Goal: Task Accomplishment & Management: Manage account settings

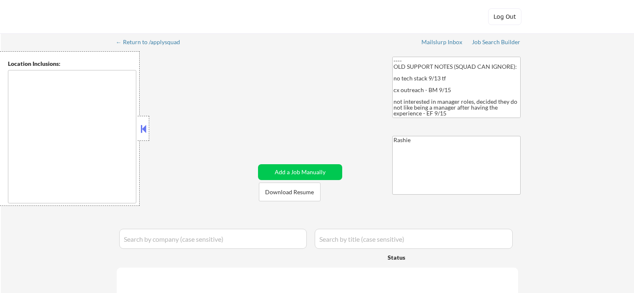
select select ""pending""
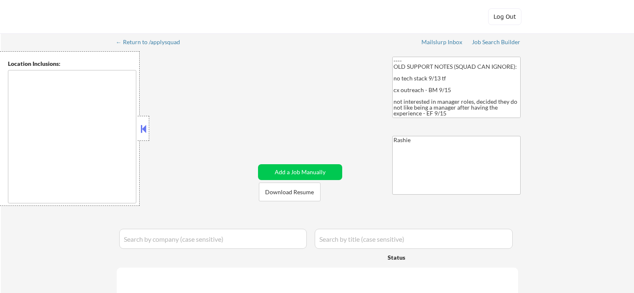
select select ""pending""
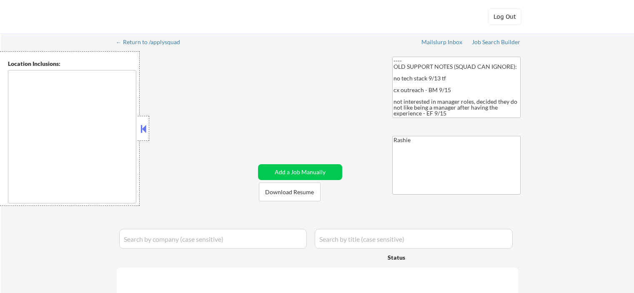
select select ""pending""
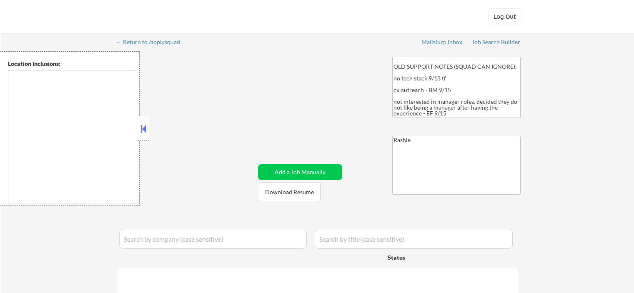
select select ""pending""
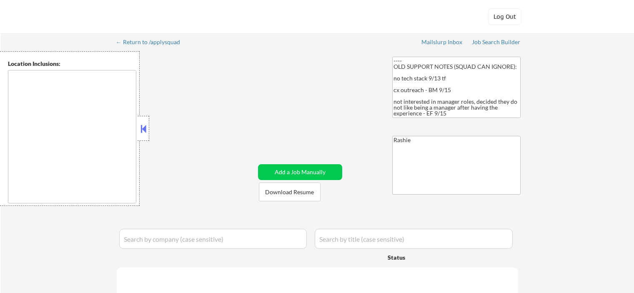
select select ""pending""
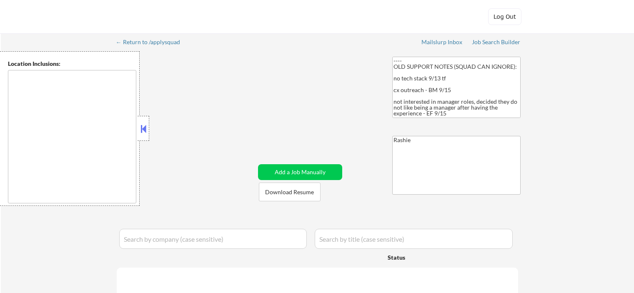
select select ""pending""
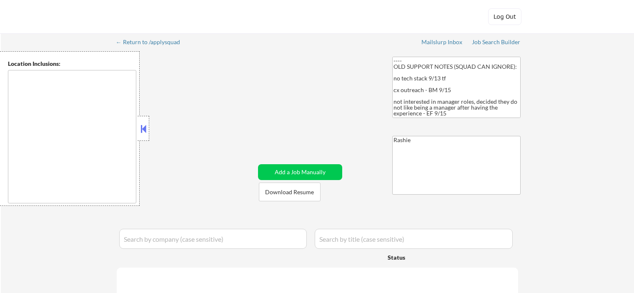
select select ""pending""
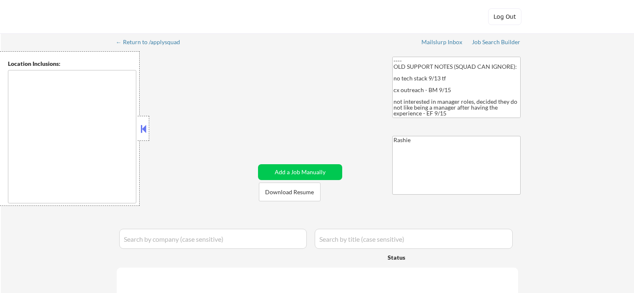
select select ""pending""
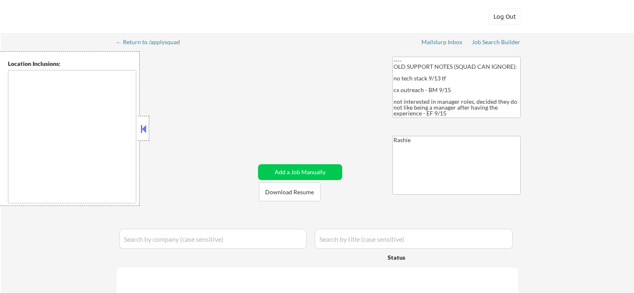
select select ""pending""
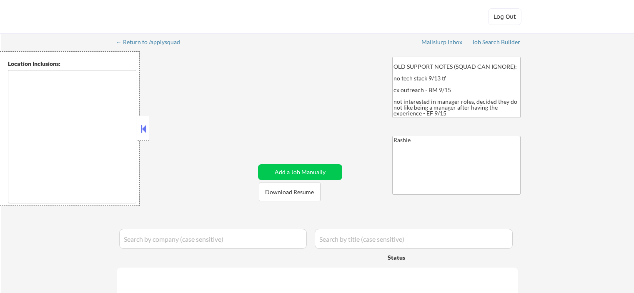
select select ""pending""
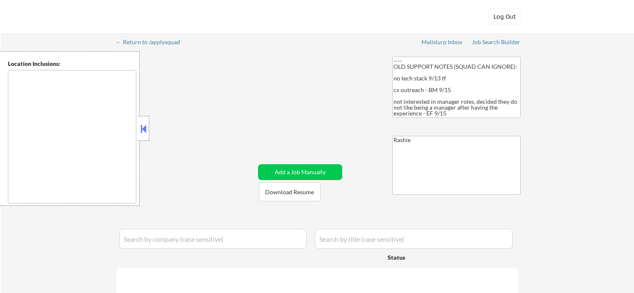
select select ""pending""
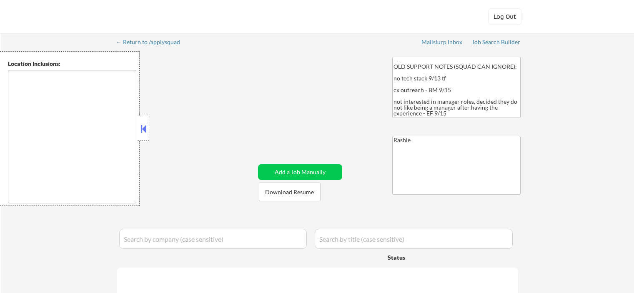
select select ""pending""
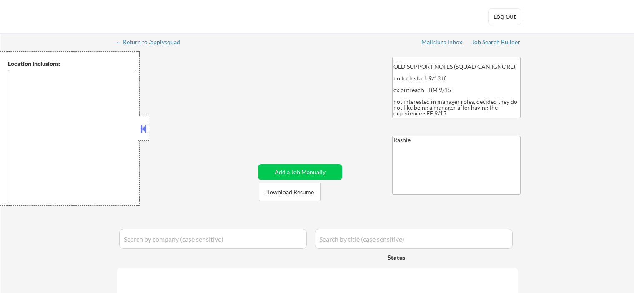
select select ""pending""
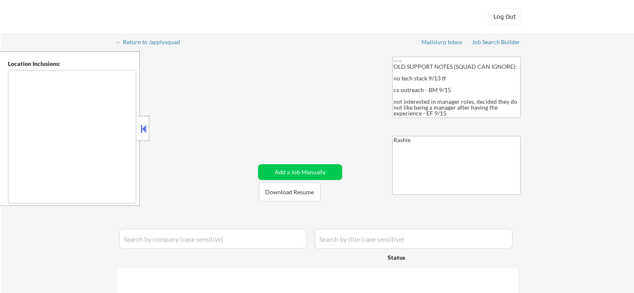
select select ""pending""
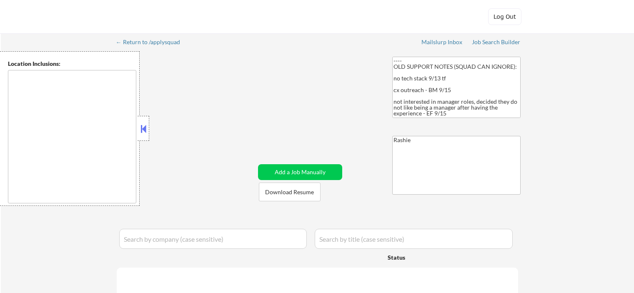
select select ""pending""
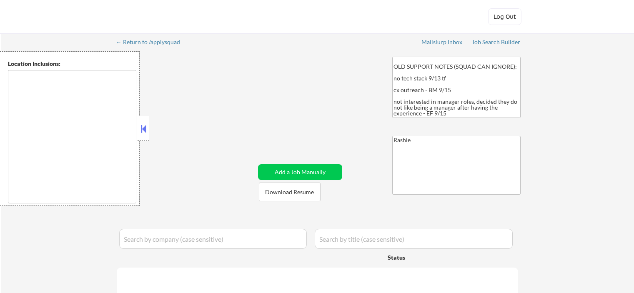
select select ""pending""
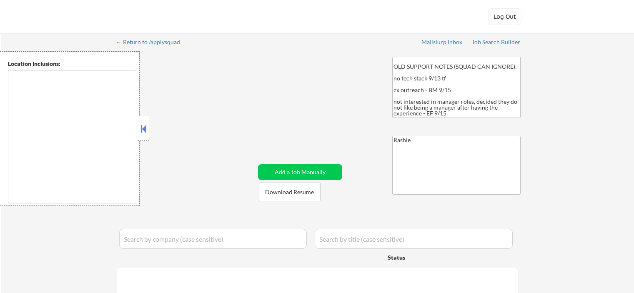
select select ""pending""
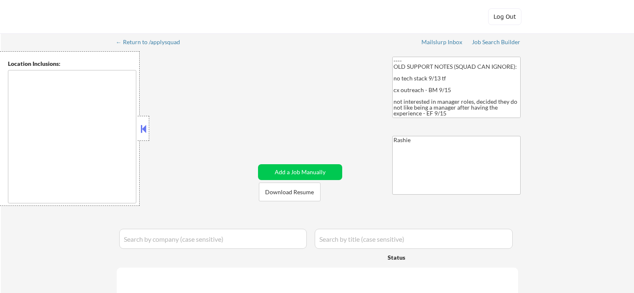
select select ""pending""
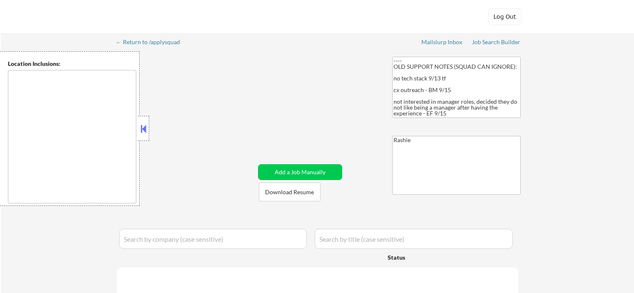
select select ""pending""
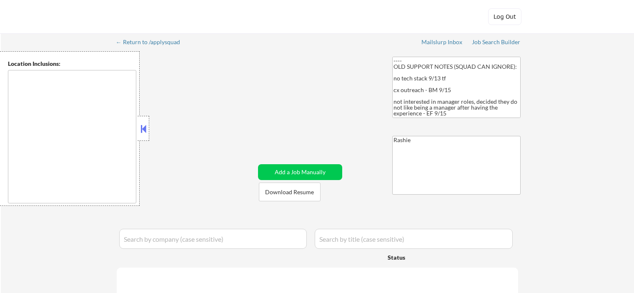
select select ""pending""
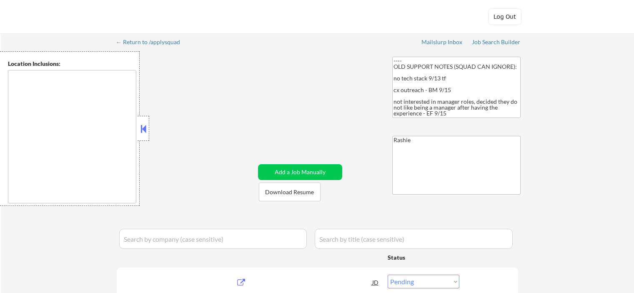
select select ""pending""
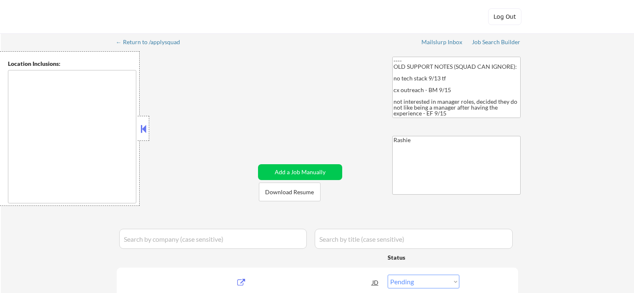
select select ""pending""
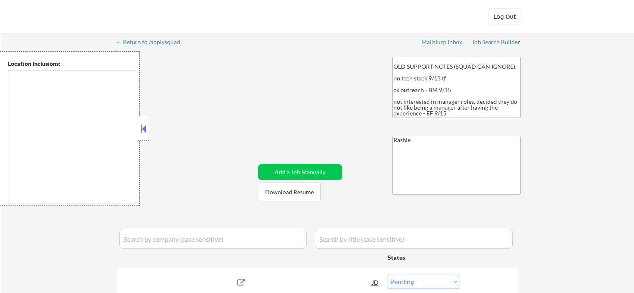
select select ""pending""
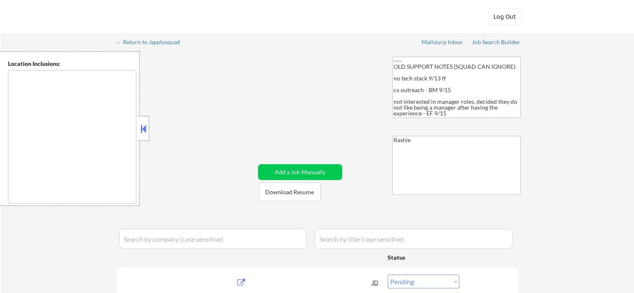
select select ""pending""
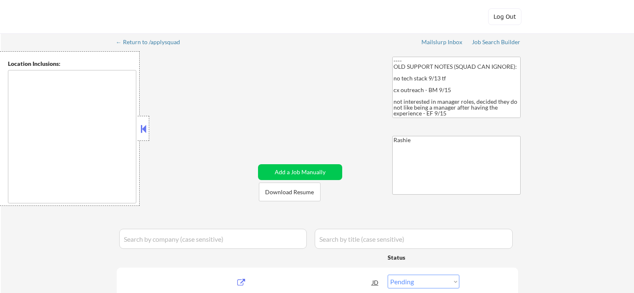
select select ""pending""
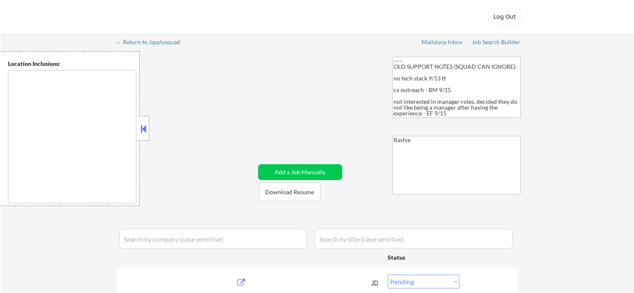
select select ""pending""
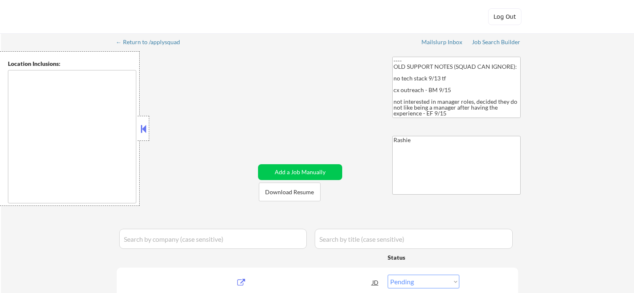
select select ""pending""
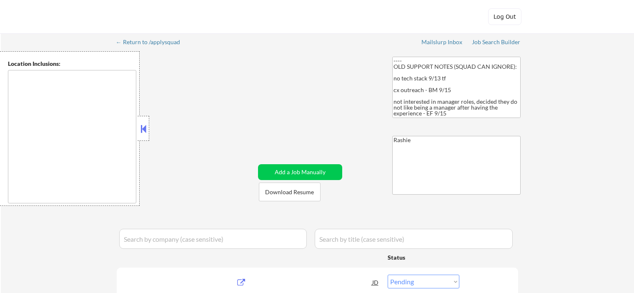
select select ""pending""
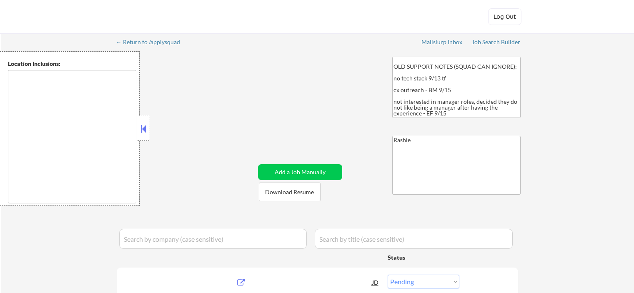
select select ""pending""
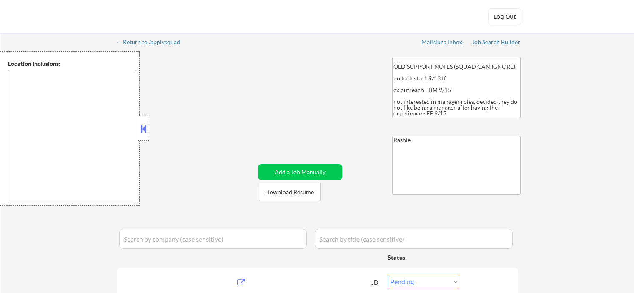
select select ""pending""
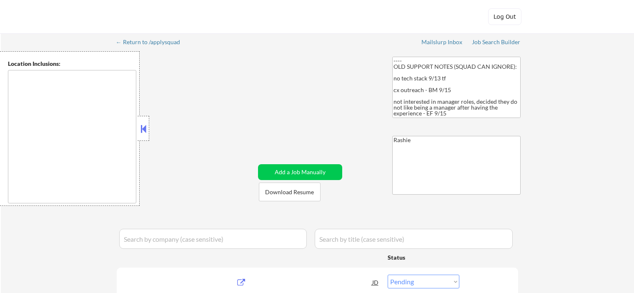
select select ""pending""
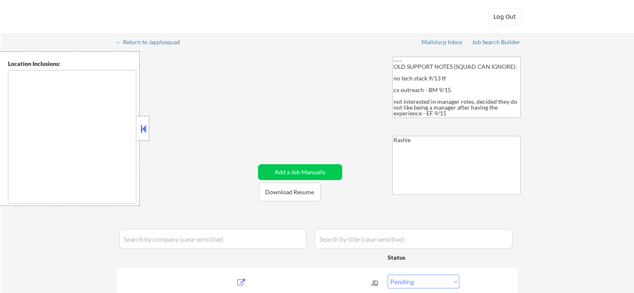
select select ""pending""
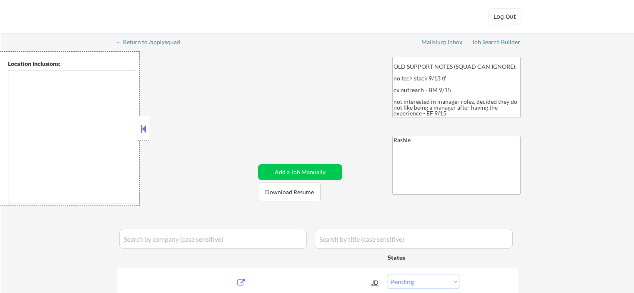
select select ""pending""
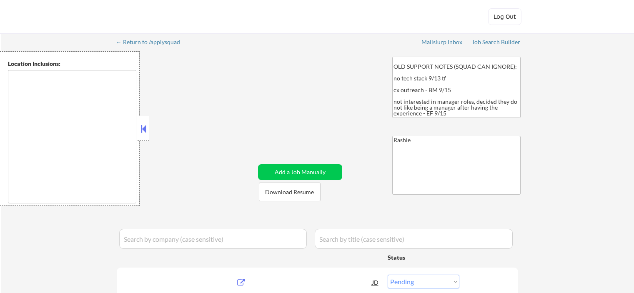
select select ""pending""
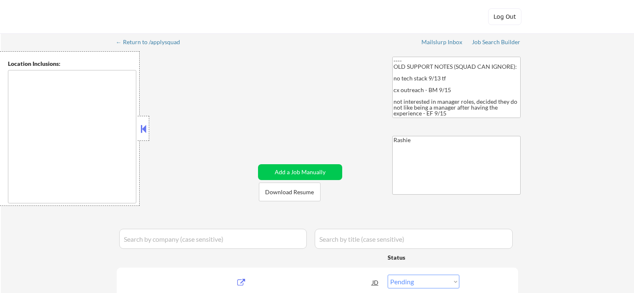
select select ""pending""
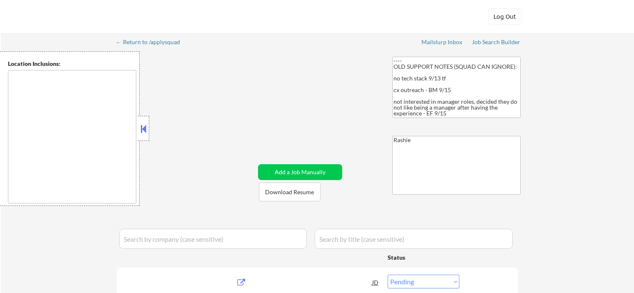
select select ""pending""
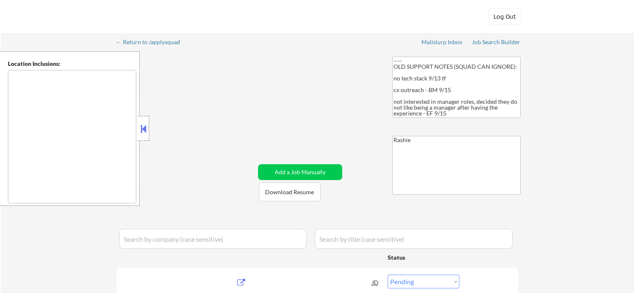
select select ""pending""
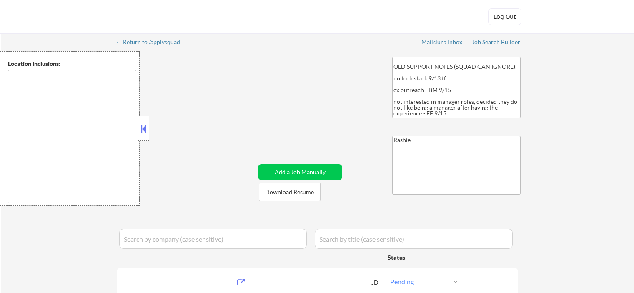
select select ""pending""
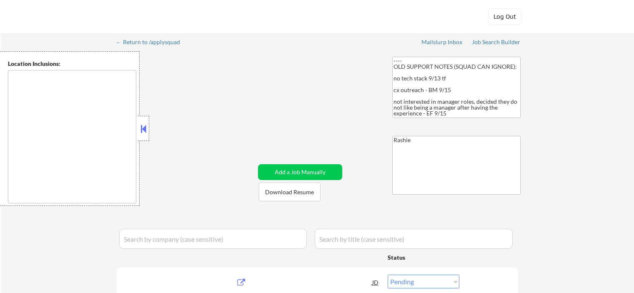
select select ""pending""
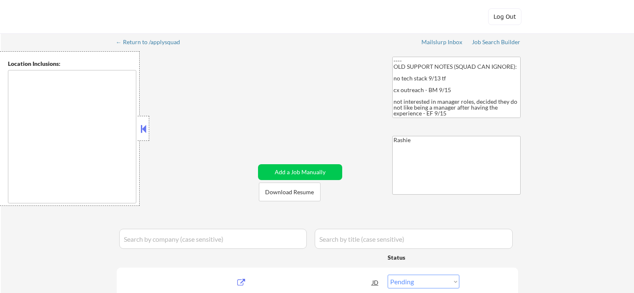
select select ""pending""
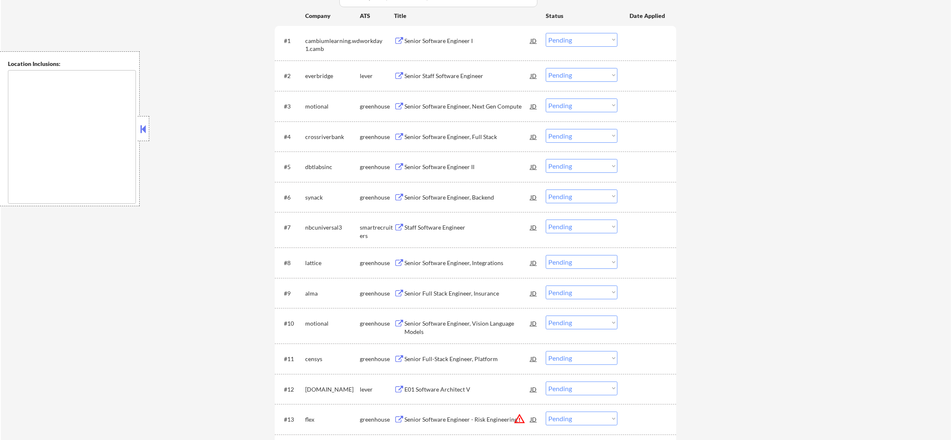
scroll to position [312, 0]
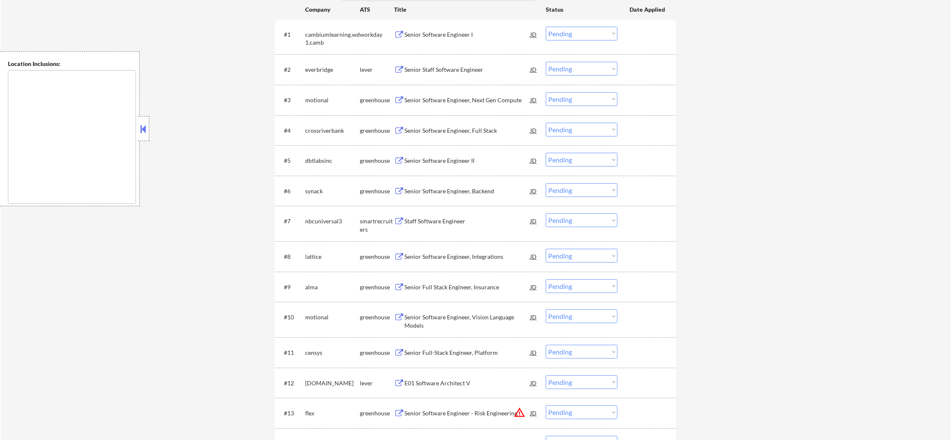
click at [449, 35] on div "Senior Software Engineer I" at bounding box center [468, 34] width 126 height 8
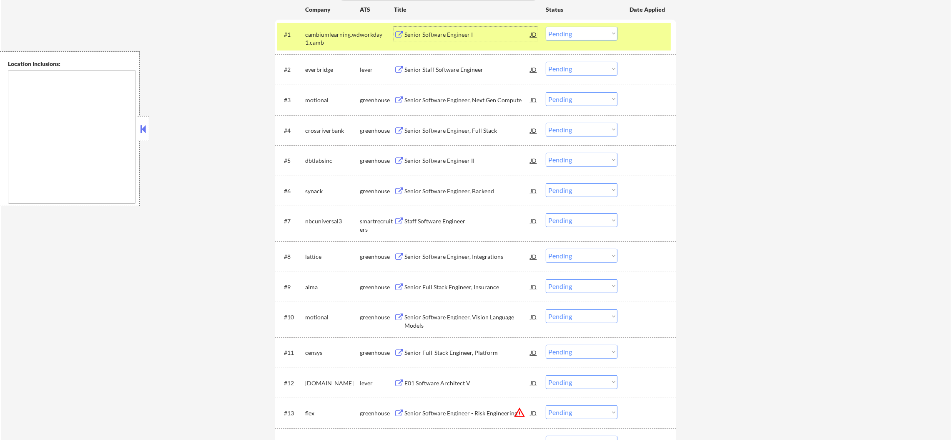
click at [313, 36] on div "cambiumlearning.wd1.camb" at bounding box center [332, 38] width 55 height 16
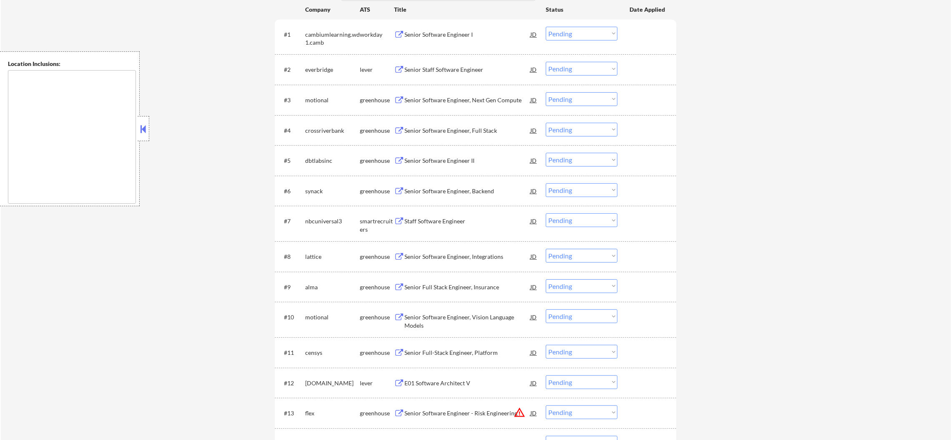
click at [461, 67] on div "Senior Staff Software Engineer" at bounding box center [468, 69] width 126 height 8
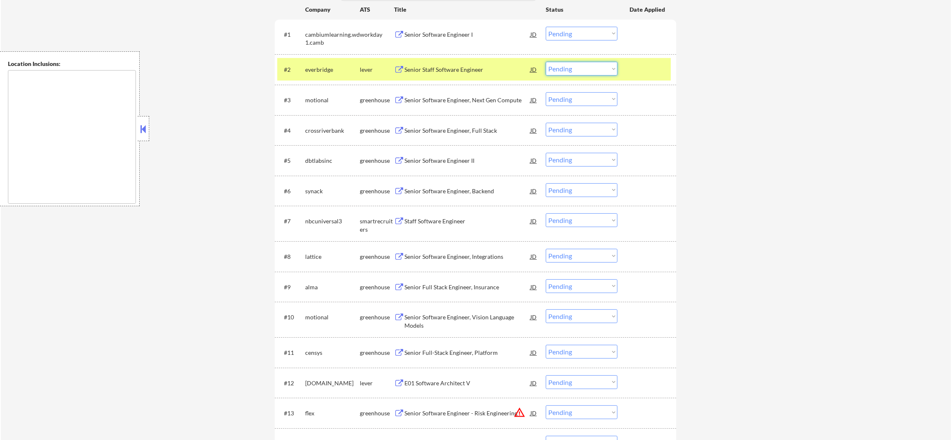
drag, startPoint x: 569, startPoint y: 65, endPoint x: 571, endPoint y: 72, distance: 7.4
click at [569, 65] on select "Choose an option... Pending Applied Excluded (Questions) Excluded (Expired) Exc…" at bounding box center [582, 69] width 72 height 14
click at [546, 62] on select "Choose an option... Pending Applied Excluded (Questions) Excluded (Expired) Exc…" at bounding box center [582, 69] width 72 height 14
click at [324, 65] on div "everbridge" at bounding box center [332, 69] width 55 height 8
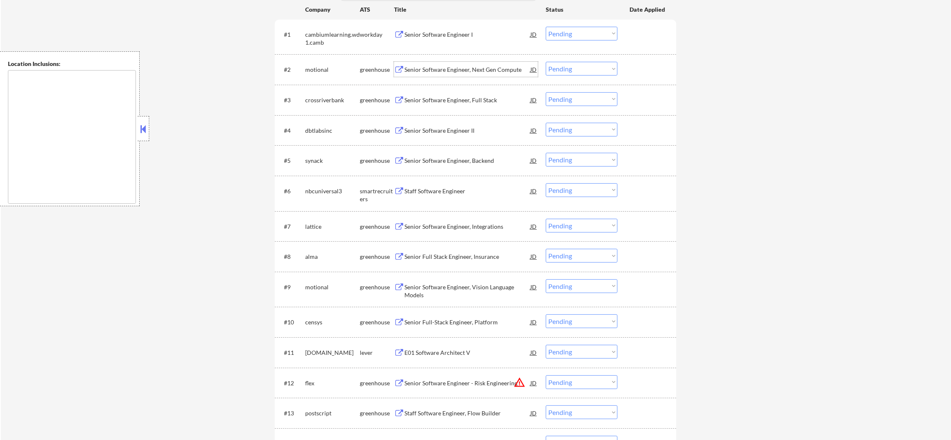
click at [468, 70] on div "Senior Software Engineer, Next Gen Compute" at bounding box center [468, 69] width 126 height 8
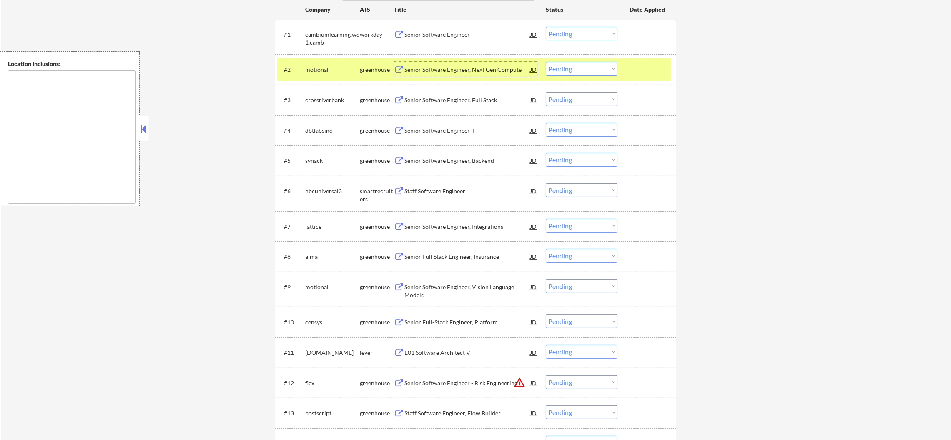
click at [576, 64] on select "Choose an option... Pending Applied Excluded (Questions) Excluded (Expired) Exc…" at bounding box center [582, 69] width 72 height 14
click at [546, 62] on select "Choose an option... Pending Applied Excluded (Questions) Excluded (Expired) Exc…" at bounding box center [582, 69] width 72 height 14
click at [310, 68] on div "motional" at bounding box center [332, 69] width 55 height 8
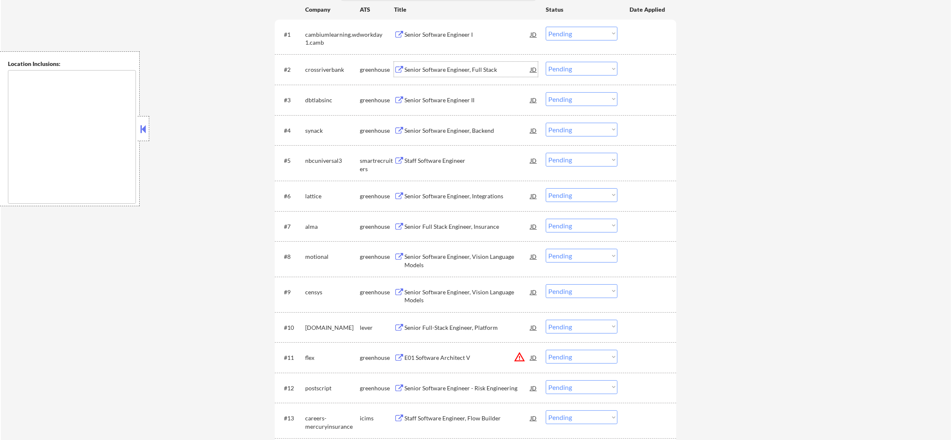
click at [443, 68] on div "Senior Software Engineer, Full Stack" at bounding box center [468, 69] width 126 height 8
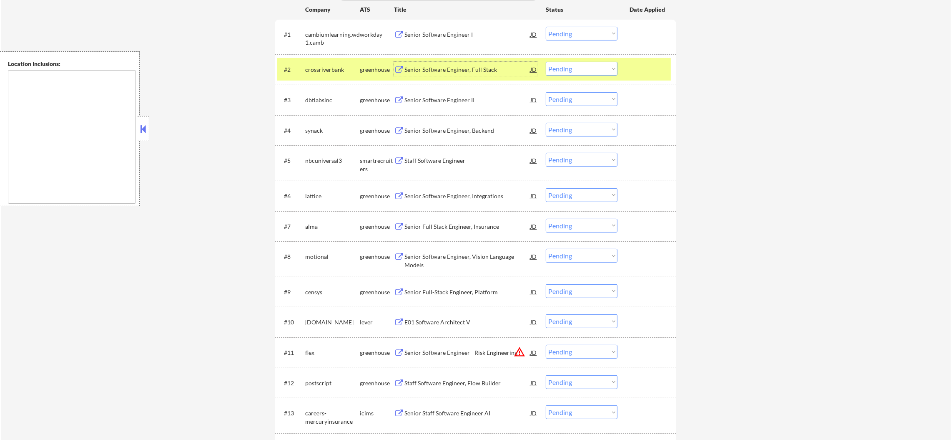
click at [575, 63] on select "Choose an option... Pending Applied Excluded (Questions) Excluded (Expired) Exc…" at bounding box center [582, 69] width 72 height 14
click at [546, 62] on select "Choose an option... Pending Applied Excluded (Questions) Excluded (Expired) Exc…" at bounding box center [582, 69] width 72 height 14
click at [324, 68] on div "crossriverbank" at bounding box center [332, 69] width 55 height 8
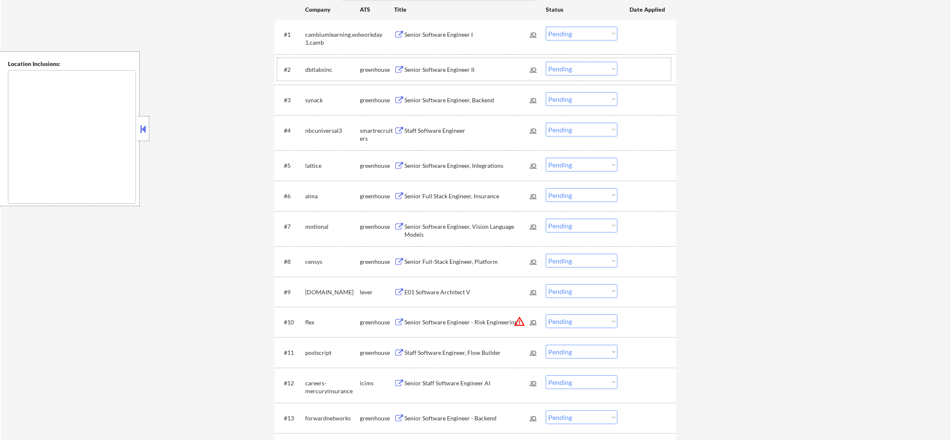
scroll to position [0, 0]
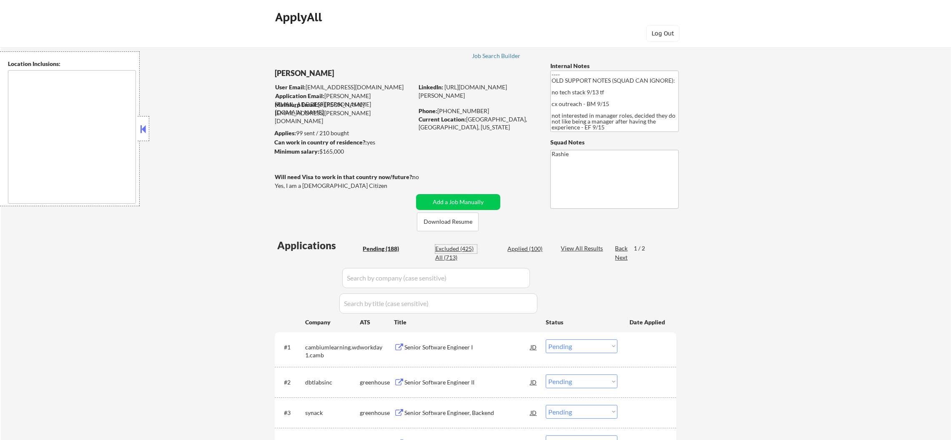
click at [444, 252] on div "Excluded (425)" at bounding box center [456, 248] width 42 height 9
click at [450, 257] on div "All (713)" at bounding box center [456, 257] width 42 height 8
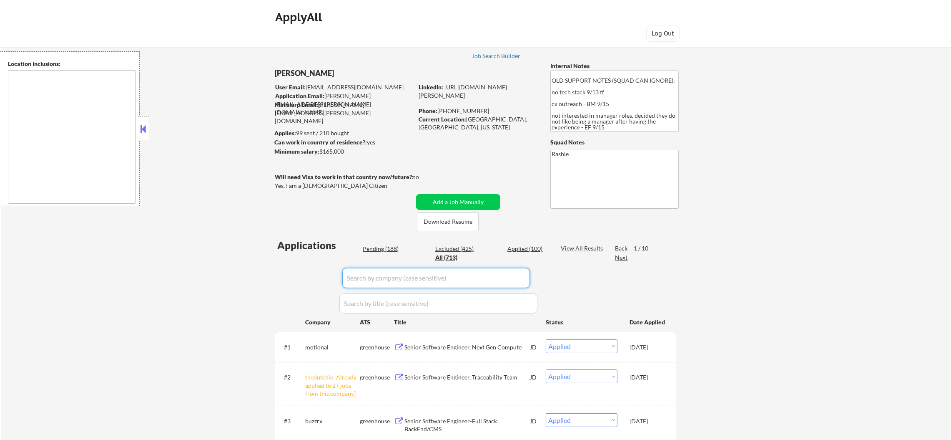
click at [356, 284] on input "input" at bounding box center [436, 278] width 188 height 20
paste input "crossriver"
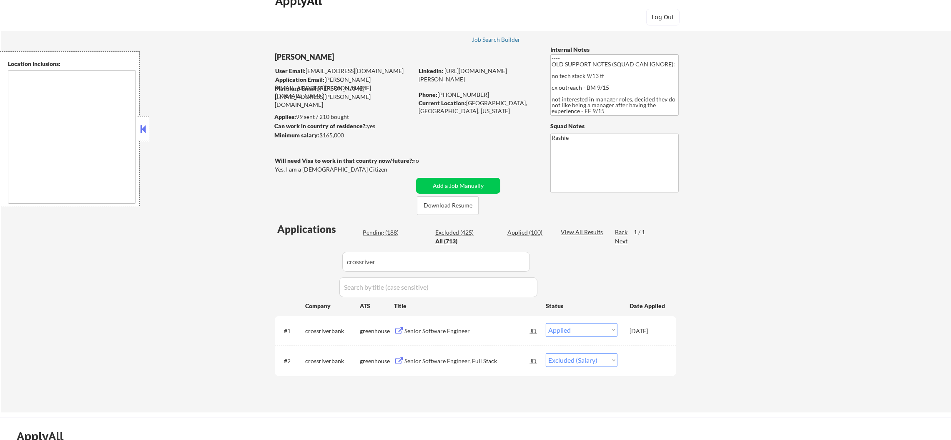
scroll to position [146, 0]
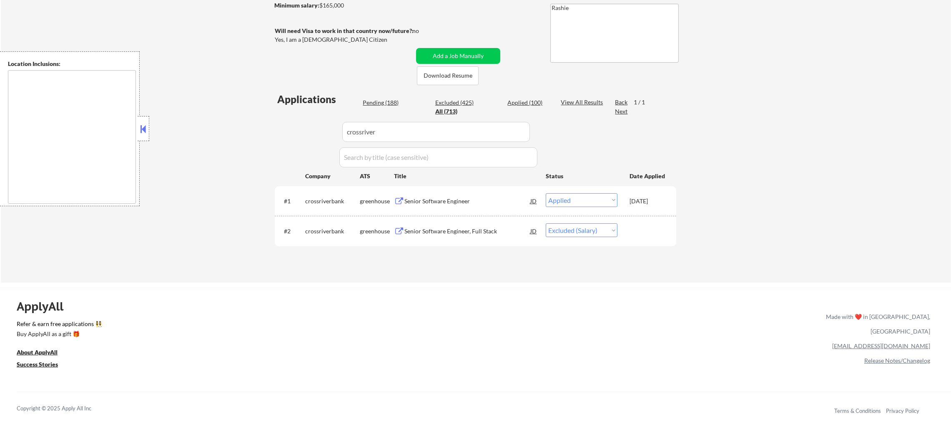
click at [560, 226] on select "Choose an option... Pending Applied Excluded (Questions) Excluded (Expired) Exc…" at bounding box center [582, 230] width 72 height 14
click at [546, 223] on select "Choose an option... Pending Applied Excluded (Questions) Excluded (Expired) Exc…" at bounding box center [582, 230] width 72 height 14
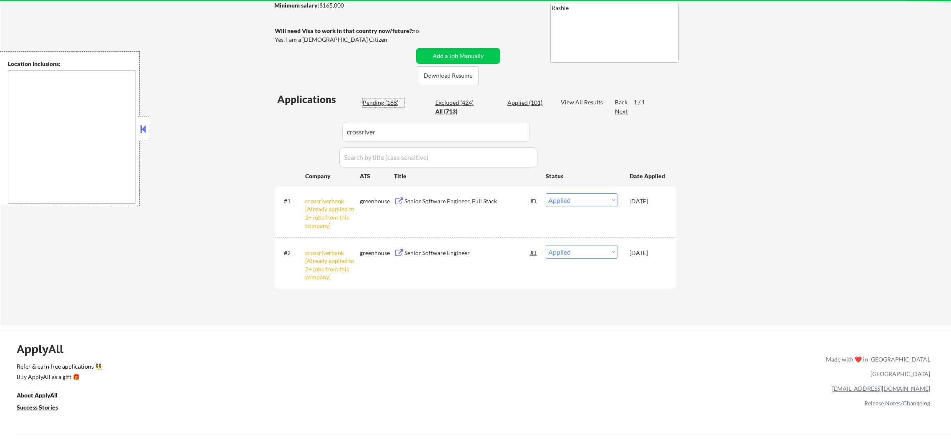
click at [383, 100] on div "Pending (188)" at bounding box center [384, 102] width 42 height 8
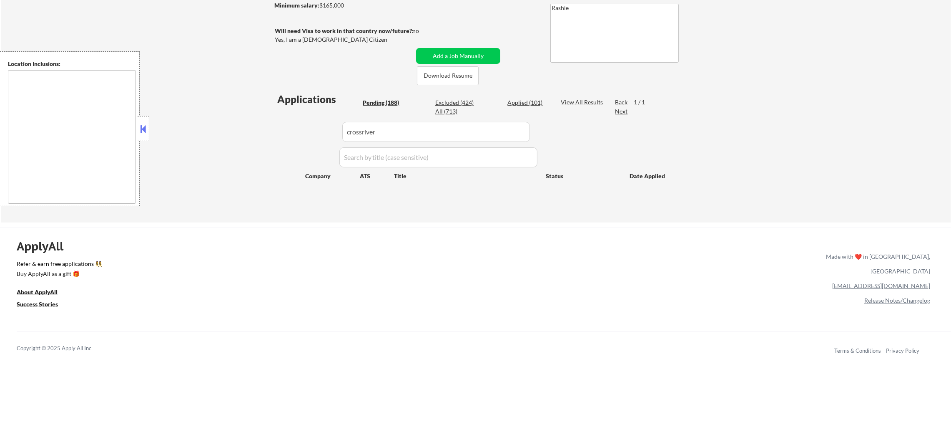
drag, startPoint x: 395, startPoint y: 129, endPoint x: 277, endPoint y: 112, distance: 118.9
click at [282, 112] on div "Applications Pending (188) Excluded (424) Applied (101) All (713) View All Resu…" at bounding box center [476, 149] width 402 height 114
click at [199, 125] on div "← Return to /applysquad Mailslurp Inbox Job Search Builder [PERSON_NAME] User E…" at bounding box center [476, 54] width 951 height 335
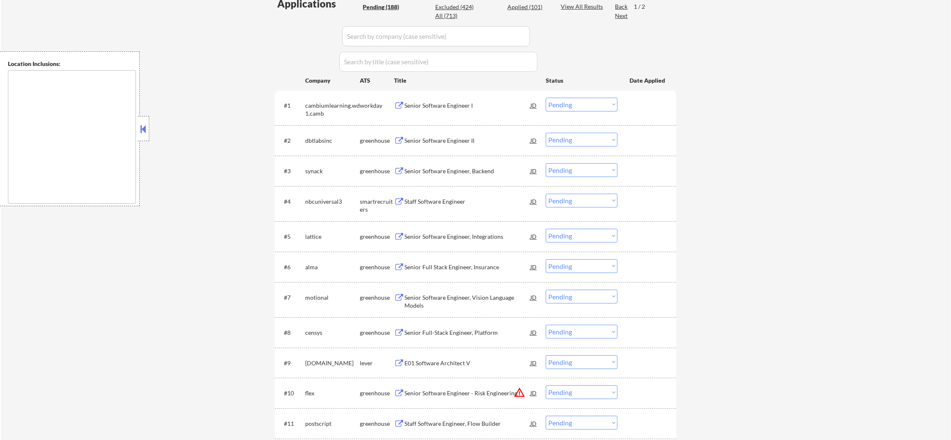
scroll to position [250, 0]
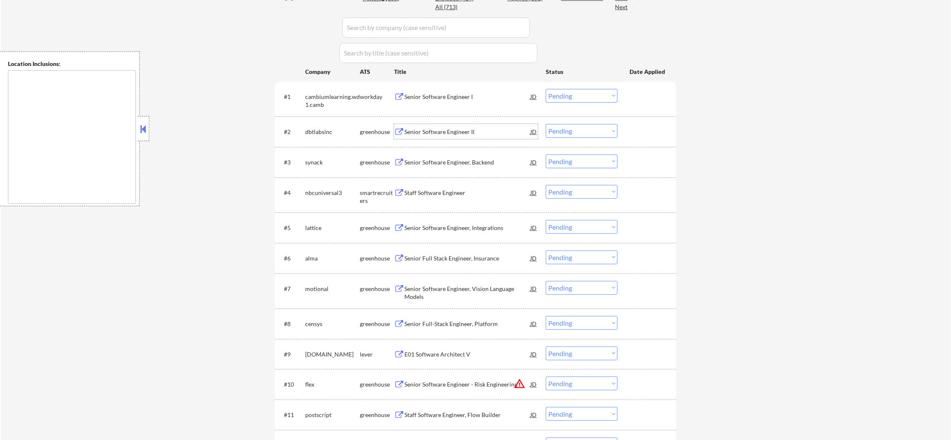
click at [457, 128] on div "Senior Software Engineer II" at bounding box center [468, 132] width 126 height 8
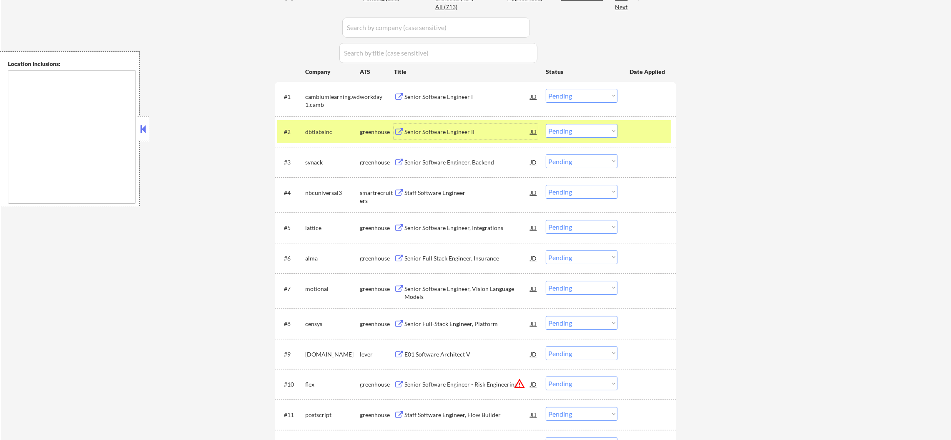
drag, startPoint x: 550, startPoint y: 131, endPoint x: 554, endPoint y: 133, distance: 4.5
click at [551, 131] on select "Choose an option... Pending Applied Excluded (Questions) Excluded (Expired) Exc…" at bounding box center [582, 131] width 72 height 14
click at [546, 124] on select "Choose an option... Pending Applied Excluded (Questions) Excluded (Expired) Exc…" at bounding box center [582, 131] width 72 height 14
click at [338, 132] on div "dbtlabsinc" at bounding box center [332, 132] width 55 height 8
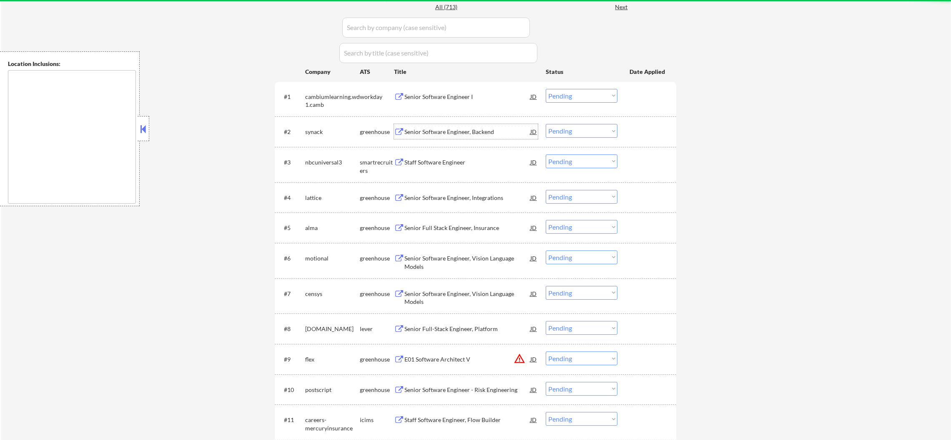
click at [450, 130] on div "Senior Software Engineer, Backend" at bounding box center [468, 132] width 126 height 8
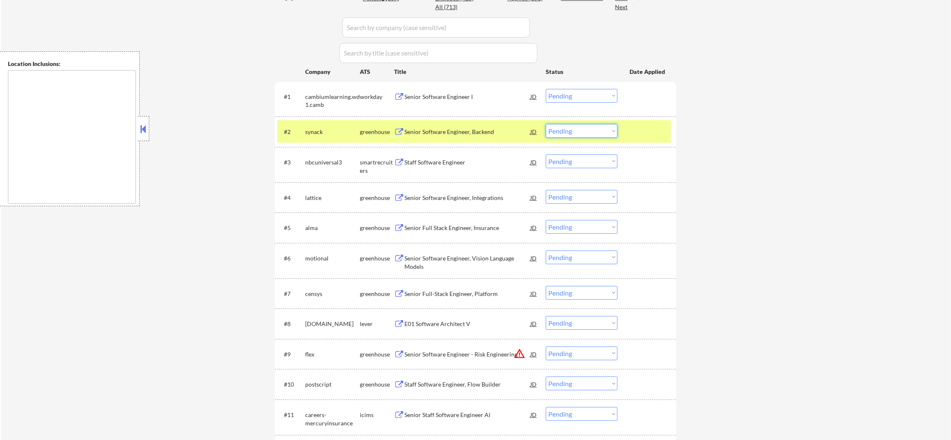
click at [576, 134] on select "Choose an option... Pending Applied Excluded (Questions) Excluded (Expired) Exc…" at bounding box center [582, 131] width 72 height 14
click at [546, 124] on select "Choose an option... Pending Applied Excluded (Questions) Excluded (Expired) Exc…" at bounding box center [582, 131] width 72 height 14
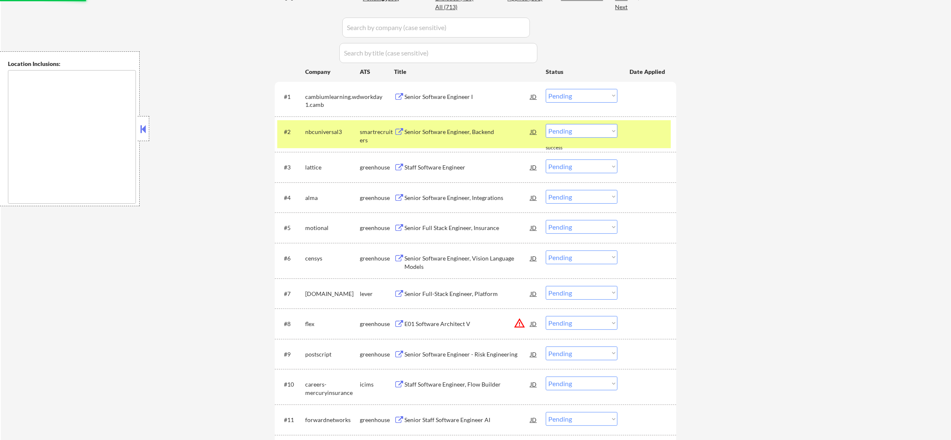
click at [330, 140] on div "#2 nbcuniversal3 smartrecruiters Senior Software Engineer, Backend JD Choose an…" at bounding box center [474, 134] width 394 height 28
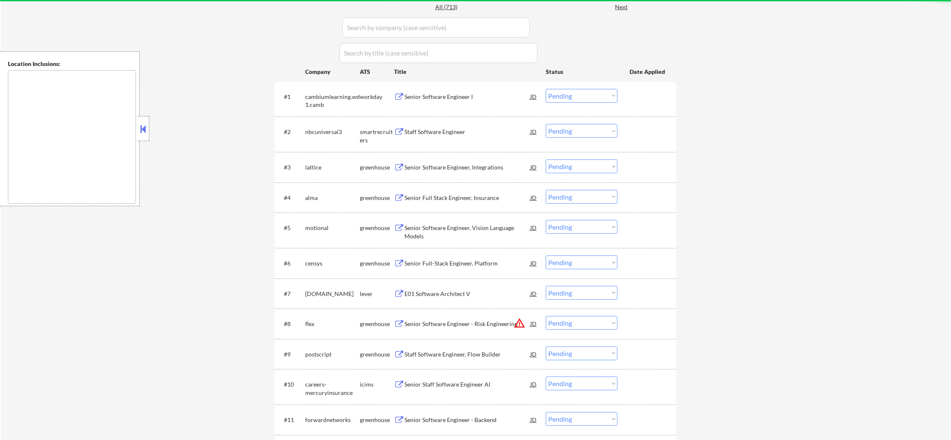
click at [472, 129] on div "Staff Software Engineer" at bounding box center [468, 132] width 126 height 8
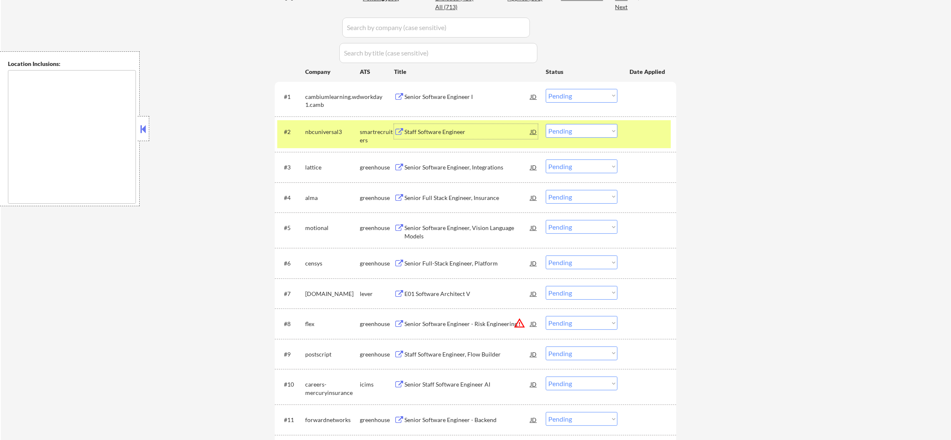
click at [576, 126] on select "Choose an option... Pending Applied Excluded (Questions) Excluded (Expired) Exc…" at bounding box center [582, 131] width 72 height 14
click at [546, 124] on select "Choose an option... Pending Applied Excluded (Questions) Excluded (Expired) Exc…" at bounding box center [582, 131] width 72 height 14
click at [335, 140] on div "#2 nbcuniversal3 smartrecruiters Staff Software Engineer JD Choose an option...…" at bounding box center [474, 134] width 394 height 28
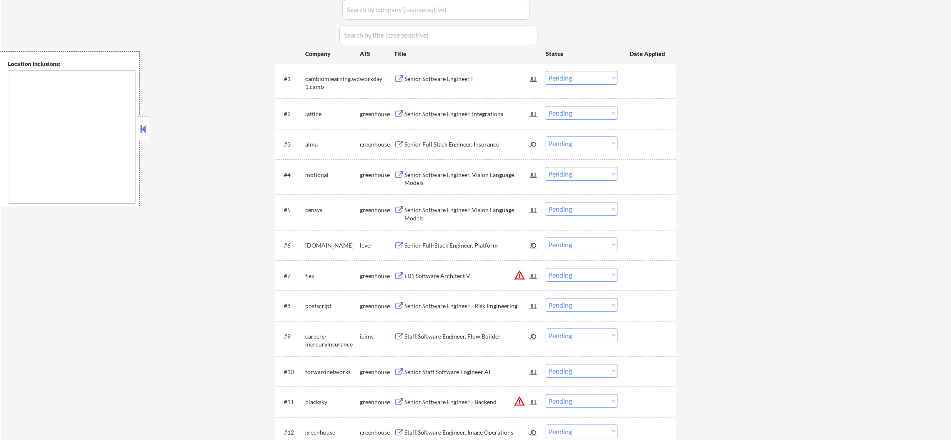
scroll to position [271, 0]
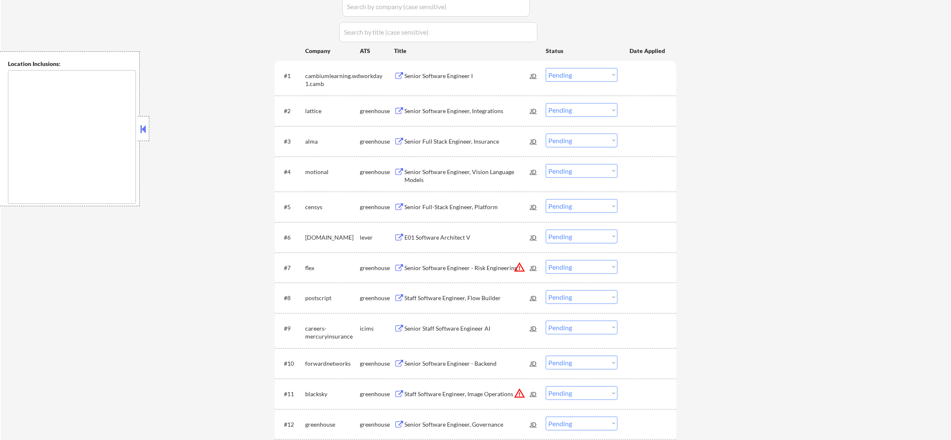
click at [465, 110] on div "Senior Software Engineer, Integrations" at bounding box center [468, 111] width 126 height 8
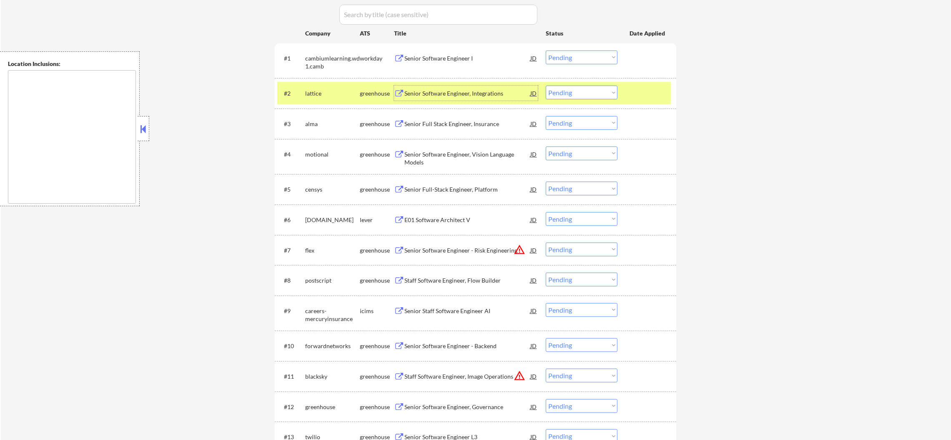
scroll to position [312, 0]
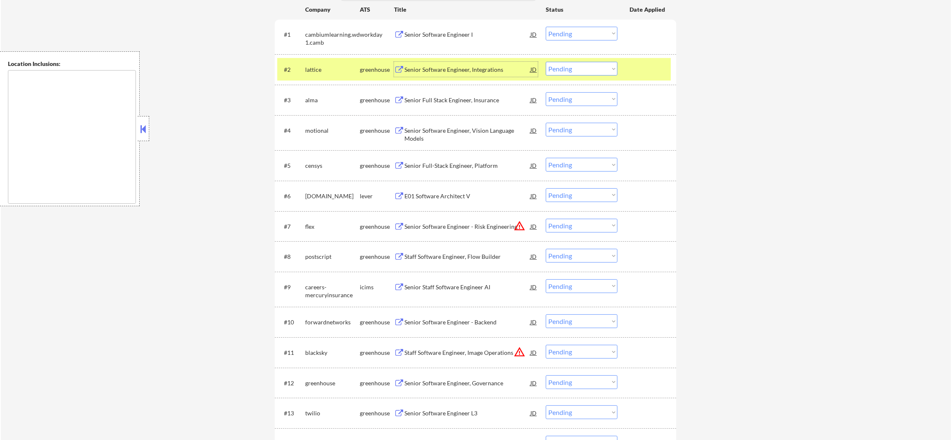
click at [574, 69] on select "Choose an option... Pending Applied Excluded (Questions) Excluded (Expired) Exc…" at bounding box center [582, 69] width 72 height 14
click at [546, 62] on select "Choose an option... Pending Applied Excluded (Questions) Excluded (Expired) Exc…" at bounding box center [582, 69] width 72 height 14
click at [312, 68] on div "lattice" at bounding box center [332, 69] width 55 height 8
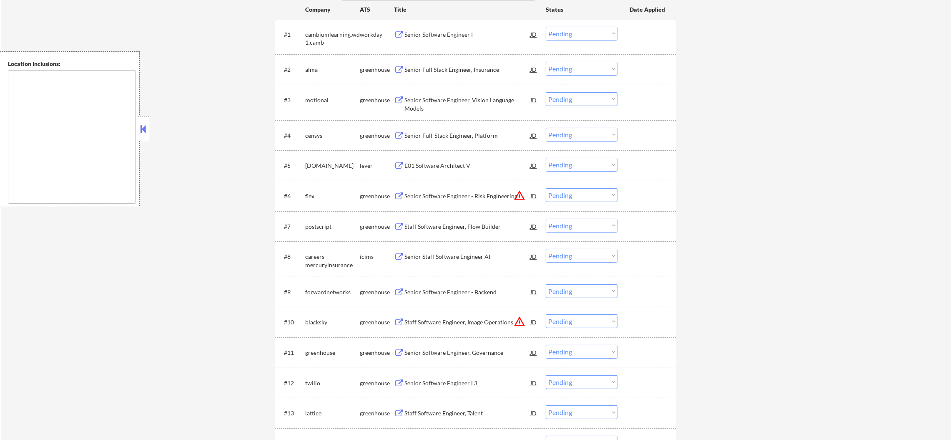
click at [466, 76] on div "Senior Full Stack Engineer, Insurance" at bounding box center [468, 69] width 126 height 15
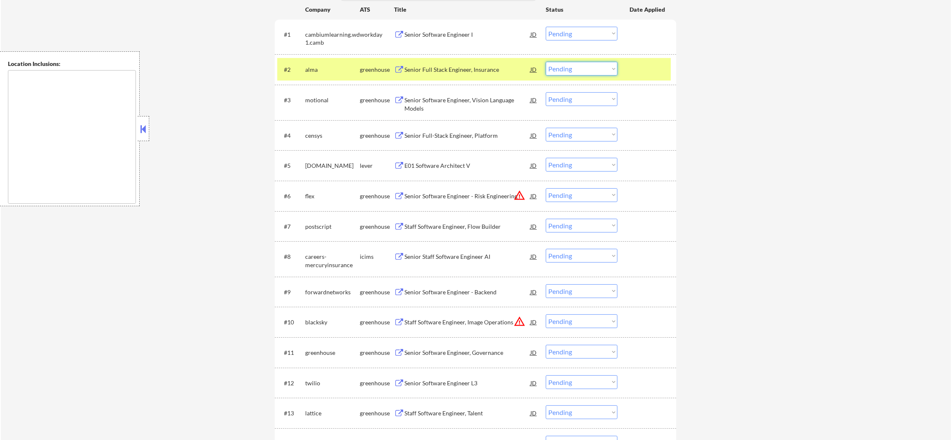
drag, startPoint x: 571, startPoint y: 67, endPoint x: 571, endPoint y: 74, distance: 7.1
click at [571, 68] on select "Choose an option... Pending Applied Excluded (Questions) Excluded (Expired) Exc…" at bounding box center [582, 69] width 72 height 14
click at [546, 62] on select "Choose an option... Pending Applied Excluded (Questions) Excluded (Expired) Exc…" at bounding box center [582, 69] width 72 height 14
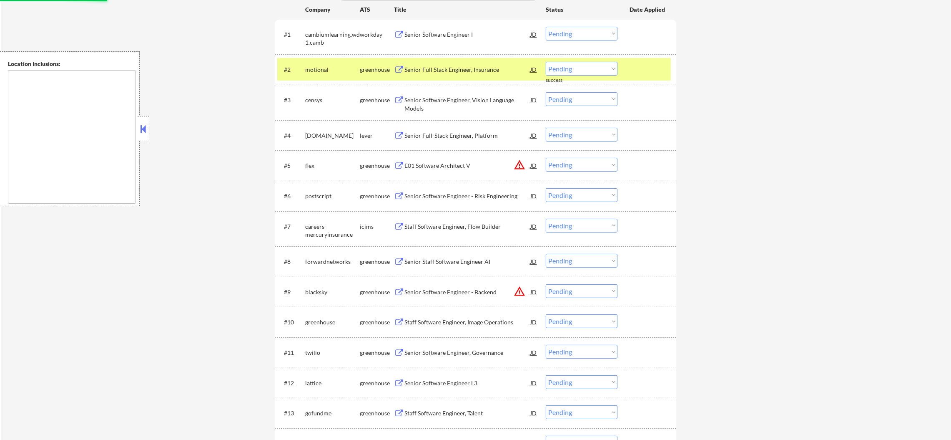
click at [325, 63] on div "motional" at bounding box center [332, 69] width 55 height 15
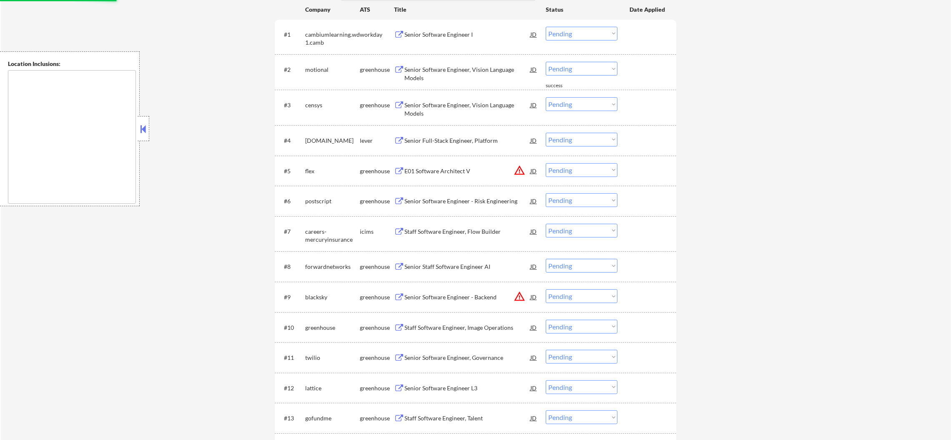
click at [461, 62] on div "Senior Software Engineer, Vision Language Models" at bounding box center [468, 72] width 126 height 20
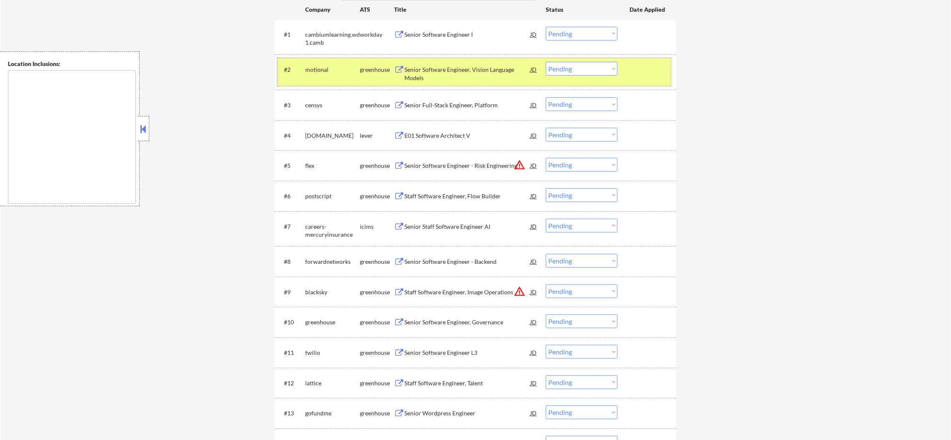
click at [314, 66] on div "motional" at bounding box center [332, 69] width 55 height 8
copy div "motional"
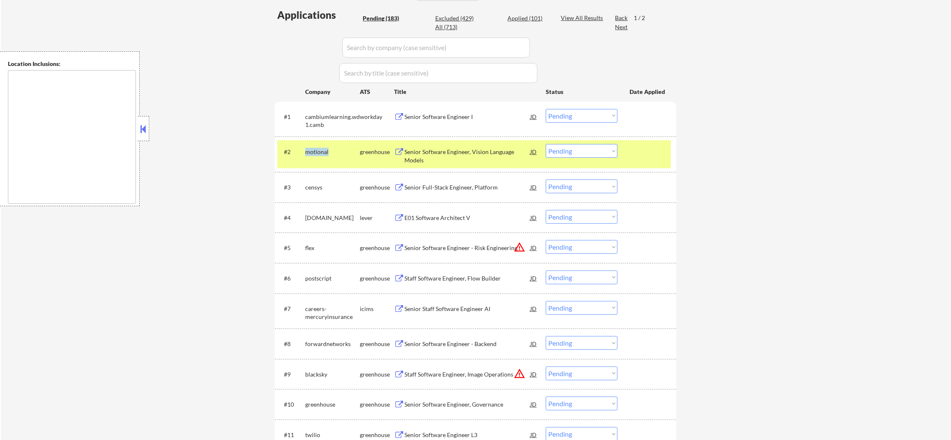
scroll to position [229, 0]
click at [444, 30] on div "All (713)" at bounding box center [456, 28] width 42 height 8
click at [445, 28] on div "All (713)" at bounding box center [456, 28] width 42 height 8
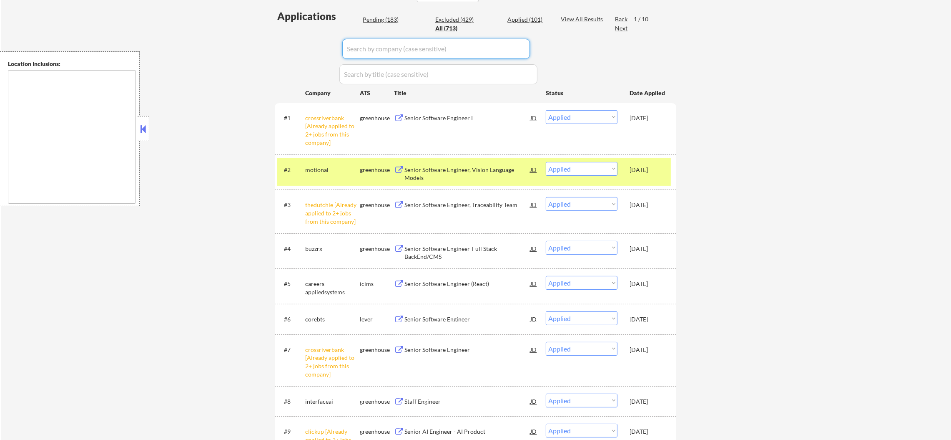
paste input "motional"
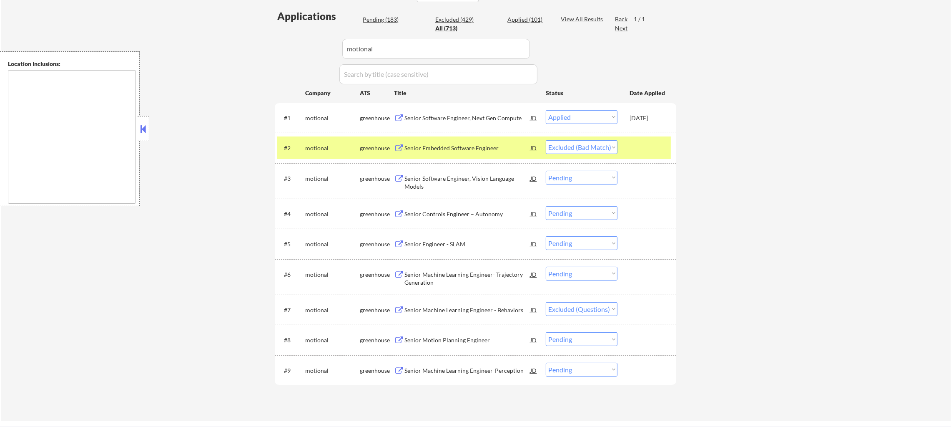
click at [320, 150] on div "motional" at bounding box center [332, 148] width 55 height 8
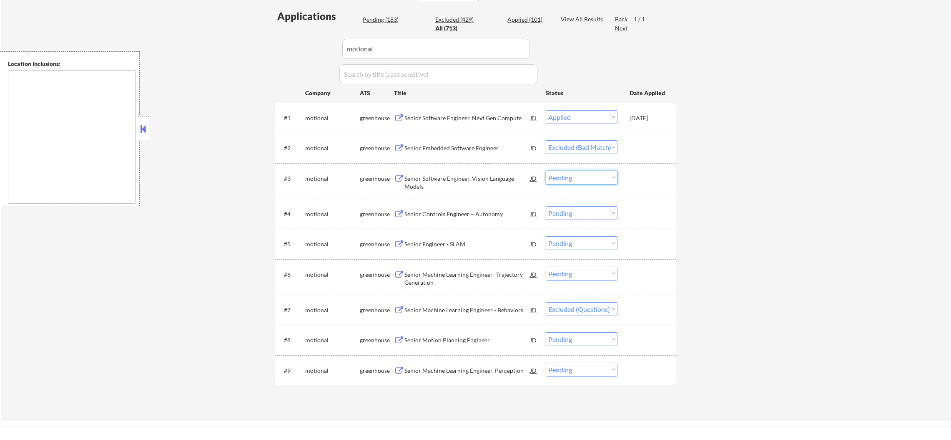
click at [580, 177] on select "Choose an option... Pending Applied Excluded (Questions) Excluded (Expired) Exc…" at bounding box center [582, 178] width 72 height 14
click at [546, 171] on select "Choose an option... Pending Applied Excluded (Questions) Excluded (Expired) Exc…" at bounding box center [582, 178] width 72 height 14
click at [482, 206] on div "Senior Controls Engineer – Autonomy" at bounding box center [468, 213] width 126 height 15
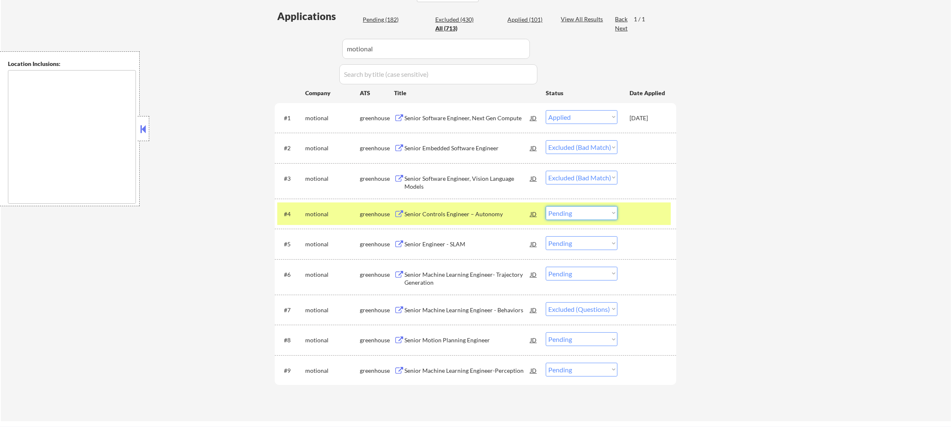
click at [600, 211] on select "Choose an option... Pending Applied Excluded (Questions) Excluded (Expired) Exc…" at bounding box center [582, 213] width 72 height 14
click at [546, 206] on select "Choose an option... Pending Applied Excluded (Questions) Excluded (Expired) Exc…" at bounding box center [582, 213] width 72 height 14
drag, startPoint x: 306, startPoint y: 195, endPoint x: 315, endPoint y: 211, distance: 18.7
click at [306, 195] on div "#3 motional greenhouse Senior Software Engineer, Vision Language Models JD Choo…" at bounding box center [476, 180] width 402 height 35
click at [315, 211] on div "motional" at bounding box center [332, 214] width 55 height 8
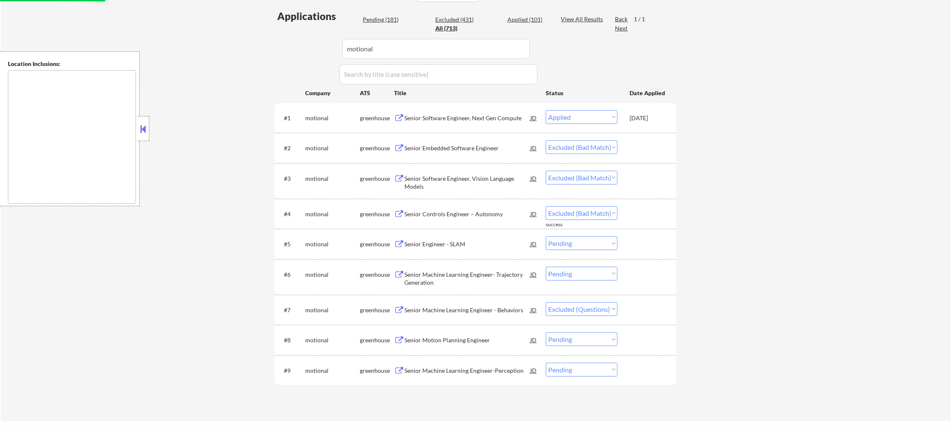
click at [457, 242] on div "Senior Engineer - SLAM" at bounding box center [468, 244] width 126 height 8
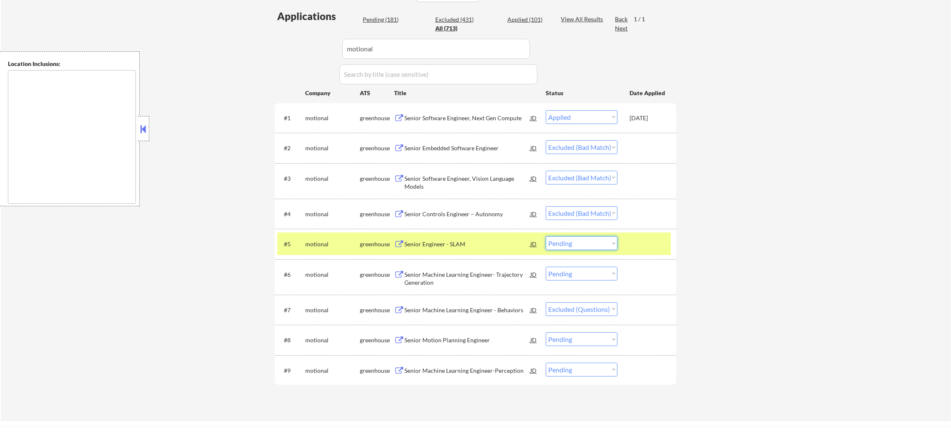
drag, startPoint x: 549, startPoint y: 244, endPoint x: 555, endPoint y: 245, distance: 6.8
click at [549, 244] on select "Choose an option... Pending Applied Excluded (Questions) Excluded (Expired) Exc…" at bounding box center [582, 243] width 72 height 14
click at [546, 236] on select "Choose an option... Pending Applied Excluded (Questions) Excluded (Expired) Exc…" at bounding box center [582, 243] width 72 height 14
click at [316, 239] on div "motional" at bounding box center [332, 243] width 55 height 15
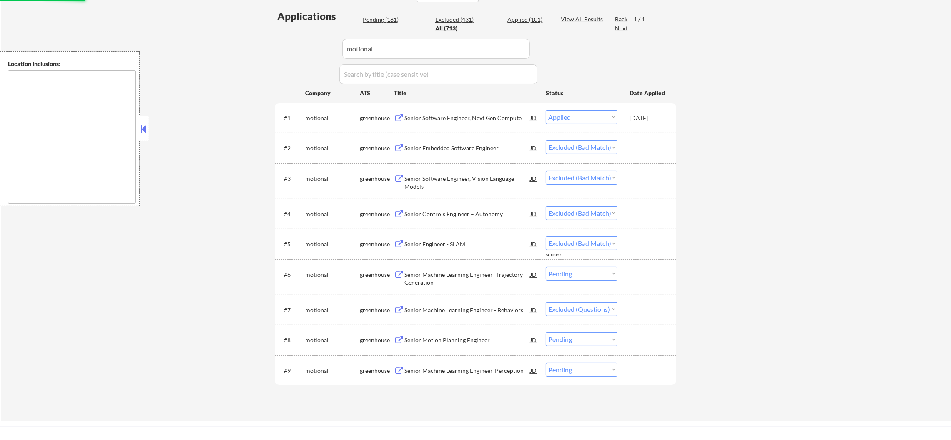
click at [451, 278] on div "Senior Machine Learning Engineer- Trajectory Generation" at bounding box center [468, 278] width 126 height 16
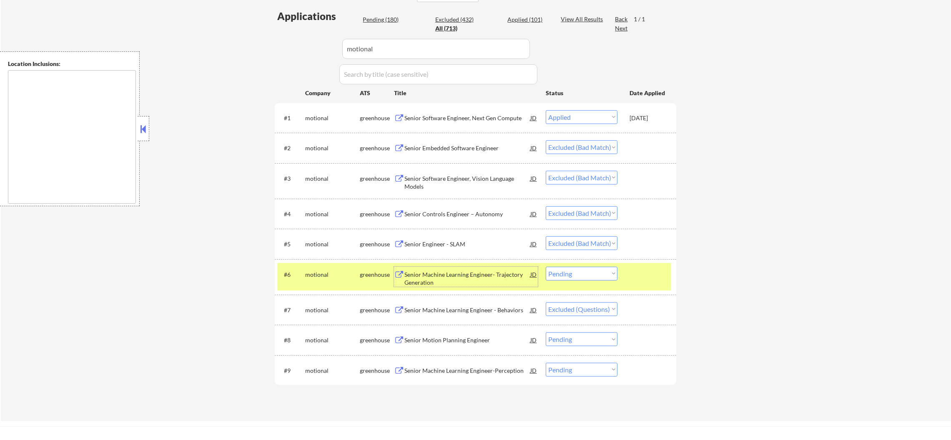
drag, startPoint x: 564, startPoint y: 272, endPoint x: 564, endPoint y: 278, distance: 5.4
click at [564, 272] on select "Choose an option... Pending Applied Excluded (Questions) Excluded (Expired) Exc…" at bounding box center [582, 274] width 72 height 14
click at [546, 267] on select "Choose an option... Pending Applied Excluded (Questions) Excluded (Expired) Exc…" at bounding box center [582, 274] width 72 height 14
click at [304, 269] on div "#6 motional greenhouse Senior Machine Learning Engineer- Trajectory Generation …" at bounding box center [474, 277] width 394 height 28
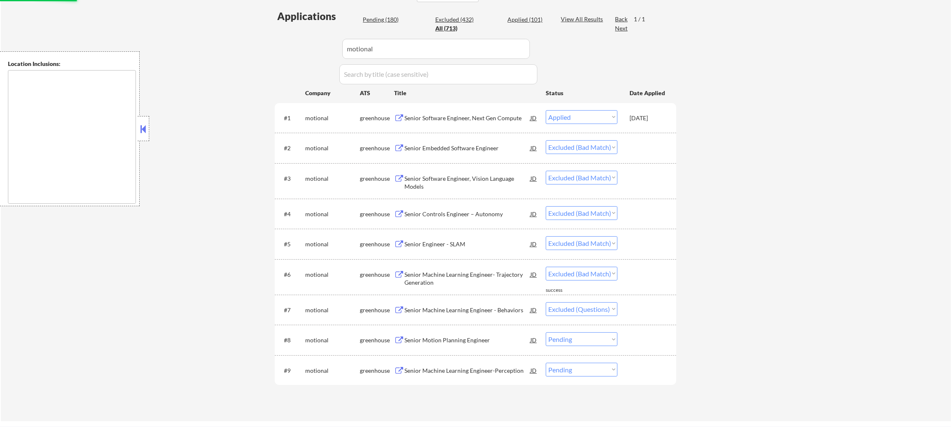
click at [481, 293] on div "Senior Motion Planning Engineer" at bounding box center [468, 340] width 126 height 8
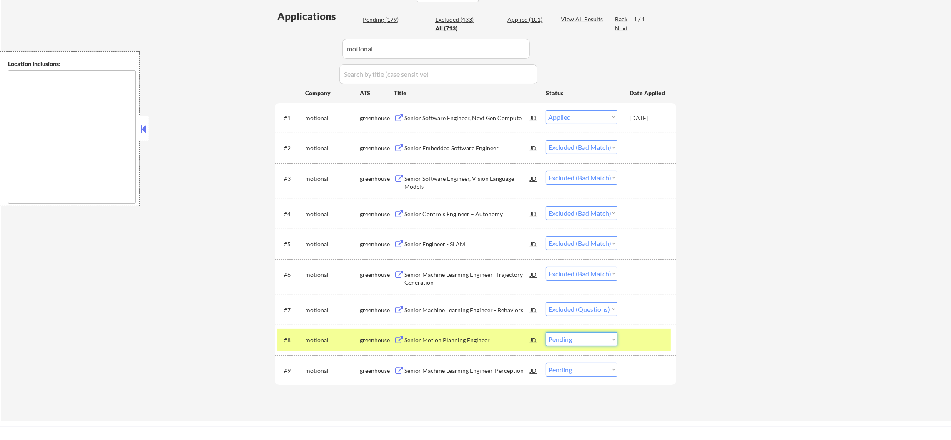
click at [562, 293] on select "Choose an option... Pending Applied Excluded (Questions) Excluded (Expired) Exc…" at bounding box center [582, 339] width 72 height 14
click at [546, 293] on select "Choose an option... Pending Applied Excluded (Questions) Excluded (Expired) Exc…" at bounding box center [582, 339] width 72 height 14
click at [327, 293] on div "motional" at bounding box center [332, 340] width 55 height 8
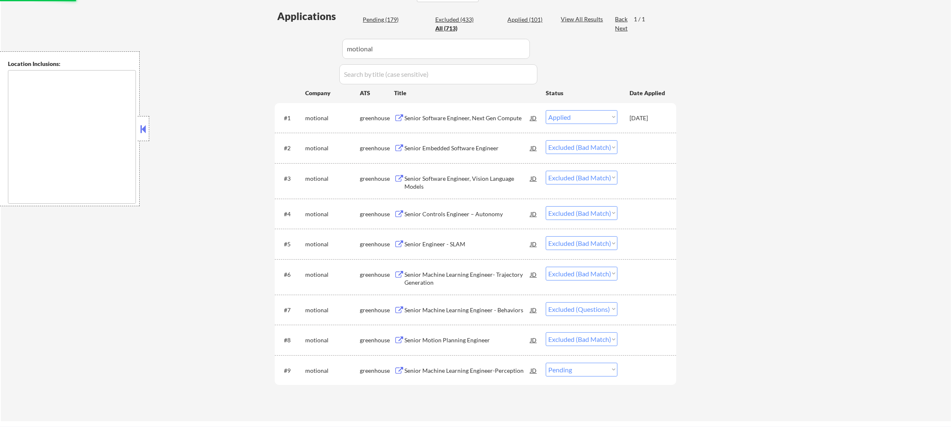
click at [443, 293] on div "Senior Machine Learning Engineer-Perception" at bounding box center [468, 369] width 126 height 15
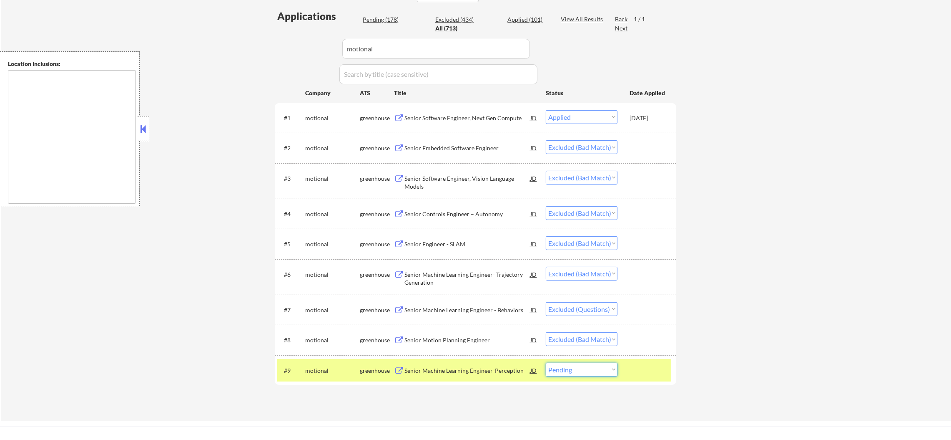
click at [574, 293] on select "Choose an option... Pending Applied Excluded (Questions) Excluded (Expired) Exc…" at bounding box center [582, 369] width 72 height 14
click at [546, 293] on select "Choose an option... Pending Applied Excluded (Questions) Excluded (Expired) Exc…" at bounding box center [582, 369] width 72 height 14
click at [327, 293] on div "motional" at bounding box center [332, 370] width 55 height 8
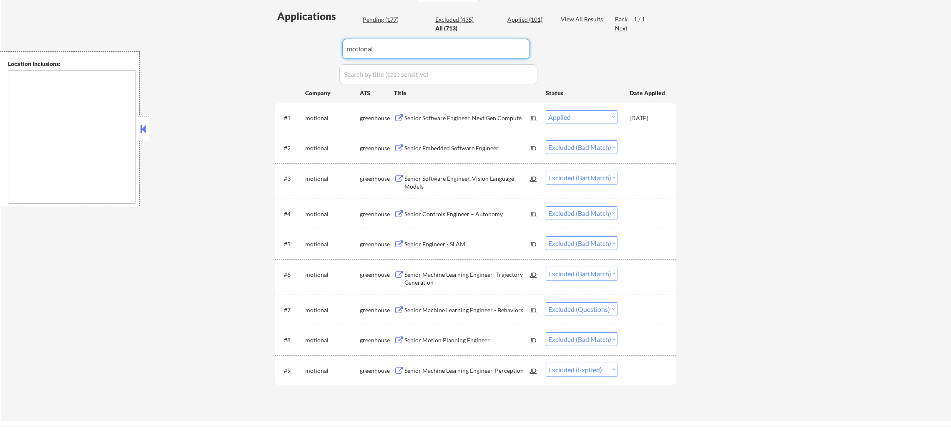
drag, startPoint x: 375, startPoint y: 42, endPoint x: 326, endPoint y: 42, distance: 49.2
click at [326, 42] on div "Applications Pending (177) Excluded (435) Applied (101) All (713) View All Resu…" at bounding box center [476, 207] width 402 height 396
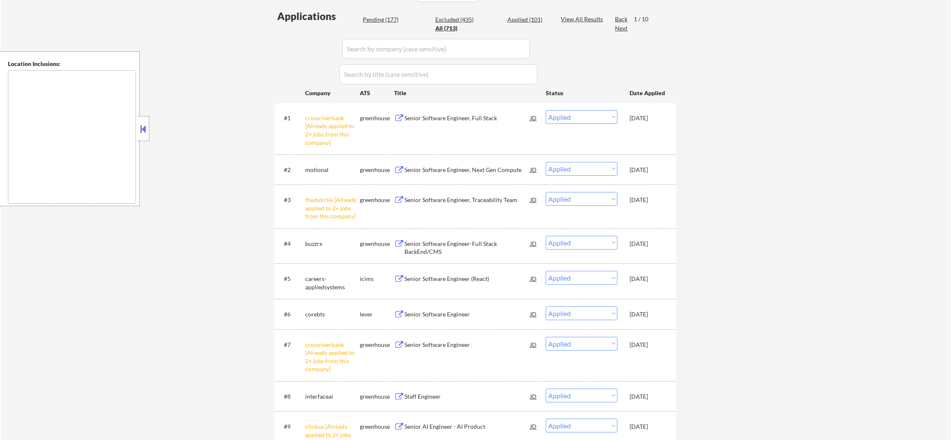
click at [388, 19] on div "Pending (177)" at bounding box center [384, 19] width 42 height 8
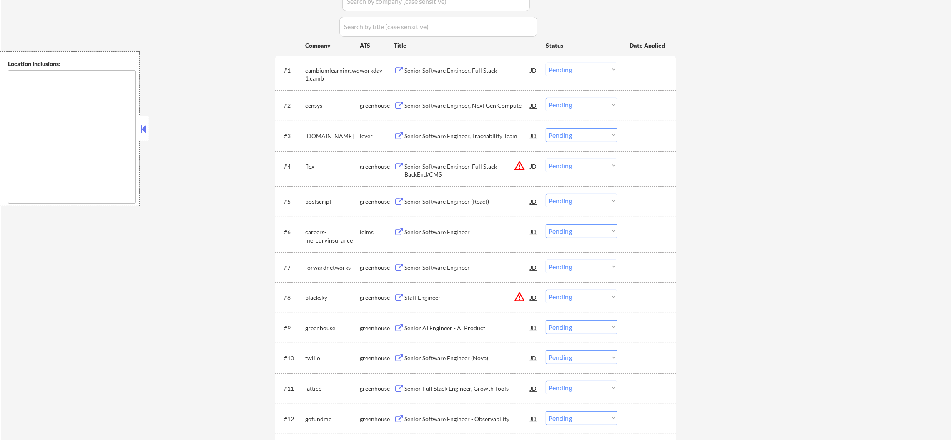
scroll to position [292, 0]
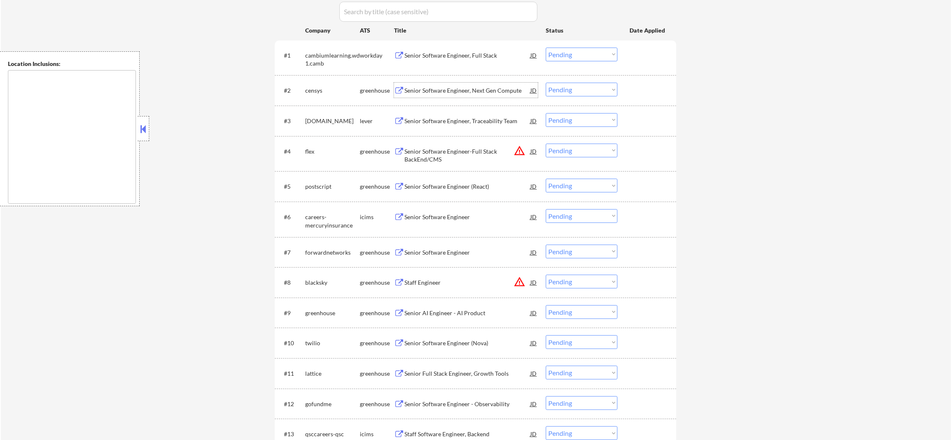
click at [480, 95] on div "Senior Software Engineer, Next Gen Compute" at bounding box center [468, 90] width 126 height 15
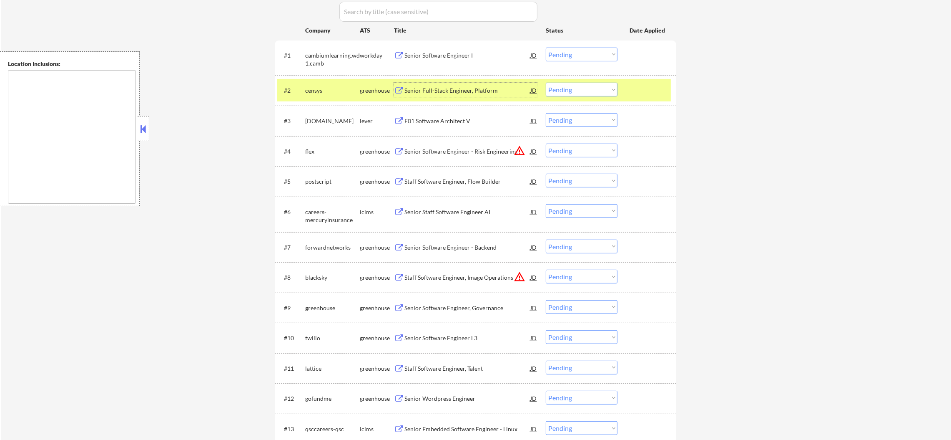
click at [585, 96] on div "#2 censys greenhouse Senior Full-Stack Engineer, Platform JD Choose an option..…" at bounding box center [474, 90] width 394 height 23
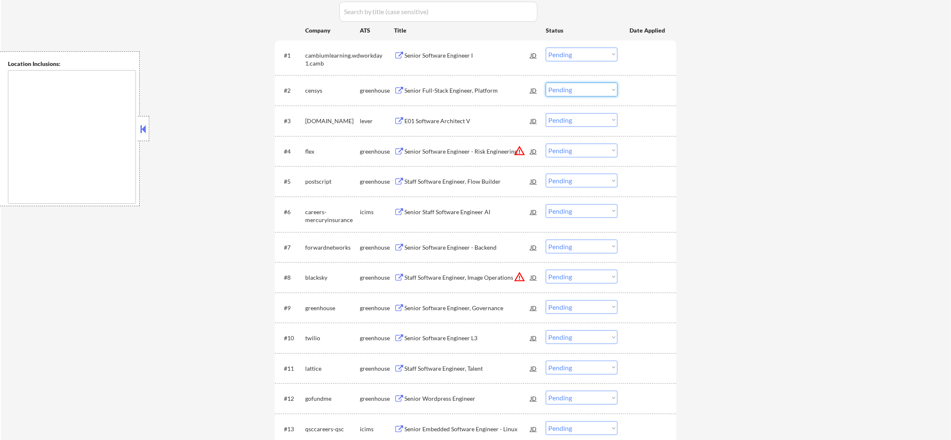
click at [584, 86] on select "Choose an option... Pending Applied Excluded (Questions) Excluded (Expired) Exc…" at bounding box center [582, 90] width 72 height 14
click at [546, 83] on select "Choose an option... Pending Applied Excluded (Questions) Excluded (Expired) Exc…" at bounding box center [582, 90] width 72 height 14
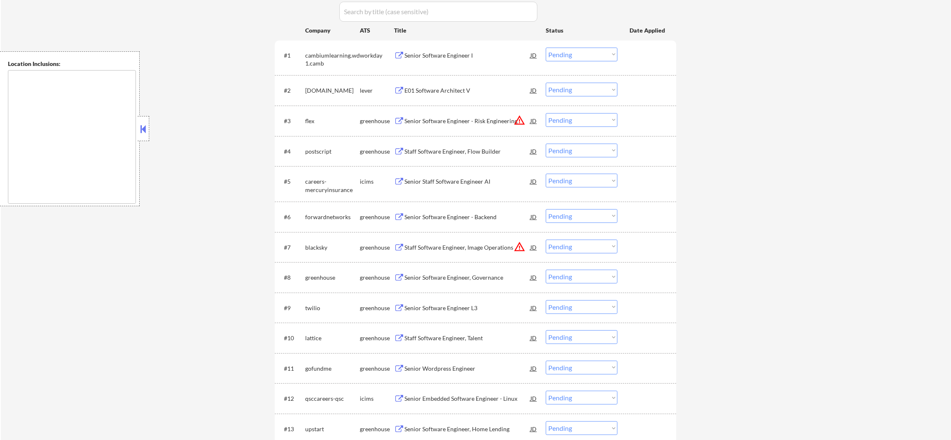
click at [469, 87] on div "E01 Software Architect V" at bounding box center [468, 90] width 126 height 8
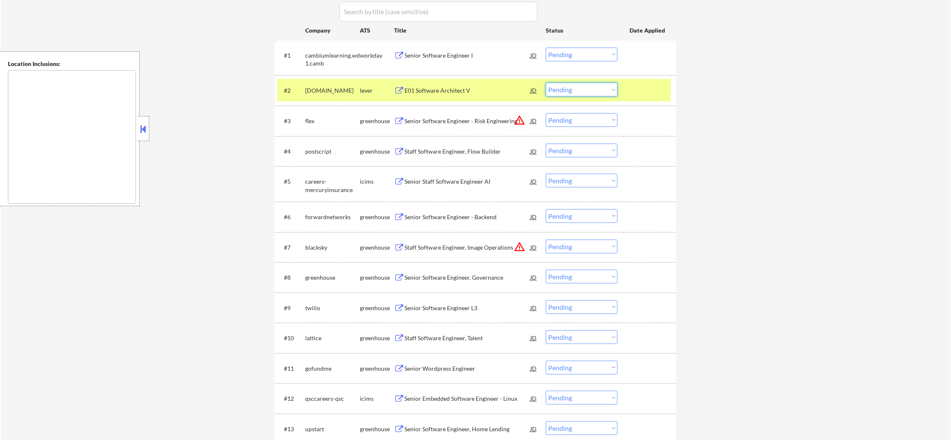
click at [587, 87] on select "Choose an option... Pending Applied Excluded (Questions) Excluded (Expired) Exc…" at bounding box center [582, 90] width 72 height 14
click at [565, 86] on select "Choose an option... Pending Applied Excluded (Questions) Excluded (Expired) Exc…" at bounding box center [582, 90] width 72 height 14
click at [546, 83] on select "Choose an option... Pending Applied Excluded (Questions) Excluded (Expired) Exc…" at bounding box center [582, 90] width 72 height 14
click at [326, 85] on div "[DOMAIN_NAME]" at bounding box center [332, 90] width 55 height 15
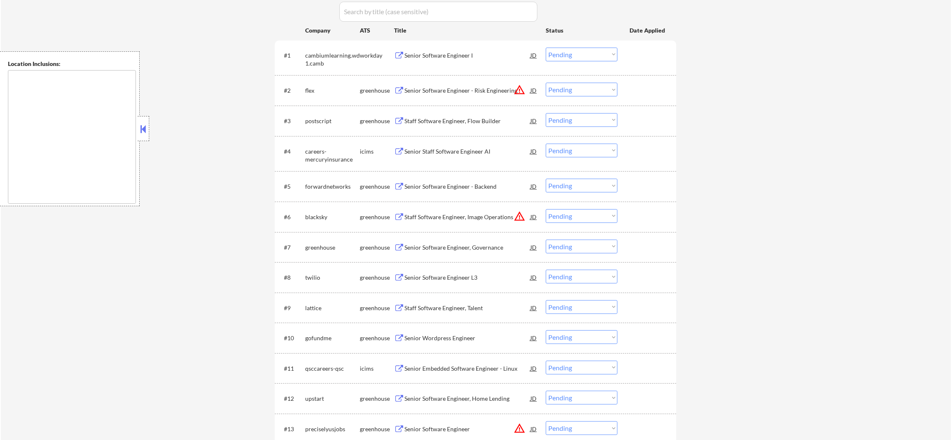
click at [520, 92] on button "warning_amber" at bounding box center [520, 90] width 12 height 12
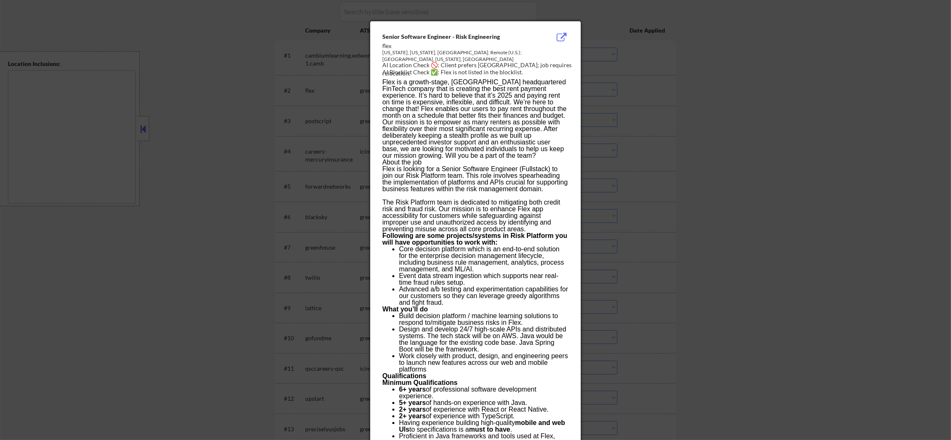
click at [634, 98] on div at bounding box center [475, 220] width 951 height 440
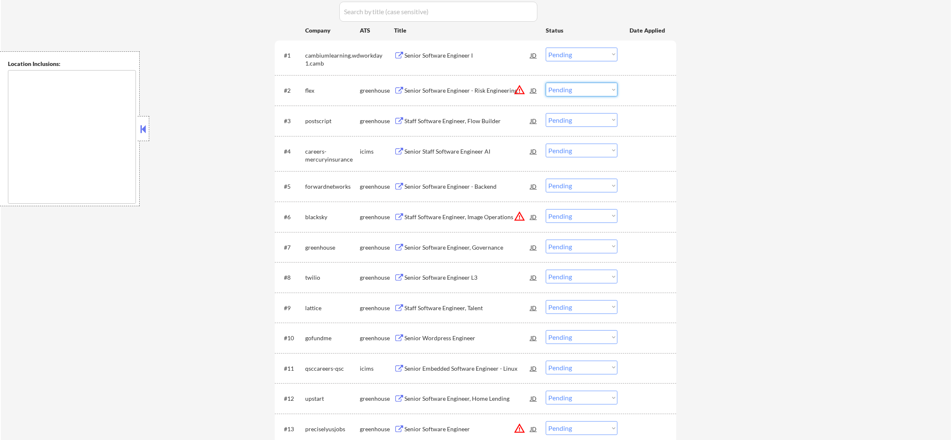
drag, startPoint x: 594, startPoint y: 86, endPoint x: 588, endPoint y: 94, distance: 10.4
click at [594, 86] on select "Choose an option... Pending Applied Excluded (Questions) Excluded (Expired) Exc…" at bounding box center [582, 90] width 72 height 14
click at [546, 83] on select "Choose an option... Pending Applied Excluded (Questions) Excluded (Expired) Exc…" at bounding box center [582, 90] width 72 height 14
click at [484, 120] on div "Staff Software Engineer, Flow Builder" at bounding box center [468, 121] width 126 height 8
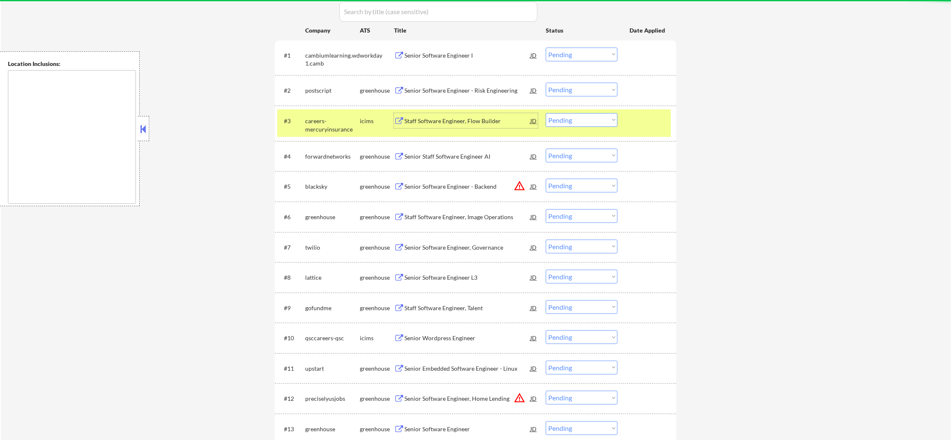
click at [347, 123] on div "careers-mercuryinsurance" at bounding box center [332, 125] width 55 height 16
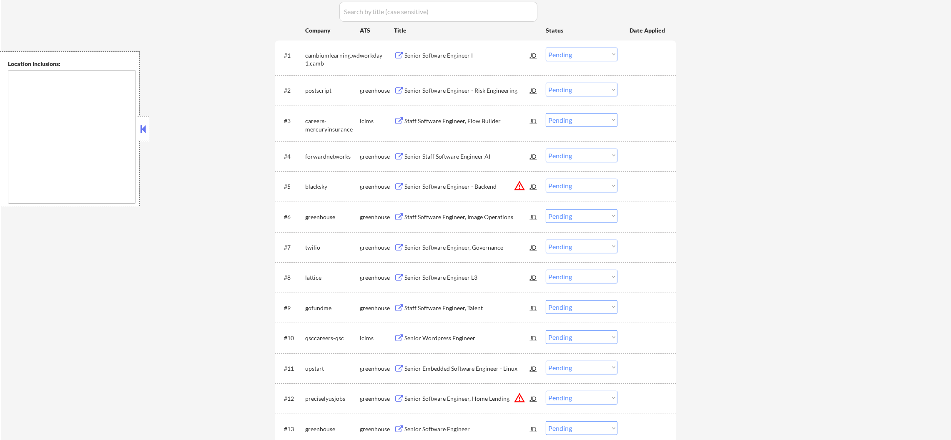
click at [341, 97] on div "postscript" at bounding box center [332, 90] width 55 height 15
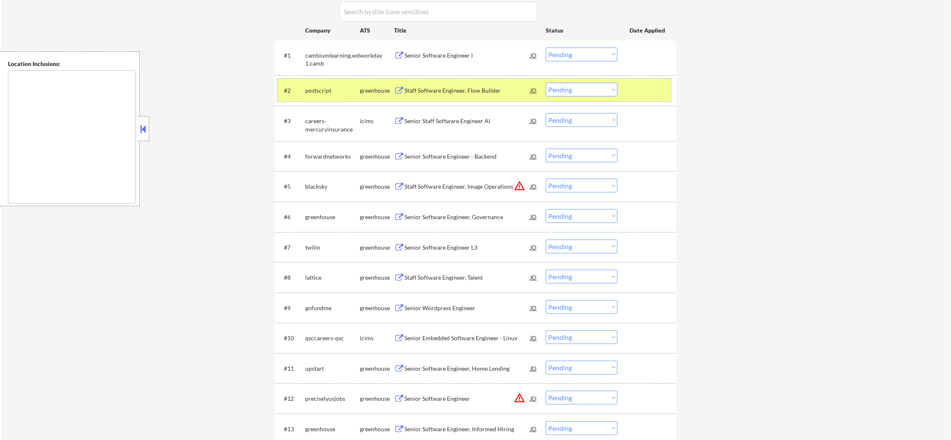
click at [573, 87] on select "Choose an option... Pending Applied Excluded (Questions) Excluded (Expired) Exc…" at bounding box center [582, 90] width 72 height 14
click at [546, 83] on select "Choose an option... Pending Applied Excluded (Questions) Excluded (Expired) Exc…" at bounding box center [582, 90] width 72 height 14
click at [309, 84] on div "postscript" at bounding box center [332, 90] width 55 height 15
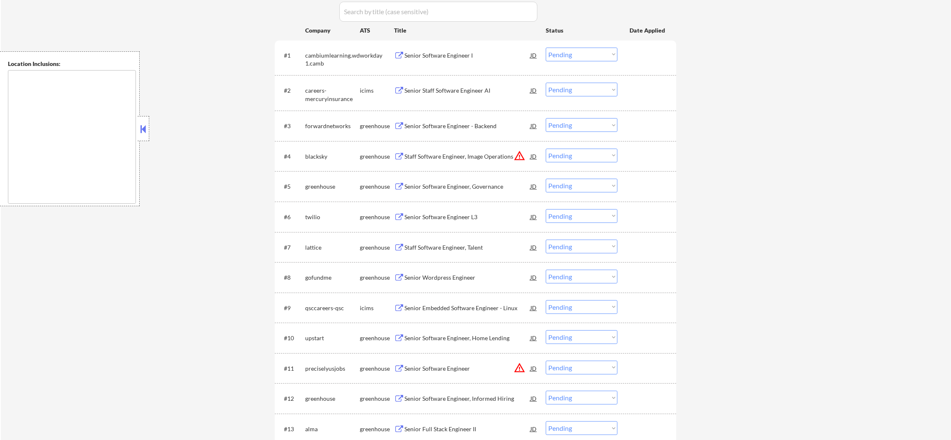
scroll to position [312, 0]
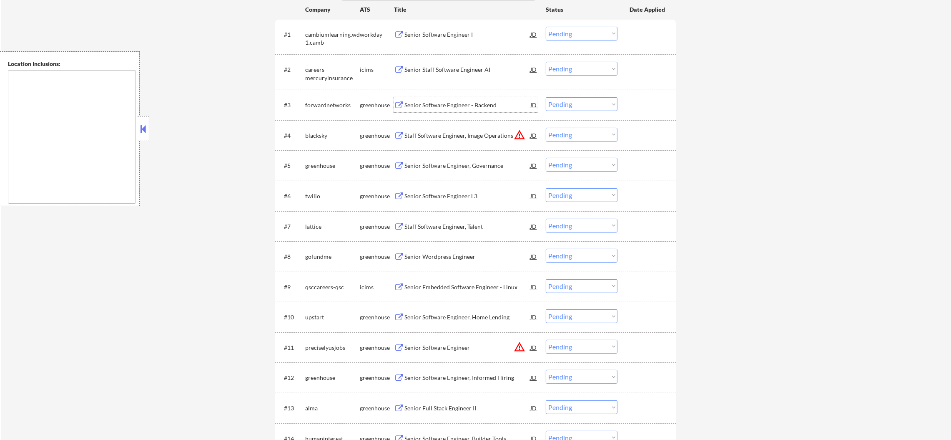
click at [466, 104] on div "Senior Software Engineer - Backend" at bounding box center [468, 105] width 126 height 8
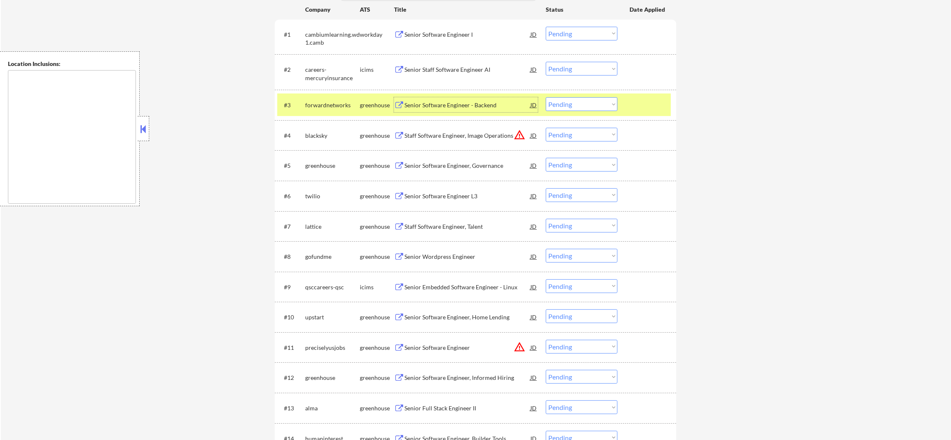
click at [554, 106] on select "Choose an option... Pending Applied Excluded (Questions) Excluded (Expired) Exc…" at bounding box center [582, 104] width 72 height 14
click at [546, 97] on select "Choose an option... Pending Applied Excluded (Questions) Excluded (Expired) Exc…" at bounding box center [582, 104] width 72 height 14
click at [519, 101] on button "warning_amber" at bounding box center [520, 104] width 12 height 12
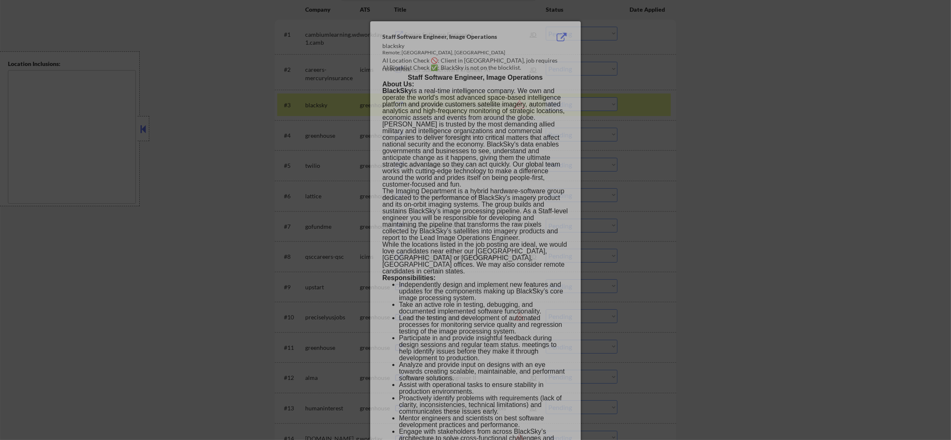
click at [619, 105] on div at bounding box center [475, 220] width 951 height 440
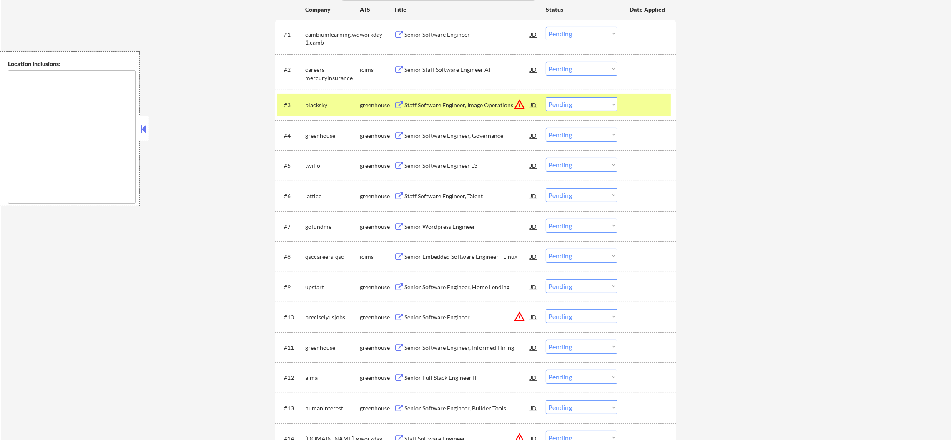
click at [319, 108] on div "blacksky" at bounding box center [332, 105] width 55 height 8
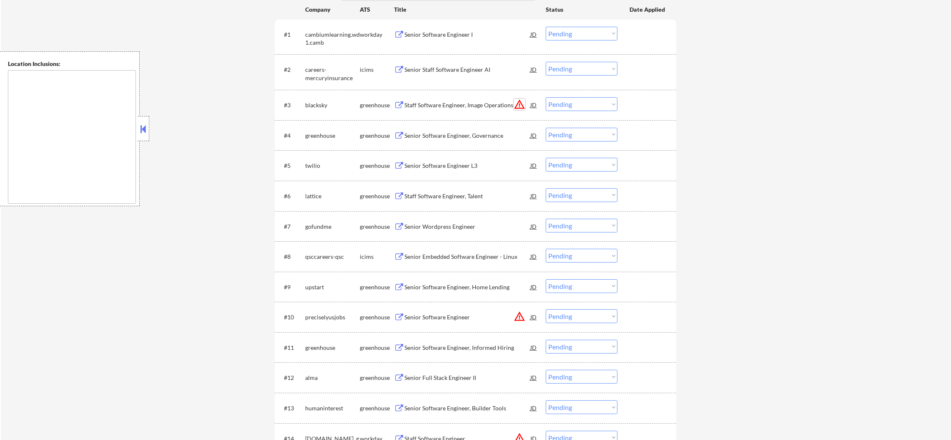
click at [521, 100] on button "warning_amber" at bounding box center [520, 104] width 12 height 12
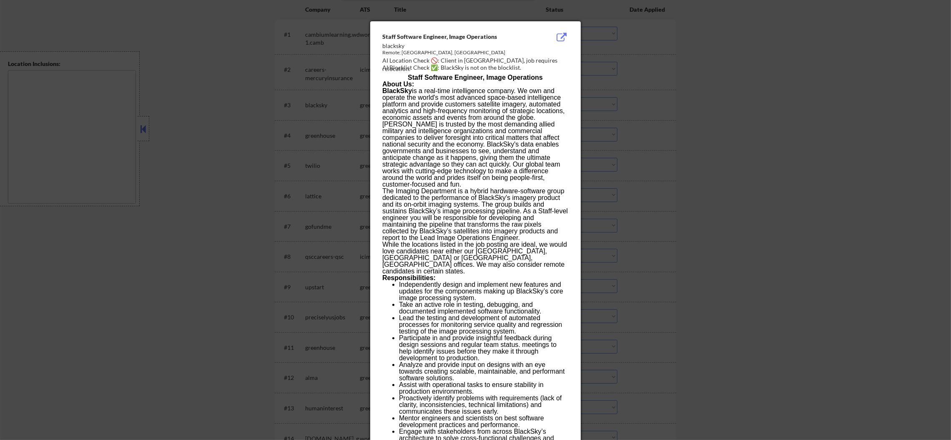
click at [634, 102] on div at bounding box center [475, 220] width 951 height 440
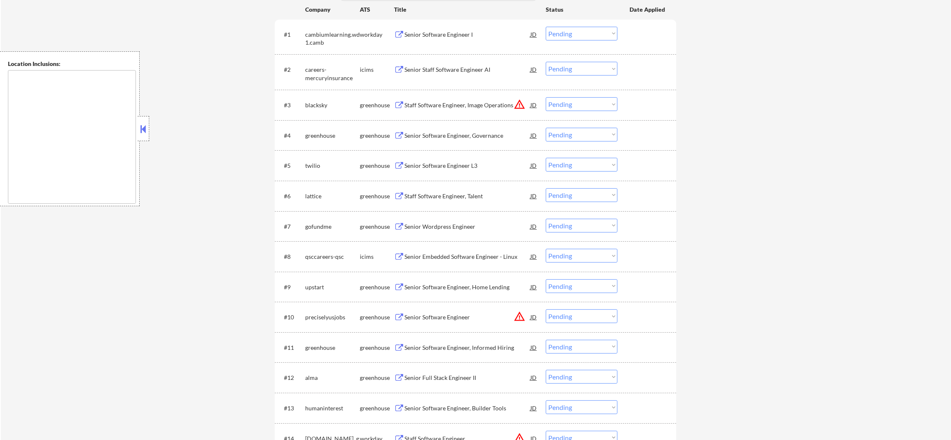
click at [581, 104] on select "Choose an option... Pending Applied Excluded (Questions) Excluded (Expired) Exc…" at bounding box center [582, 104] width 72 height 14
click at [546, 97] on select "Choose an option... Pending Applied Excluded (Questions) Excluded (Expired) Exc…" at bounding box center [582, 104] width 72 height 14
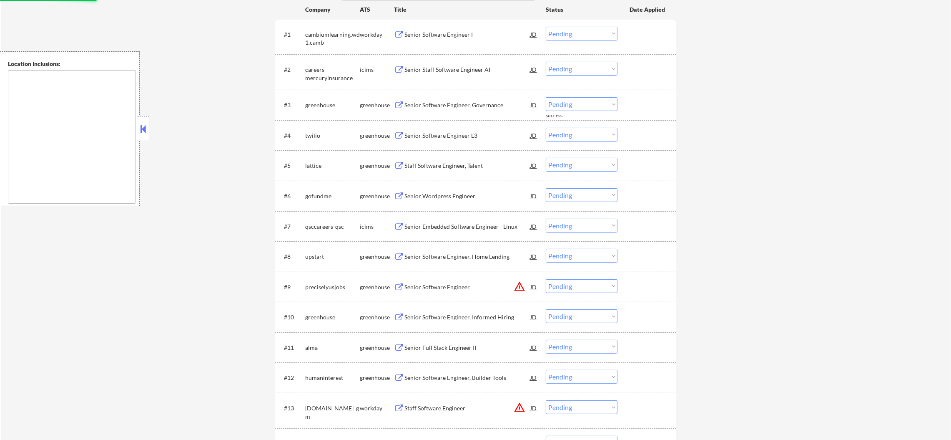
click at [473, 106] on div "Senior Software Engineer, Governance" at bounding box center [468, 105] width 126 height 8
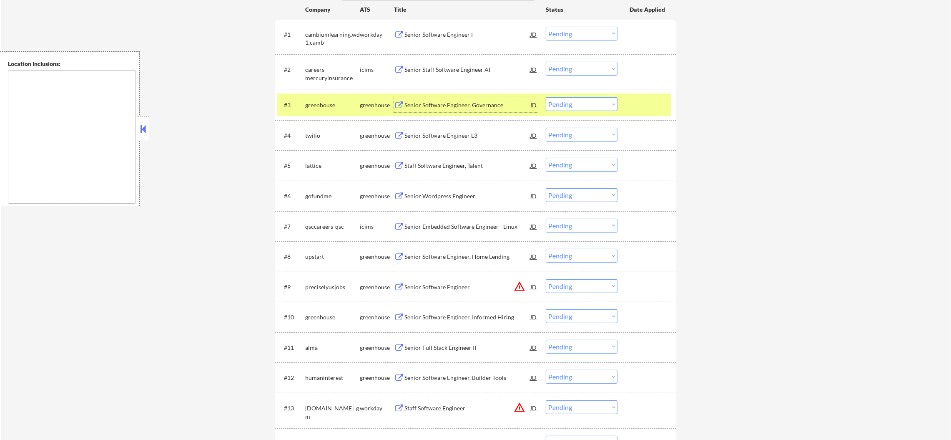
click at [615, 106] on select "Choose an option... Pending Applied Excluded (Questions) Excluded (Expired) Exc…" at bounding box center [582, 104] width 72 height 14
click at [546, 97] on select "Choose an option... Pending Applied Excluded (Questions) Excluded (Expired) Exc…" at bounding box center [582, 104] width 72 height 14
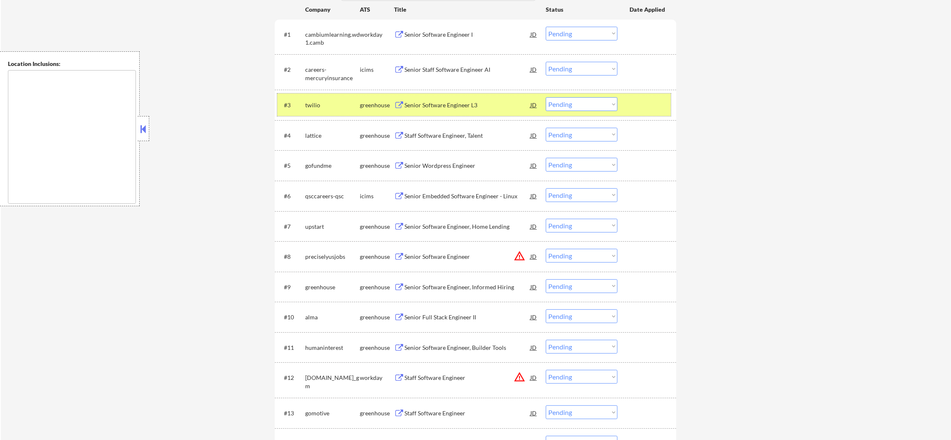
click at [320, 112] on div "#3 twilio greenhouse Senior Software Engineer L3 JD warning_amber Choose an opt…" at bounding box center [474, 104] width 394 height 23
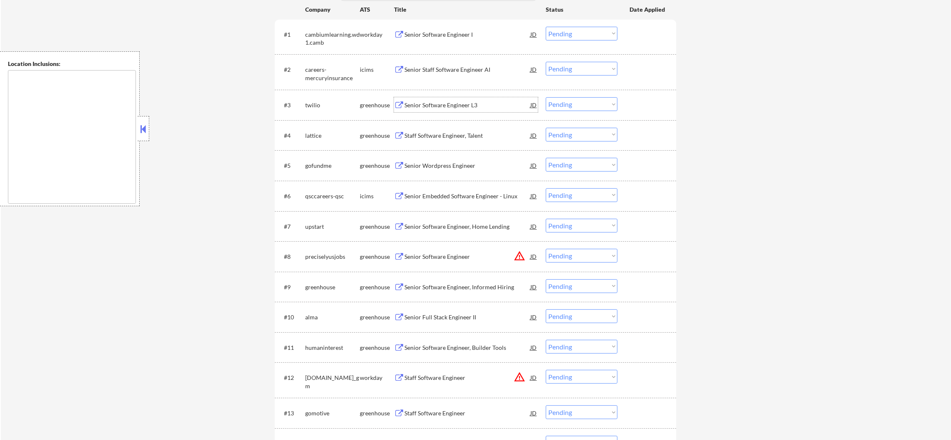
click at [459, 98] on div "Senior Software Engineer L3" at bounding box center [468, 104] width 126 height 15
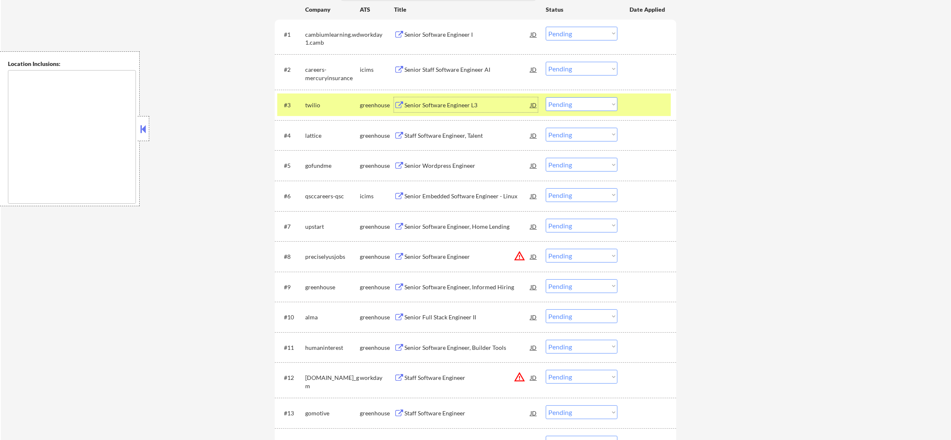
click at [565, 106] on select "Choose an option... Pending Applied Excluded (Questions) Excluded (Expired) Exc…" at bounding box center [582, 104] width 72 height 14
click at [546, 97] on select "Choose an option... Pending Applied Excluded (Questions) Excluded (Expired) Exc…" at bounding box center [582, 104] width 72 height 14
click at [327, 106] on div "twilio" at bounding box center [332, 105] width 55 height 8
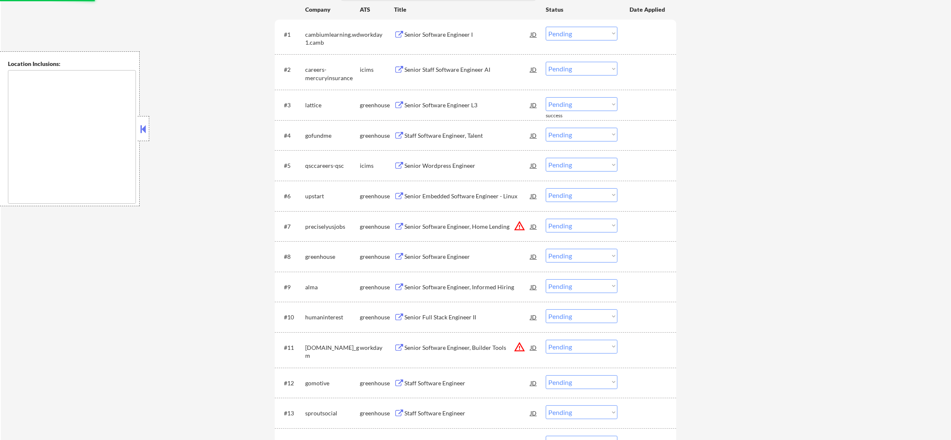
click at [465, 110] on div "Senior Software Engineer L3" at bounding box center [468, 104] width 126 height 15
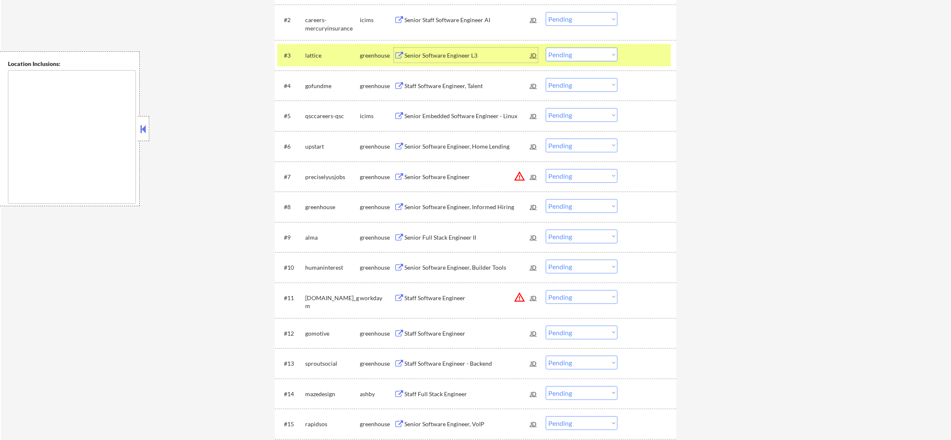
scroll to position [375, 0]
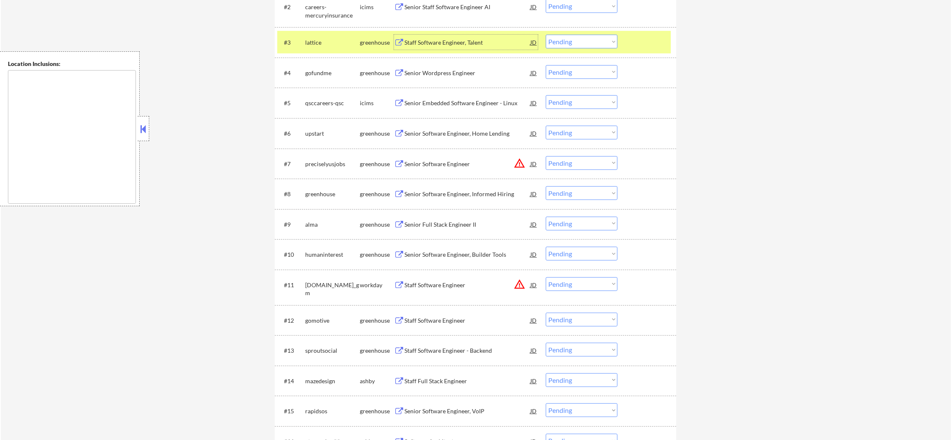
click at [541, 32] on div "#3 lattice greenhouse Staff Software Engineer, Talent JD warning_amber Choose a…" at bounding box center [474, 42] width 394 height 23
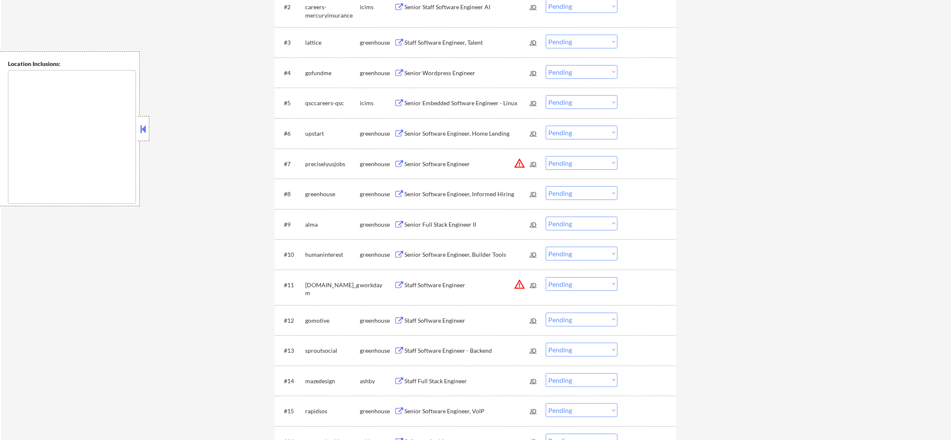
drag, startPoint x: 555, startPoint y: 38, endPoint x: 560, endPoint y: 47, distance: 9.9
click at [556, 39] on select "Choose an option... Pending Applied Excluded (Questions) Excluded (Expired) Exc…" at bounding box center [582, 42] width 72 height 14
click at [546, 35] on select "Choose an option... Pending Applied Excluded (Questions) Excluded (Expired) Exc…" at bounding box center [582, 42] width 72 height 14
click at [321, 46] on div "lattice" at bounding box center [332, 42] width 55 height 15
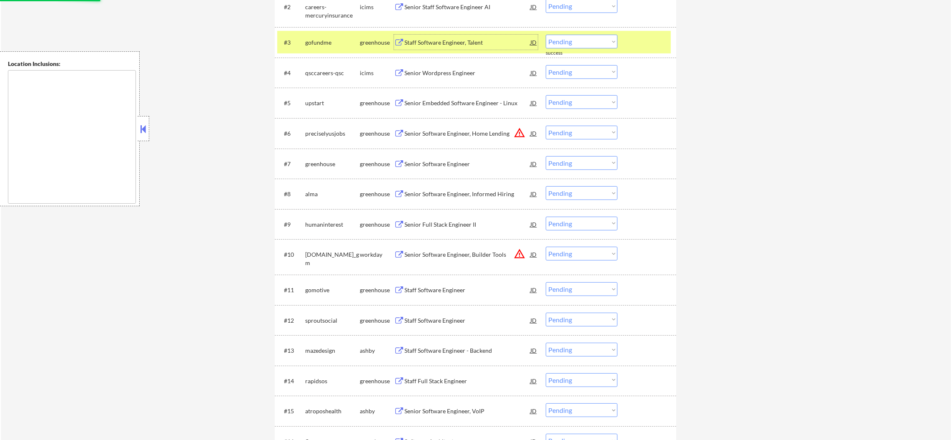
click at [446, 41] on div "Staff Software Engineer, Talent" at bounding box center [468, 42] width 126 height 8
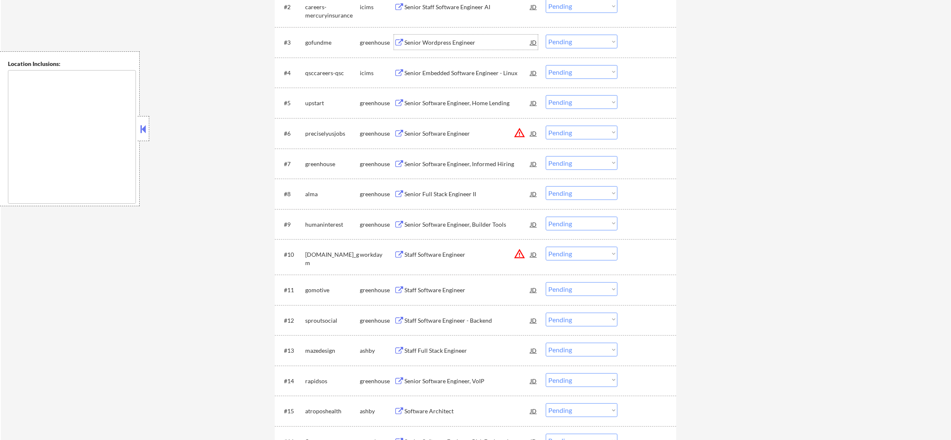
click at [565, 39] on select "Choose an option... Pending Applied Excluded (Questions) Excluded (Expired) Exc…" at bounding box center [582, 42] width 72 height 14
click at [546, 35] on select "Choose an option... Pending Applied Excluded (Questions) Excluded (Expired) Exc…" at bounding box center [582, 42] width 72 height 14
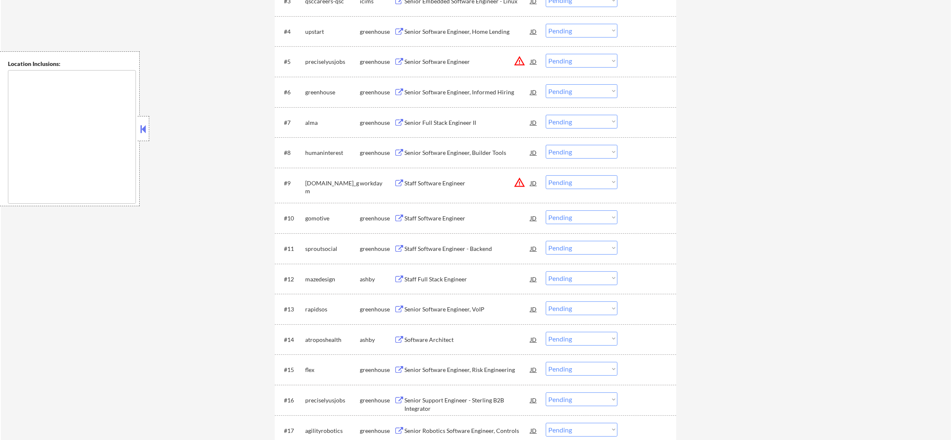
scroll to position [417, 0]
click at [315, 31] on div "upstart" at bounding box center [332, 31] width 55 height 8
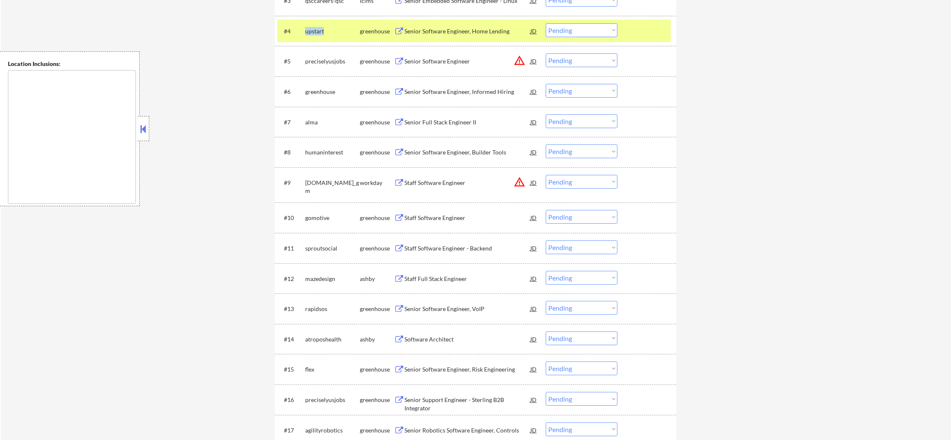
click at [315, 31] on div "upstart" at bounding box center [332, 31] width 55 height 8
copy div "upstart"
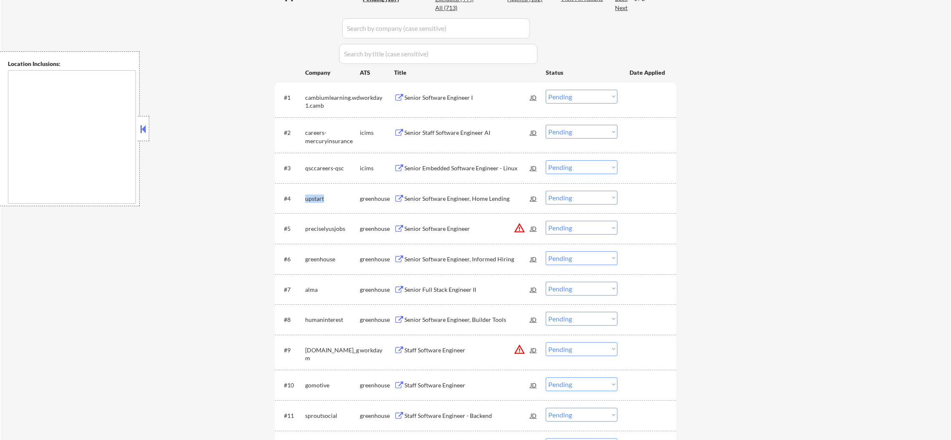
scroll to position [166, 0]
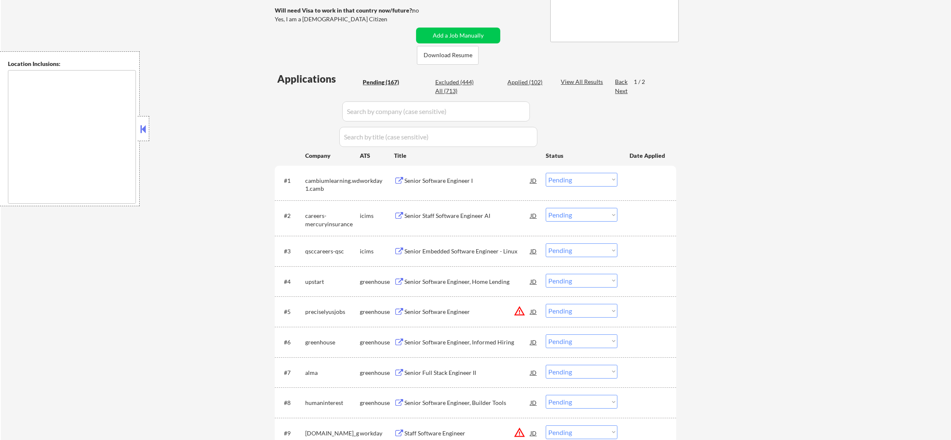
click at [448, 88] on div "All (713)" at bounding box center [456, 91] width 42 height 8
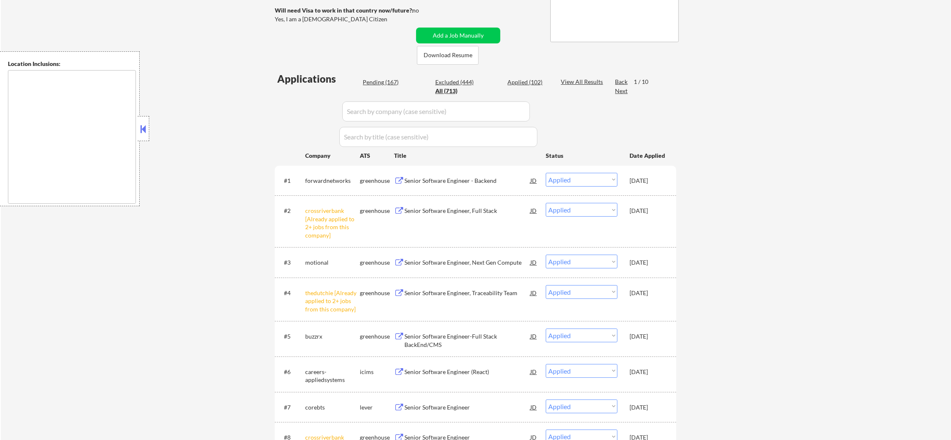
click at [357, 112] on input "input" at bounding box center [436, 111] width 188 height 20
paste input "upstart"
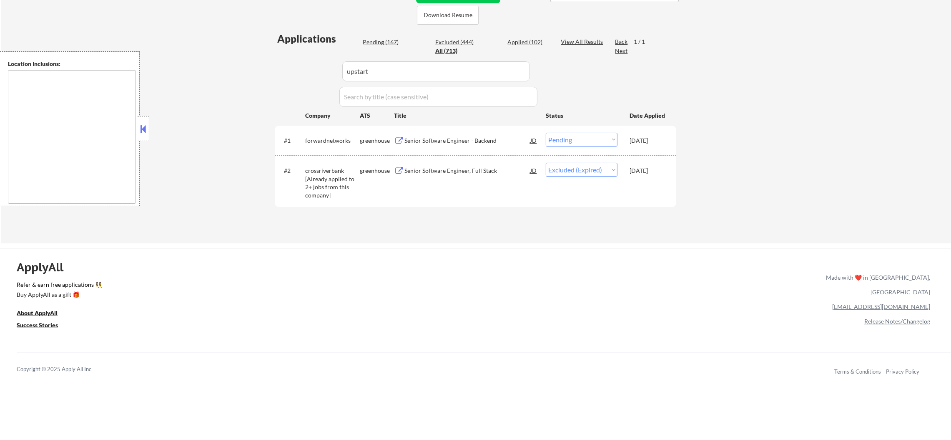
scroll to position [229, 0]
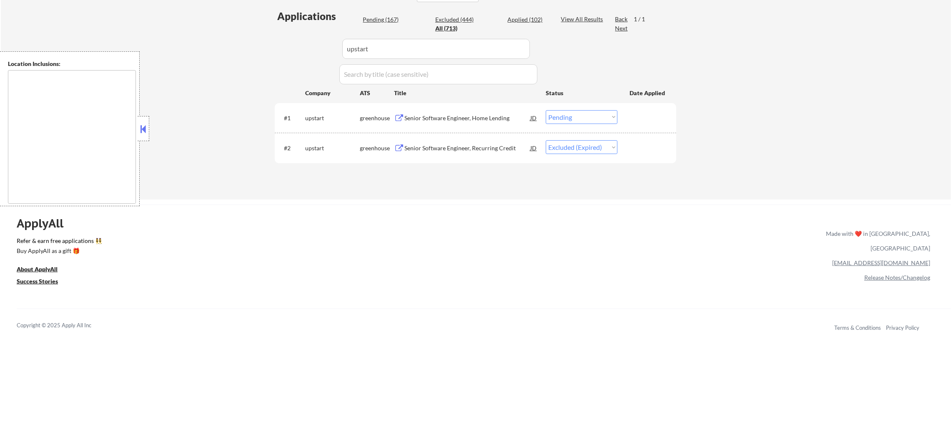
click at [450, 121] on div "Senior Software Engineer, Home Lending" at bounding box center [468, 118] width 126 height 8
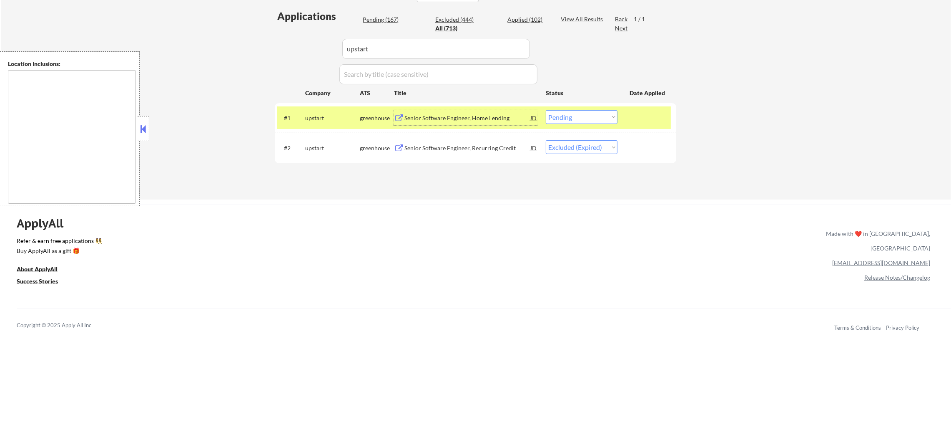
click at [484, 111] on div "Senior Software Engineer, Home Lending" at bounding box center [468, 117] width 126 height 15
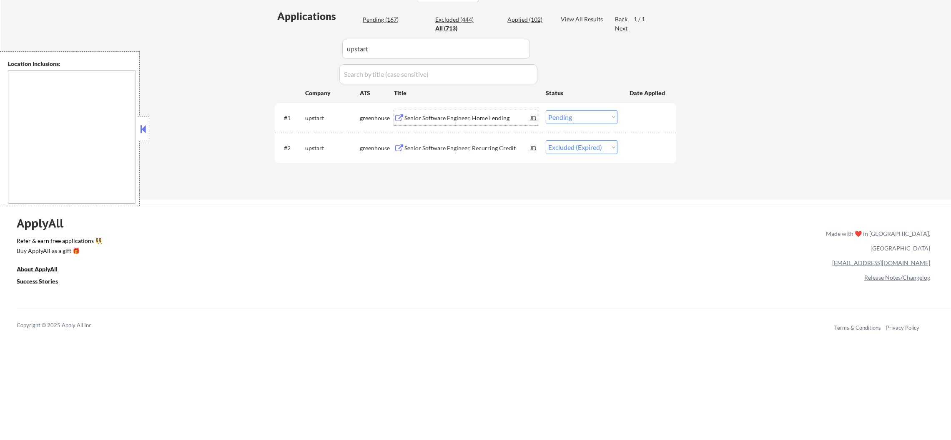
click at [580, 125] on div "#1 upstart greenhouse Senior Software Engineer, Home Lending JD Choose an optio…" at bounding box center [474, 117] width 394 height 23
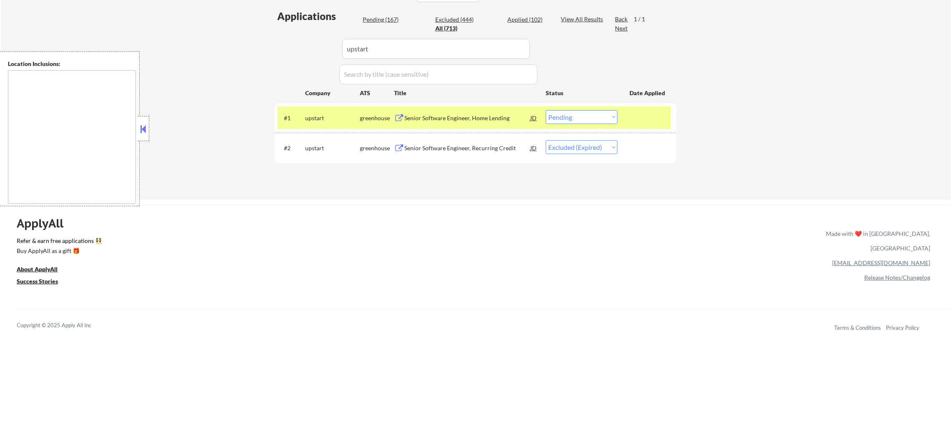
click at [580, 117] on select "Choose an option... Pending Applied Excluded (Questions) Excluded (Expired) Exc…" at bounding box center [582, 117] width 72 height 14
click at [546, 110] on select "Choose an option... Pending Applied Excluded (Questions) Excluded (Expired) Exc…" at bounding box center [582, 117] width 72 height 14
click at [321, 117] on div "upstart" at bounding box center [332, 118] width 55 height 8
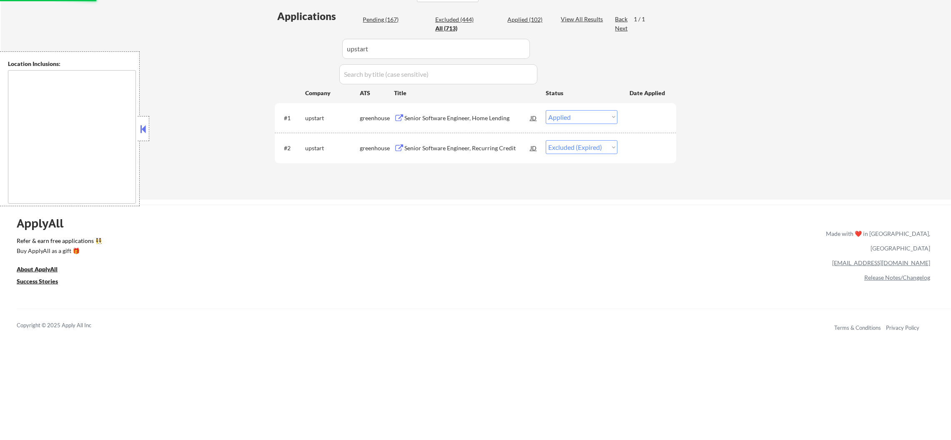
click at [372, 23] on div "Pending (167)" at bounding box center [384, 19] width 42 height 9
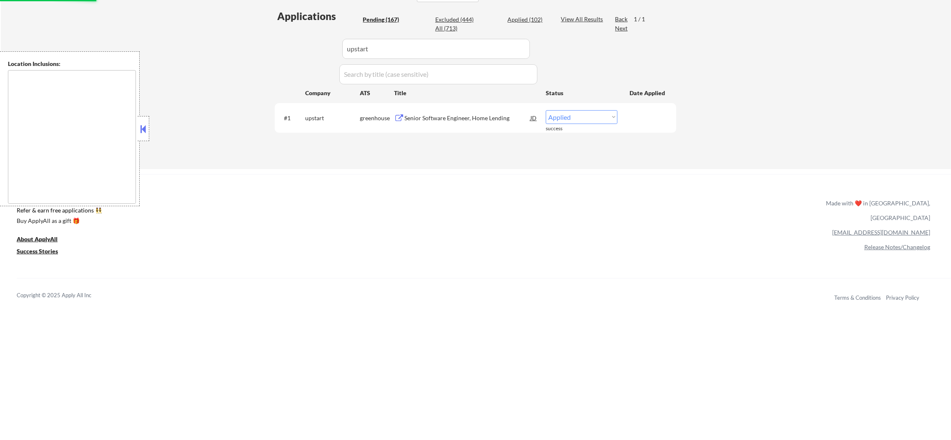
drag, startPoint x: 394, startPoint y: 50, endPoint x: 534, endPoint y: 40, distance: 140.5
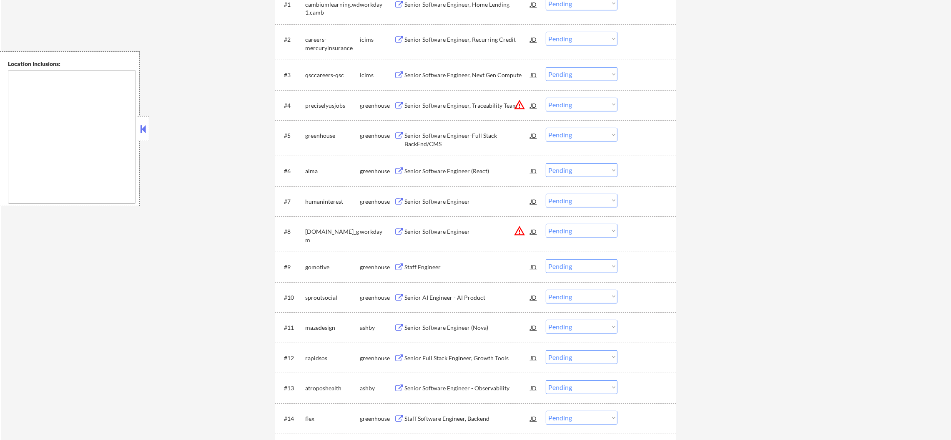
scroll to position [354, 0]
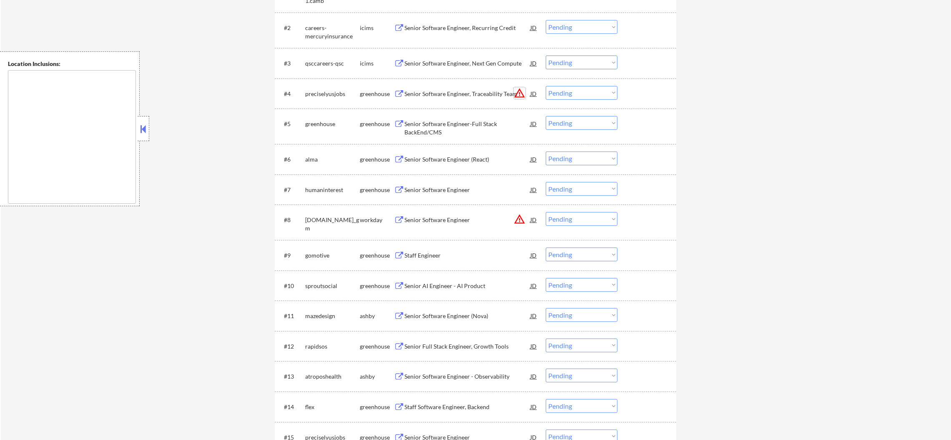
click at [519, 90] on button "warning_amber" at bounding box center [520, 93] width 12 height 12
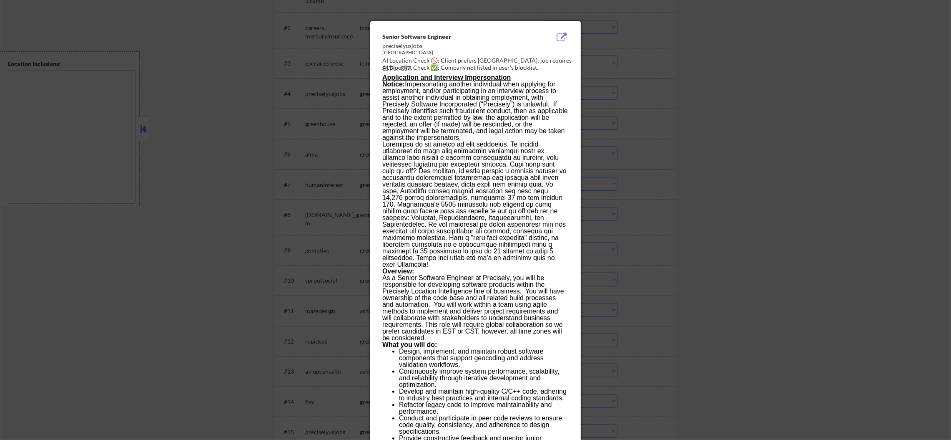
click at [611, 80] on div at bounding box center [475, 220] width 951 height 440
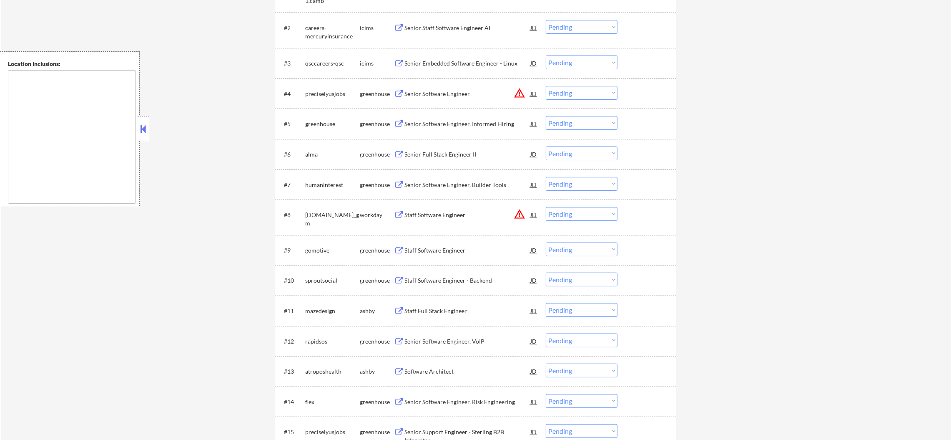
click at [569, 91] on select "Choose an option... Pending Applied Excluded (Questions) Excluded (Expired) Exc…" at bounding box center [582, 93] width 72 height 14
click at [546, 86] on select "Choose an option... Pending Applied Excluded (Questions) Excluded (Expired) Exc…" at bounding box center [582, 93] width 72 height 14
click at [465, 124] on div "Senior Software Engineer, Informed Hiring" at bounding box center [468, 124] width 126 height 8
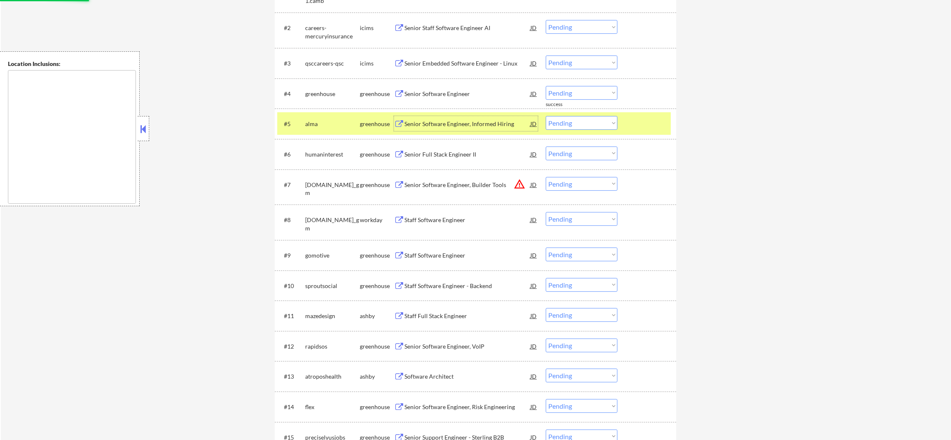
drag, startPoint x: 316, startPoint y: 127, endPoint x: 317, endPoint y: 121, distance: 5.9
click at [316, 127] on div "alma" at bounding box center [332, 124] width 55 height 8
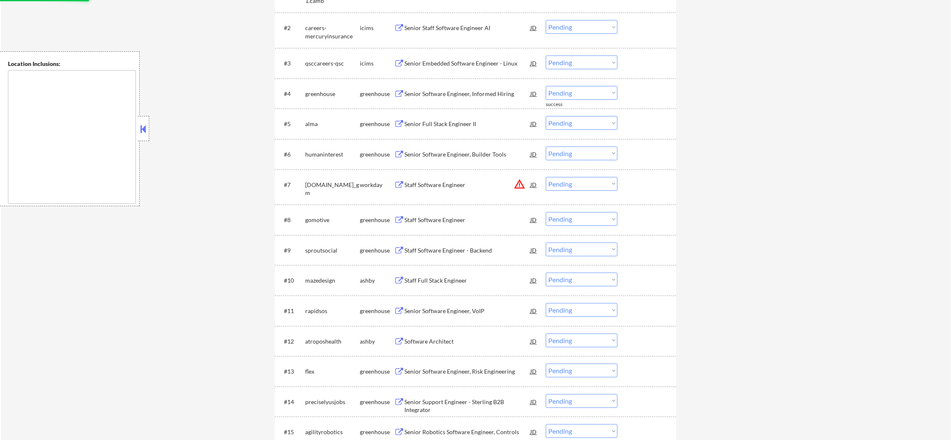
click at [319, 88] on div "greenhouse" at bounding box center [332, 93] width 55 height 15
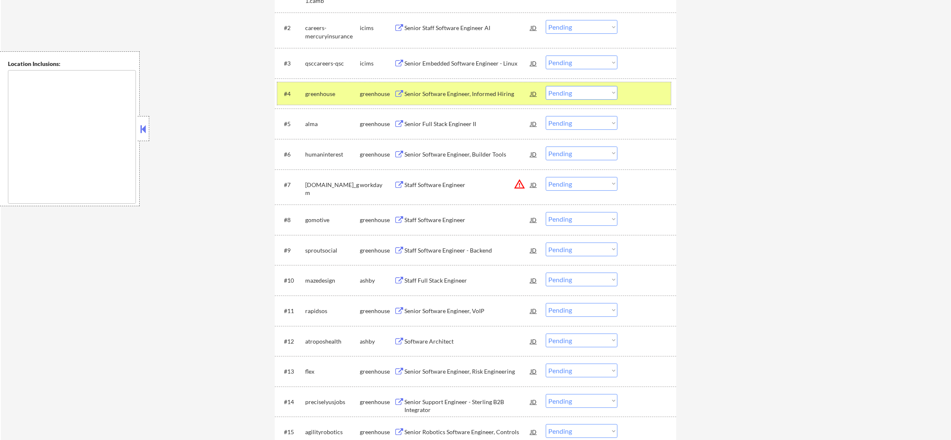
click at [568, 101] on div "#4 greenhouse greenhouse Senior Software Engineer, Informed Hiring JD warning_a…" at bounding box center [474, 93] width 394 height 23
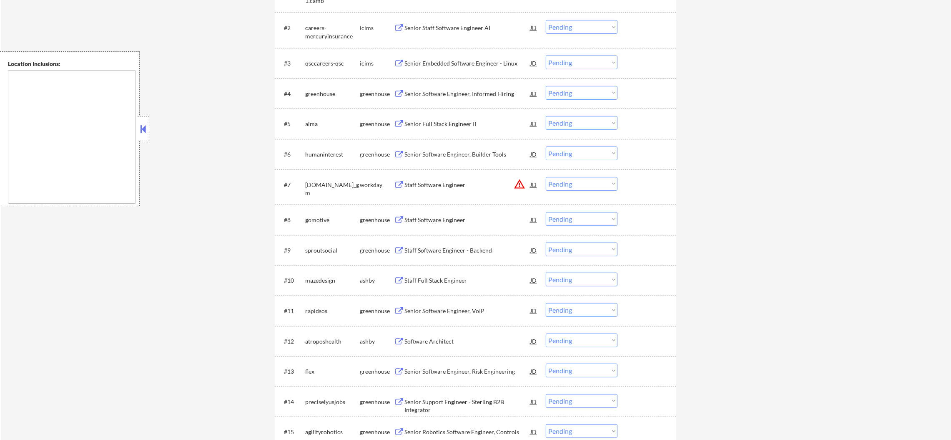
click at [579, 97] on select "Choose an option... Pending Applied Excluded (Questions) Excluded (Expired) Exc…" at bounding box center [582, 93] width 72 height 14
click at [546, 86] on select "Choose an option... Pending Applied Excluded (Questions) Excluded (Expired) Exc…" at bounding box center [582, 93] width 72 height 14
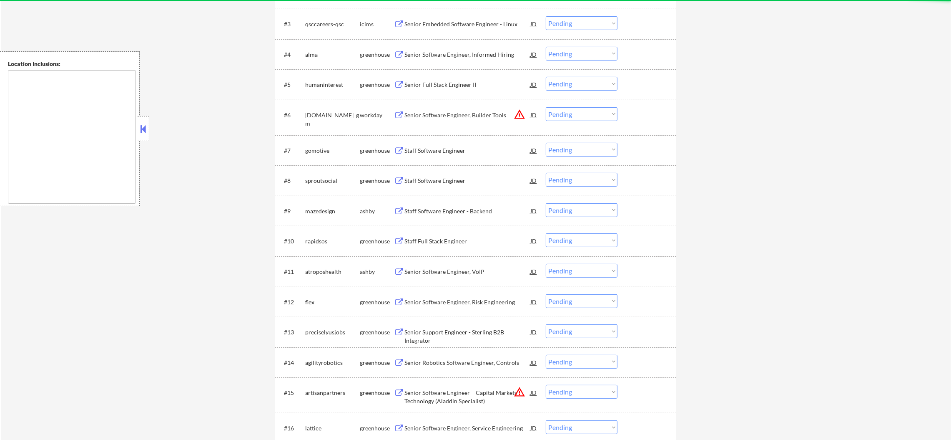
scroll to position [417, 0]
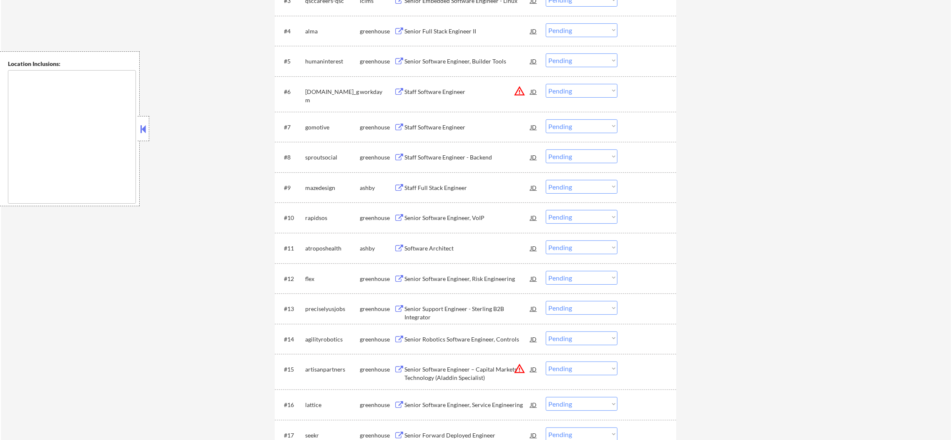
click at [480, 34] on div "Senior Full Stack Engineer II" at bounding box center [468, 31] width 126 height 8
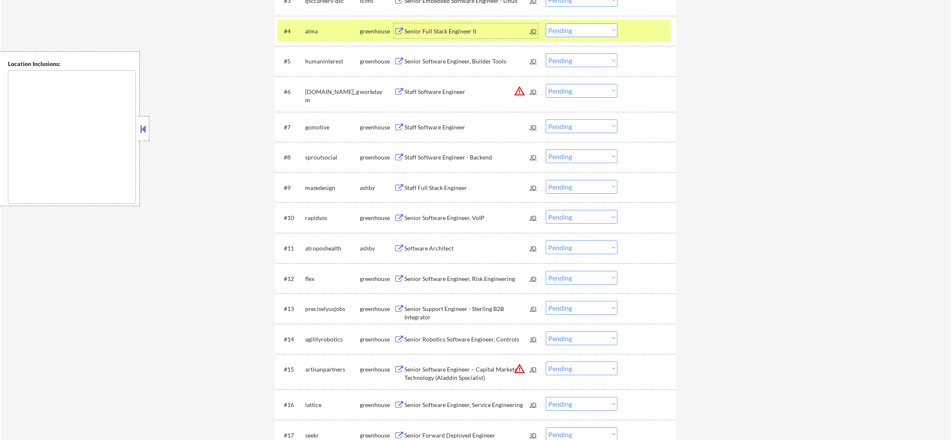
click at [569, 33] on select "Choose an option... Pending Applied Excluded (Questions) Excluded (Expired) Exc…" at bounding box center [582, 30] width 72 height 14
click at [546, 23] on select "Choose an option... Pending Applied Excluded (Questions) Excluded (Expired) Exc…" at bounding box center [582, 30] width 72 height 14
click at [334, 35] on div "alma" at bounding box center [332, 30] width 55 height 15
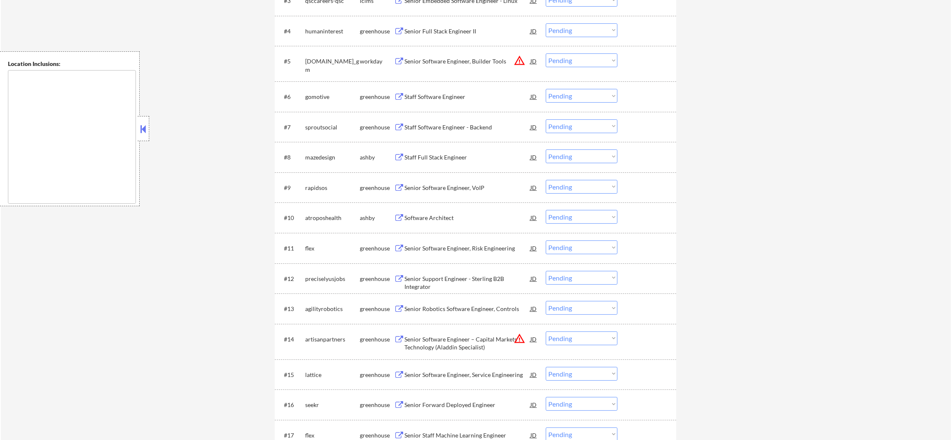
click at [454, 23] on div "Senior Full Stack Engineer II" at bounding box center [468, 30] width 126 height 15
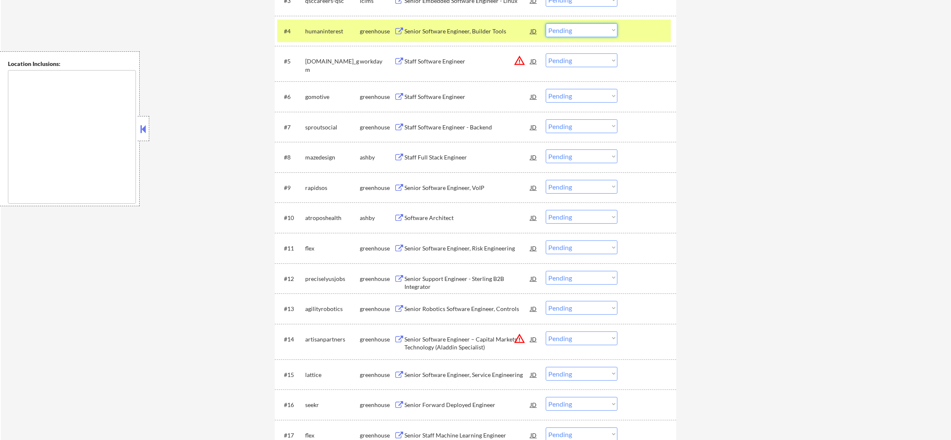
click at [549, 28] on select "Choose an option... Pending Applied Excluded (Questions) Excluded (Expired) Exc…" at bounding box center [582, 30] width 72 height 14
click at [546, 23] on select "Choose an option... Pending Applied Excluded (Questions) Excluded (Expired) Exc…" at bounding box center [582, 30] width 72 height 14
click at [304, 24] on div "#4 humaninterest greenhouse Senior Software Engineer, Builder Tools JD warning_…" at bounding box center [474, 31] width 394 height 23
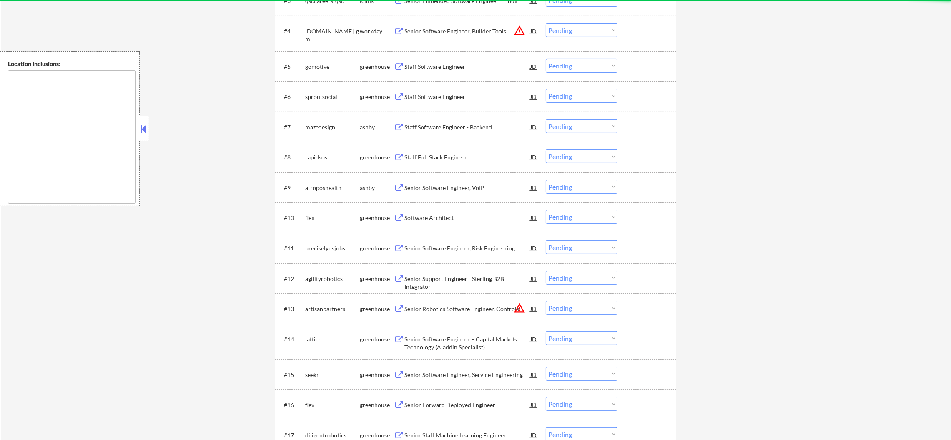
click at [517, 28] on button "warning_amber" at bounding box center [520, 31] width 12 height 12
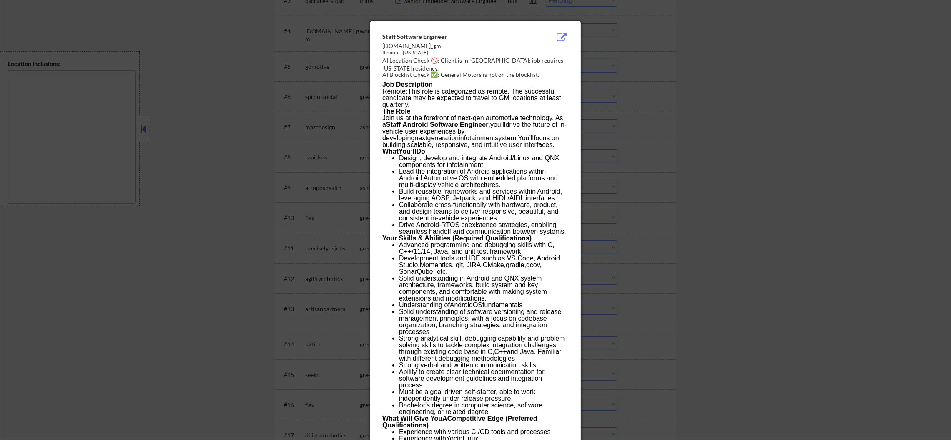
click at [634, 77] on div at bounding box center [475, 220] width 951 height 440
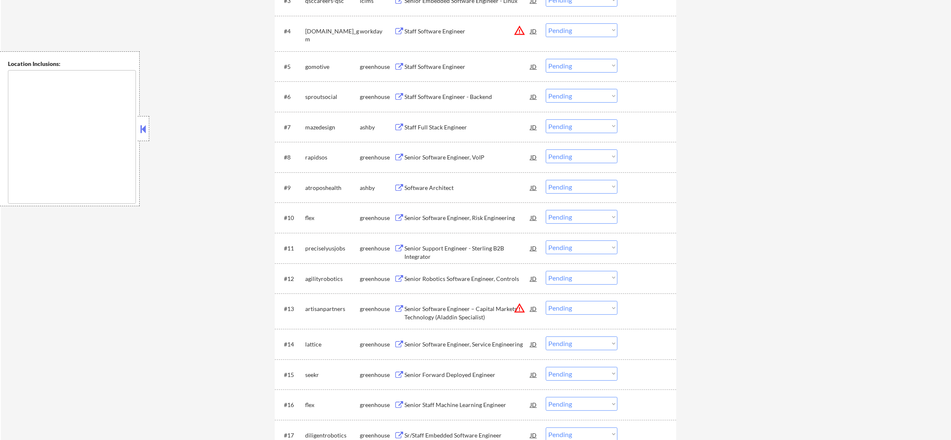
click at [594, 26] on select "Choose an option... Pending Applied Excluded (Questions) Excluded (Expired) Exc…" at bounding box center [582, 30] width 72 height 14
click at [546, 23] on select "Choose an option... Pending Applied Excluded (Questions) Excluded (Expired) Exc…" at bounding box center [582, 30] width 72 height 14
click at [470, 63] on div "Staff Software Engineer" at bounding box center [468, 67] width 126 height 8
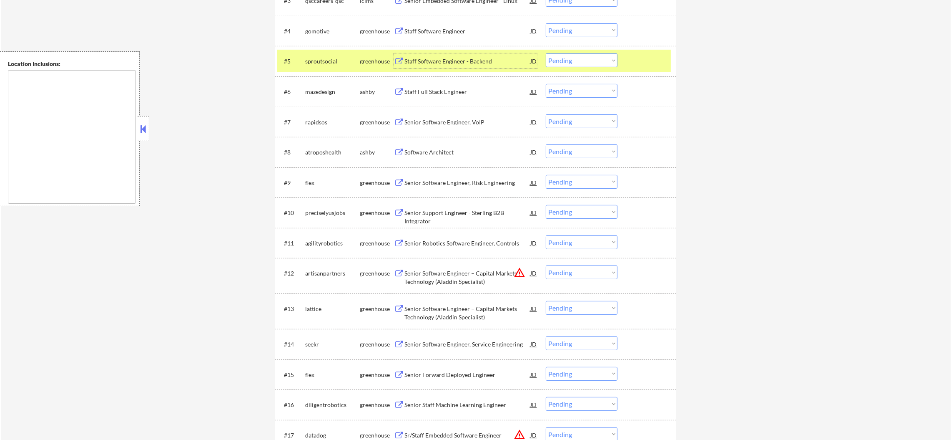
click at [568, 63] on select "Choose an option... Pending Applied Excluded (Questions) Excluded (Expired) Exc…" at bounding box center [582, 60] width 72 height 14
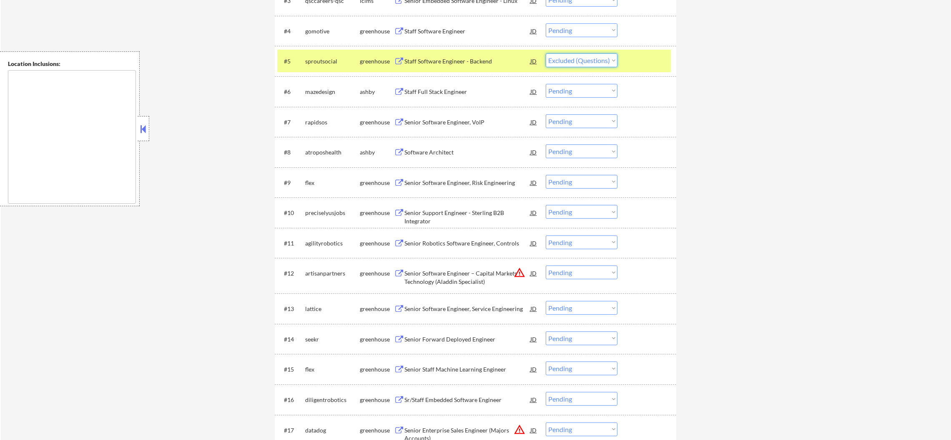
click at [546, 53] on select "Choose an option... Pending Applied Excluded (Questions) Excluded (Expired) Exc…" at bounding box center [582, 60] width 72 height 14
click at [335, 64] on div "sproutsocial" at bounding box center [332, 61] width 55 height 8
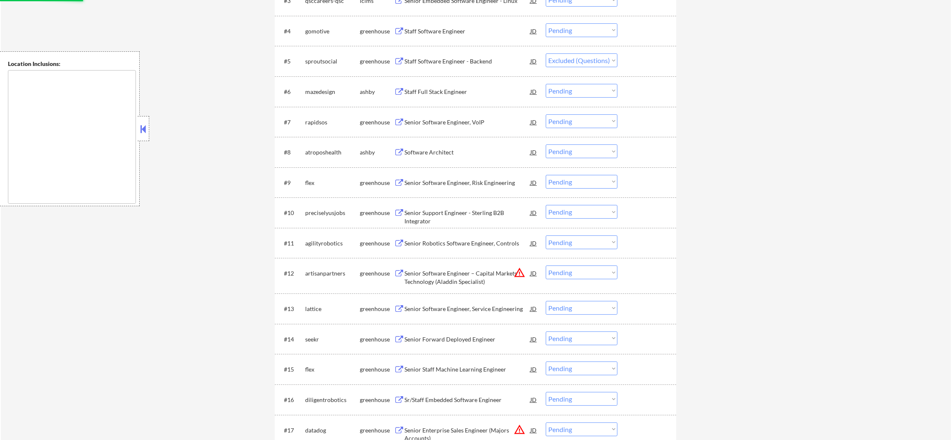
click at [337, 57] on div "sproutsocial" at bounding box center [332, 61] width 55 height 8
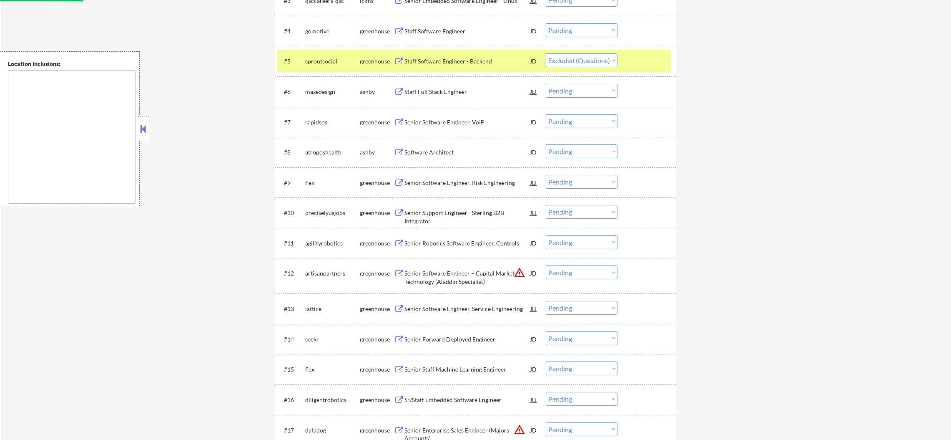
click at [463, 64] on div "Staff Software Engineer - Backend" at bounding box center [468, 61] width 126 height 8
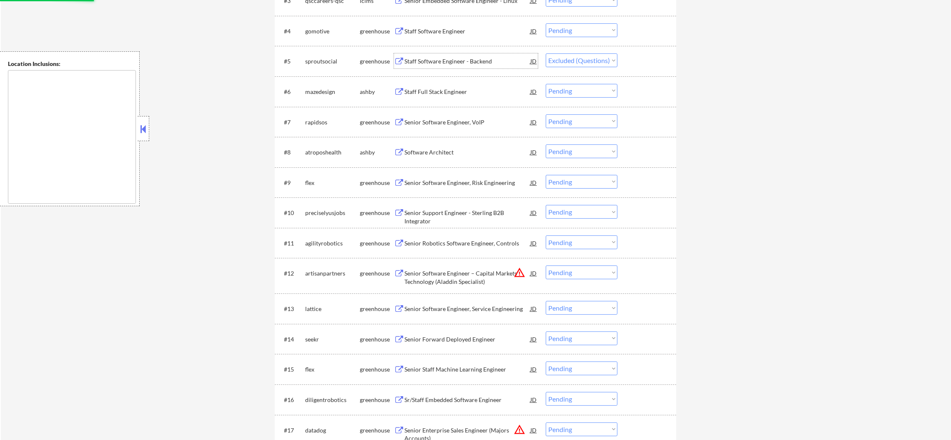
click at [566, 32] on select "Choose an option... Pending Applied Excluded (Questions) Excluded (Expired) Exc…" at bounding box center [582, 30] width 72 height 14
click at [546, 23] on select "Choose an option... Pending Applied Excluded (Questions) Excluded (Expired) Exc…" at bounding box center [582, 30] width 72 height 14
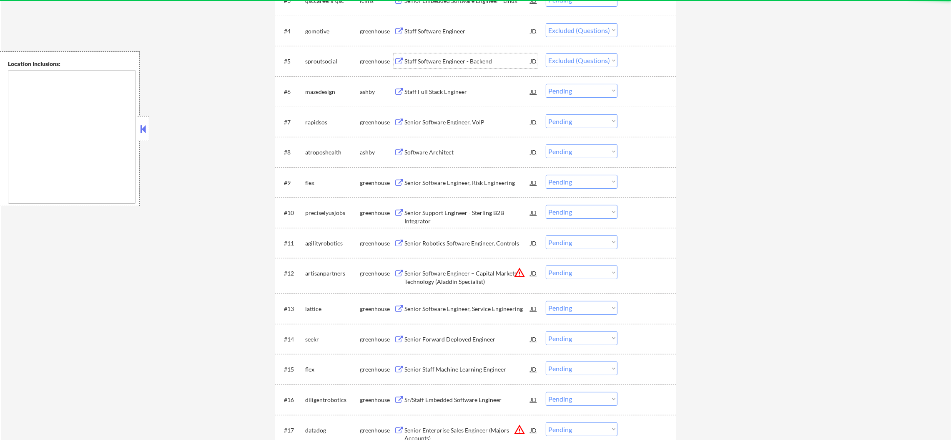
click at [460, 53] on div "Staff Software Engineer - Backend" at bounding box center [468, 60] width 126 height 15
click at [458, 62] on div "Staff Software Engineer - Backend" at bounding box center [468, 61] width 126 height 8
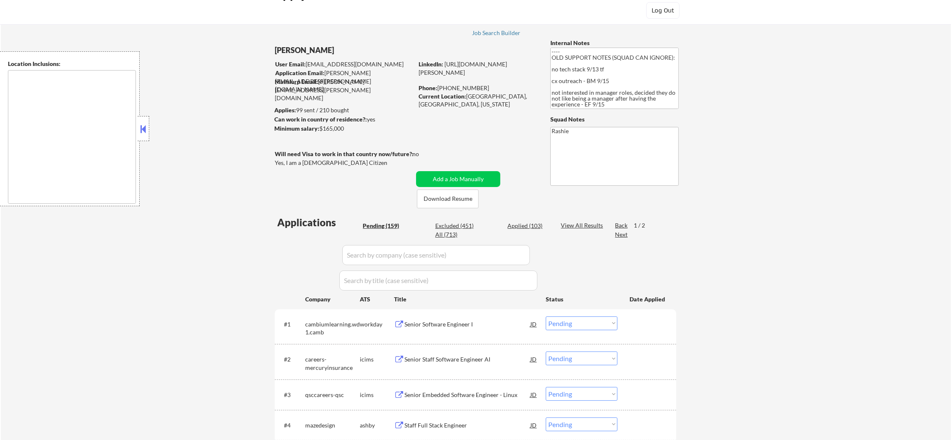
scroll to position [0, 0]
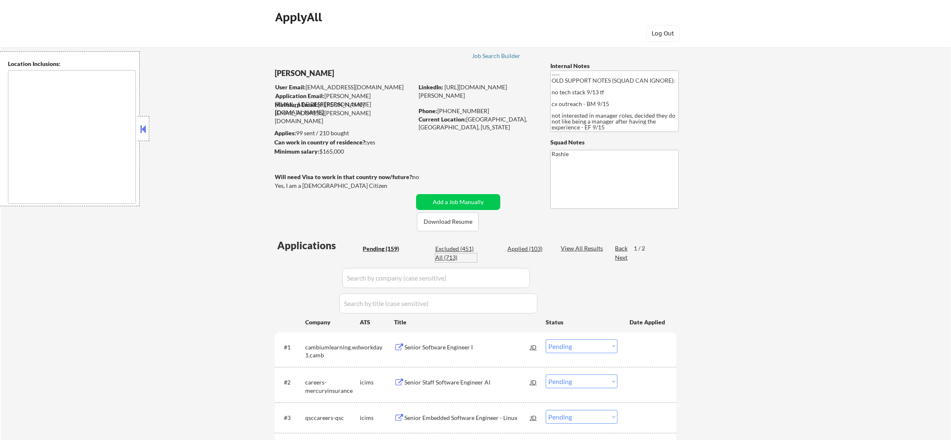
click at [438, 256] on div "All (713)" at bounding box center [456, 257] width 42 height 8
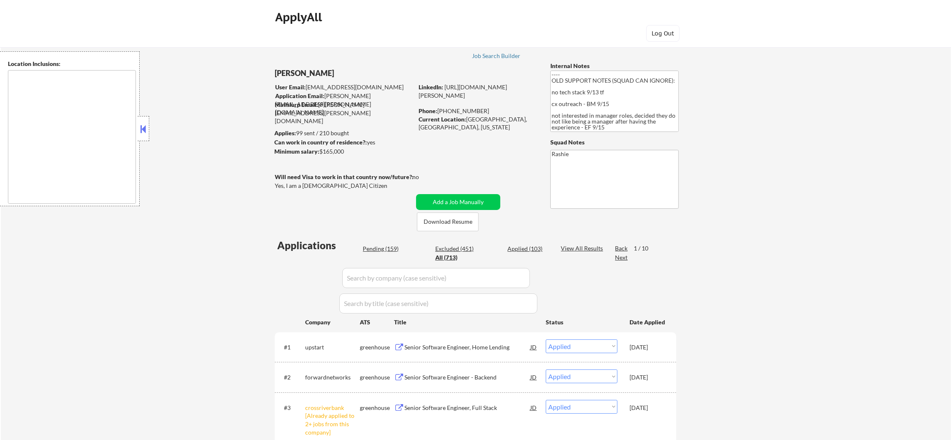
click at [363, 284] on input "input" at bounding box center [436, 278] width 188 height 20
paste input "sproutsocial"
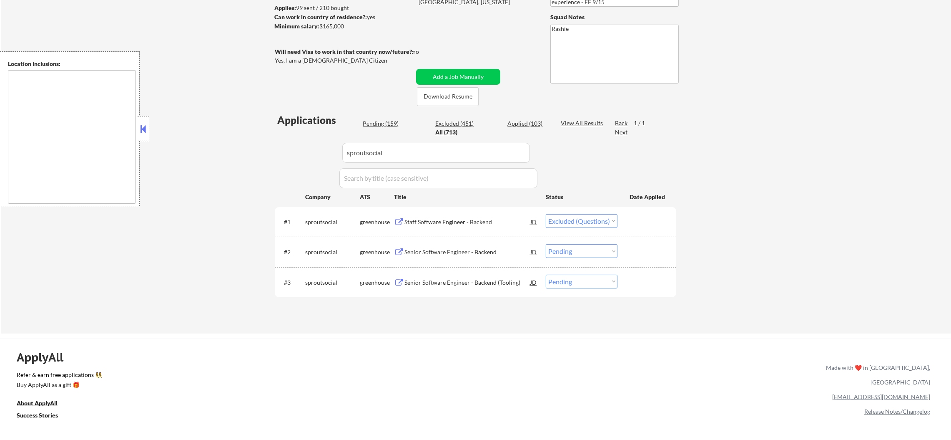
scroll to position [146, 0]
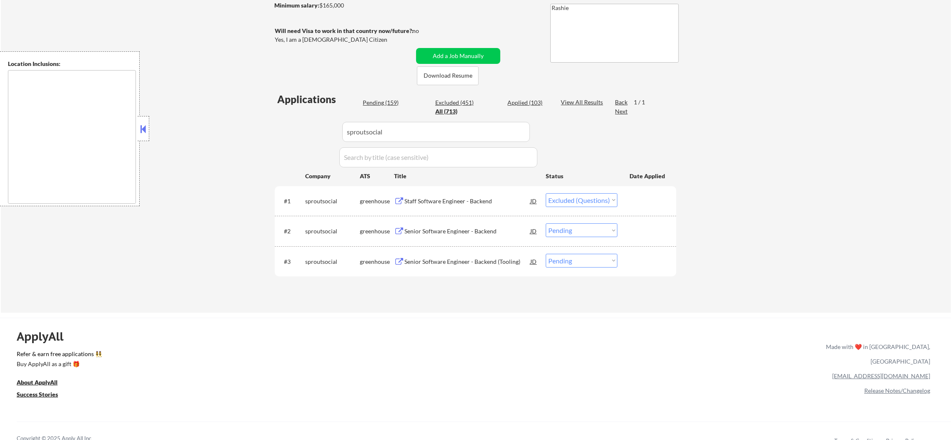
click at [582, 193] on select "Choose an option... Pending Applied Excluded (Questions) Excluded (Expired) Exc…" at bounding box center [582, 200] width 72 height 14
click at [546, 193] on select "Choose an option... Pending Applied Excluded (Questions) Excluded (Expired) Exc…" at bounding box center [582, 200] width 72 height 14
click at [558, 197] on select "Choose an option... Pending Applied Excluded (Questions) Excluded (Expired) Exc…" at bounding box center [582, 200] width 72 height 14
click at [546, 193] on select "Choose an option... Pending Applied Excluded (Questions) Excluded (Expired) Exc…" at bounding box center [582, 200] width 72 height 14
click at [461, 231] on div "Senior Software Engineer - Backend" at bounding box center [468, 231] width 126 height 8
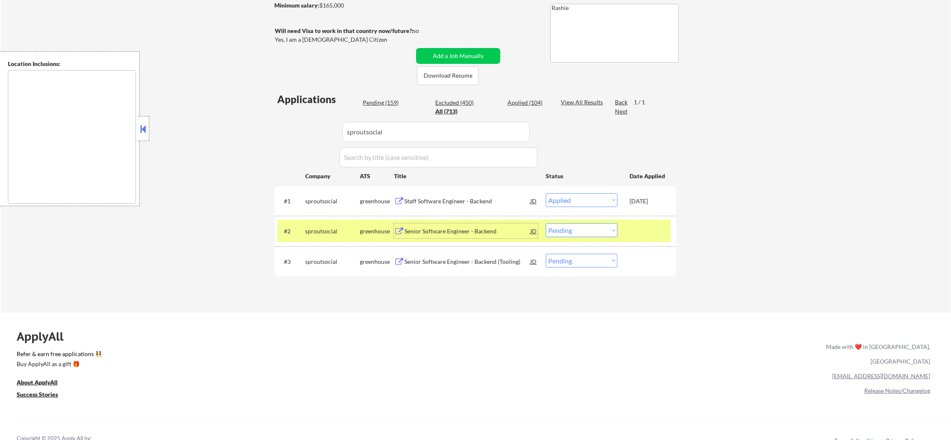
click at [319, 221] on div "#2 sproutsocial greenhouse Senior Software Engineer - Backend JD warning_amber …" at bounding box center [474, 230] width 394 height 23
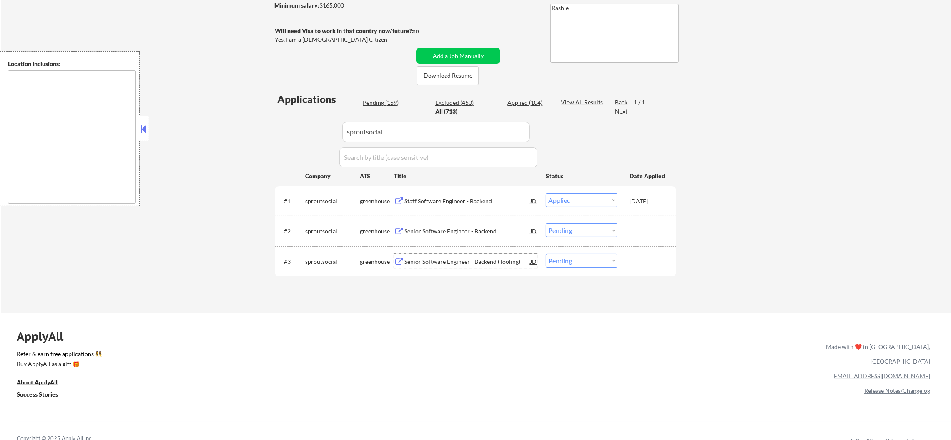
click at [448, 259] on div "Senior Software Engineer - Backend (Tooling)" at bounding box center [468, 261] width 126 height 8
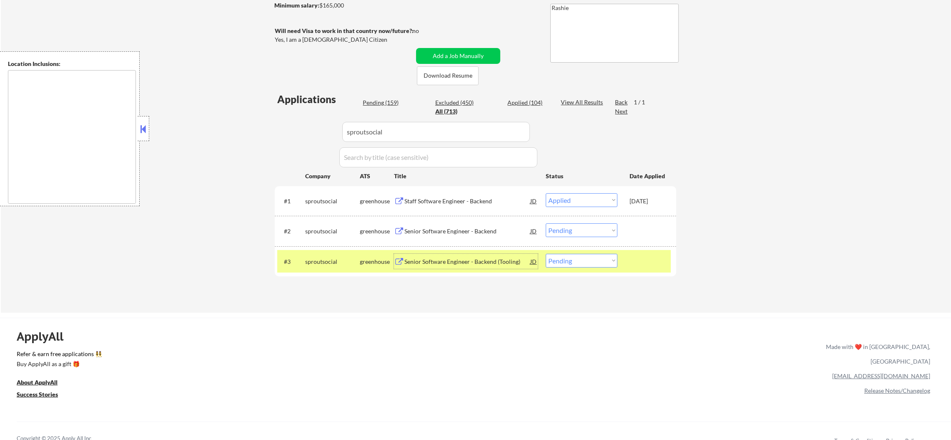
click at [572, 250] on div "#3 sproutsocial greenhouse Senior Software Engineer - Backend (Tooling) JD warn…" at bounding box center [474, 261] width 394 height 23
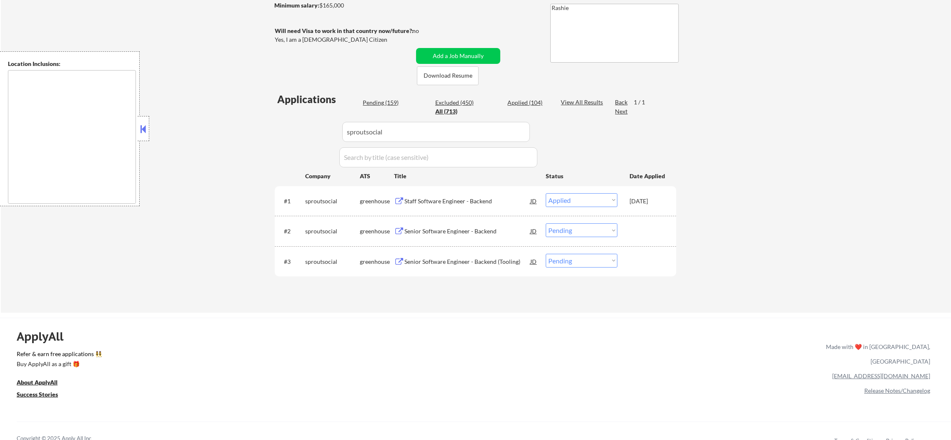
drag, startPoint x: 573, startPoint y: 257, endPoint x: 574, endPoint y: 263, distance: 6.3
click at [573, 257] on select "Choose an option... Pending Applied Excluded (Questions) Excluded (Expired) Exc…" at bounding box center [582, 261] width 72 height 14
click at [546, 254] on select "Choose an option... Pending Applied Excluded (Questions) Excluded (Expired) Exc…" at bounding box center [582, 261] width 72 height 14
click at [577, 231] on select "Choose an option... Pending Applied Excluded (Questions) Excluded (Expired) Exc…" at bounding box center [582, 230] width 72 height 14
click at [546, 223] on select "Choose an option... Pending Applied Excluded (Questions) Excluded (Expired) Exc…" at bounding box center [582, 230] width 72 height 14
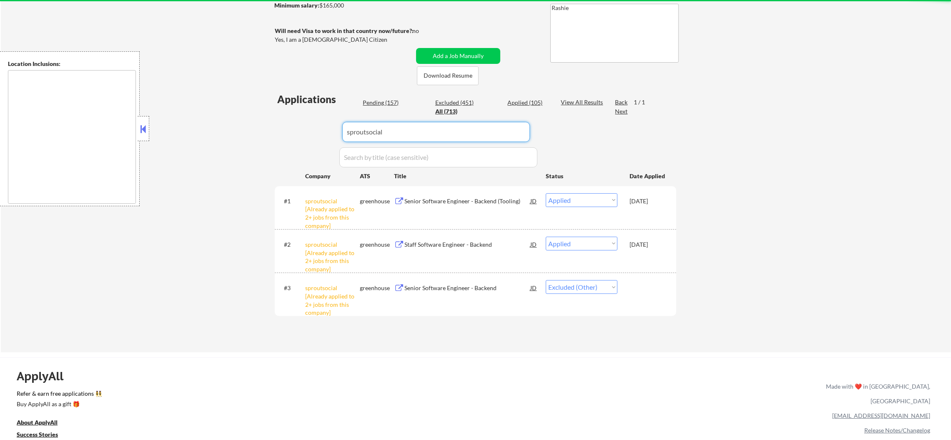
drag, startPoint x: 411, startPoint y: 136, endPoint x: 281, endPoint y: 139, distance: 130.2
click at [284, 137] on div "Applications Pending (157) Excluded (451) Applied (105) All (713) View All Resu…" at bounding box center [476, 214] width 402 height 244
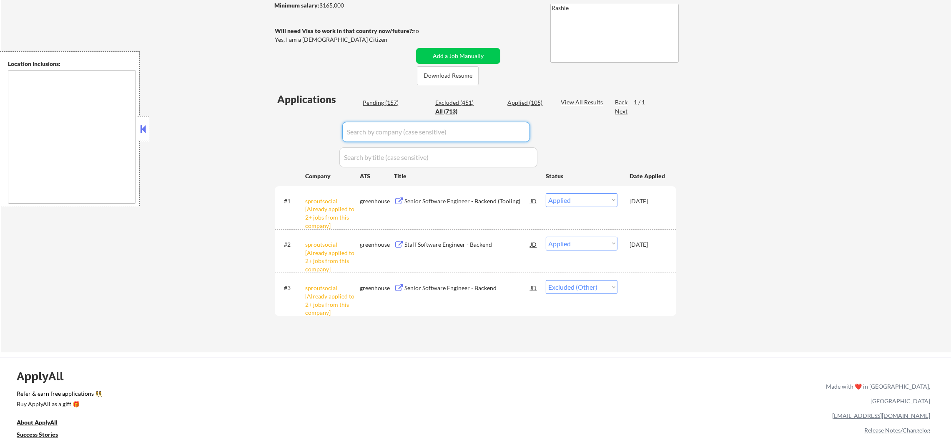
click at [266, 144] on div "← Return to /applysquad Mailslurp Inbox Job Search Builder [PERSON_NAME] User E…" at bounding box center [476, 119] width 951 height 465
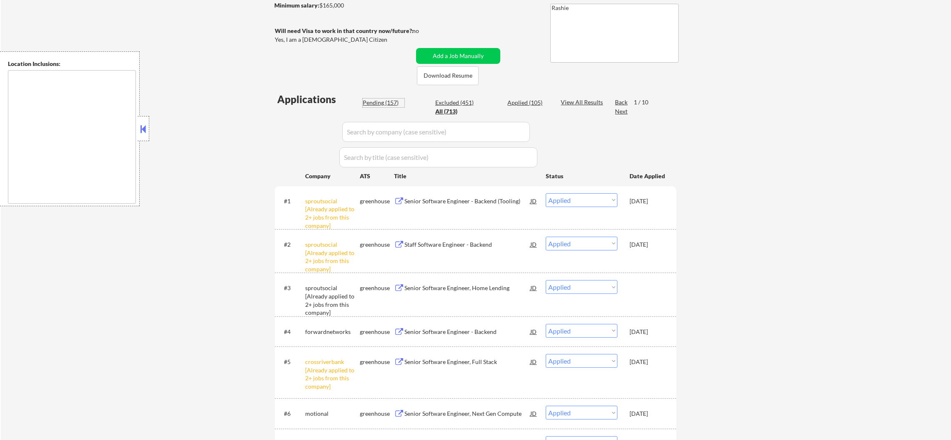
click at [380, 101] on div "Pending (157)" at bounding box center [384, 102] width 42 height 8
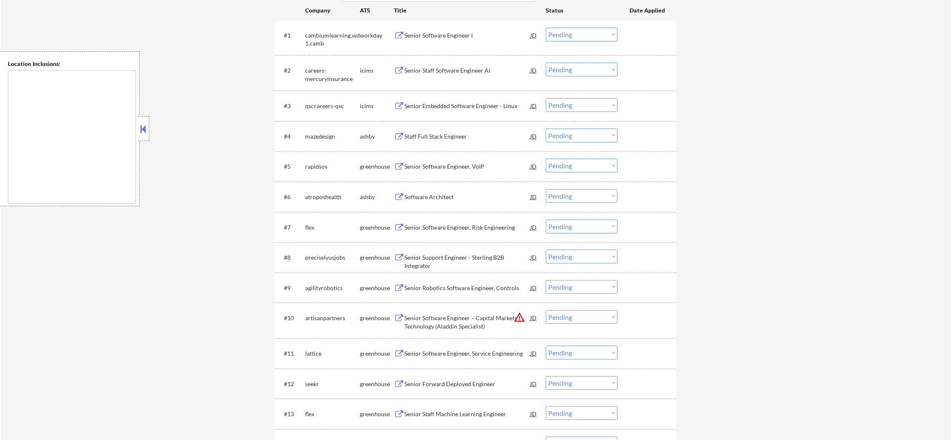
scroll to position [312, 0]
click at [451, 167] on div "Senior Software Engineer, VoIP" at bounding box center [468, 165] width 126 height 8
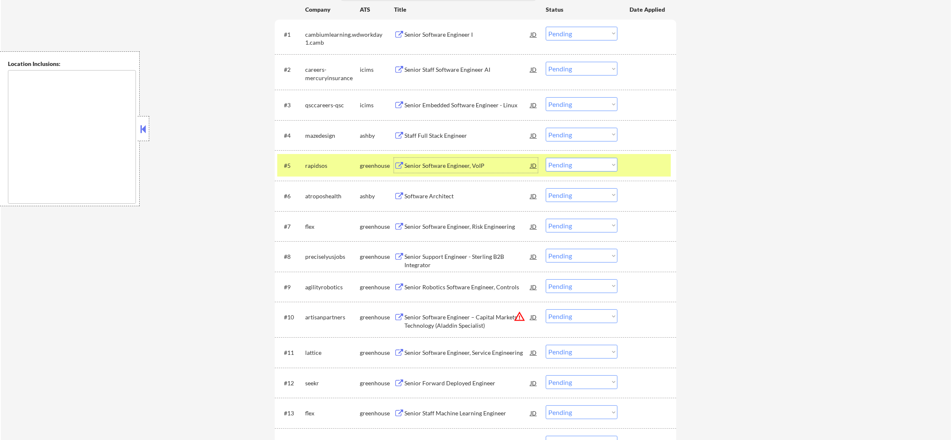
click at [570, 169] on select "Choose an option... Pending Applied Excluded (Questions) Excluded (Expired) Exc…" at bounding box center [582, 165] width 72 height 14
click at [546, 158] on select "Choose an option... Pending Applied Excluded (Questions) Excluded (Expired) Exc…" at bounding box center [582, 165] width 72 height 14
click at [329, 162] on div "rapidsos" at bounding box center [332, 165] width 55 height 8
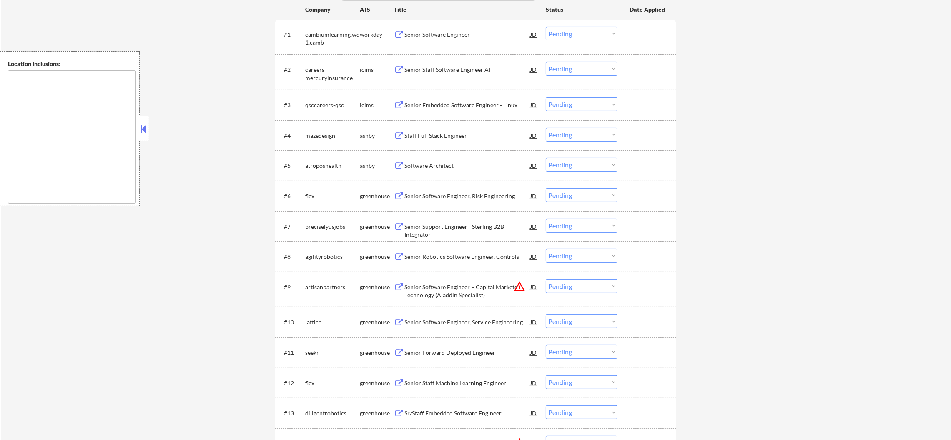
click at [454, 131] on div "Staff Full Stack Engineer" at bounding box center [468, 135] width 126 height 8
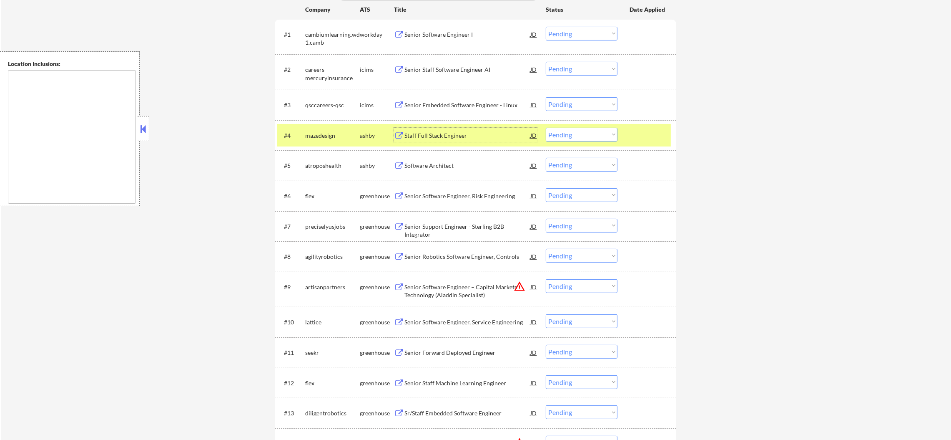
click at [561, 135] on select "Choose an option... Pending Applied Excluded (Questions) Excluded (Expired) Exc…" at bounding box center [582, 135] width 72 height 14
click at [546, 128] on select "Choose an option... Pending Applied Excluded (Questions) Excluded (Expired) Exc…" at bounding box center [582, 135] width 72 height 14
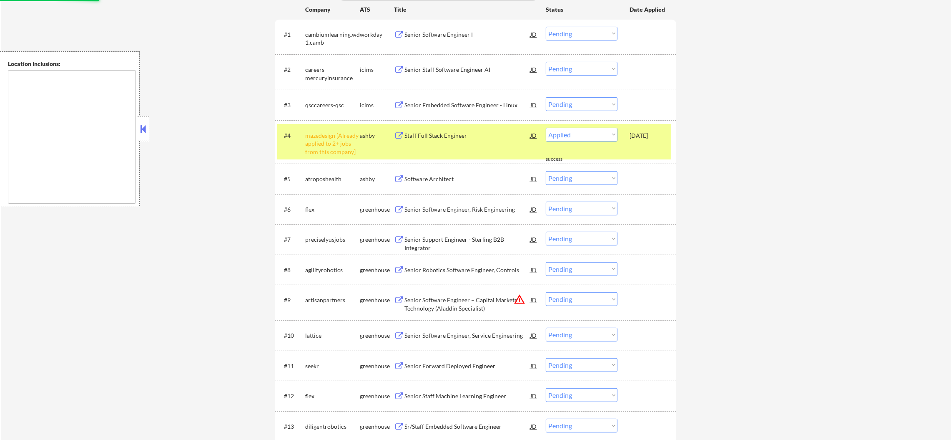
click at [329, 146] on div "mazedesign [Already applied to 2+ jobs from this company]" at bounding box center [332, 143] width 55 height 25
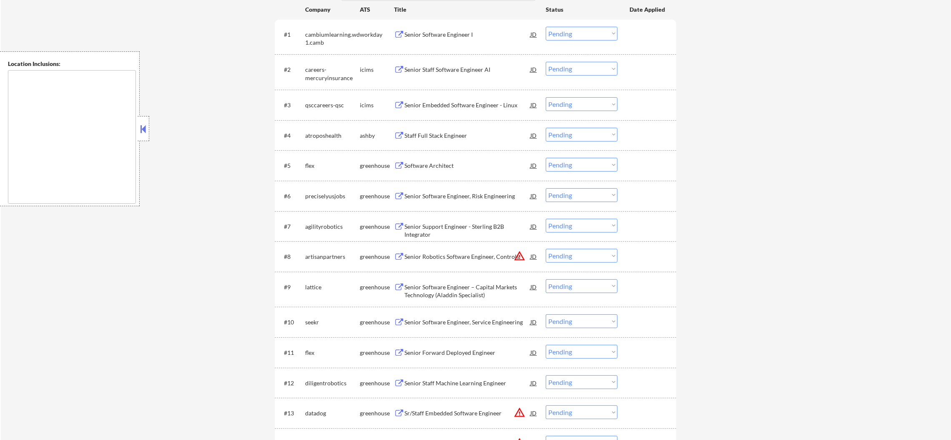
click at [446, 134] on div "Staff Full Stack Engineer" at bounding box center [468, 135] width 126 height 8
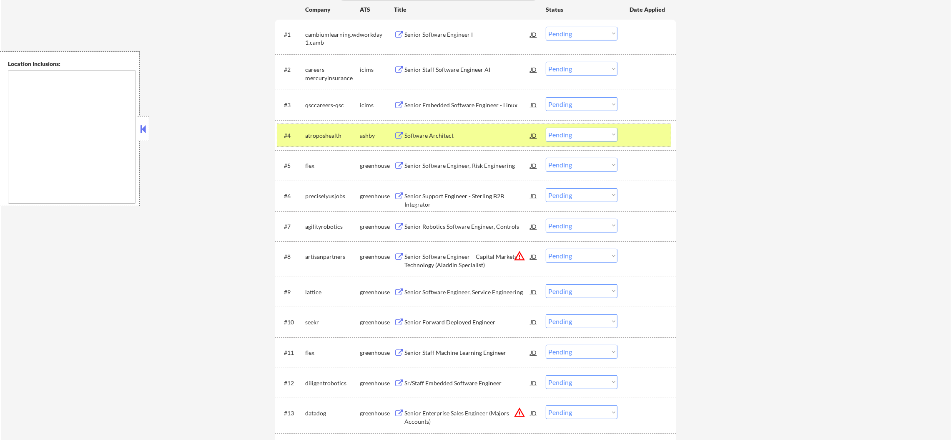
click at [558, 142] on div "#4 atroposhealth [PERSON_NAME] Software Architect JD warning_amber Choose an op…" at bounding box center [474, 135] width 394 height 23
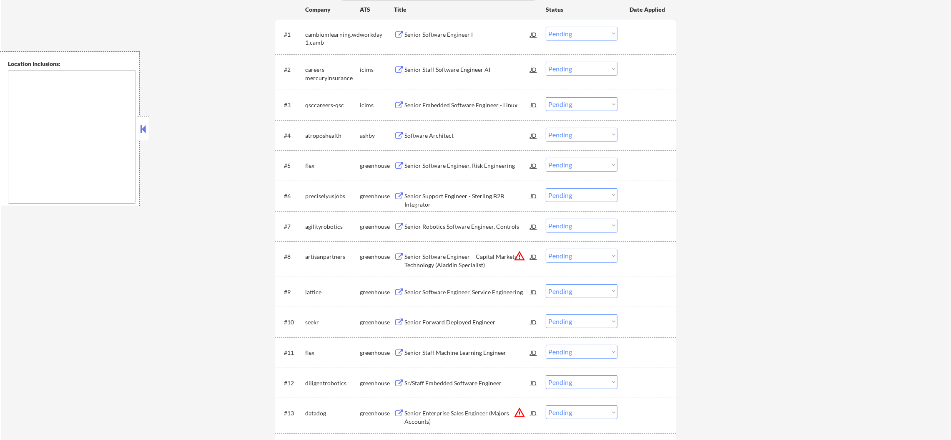
click at [563, 132] on select "Choose an option... Pending Applied Excluded (Questions) Excluded (Expired) Exc…" at bounding box center [582, 135] width 72 height 14
click at [546, 128] on select "Choose an option... Pending Applied Excluded (Questions) Excluded (Expired) Exc…" at bounding box center [582, 135] width 72 height 14
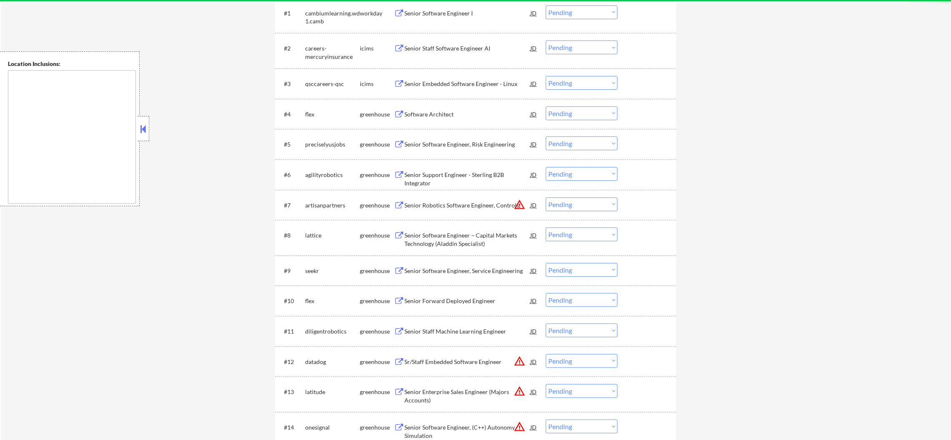
click at [462, 108] on div "Software Architect" at bounding box center [468, 113] width 126 height 15
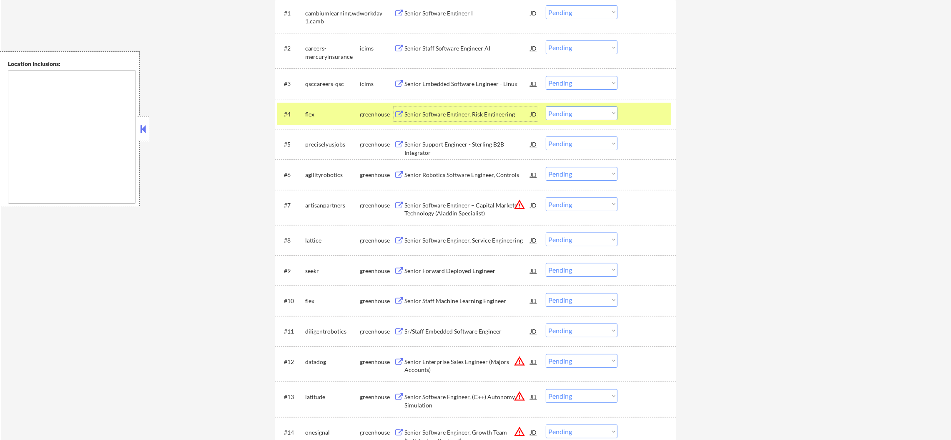
click at [554, 112] on select "Choose an option... Pending Applied Excluded (Questions) Excluded (Expired) Exc…" at bounding box center [582, 113] width 72 height 14
click at [594, 118] on select "Choose an option... Pending Applied Excluded (Questions) Excluded (Expired) Exc…" at bounding box center [582, 113] width 72 height 14
click at [546, 106] on select "Choose an option... Pending Applied Excluded (Questions) Excluded (Expired) Exc…" at bounding box center [582, 113] width 72 height 14
click at [336, 115] on div "flex" at bounding box center [332, 114] width 55 height 8
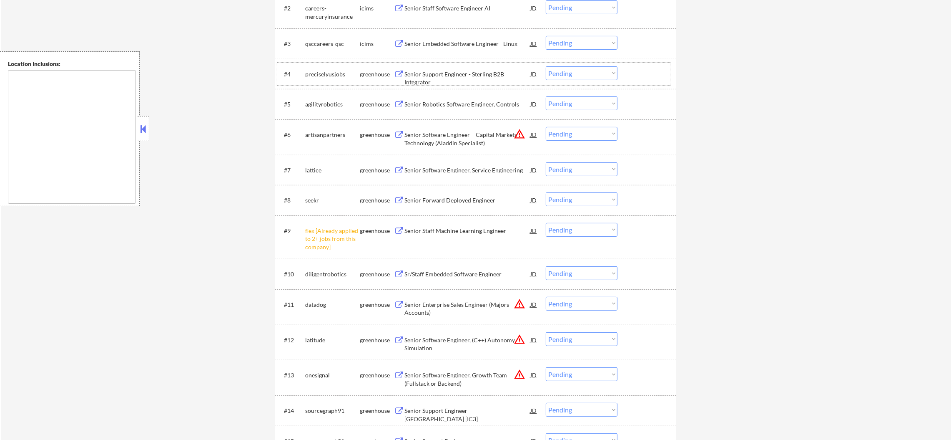
scroll to position [375, 0]
click at [480, 70] on div "Senior Support Engineer - Sterling B2B Integrator" at bounding box center [468, 77] width 126 height 16
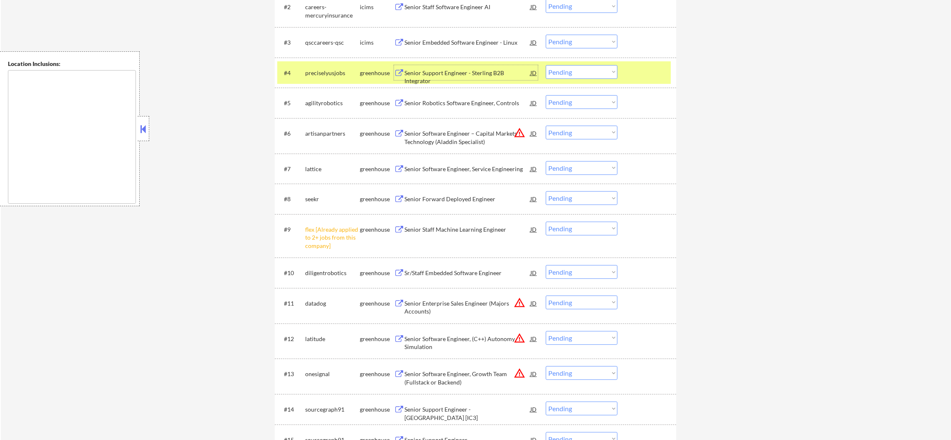
click at [569, 75] on select "Choose an option... Pending Applied Excluded (Questions) Excluded (Expired) Exc…" at bounding box center [582, 72] width 72 height 14
click at [546, 65] on select "Choose an option... Pending Applied Excluded (Questions) Excluded (Expired) Exc…" at bounding box center [582, 72] width 72 height 14
click at [329, 69] on div "preciselyusjobs" at bounding box center [332, 73] width 55 height 8
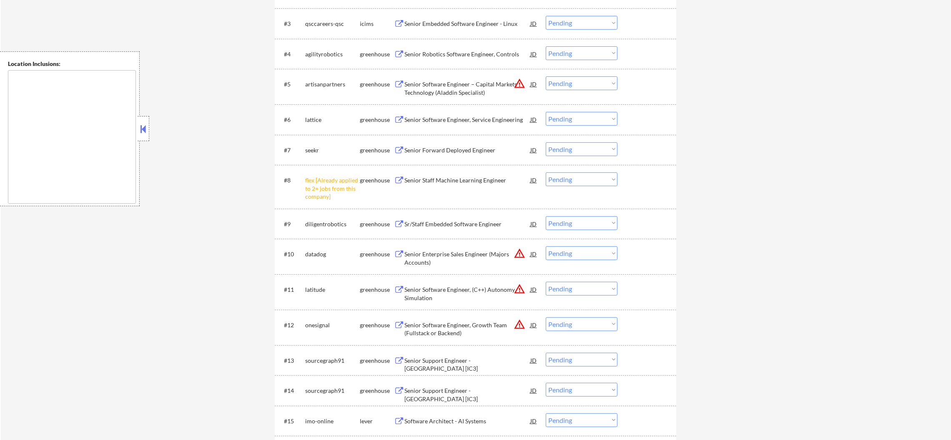
scroll to position [417, 0]
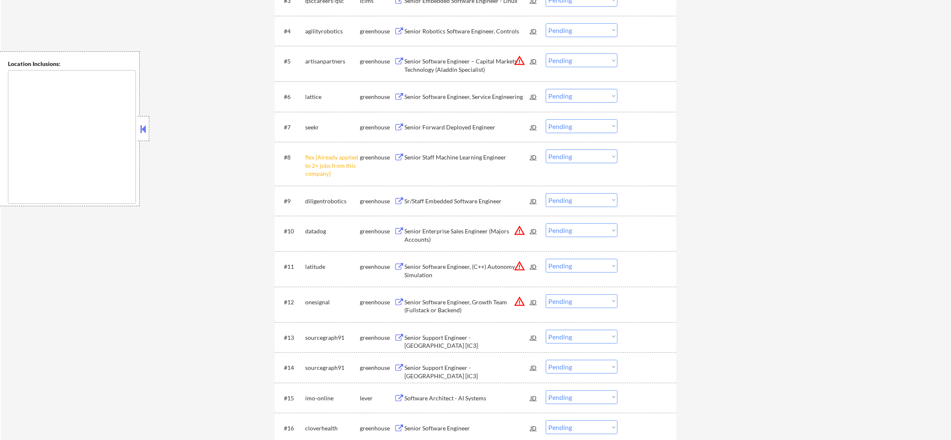
click at [491, 22] on div "#4 agilityrobotics greenhouse Senior Robotics Software Engineer, Controls JD wa…" at bounding box center [474, 31] width 394 height 23
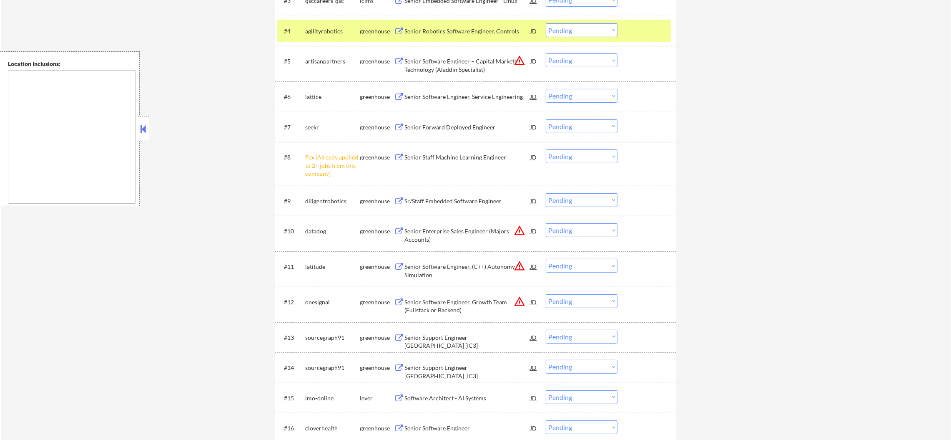
click at [490, 27] on div "Senior Robotics Software Engineer, Controls" at bounding box center [468, 31] width 126 height 8
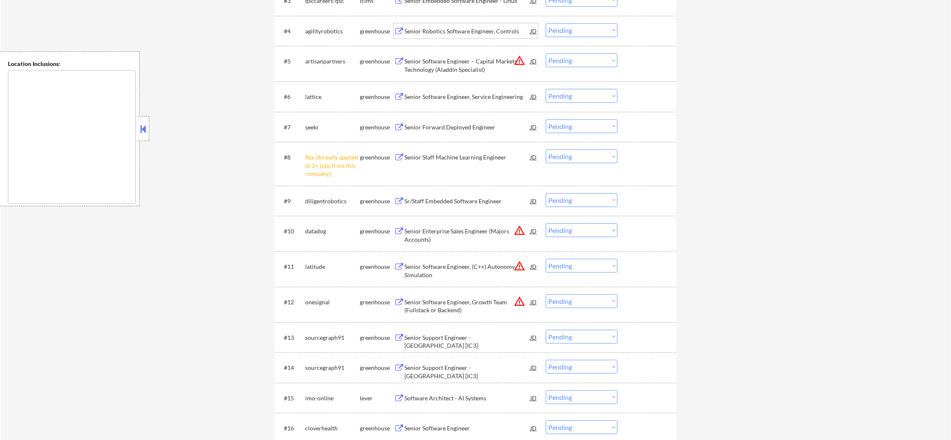
click at [571, 26] on select "Choose an option... Pending Applied Excluded (Questions) Excluded (Expired) Exc…" at bounding box center [582, 30] width 72 height 14
click at [546, 23] on select "Choose an option... Pending Applied Excluded (Questions) Excluded (Expired) Exc…" at bounding box center [582, 30] width 72 height 14
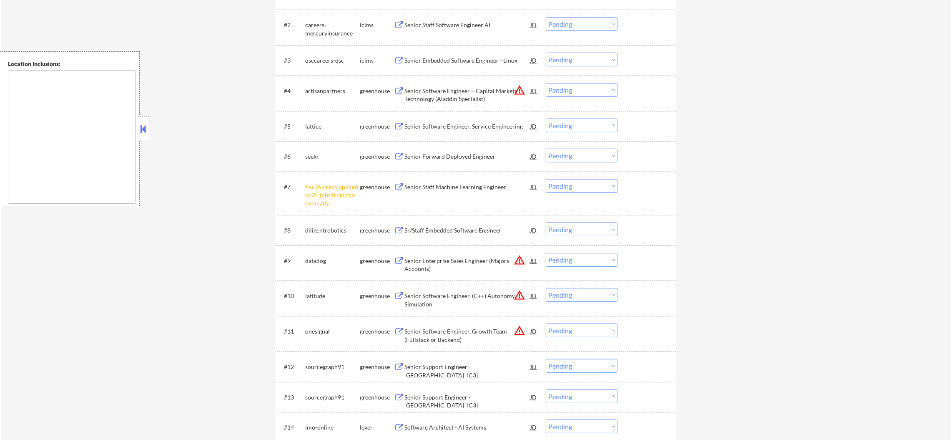
scroll to position [354, 0]
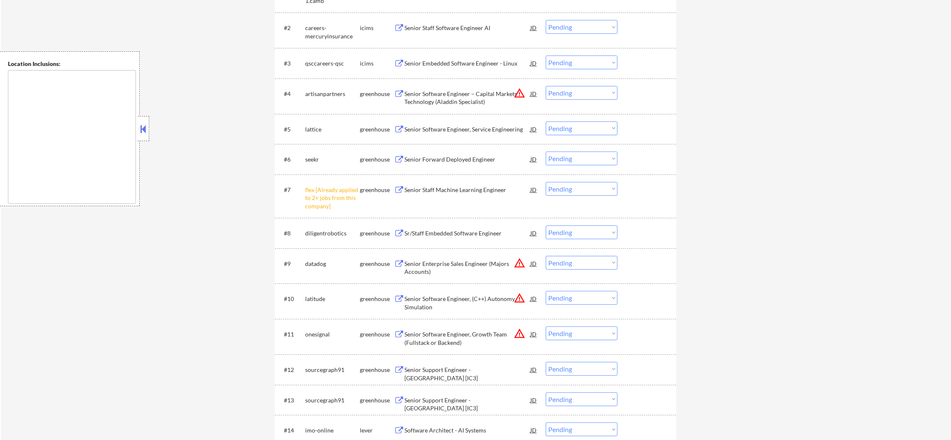
click at [517, 95] on button "warning_amber" at bounding box center [520, 93] width 12 height 12
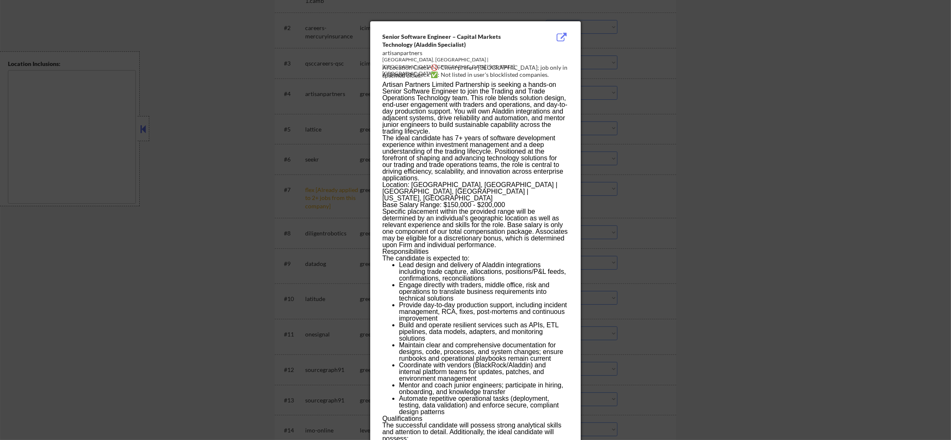
click at [621, 107] on div at bounding box center [475, 220] width 951 height 440
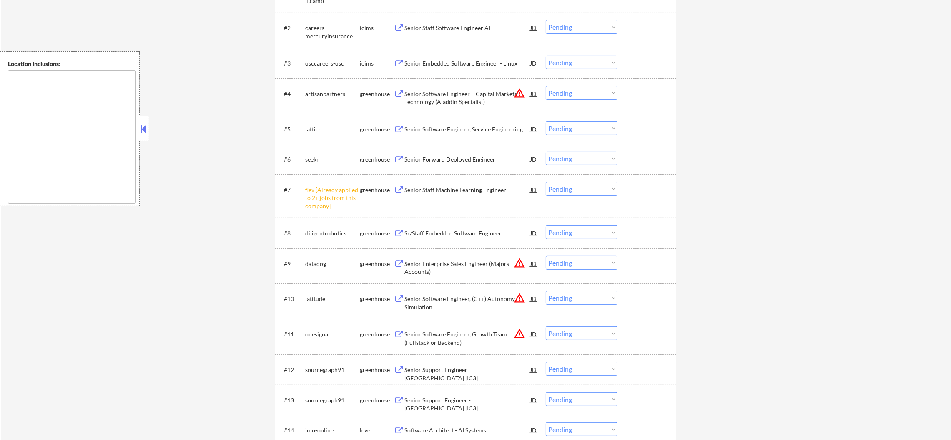
click at [584, 92] on select "Choose an option... Pending Applied Excluded (Questions) Excluded (Expired) Exc…" at bounding box center [582, 93] width 72 height 14
click at [546, 86] on select "Choose an option... Pending Applied Excluded (Questions) Excluded (Expired) Exc…" at bounding box center [582, 93] width 72 height 14
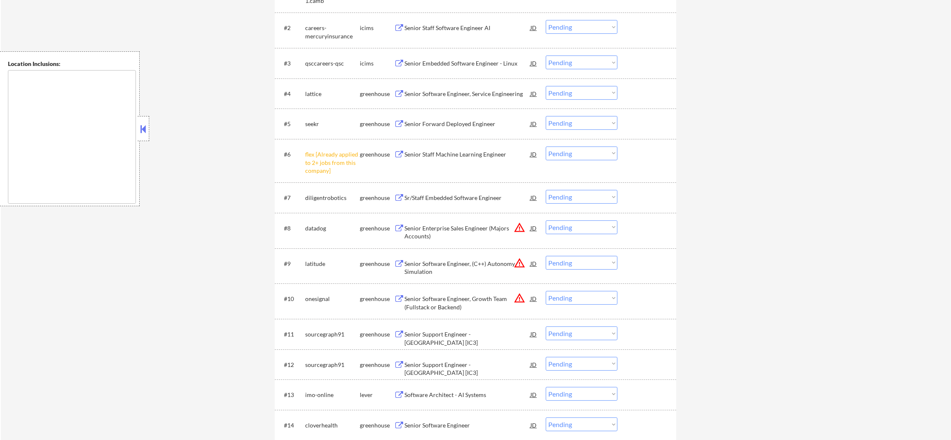
click at [432, 94] on div "Senior Software Engineer, Service Engineering" at bounding box center [468, 94] width 126 height 8
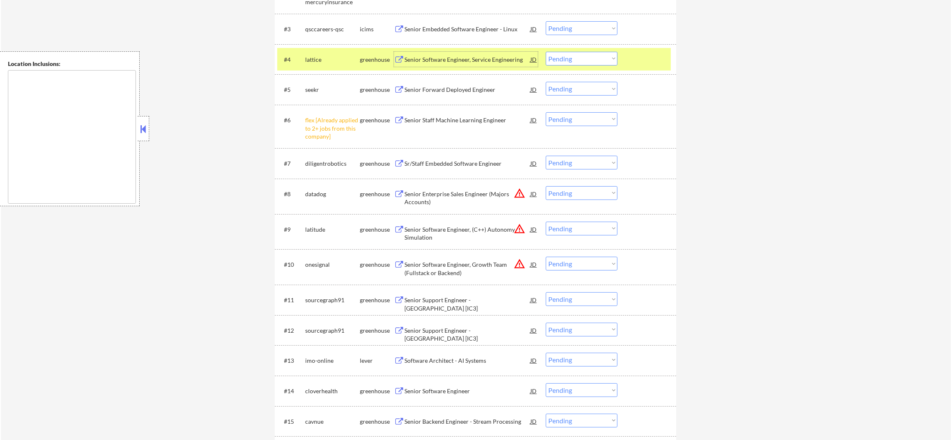
scroll to position [417, 0]
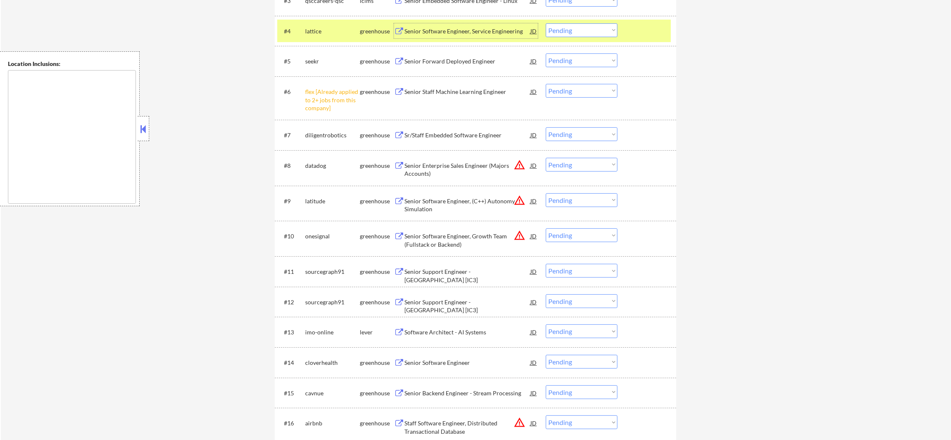
click at [569, 25] on select "Choose an option... Pending Applied Excluded (Questions) Excluded (Expired) Exc…" at bounding box center [582, 30] width 72 height 14
click at [546, 23] on select "Choose an option... Pending Applied Excluded (Questions) Excluded (Expired) Exc…" at bounding box center [582, 30] width 72 height 14
click at [320, 33] on div "lattice" at bounding box center [332, 31] width 55 height 8
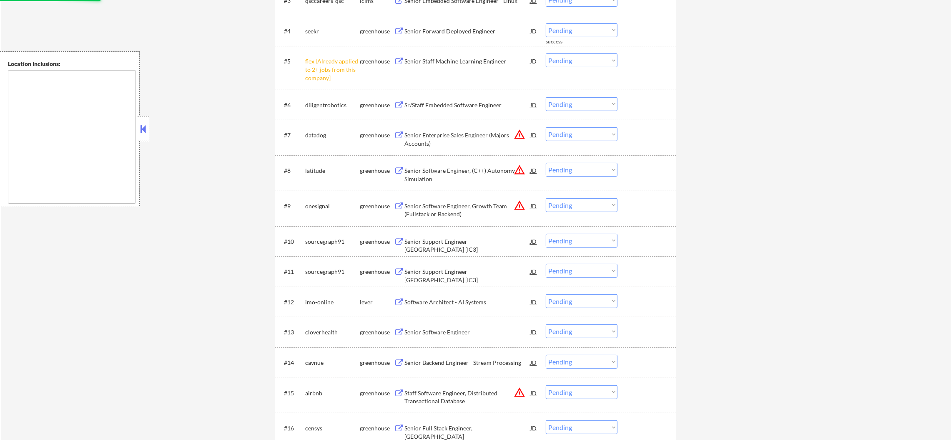
click at [461, 31] on div "Senior Forward Deployed Engineer" at bounding box center [468, 31] width 126 height 8
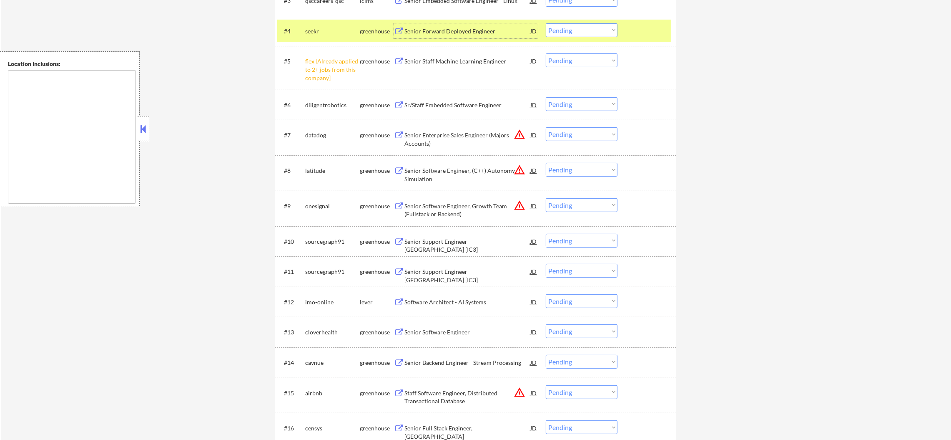
click at [570, 28] on select "Choose an option... Pending Applied Excluded (Questions) Excluded (Expired) Exc…" at bounding box center [582, 30] width 72 height 14
click at [546, 23] on select "Choose an option... Pending Applied Excluded (Questions) Excluded (Expired) Exc…" at bounding box center [582, 30] width 72 height 14
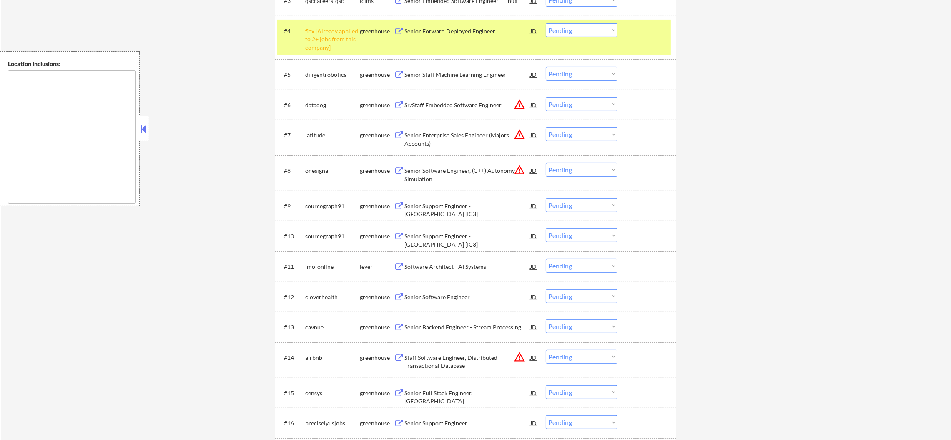
click at [559, 32] on select "Choose an option... Pending Applied Excluded (Questions) Excluded (Expired) Exc…" at bounding box center [582, 30] width 72 height 14
click at [546, 23] on select "Choose an option... Pending Applied Excluded (Questions) Excluded (Expired) Exc…" at bounding box center [582, 30] width 72 height 14
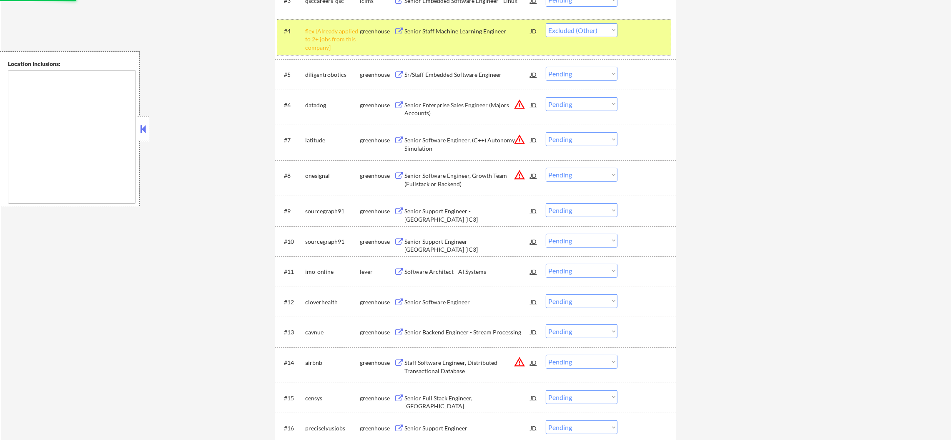
click at [335, 31] on div "flex [Already applied to 2+ jobs from this company]" at bounding box center [332, 39] width 55 height 25
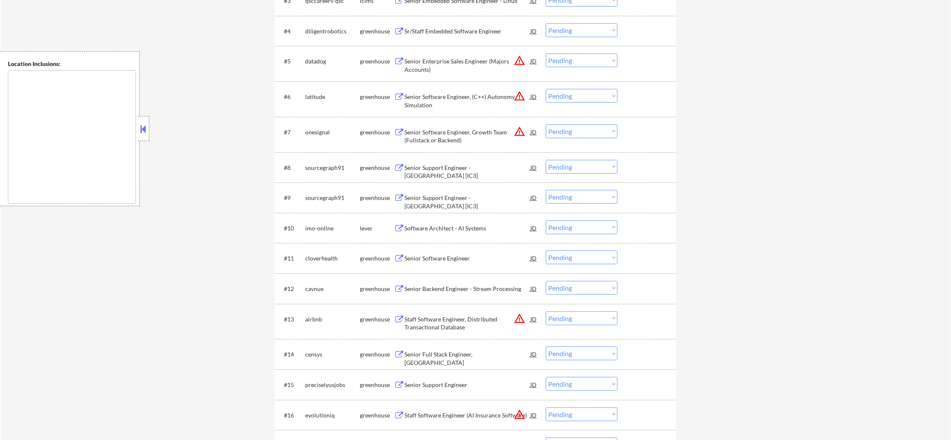
click at [474, 24] on div "Sr/Staff Embedded Software Engineer" at bounding box center [468, 30] width 126 height 15
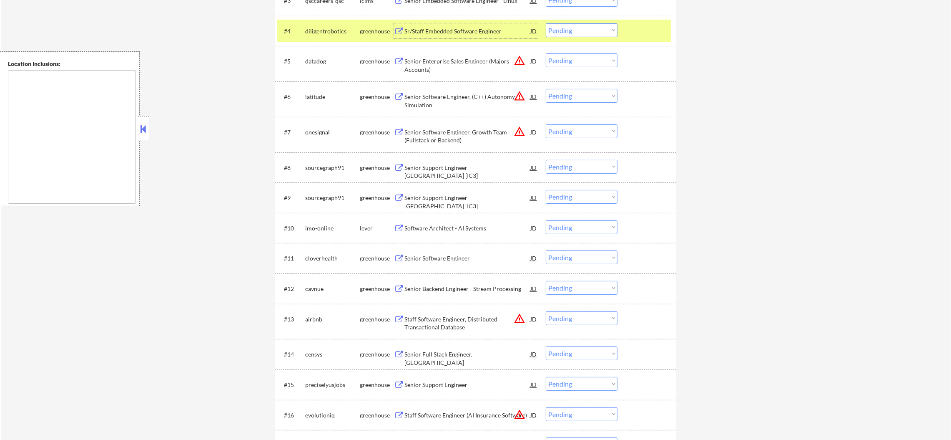
click at [566, 33] on select "Choose an option... Pending Applied Excluded (Questions) Excluded (Expired) Exc…" at bounding box center [582, 30] width 72 height 14
click at [546, 23] on select "Choose an option... Pending Applied Excluded (Questions) Excluded (Expired) Exc…" at bounding box center [582, 30] width 72 height 14
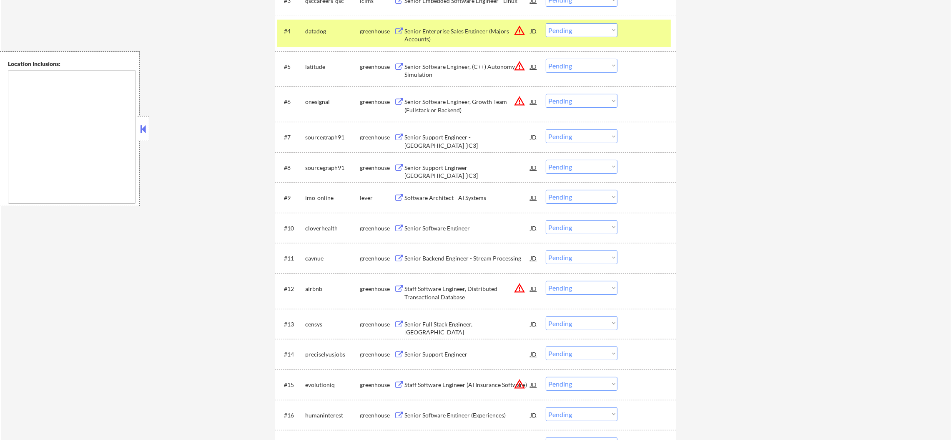
click at [519, 29] on button "warning_amber" at bounding box center [520, 31] width 12 height 12
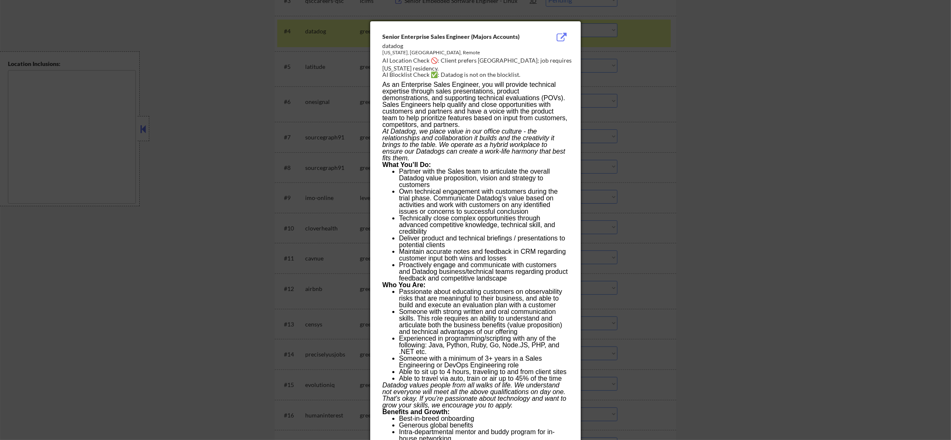
click at [634, 73] on div at bounding box center [475, 220] width 951 height 440
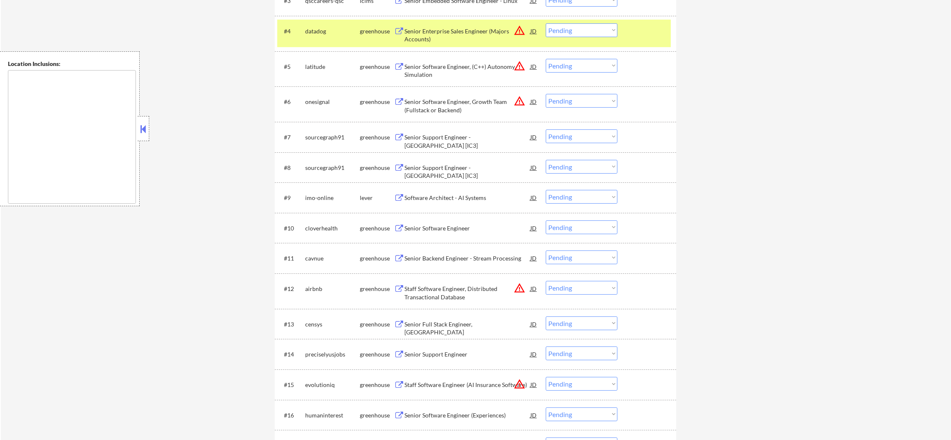
click at [576, 33] on select "Choose an option... Pending Applied Excluded (Questions) Excluded (Expired) Exc…" at bounding box center [582, 30] width 72 height 14
click at [546, 23] on select "Choose an option... Pending Applied Excluded (Questions) Excluded (Expired) Exc…" at bounding box center [582, 30] width 72 height 14
click at [323, 30] on div "datadog" at bounding box center [332, 31] width 55 height 8
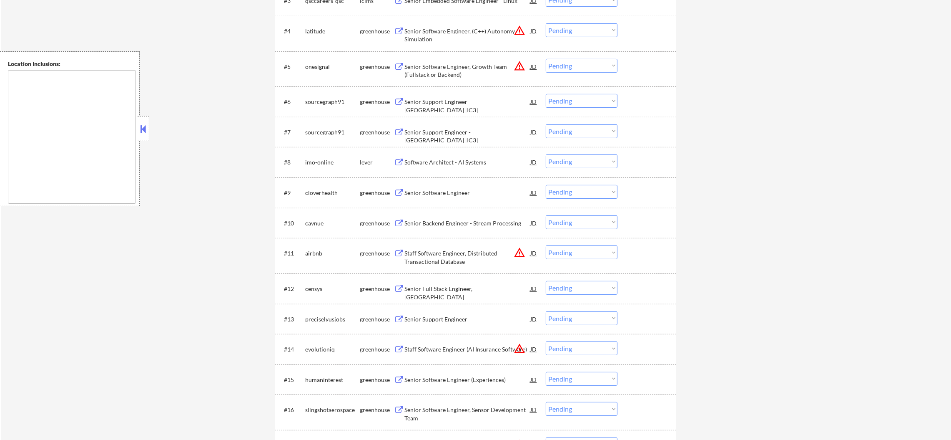
click at [578, 31] on select "Choose an option... Pending Applied Excluded (Questions) Excluded (Expired) Exc…" at bounding box center [582, 30] width 72 height 14
click at [546, 23] on select "Choose an option... Pending Applied Excluded (Questions) Excluded (Expired) Exc…" at bounding box center [582, 30] width 72 height 14
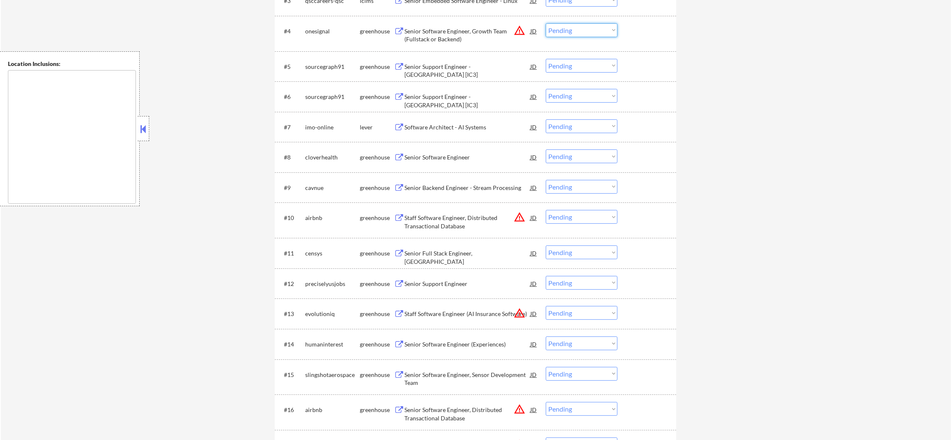
click at [587, 30] on select "Choose an option... Pending Applied Excluded (Questions) Excluded (Expired) Exc…" at bounding box center [582, 30] width 72 height 14
click at [546, 23] on select "Choose an option... Pending Applied Excluded (Questions) Excluded (Expired) Exc…" at bounding box center [582, 30] width 72 height 14
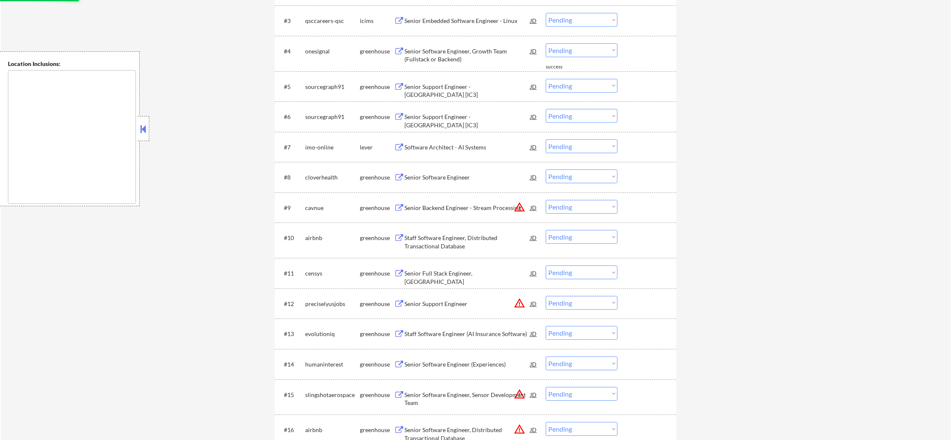
scroll to position [396, 0]
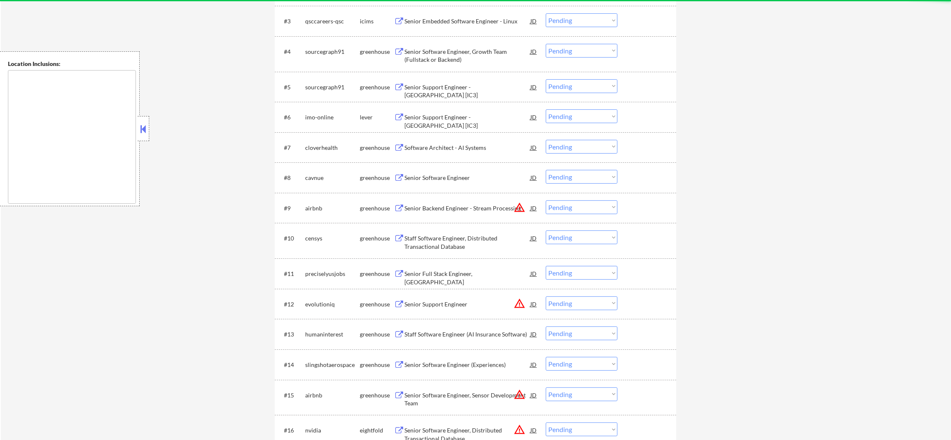
click at [446, 53] on div "Senior Software Engineer, Growth Team (Fullstack or Backend)" at bounding box center [468, 56] width 126 height 16
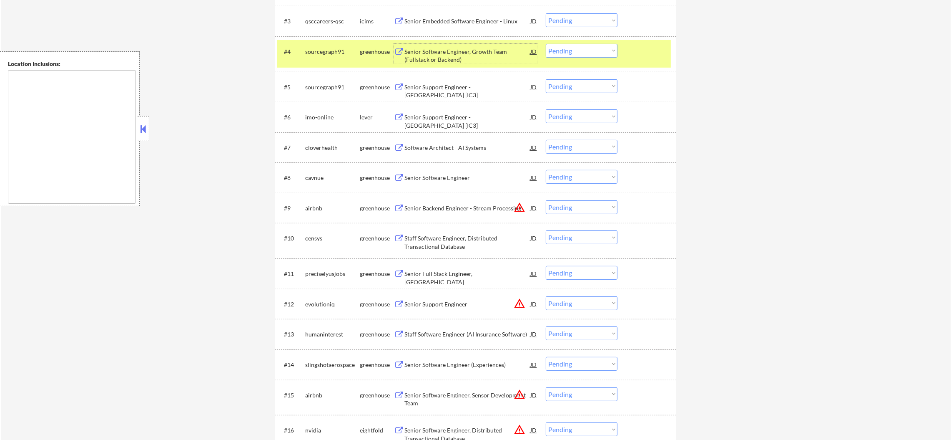
scroll to position [417, 0]
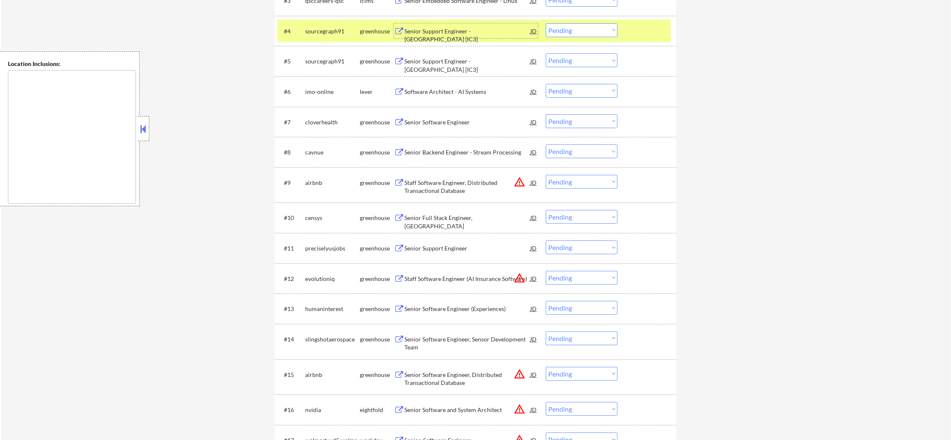
click at [569, 32] on select "Choose an option... Pending Applied Excluded (Questions) Excluded (Expired) Exc…" at bounding box center [582, 30] width 72 height 14
click at [546, 23] on select "Choose an option... Pending Applied Excluded (Questions) Excluded (Expired) Exc…" at bounding box center [582, 30] width 72 height 14
click at [322, 28] on div "sourcegraph91" at bounding box center [332, 31] width 55 height 8
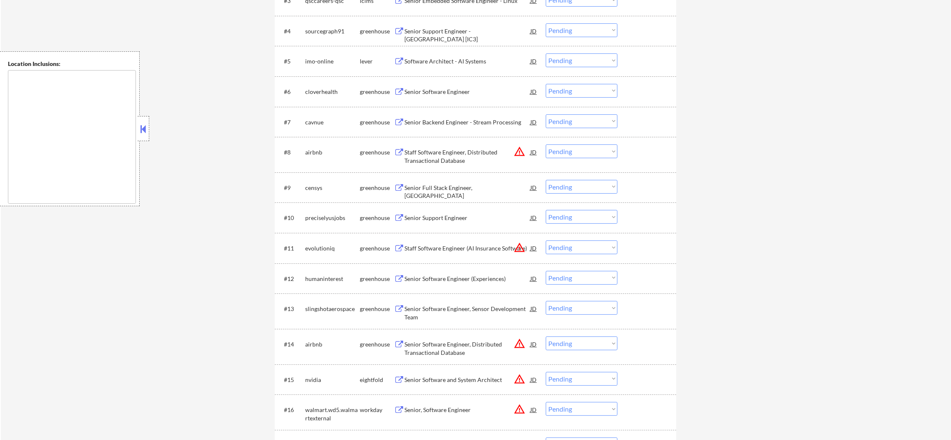
click at [481, 31] on div "Senior Support Engineer - [GEOGRAPHIC_DATA] [IC3]" at bounding box center [468, 35] width 126 height 16
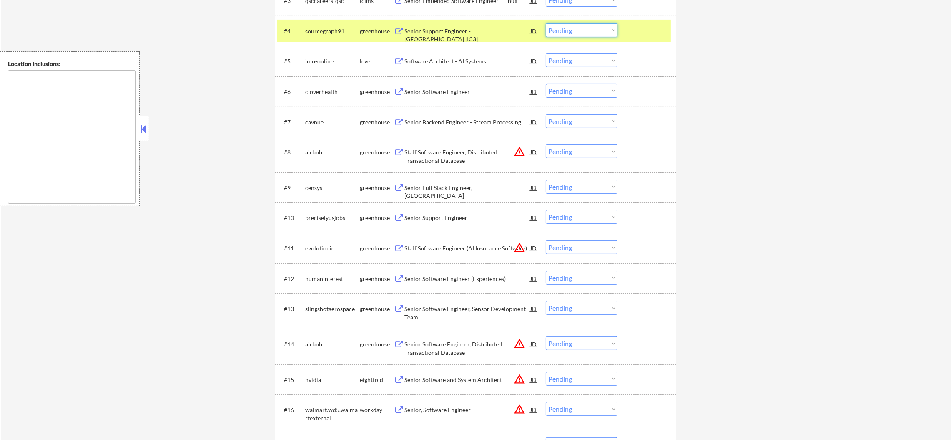
click at [557, 29] on select "Choose an option... Pending Applied Excluded (Questions) Excluded (Expired) Exc…" at bounding box center [582, 30] width 72 height 14
click at [546, 23] on select "Choose an option... Pending Applied Excluded (Questions) Excluded (Expired) Exc…" at bounding box center [582, 30] width 72 height 14
click at [334, 37] on div "sourcegraph91" at bounding box center [332, 30] width 55 height 15
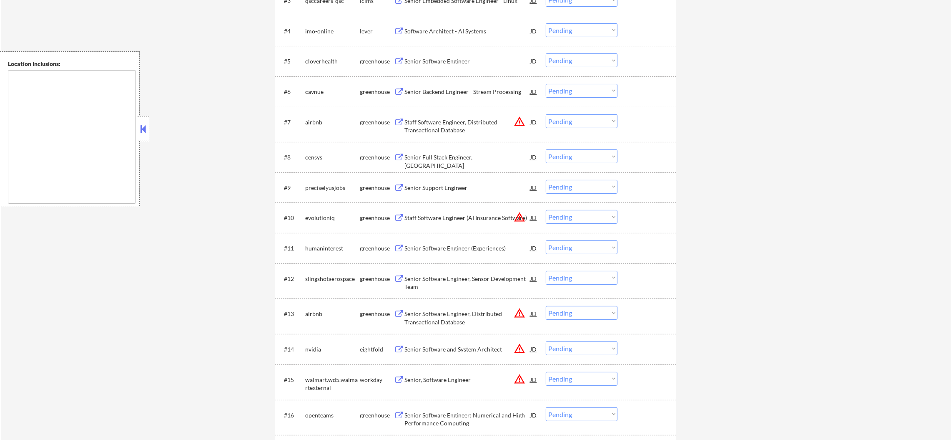
click at [453, 21] on div "#4 imo-online lever Software Architect - AI Systems JD warning_amber Choose an …" at bounding box center [474, 31] width 394 height 23
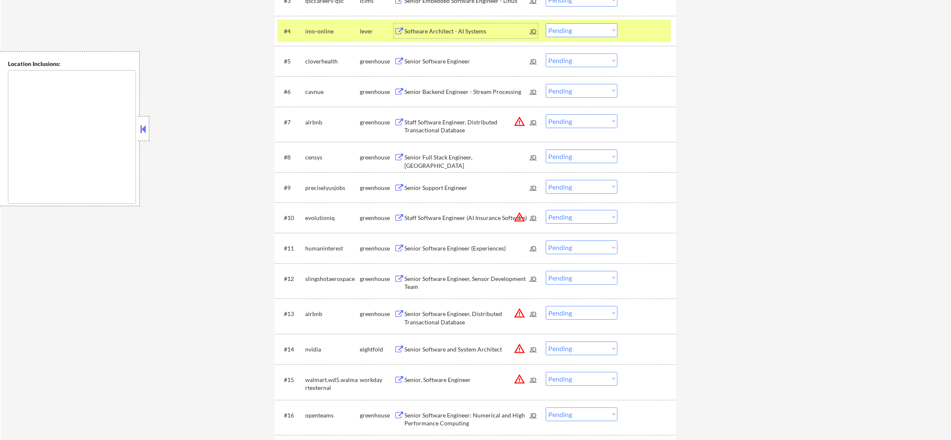
click at [451, 27] on div "Software Architect - AI Systems" at bounding box center [468, 31] width 126 height 8
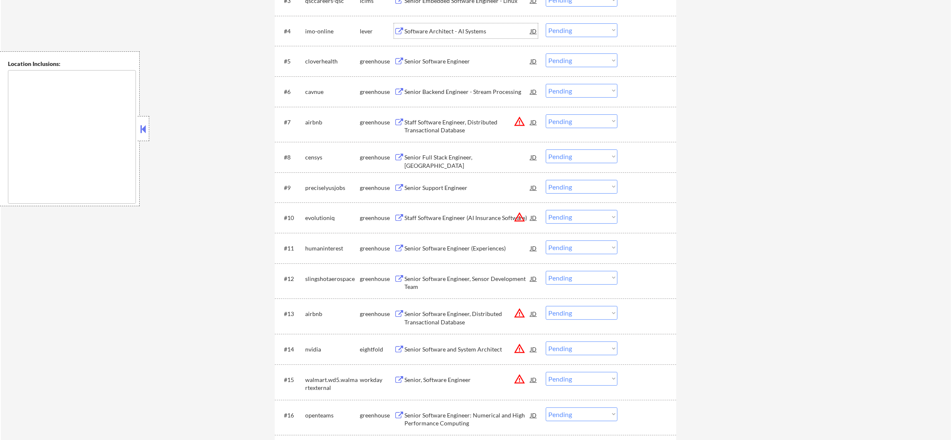
click at [319, 27] on div "imo-online" at bounding box center [332, 31] width 55 height 8
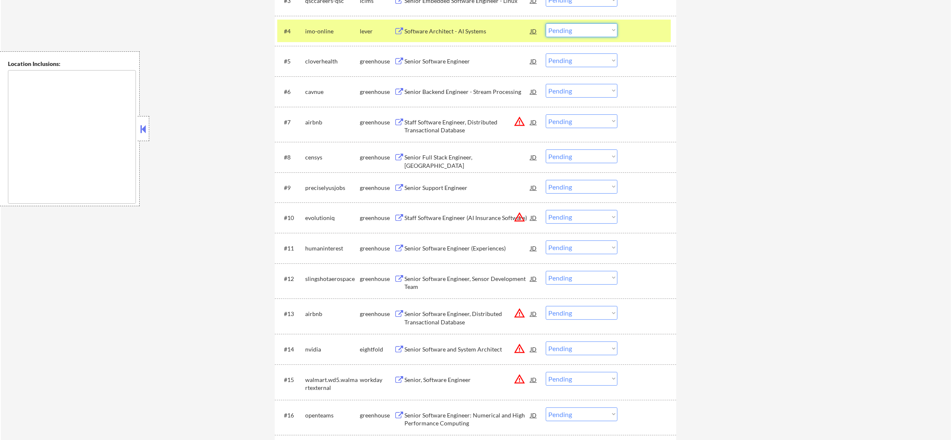
click at [562, 24] on select "Choose an option... Pending Applied Excluded (Questions) Excluded (Expired) Exc…" at bounding box center [582, 30] width 72 height 14
click at [546, 23] on select "Choose an option... Pending Applied Excluded (Questions) Excluded (Expired) Exc…" at bounding box center [582, 30] width 72 height 14
click at [307, 33] on div "imo-online" at bounding box center [332, 31] width 55 height 8
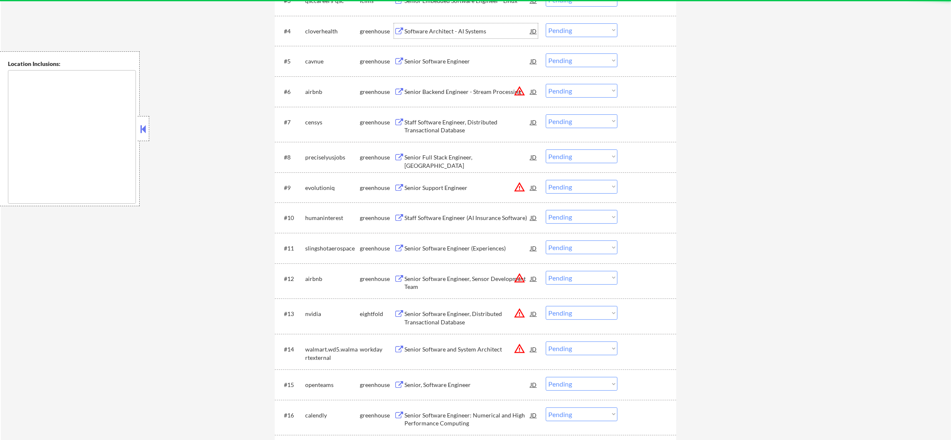
click at [453, 23] on div "Software Architect - AI Systems" at bounding box center [468, 30] width 126 height 15
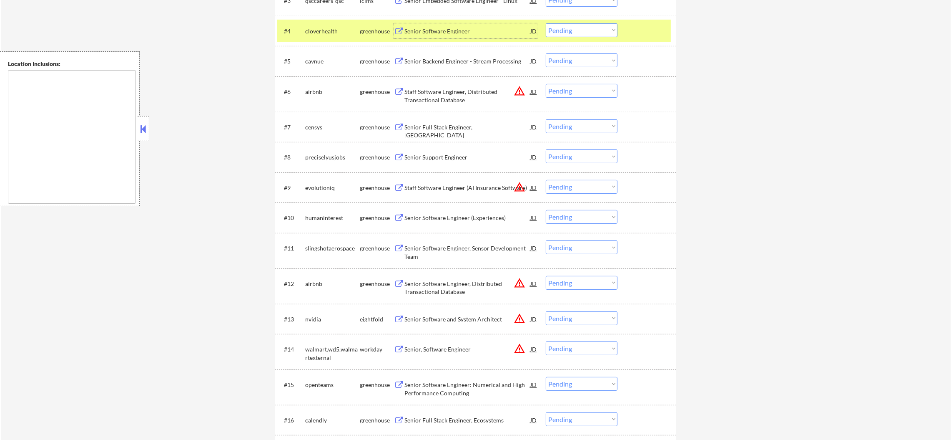
click at [554, 29] on select "Choose an option... Pending Applied Excluded (Questions) Excluded (Expired) Exc…" at bounding box center [582, 30] width 72 height 14
click at [546, 23] on select "Choose an option... Pending Applied Excluded (Questions) Excluded (Expired) Exc…" at bounding box center [582, 30] width 72 height 14
click at [309, 37] on div "cloverhealth" at bounding box center [332, 30] width 55 height 15
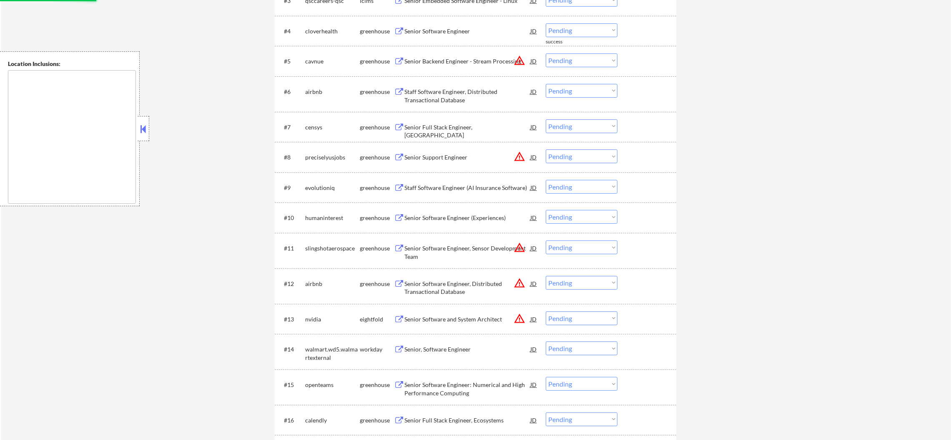
scroll to position [375, 0]
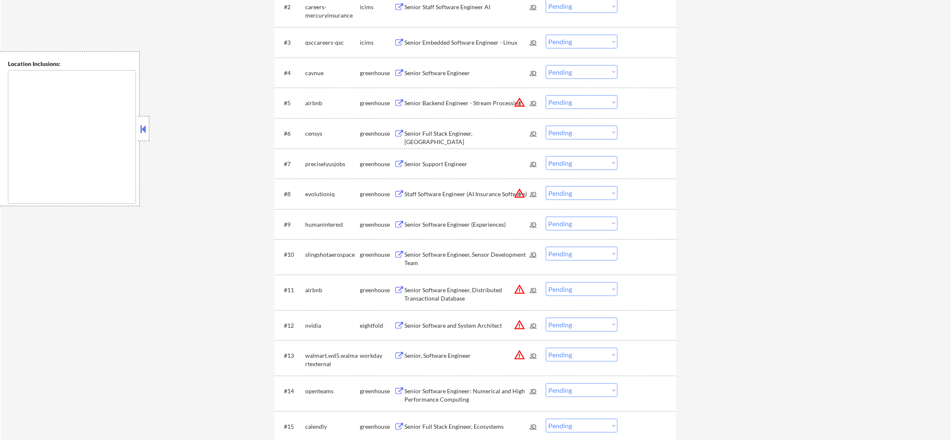
click at [440, 72] on div "Senior Software Engineer" at bounding box center [468, 73] width 126 height 8
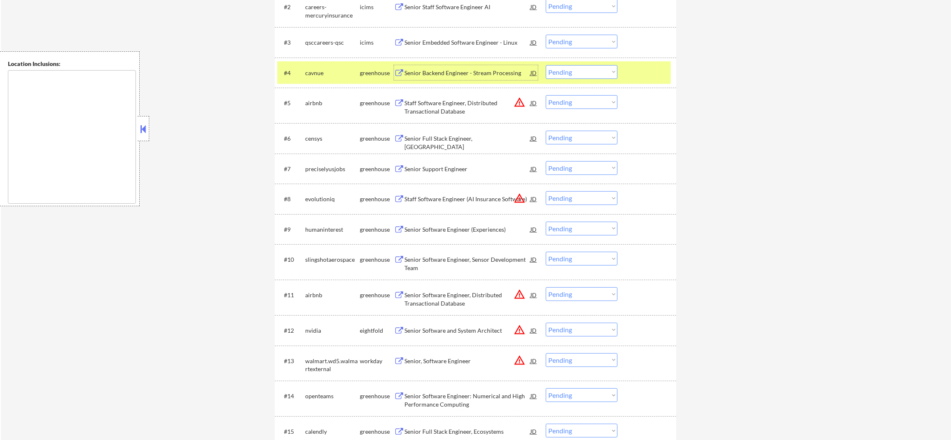
click at [577, 69] on select "Choose an option... Pending Applied Excluded (Questions) Excluded (Expired) Exc…" at bounding box center [582, 72] width 72 height 14
click at [546, 65] on select "Choose an option... Pending Applied Excluded (Questions) Excluded (Expired) Exc…" at bounding box center [582, 72] width 72 height 14
click at [317, 72] on div "cavnue" at bounding box center [332, 73] width 55 height 8
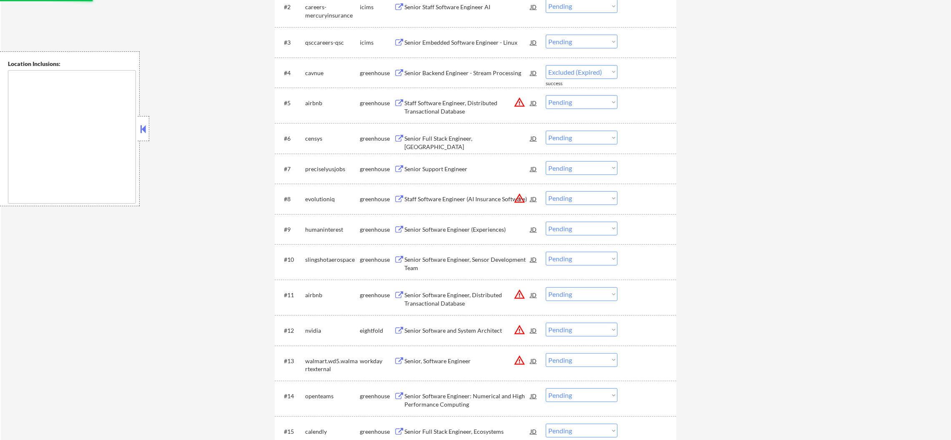
click at [514, 102] on button "warning_amber" at bounding box center [520, 102] width 12 height 12
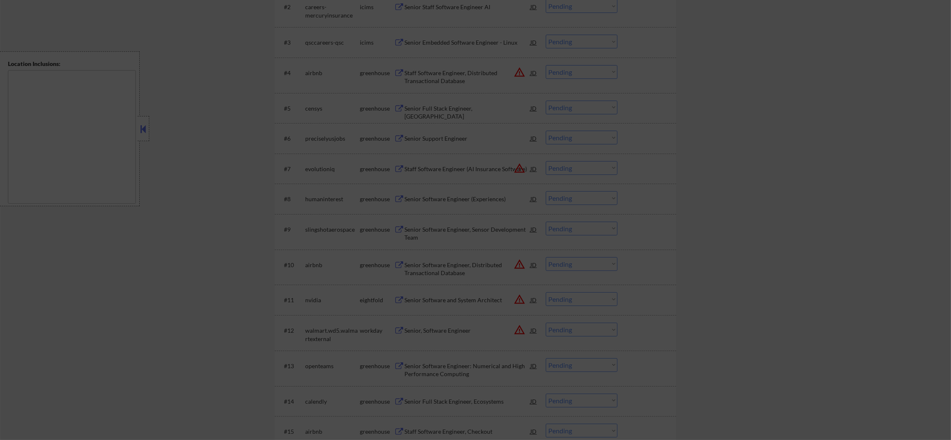
click at [634, 95] on div at bounding box center [475, 220] width 951 height 440
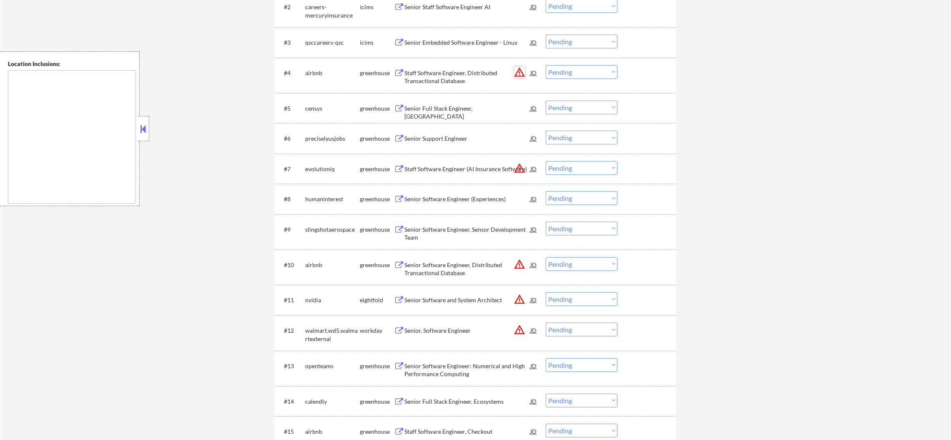
click at [519, 73] on button "warning_amber" at bounding box center [520, 72] width 12 height 12
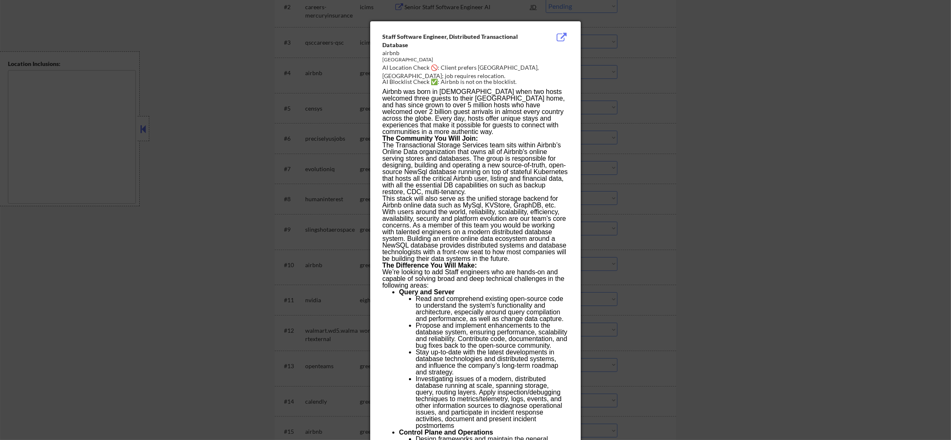
click at [634, 73] on div at bounding box center [475, 220] width 951 height 440
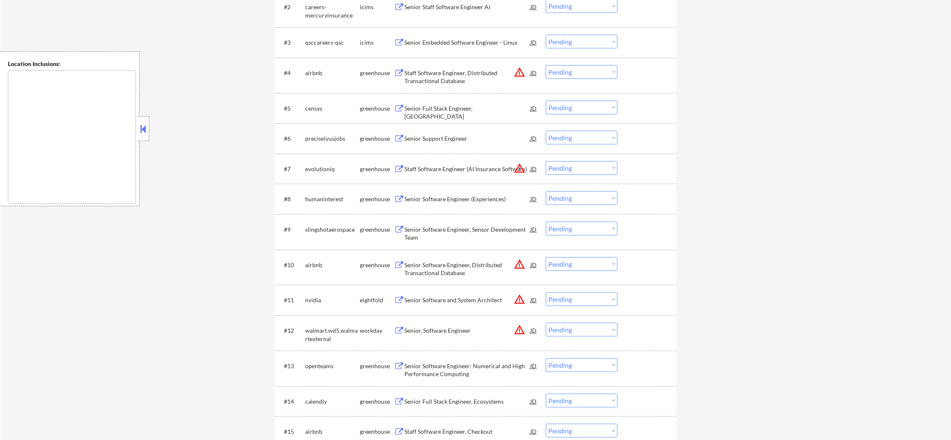
click at [512, 71] on div "Staff Software Engineer, Distributed Transactional Database" at bounding box center [468, 77] width 126 height 16
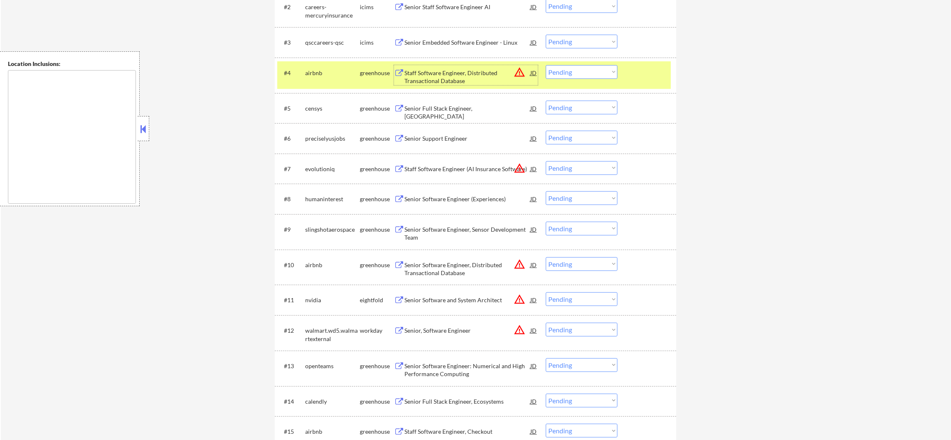
click at [520, 73] on button "warning_amber" at bounding box center [520, 72] width 12 height 12
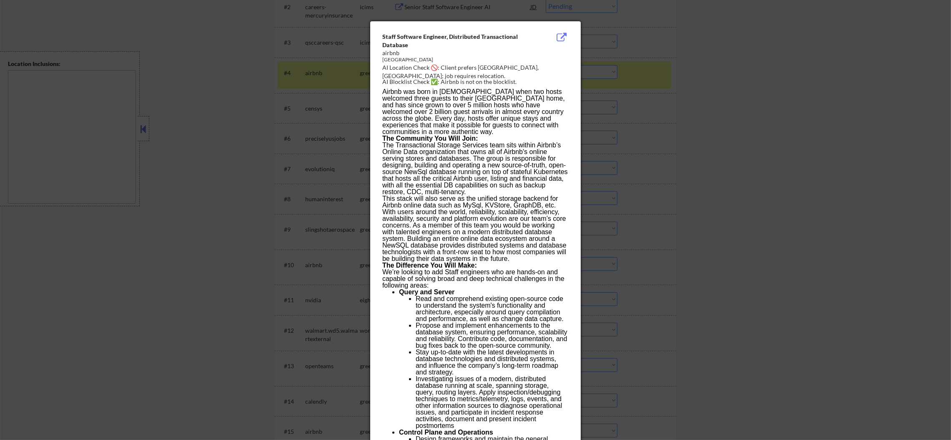
click at [633, 72] on div at bounding box center [475, 220] width 951 height 440
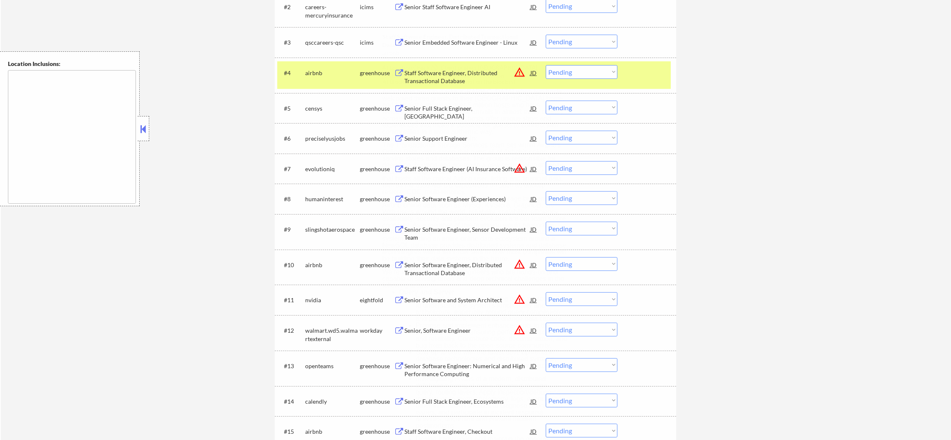
drag, startPoint x: 579, startPoint y: 69, endPoint x: 577, endPoint y: 76, distance: 6.9
click at [579, 69] on select "Choose an option... Pending Applied Excluded (Questions) Excluded (Expired) Exc…" at bounding box center [582, 72] width 72 height 14
click at [546, 65] on select "Choose an option... Pending Applied Excluded (Questions) Excluded (Expired) Exc…" at bounding box center [582, 72] width 72 height 14
click at [333, 69] on div "airbnb" at bounding box center [332, 73] width 55 height 8
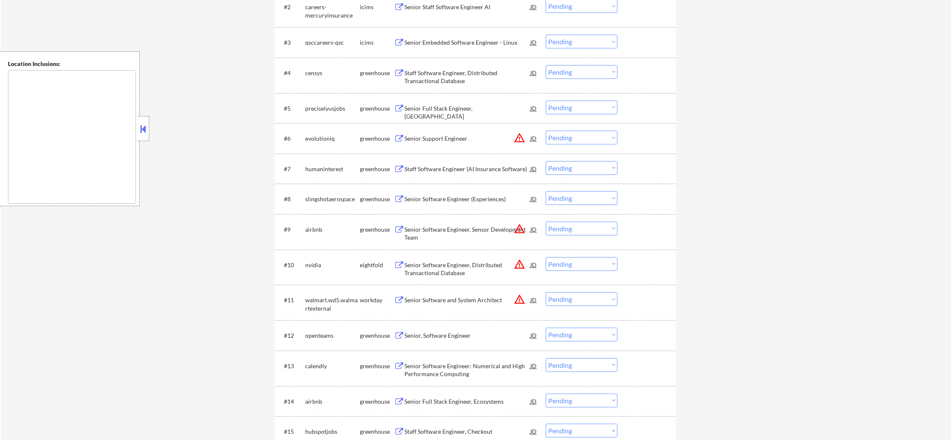
click at [467, 76] on div "Staff Software Engineer, Distributed Transactional Database" at bounding box center [468, 77] width 126 height 16
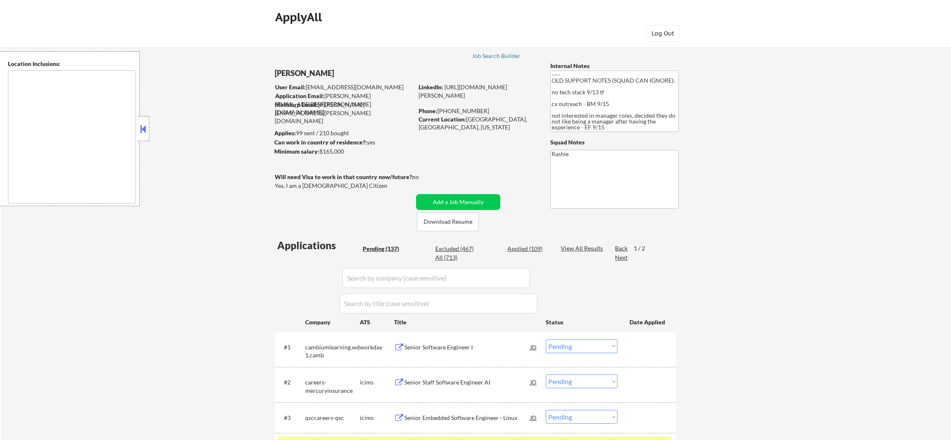
select select ""pending""
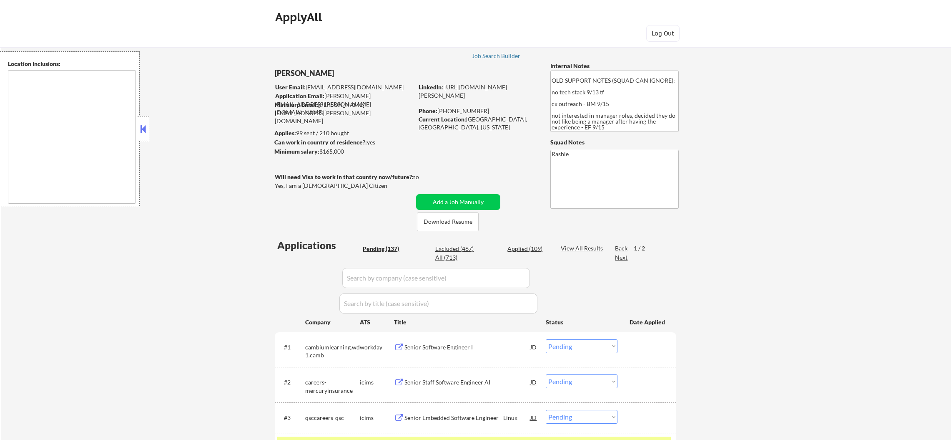
select select ""pending""
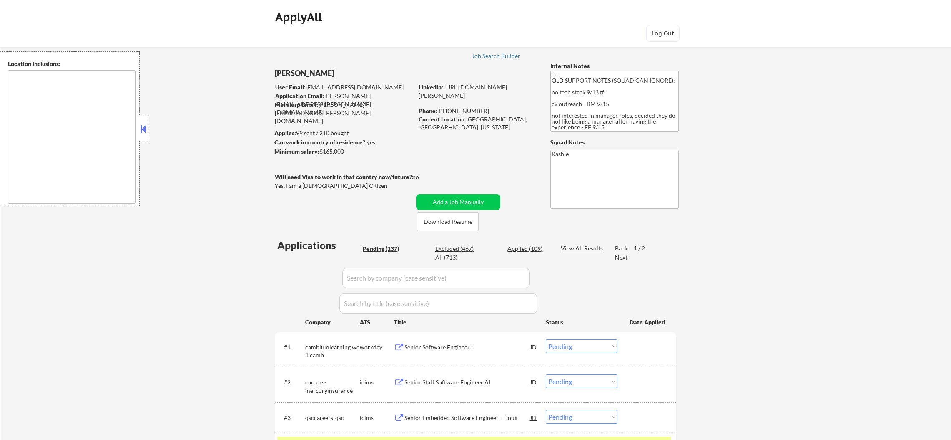
select select ""pending""
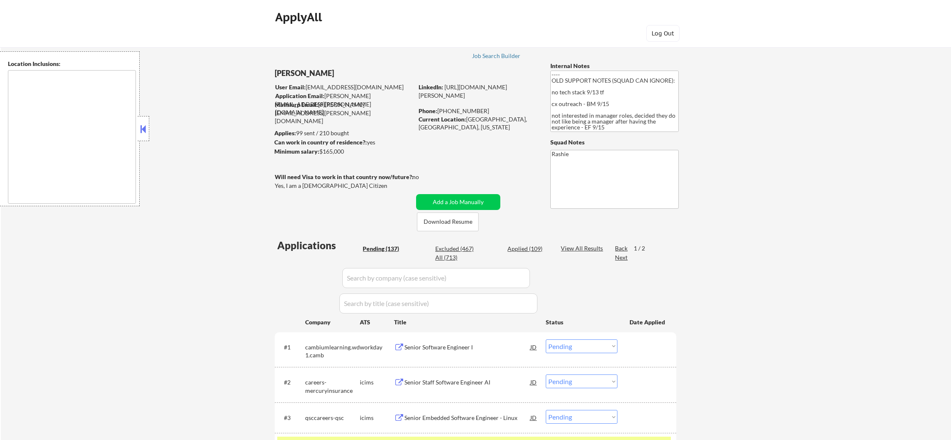
select select ""pending""
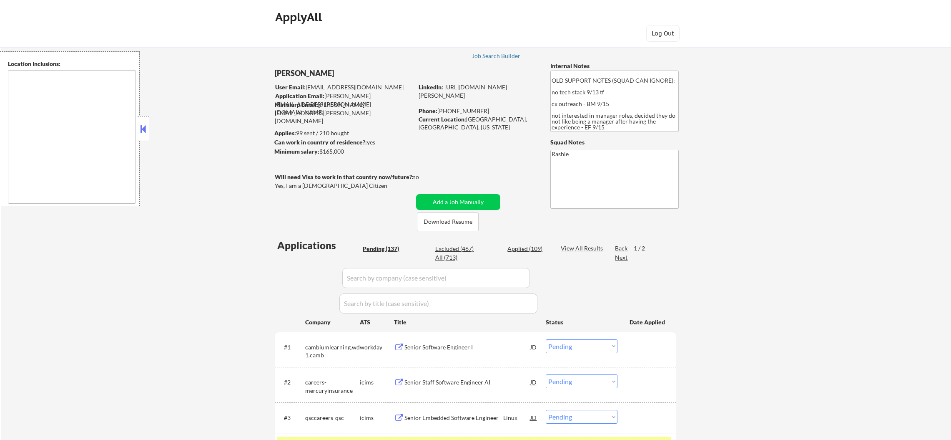
select select ""pending""
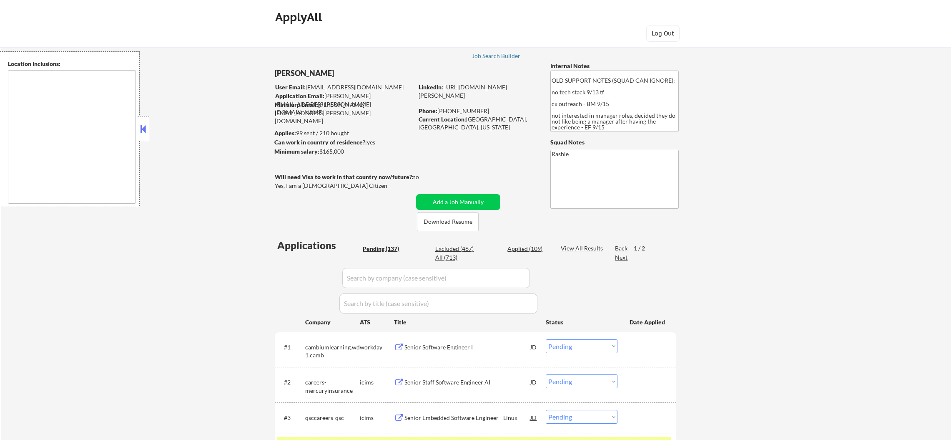
select select ""pending""
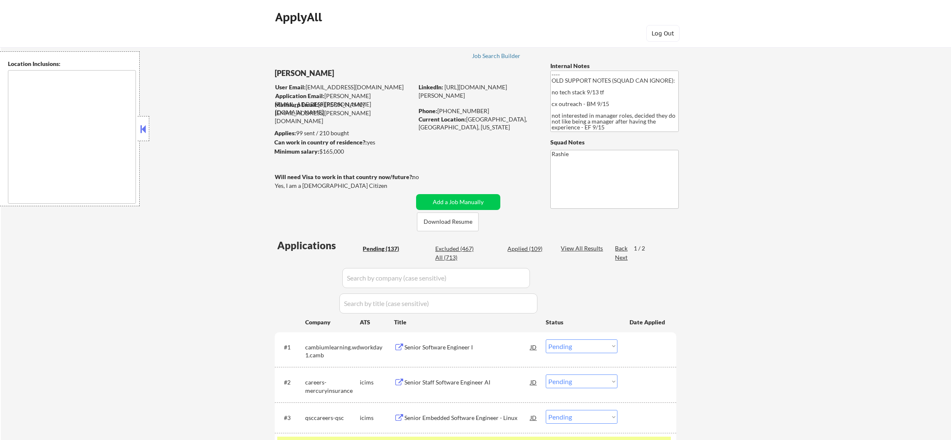
select select ""pending""
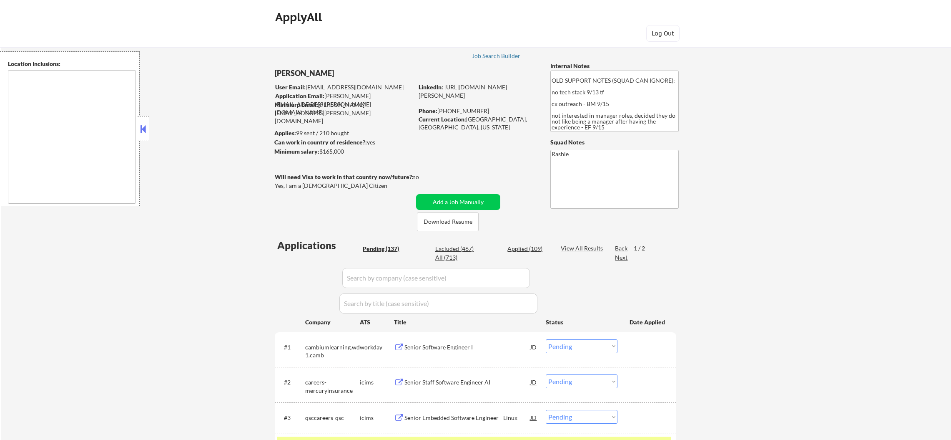
select select ""pending""
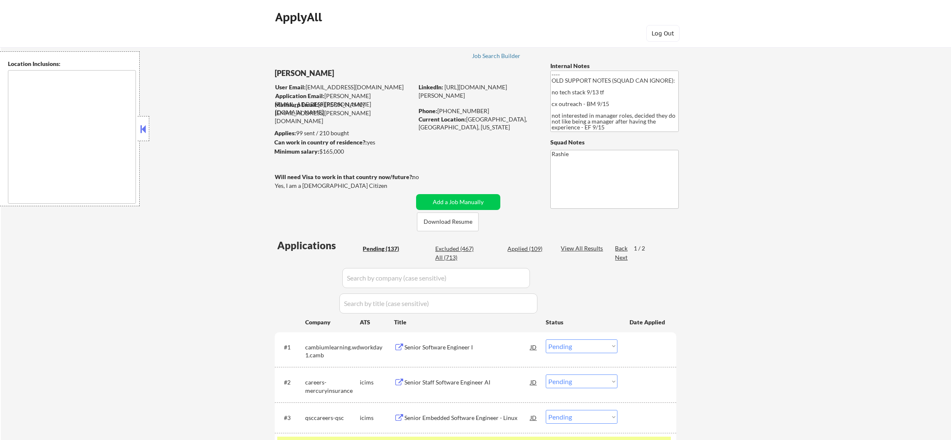
select select ""pending""
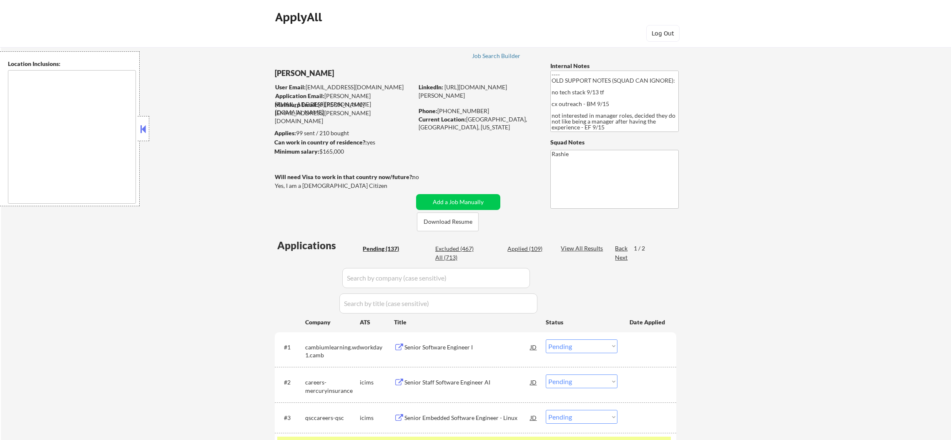
select select ""pending""
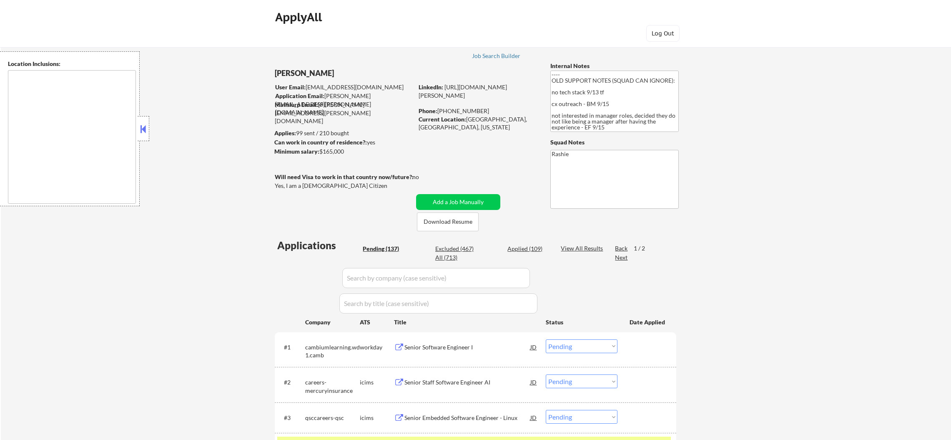
select select ""pending""
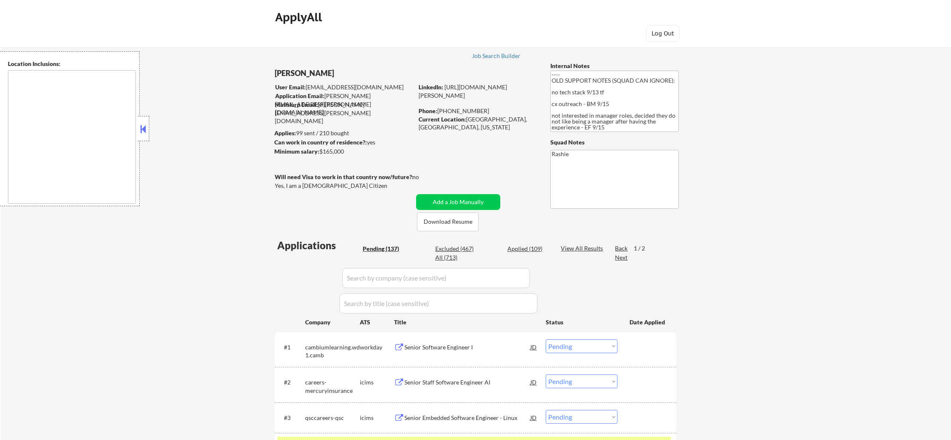
select select ""pending""
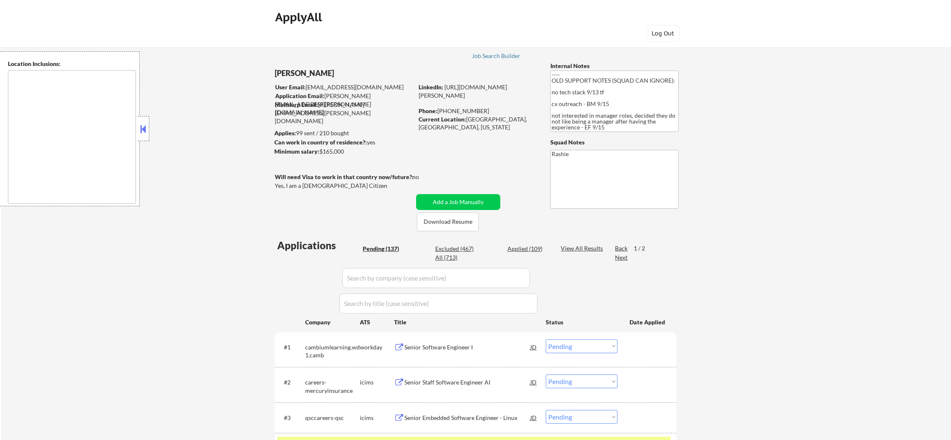
select select ""pending""
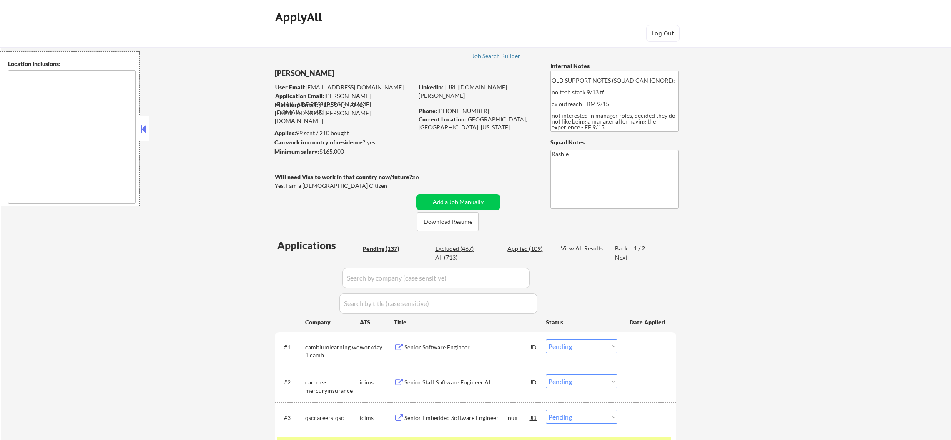
select select ""pending""
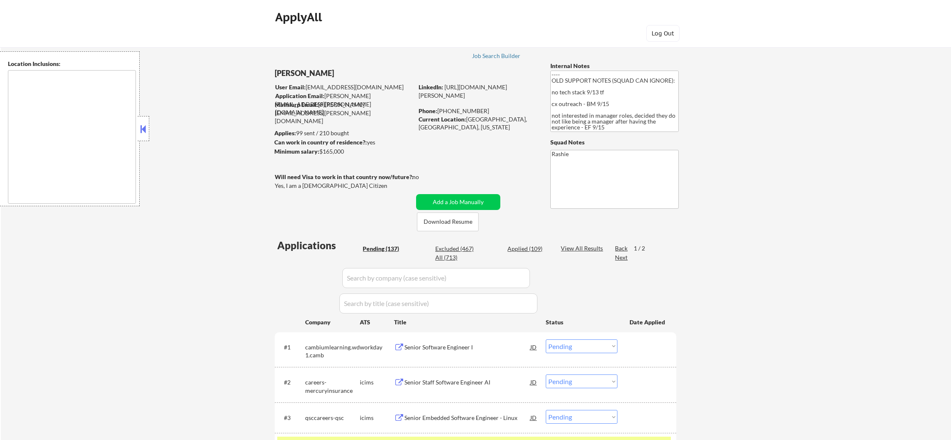
select select ""pending""
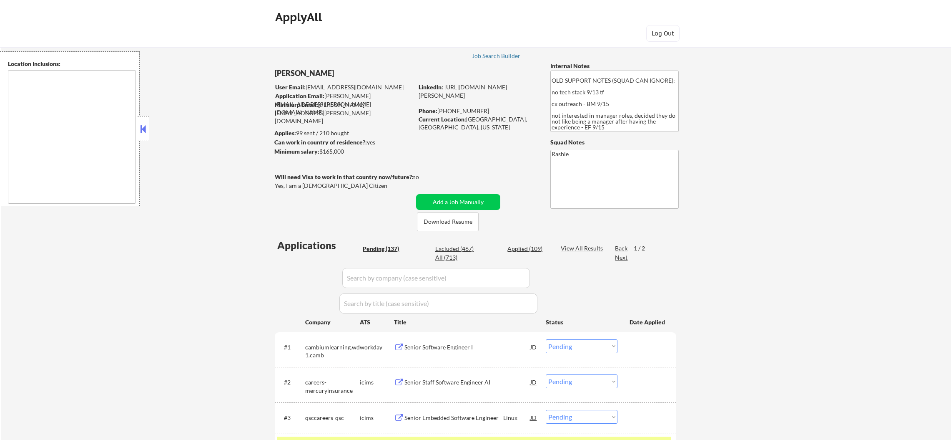
select select ""pending""
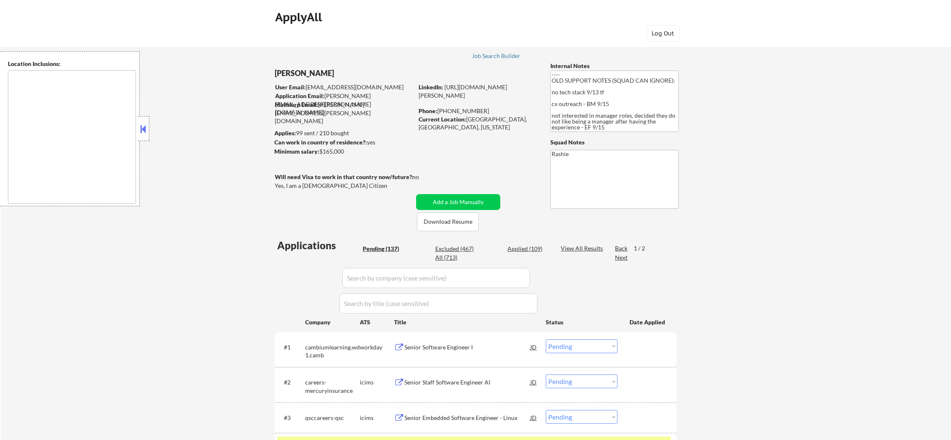
select select ""pending""
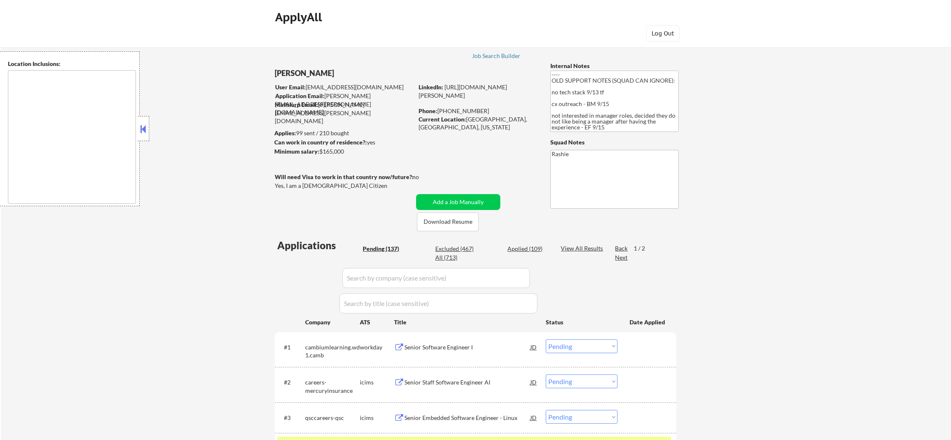
select select ""pending""
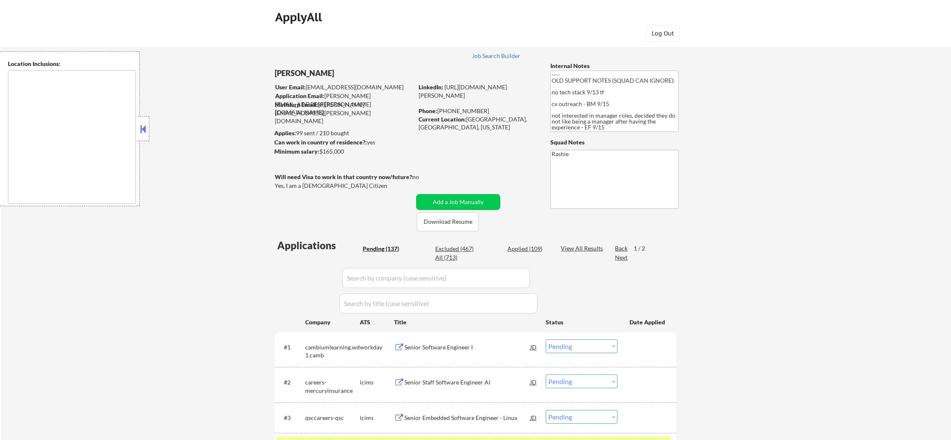
select select ""pending""
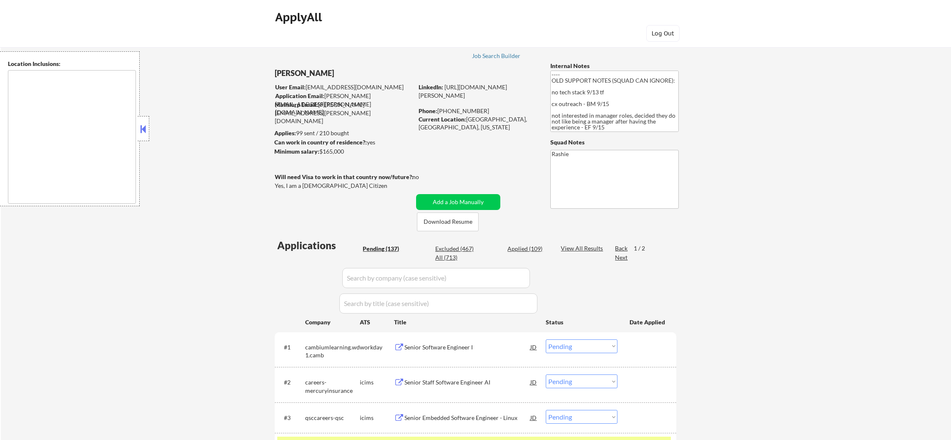
select select ""pending""
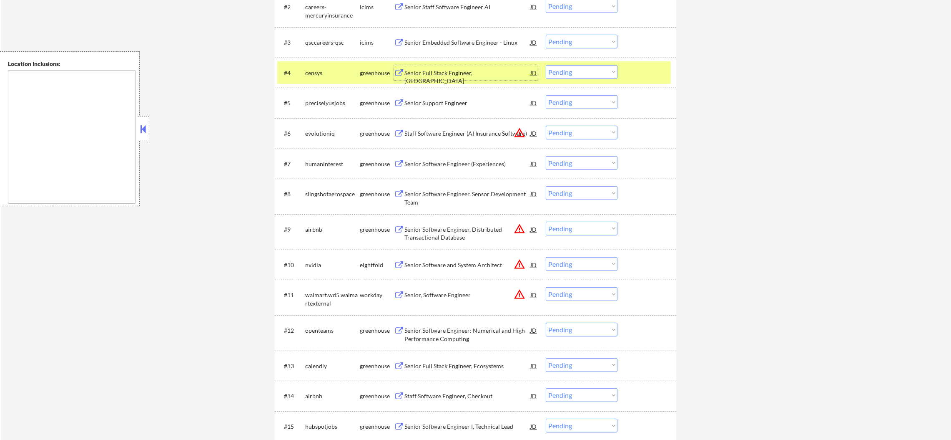
scroll to position [375, 0]
drag, startPoint x: 558, startPoint y: 70, endPoint x: 559, endPoint y: 77, distance: 6.9
click at [558, 70] on select "Choose an option... Pending Applied Excluded (Questions) Excluded (Expired) Exc…" at bounding box center [582, 72] width 72 height 14
click at [546, 65] on select "Choose an option... Pending Applied Excluded (Questions) Excluded (Expired) Exc…" at bounding box center [582, 72] width 72 height 14
click at [328, 76] on div "censys" at bounding box center [332, 73] width 55 height 8
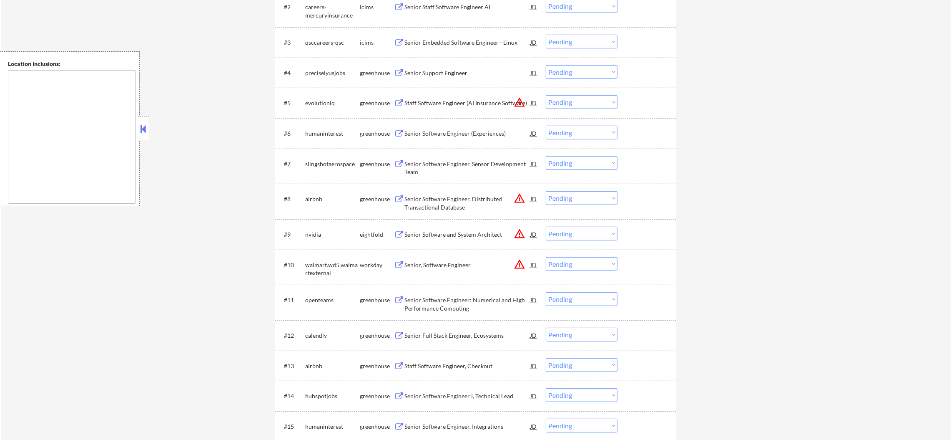
click at [435, 74] on div "Senior Support Engineer" at bounding box center [468, 73] width 126 height 8
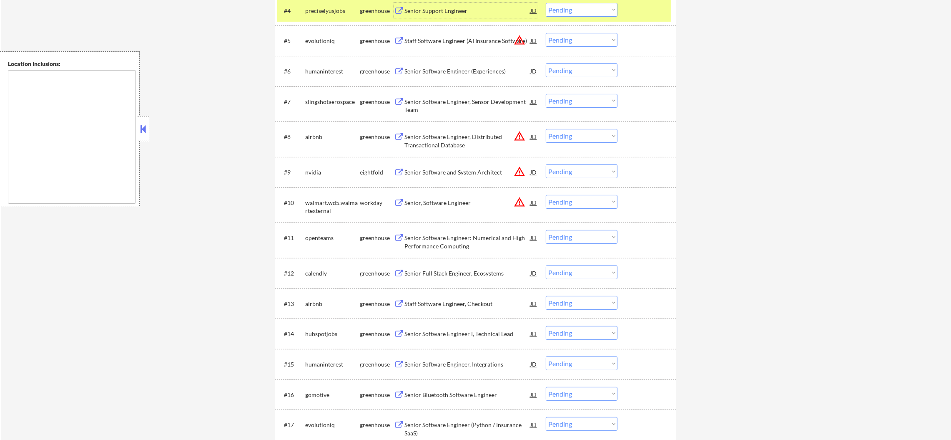
scroll to position [438, 0]
click at [577, 5] on select "Choose an option... Pending Applied Excluded (Questions) Excluded (Expired) Exc…" at bounding box center [582, 9] width 72 height 14
click at [546, 2] on select "Choose an option... Pending Applied Excluded (Questions) Excluded (Expired) Exc…" at bounding box center [582, 9] width 72 height 14
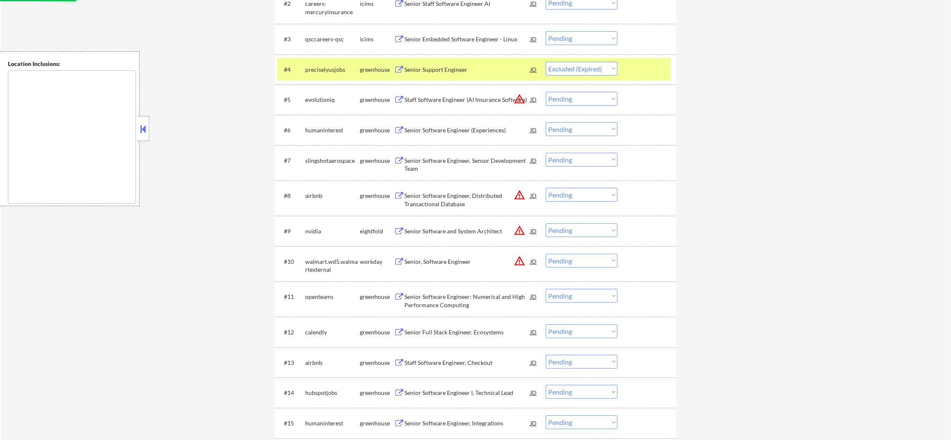
scroll to position [375, 0]
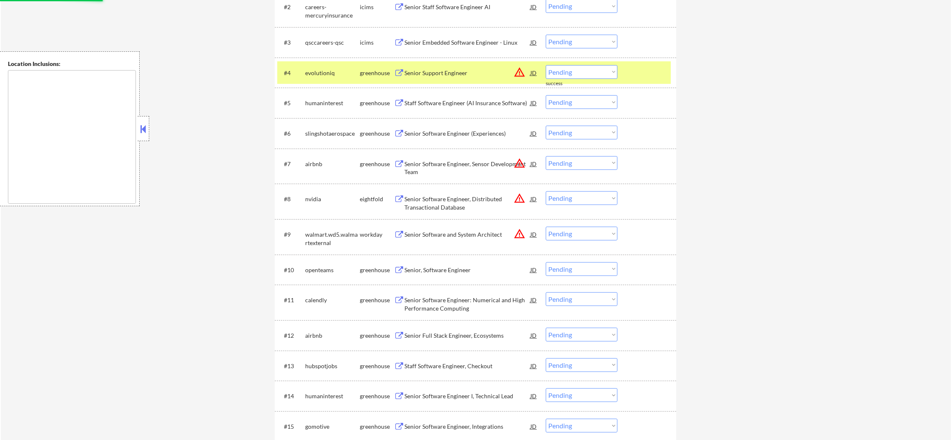
click at [519, 73] on button "warning_amber" at bounding box center [520, 72] width 12 height 12
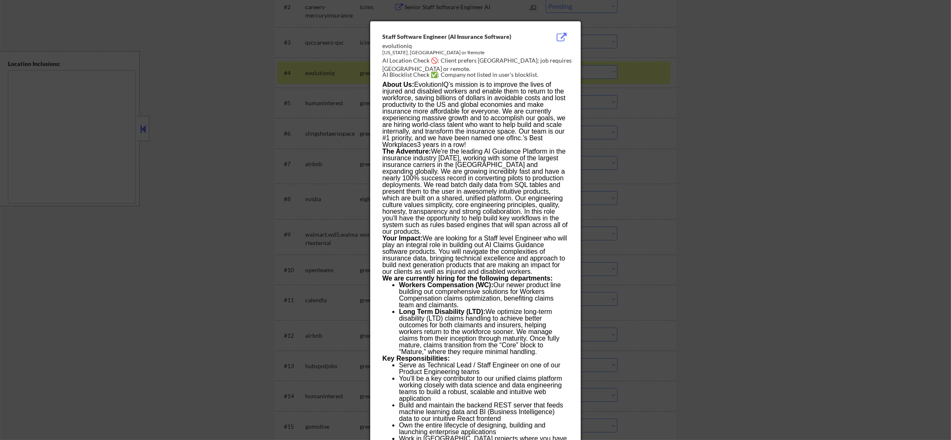
click at [567, 76] on div "AI Blocklist Check ✅: Company not listed in user's blocklist." at bounding box center [477, 74] width 190 height 8
click at [601, 74] on div at bounding box center [475, 220] width 951 height 440
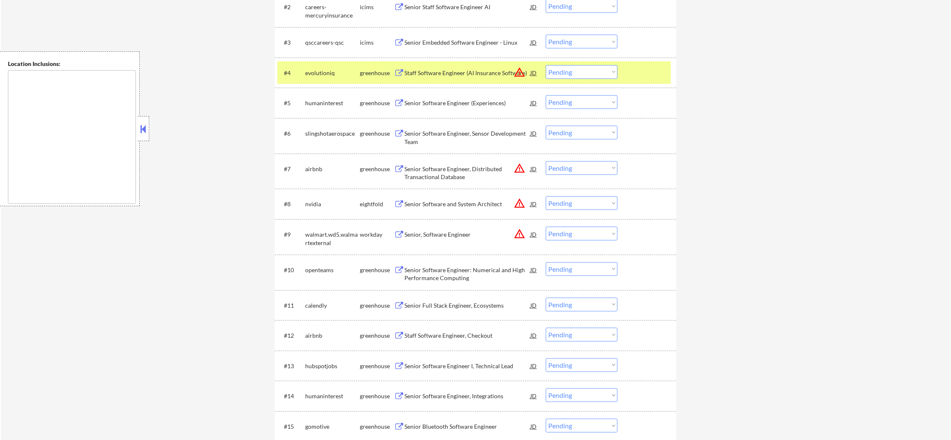
drag, startPoint x: 581, startPoint y: 70, endPoint x: 580, endPoint y: 76, distance: 6.3
click at [581, 70] on select "Choose an option... Pending Applied Excluded (Questions) Excluded (Expired) Exc…" at bounding box center [582, 72] width 72 height 14
click at [546, 65] on select "Choose an option... Pending Applied Excluded (Questions) Excluded (Expired) Exc…" at bounding box center [582, 72] width 72 height 14
click at [372, 75] on div "greenhouse" at bounding box center [377, 73] width 34 height 8
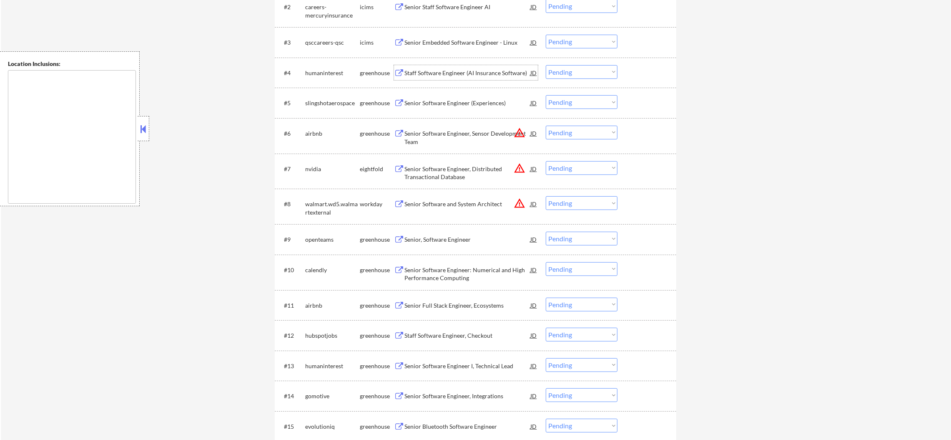
click at [479, 73] on div "Staff Software Engineer (AI Insurance Software)" at bounding box center [468, 73] width 126 height 8
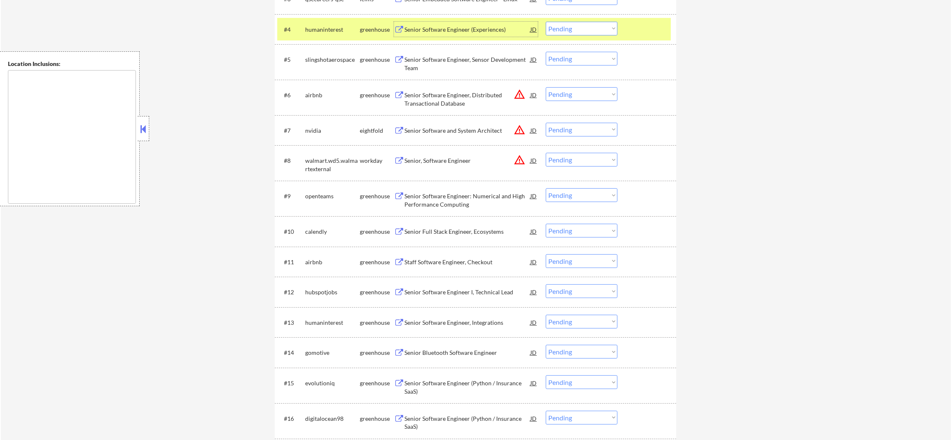
scroll to position [438, 0]
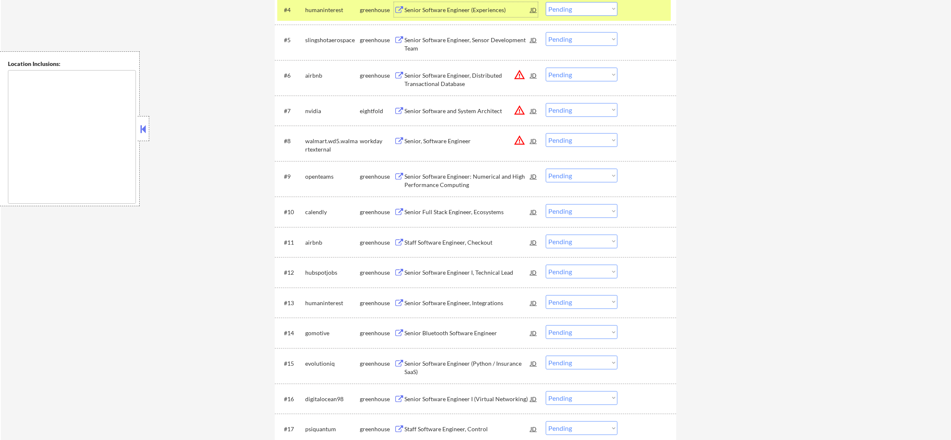
click at [562, 9] on select "Choose an option... Pending Applied Excluded (Questions) Excluded (Expired) Exc…" at bounding box center [582, 9] width 72 height 14
click at [546, 2] on select "Choose an option... Pending Applied Excluded (Questions) Excluded (Expired) Exc…" at bounding box center [582, 9] width 72 height 14
click at [341, 10] on div "humaninterest" at bounding box center [332, 10] width 55 height 8
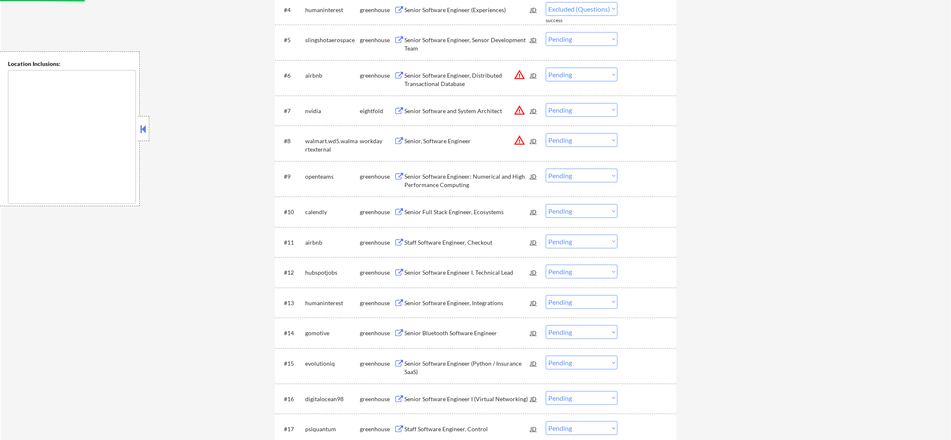
select select ""pending""
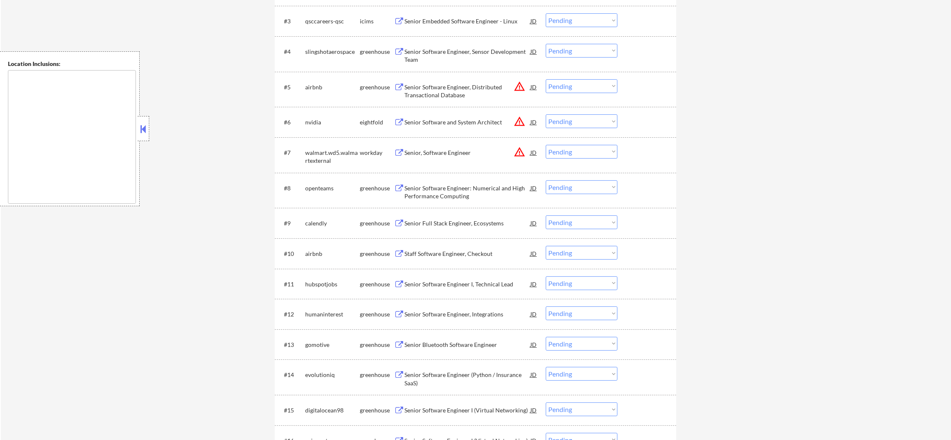
click at [583, 92] on select "Choose an option... Pending Applied Excluded (Questions) Excluded (Expired) Exc…" at bounding box center [582, 86] width 72 height 14
click at [546, 79] on select "Choose an option... Pending Applied Excluded (Questions) Excluded (Expired) Exc…" at bounding box center [582, 86] width 72 height 14
click at [517, 123] on button "warning_amber" at bounding box center [520, 122] width 12 height 12
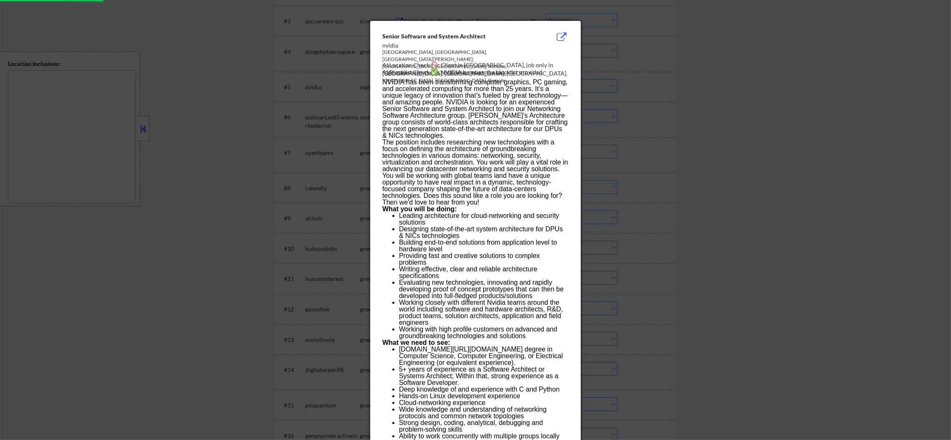
click at [628, 111] on div at bounding box center [475, 220] width 951 height 440
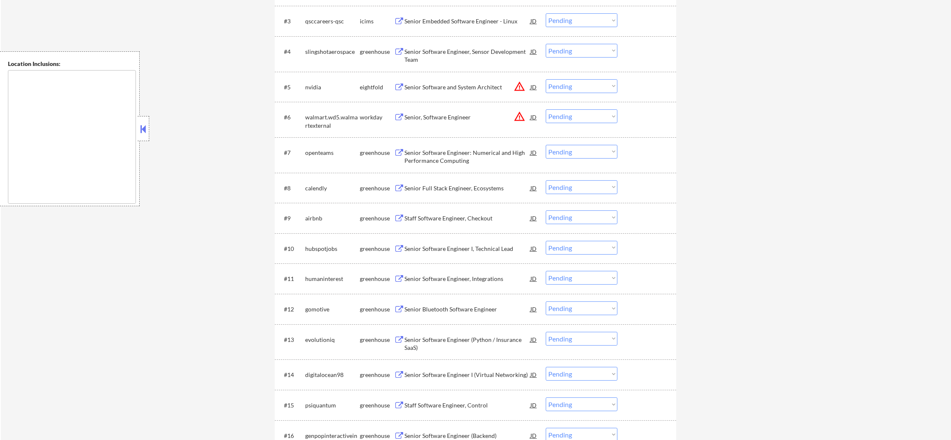
click at [579, 82] on select "Choose an option... Pending Applied Excluded (Questions) Excluded (Expired) Exc…" at bounding box center [582, 86] width 72 height 14
click at [546, 79] on select "Choose an option... Pending Applied Excluded (Questions) Excluded (Expired) Exc…" at bounding box center [582, 86] width 72 height 14
click at [484, 53] on div "Senior Software Engineer, Sensor Development Team" at bounding box center [468, 56] width 126 height 16
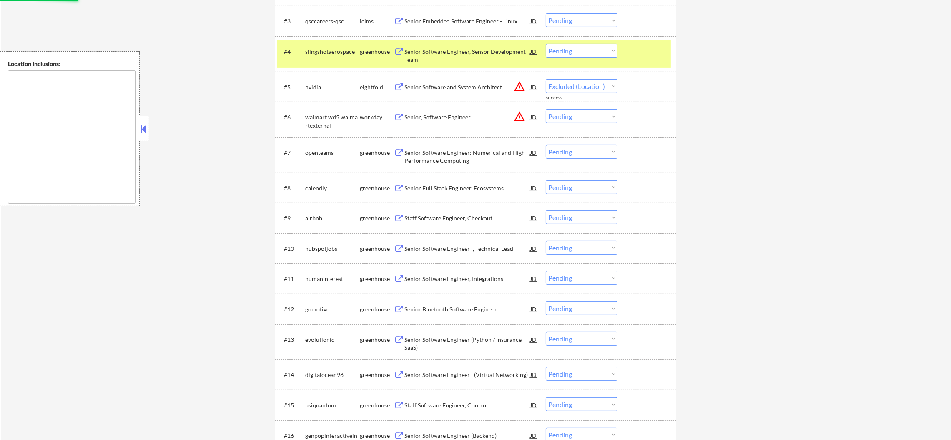
select select ""pending""
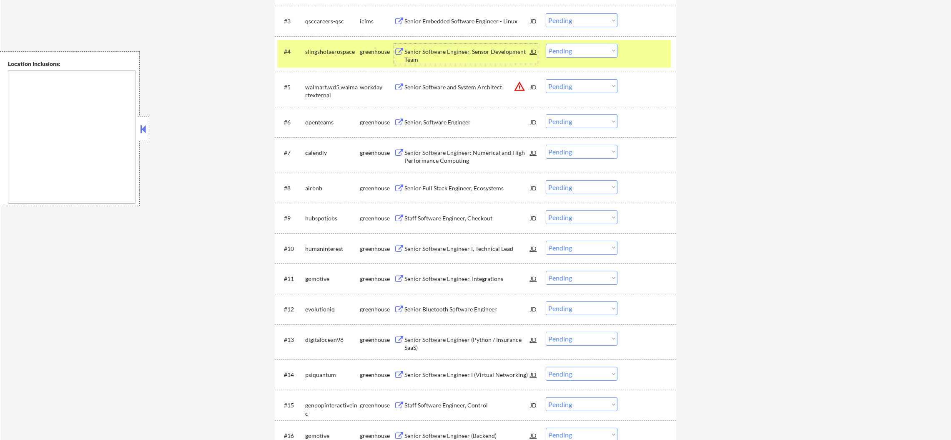
click at [560, 49] on select "Choose an option... Pending Applied Excluded (Questions) Excluded (Expired) Exc…" at bounding box center [582, 51] width 72 height 14
click at [546, 44] on select "Choose an option... Pending Applied Excluded (Questions) Excluded (Expired) Exc…" at bounding box center [582, 51] width 72 height 14
click at [337, 45] on div "slingshotaerospace" at bounding box center [332, 51] width 55 height 15
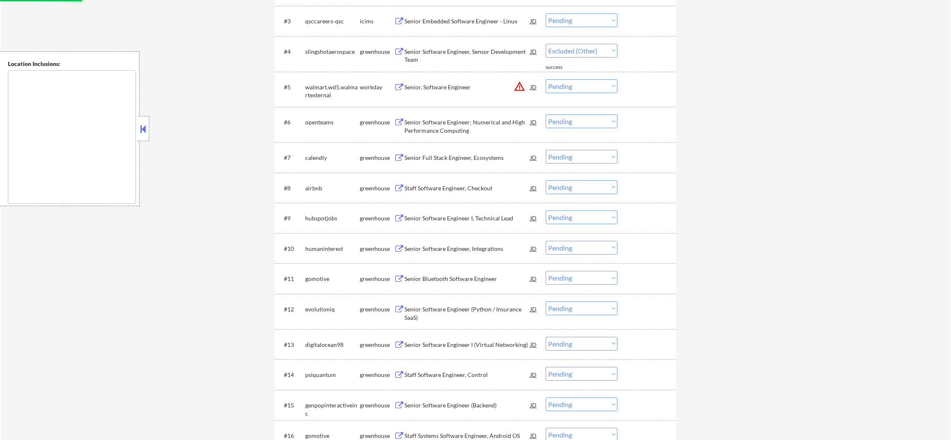
select select ""pending""
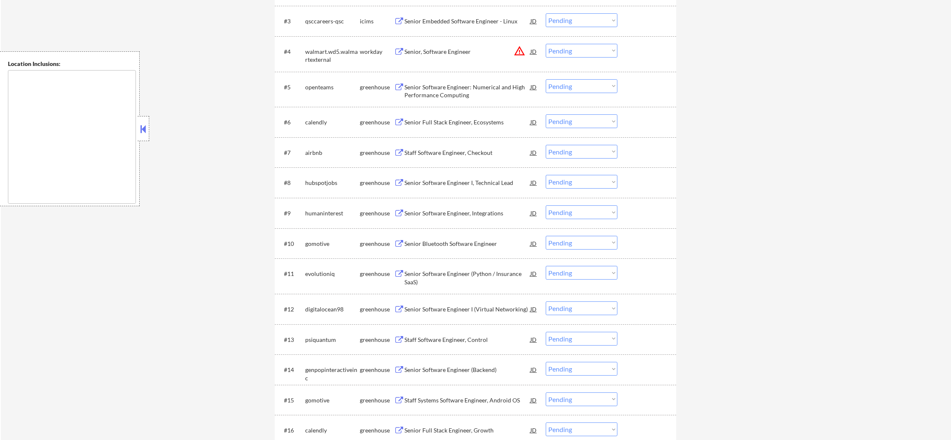
click at [449, 86] on div "Senior Software Engineer: Numerical and High Performance Computing" at bounding box center [468, 91] width 126 height 16
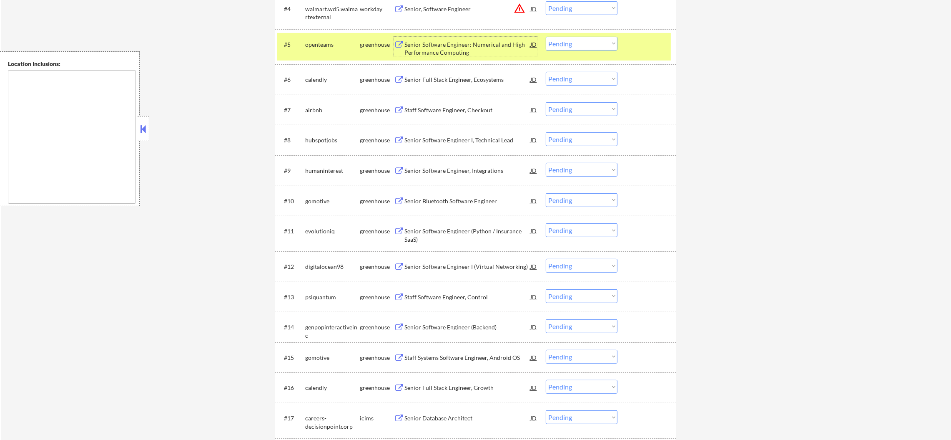
scroll to position [459, 0]
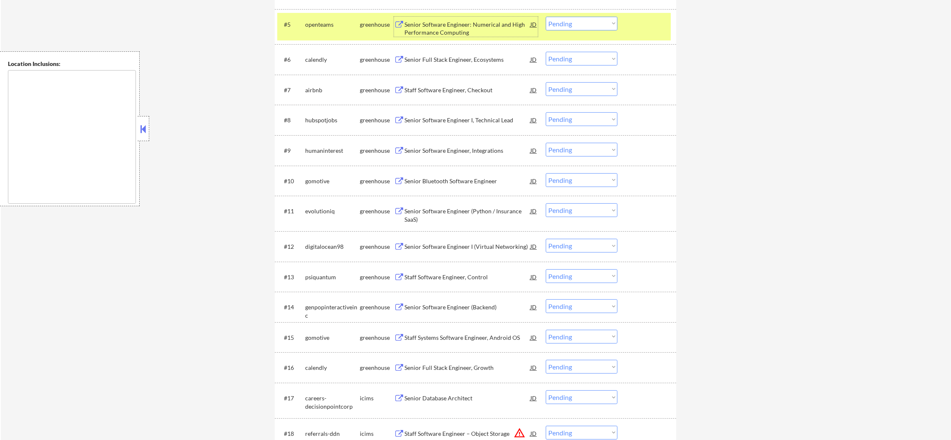
click at [571, 19] on select "Choose an option... Pending Applied Excluded (Questions) Excluded (Expired) Exc…" at bounding box center [582, 24] width 72 height 14
click at [546, 17] on select "Choose an option... Pending Applied Excluded (Questions) Excluded (Expired) Exc…" at bounding box center [582, 24] width 72 height 14
click at [344, 29] on div "openteams" at bounding box center [332, 24] width 55 height 15
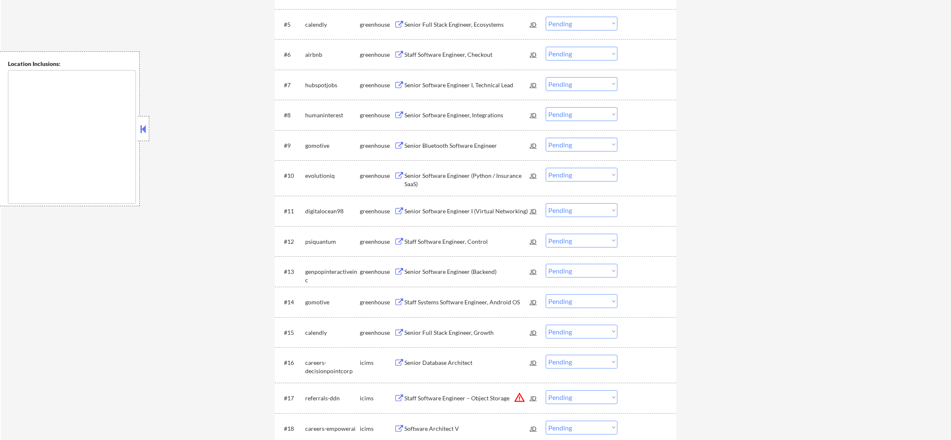
click at [459, 21] on div "Senior Full Stack Engineer, Ecosystems" at bounding box center [468, 24] width 126 height 8
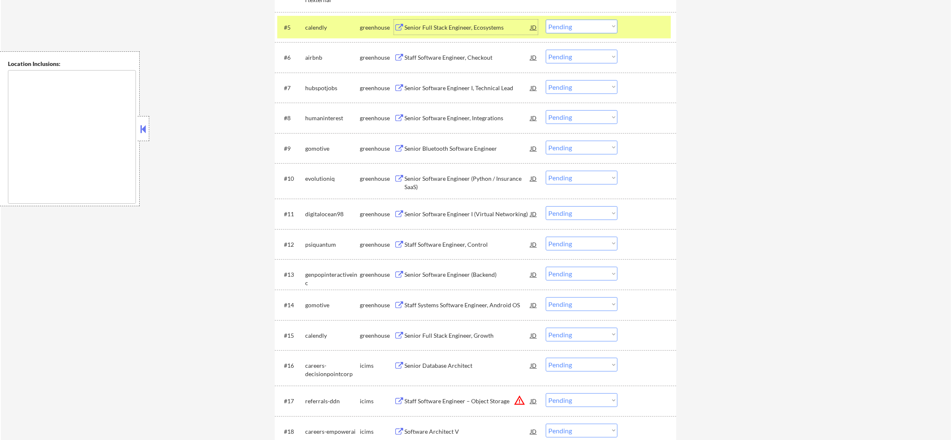
scroll to position [438, 0]
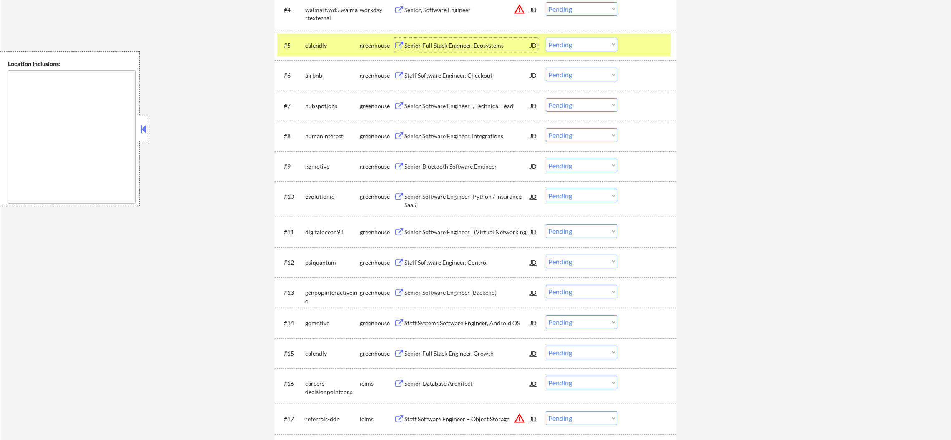
drag, startPoint x: 550, startPoint y: 37, endPoint x: 554, endPoint y: 43, distance: 7.7
click at [551, 39] on div "#5 calendly greenhouse Senior Full Stack Engineer, Ecosystems JD warning_amber …" at bounding box center [474, 45] width 394 height 23
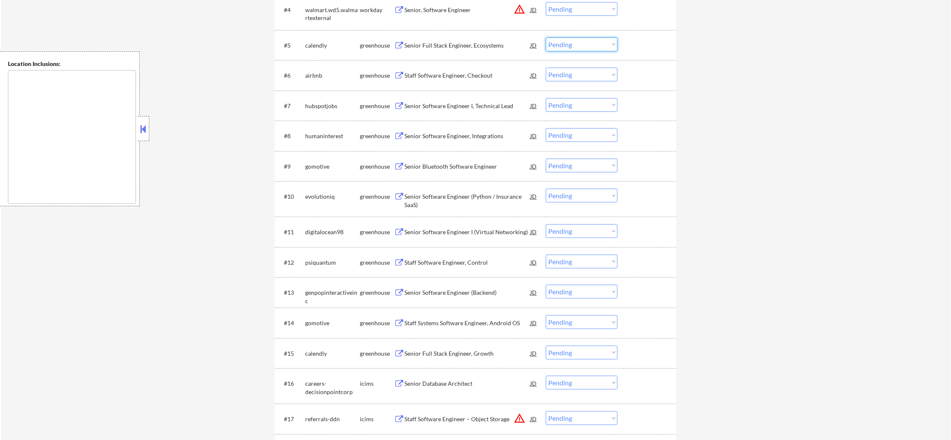
drag, startPoint x: 573, startPoint y: 40, endPoint x: 573, endPoint y: 48, distance: 7.5
click at [573, 40] on select "Choose an option... Pending Applied Excluded (Questions) Excluded (Expired) Exc…" at bounding box center [582, 45] width 72 height 14
click at [546, 38] on select "Choose an option... Pending Applied Excluded (Questions) Excluded (Expired) Exc…" at bounding box center [582, 45] width 72 height 14
select select ""pending""
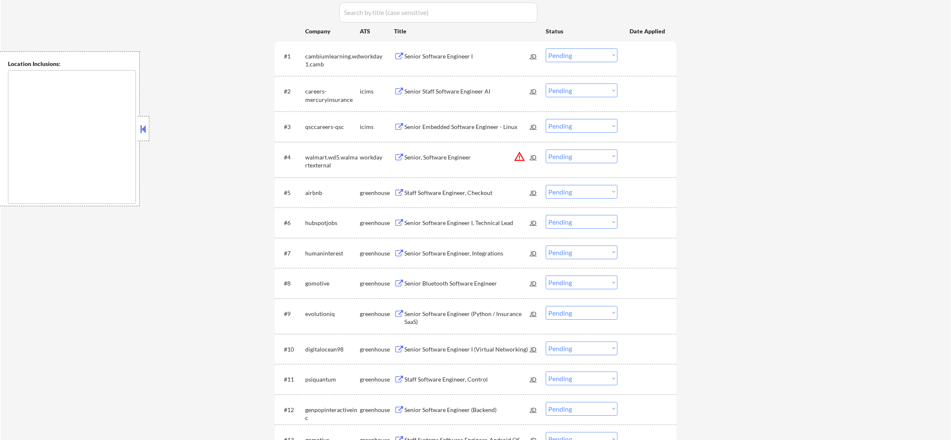
scroll to position [305, 0]
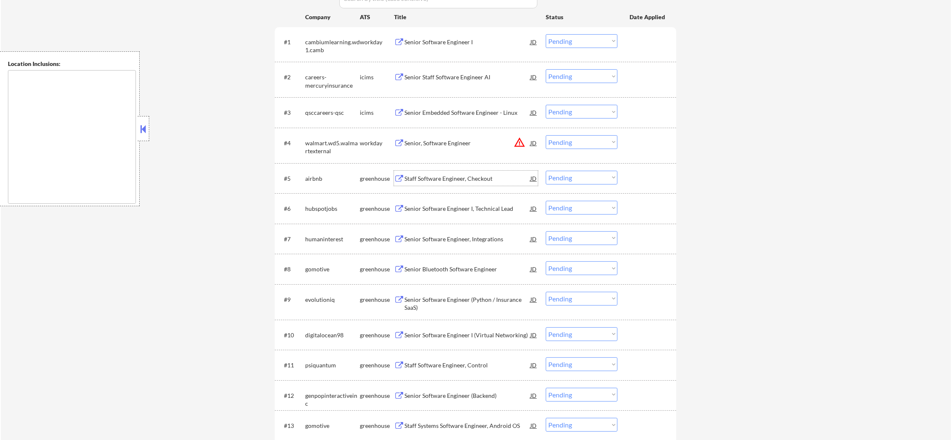
click at [451, 179] on div "Staff Software Engineer, Checkout" at bounding box center [468, 178] width 126 height 8
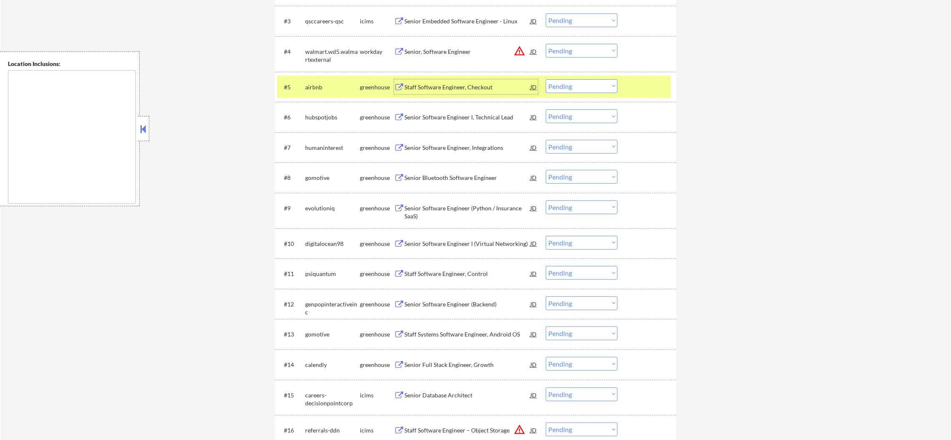
scroll to position [389, 0]
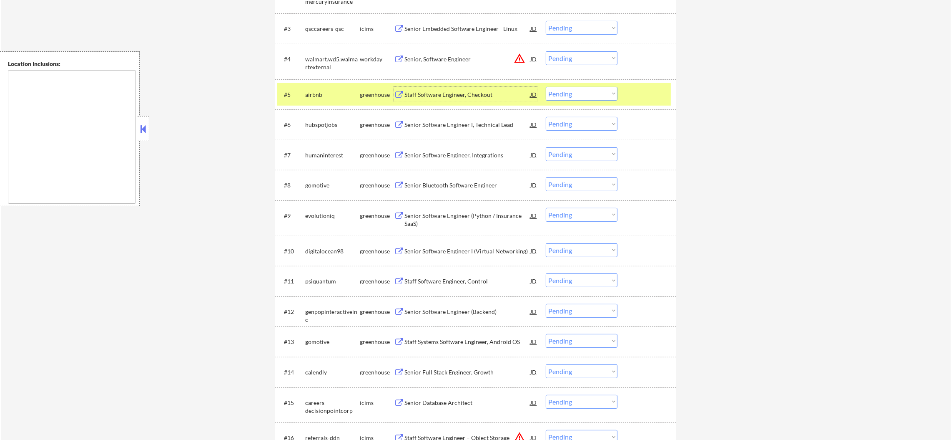
click at [572, 54] on select "Choose an option... Pending Applied Excluded (Questions) Excluded (Expired) Exc…" at bounding box center [582, 58] width 72 height 14
click at [546, 51] on select "Choose an option... Pending Applied Excluded (Questions) Excluded (Expired) Exc…" at bounding box center [582, 58] width 72 height 14
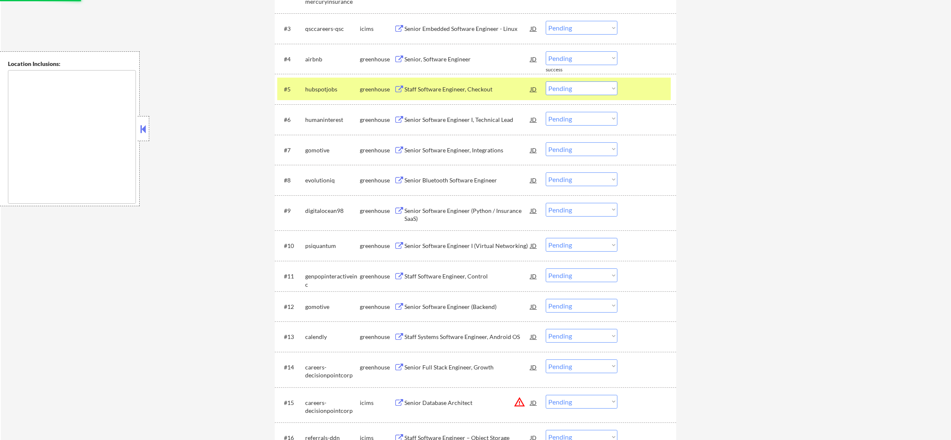
click at [307, 105] on div "#6 humaninterest greenhouse Senior Software Engineer I, Technical Lead JD warni…" at bounding box center [476, 119] width 402 height 30
click at [327, 78] on div "#5 hubspotjobs greenhouse Staff Software Engineer, Checkout JD warning_amber Ch…" at bounding box center [474, 89] width 394 height 23
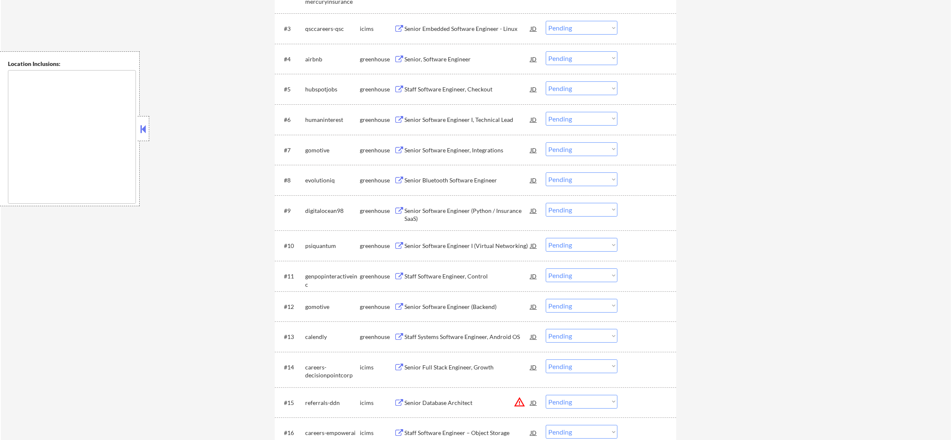
click at [560, 57] on select "Choose an option... Pending Applied Excluded (Questions) Excluded (Expired) Exc…" at bounding box center [582, 58] width 72 height 14
click at [546, 51] on select "Choose an option... Pending Applied Excluded (Questions) Excluded (Expired) Exc…" at bounding box center [582, 58] width 72 height 14
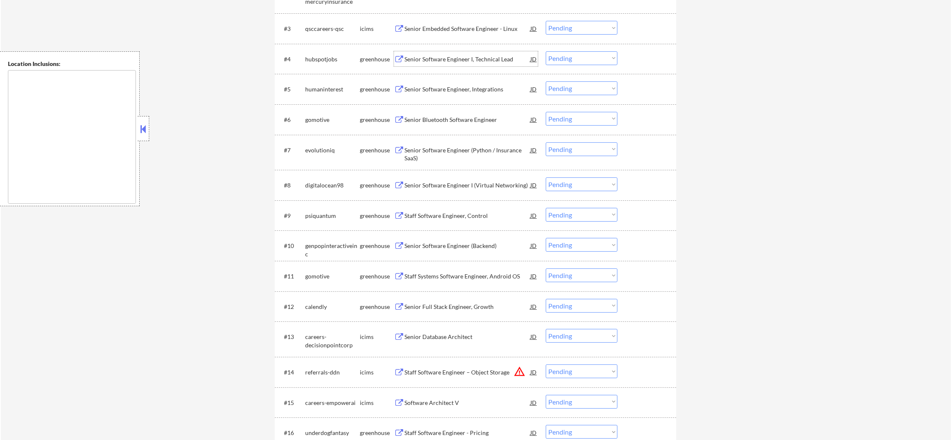
click at [440, 55] on div "Senior Software Engineer I, Technical Lead" at bounding box center [468, 59] width 126 height 8
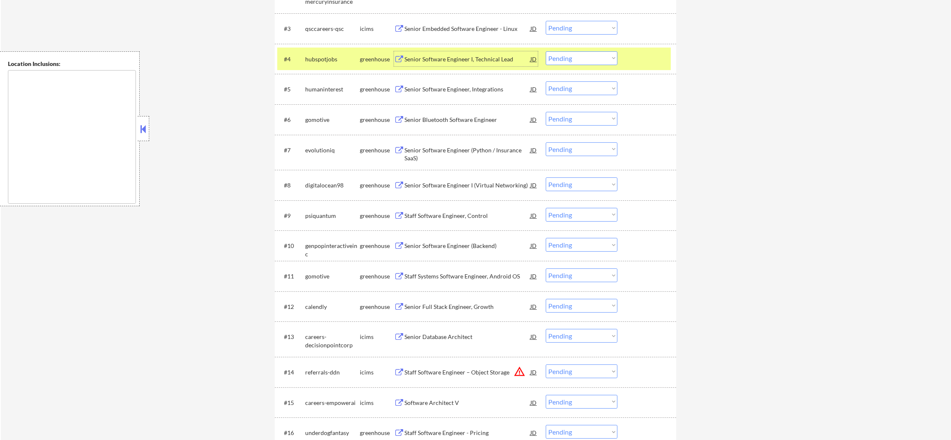
drag, startPoint x: 557, startPoint y: 59, endPoint x: 559, endPoint y: 63, distance: 4.4
click at [557, 60] on select "Choose an option... Pending Applied Excluded (Questions) Excluded (Expired) Exc…" at bounding box center [582, 58] width 72 height 14
click at [546, 51] on select "Choose an option... Pending Applied Excluded (Questions) Excluded (Expired) Exc…" at bounding box center [582, 58] width 72 height 14
drag, startPoint x: 345, startPoint y: 50, endPoint x: 338, endPoint y: 54, distance: 7.7
click at [339, 54] on div "#4 hubspotjobs greenhouse Senior Software Engineer I, Technical Lead JD warning…" at bounding box center [474, 59] width 394 height 23
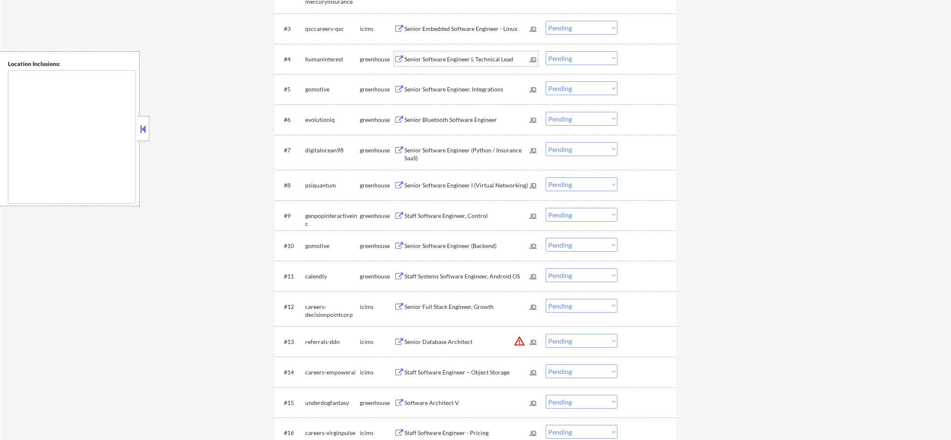
click at [463, 58] on div "Senior Software Engineer I, Technical Lead" at bounding box center [468, 59] width 126 height 8
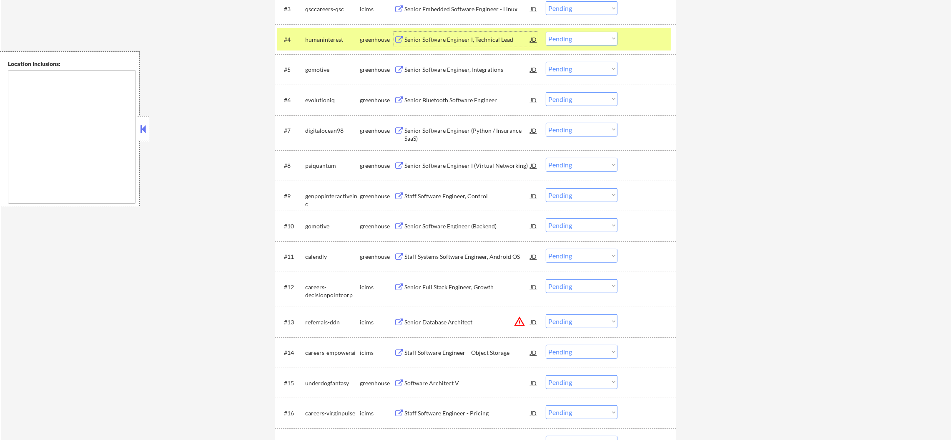
scroll to position [430, 0]
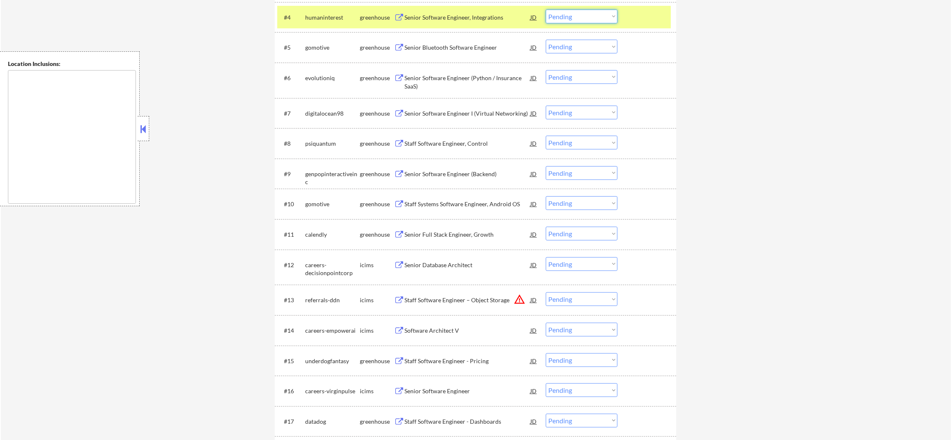
click at [567, 15] on select "Choose an option... Pending Applied Excluded (Questions) Excluded (Expired) Exc…" at bounding box center [582, 17] width 72 height 14
click at [546, 10] on select "Choose an option... Pending Applied Excluded (Questions) Excluded (Expired) Exc…" at bounding box center [582, 17] width 72 height 14
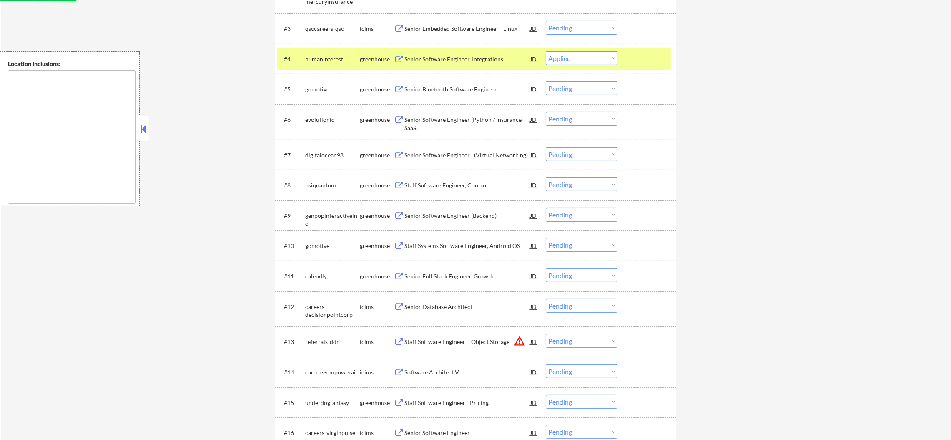
click at [332, 59] on div "humaninterest" at bounding box center [332, 59] width 55 height 8
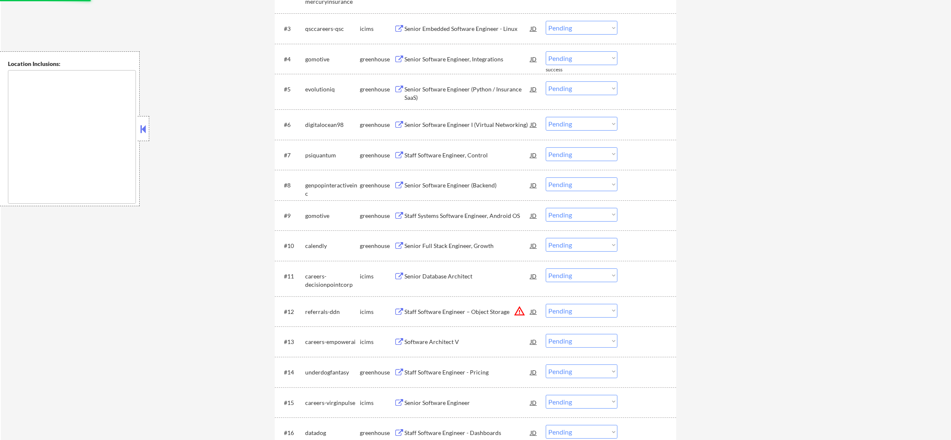
click at [458, 61] on div "Senior Software Engineer, Integrations" at bounding box center [468, 59] width 126 height 8
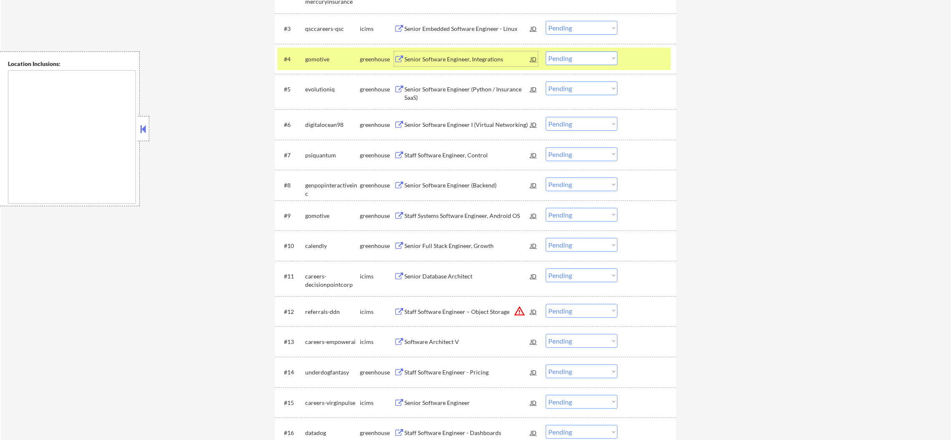
click at [573, 59] on select "Choose an option... Pending Applied Excluded (Questions) Excluded (Expired) Exc…" at bounding box center [582, 58] width 72 height 14
click at [546, 51] on select "Choose an option... Pending Applied Excluded (Questions) Excluded (Expired) Exc…" at bounding box center [582, 58] width 72 height 14
click at [302, 57] on div "#4 gomotive greenhouse Senior Software Engineer, Integrations JD warning_amber …" at bounding box center [474, 59] width 394 height 23
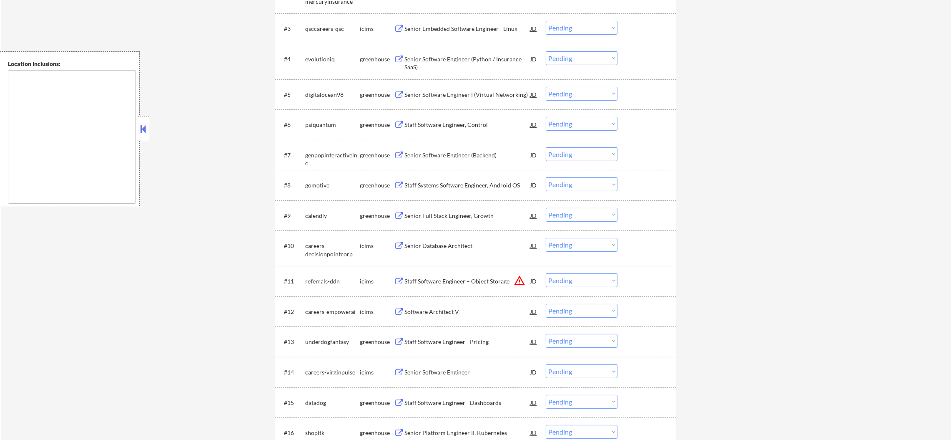
click at [447, 62] on div "Senior Software Engineer (Python / Insurance SaaS)" at bounding box center [468, 63] width 126 height 16
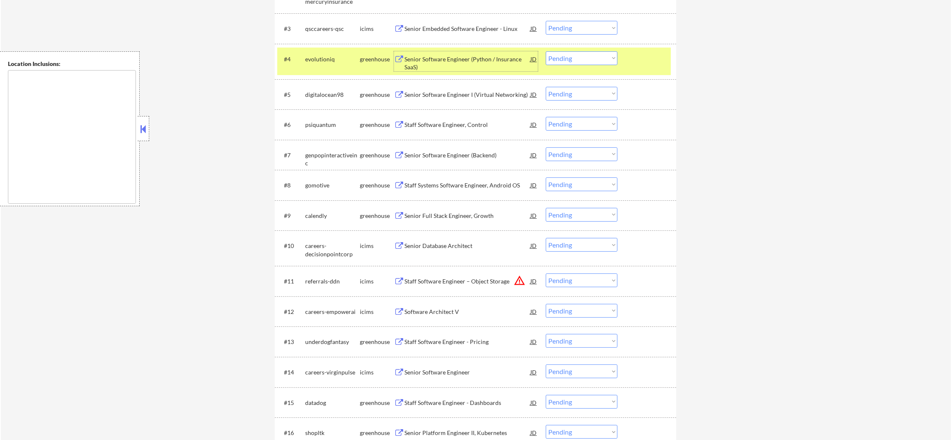
click at [572, 62] on select "Choose an option... Pending Applied Excluded (Questions) Excluded (Expired) Exc…" at bounding box center [582, 58] width 72 height 14
click at [546, 51] on select "Choose an option... Pending Applied Excluded (Questions) Excluded (Expired) Exc…" at bounding box center [582, 58] width 72 height 14
click at [337, 56] on div "evolutioniq" at bounding box center [332, 59] width 55 height 8
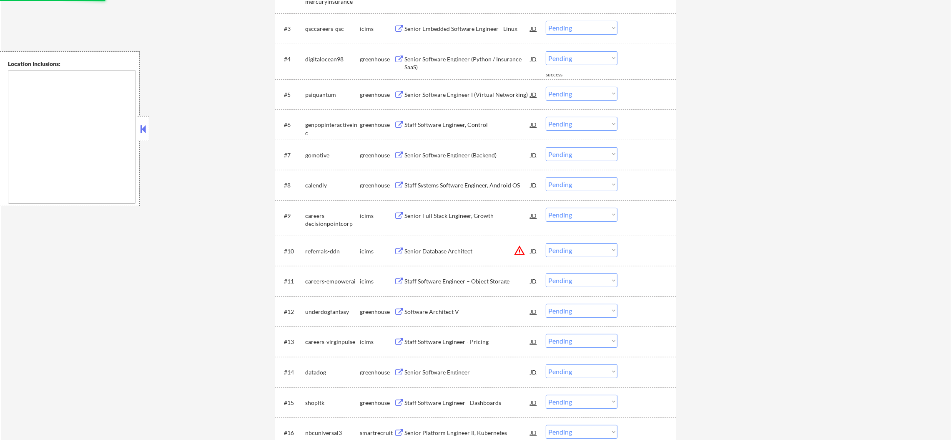
click at [482, 54] on div "Senior Software Engineer (Python / Insurance SaaS)" at bounding box center [468, 61] width 126 height 20
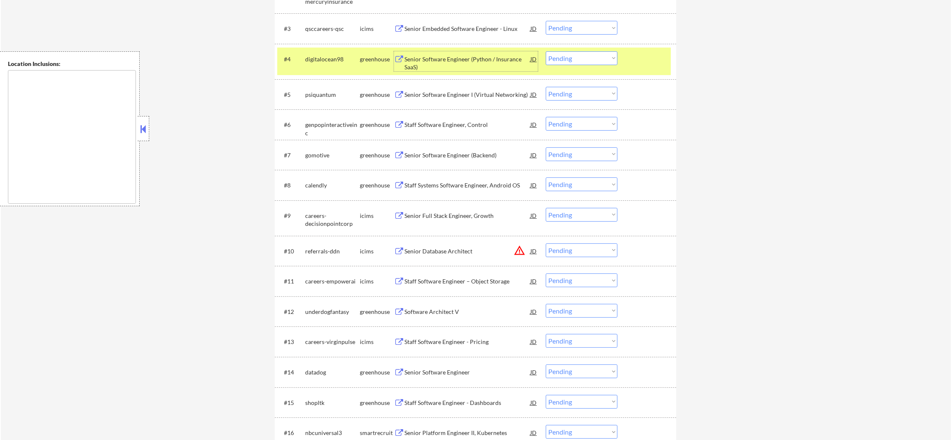
click at [564, 58] on select "Choose an option... Pending Applied Excluded (Questions) Excluded (Expired) Exc…" at bounding box center [582, 58] width 72 height 14
click at [546, 51] on select "Choose an option... Pending Applied Excluded (Questions) Excluded (Expired) Exc…" at bounding box center [582, 58] width 72 height 14
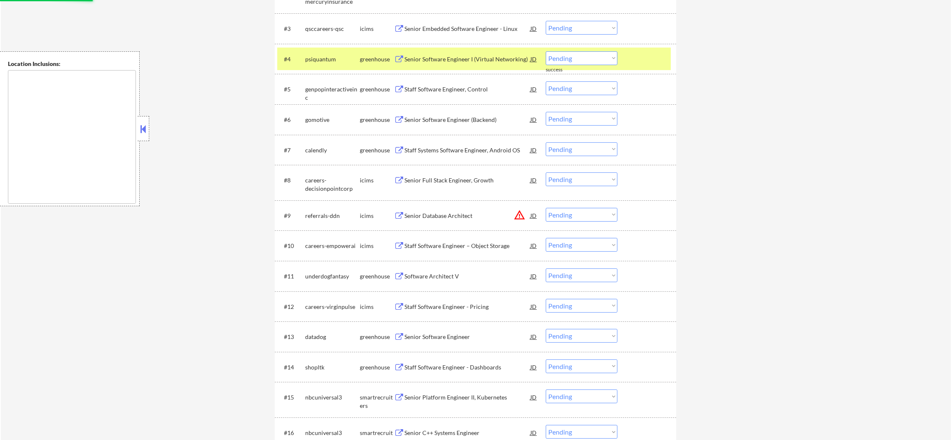
scroll to position [367, 0]
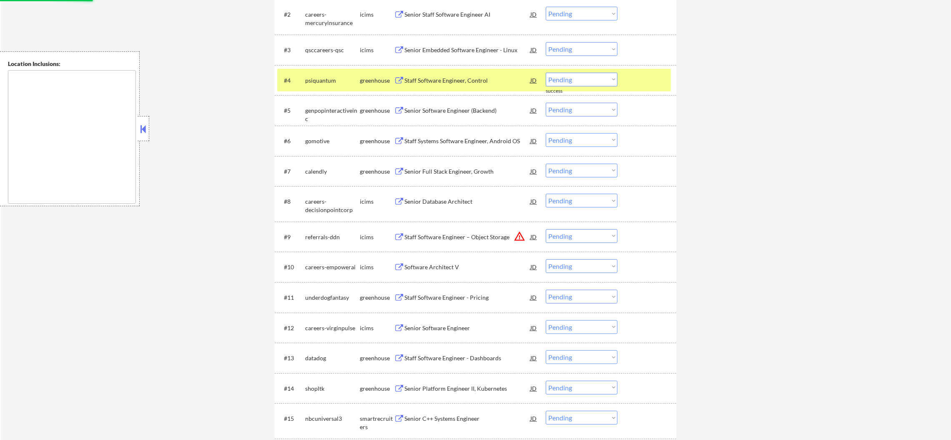
click at [322, 85] on div "psiquantum" at bounding box center [332, 80] width 55 height 15
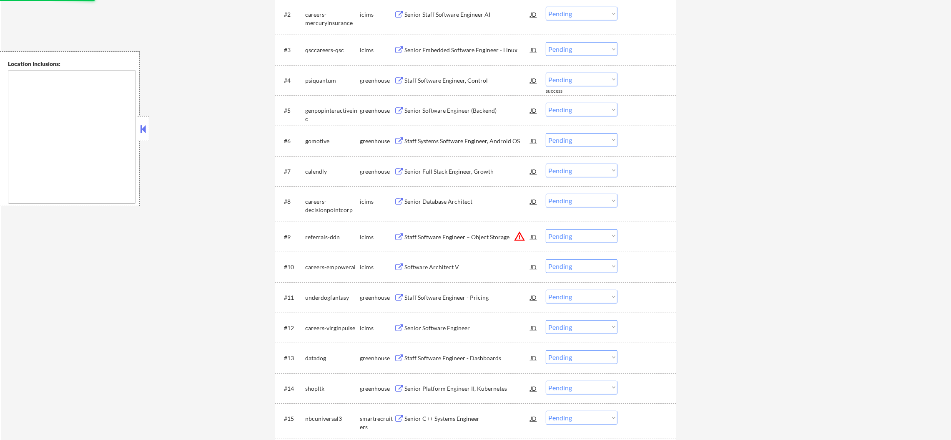
click at [455, 74] on div "Staff Software Engineer, Control" at bounding box center [468, 80] width 126 height 15
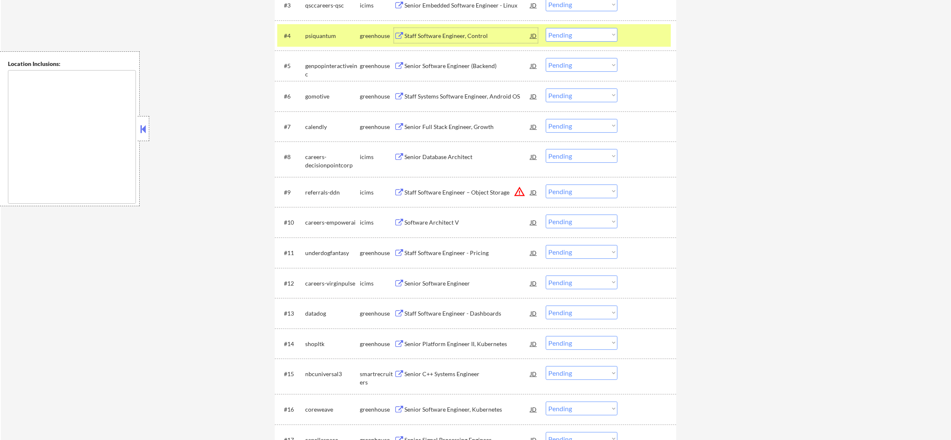
scroll to position [430, 0]
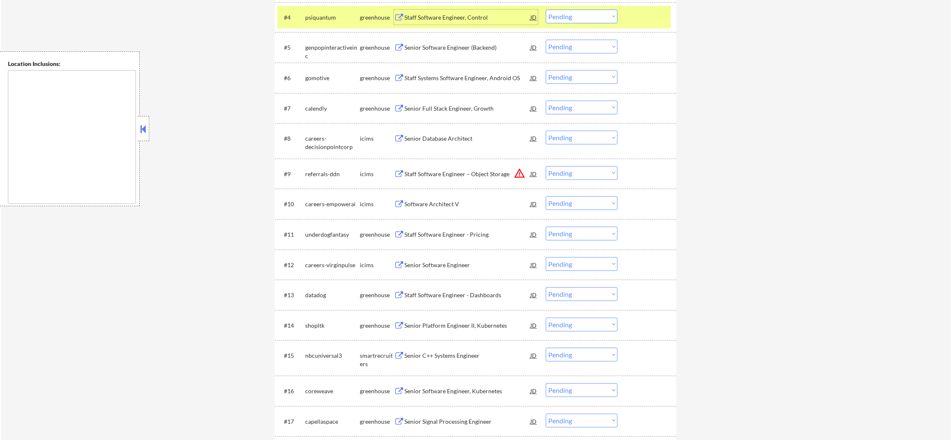
click at [565, 17] on select "Choose an option... Pending Applied Excluded (Questions) Excluded (Expired) Exc…" at bounding box center [582, 17] width 72 height 14
click at [546, 10] on select "Choose an option... Pending Applied Excluded (Questions) Excluded (Expired) Exc…" at bounding box center [582, 17] width 72 height 14
click at [330, 7] on div "#4 psiquantum greenhouse Staff Software Engineer, Control JD warning_amber Choo…" at bounding box center [474, 17] width 394 height 23
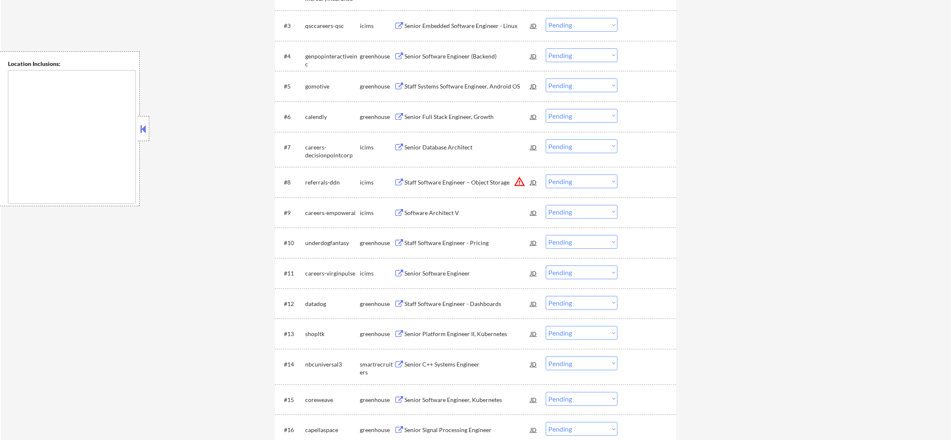
scroll to position [410, 0]
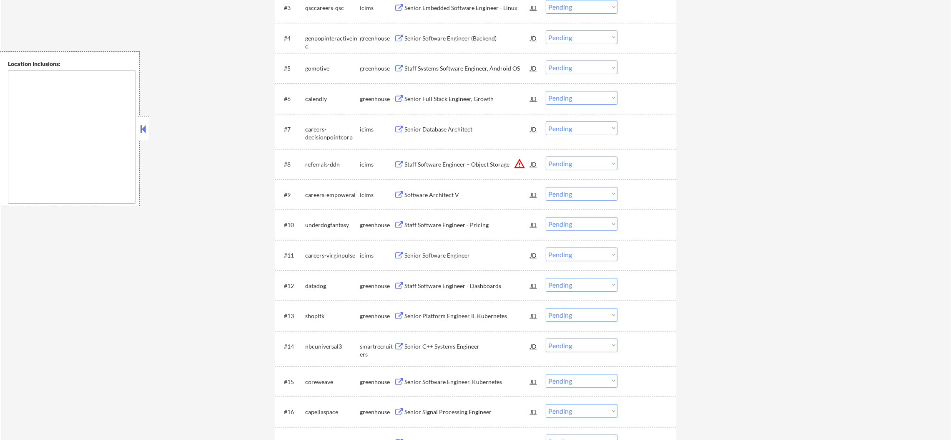
click at [461, 36] on div "Senior Software Engineer (Backend)" at bounding box center [468, 38] width 126 height 8
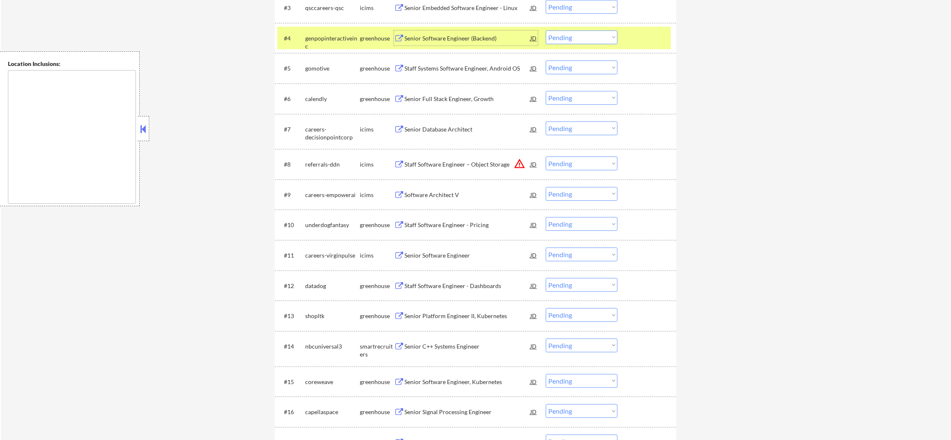
scroll to position [430, 0]
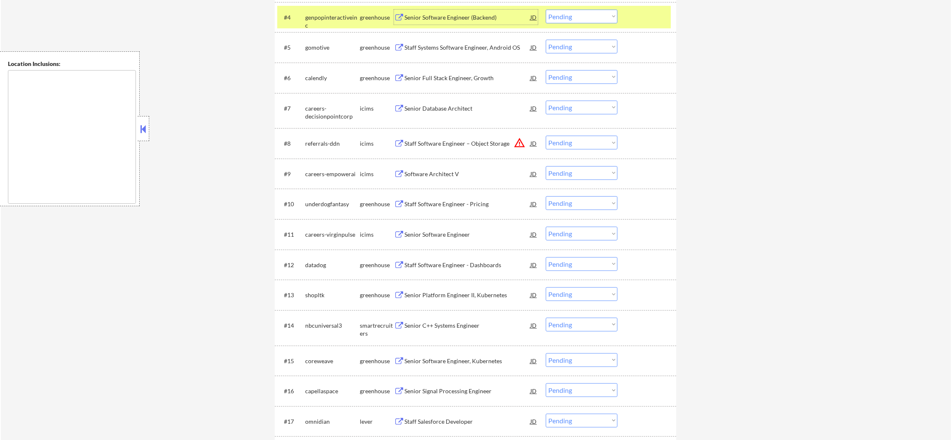
click at [574, 18] on select "Choose an option... Pending Applied Excluded (Questions) Excluded (Expired) Exc…" at bounding box center [582, 17] width 72 height 14
click at [546, 10] on select "Choose an option... Pending Applied Excluded (Questions) Excluded (Expired) Exc…" at bounding box center [582, 17] width 72 height 14
click at [341, 21] on div "genpopinteractiveinc" at bounding box center [332, 21] width 55 height 16
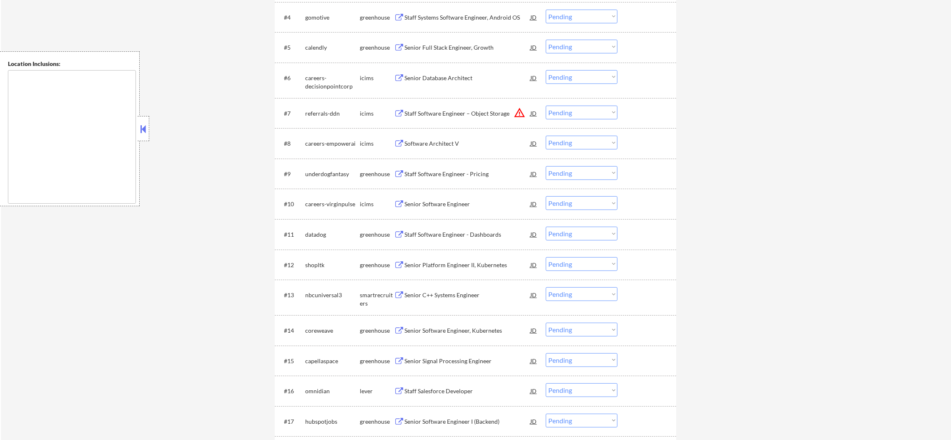
click at [456, 18] on div "Staff Systems Software Engineer, Android OS" at bounding box center [468, 17] width 126 height 8
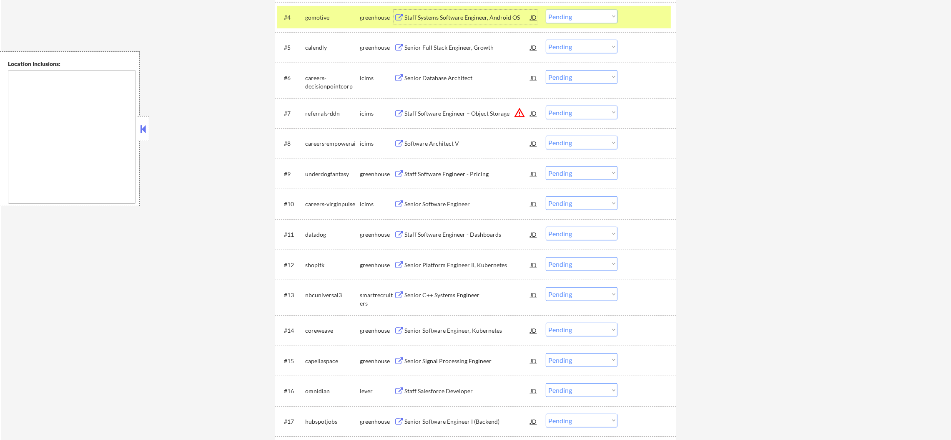
click at [583, 19] on select "Choose an option... Pending Applied Excluded (Questions) Excluded (Expired) Exc…" at bounding box center [582, 17] width 72 height 14
click at [546, 10] on select "Choose an option... Pending Applied Excluded (Questions) Excluded (Expired) Exc…" at bounding box center [582, 17] width 72 height 14
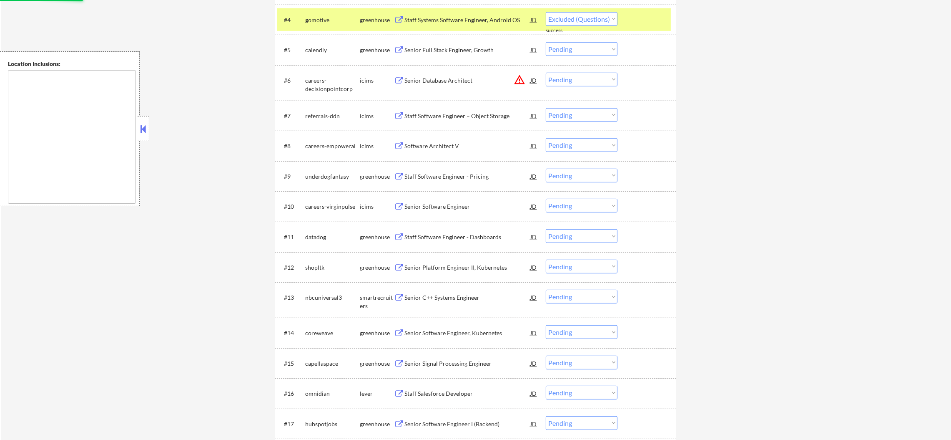
select select ""pending""
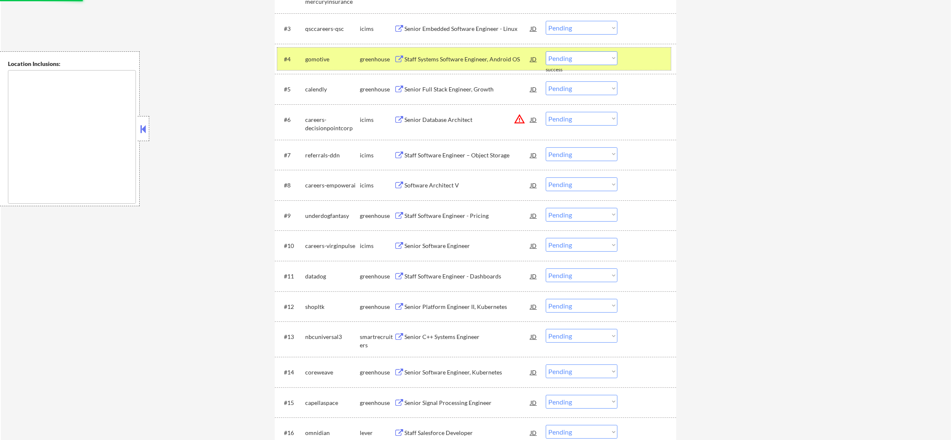
click at [338, 65] on div "gomotive" at bounding box center [332, 58] width 55 height 15
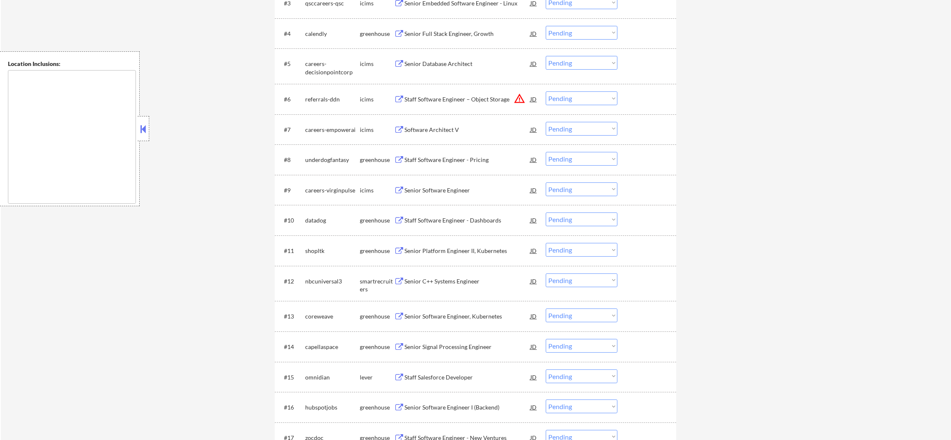
scroll to position [410, 0]
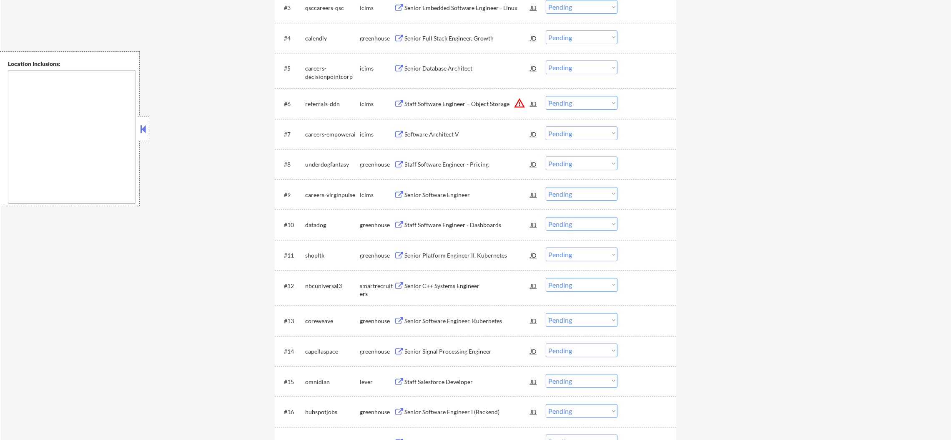
click at [566, 106] on select "Choose an option... Pending Applied Excluded (Questions) Excluded (Expired) Exc…" at bounding box center [582, 103] width 72 height 14
click at [523, 102] on button "warning_amber" at bounding box center [520, 103] width 12 height 12
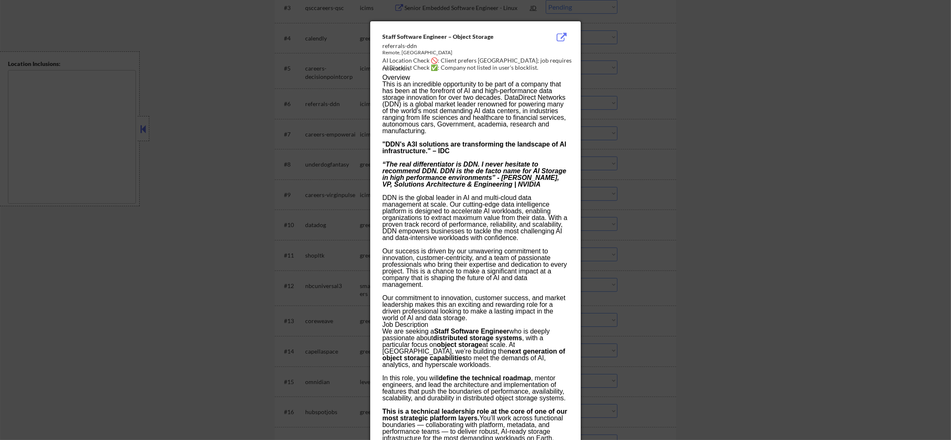
click at [606, 101] on div at bounding box center [475, 220] width 951 height 440
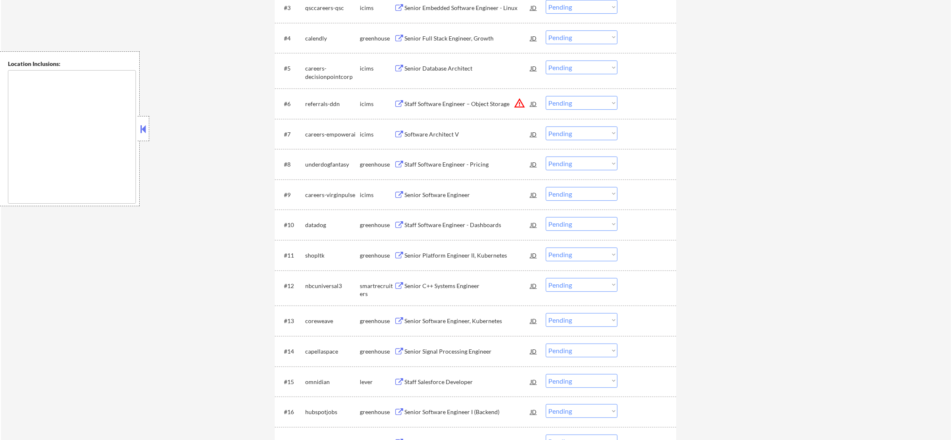
click at [469, 97] on div "Staff Software Engineer – Object Storage" at bounding box center [468, 103] width 126 height 15
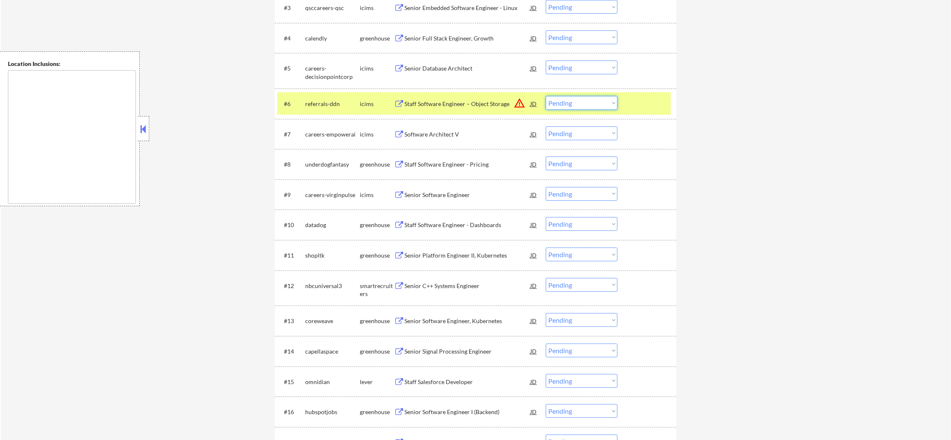
drag, startPoint x: 572, startPoint y: 101, endPoint x: 571, endPoint y: 108, distance: 7.5
click at [572, 103] on select "Choose an option... Pending Applied Excluded (Questions) Excluded (Expired) Exc…" at bounding box center [582, 103] width 72 height 14
click at [546, 96] on select "Choose an option... Pending Applied Excluded (Questions) Excluded (Expired) Exc…" at bounding box center [582, 103] width 72 height 14
click at [330, 111] on div "#6 referrals-ddn icims Staff Software Engineer – Object Storage JD warning_ambe…" at bounding box center [474, 103] width 394 height 23
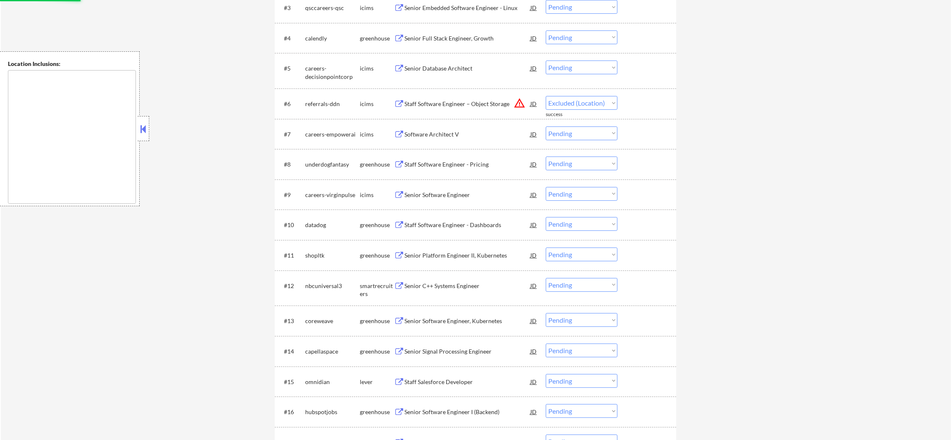
select select ""pending""
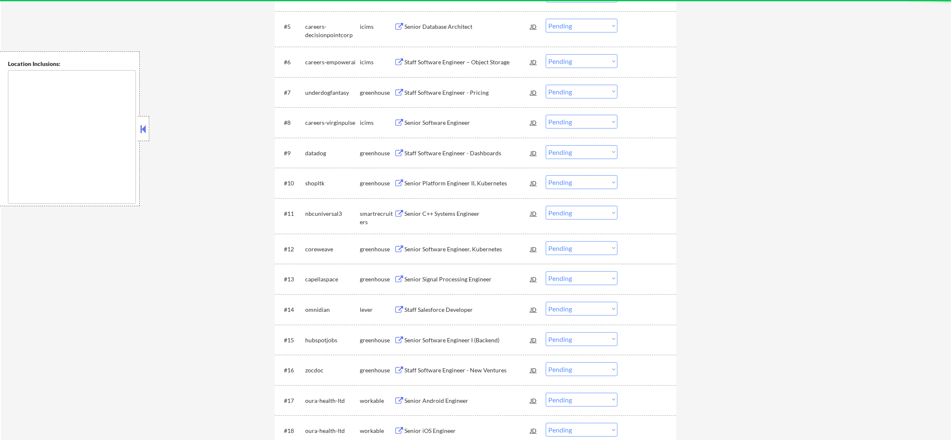
scroll to position [347, 0]
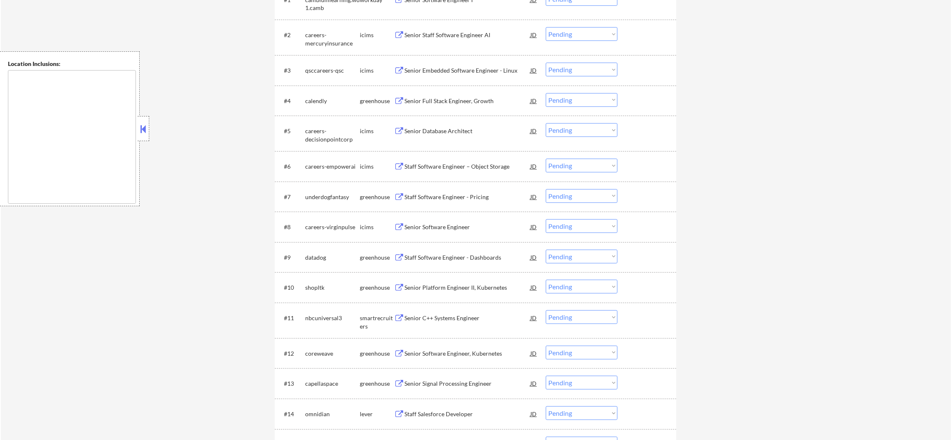
click at [464, 97] on div "Senior Full Stack Engineer, Growth" at bounding box center [468, 101] width 126 height 8
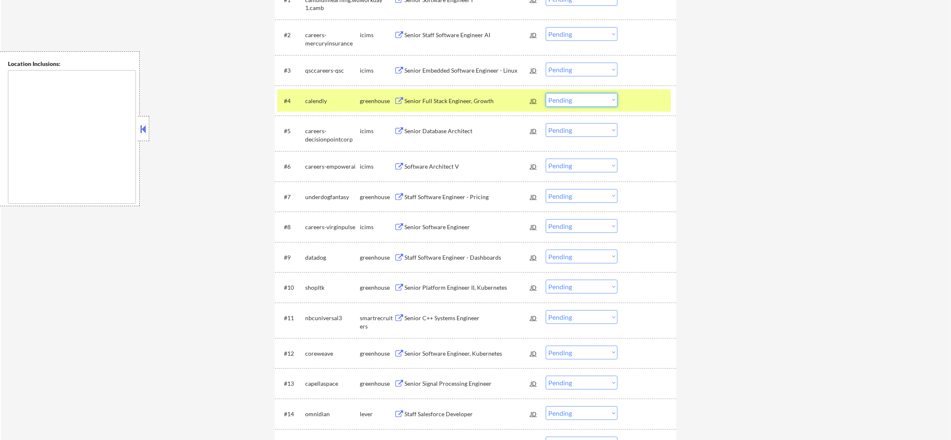
click at [579, 102] on select "Choose an option... Pending Applied Excluded (Questions) Excluded (Expired) Exc…" at bounding box center [582, 100] width 72 height 14
click at [546, 93] on select "Choose an option... Pending Applied Excluded (Questions) Excluded (Expired) Exc…" at bounding box center [582, 100] width 72 height 14
click at [327, 102] on div "calendly" at bounding box center [332, 101] width 55 height 8
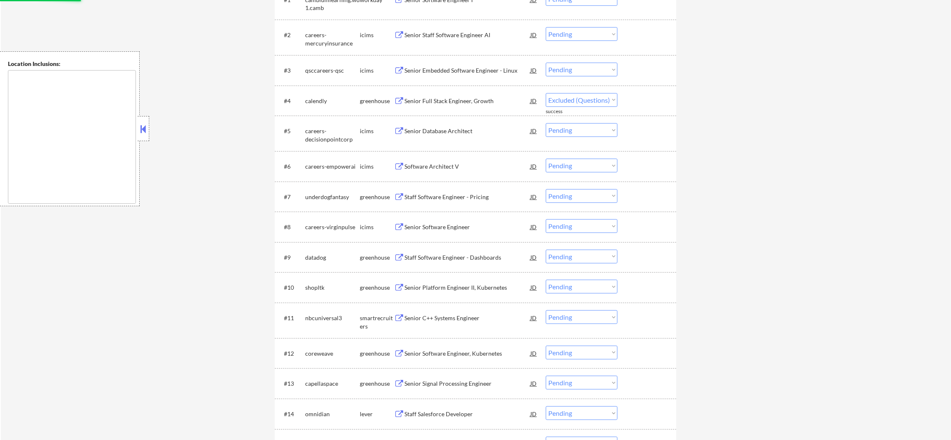
select select ""pending""
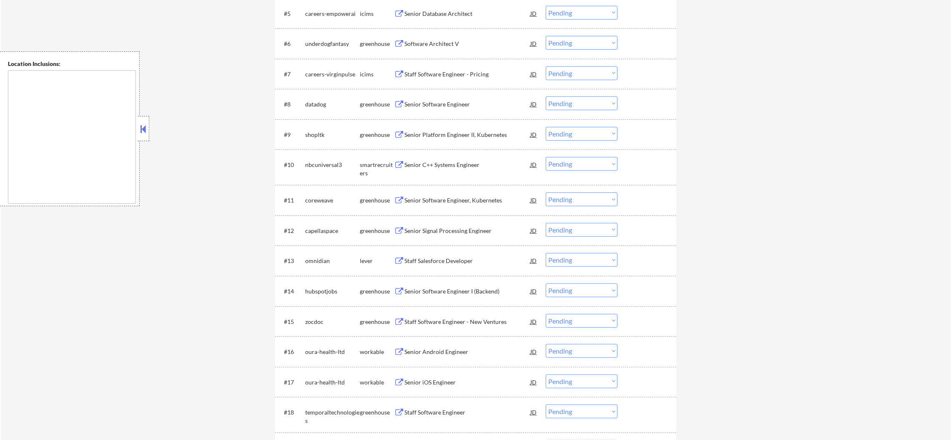
scroll to position [472, 0]
click at [456, 37] on div "Staff Software Engineer - Pricing" at bounding box center [468, 41] width 126 height 8
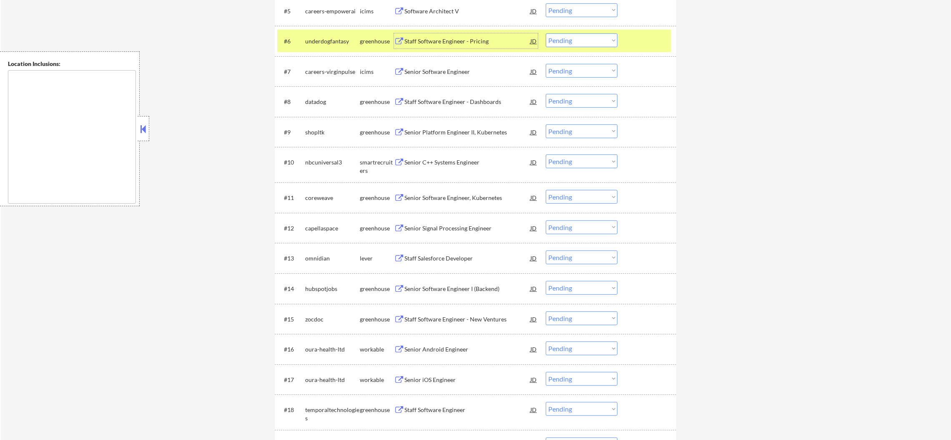
drag, startPoint x: 562, startPoint y: 37, endPoint x: 565, endPoint y: 44, distance: 7.7
click at [562, 37] on select "Choose an option... Pending Applied Excluded (Questions) Excluded (Expired) Exc…" at bounding box center [582, 40] width 72 height 14
click at [546, 33] on select "Choose an option... Pending Applied Excluded (Questions) Excluded (Expired) Exc…" at bounding box center [582, 40] width 72 height 14
click at [326, 37] on div "underdogfantasy" at bounding box center [332, 41] width 55 height 8
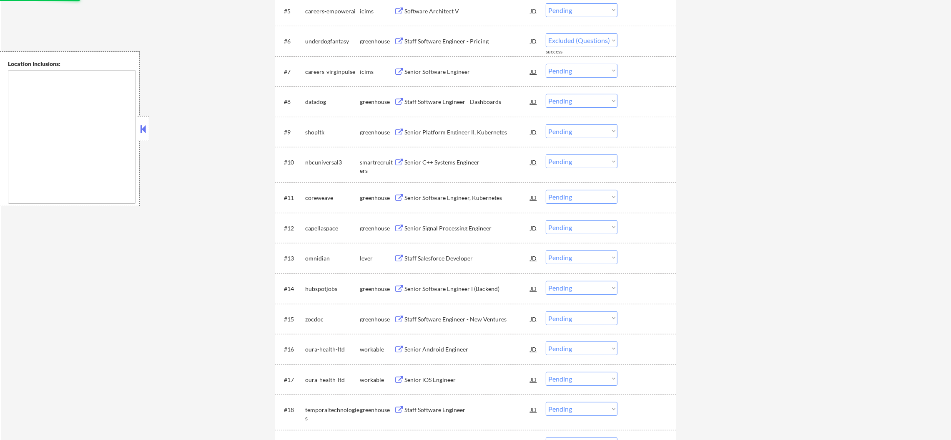
select select ""pending""
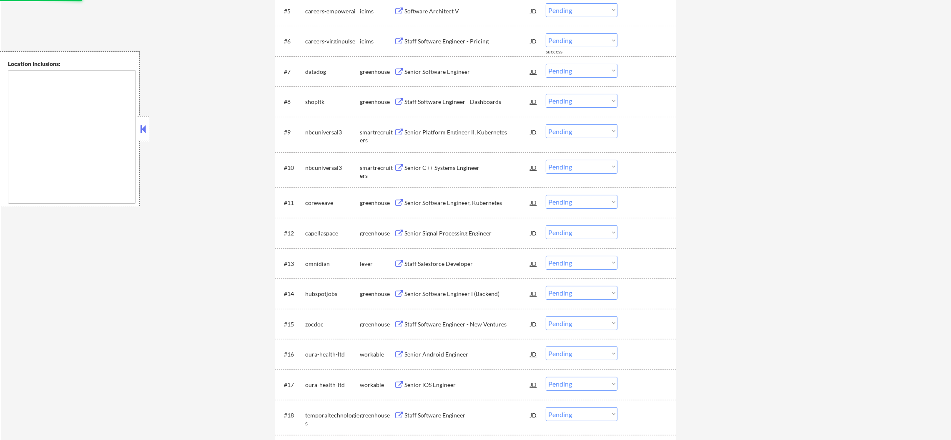
scroll to position [493, 0]
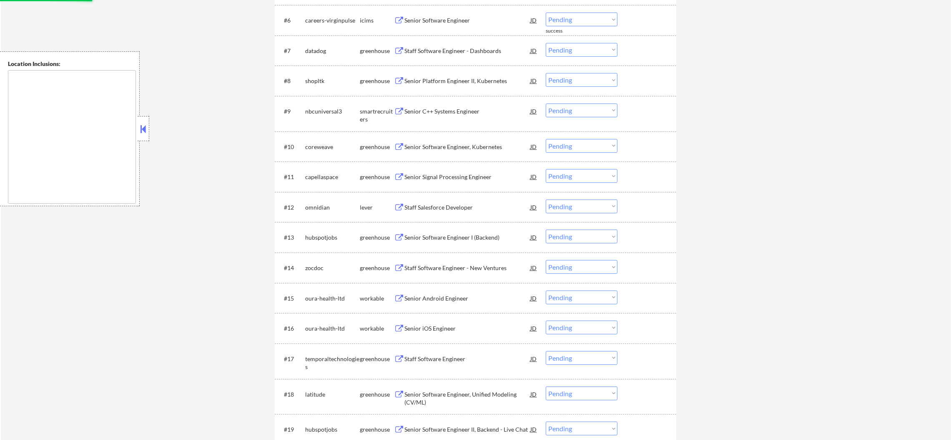
click at [468, 47] on div "Staff Software Engineer - Dashboards" at bounding box center [468, 51] width 126 height 8
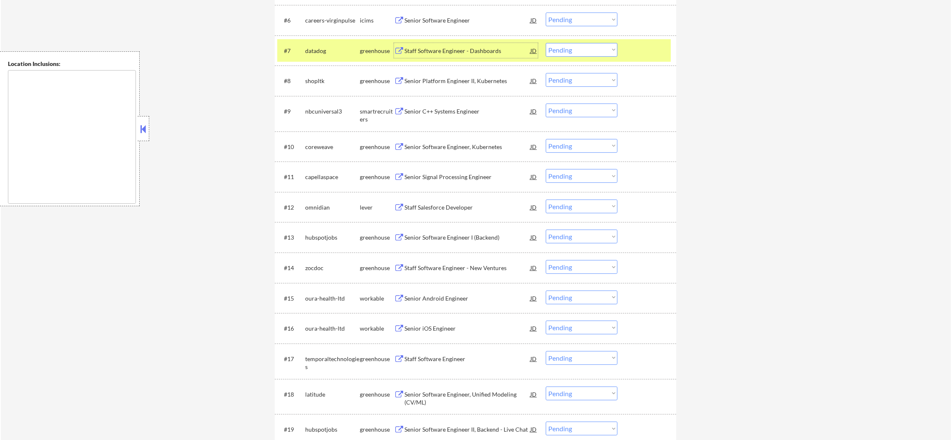
click at [571, 51] on select "Choose an option... Pending Applied Excluded (Questions) Excluded (Expired) Exc…" at bounding box center [582, 50] width 72 height 14
click at [546, 43] on select "Choose an option... Pending Applied Excluded (Questions) Excluded (Expired) Exc…" at bounding box center [582, 50] width 72 height 14
click at [329, 52] on div "datadog" at bounding box center [332, 51] width 55 height 8
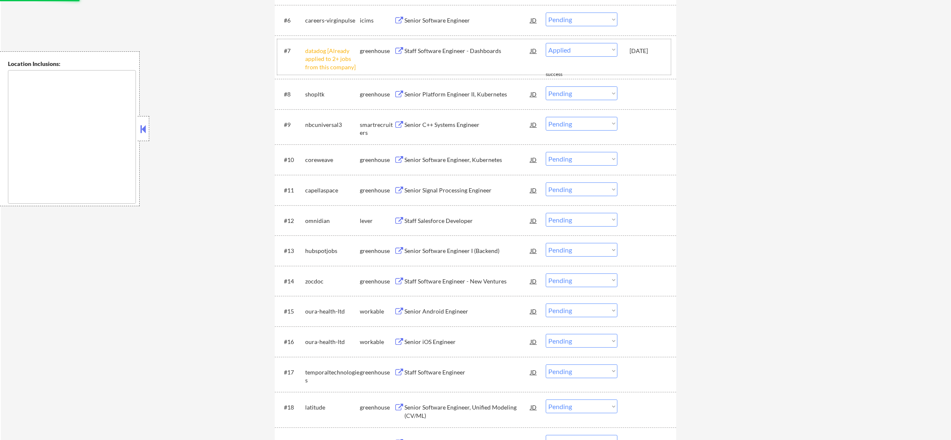
select select ""pending""
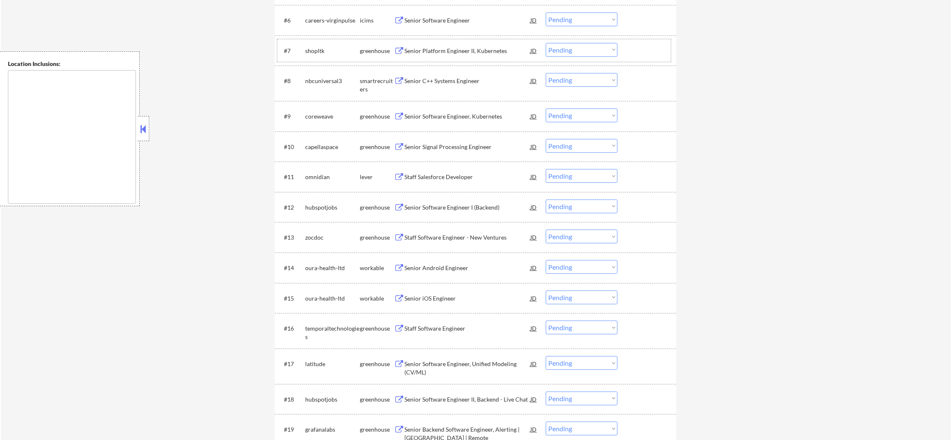
click at [472, 44] on div "Senior Platform Engineer II, Kubernetes" at bounding box center [468, 50] width 126 height 15
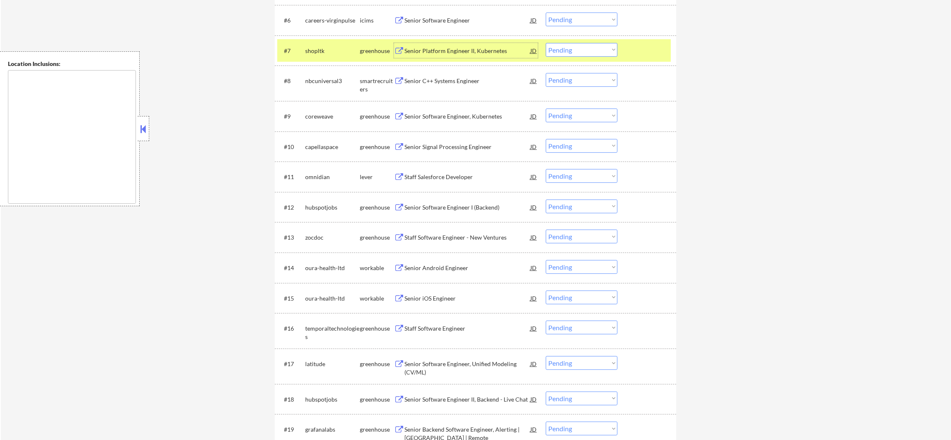
click at [318, 51] on div "shopltk" at bounding box center [332, 51] width 55 height 8
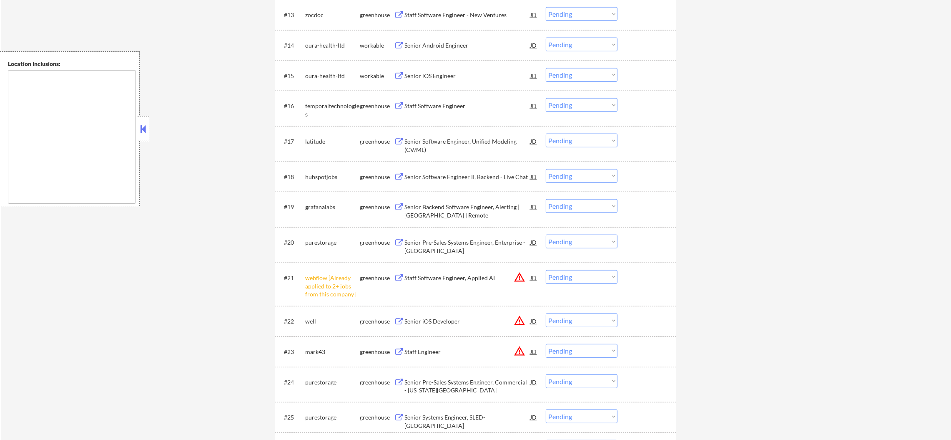
scroll to position [780, 0]
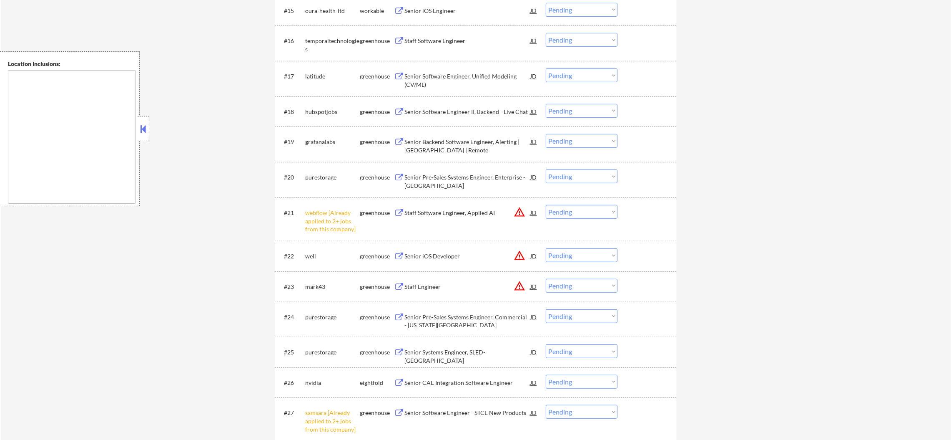
click at [605, 207] on select "Choose an option... Pending Applied Excluded (Questions) Excluded (Expired) Exc…" at bounding box center [582, 212] width 72 height 14
click at [546, 205] on select "Choose an option... Pending Applied Excluded (Questions) Excluded (Expired) Exc…" at bounding box center [582, 212] width 72 height 14
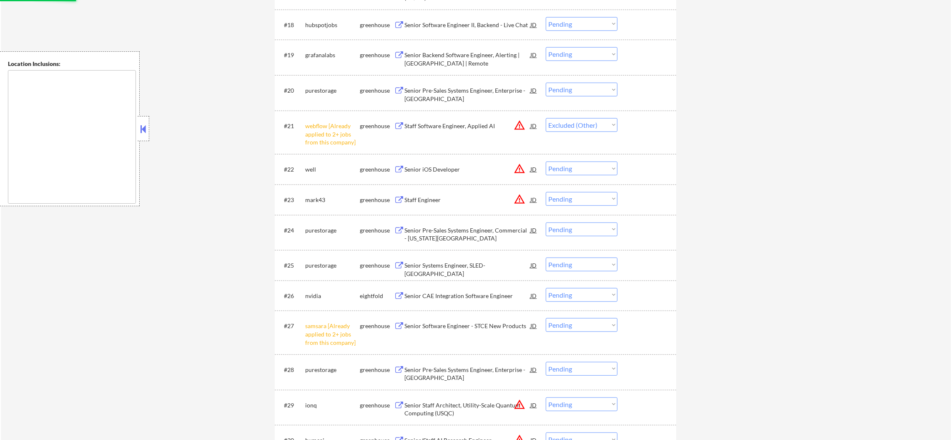
scroll to position [885, 0]
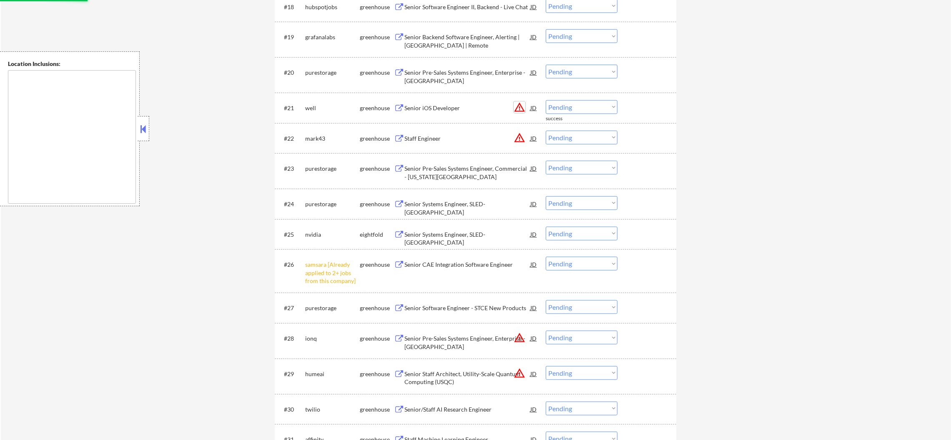
click at [518, 106] on button "warning_amber" at bounding box center [520, 107] width 12 height 12
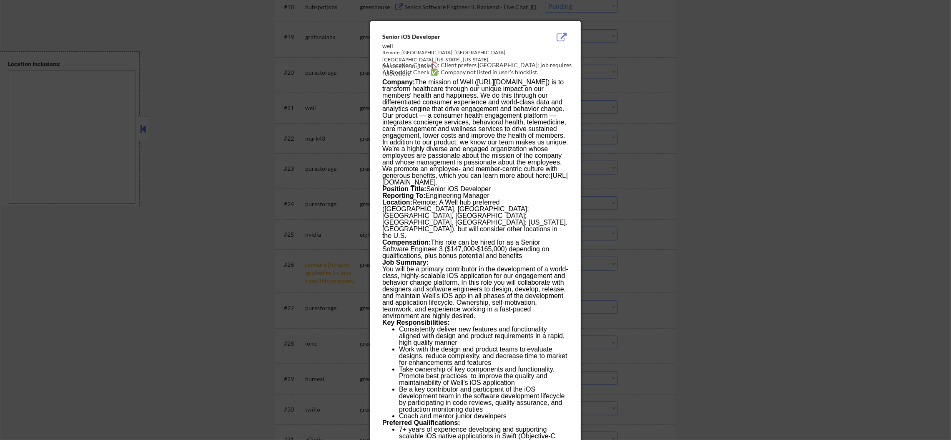
click at [339, 161] on div at bounding box center [475, 220] width 951 height 440
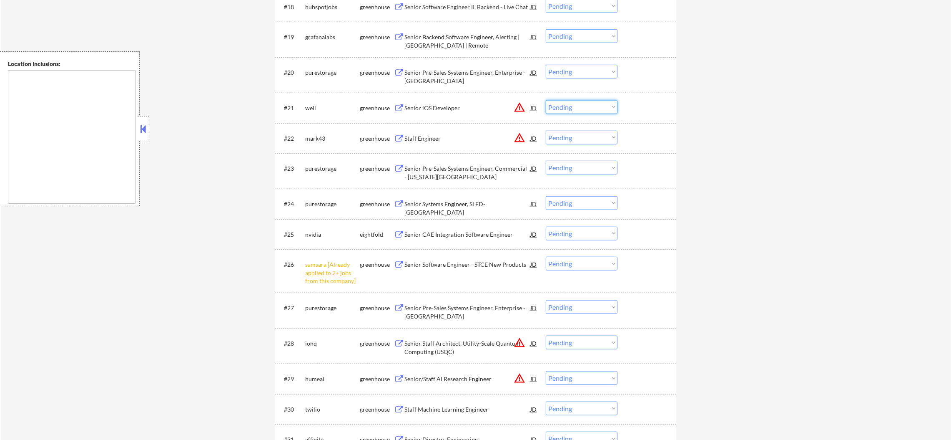
click at [579, 100] on select "Choose an option... Pending Applied Excluded (Questions) Excluded (Expired) Exc…" at bounding box center [582, 107] width 72 height 14
click at [521, 106] on button "warning_amber" at bounding box center [520, 107] width 12 height 12
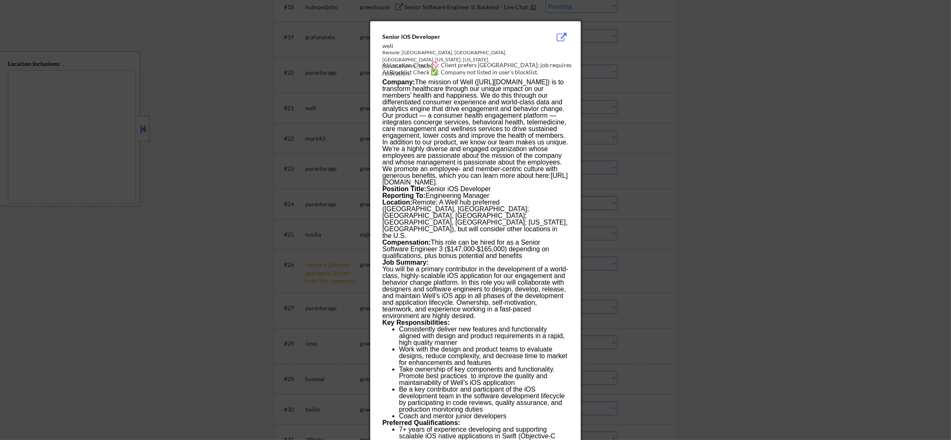
click at [619, 107] on div at bounding box center [475, 220] width 951 height 440
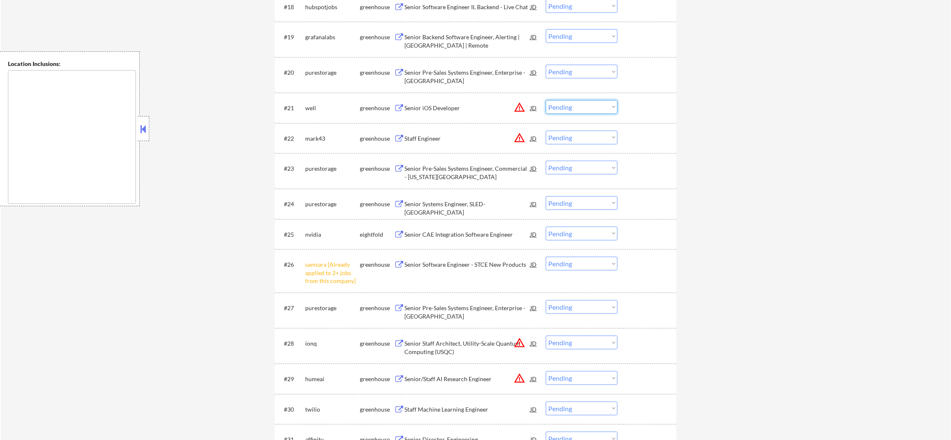
click at [589, 107] on select "Choose an option... Pending Applied Excluded (Questions) Excluded (Expired) Exc…" at bounding box center [582, 107] width 72 height 14
click at [546, 100] on select "Choose an option... Pending Applied Excluded (Questions) Excluded (Expired) Exc…" at bounding box center [582, 107] width 72 height 14
select select ""pending""
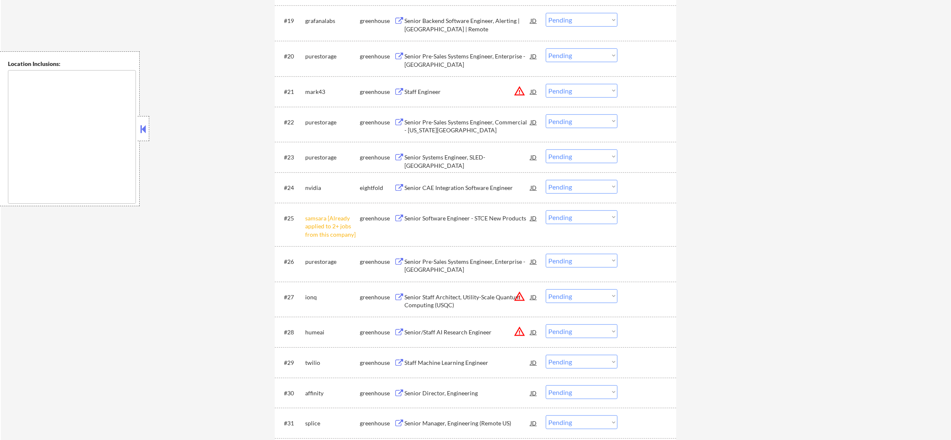
scroll to position [906, 0]
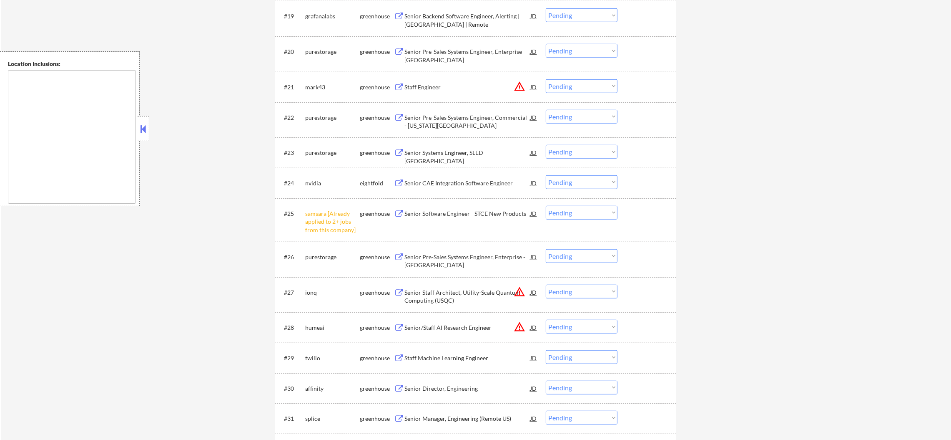
drag, startPoint x: 589, startPoint y: 209, endPoint x: 587, endPoint y: 216, distance: 7.7
click at [589, 209] on select "Choose an option... Pending Applied Excluded (Questions) Excluded (Expired) Exc…" at bounding box center [582, 213] width 72 height 14
click at [546, 206] on select "Choose an option... Pending Applied Excluded (Questions) Excluded (Expired) Exc…" at bounding box center [582, 213] width 72 height 14
click at [520, 83] on button "warning_amber" at bounding box center [520, 87] width 12 height 12
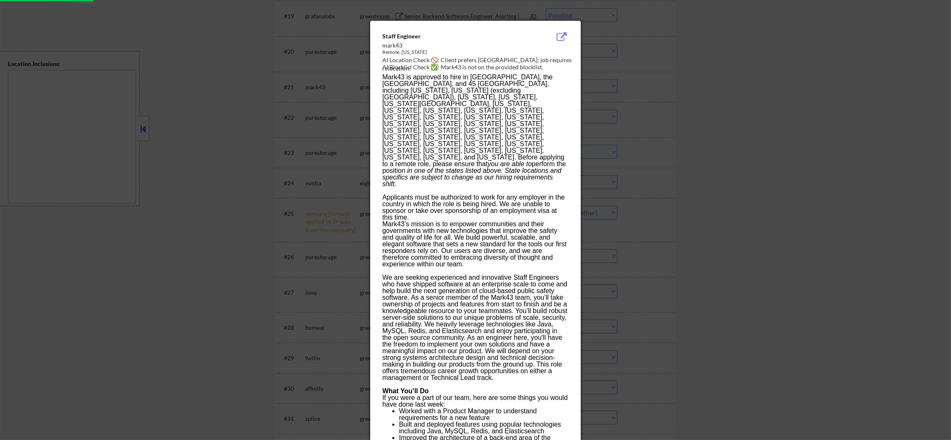
select select ""pending""
click at [682, 84] on div at bounding box center [475, 220] width 951 height 440
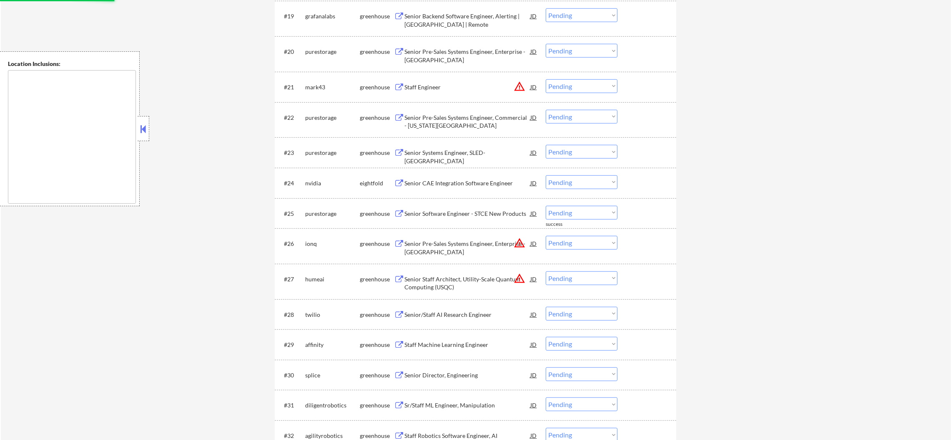
click at [595, 90] on select "Choose an option... Pending Applied Excluded (Questions) Excluded (Expired) Exc…" at bounding box center [582, 86] width 72 height 14
click at [546, 79] on select "Choose an option... Pending Applied Excluded (Questions) Excluded (Expired) Exc…" at bounding box center [582, 86] width 72 height 14
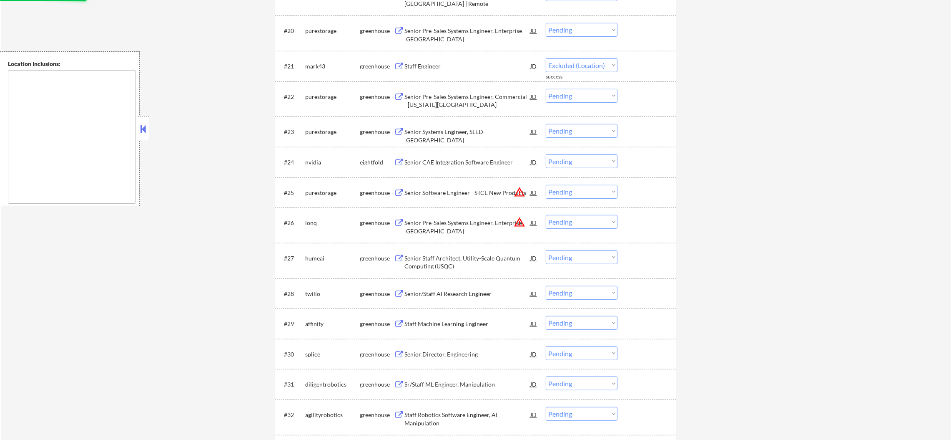
select select ""pending""
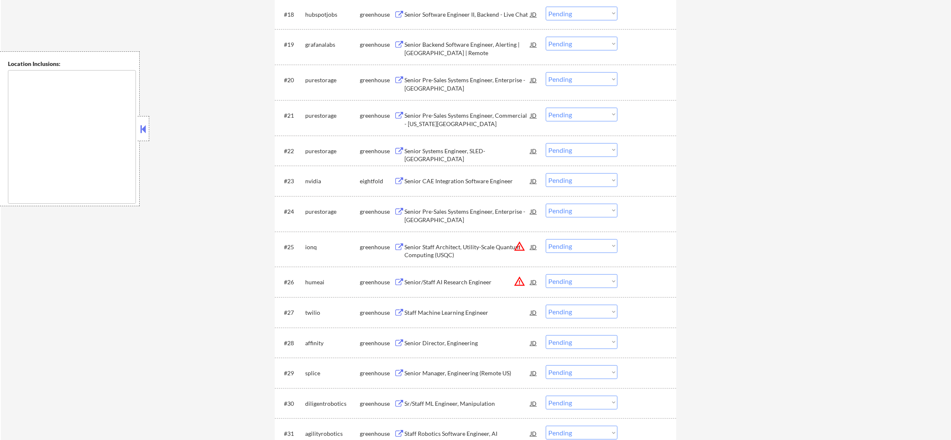
scroll to position [969, 0]
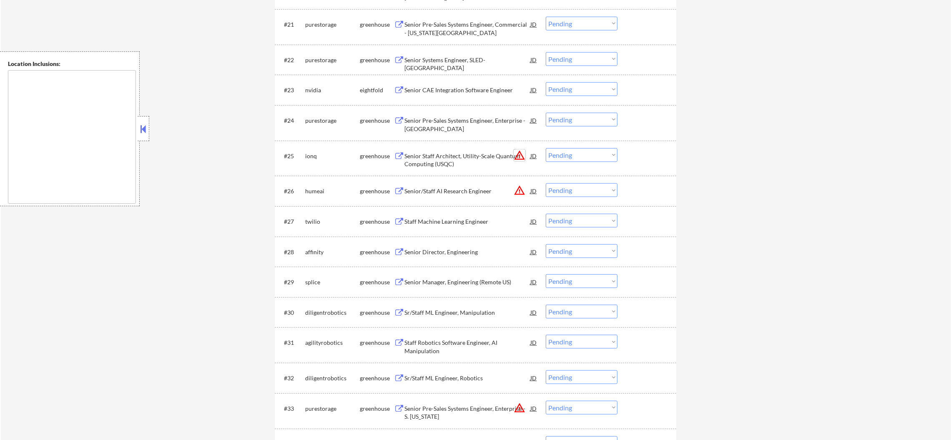
click at [519, 155] on button "warning_amber" at bounding box center [520, 155] width 12 height 12
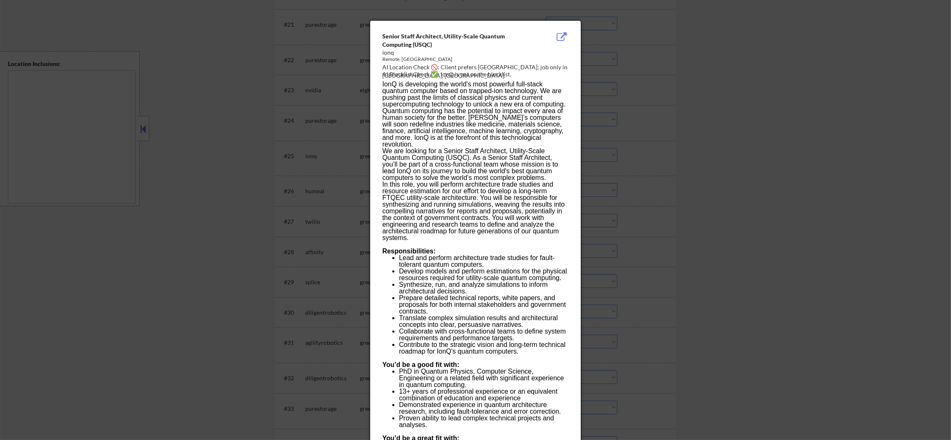
click at [692, 151] on div at bounding box center [475, 220] width 951 height 440
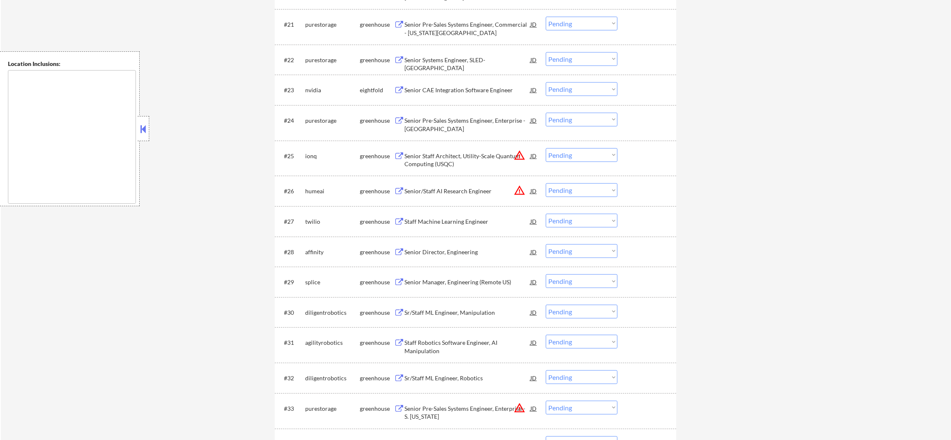
click at [565, 155] on select "Choose an option... Pending Applied Excluded (Questions) Excluded (Expired) Exc…" at bounding box center [582, 155] width 72 height 14
click at [546, 148] on select "Choose an option... Pending Applied Excluded (Questions) Excluded (Expired) Exc…" at bounding box center [582, 155] width 72 height 14
click at [516, 190] on button "warning_amber" at bounding box center [520, 190] width 12 height 12
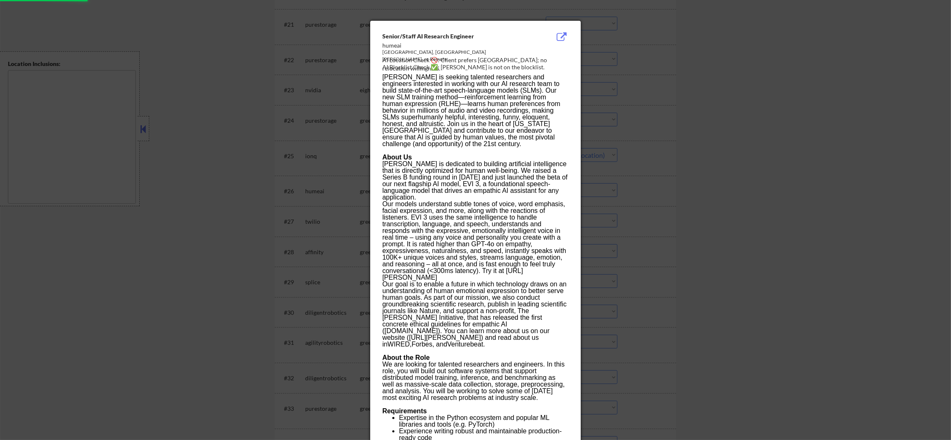
click at [712, 150] on div at bounding box center [475, 220] width 951 height 440
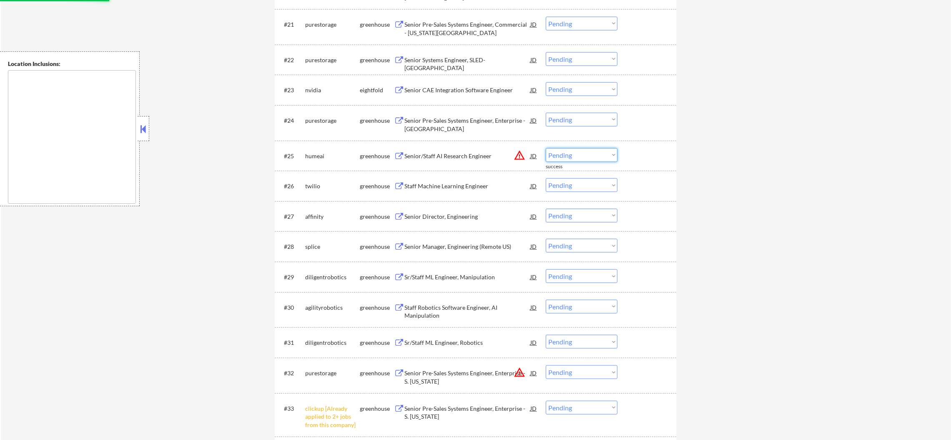
click at [569, 151] on select "Choose an option... Pending Applied Excluded (Questions) Excluded (Expired) Exc…" at bounding box center [582, 155] width 72 height 14
click at [546, 148] on select "Choose an option... Pending Applied Excluded (Questions) Excluded (Expired) Exc…" at bounding box center [582, 155] width 72 height 14
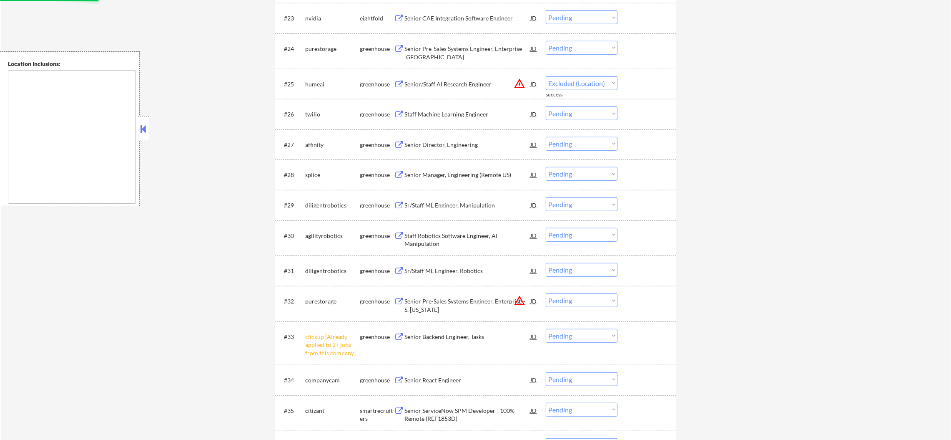
scroll to position [1115, 0]
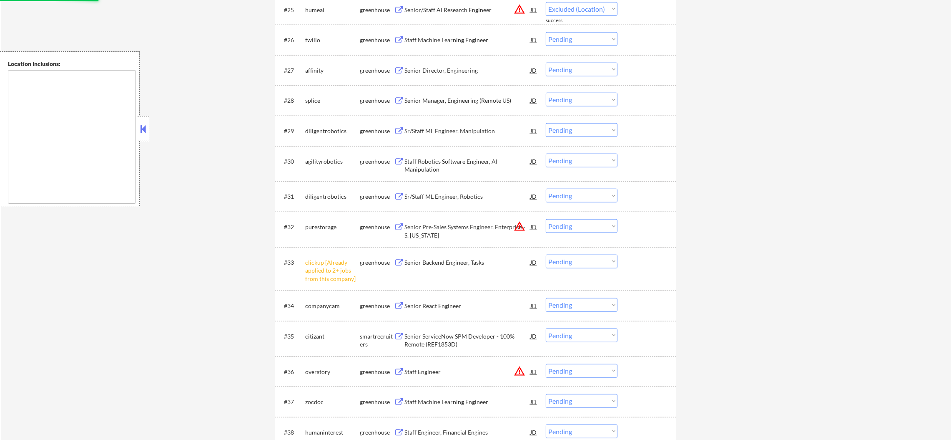
select select ""pending""
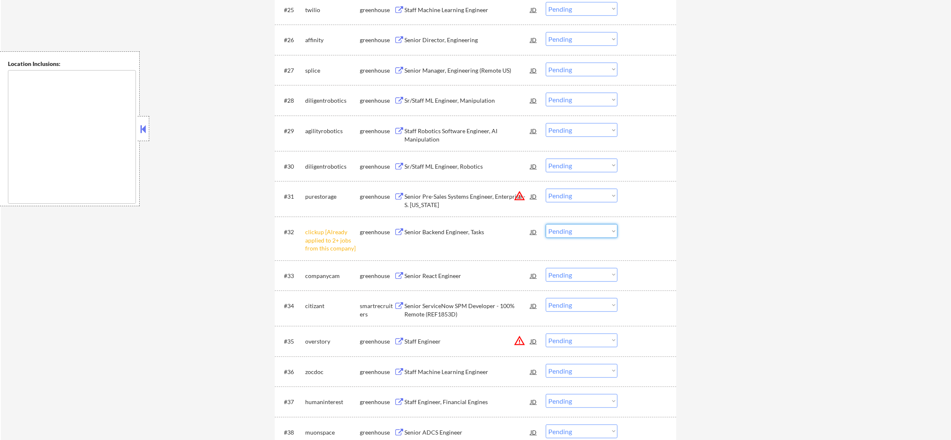
click at [564, 231] on select "Choose an option... Pending Applied Excluded (Questions) Excluded (Expired) Exc…" at bounding box center [582, 231] width 72 height 14
click at [546, 224] on select "Choose an option... Pending Applied Excluded (Questions) Excluded (Expired) Exc…" at bounding box center [582, 231] width 72 height 14
click at [566, 193] on select "Choose an option... Pending Applied Excluded (Questions) Excluded (Expired) Exc…" at bounding box center [582, 196] width 72 height 14
select select ""pending""
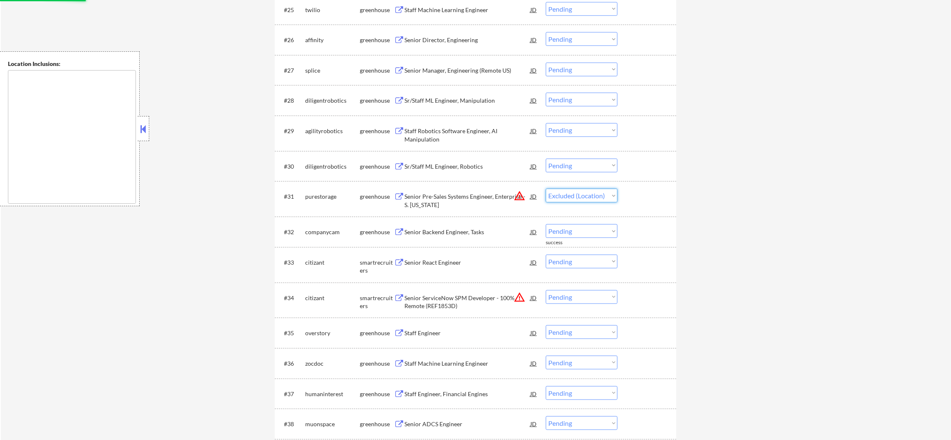
click at [546, 189] on select "Choose an option... Pending Applied Excluded (Questions) Excluded (Expired) Exc…" at bounding box center [582, 196] width 72 height 14
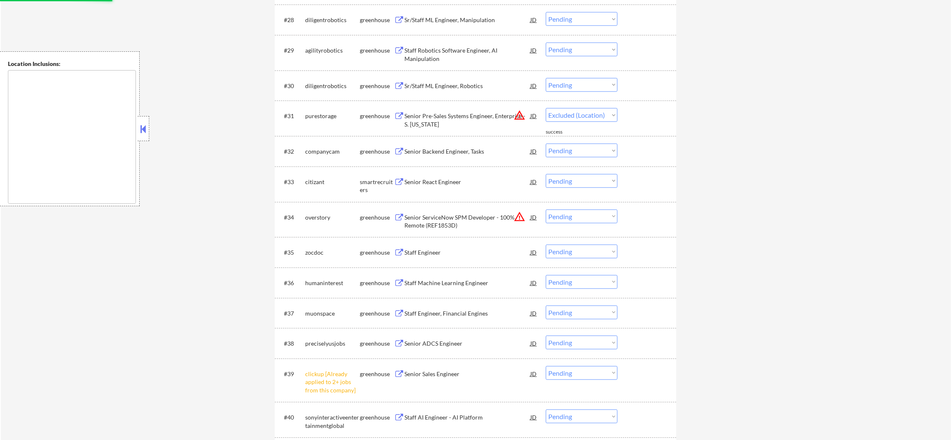
select select ""pending""
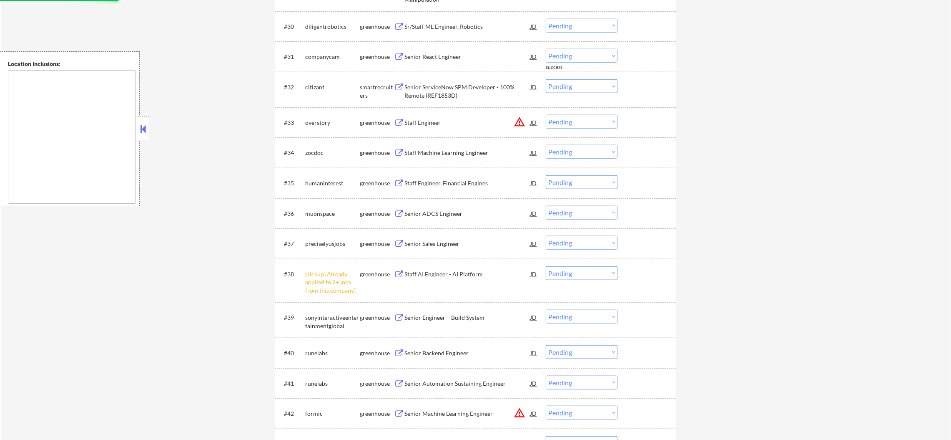
scroll to position [1281, 0]
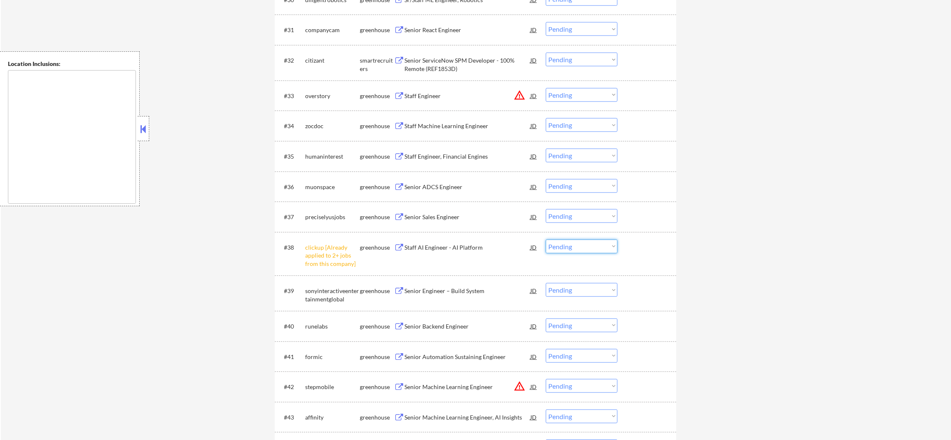
click at [586, 247] on select "Choose an option... Pending Applied Excluded (Questions) Excluded (Expired) Exc…" at bounding box center [582, 246] width 72 height 14
click at [546, 239] on select "Choose an option... Pending Applied Excluded (Questions) Excluded (Expired) Exc…" at bounding box center [582, 246] width 72 height 14
click at [588, 96] on select "Choose an option... Pending Applied Excluded (Questions) Excluded (Expired) Exc…" at bounding box center [582, 95] width 72 height 14
select select ""pending""
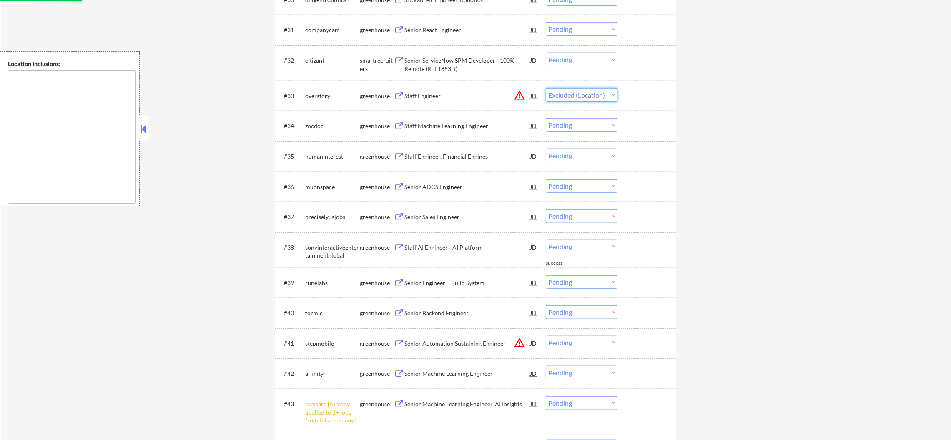
click at [546, 88] on select "Choose an option... Pending Applied Excluded (Questions) Excluded (Expired) Exc…" at bounding box center [582, 95] width 72 height 14
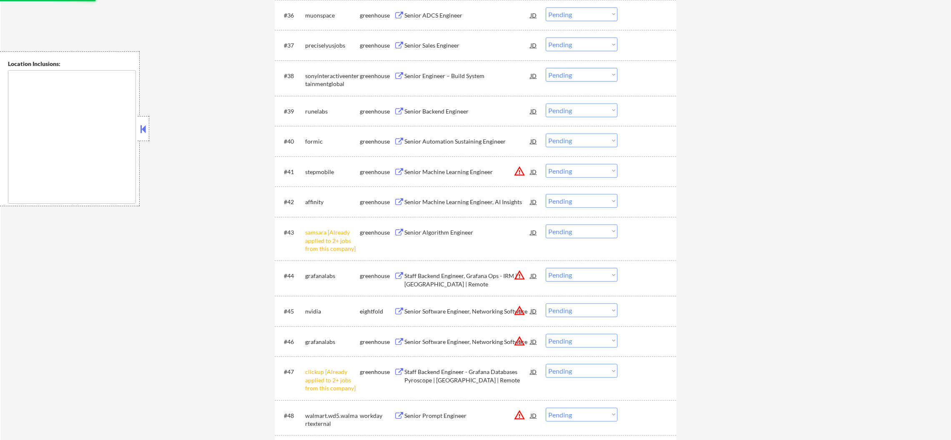
select select ""pending""
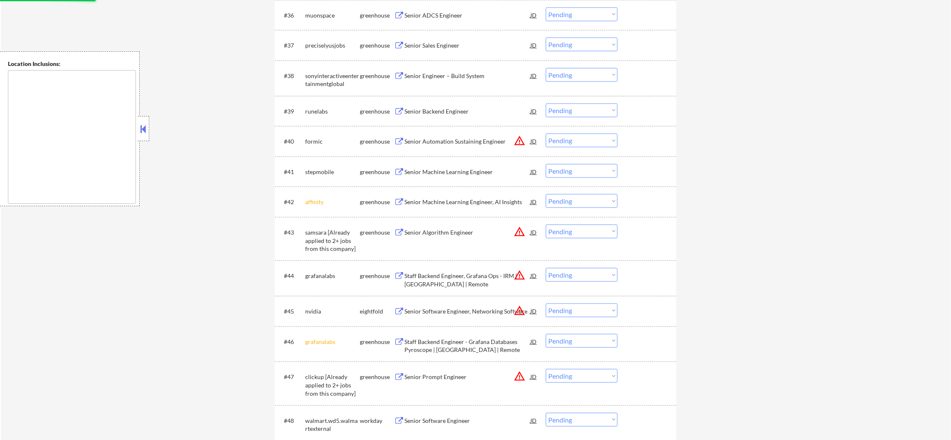
scroll to position [1553, 0]
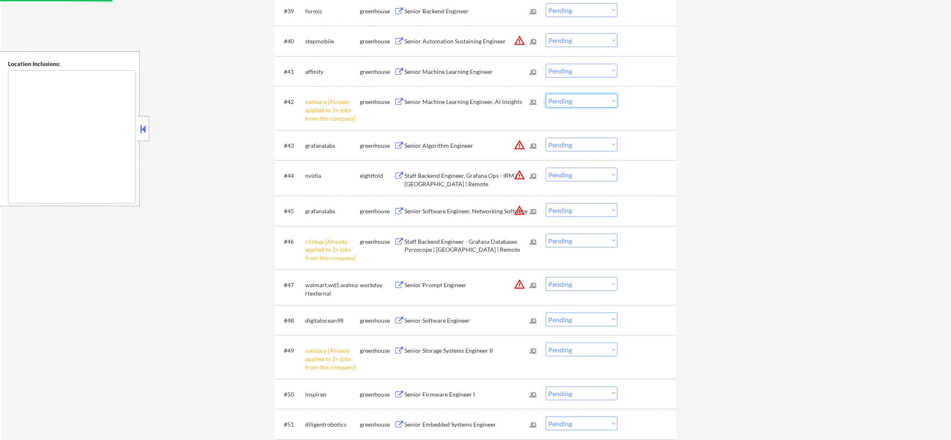
drag, startPoint x: 566, startPoint y: 101, endPoint x: 567, endPoint y: 106, distance: 5.1
click at [566, 101] on select "Choose an option... Pending Applied Excluded (Questions) Excluded (Expired) Exc…" at bounding box center [582, 101] width 72 height 14
click at [593, 355] on select "Choose an option... Pending Applied Excluded (Questions) Excluded (Expired) Exc…" at bounding box center [582, 349] width 72 height 14
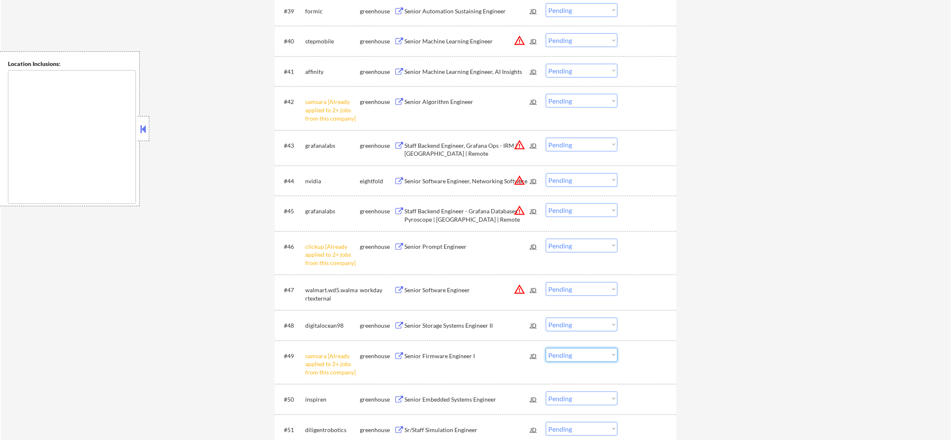
click at [594, 349] on select "Choose an option... Pending Applied Excluded (Questions) Excluded (Expired) Exc…" at bounding box center [582, 355] width 72 height 14
click at [592, 354] on select "Choose an option... Pending Applied Excluded (Questions) Excluded (Expired) Exc…" at bounding box center [582, 355] width 72 height 14
select select ""excluded__other_""
click at [546, 348] on select "Choose an option... Pending Applied Excluded (Questions) Excluded (Expired) Exc…" at bounding box center [582, 355] width 72 height 14
click at [574, 242] on select "Choose an option... Pending Applied Excluded (Questions) Excluded (Expired) Exc…" at bounding box center [582, 246] width 72 height 14
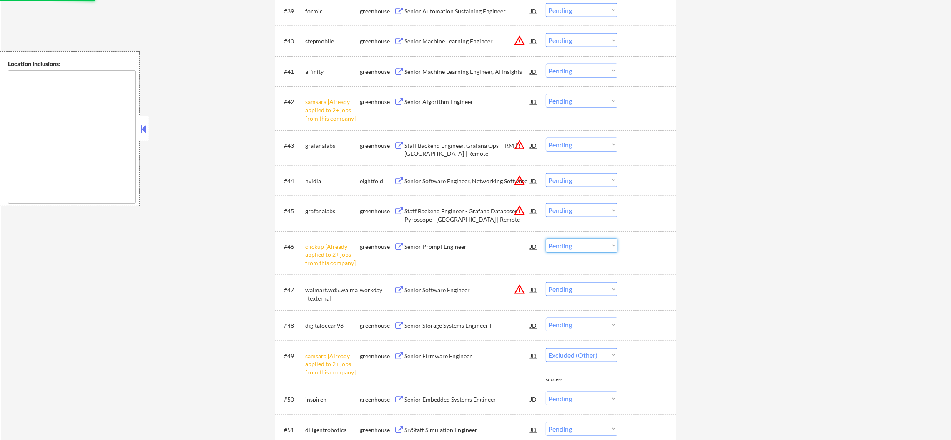
select select ""excluded__other_""
click at [546, 239] on select "Choose an option... Pending Applied Excluded (Questions) Excluded (Expired) Exc…" at bounding box center [582, 246] width 72 height 14
select select ""pending""
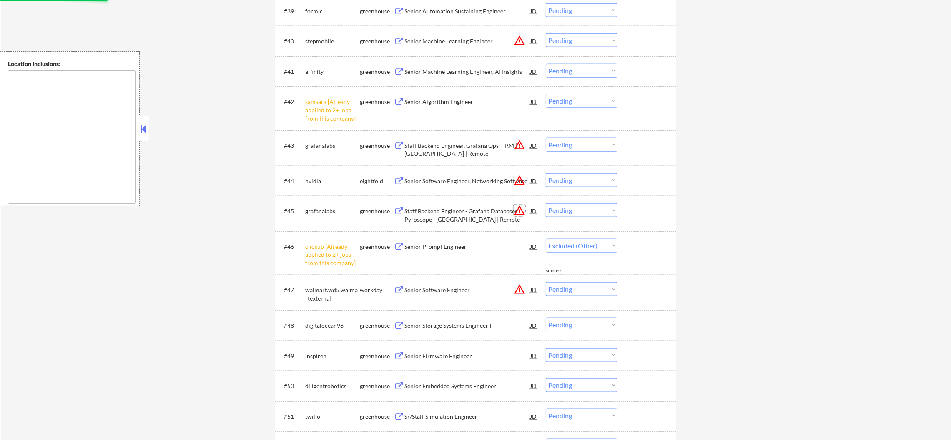
click at [518, 214] on button "warning_amber" at bounding box center [520, 210] width 12 height 12
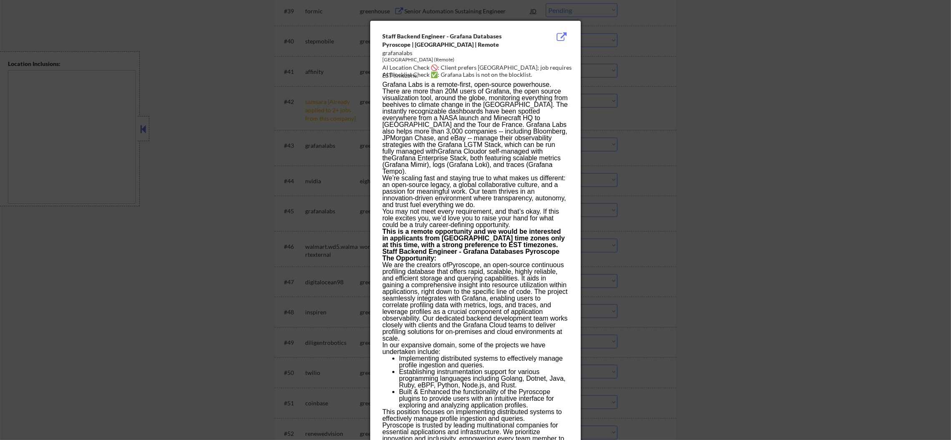
click at [829, 169] on div at bounding box center [475, 220] width 951 height 440
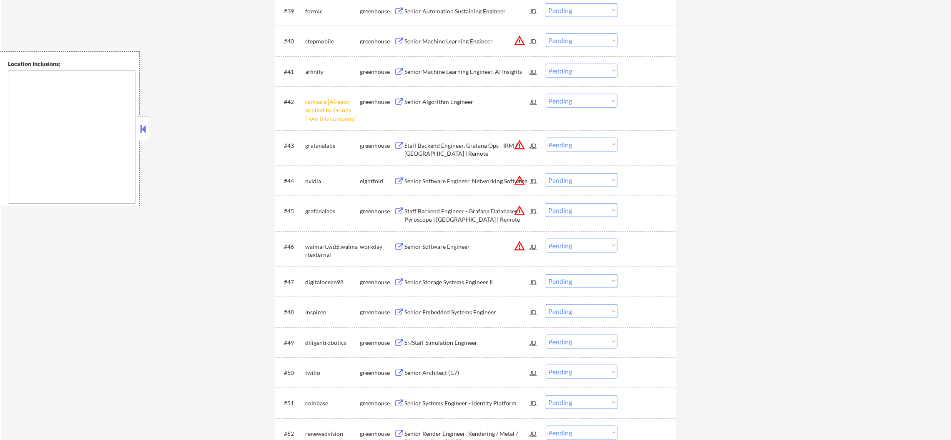
drag, startPoint x: 595, startPoint y: 242, endPoint x: 591, endPoint y: 249, distance: 8.2
click at [595, 242] on select "Choose an option... Pending Applied Excluded (Questions) Excluded (Expired) Exc…" at bounding box center [582, 246] width 72 height 14
select select ""excluded__location_""
click at [546, 239] on select "Choose an option... Pending Applied Excluded (Questions) Excluded (Expired) Exc…" at bounding box center [582, 246] width 72 height 14
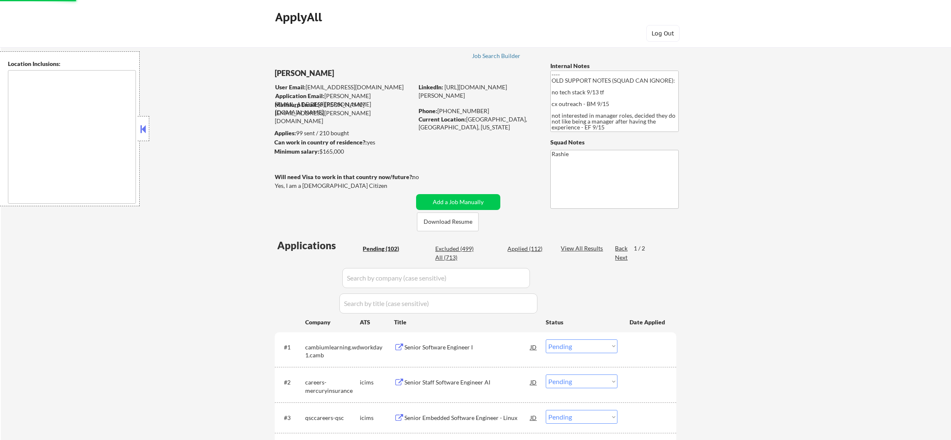
select select ""pending""
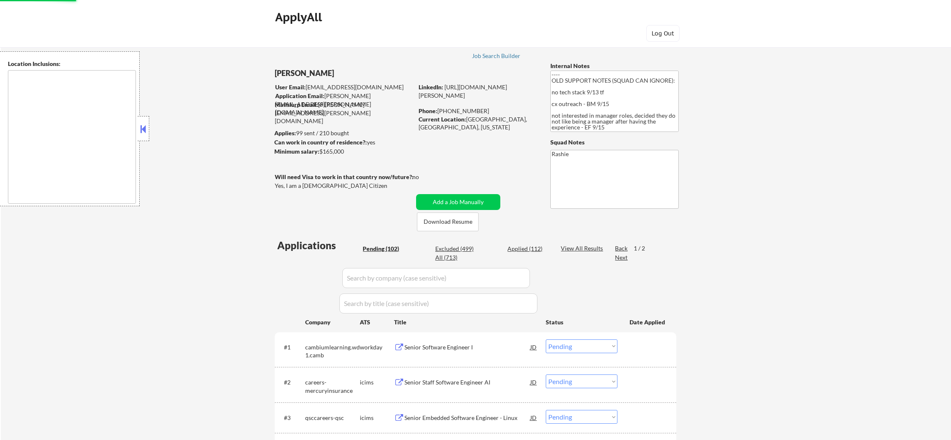
select select ""pending""
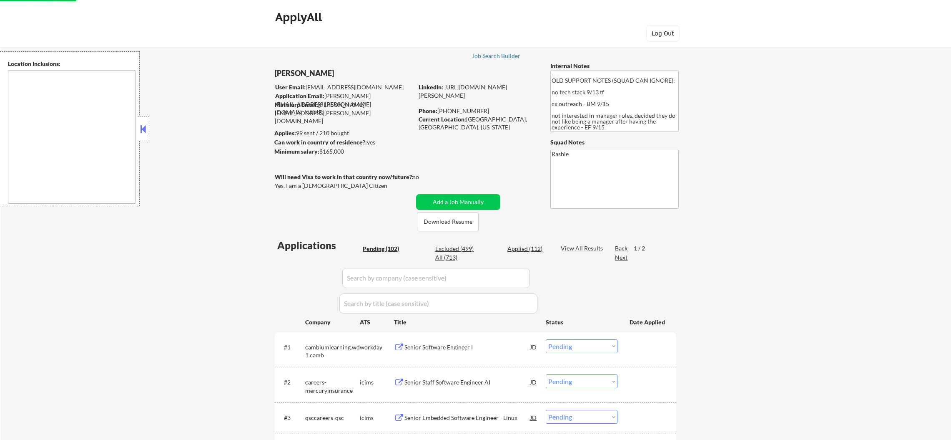
select select ""pending""
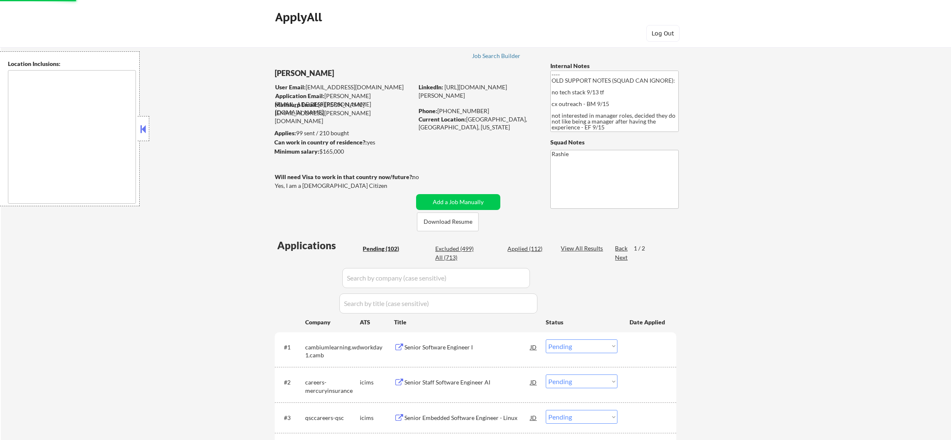
select select ""pending""
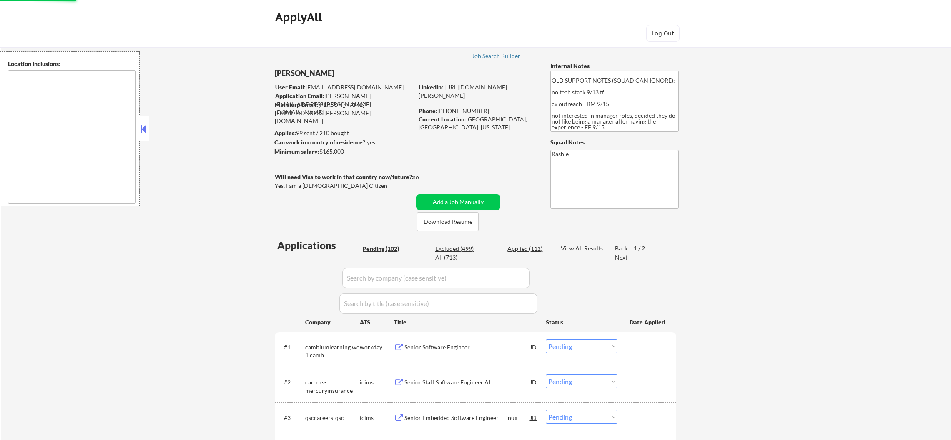
select select ""pending""
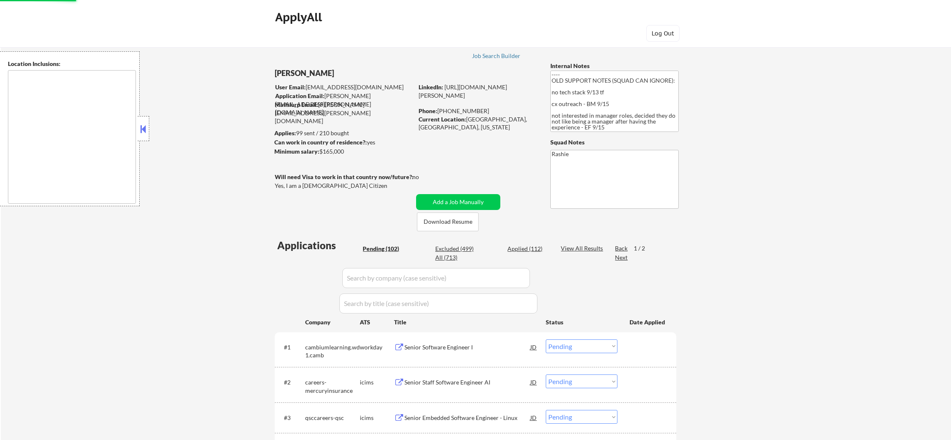
select select ""pending""
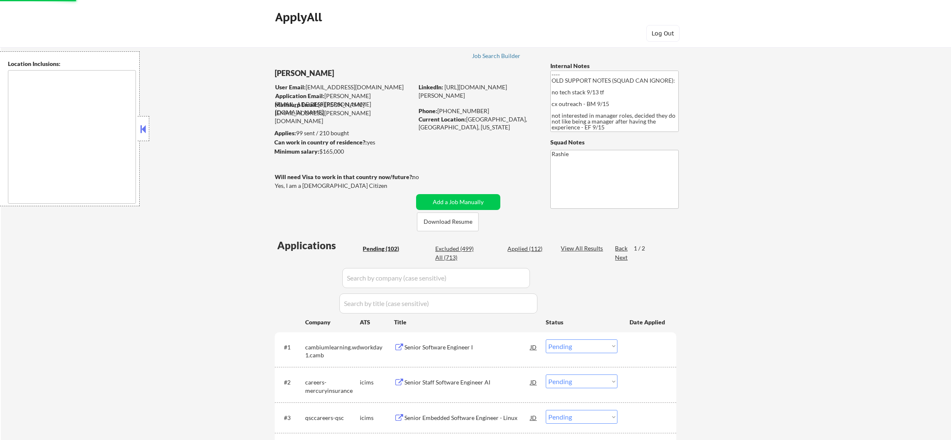
select select ""pending""
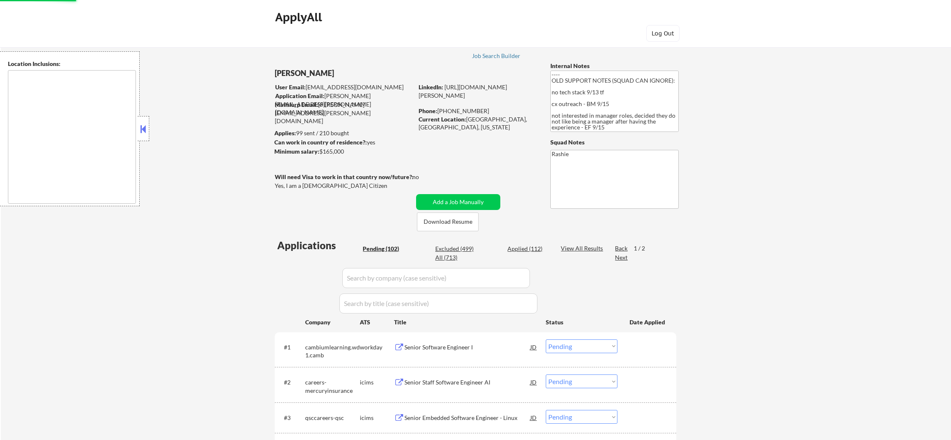
select select ""pending""
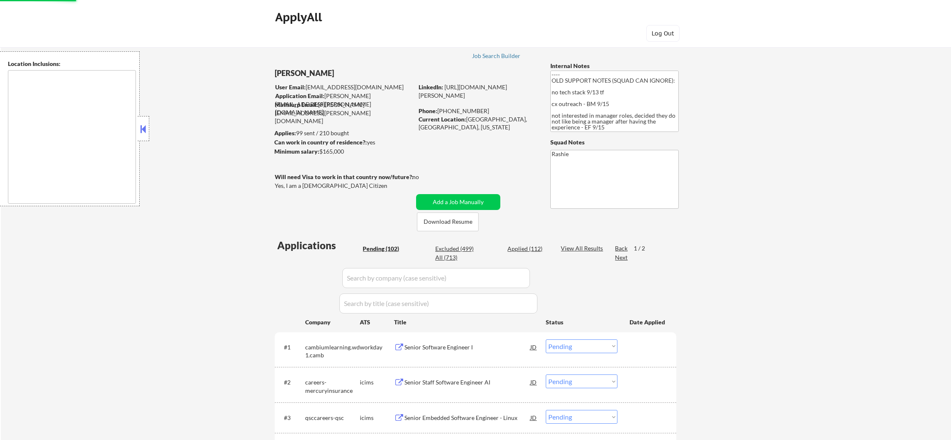
select select ""pending""
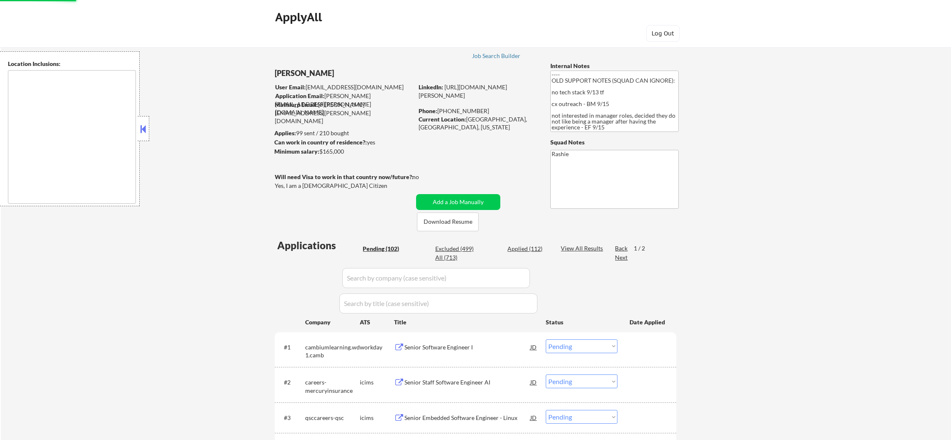
select select ""excluded__location_""
select select ""pending""
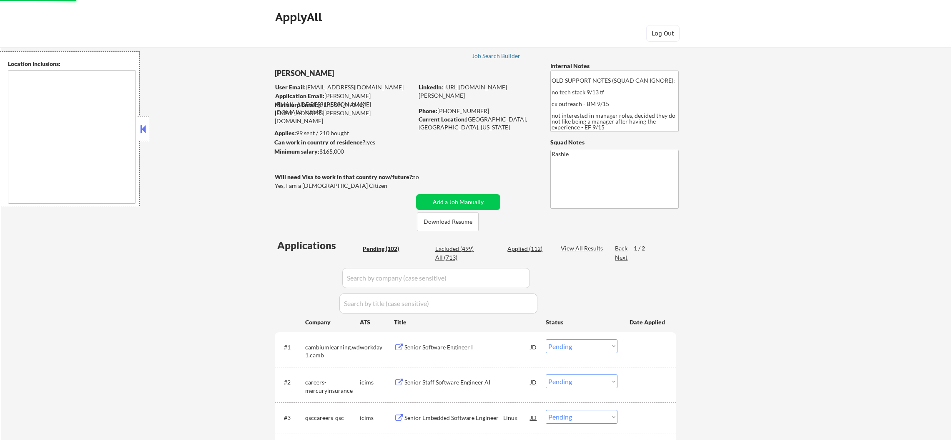
select select ""pending""
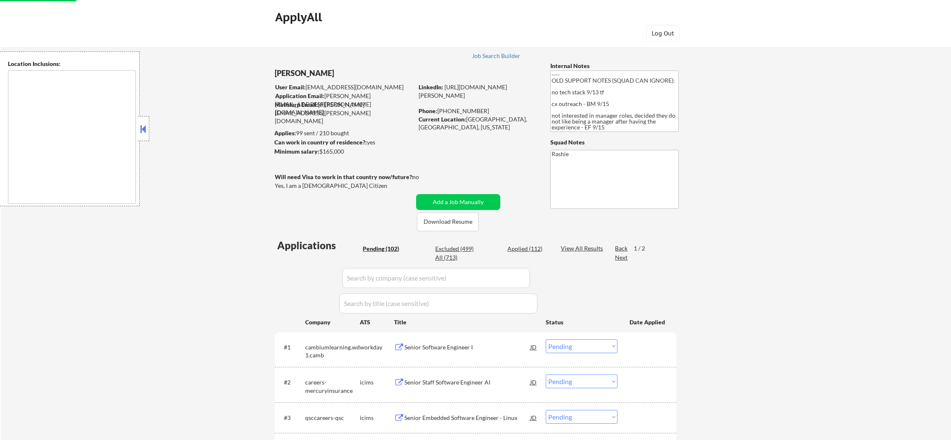
select select ""pending""
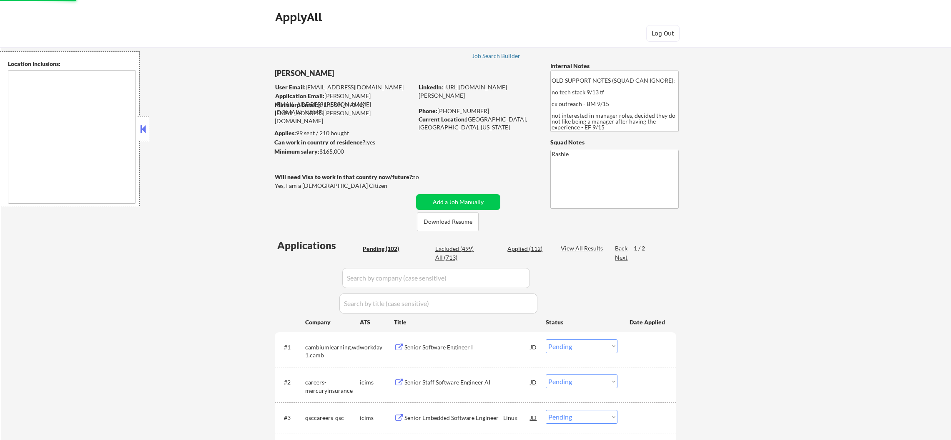
select select ""pending""
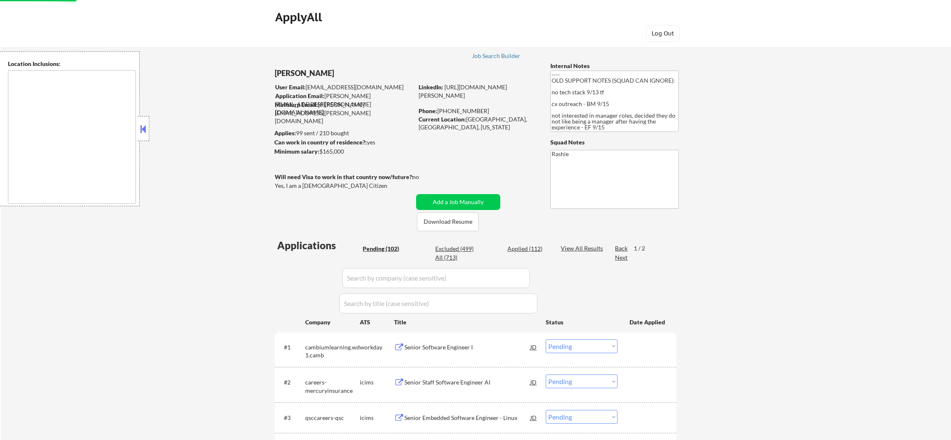
select select ""pending""
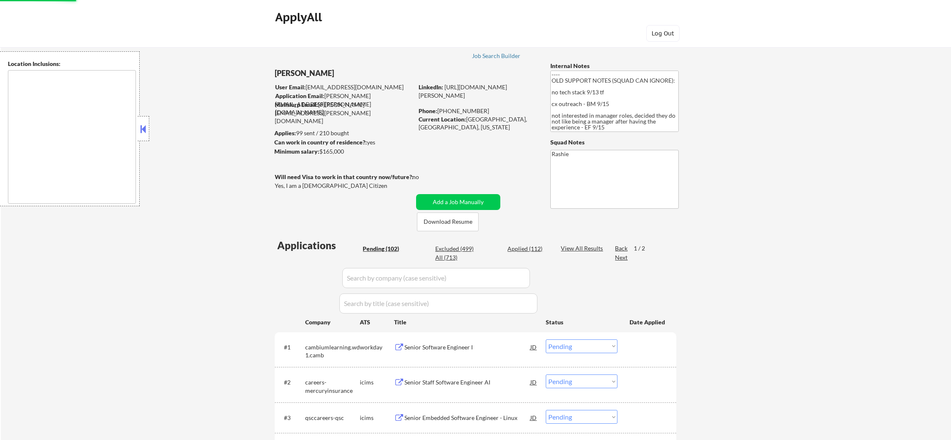
select select ""pending""
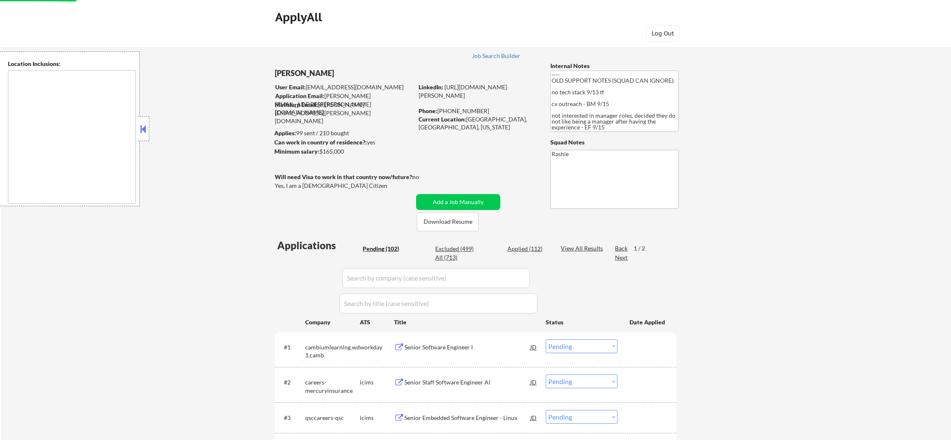
select select ""pending""
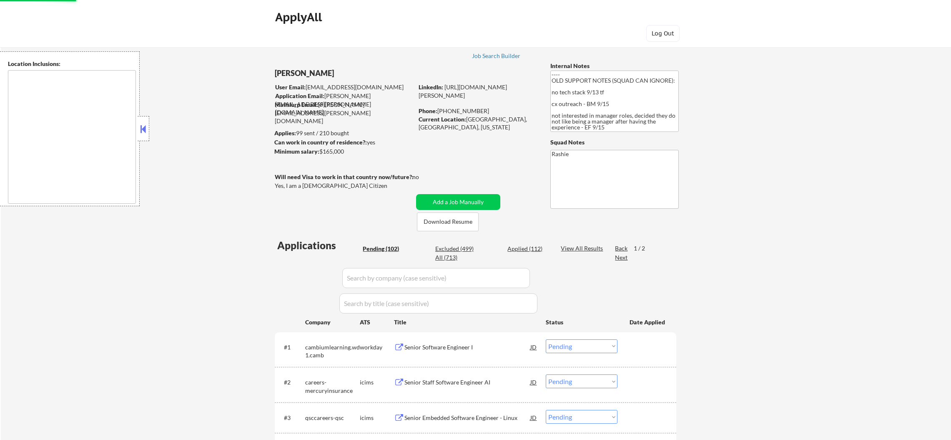
select select ""pending""
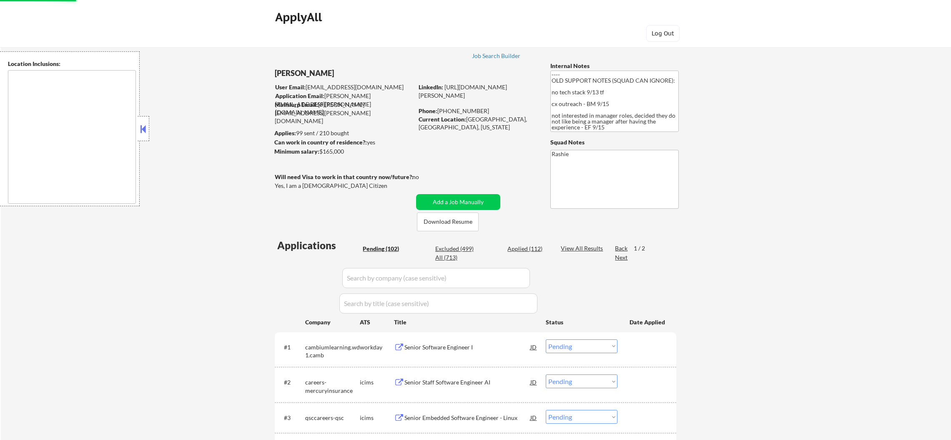
select select ""pending""
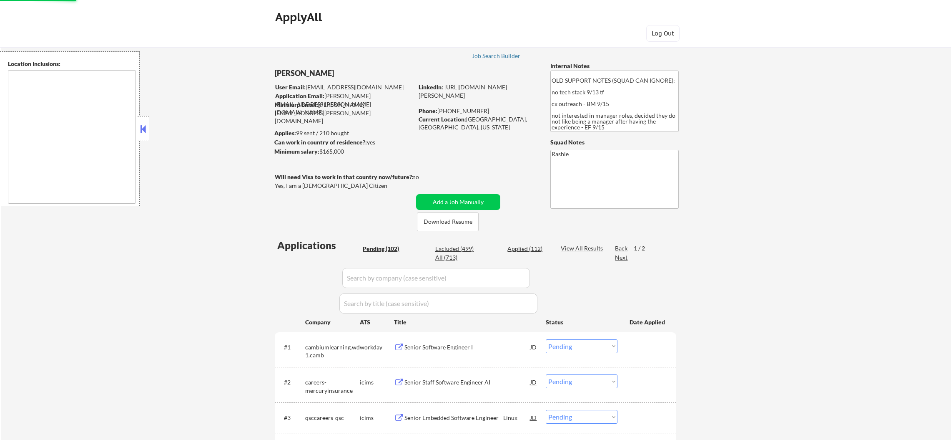
select select ""pending""
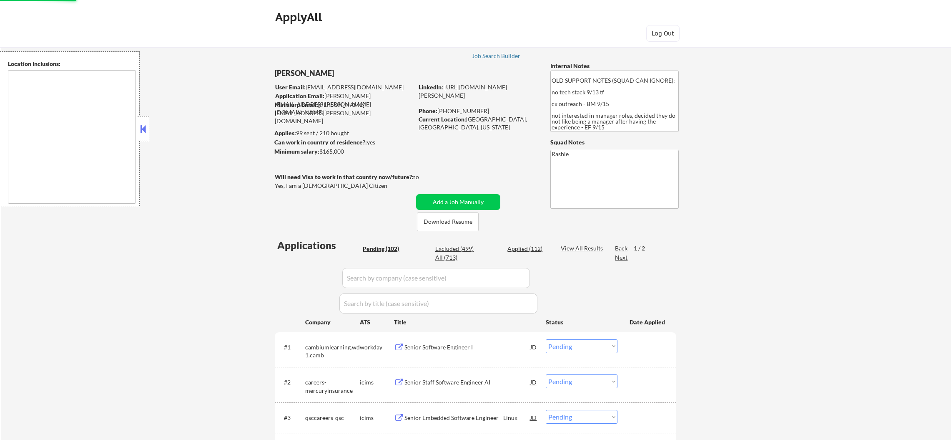
select select ""pending""
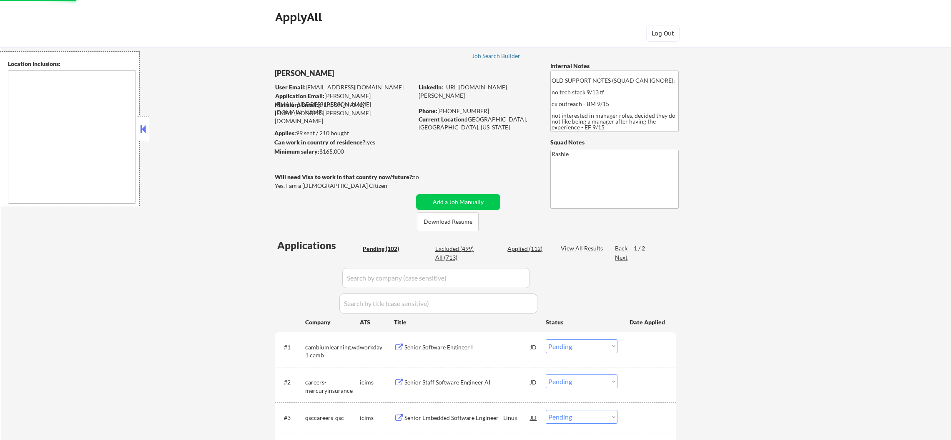
scroll to position [1553, 0]
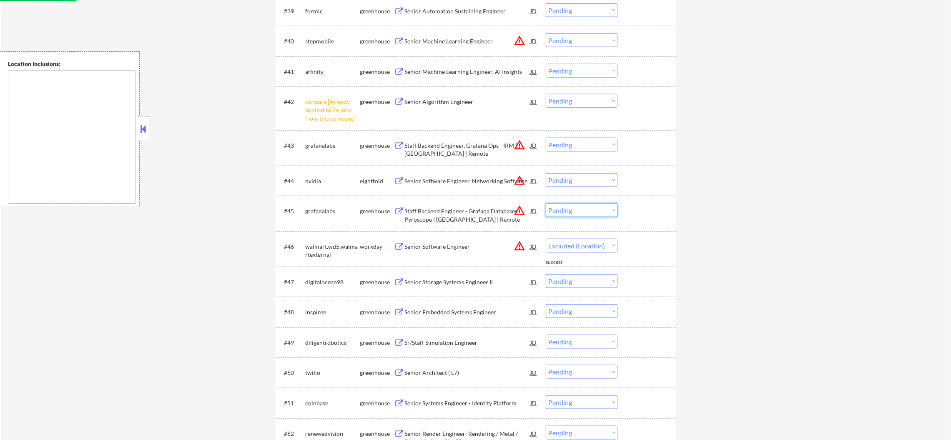
select select ""excluded__location_""
click at [546, 203] on select "Choose an option... Pending Applied Excluded (Questions) Excluded (Expired) Exc…" at bounding box center [582, 210] width 72 height 14
select select ""pending""
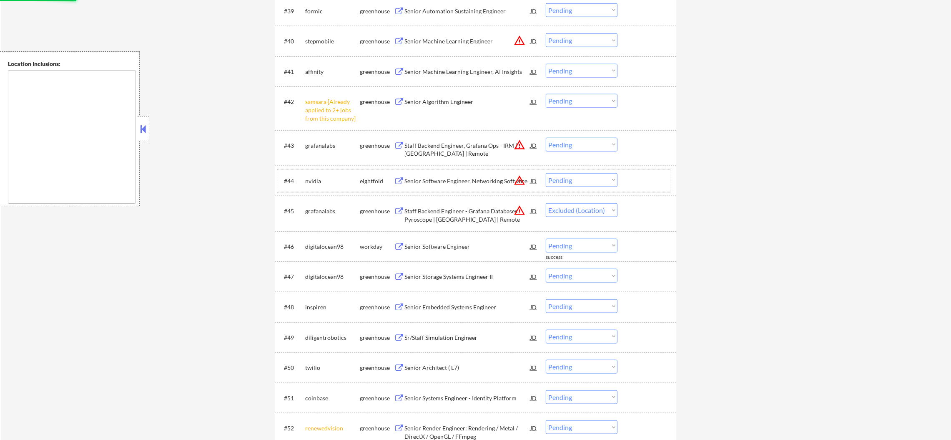
click at [570, 172] on div "#44 nvidia eightfold Senior Software Engineer, Networking Software JD warning_a…" at bounding box center [474, 180] width 394 height 23
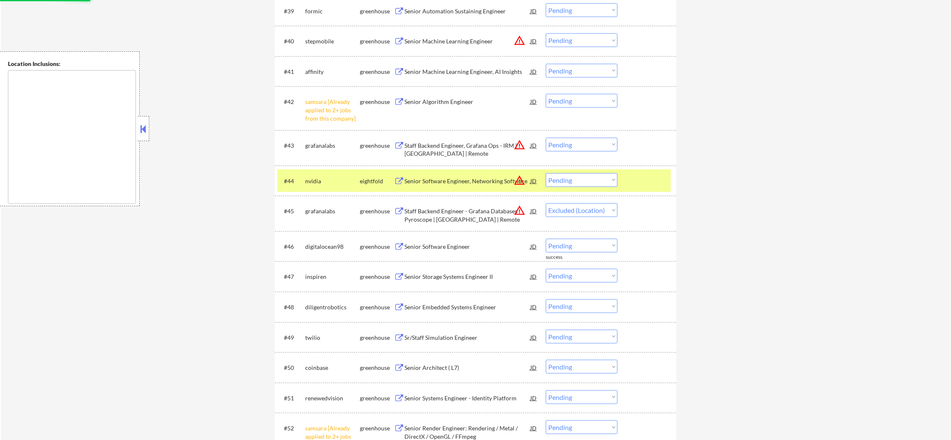
click at [580, 179] on select "Choose an option... Pending Applied Excluded (Questions) Excluded (Expired) Exc…" at bounding box center [582, 180] width 72 height 14
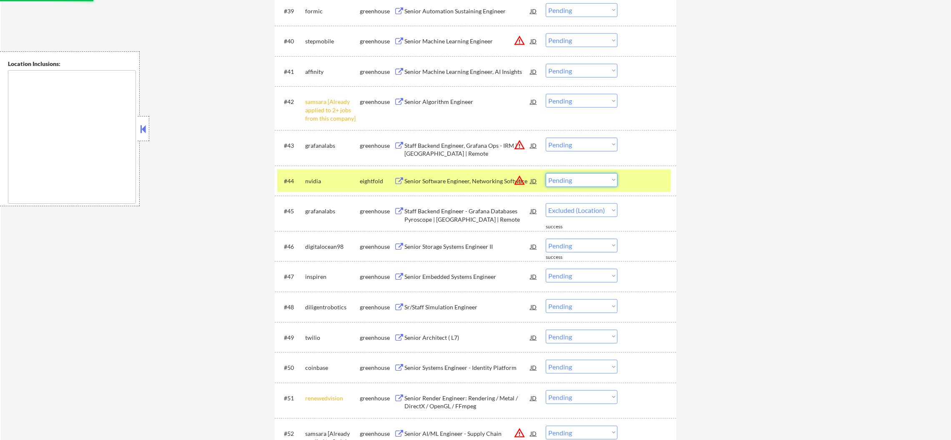
select select ""excluded__location_""
click at [546, 173] on select "Choose an option... Pending Applied Excluded (Questions) Excluded (Expired) Exc…" at bounding box center [582, 180] width 72 height 14
select select ""pending""
click at [584, 143] on select "Choose an option... Pending Applied Excluded (Questions) Excluded (Expired) Exc…" at bounding box center [582, 145] width 72 height 14
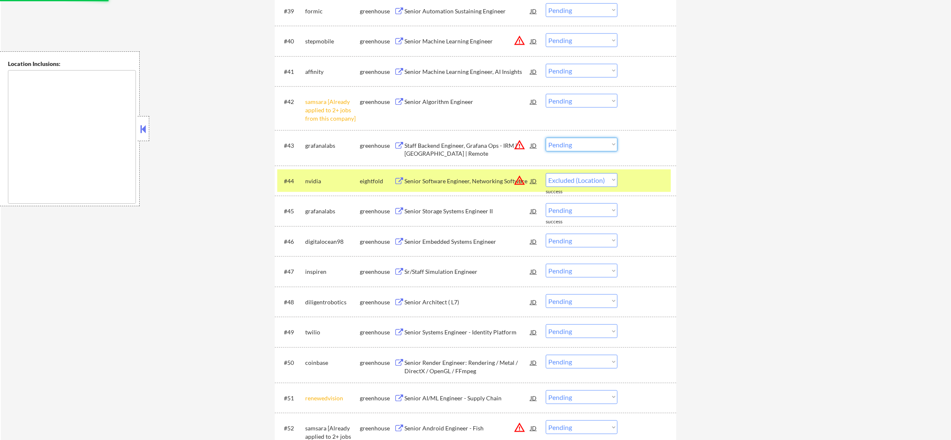
select select ""excluded__location_""
click at [546, 138] on select "Choose an option... Pending Applied Excluded (Questions) Excluded (Expired) Exc…" at bounding box center [582, 145] width 72 height 14
click at [315, 185] on div "nvidia" at bounding box center [332, 180] width 55 height 15
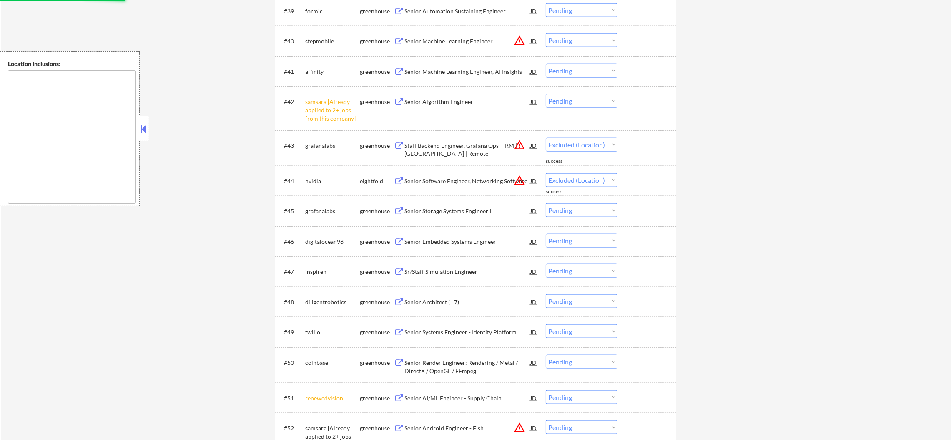
select select ""pending""
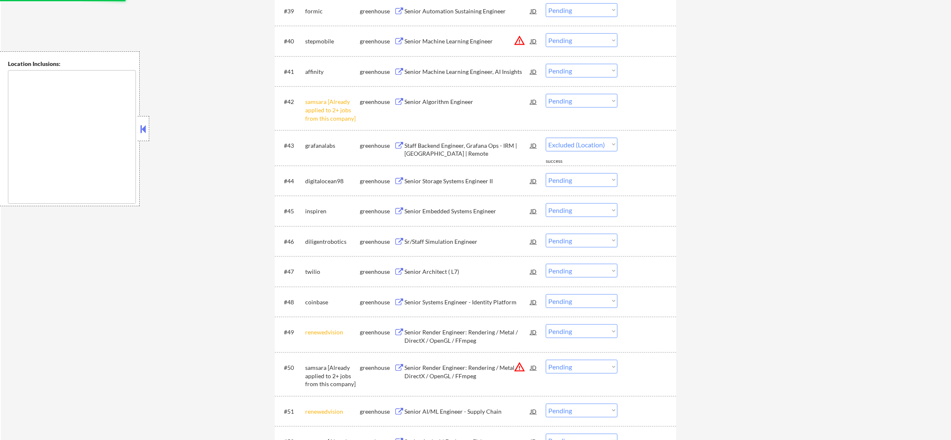
select select ""pending""
click at [569, 103] on select "Choose an option... Pending Applied Excluded (Questions) Excluded (Expired) Exc…" at bounding box center [582, 101] width 72 height 14
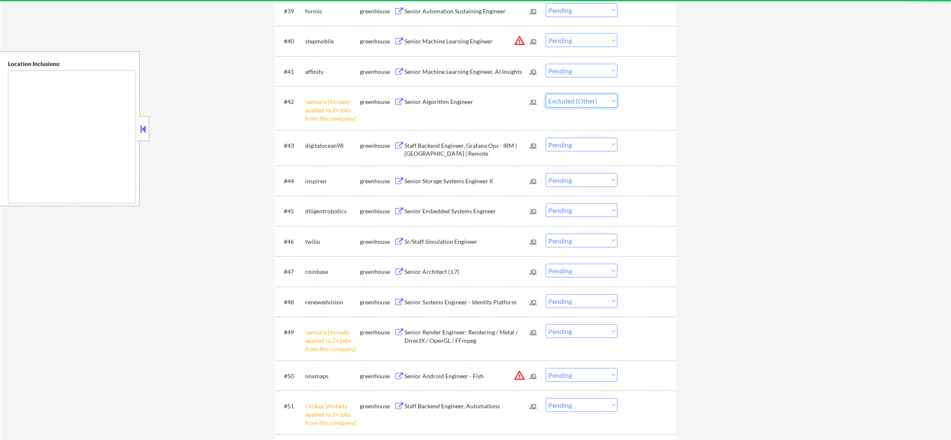
click at [546, 94] on select "Choose an option... Pending Applied Excluded (Questions) Excluded (Expired) Exc…" at bounding box center [582, 101] width 72 height 14
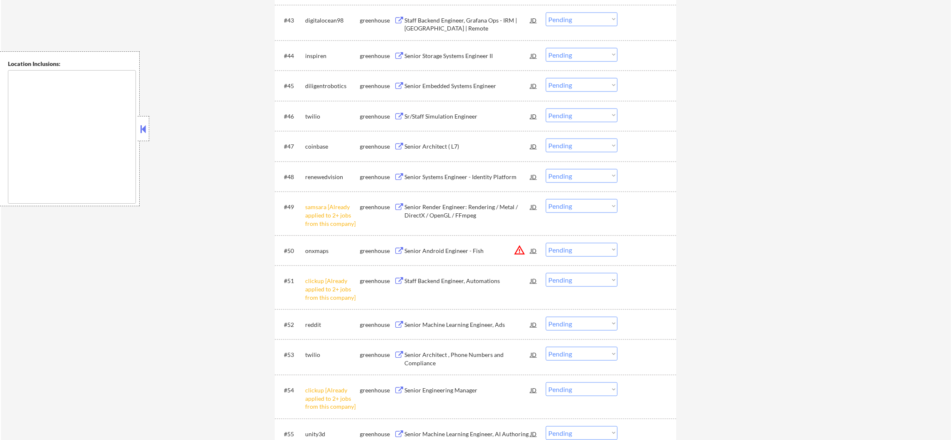
scroll to position [1761, 0]
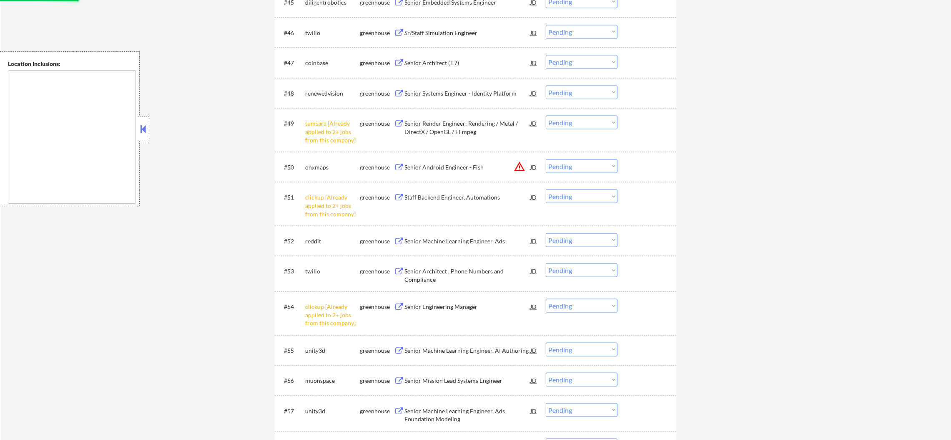
select select ""pending""
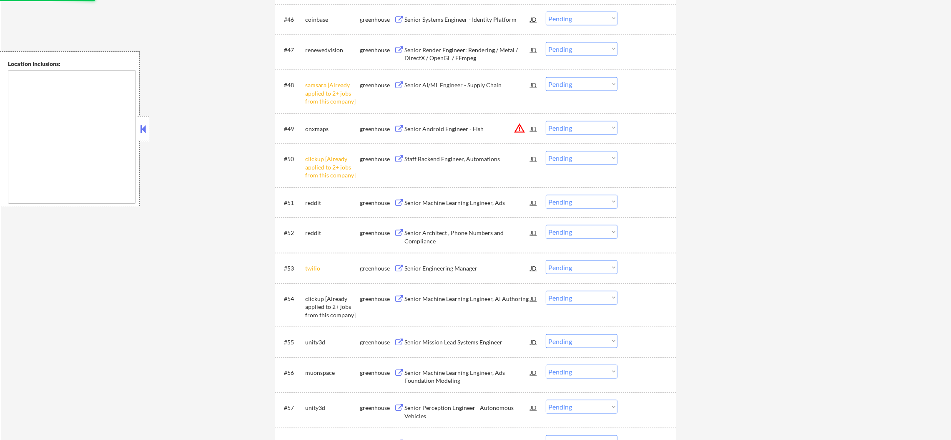
click at [575, 77] on select "Choose an option... Pending Applied Excluded (Questions) Excluded (Expired) Exc…" at bounding box center [582, 84] width 72 height 14
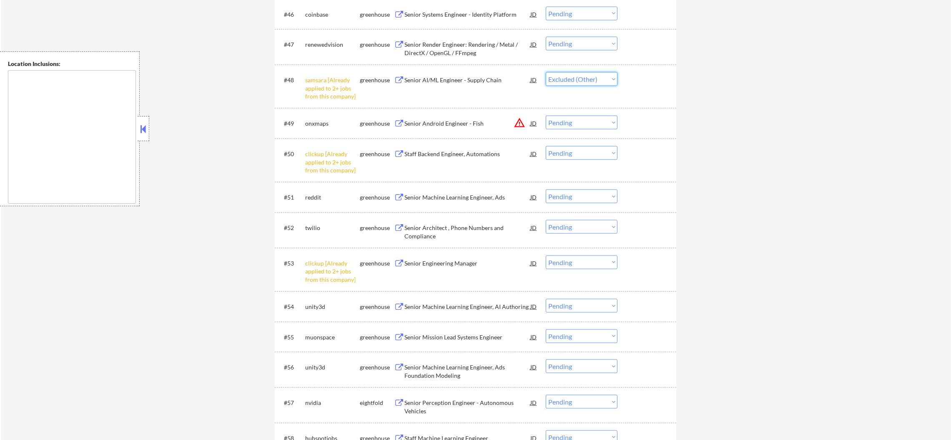
click at [546, 72] on select "Choose an option... Pending Applied Excluded (Questions) Excluded (Expired) Exc…" at bounding box center [582, 79] width 72 height 14
select select ""pending""
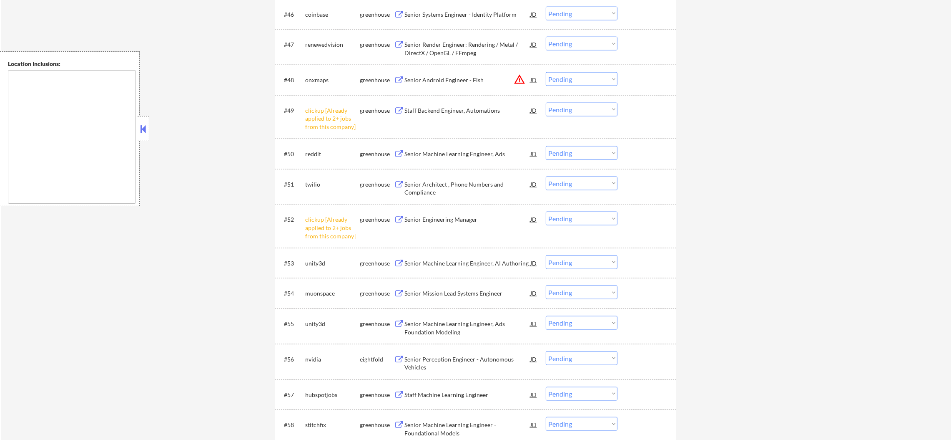
click at [569, 112] on select "Choose an option... Pending Applied Excluded (Questions) Excluded (Expired) Exc…" at bounding box center [582, 110] width 72 height 14
click at [546, 103] on select "Choose an option... Pending Applied Excluded (Questions) Excluded (Expired) Exc…" at bounding box center [582, 110] width 72 height 14
select select ""pending""
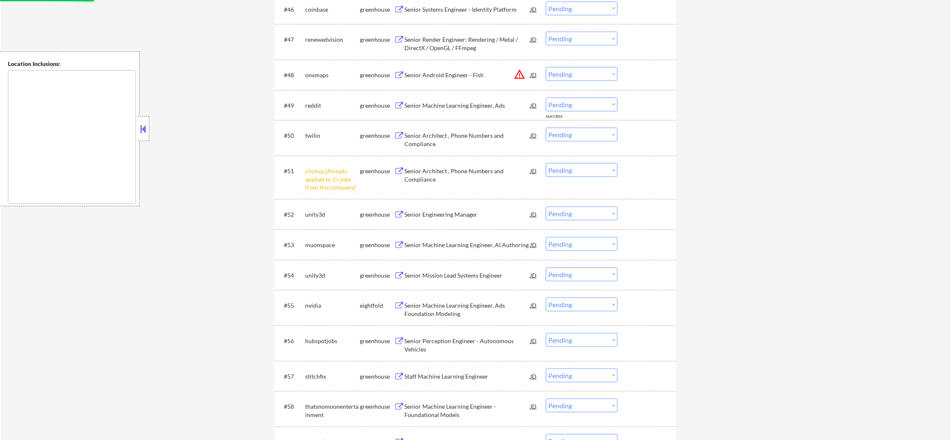
scroll to position [1782, 0]
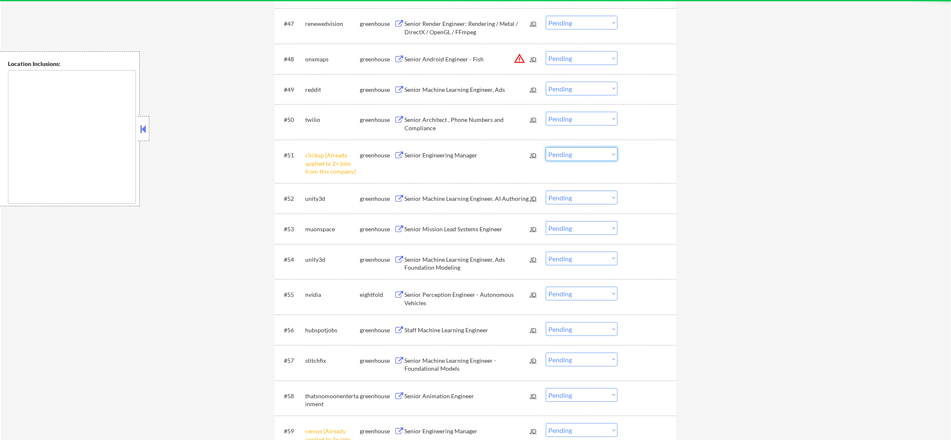
click at [564, 157] on select "Choose an option... Pending Applied Excluded (Questions) Excluded (Expired) Exc…" at bounding box center [582, 154] width 72 height 14
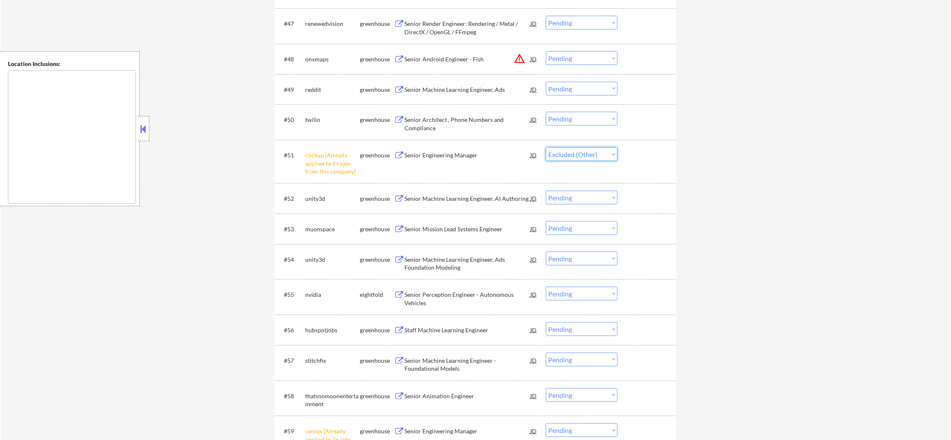
click at [546, 147] on select "Choose an option... Pending Applied Excluded (Questions) Excluded (Expired) Exc…" at bounding box center [582, 154] width 72 height 14
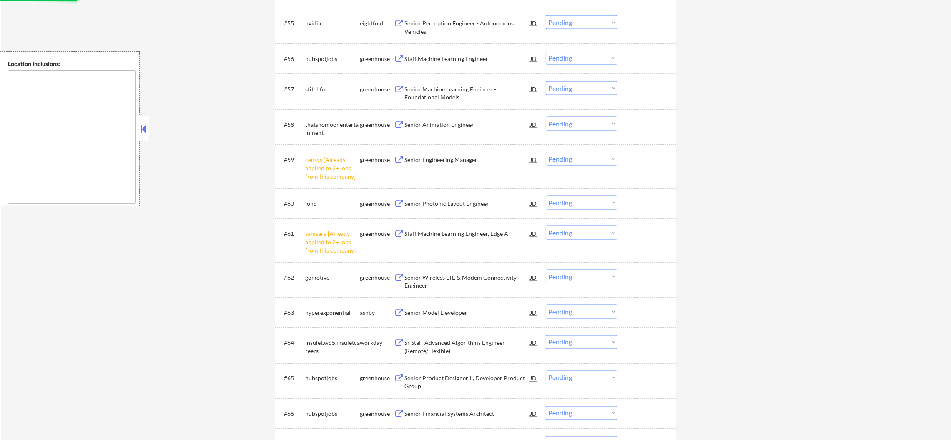
scroll to position [2095, 0]
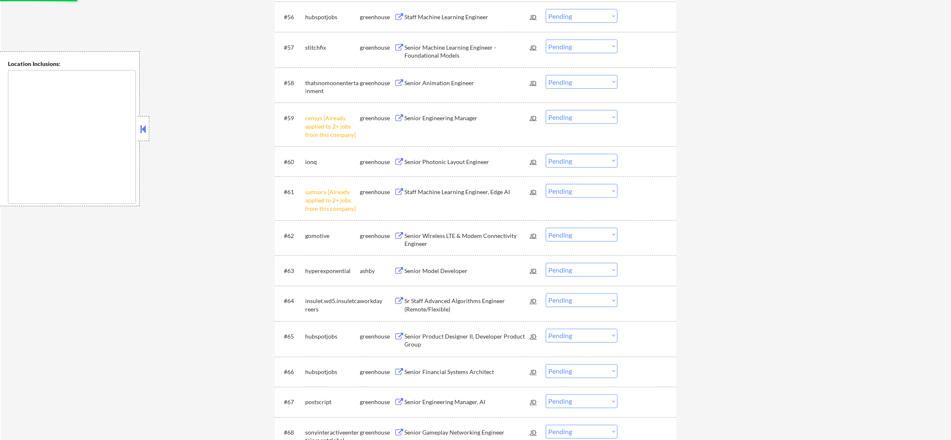
select select ""pending""
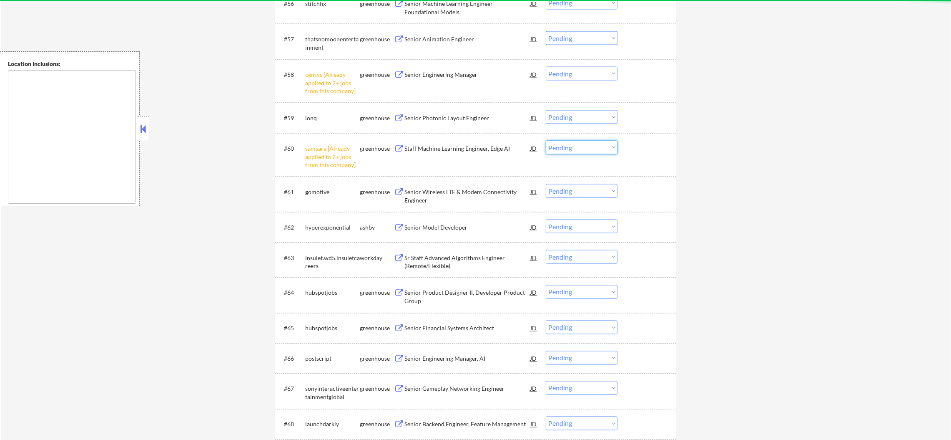
drag, startPoint x: 557, startPoint y: 149, endPoint x: 564, endPoint y: 151, distance: 7.4
click at [557, 149] on select "Choose an option... Pending Applied Excluded (Questions) Excluded (Expired) Exc…" at bounding box center [582, 148] width 72 height 14
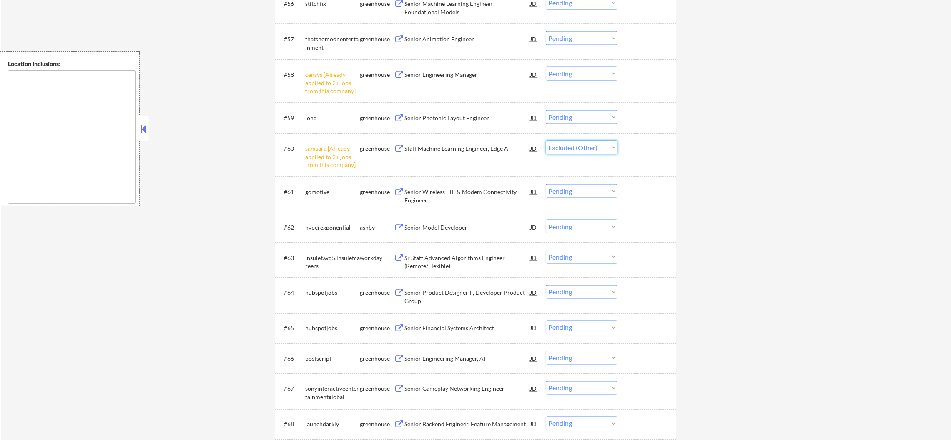
click at [546, 141] on select "Choose an option... Pending Applied Excluded (Questions) Excluded (Expired) Exc…" at bounding box center [582, 148] width 72 height 14
click at [605, 68] on select "Choose an option... Pending Applied Excluded (Questions) Excluded (Expired) Exc…" at bounding box center [582, 74] width 72 height 14
select select ""pending""
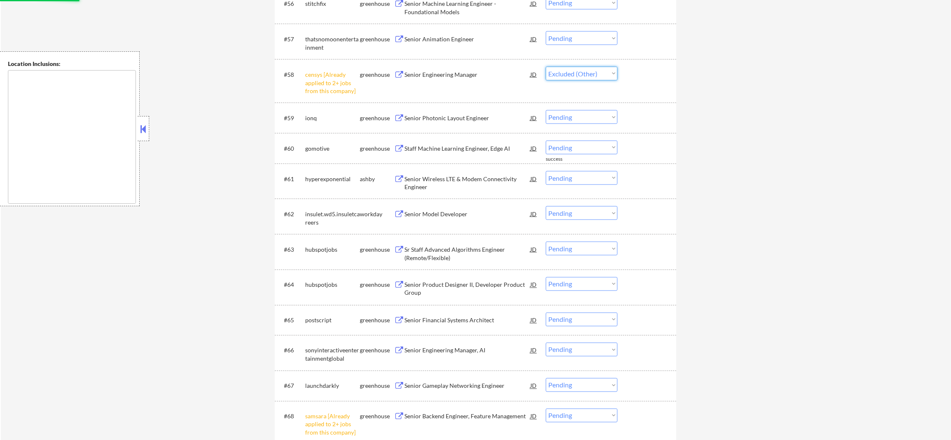
click at [546, 67] on select "Choose an option... Pending Applied Excluded (Questions) Excluded (Expired) Exc…" at bounding box center [582, 74] width 72 height 14
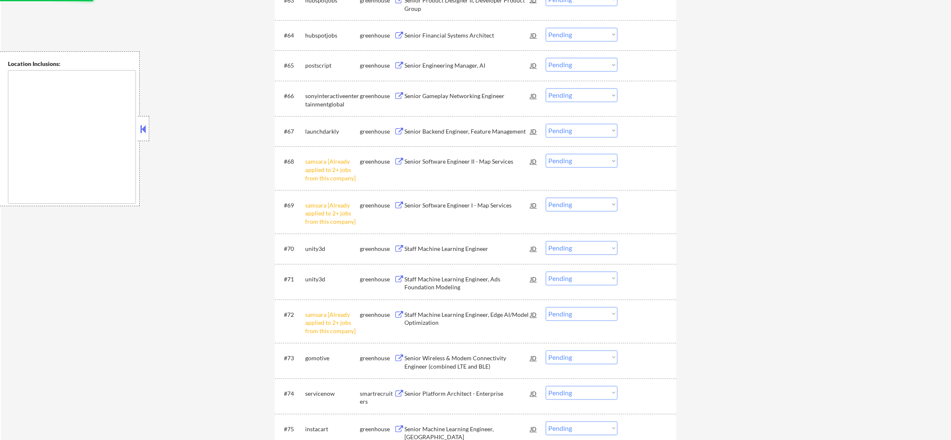
select select ""pending""
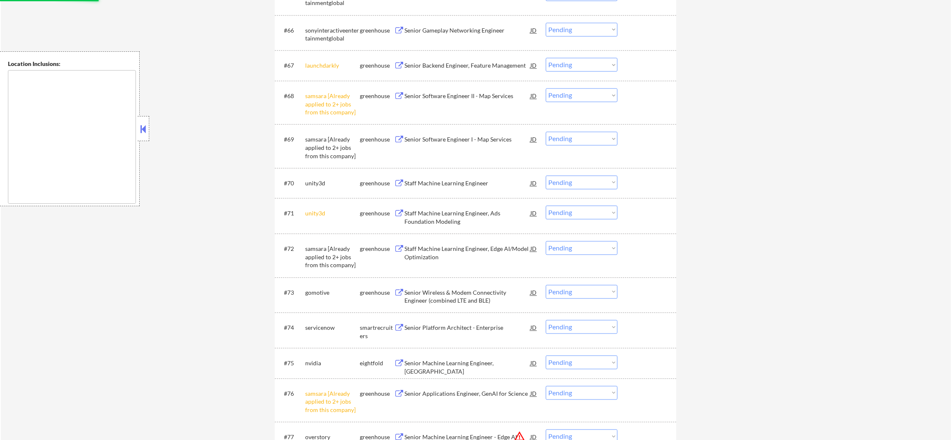
scroll to position [2407, 0]
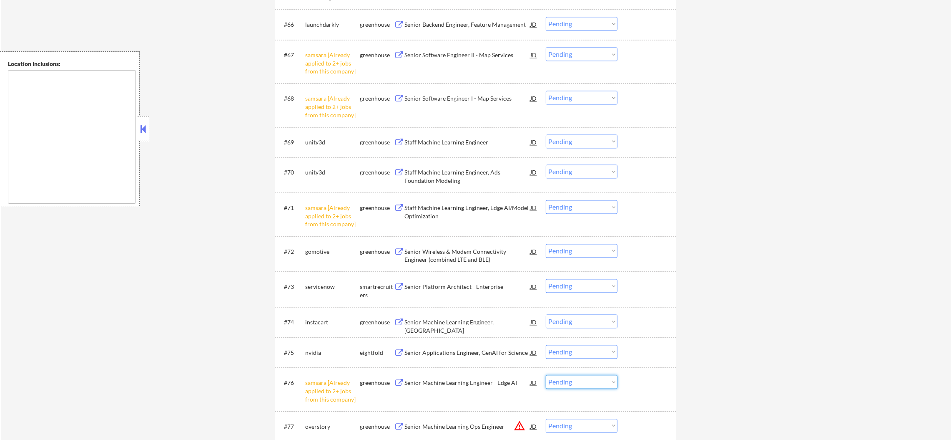
click at [585, 381] on select "Choose an option... Pending Applied Excluded (Questions) Excluded (Expired) Exc…" at bounding box center [582, 382] width 72 height 14
click at [546, 375] on select "Choose an option... Pending Applied Excluded (Questions) Excluded (Expired) Exc…" at bounding box center [582, 382] width 72 height 14
click at [572, 204] on select "Choose an option... Pending Applied Excluded (Questions) Excluded (Expired) Exc…" at bounding box center [582, 207] width 72 height 14
select select ""pending""
click at [546, 200] on select "Choose an option... Pending Applied Excluded (Questions) Excluded (Expired) Exc…" at bounding box center [582, 207] width 72 height 14
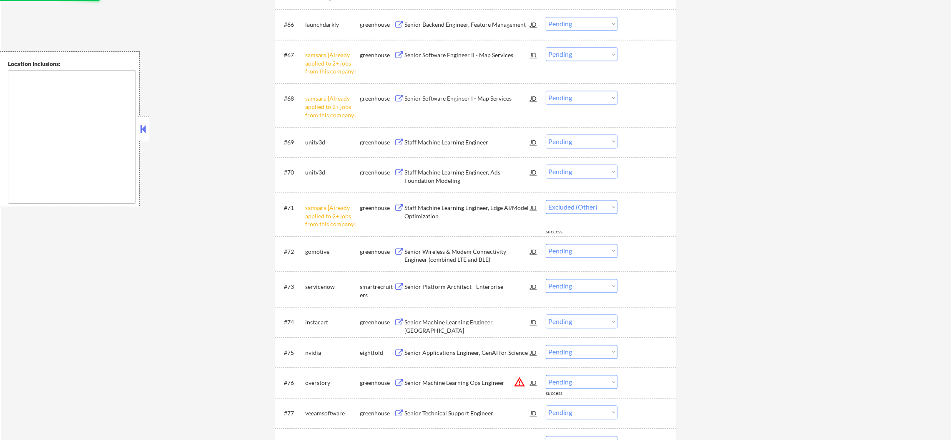
click at [596, 101] on select "Choose an option... Pending Applied Excluded (Questions) Excluded (Expired) Exc…" at bounding box center [582, 98] width 72 height 14
select select ""pending""
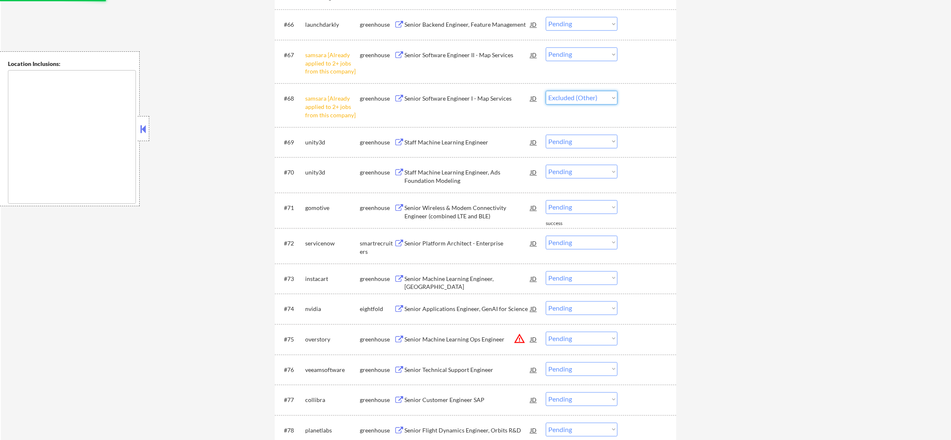
click at [546, 91] on select "Choose an option... Pending Applied Excluded (Questions) Excluded (Expired) Exc…" at bounding box center [582, 98] width 72 height 14
click at [587, 53] on select "Choose an option... Pending Applied Excluded (Questions) Excluded (Expired) Exc…" at bounding box center [582, 54] width 72 height 14
select select ""pending""
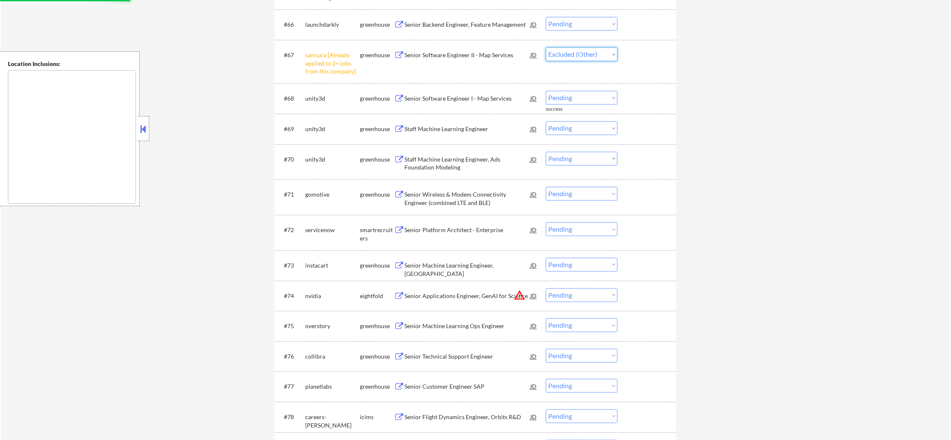
click at [546, 47] on select "Choose an option... Pending Applied Excluded (Questions) Excluded (Expired) Exc…" at bounding box center [582, 54] width 72 height 14
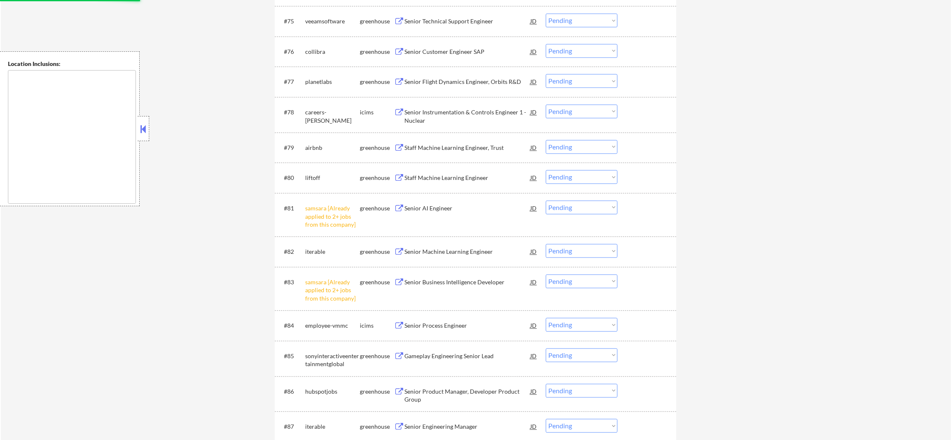
select select ""pending""
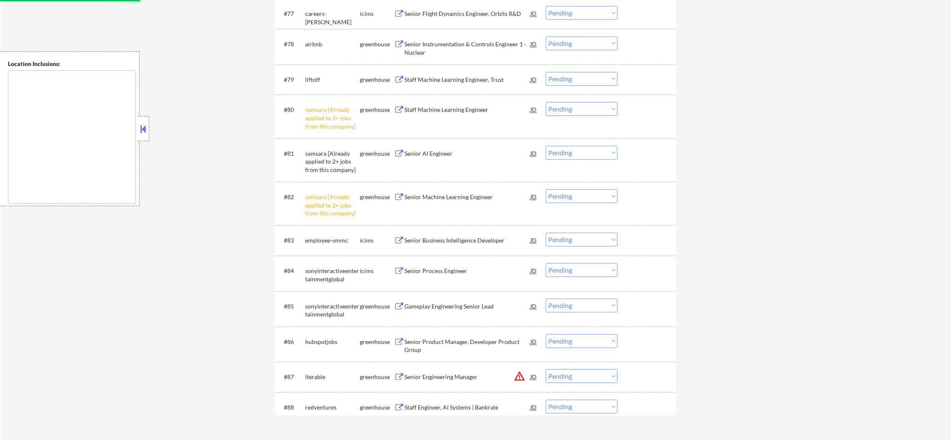
scroll to position [2762, 0]
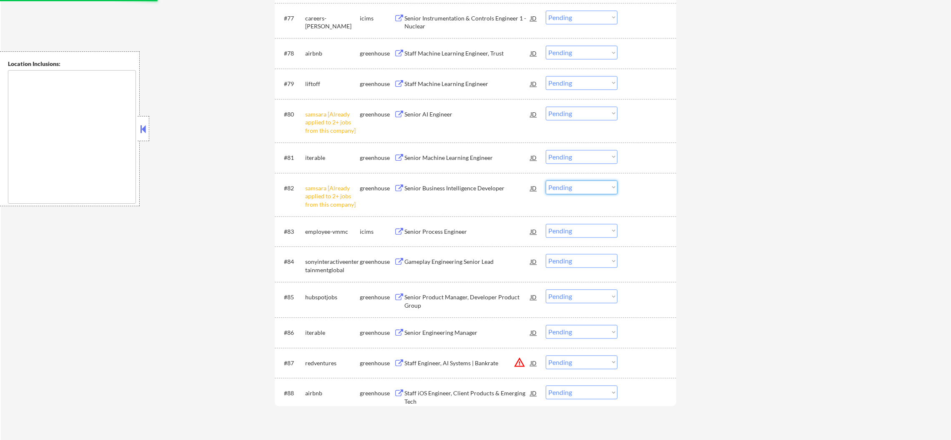
click at [569, 186] on select "Choose an option... Pending Applied Excluded (Questions) Excluded (Expired) Exc…" at bounding box center [582, 187] width 72 height 14
click at [546, 180] on select "Choose an option... Pending Applied Excluded (Questions) Excluded (Expired) Exc…" at bounding box center [582, 187] width 72 height 14
click at [592, 105] on div "#80 samsara [Already applied to 2+ jobs from this company] greenhouse Senior AI…" at bounding box center [474, 121] width 394 height 36
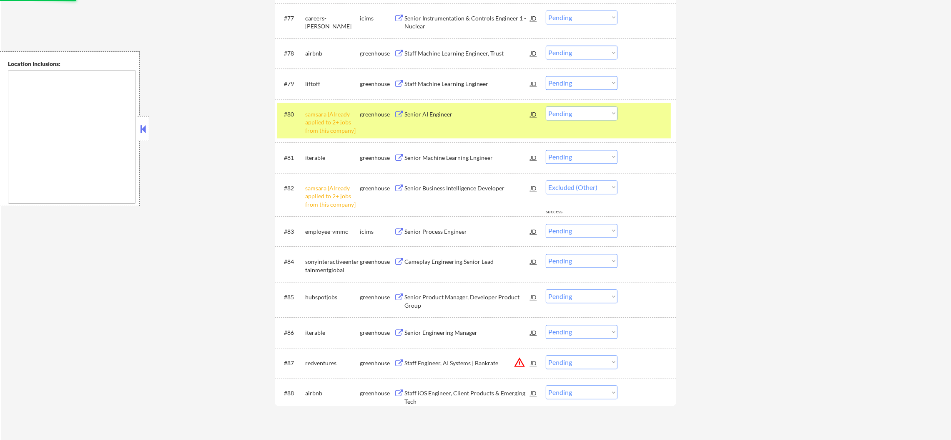
drag, startPoint x: 592, startPoint y: 111, endPoint x: 592, endPoint y: 118, distance: 7.1
click at [592, 111] on select "Choose an option... Pending Applied Excluded (Questions) Excluded (Expired) Exc…" at bounding box center [582, 113] width 72 height 14
select select ""pending""
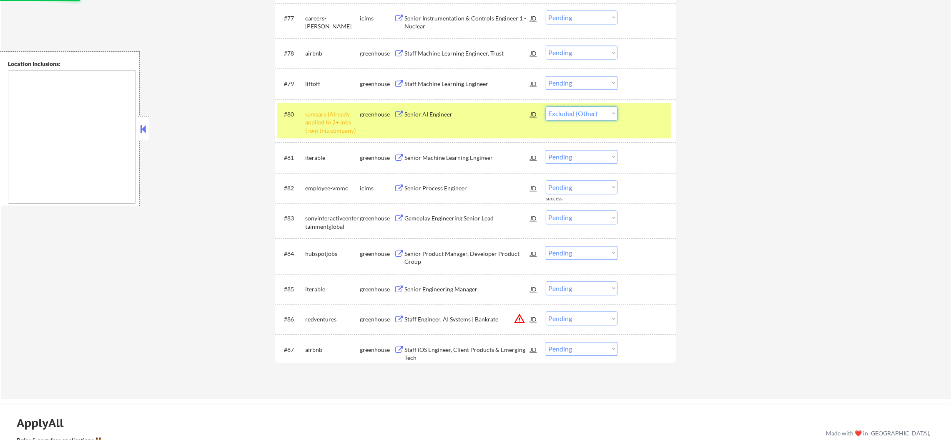
click at [546, 106] on select "Choose an option... Pending Applied Excluded (Questions) Excluded (Expired) Exc…" at bounding box center [582, 113] width 72 height 14
click at [326, 119] on div "samsara [Already applied to 2+ jobs from this company]" at bounding box center [332, 122] width 55 height 25
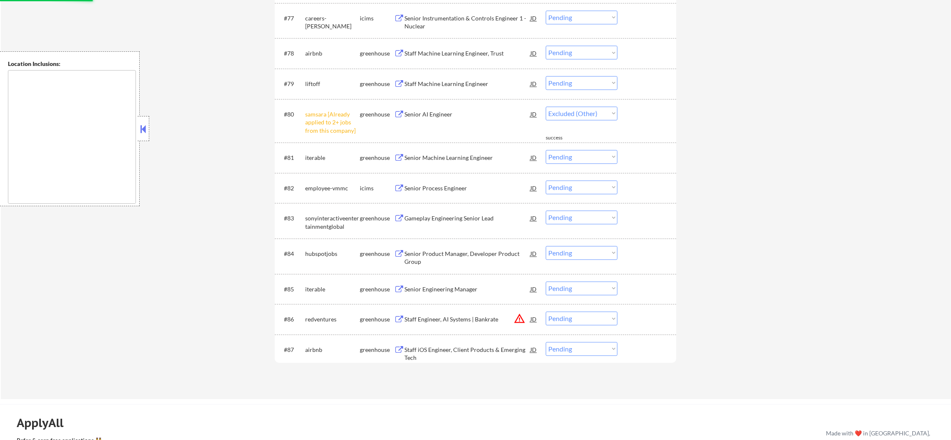
select select ""pending""
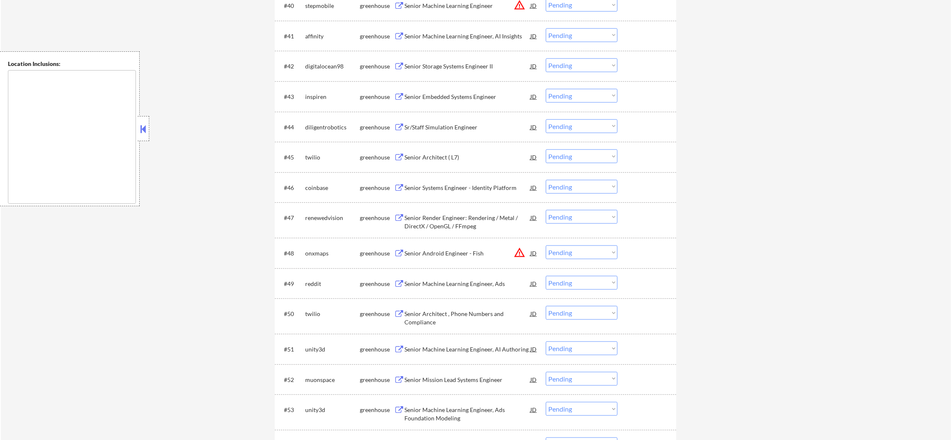
scroll to position [1482, 0]
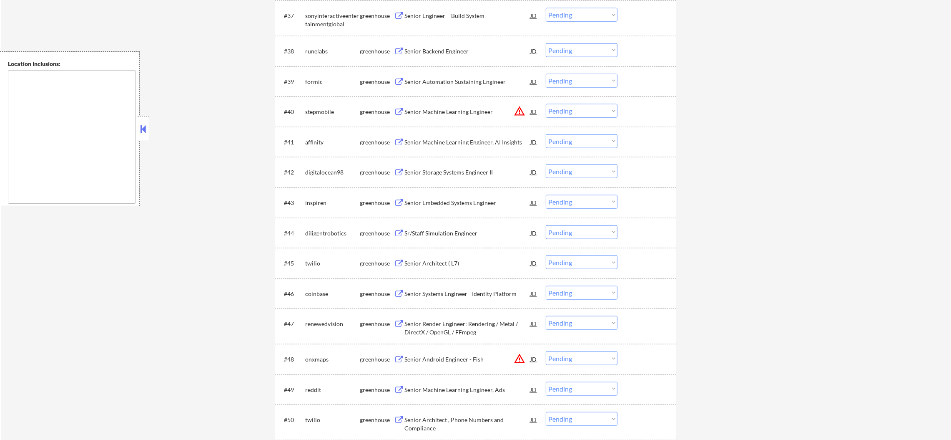
click at [512, 106] on div "Senior Machine Learning Engineer" at bounding box center [468, 111] width 126 height 15
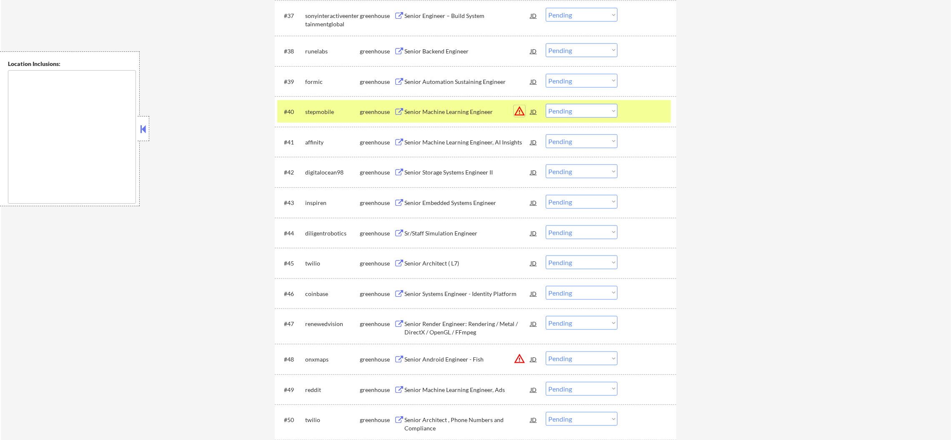
click at [516, 111] on button "warning_amber" at bounding box center [520, 111] width 12 height 12
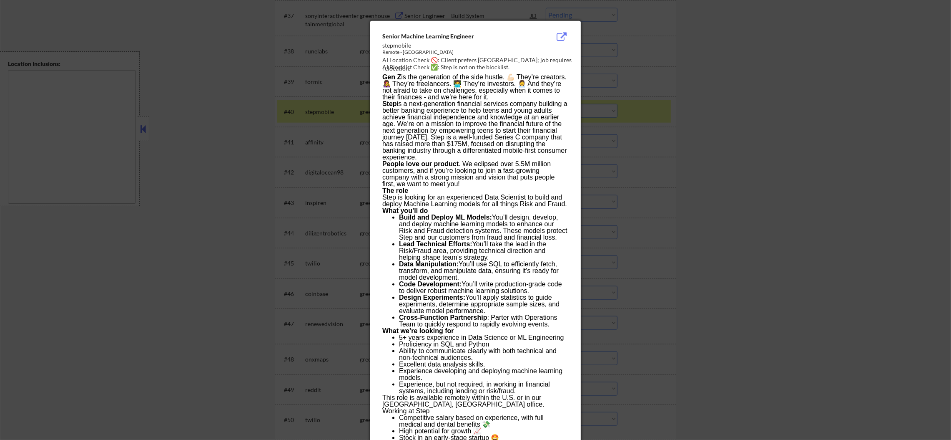
click at [629, 110] on div at bounding box center [475, 220] width 951 height 440
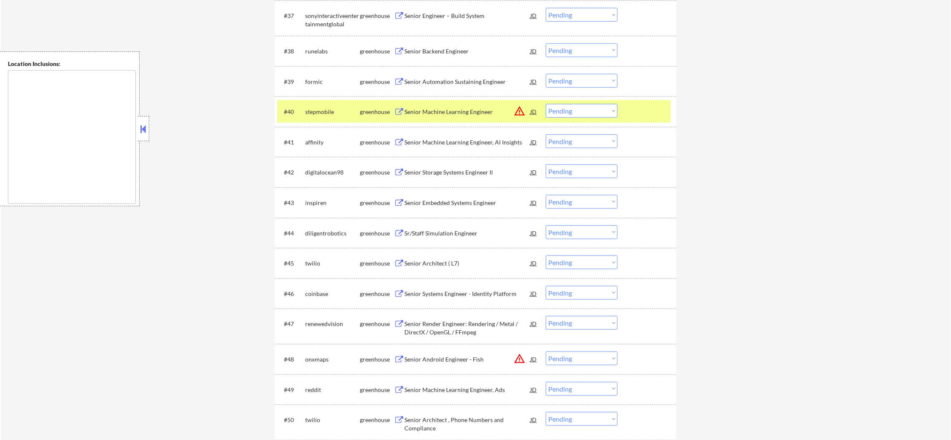
click at [594, 113] on select "Choose an option... Pending Applied Excluded (Questions) Excluded (Expired) Exc…" at bounding box center [582, 111] width 72 height 14
click at [546, 104] on select "Choose an option... Pending Applied Excluded (Questions) Excluded (Expired) Exc…" at bounding box center [582, 111] width 72 height 14
click at [312, 104] on div "stepmobile" at bounding box center [332, 111] width 55 height 15
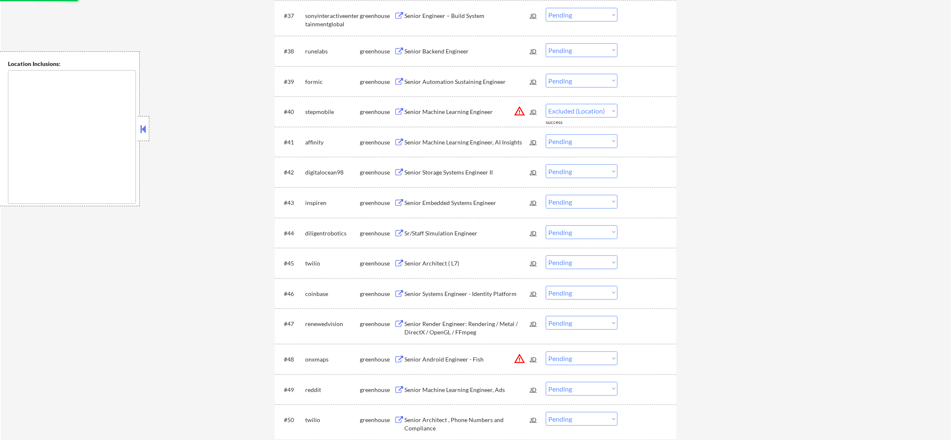
select select ""pending""
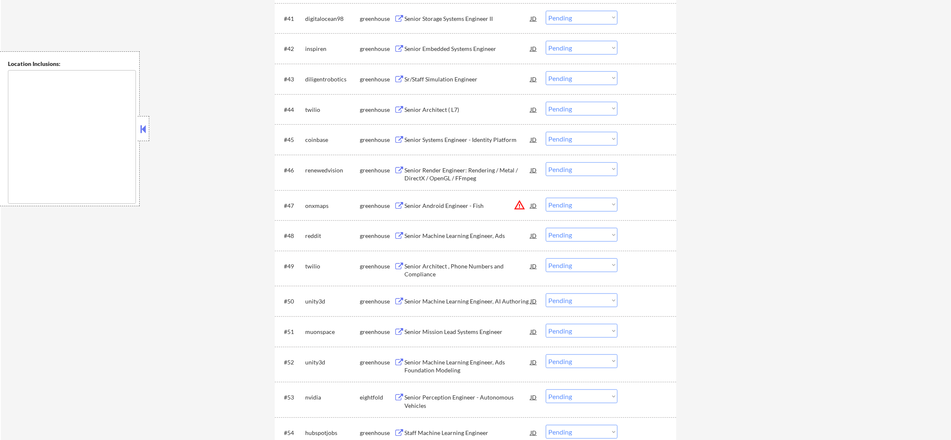
scroll to position [1628, 0]
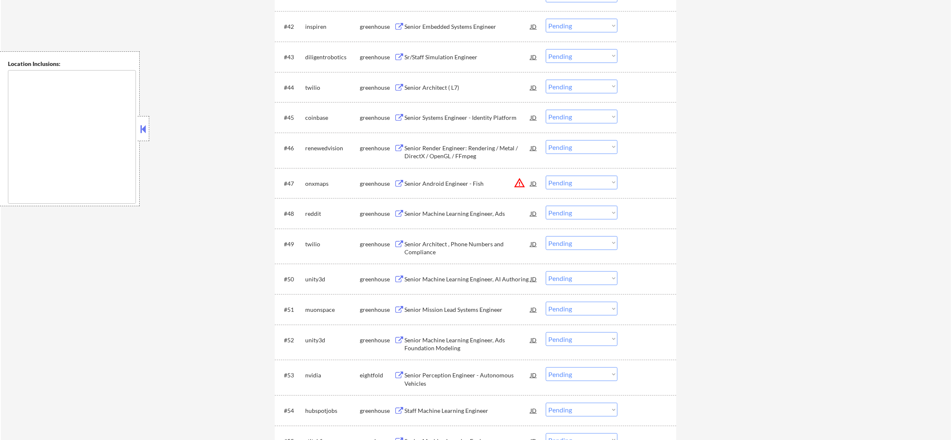
click at [521, 180] on button "warning_amber" at bounding box center [520, 183] width 12 height 12
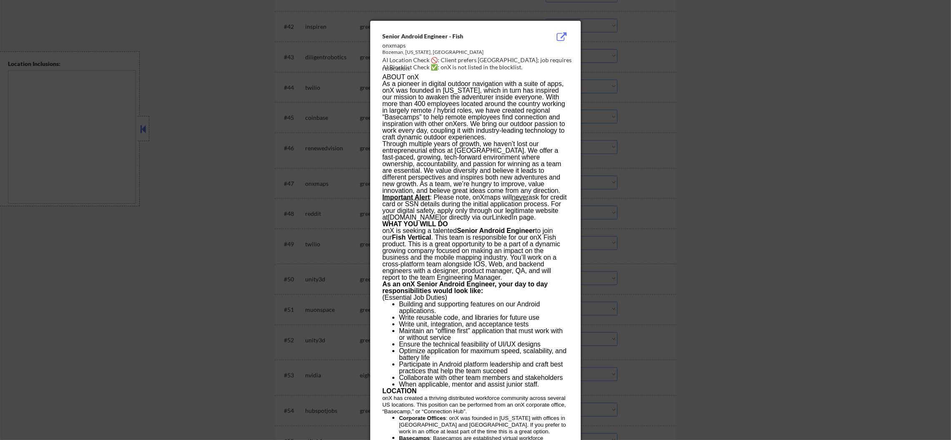
click at [652, 150] on div at bounding box center [475, 220] width 951 height 440
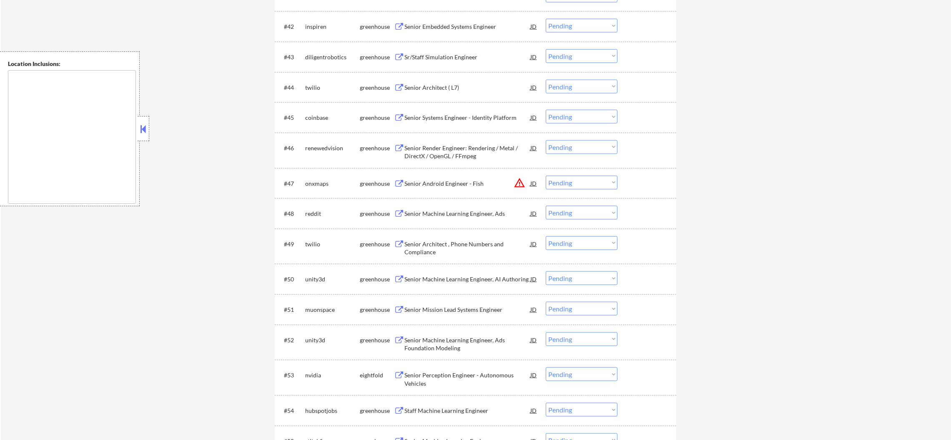
click at [592, 189] on select "Choose an option... Pending Applied Excluded (Questions) Excluded (Expired) Exc…" at bounding box center [582, 183] width 72 height 14
click at [546, 176] on select "Choose an option... Pending Applied Excluded (Questions) Excluded (Expired) Exc…" at bounding box center [582, 183] width 72 height 14
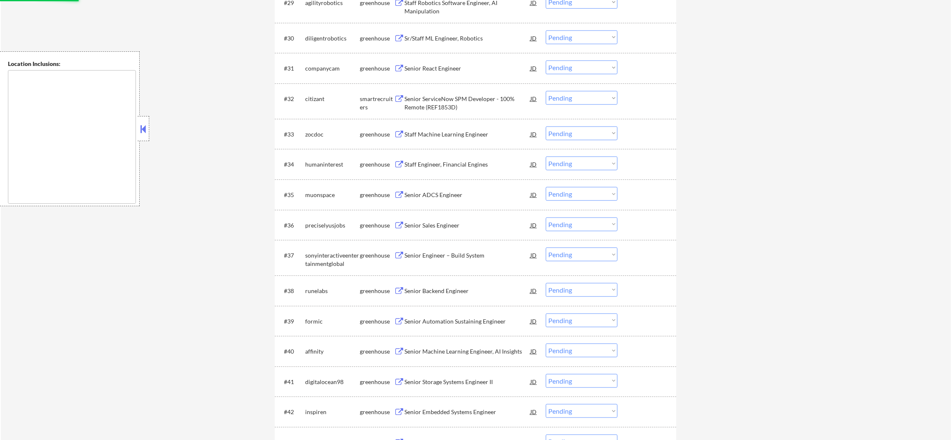
select select ""pending""
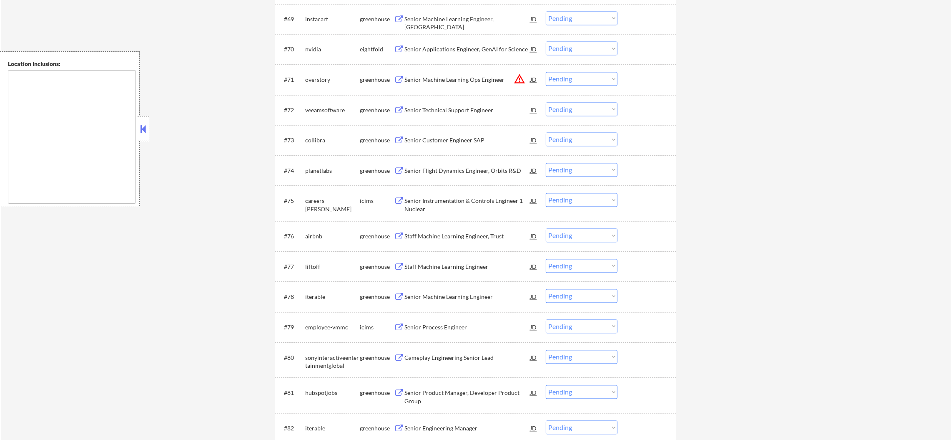
scroll to position [2522, 0]
click at [519, 78] on button "warning_amber" at bounding box center [520, 76] width 12 height 12
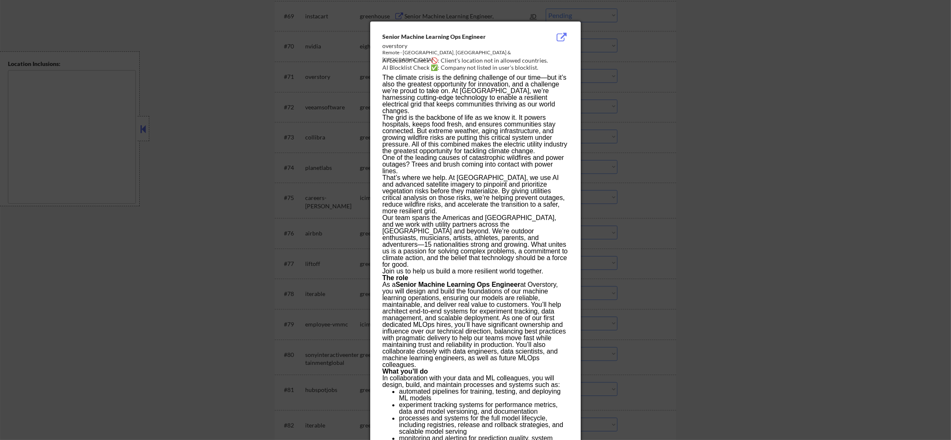
click at [639, 77] on div at bounding box center [475, 220] width 951 height 440
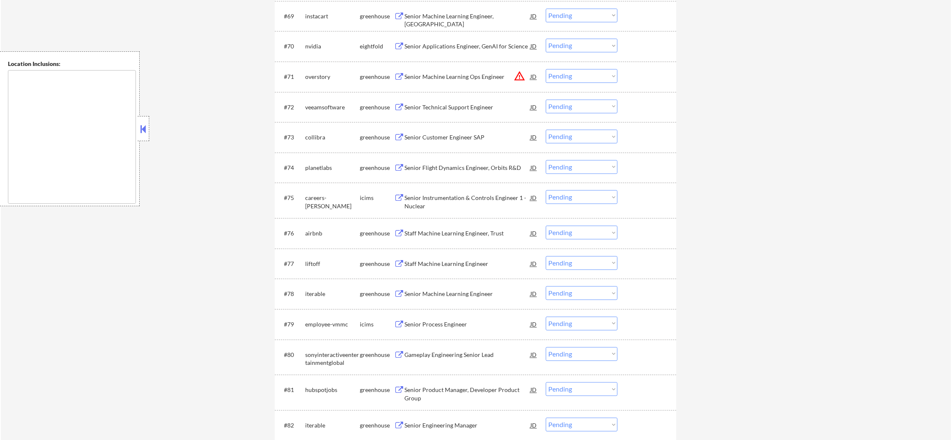
click at [563, 73] on select "Choose an option... Pending Applied Excluded (Questions) Excluded (Expired) Exc…" at bounding box center [582, 76] width 72 height 14
click at [546, 69] on select "Choose an option... Pending Applied Excluded (Questions) Excluded (Expired) Exc…" at bounding box center [582, 76] width 72 height 14
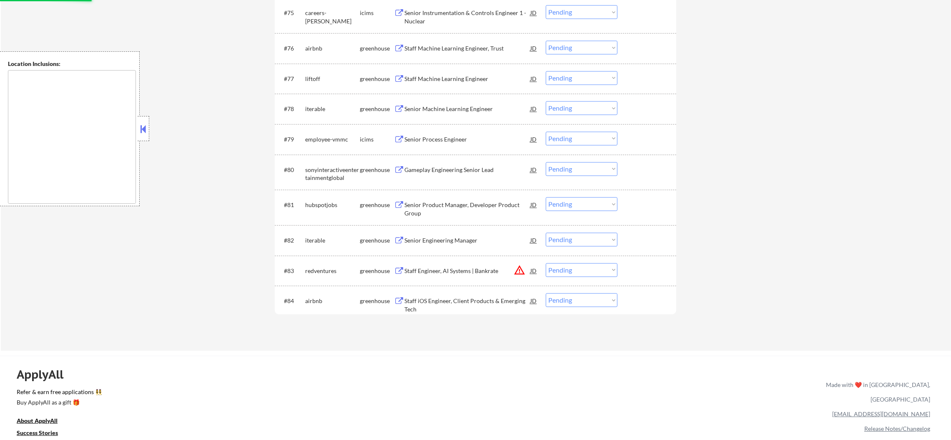
select select ""pending""
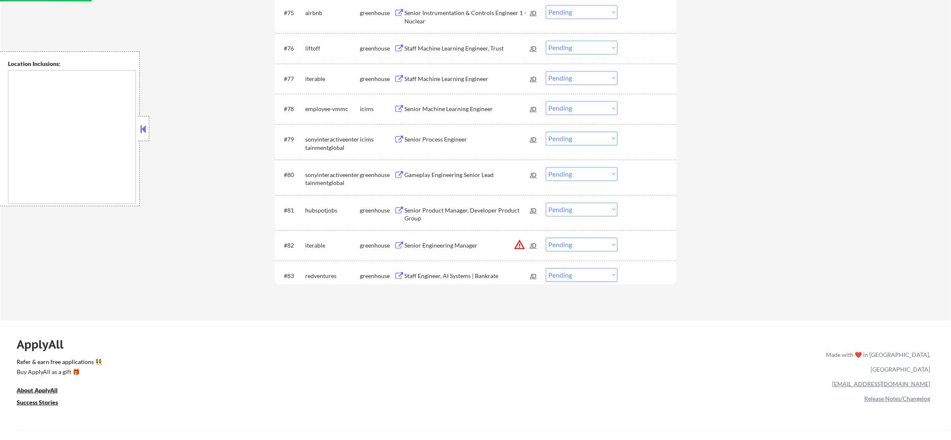
scroll to position [2769, 0]
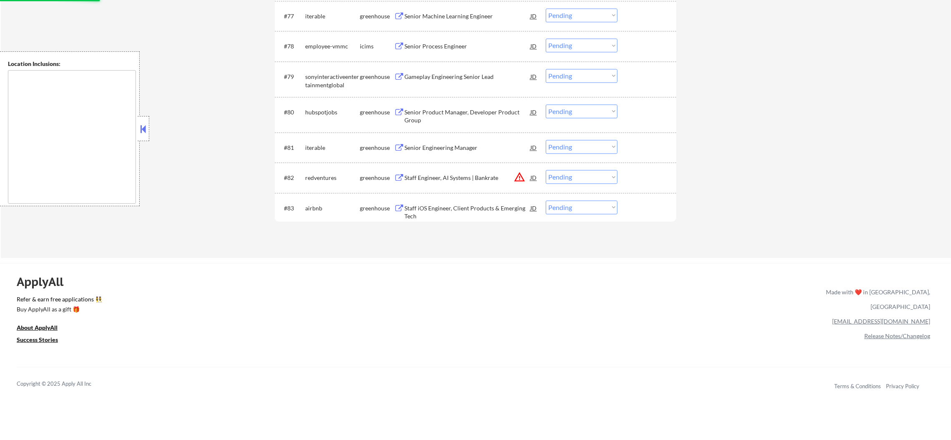
click at [519, 174] on button "warning_amber" at bounding box center [520, 177] width 12 height 12
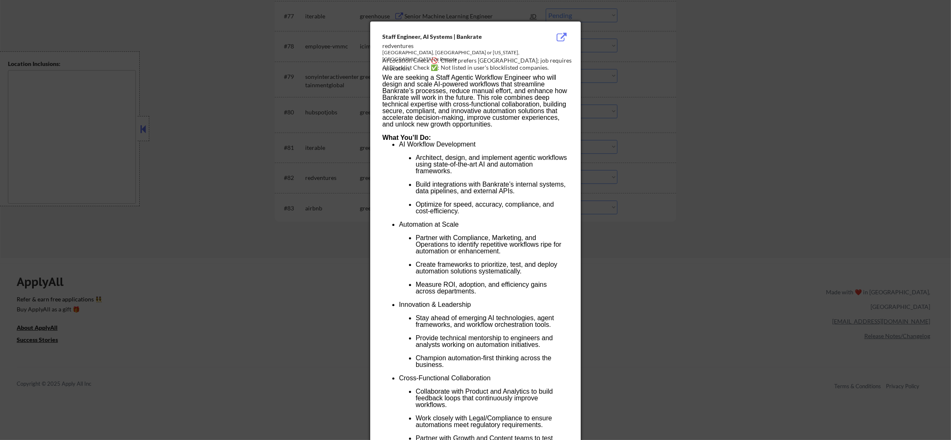
click at [657, 85] on div at bounding box center [475, 220] width 951 height 440
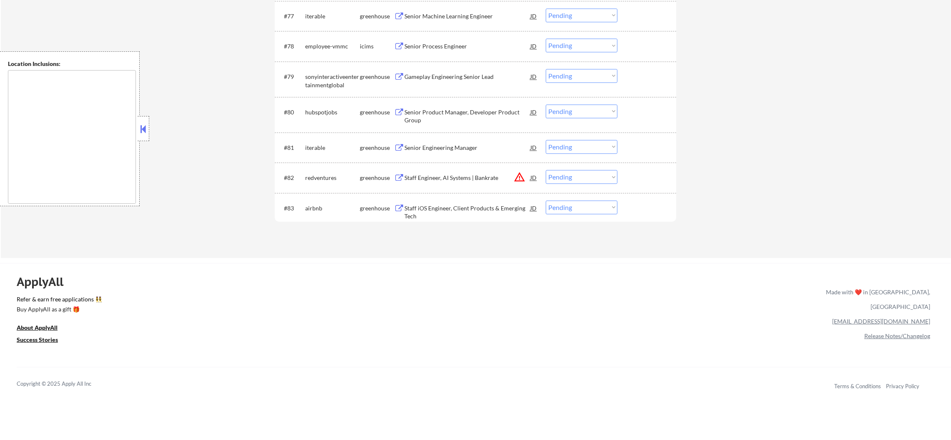
click at [518, 180] on button "warning_amber" at bounding box center [520, 177] width 12 height 12
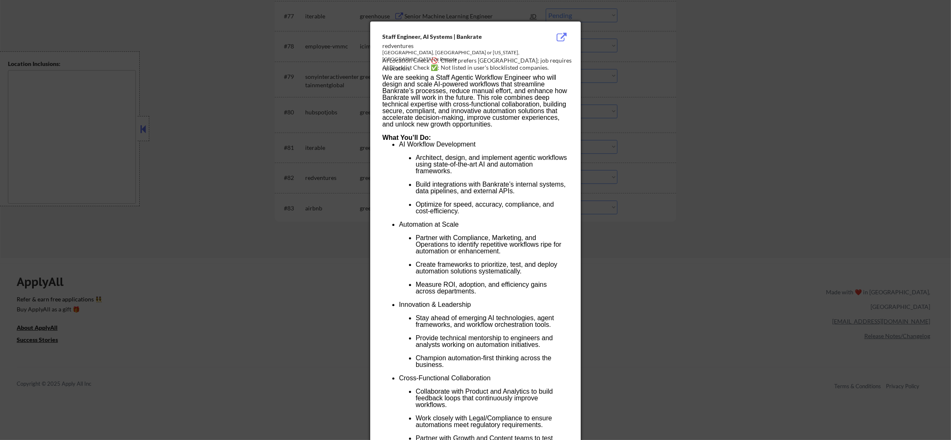
click at [619, 169] on div at bounding box center [475, 220] width 951 height 440
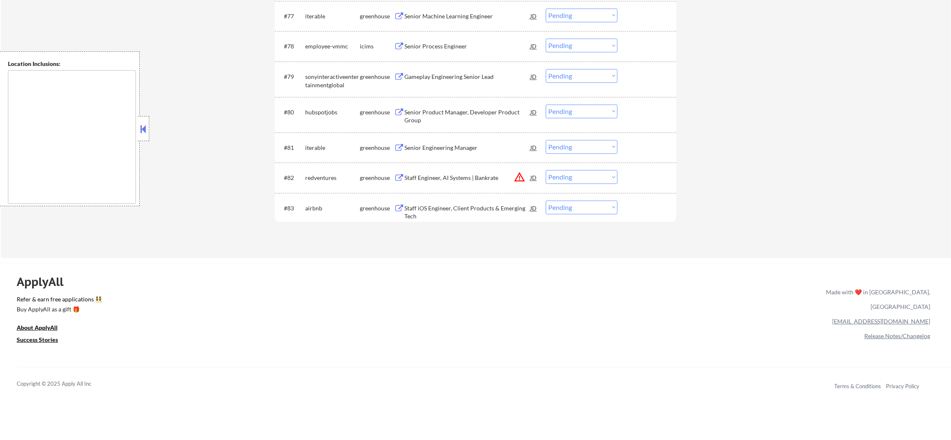
click at [486, 179] on div "Staff Engineer, AI Systems | Bankrate" at bounding box center [468, 178] width 126 height 8
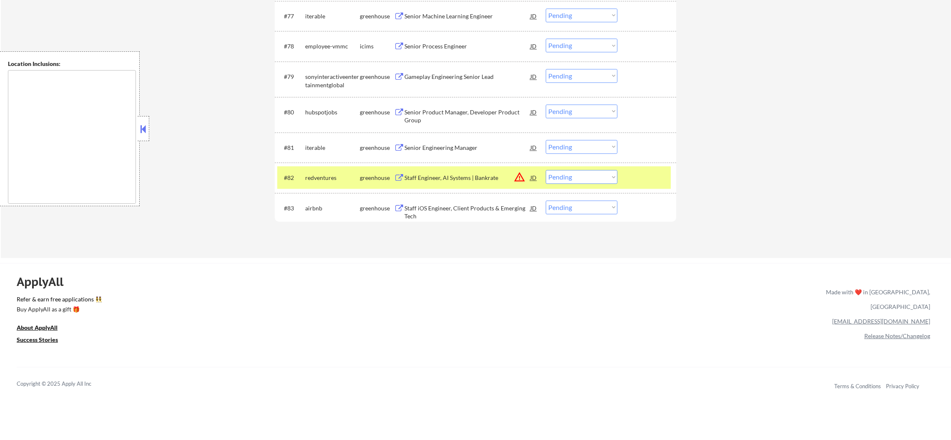
select select ""pending""
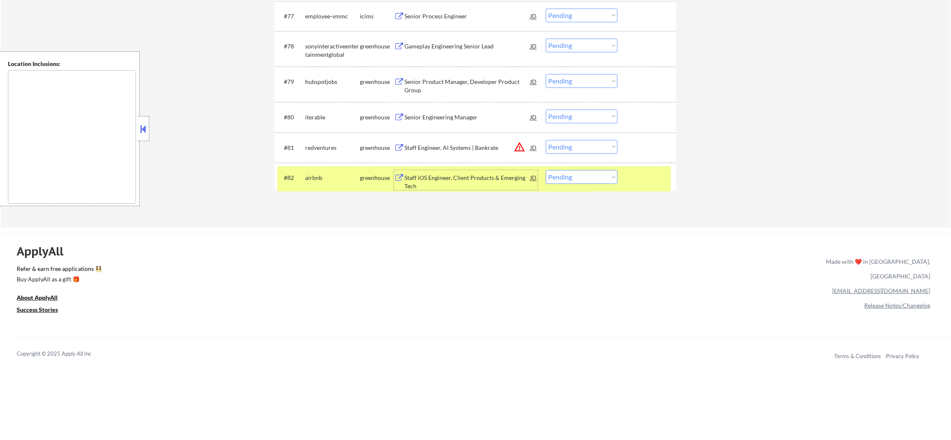
click at [519, 141] on button "warning_amber" at bounding box center [520, 147] width 12 height 12
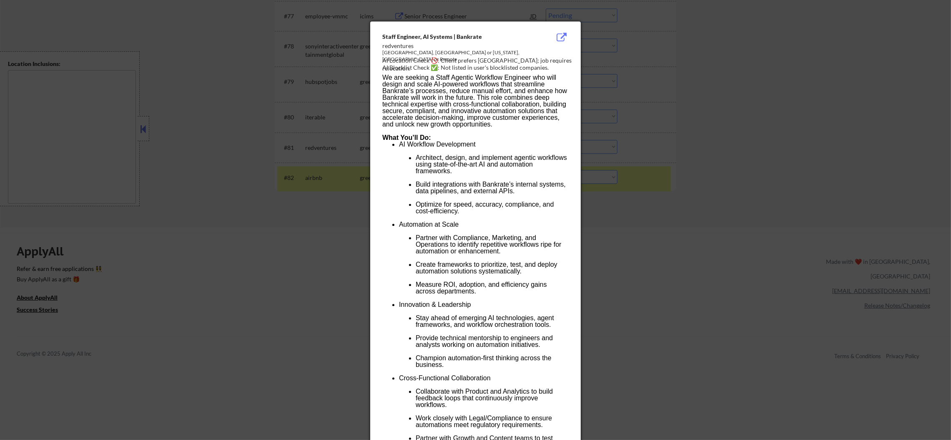
click at [610, 140] on div at bounding box center [475, 220] width 951 height 440
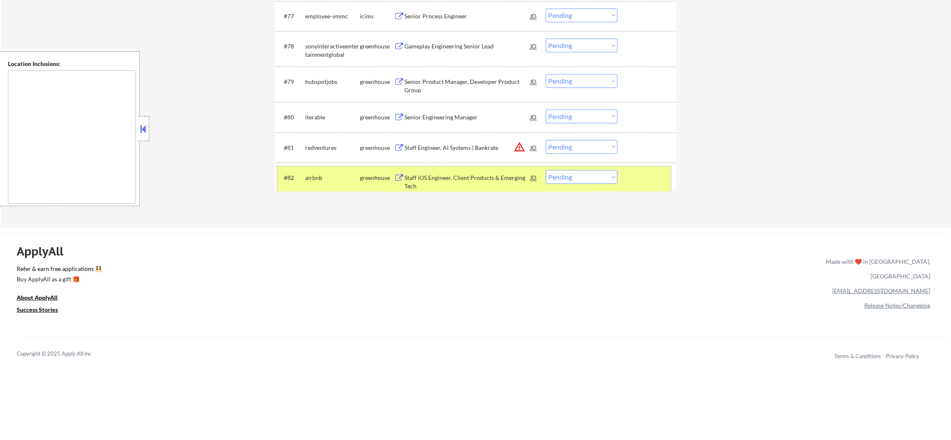
click at [337, 179] on div "airbnb" at bounding box center [332, 178] width 55 height 8
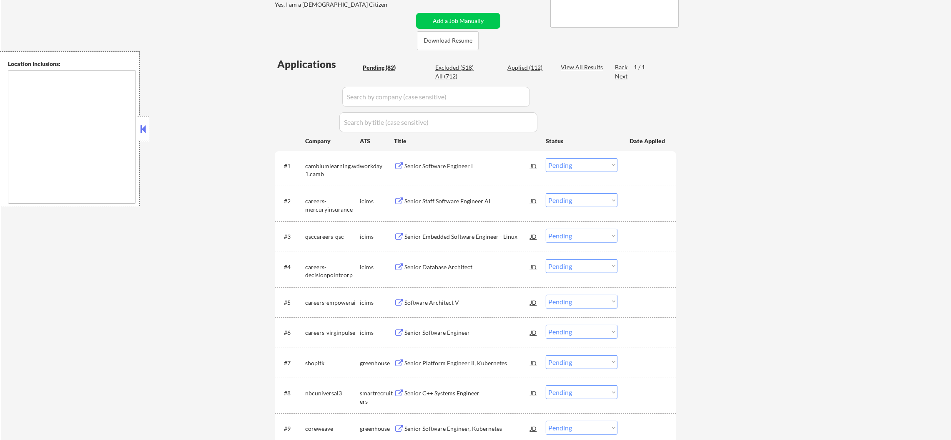
scroll to position [192, 0]
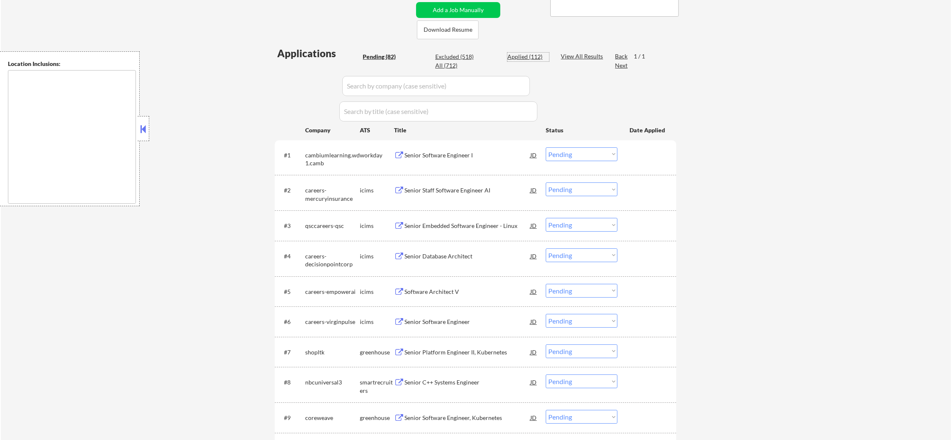
click at [521, 54] on div "Applied (112)" at bounding box center [529, 57] width 42 height 8
select select ""applied""
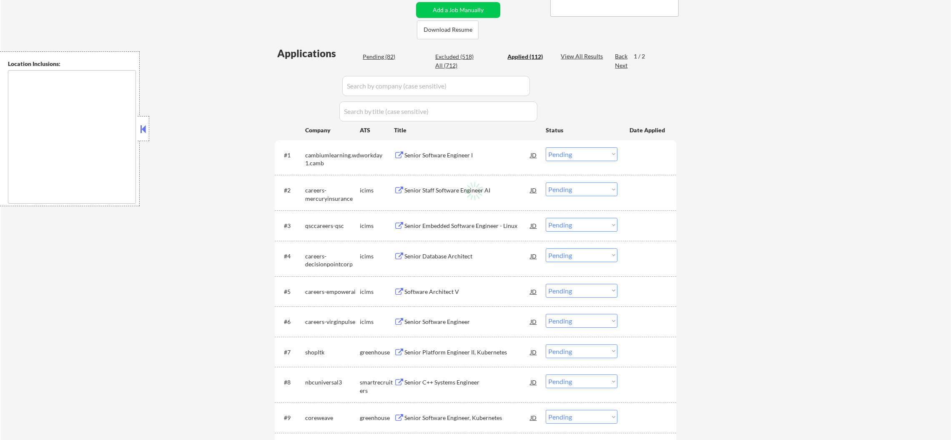
select select ""applied""
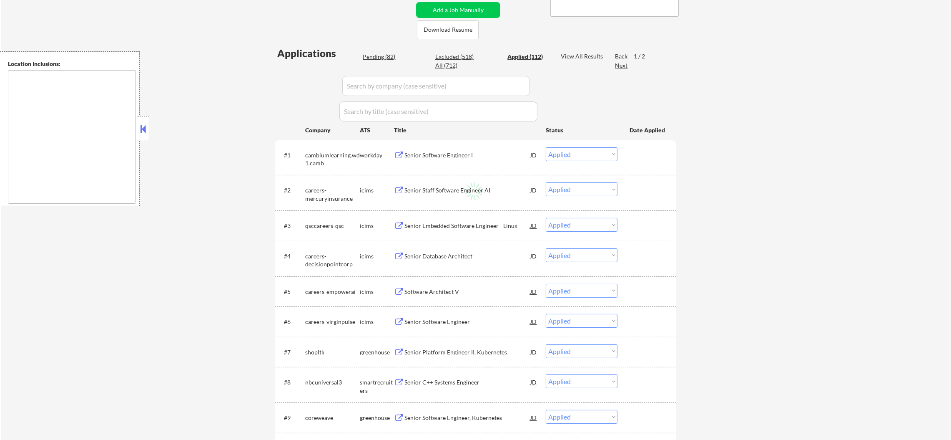
select select ""applied""
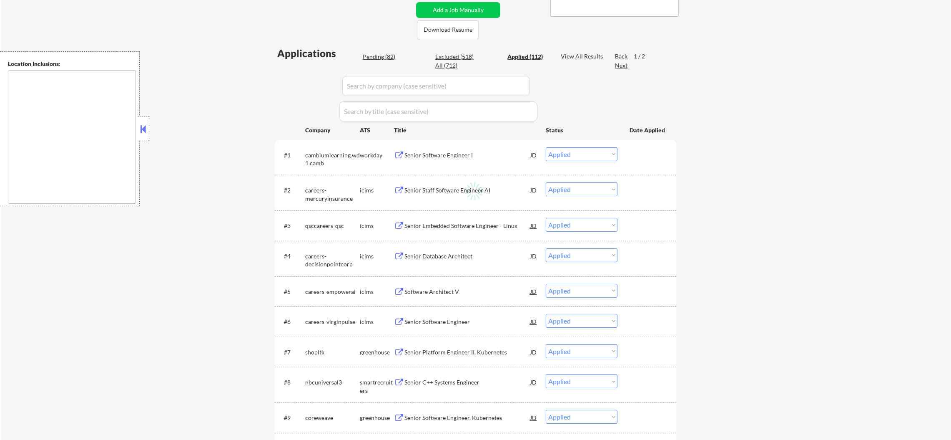
select select ""applied""
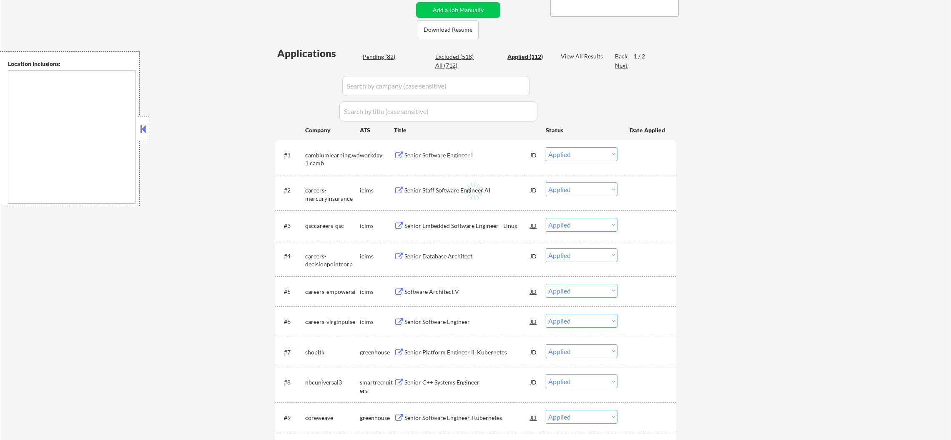
select select ""applied""
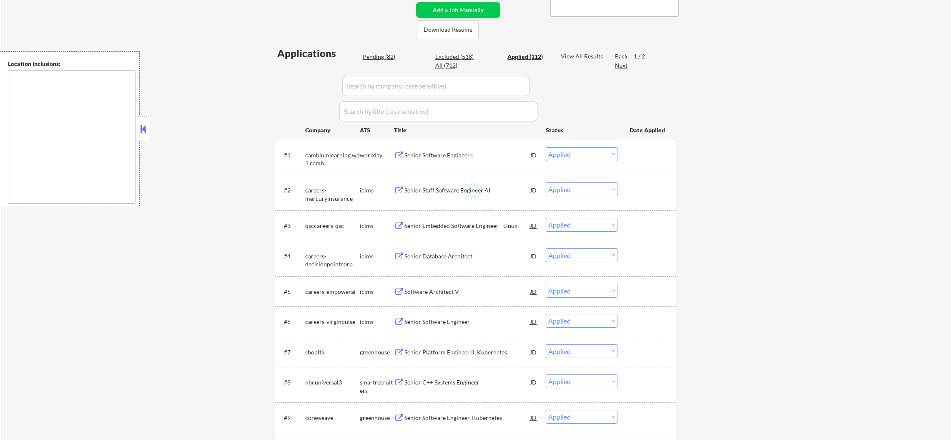
select select ""applied""
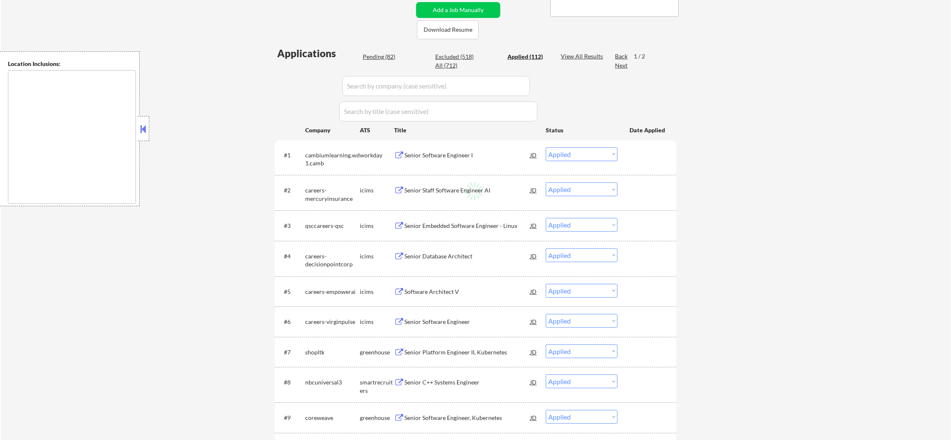
select select ""applied""
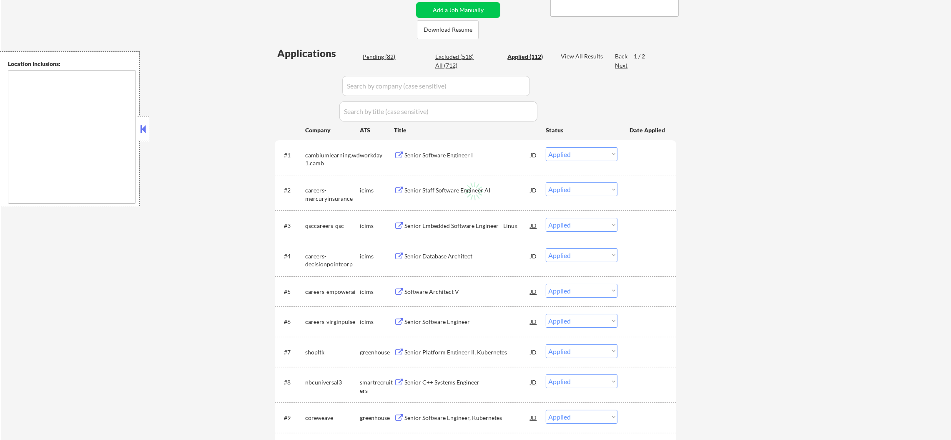
select select ""applied""
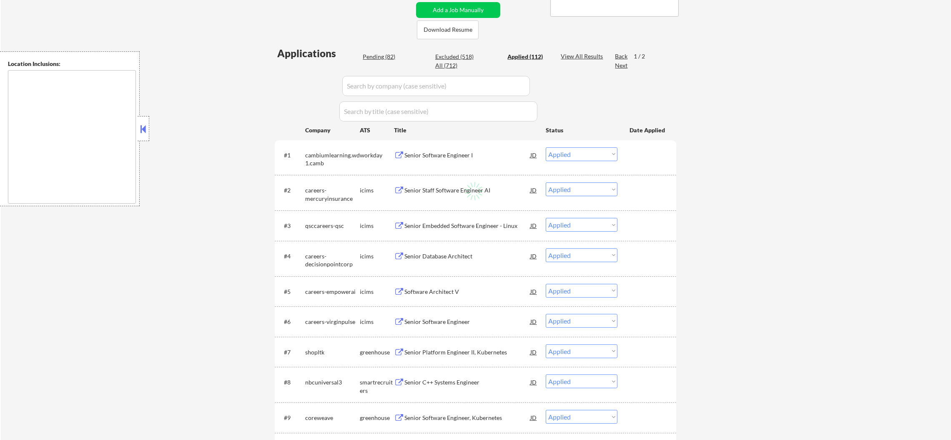
select select ""applied""
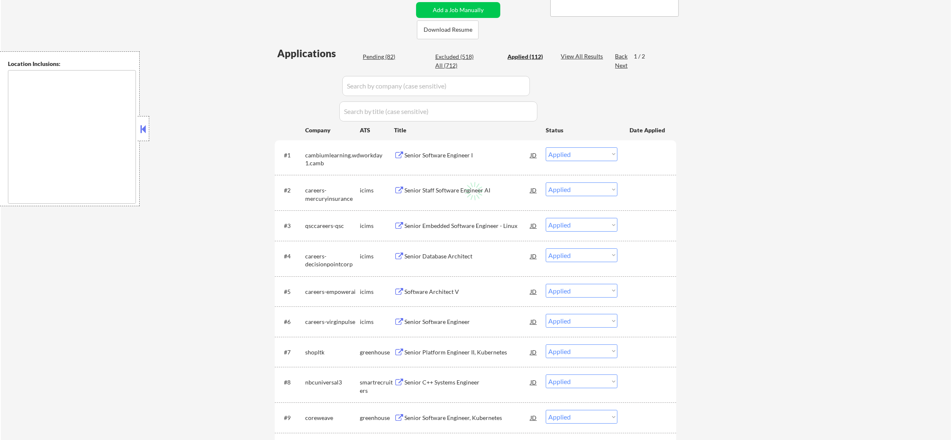
select select ""applied""
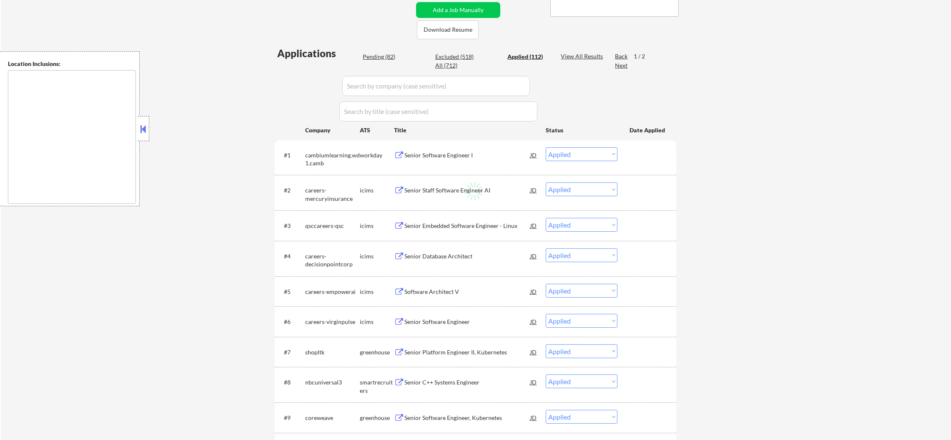
select select ""applied""
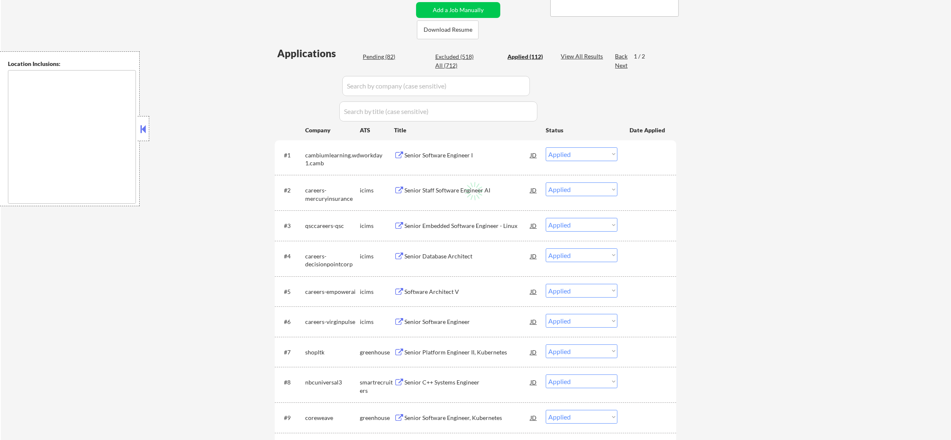
select select ""applied""
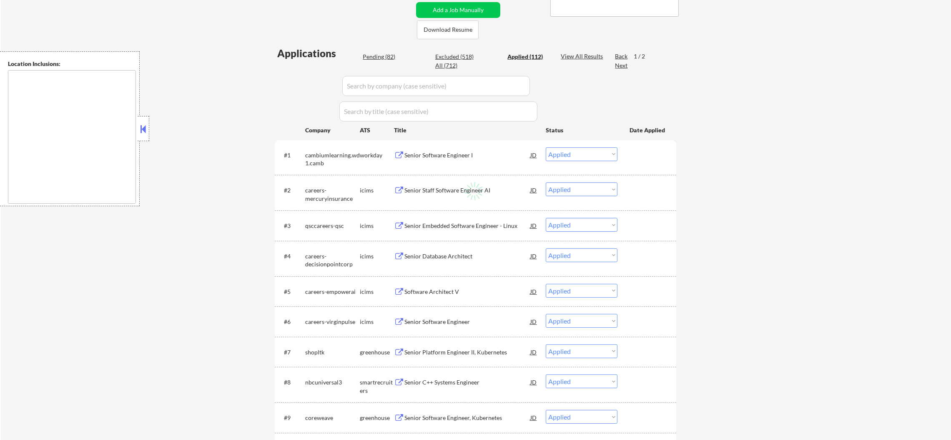
select select ""applied""
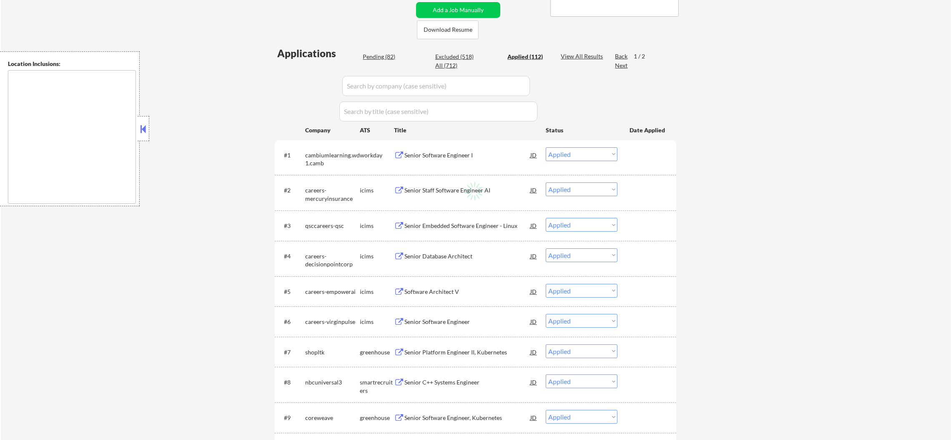
select select ""applied""
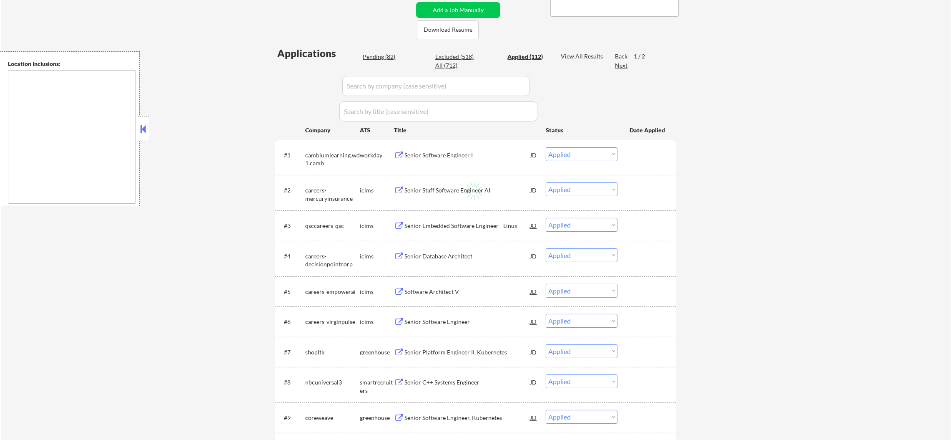
select select ""applied""
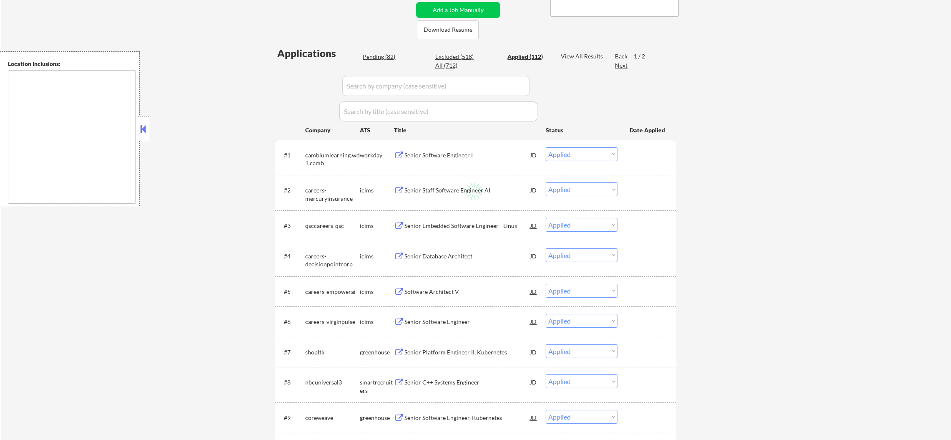
select select ""applied""
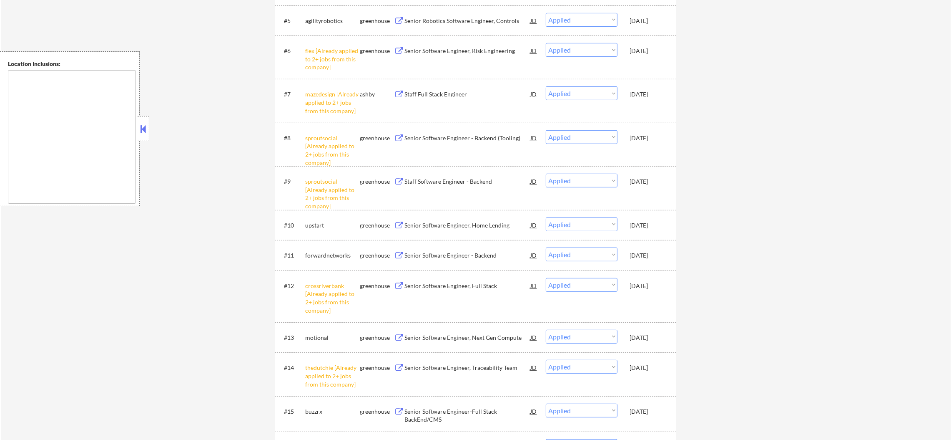
scroll to position [484, 0]
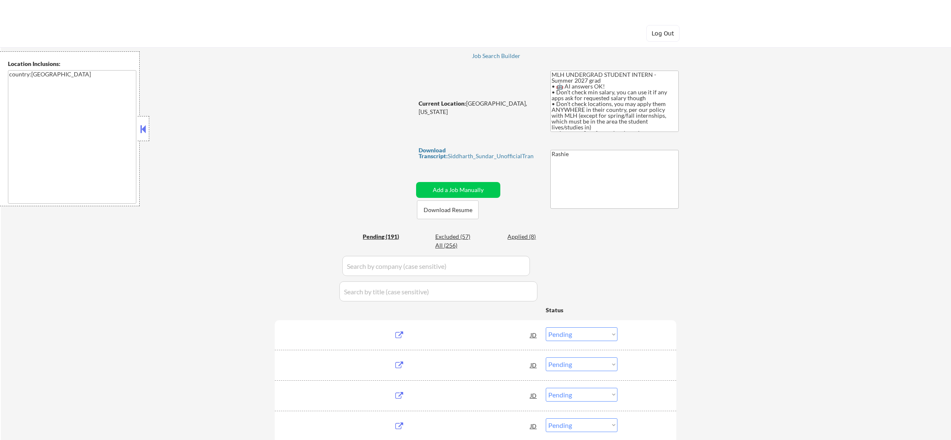
select select ""pending""
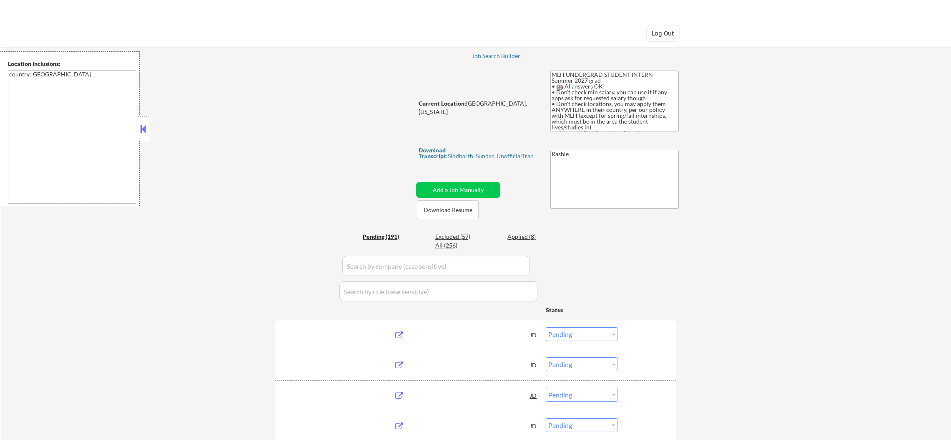
select select ""pending""
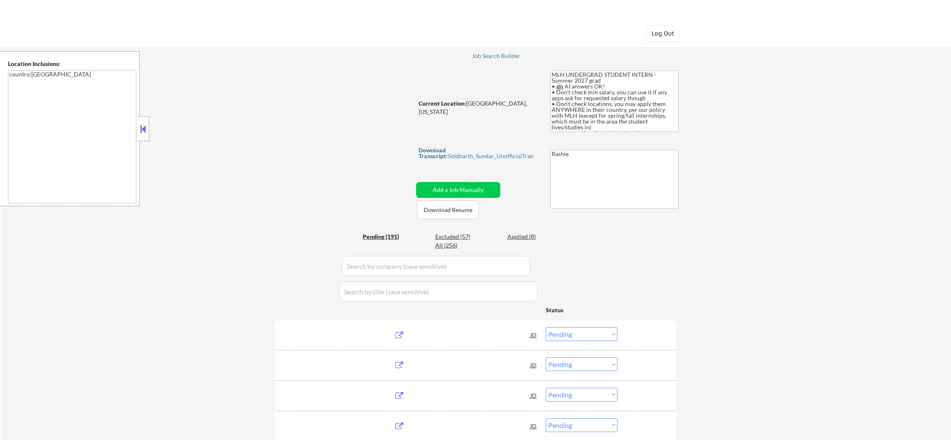
select select ""pending""
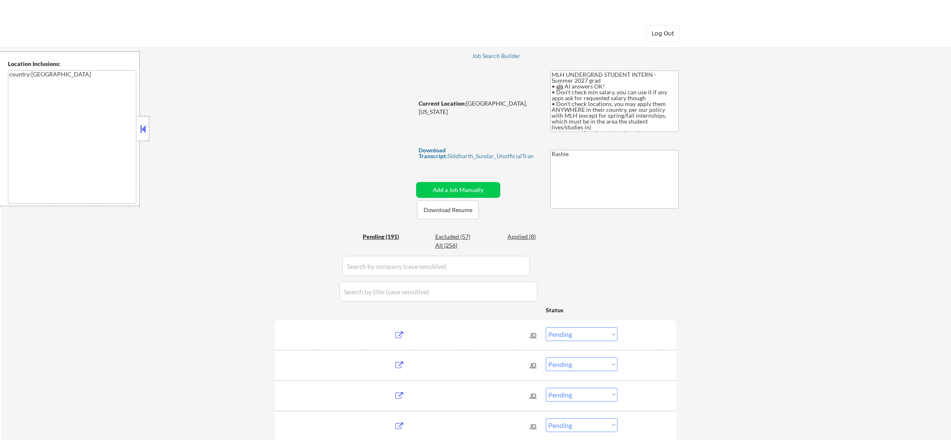
select select ""pending""
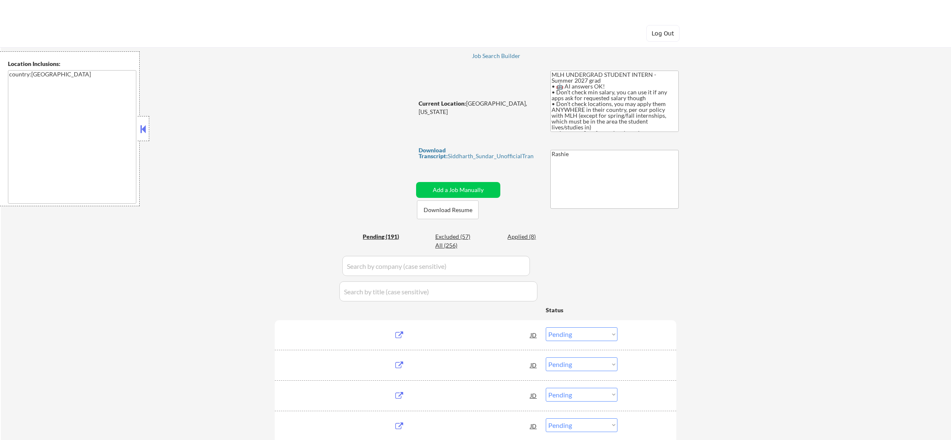
select select ""pending""
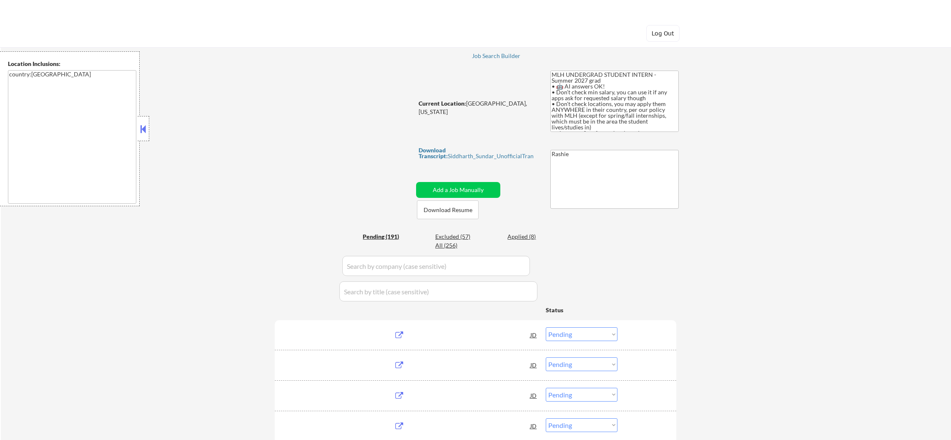
select select ""pending""
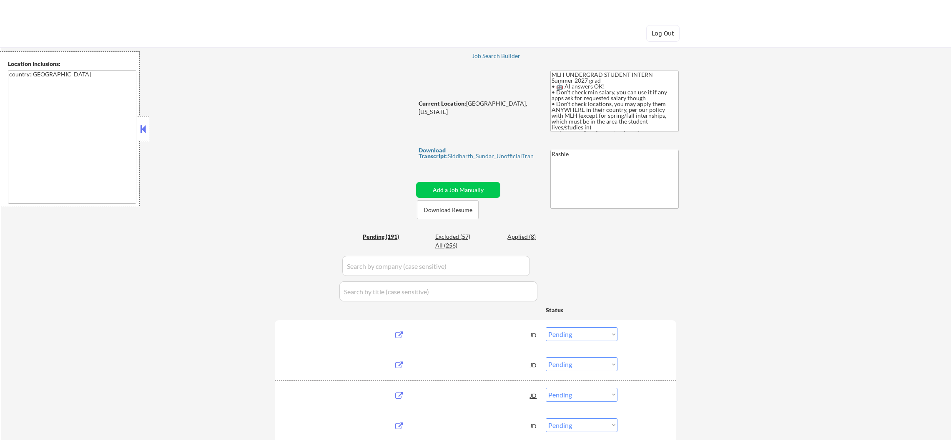
select select ""pending""
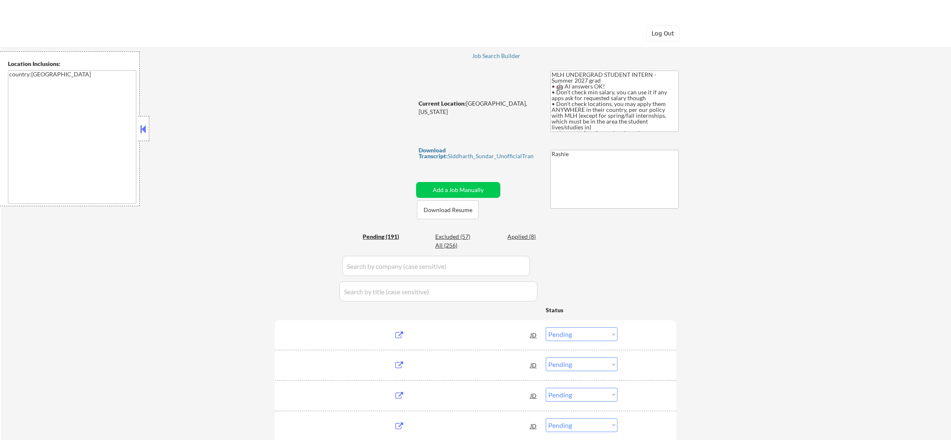
select select ""pending""
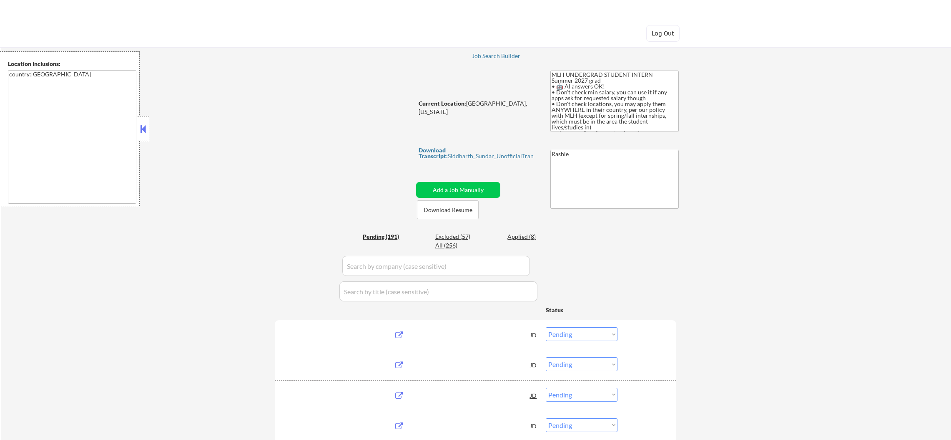
select select ""pending""
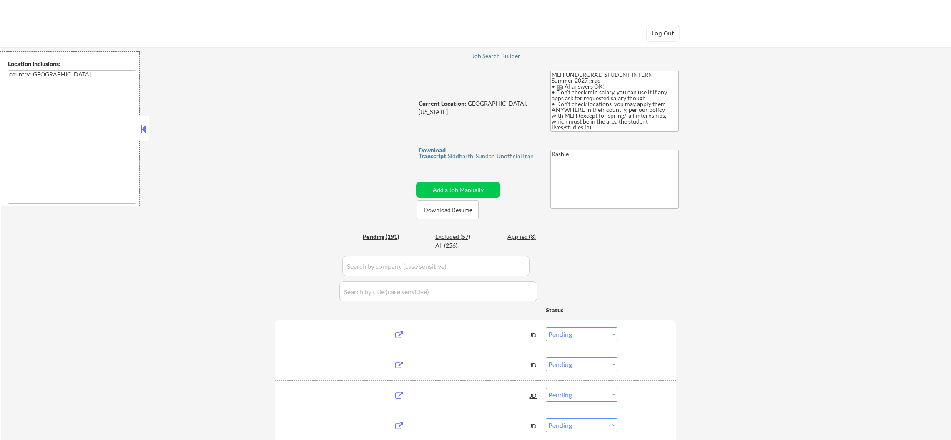
select select ""pending""
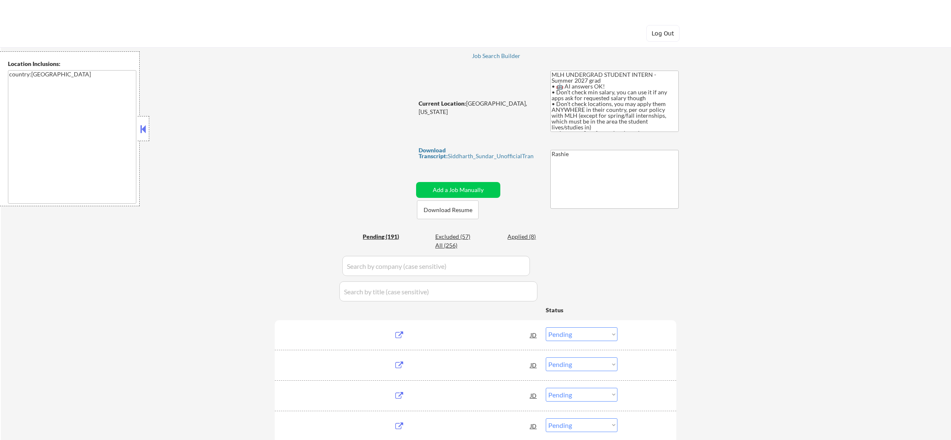
select select ""pending""
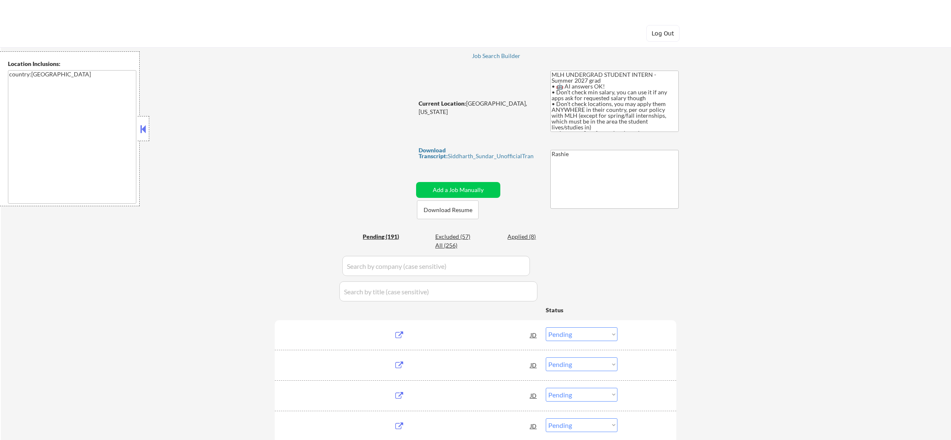
select select ""pending""
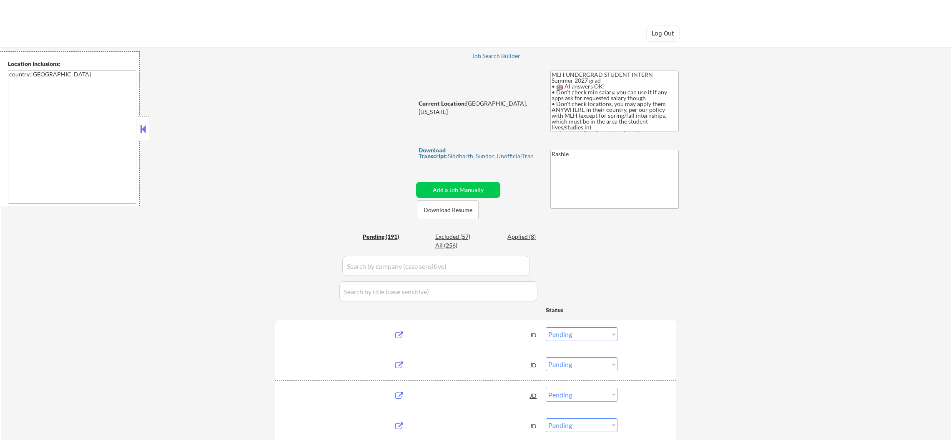
select select ""pending""
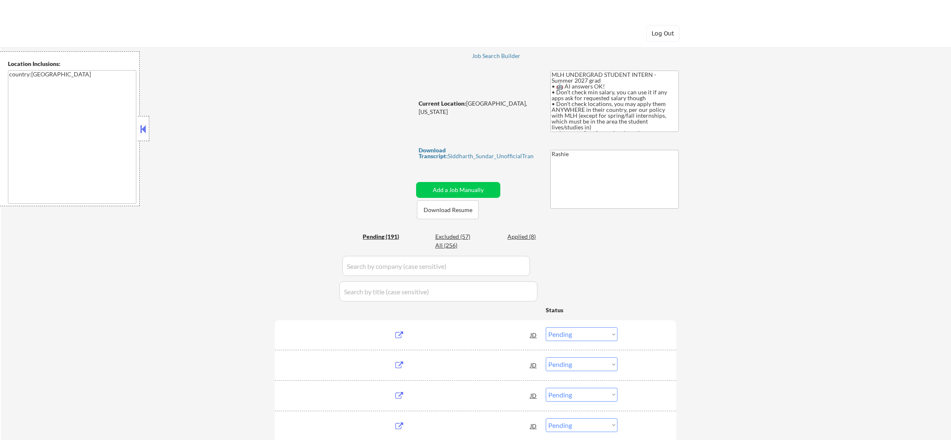
select select ""pending""
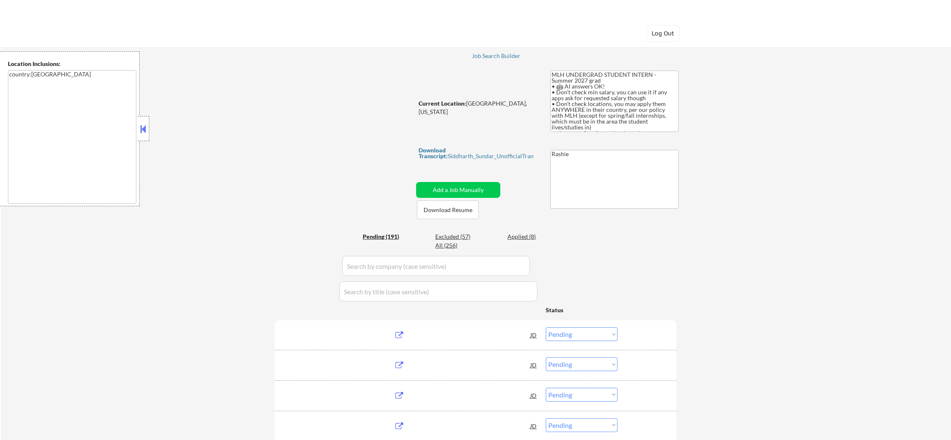
select select ""pending""
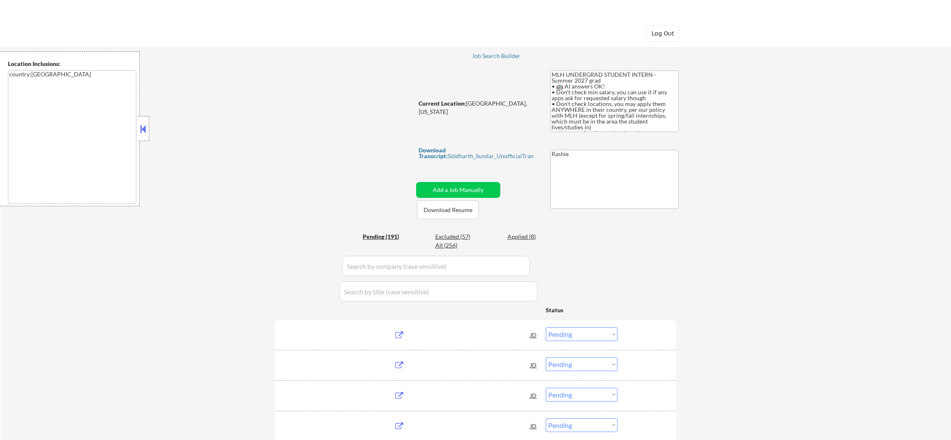
select select ""pending""
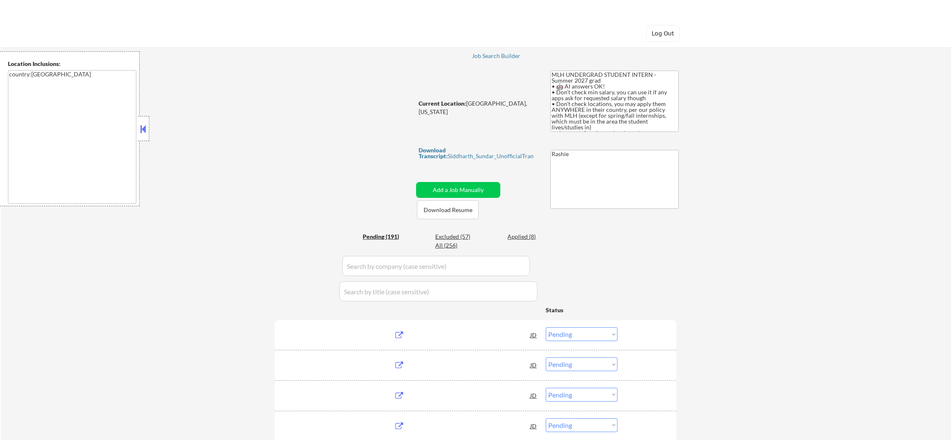
select select ""pending""
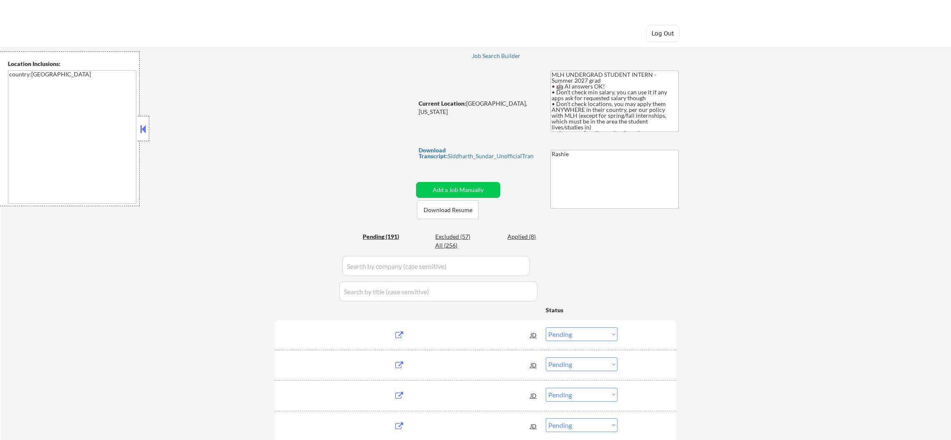
select select ""pending""
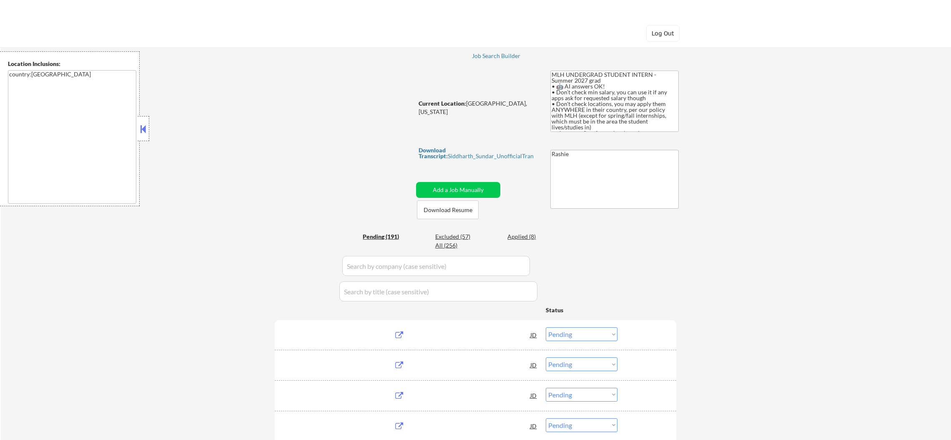
select select ""pending""
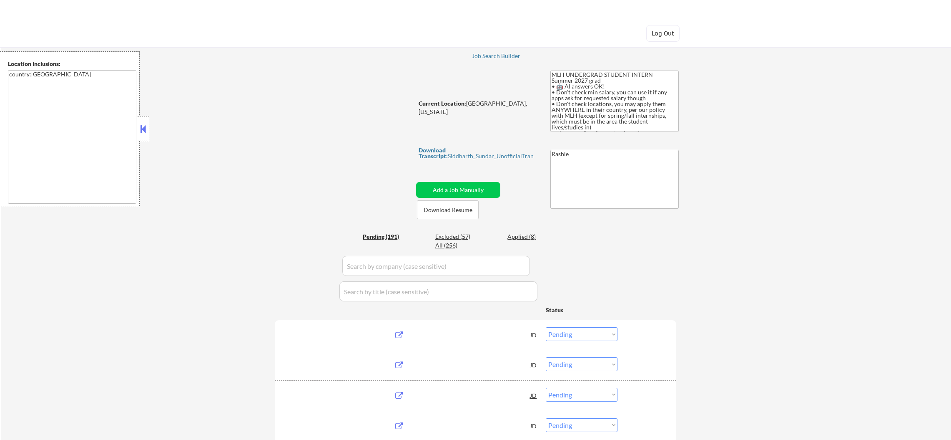
select select ""pending""
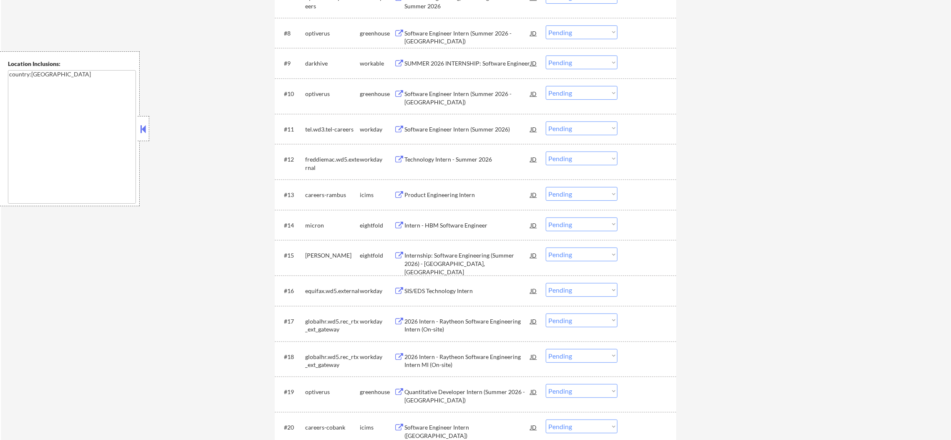
scroll to position [542, 0]
click at [472, 32] on div "Software Engineer Intern (Summer 2026 - Austin)" at bounding box center [468, 37] width 126 height 16
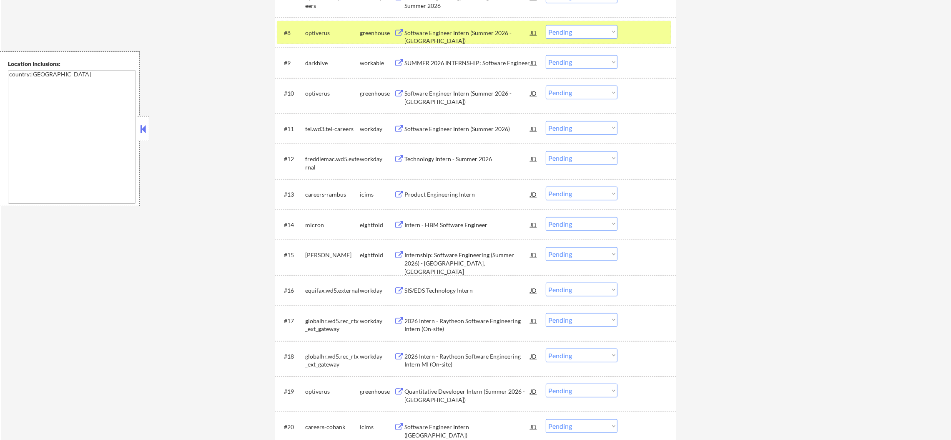
click at [326, 26] on div "optiverus" at bounding box center [332, 32] width 55 height 15
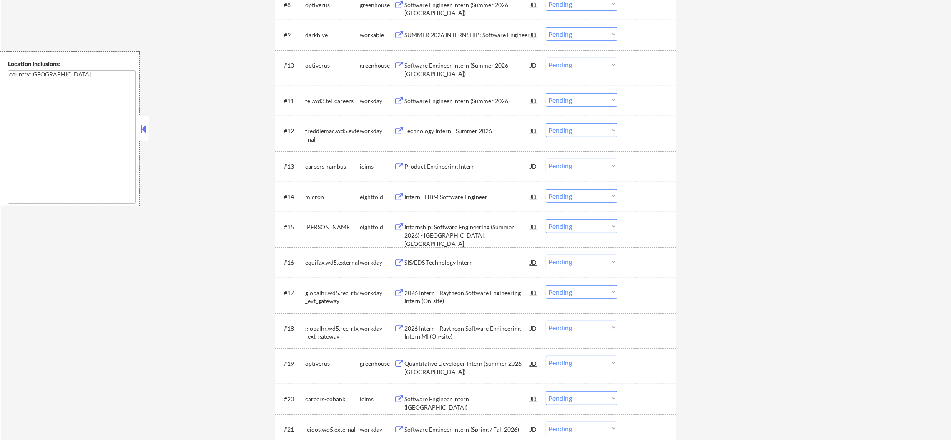
scroll to position [584, 0]
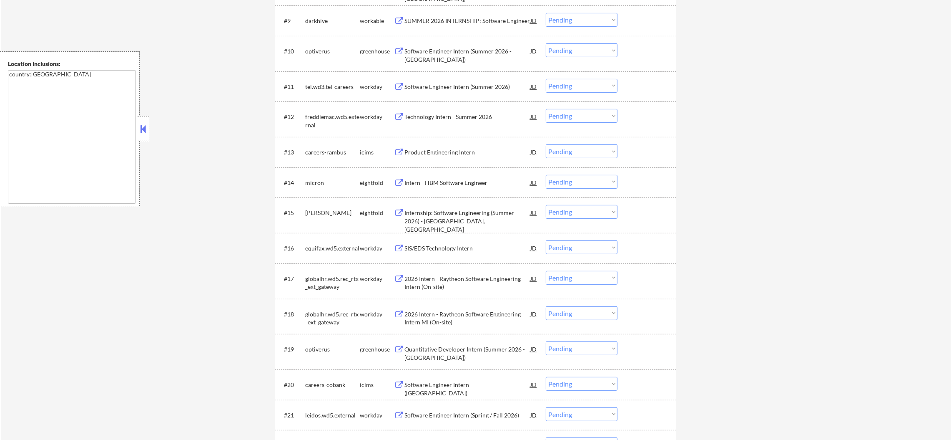
click at [458, 15] on div "SUMMER 2026 INTERNSHIP: Software Engineer" at bounding box center [468, 20] width 126 height 15
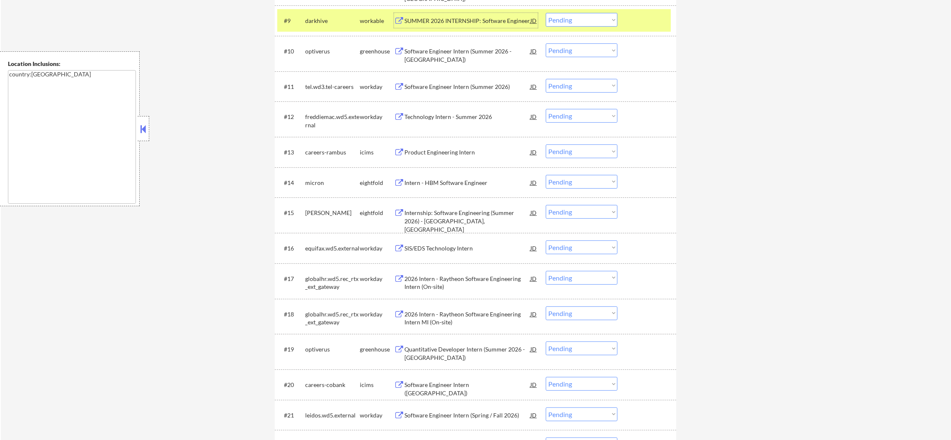
click at [330, 9] on div "#9 darkhive workable SUMMER 2026 INTERNSHIP: Software Engineer JD Choose an opt…" at bounding box center [474, 20] width 394 height 23
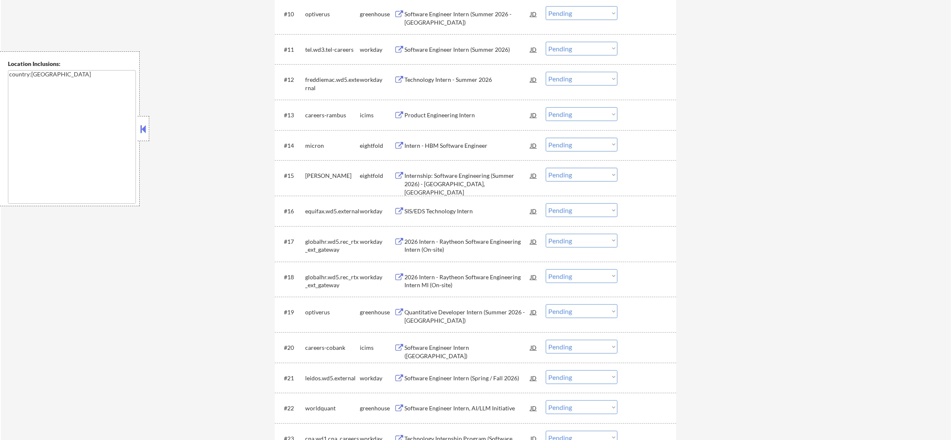
scroll to position [625, 0]
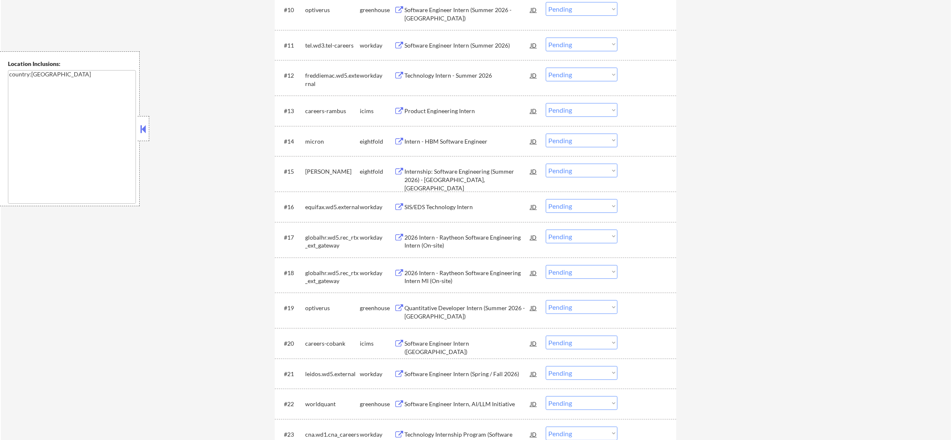
click at [478, 30] on div "#11 tel.wd3.tel-careers workday Software Engineer Intern (Summer 2026) JD Choos…" at bounding box center [476, 45] width 402 height 30
click at [480, 6] on div "Software Engineer Intern (Summer 2026 - Chicago)" at bounding box center [468, 14] width 126 height 16
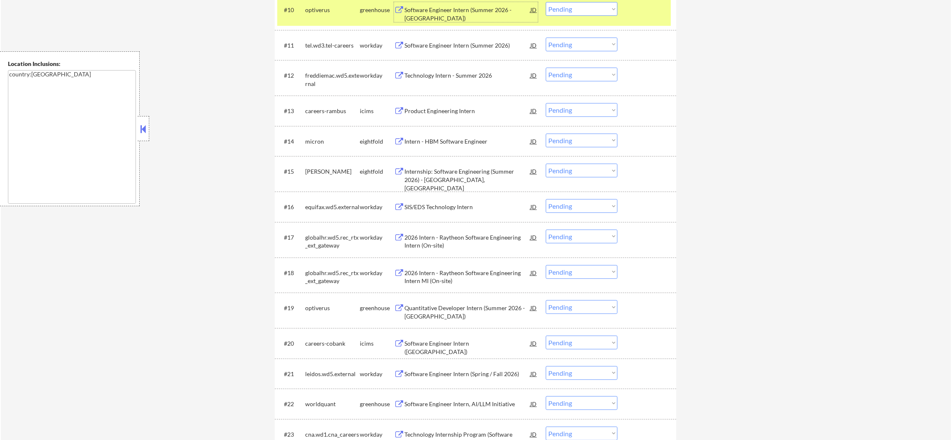
click at [334, 13] on div "optiverus" at bounding box center [332, 10] width 55 height 8
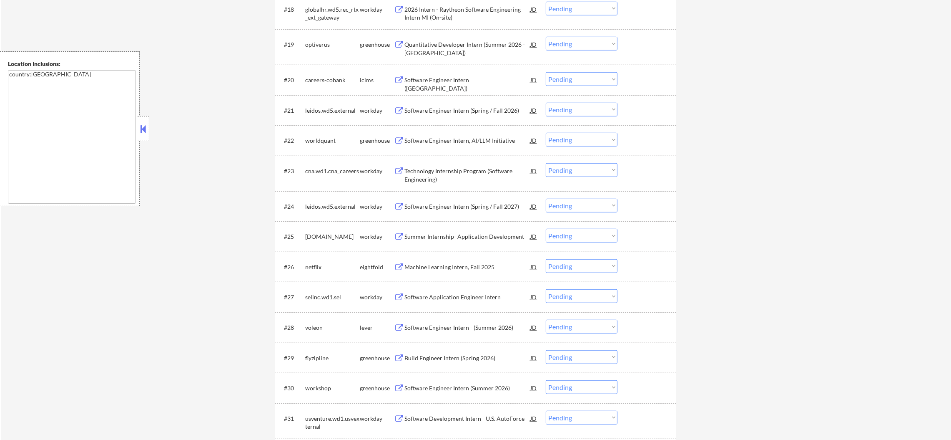
scroll to position [897, 0]
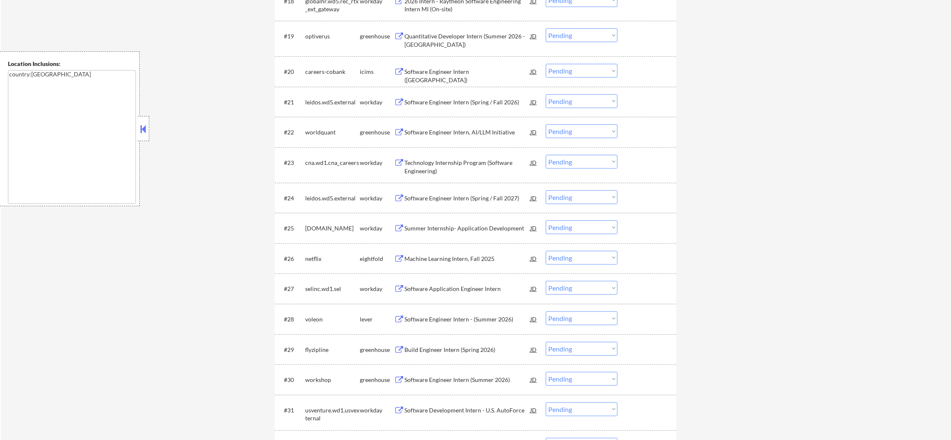
click at [448, 37] on div "Quantitative Developer Intern (Summer 2026 - Austin)" at bounding box center [468, 40] width 126 height 16
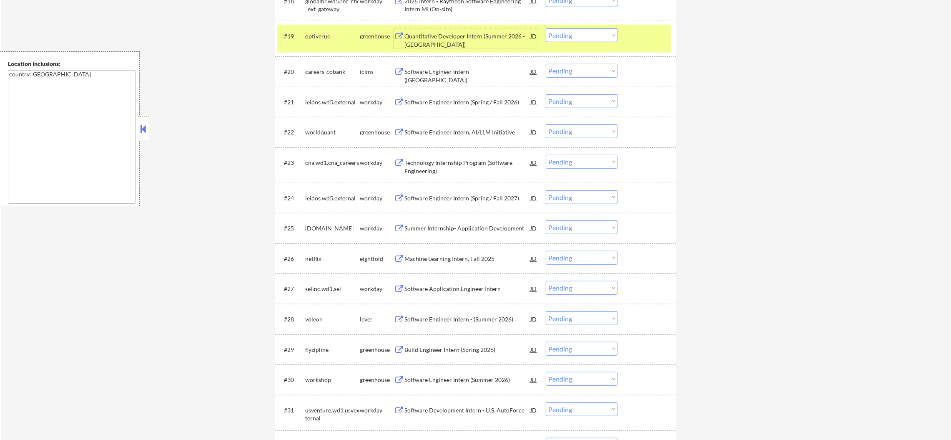
click at [306, 42] on div "optiverus" at bounding box center [332, 35] width 55 height 15
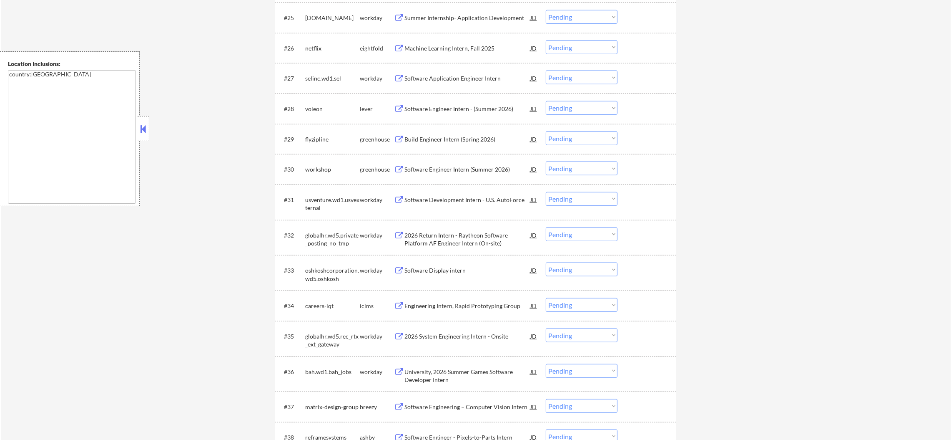
scroll to position [1105, 0]
click at [468, 45] on div "Machine Learning Intern, Fall 2025" at bounding box center [468, 50] width 126 height 15
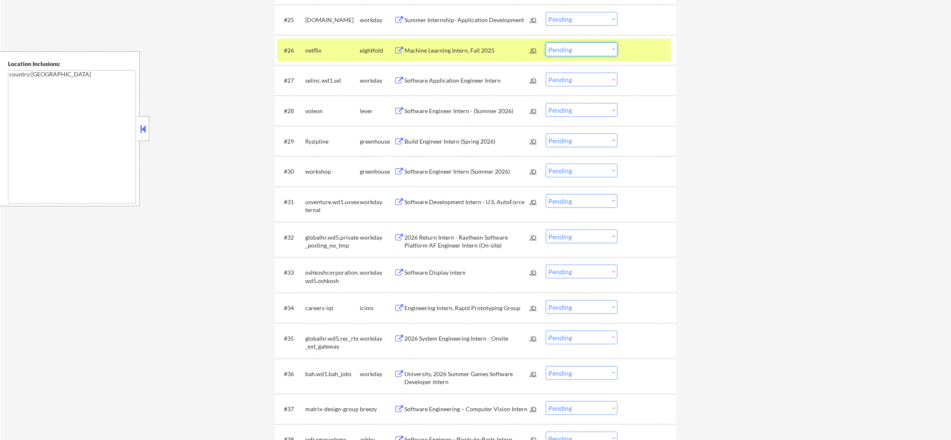
click at [572, 44] on select "Choose an option... Pending Applied Excluded (Questions) Excluded (Expired) Exc…" at bounding box center [582, 50] width 72 height 14
click at [546, 43] on select "Choose an option... Pending Applied Excluded (Questions) Excluded (Expired) Exc…" at bounding box center [582, 50] width 72 height 14
click at [324, 47] on div "netflix" at bounding box center [332, 50] width 55 height 8
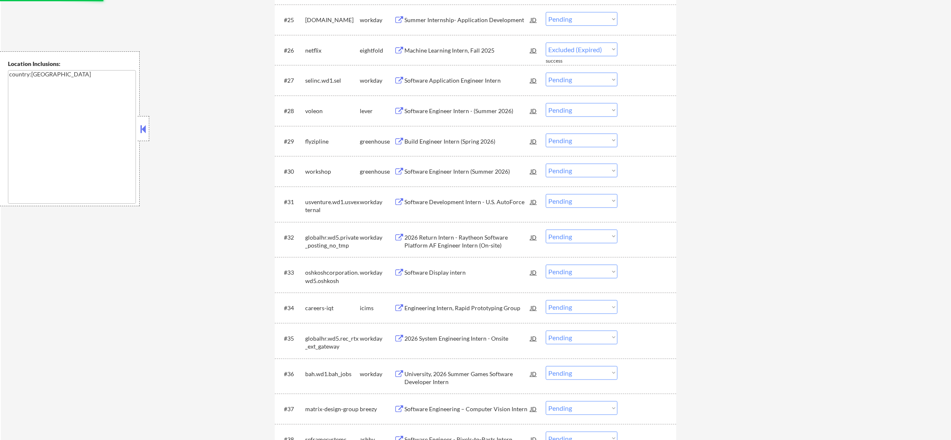
click at [498, 107] on div "Software Engineer Intern - (Summer 2026)" at bounding box center [468, 111] width 126 height 8
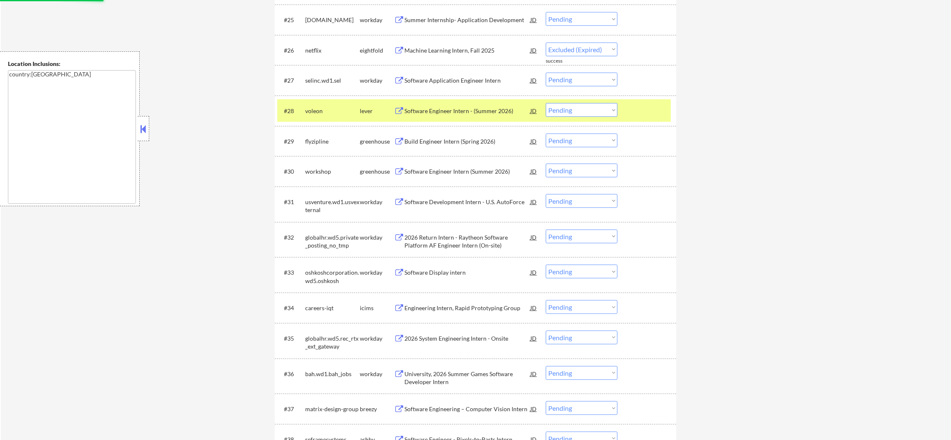
select select ""pending""
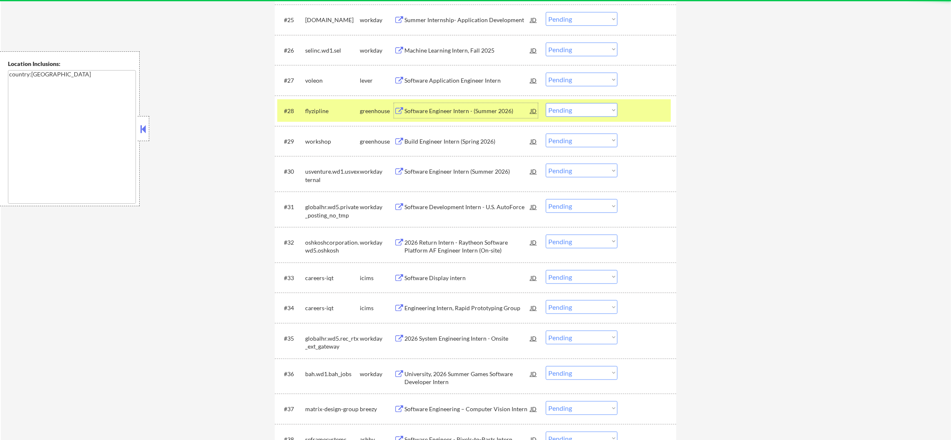
click at [321, 123] on div "#28 flyzipline greenhouse Software Engineer Intern - (Summer 2026) JD Choose an…" at bounding box center [476, 111] width 402 height 30
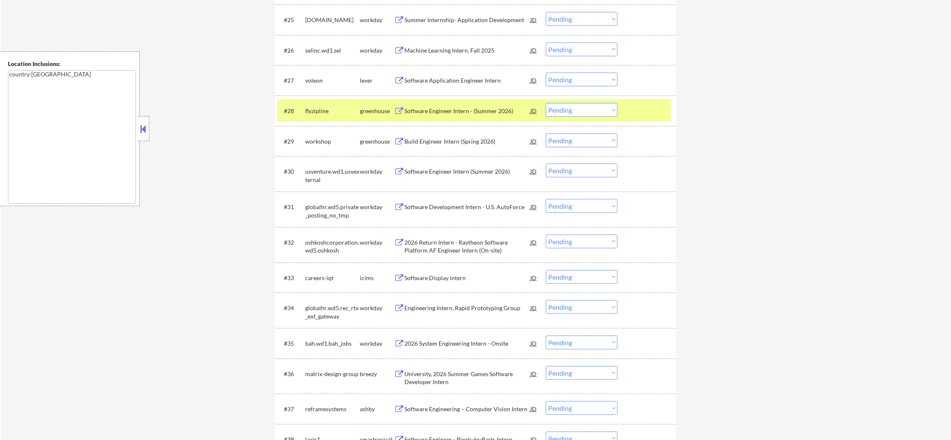
click at [319, 104] on div "flyzipline" at bounding box center [332, 110] width 55 height 15
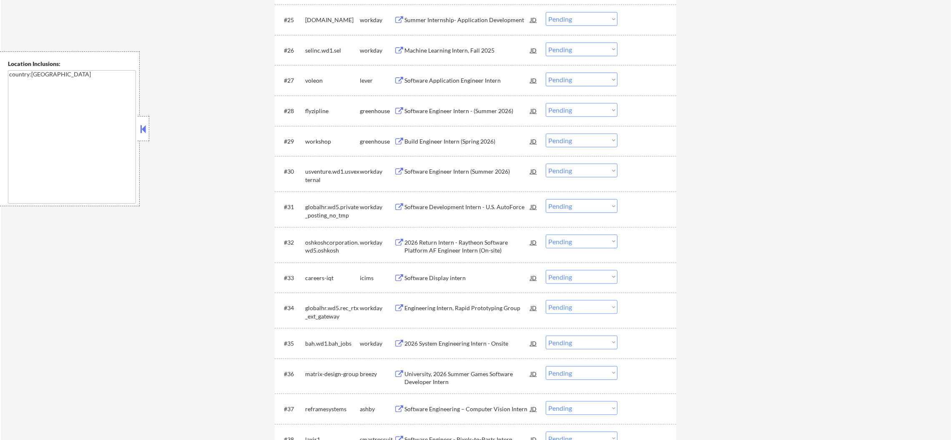
click at [326, 70] on div "#27 voleon lever Software Application Engineer Intern JD Choose an option... Pe…" at bounding box center [474, 80] width 394 height 23
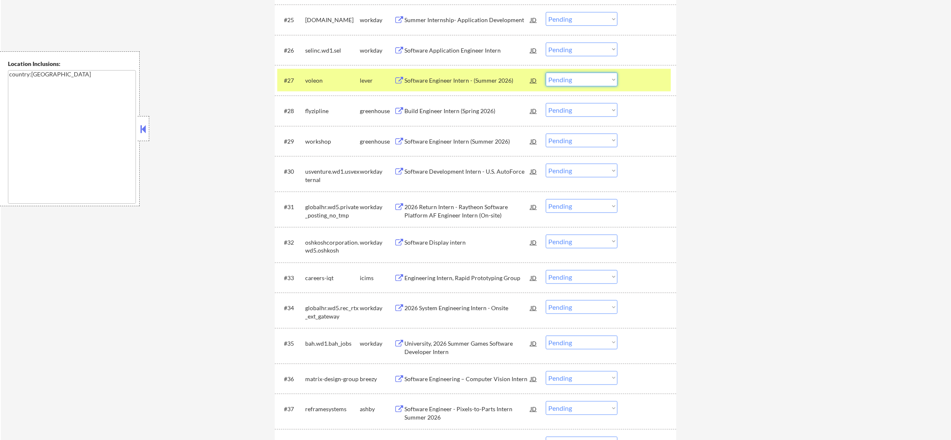
click at [571, 80] on select "Choose an option... Pending Applied Excluded (Questions) Excluded (Expired) Exc…" at bounding box center [582, 80] width 72 height 14
click at [546, 73] on select "Choose an option... Pending Applied Excluded (Questions) Excluded (Expired) Exc…" at bounding box center [582, 80] width 72 height 14
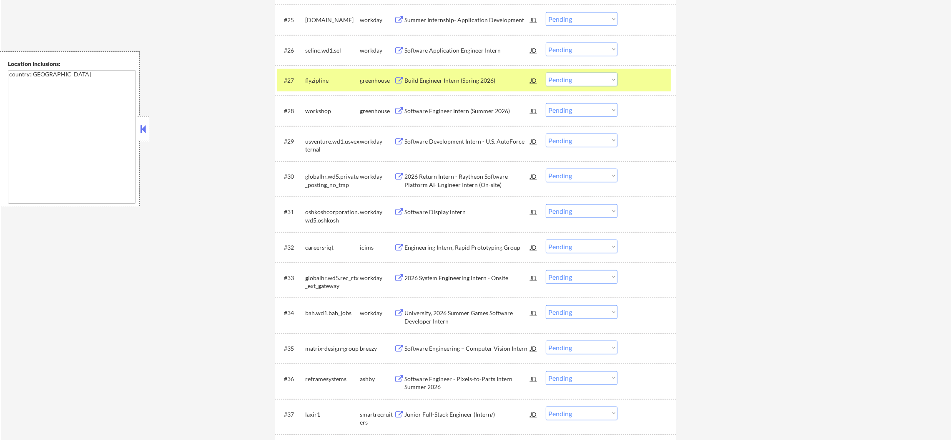
click at [317, 77] on div "flyzipline" at bounding box center [332, 80] width 55 height 8
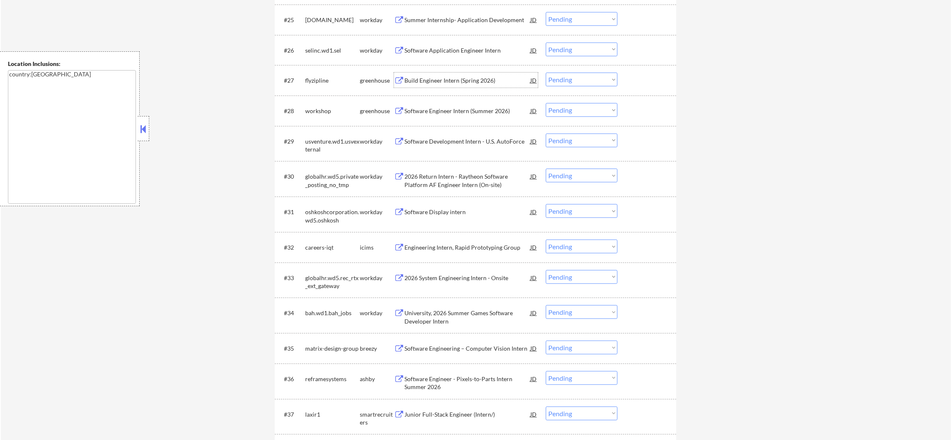
click at [449, 82] on div "Build Engineer Intern (Spring 2026)" at bounding box center [468, 80] width 126 height 8
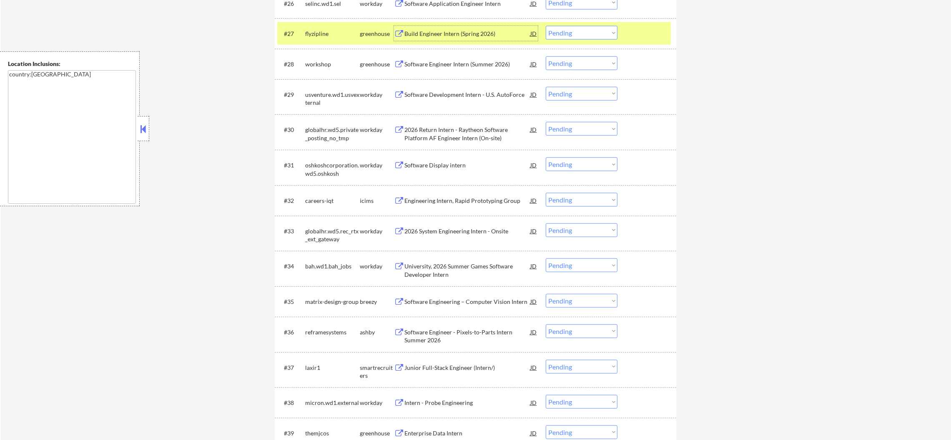
scroll to position [1147, 0]
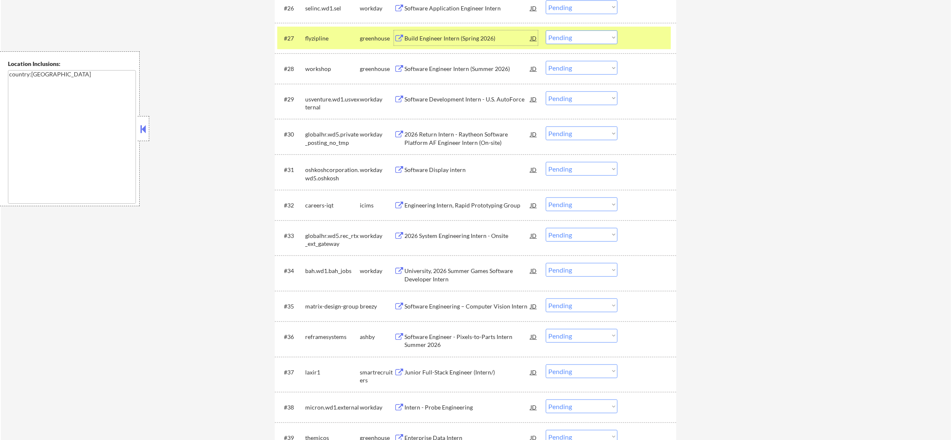
click at [572, 38] on select "Choose an option... Pending Applied Excluded (Questions) Excluded (Expired) Exc…" at bounding box center [582, 37] width 72 height 14
click at [546, 30] on select "Choose an option... Pending Applied Excluded (Questions) Excluded (Expired) Exc…" at bounding box center [582, 37] width 72 height 14
click at [334, 29] on div "#27 flyzipline greenhouse Build Engineer Intern (Spring 2026) JD Choose an opti…" at bounding box center [474, 38] width 394 height 23
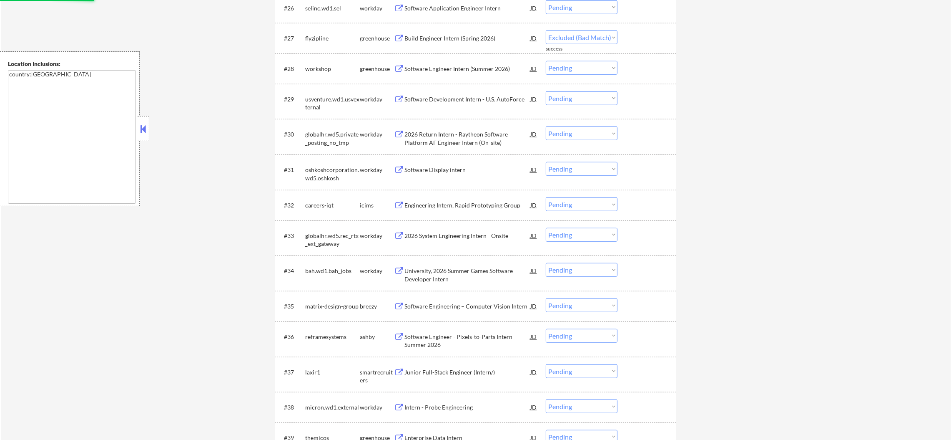
select select ""pending""
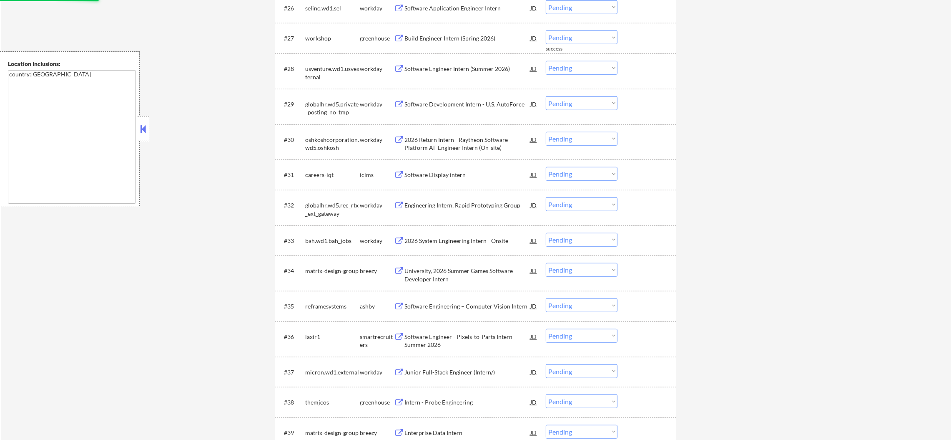
click at [476, 34] on div "Build Engineer Intern (Spring 2026)" at bounding box center [468, 38] width 126 height 8
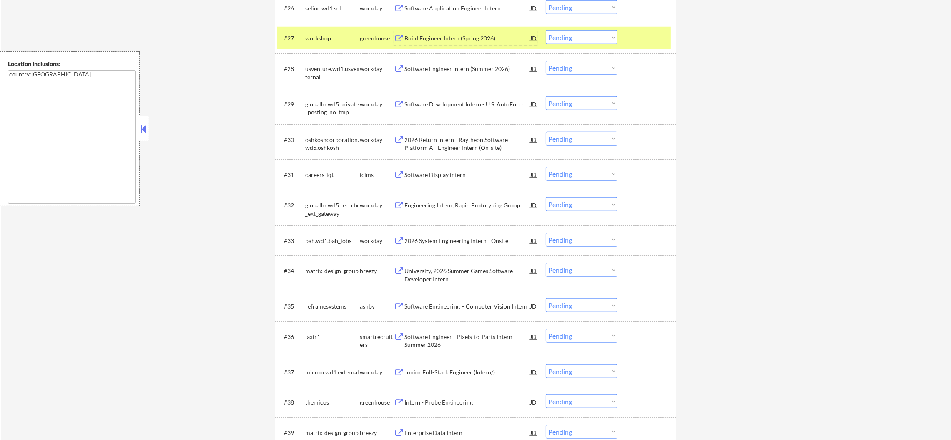
click at [568, 40] on select "Choose an option... Pending Applied Excluded (Questions) Excluded (Expired) Exc…" at bounding box center [582, 37] width 72 height 14
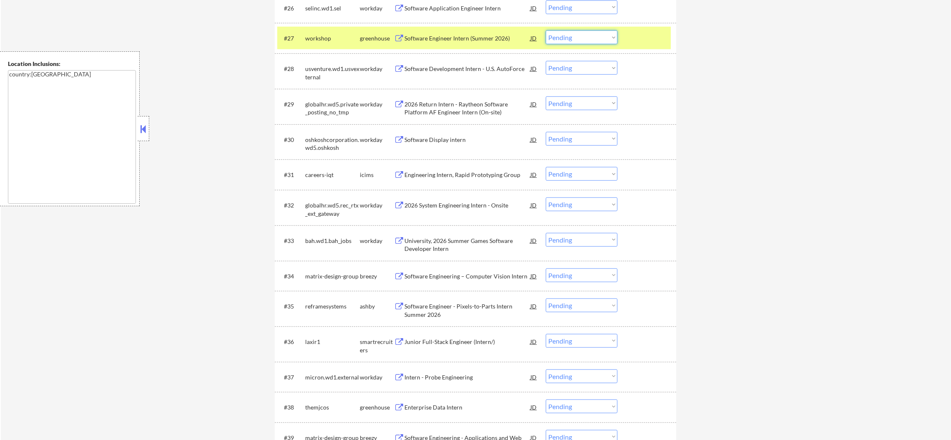
drag, startPoint x: 327, startPoint y: 39, endPoint x: 443, endPoint y: 391, distance: 370.7
click at [327, 39] on div "workshop" at bounding box center [332, 38] width 55 height 8
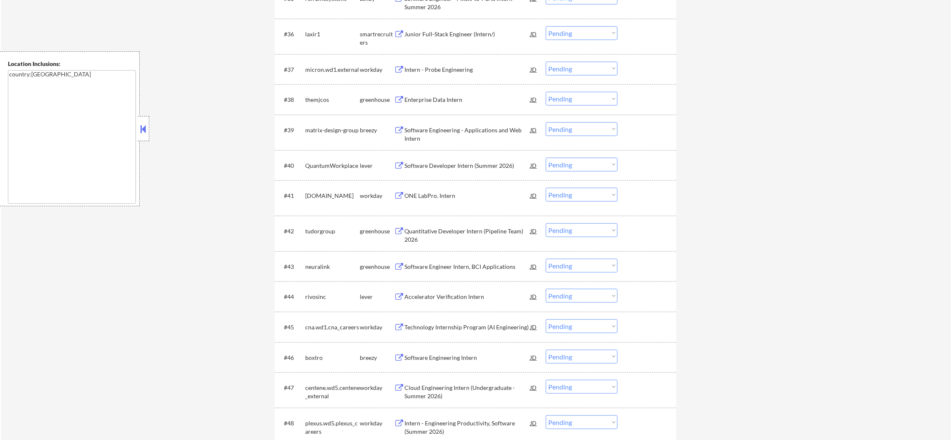
scroll to position [1460, 0]
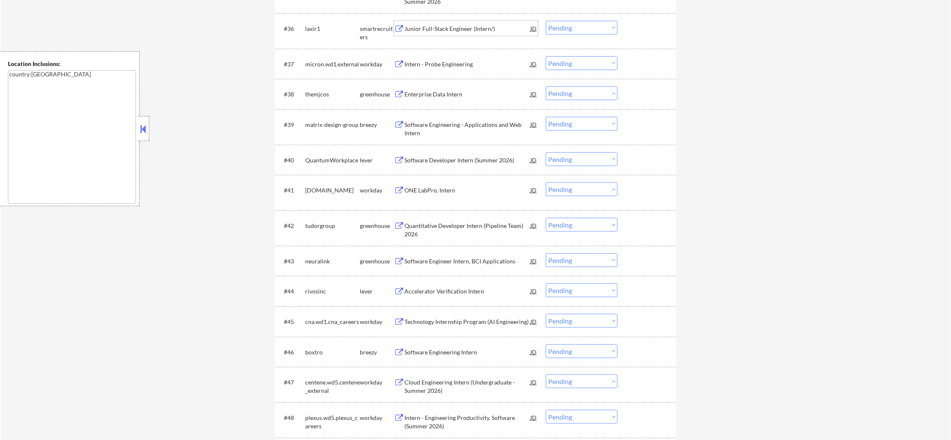
click at [451, 22] on div "Junior Full-Stack Engineer (Intern/)" at bounding box center [468, 28] width 126 height 15
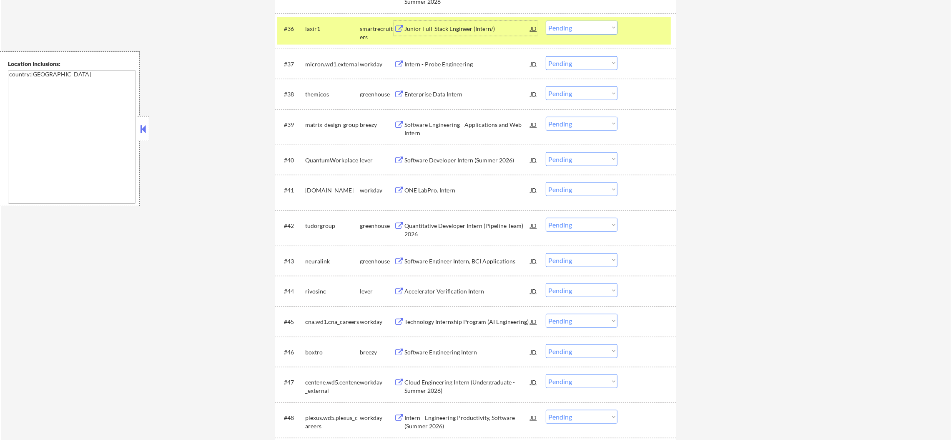
click at [569, 30] on select "Choose an option... Pending Applied Excluded (Questions) Excluded (Expired) Exc…" at bounding box center [582, 28] width 72 height 14
click at [546, 21] on select "Choose an option... Pending Applied Excluded (Questions) Excluded (Expired) Exc…" at bounding box center [582, 28] width 72 height 14
click at [323, 40] on div "#36 laxir1 smartrecruiters Junior Full-Stack Engineer (Intern/) JD Choose an op…" at bounding box center [474, 31] width 394 height 28
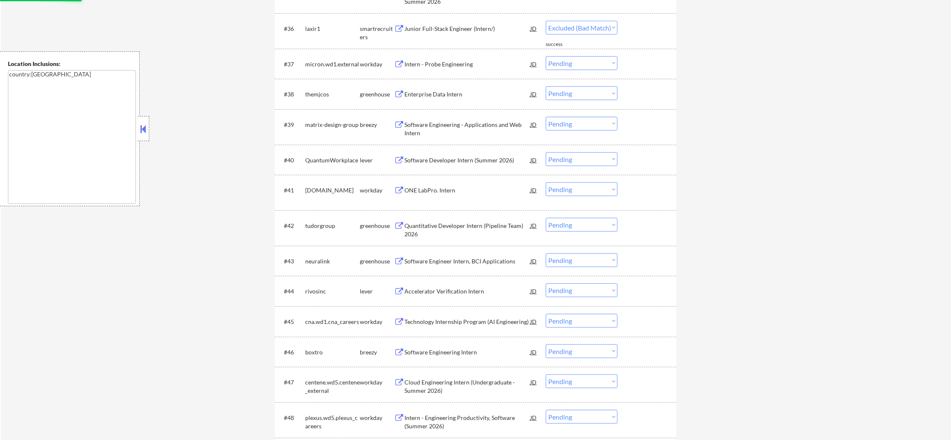
select select ""pending""
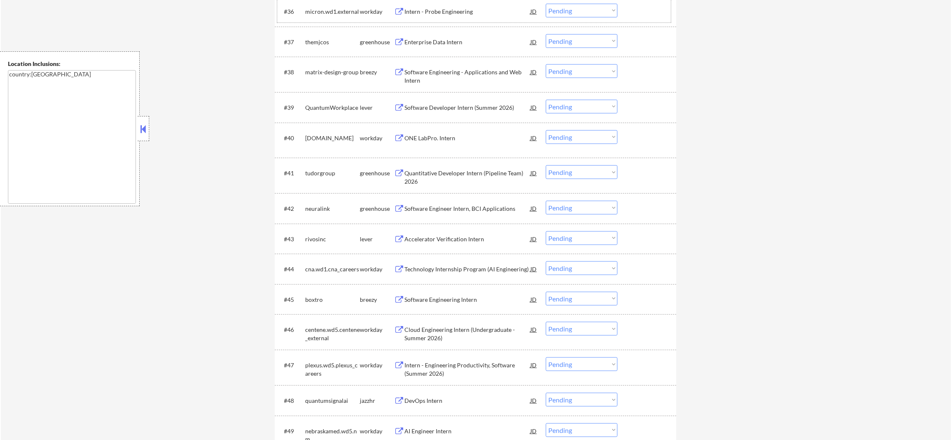
scroll to position [1480, 0]
click at [446, 39] on div "Enterprise Data Intern" at bounding box center [468, 39] width 126 height 8
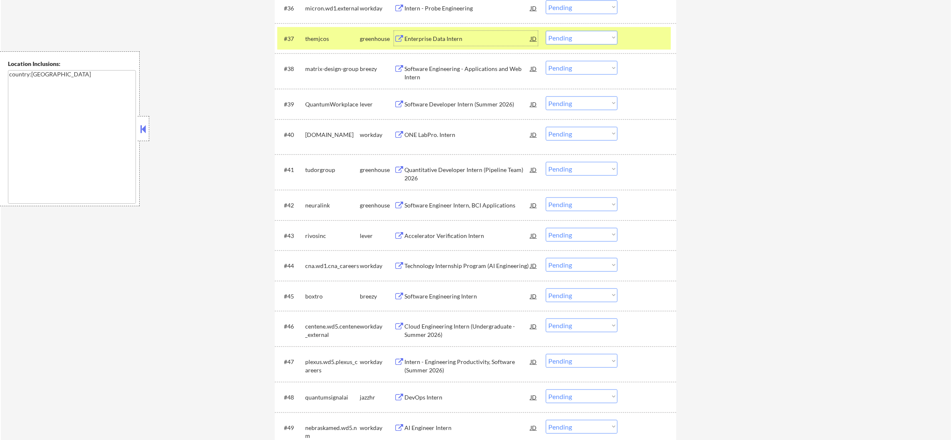
click at [569, 40] on select "Choose an option... Pending Applied Excluded (Questions) Excluded (Expired) Exc…" at bounding box center [582, 38] width 72 height 14
click at [546, 31] on select "Choose an option... Pending Applied Excluded (Questions) Excluded (Expired) Exc…" at bounding box center [582, 38] width 72 height 14
click at [320, 36] on div "themjcos" at bounding box center [332, 39] width 55 height 8
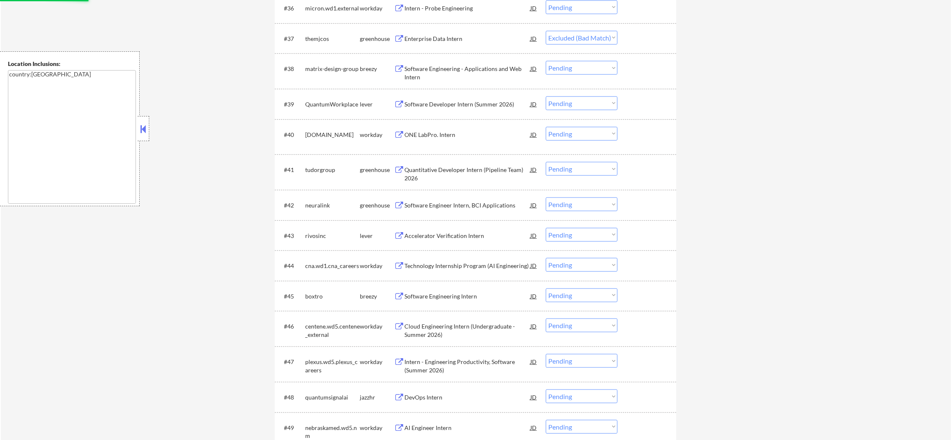
click at [489, 71] on div "Software Engineering - Applications and Web Intern" at bounding box center [468, 73] width 126 height 16
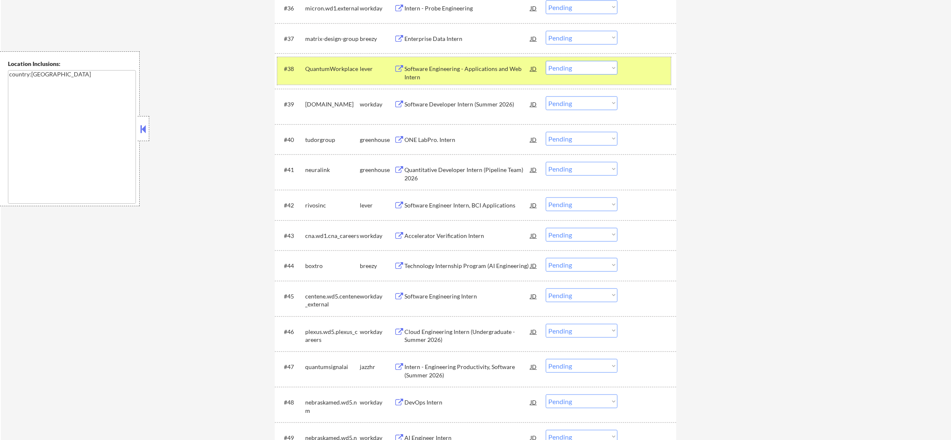
click at [351, 68] on div "QuantumWorkplace" at bounding box center [332, 69] width 55 height 8
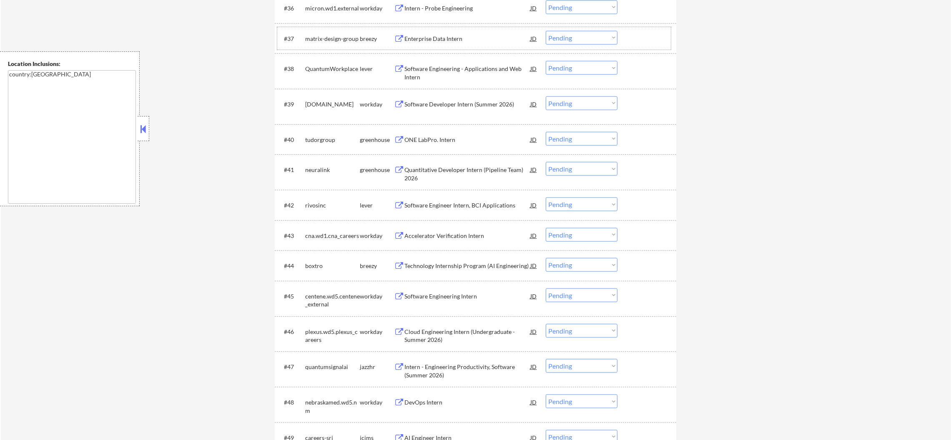
click at [341, 33] on div "matrix-design-group" at bounding box center [332, 38] width 55 height 15
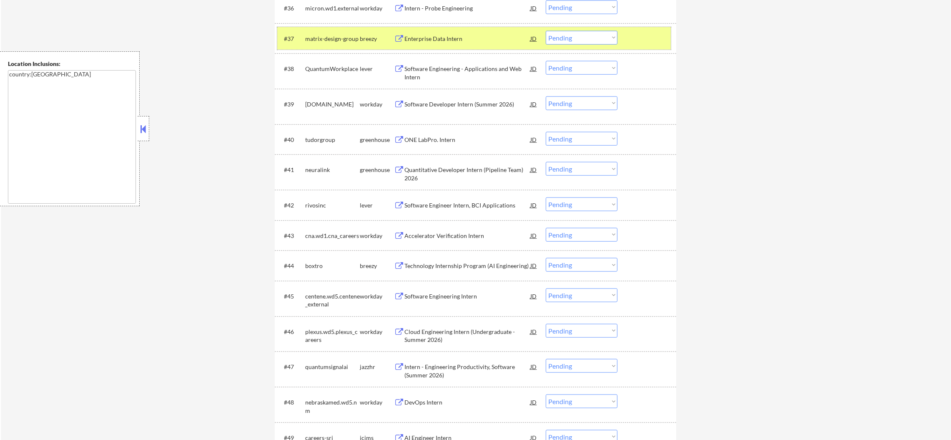
click at [569, 39] on select "Choose an option... Pending Applied Excluded (Questions) Excluded (Expired) Exc…" at bounding box center [582, 38] width 72 height 14
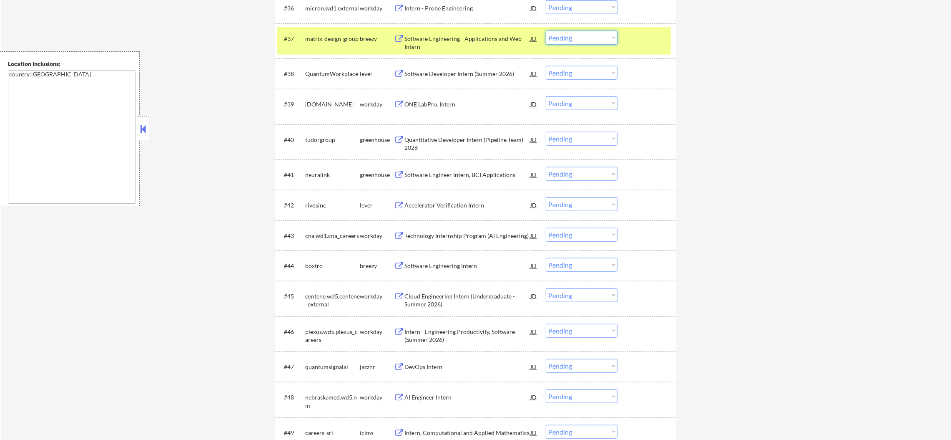
click at [585, 35] on select "Choose an option... Pending Applied Excluded (Questions) Excluded (Expired) Exc…" at bounding box center [582, 38] width 72 height 14
click at [546, 31] on select "Choose an option... Pending Applied Excluded (Questions) Excluded (Expired) Exc…" at bounding box center [582, 38] width 72 height 14
click at [347, 36] on div "matrix-design-group" at bounding box center [332, 39] width 55 height 8
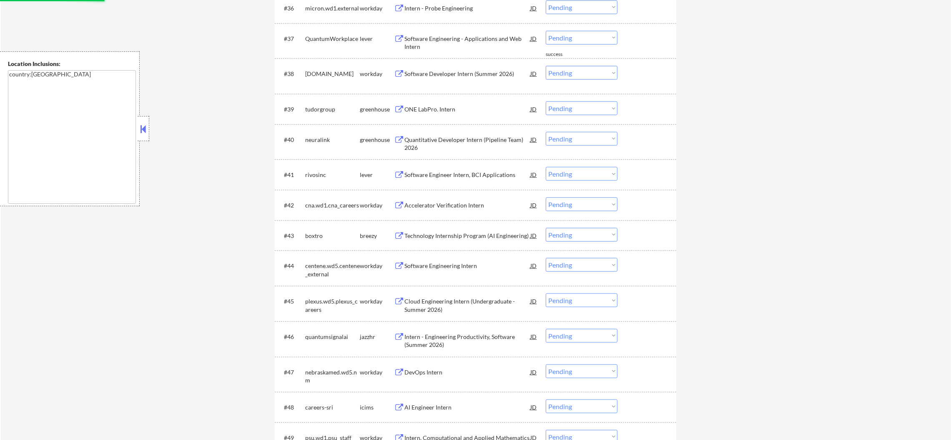
click at [462, 36] on div "Software Engineering - Applications and Web Intern" at bounding box center [468, 43] width 126 height 16
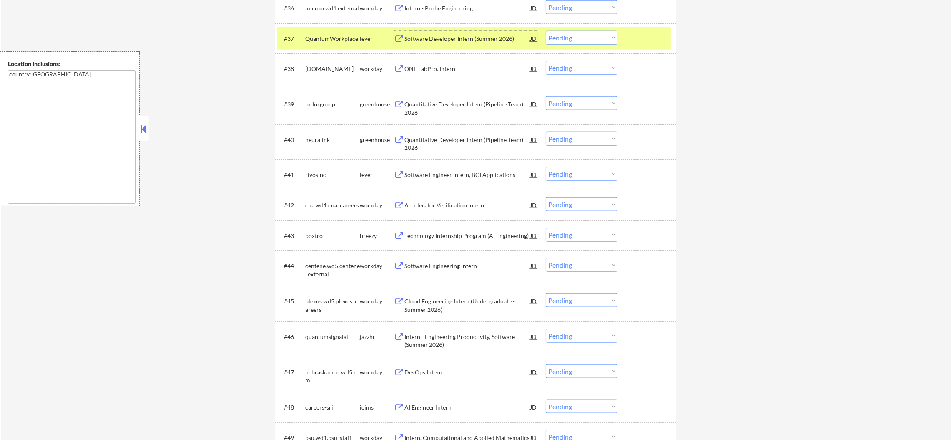
click at [572, 40] on select "Choose an option... Pending Applied Excluded (Questions) Excluded (Expired) Exc…" at bounding box center [582, 38] width 72 height 14
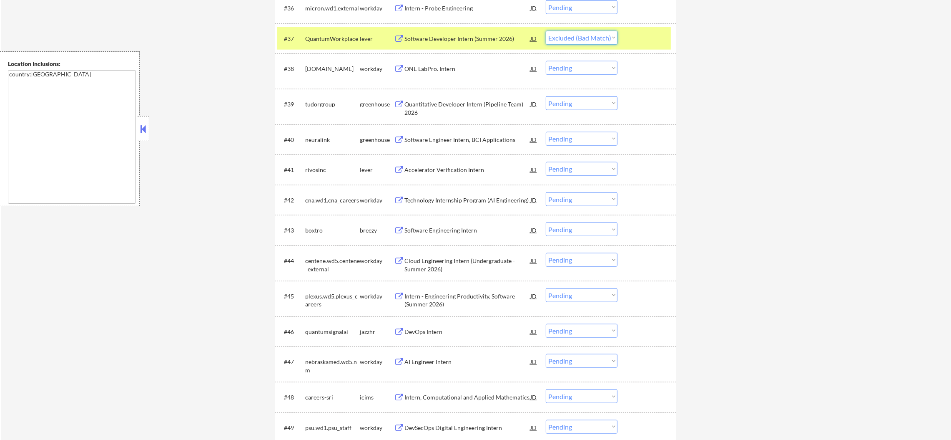
click at [546, 31] on select "Choose an option... Pending Applied Excluded (Questions) Excluded (Expired) Exc…" at bounding box center [582, 38] width 72 height 14
select select ""pending""
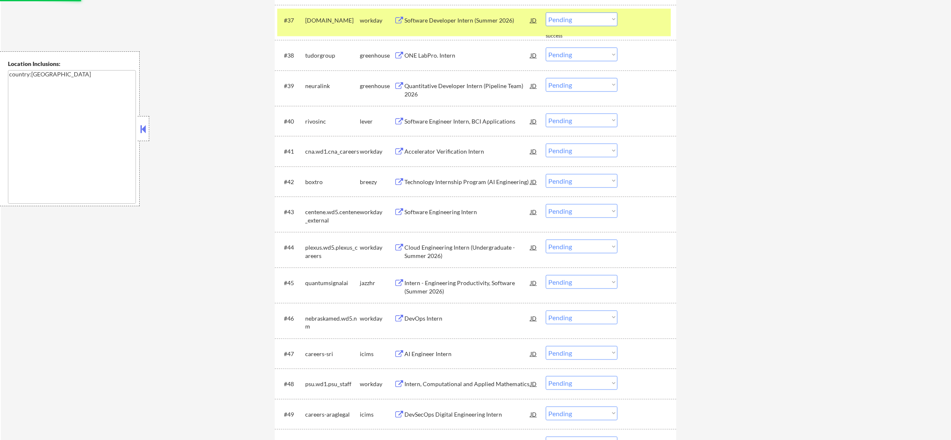
scroll to position [1501, 0]
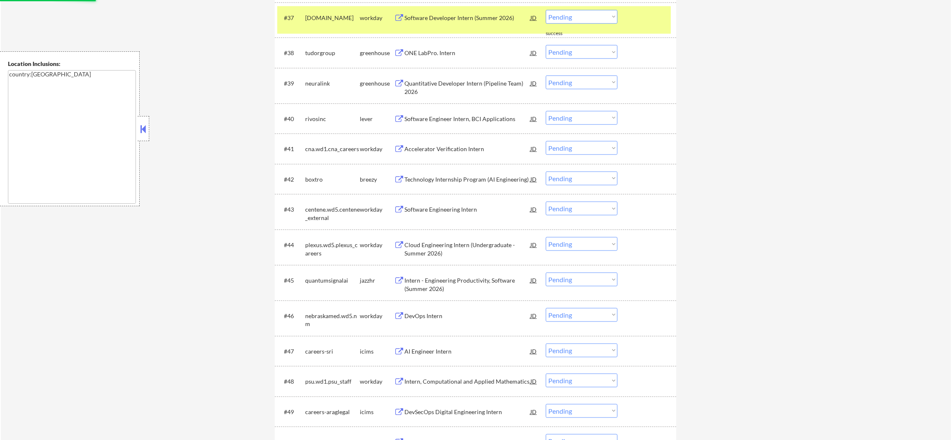
click at [336, 10] on div "viavisolutions.wd1.careers" at bounding box center [332, 20] width 55 height 20
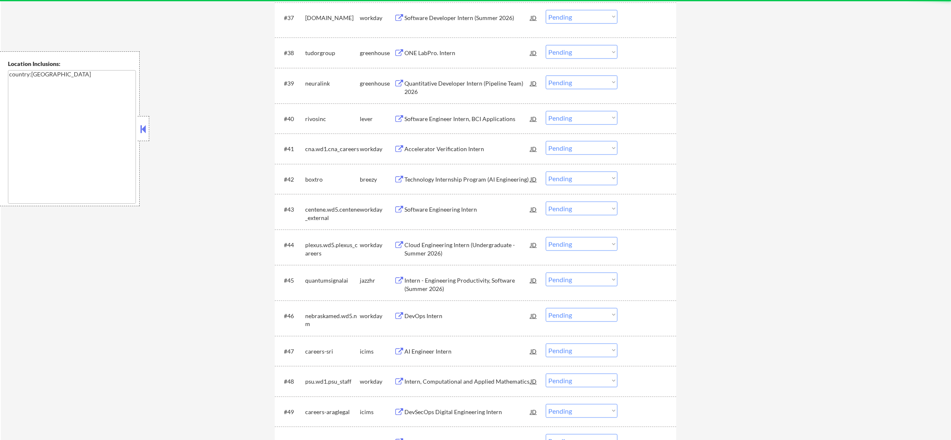
click at [450, 53] on div "ONE LabPro. Intern" at bounding box center [468, 53] width 126 height 8
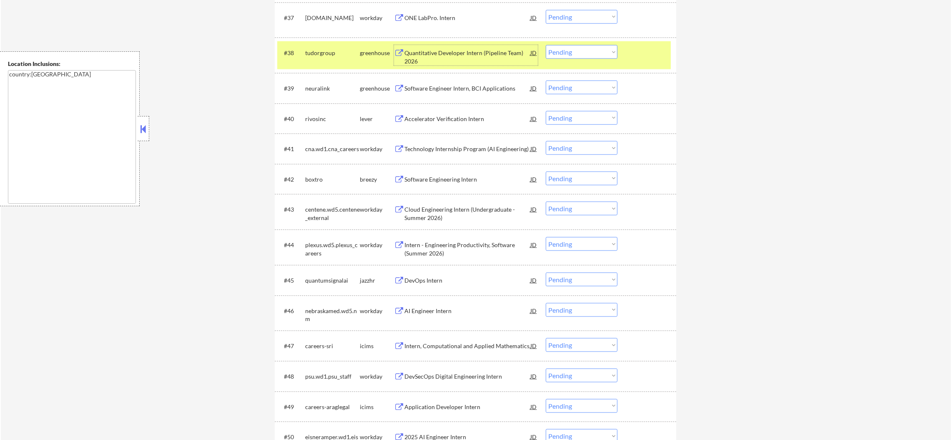
click at [599, 55] on select "Choose an option... Pending Applied Excluded (Questions) Excluded (Expired) Exc…" at bounding box center [582, 52] width 72 height 14
click at [546, 45] on select "Choose an option... Pending Applied Excluded (Questions) Excluded (Expired) Exc…" at bounding box center [582, 52] width 72 height 14
click at [328, 52] on div "tudorgroup" at bounding box center [332, 53] width 55 height 8
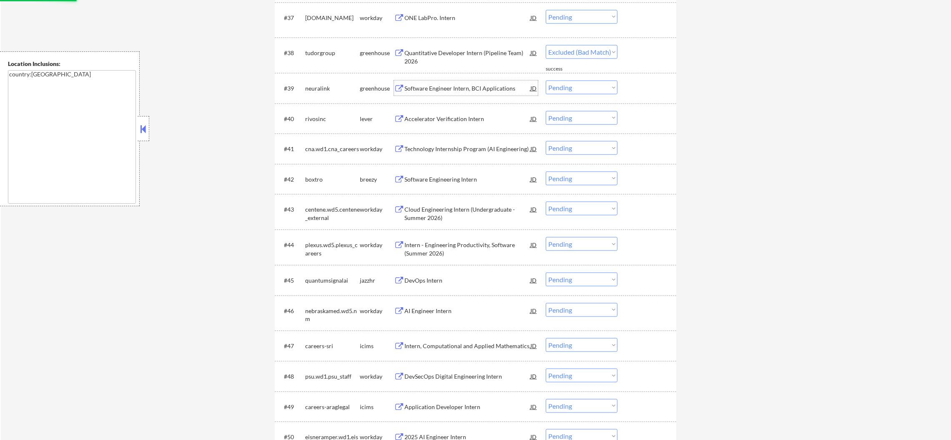
click at [462, 93] on div "Software Engineer Intern, BCI Applications" at bounding box center [468, 88] width 126 height 15
select select ""pending""
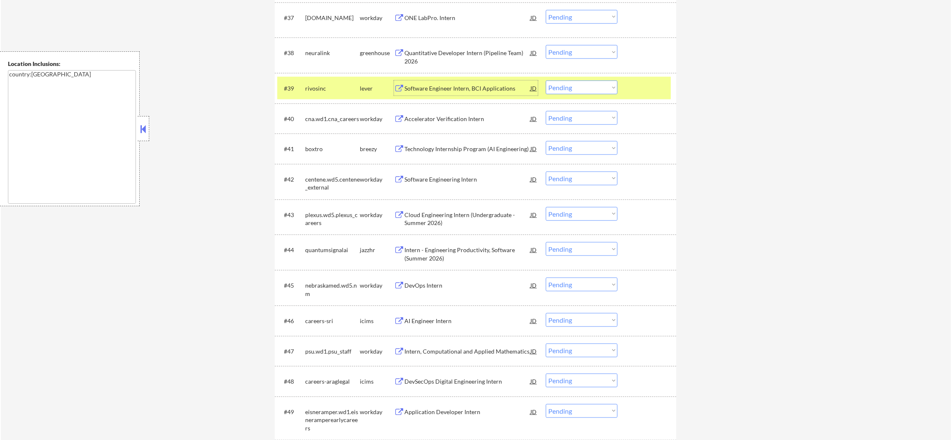
click at [320, 90] on div "rivosinc" at bounding box center [332, 88] width 55 height 8
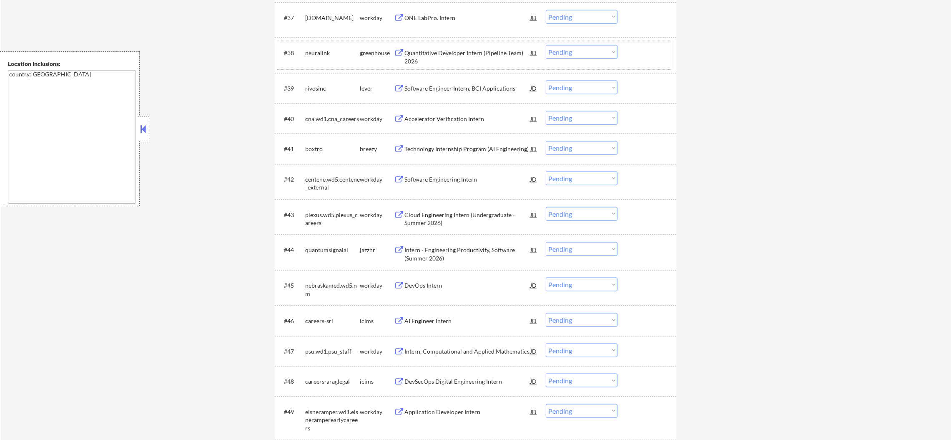
click at [322, 46] on div "neuralink" at bounding box center [332, 52] width 55 height 15
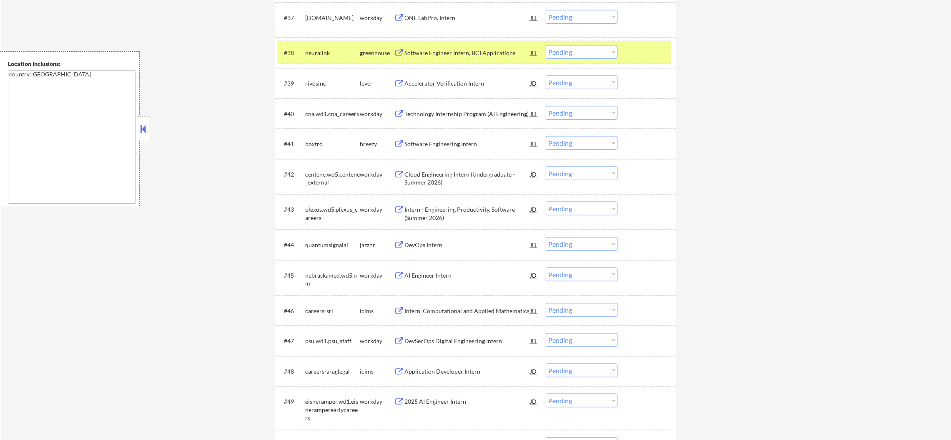
click at [314, 55] on div "neuralink" at bounding box center [332, 53] width 55 height 8
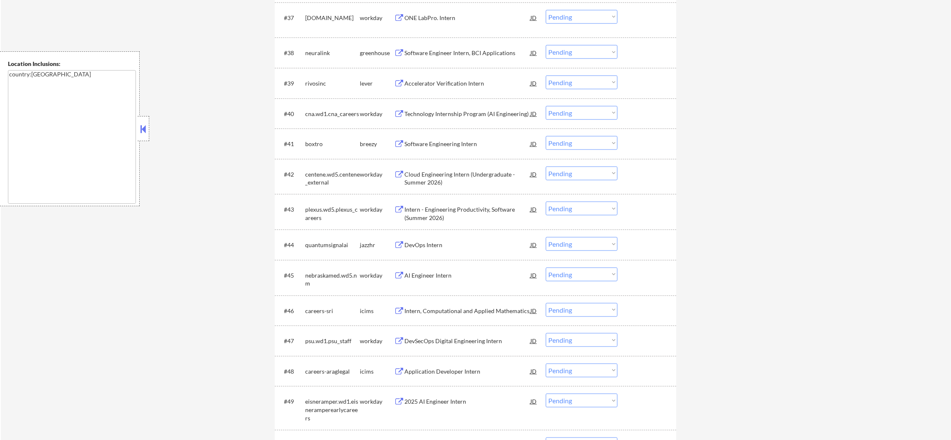
click at [314, 82] on div "rivosinc" at bounding box center [332, 83] width 55 height 8
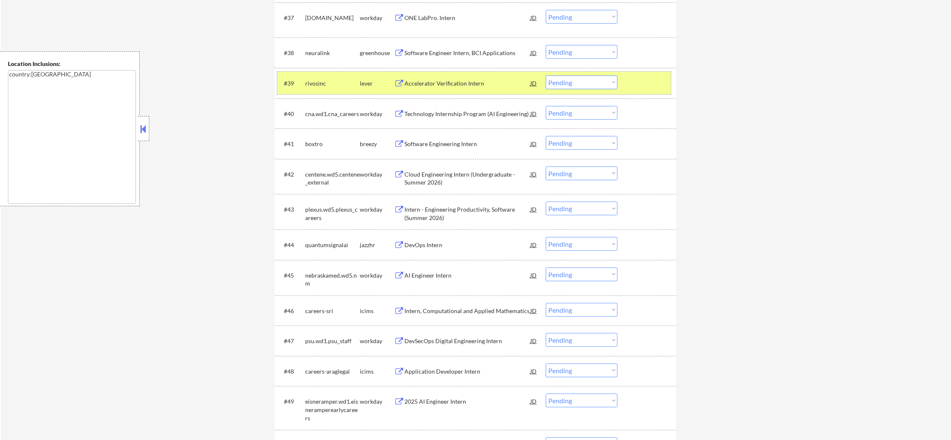
click at [577, 77] on select "Choose an option... Pending Applied Excluded (Questions) Excluded (Expired) Exc…" at bounding box center [582, 82] width 72 height 14
click at [546, 75] on select "Choose an option... Pending Applied Excluded (Questions) Excluded (Expired) Exc…" at bounding box center [582, 82] width 72 height 14
click at [330, 83] on div "rivosinc" at bounding box center [332, 83] width 55 height 8
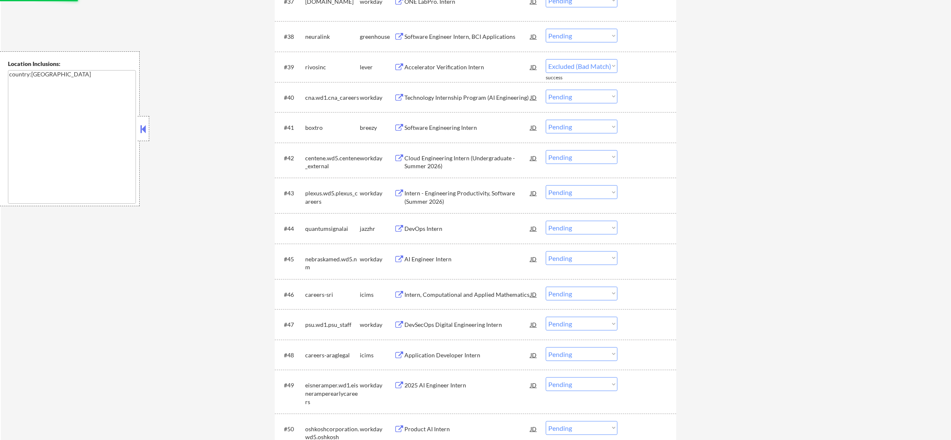
select select ""pending""
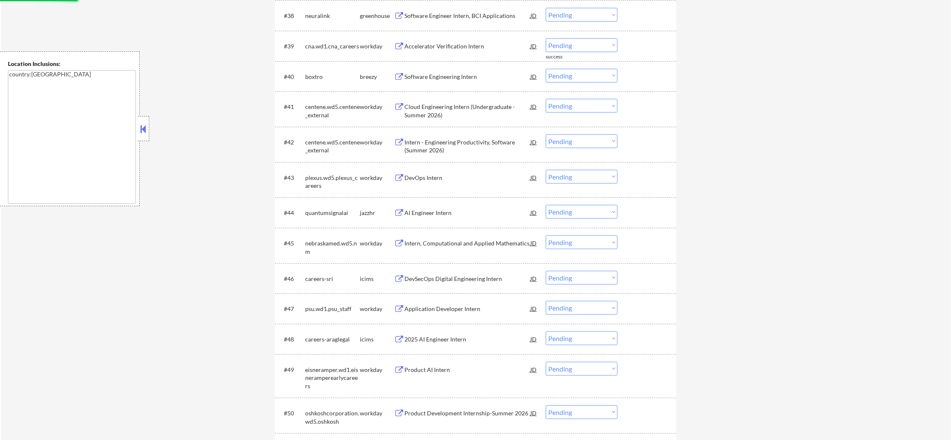
scroll to position [1543, 0]
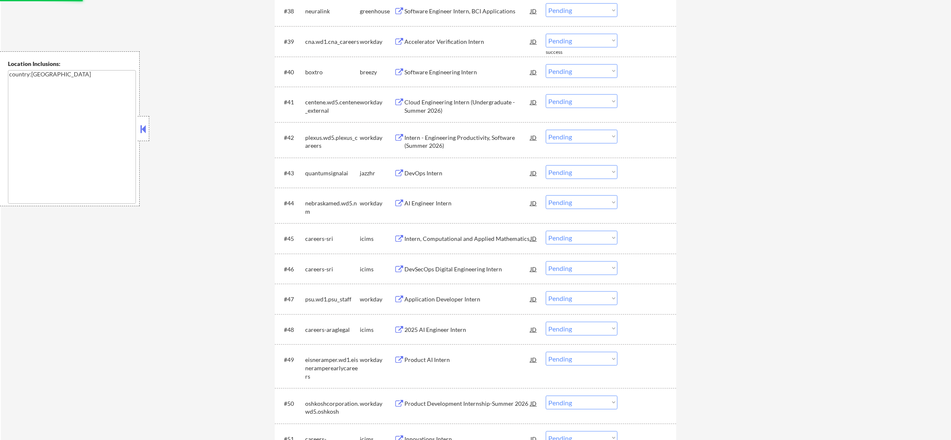
click at [461, 75] on div "Software Engineering Intern" at bounding box center [468, 72] width 126 height 8
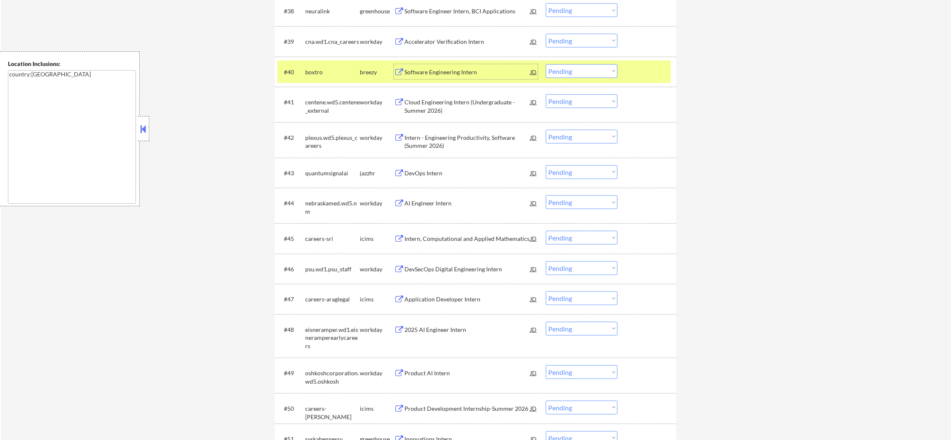
click at [566, 65] on select "Choose an option... Pending Applied Excluded (Questions) Excluded (Expired) Exc…" at bounding box center [582, 71] width 72 height 14
click at [546, 64] on select "Choose an option... Pending Applied Excluded (Questions) Excluded (Expired) Exc…" at bounding box center [582, 71] width 72 height 14
click at [341, 72] on div "boxtro" at bounding box center [332, 72] width 55 height 8
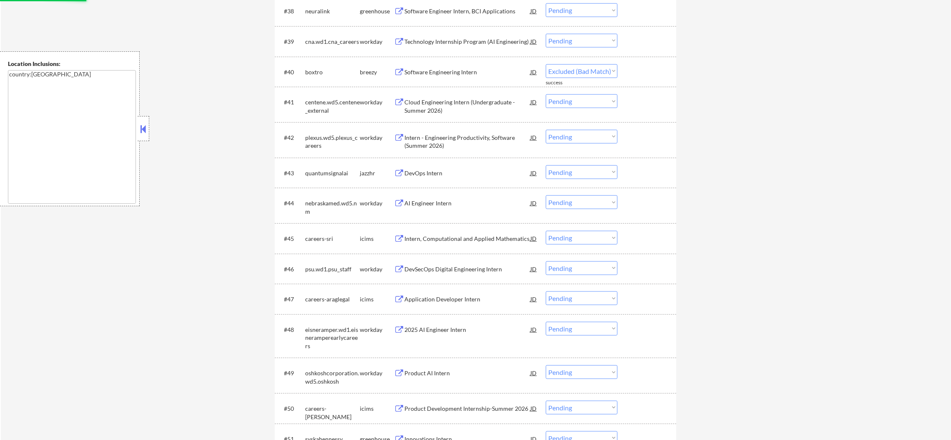
select select ""pending""
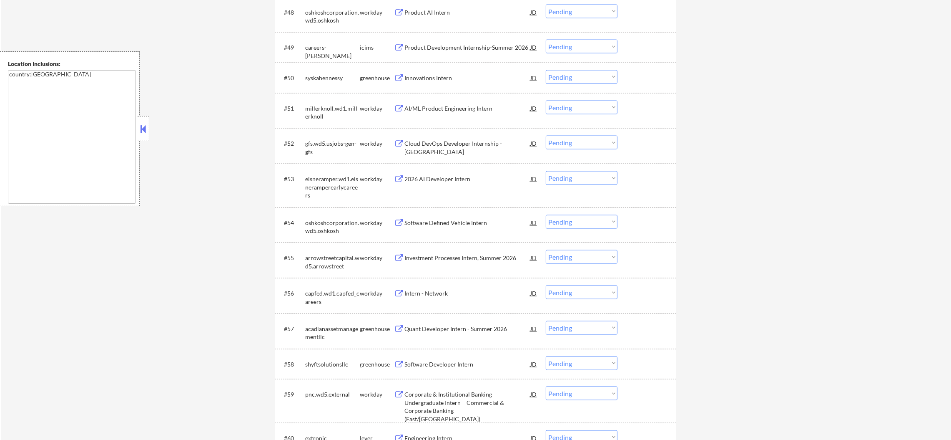
scroll to position [1898, 0]
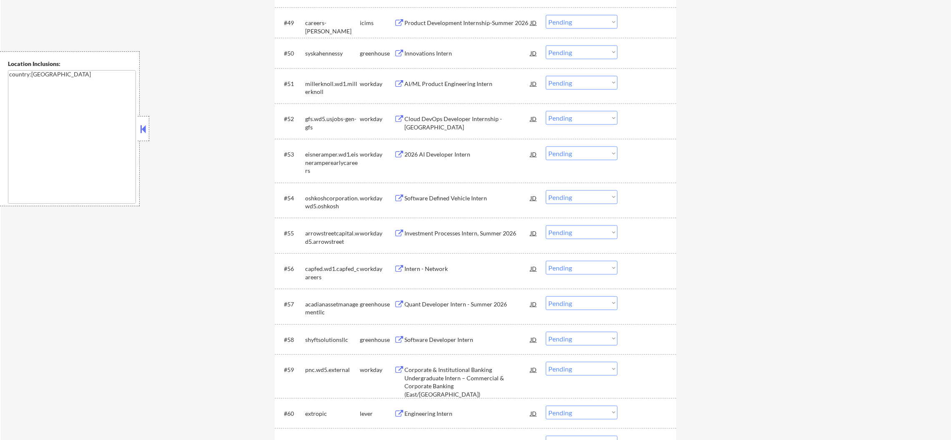
click at [444, 55] on div "Innovations Intern" at bounding box center [468, 53] width 126 height 8
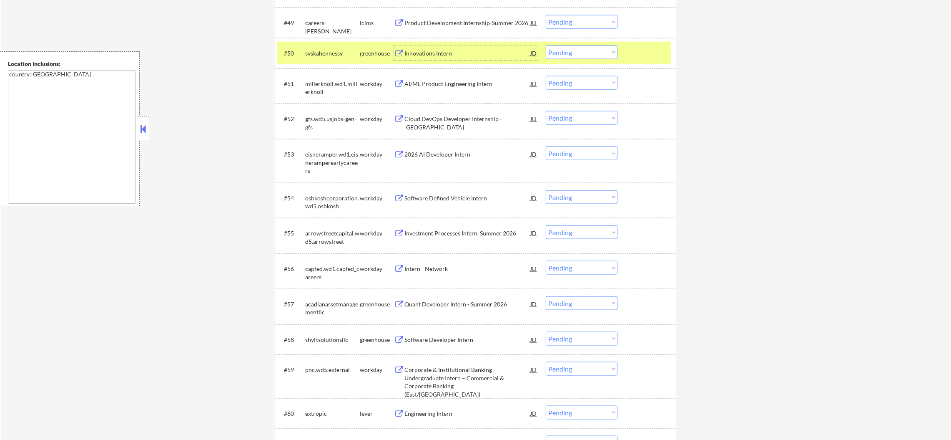
click at [590, 48] on select "Choose an option... Pending Applied Excluded (Questions) Excluded (Expired) Exc…" at bounding box center [582, 52] width 72 height 14
click at [546, 45] on select "Choose an option... Pending Applied Excluded (Questions) Excluded (Expired) Exc…" at bounding box center [582, 52] width 72 height 14
click at [341, 39] on div "#50 syskahennessy greenhouse Innovations Intern JD Choose an option... Pending …" at bounding box center [476, 53] width 402 height 30
click at [346, 50] on div "syskahennessy" at bounding box center [332, 53] width 55 height 8
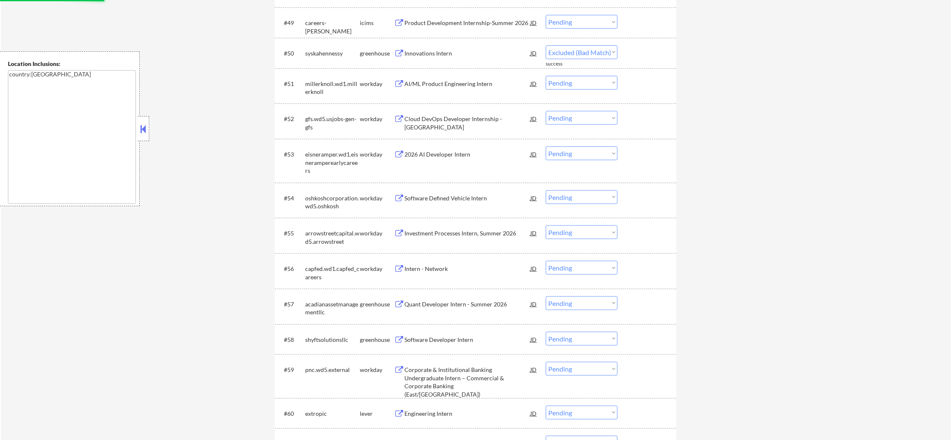
select select ""pending""
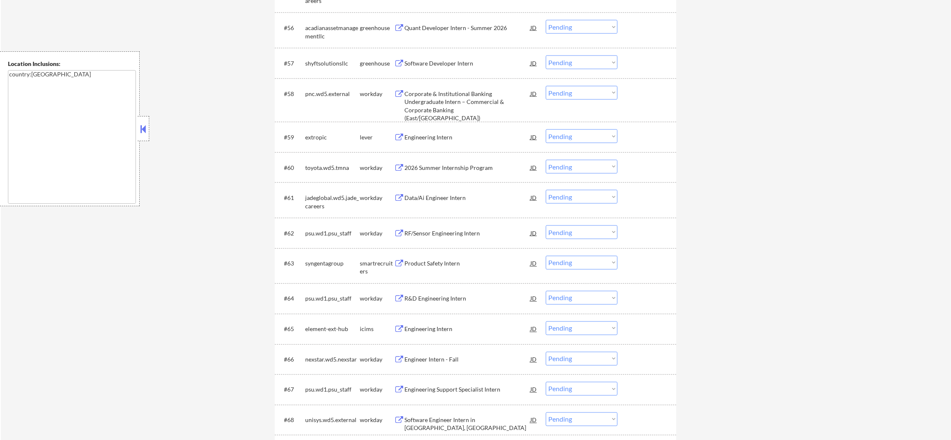
scroll to position [2169, 0]
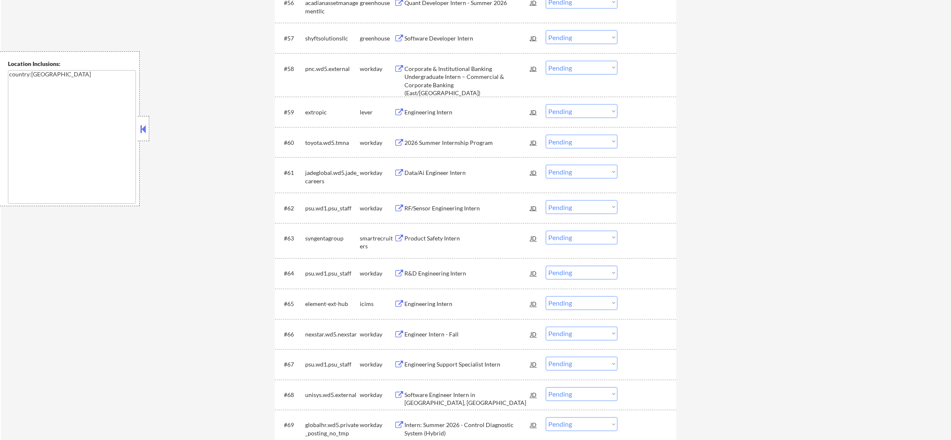
click at [449, 108] on div "Engineering Intern" at bounding box center [468, 112] width 126 height 8
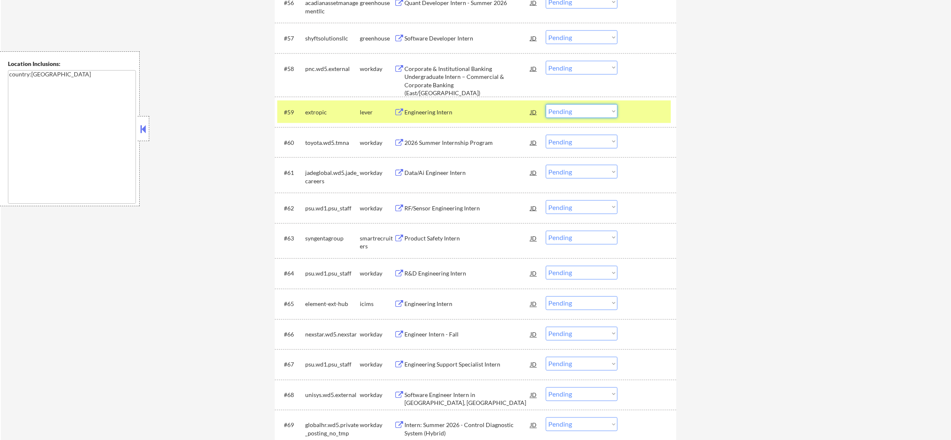
click at [564, 112] on select "Choose an option... Pending Applied Excluded (Questions) Excluded (Expired) Exc…" at bounding box center [582, 111] width 72 height 14
click at [546, 104] on select "Choose an option... Pending Applied Excluded (Questions) Excluded (Expired) Exc…" at bounding box center [582, 111] width 72 height 14
click at [320, 101] on div "#59 extropic lever Engineering Intern JD Choose an option... Pending Applied Ex…" at bounding box center [474, 112] width 394 height 23
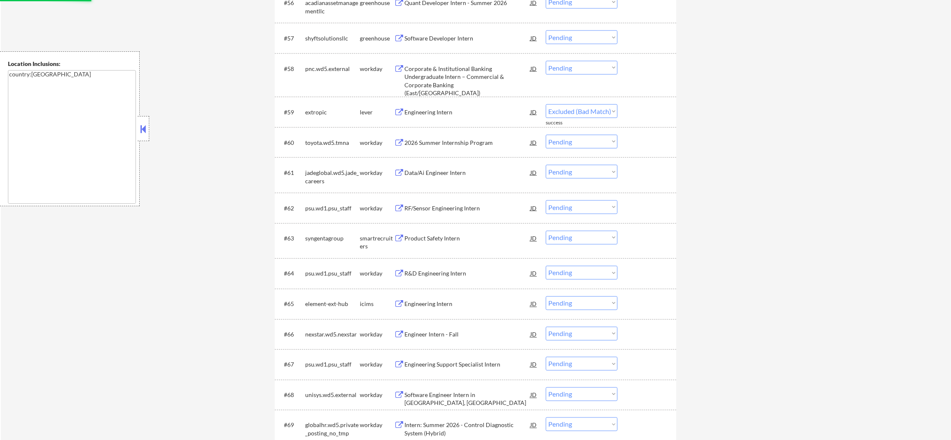
click at [473, 32] on div "Software Developer Intern" at bounding box center [468, 37] width 126 height 15
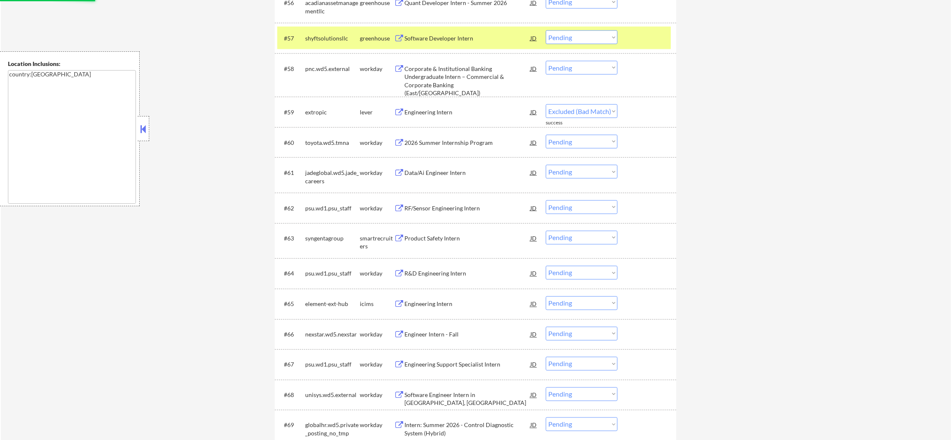
select select ""pending""
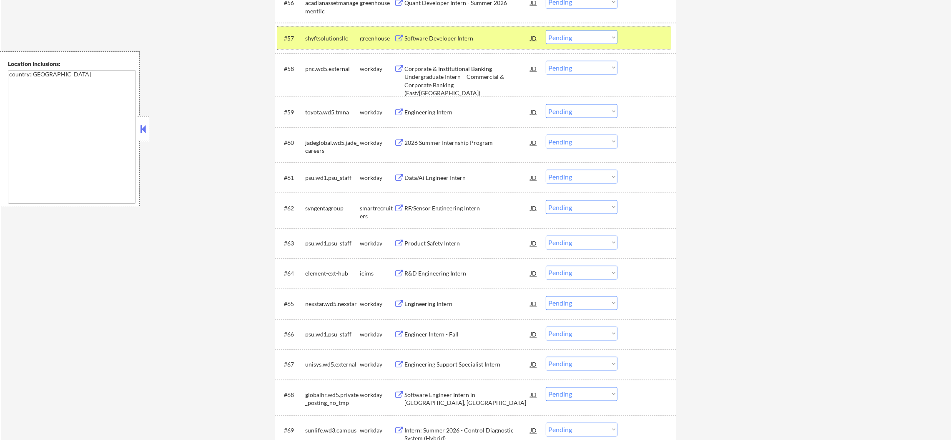
click at [321, 37] on div "shyftsolutionsllc" at bounding box center [332, 38] width 55 height 8
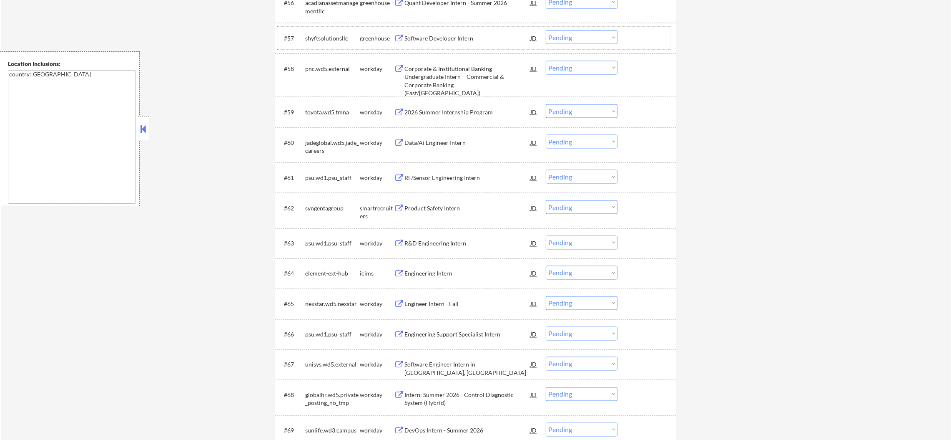
click at [562, 39] on select "Choose an option... Pending Applied Excluded (Questions) Excluded (Expired) Exc…" at bounding box center [582, 37] width 72 height 14
click at [577, 29] on div "#57 shyftsolutionsllc greenhouse Software Developer Intern JD Choose an option.…" at bounding box center [474, 38] width 394 height 23
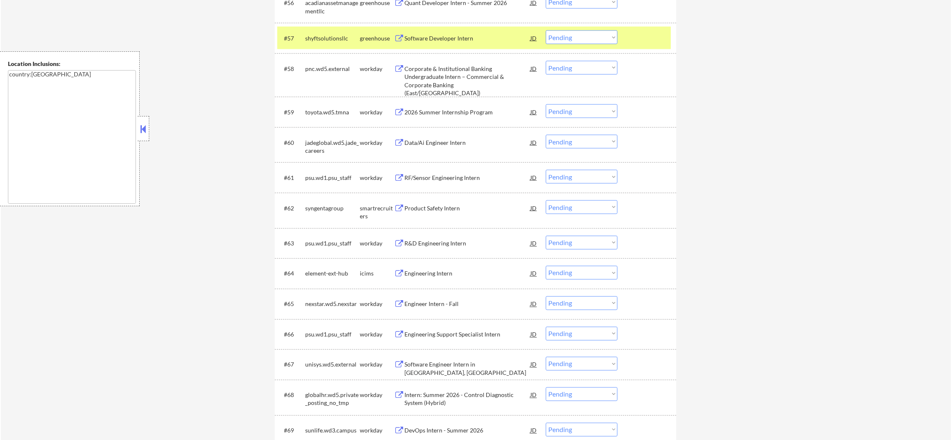
click at [582, 41] on select "Choose an option... Pending Applied Excluded (Questions) Excluded (Expired) Exc…" at bounding box center [582, 37] width 72 height 14
click at [546, 30] on select "Choose an option... Pending Applied Excluded (Questions) Excluded (Expired) Exc…" at bounding box center [582, 37] width 72 height 14
click at [317, 37] on div "shyftsolutionsllc" at bounding box center [332, 38] width 55 height 8
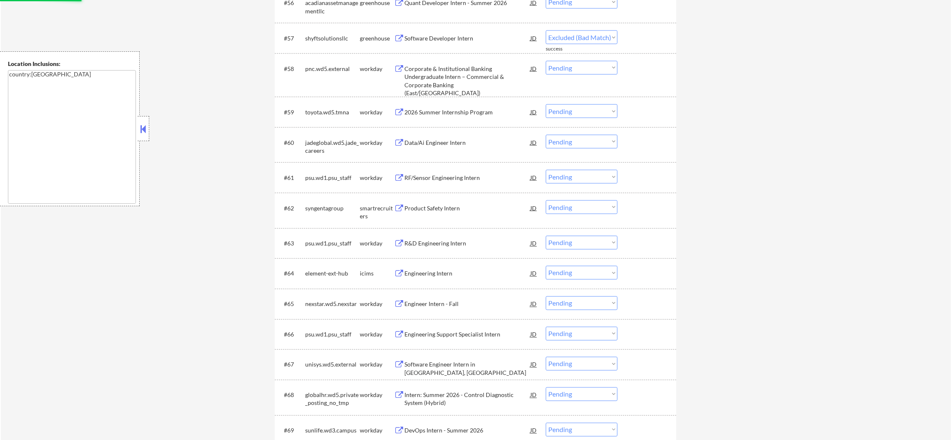
select select ""pending""
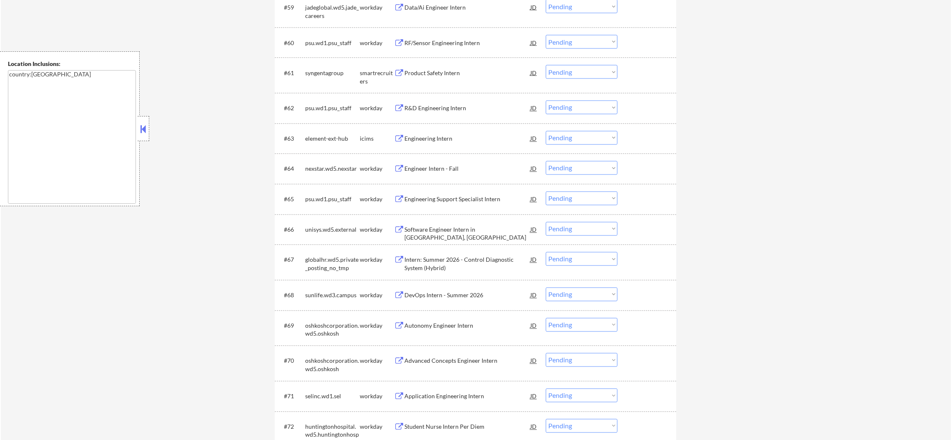
scroll to position [2294, 0]
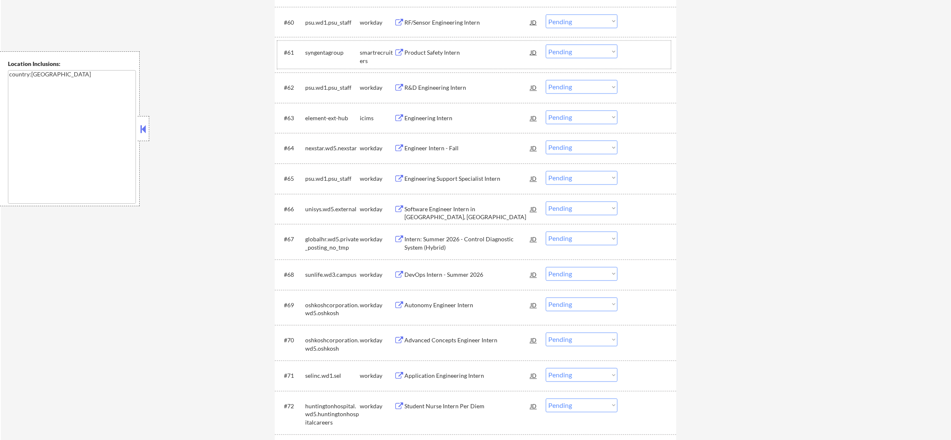
click at [440, 43] on div "#61 syngentagroup smartrecruiters Product Safety Intern JD Choose an option... …" at bounding box center [474, 55] width 394 height 28
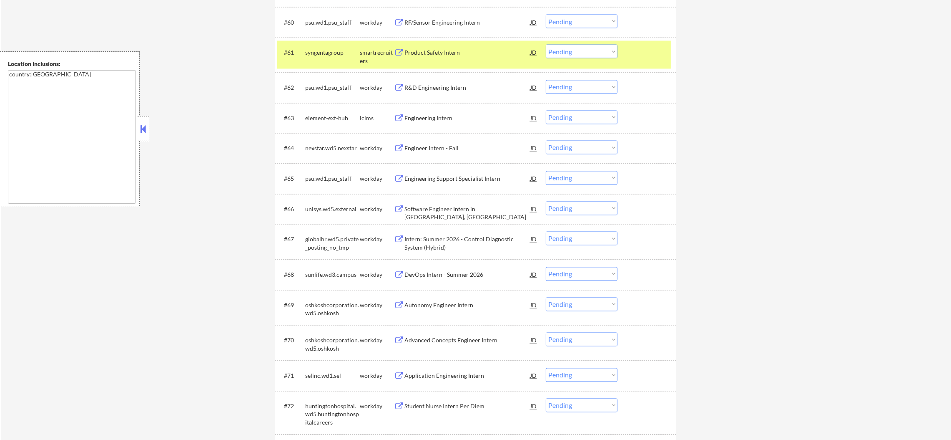
click at [428, 62] on div "#61 syngentagroup smartrecruiters Product Safety Intern JD Choose an option... …" at bounding box center [474, 55] width 394 height 28
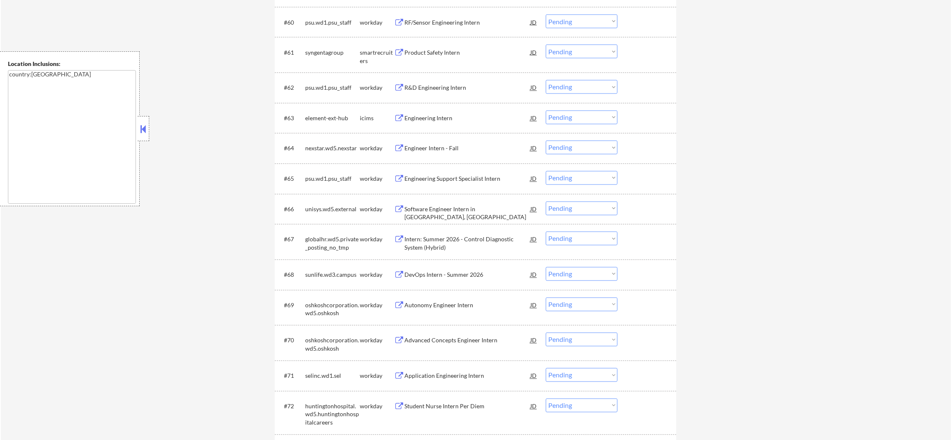
click at [436, 54] on div "Product Safety Intern" at bounding box center [468, 52] width 126 height 8
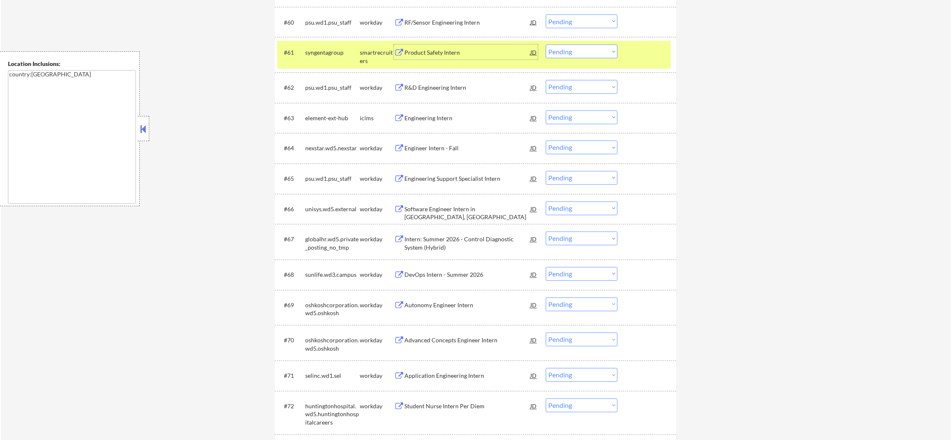
click at [552, 54] on select "Choose an option... Pending Applied Excluded (Questions) Excluded (Expired) Exc…" at bounding box center [582, 52] width 72 height 14
click at [546, 45] on select "Choose an option... Pending Applied Excluded (Questions) Excluded (Expired) Exc…" at bounding box center [582, 52] width 72 height 14
click at [326, 48] on div "syngentagroup" at bounding box center [332, 52] width 55 height 15
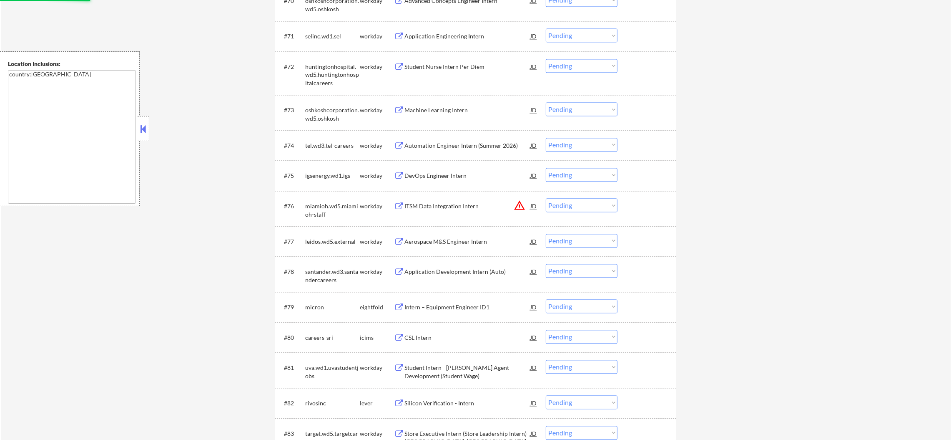
select select ""pending""
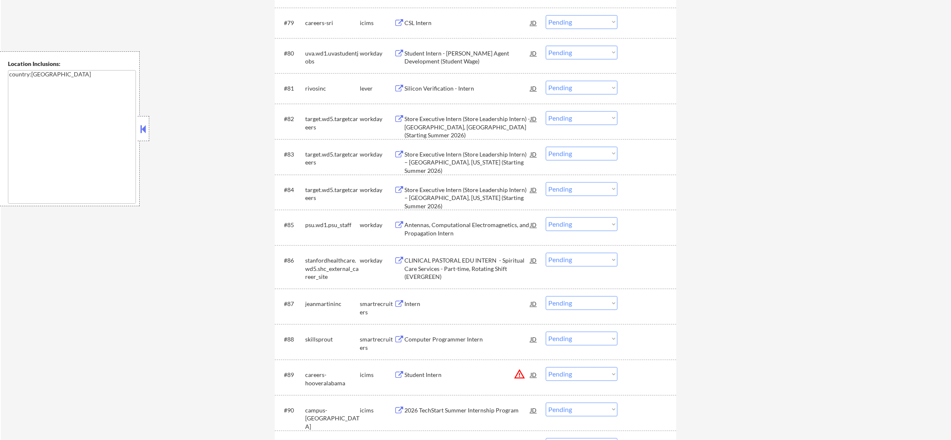
scroll to position [2919, 0]
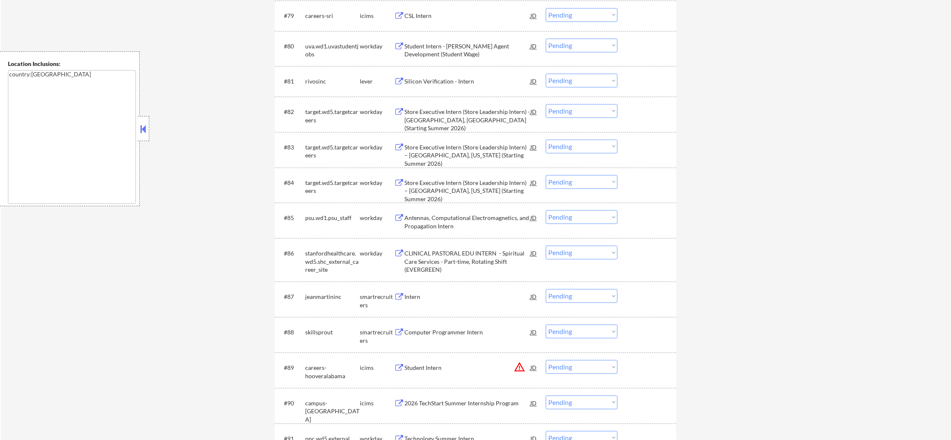
click at [460, 75] on div "Silicon Verification - Intern" at bounding box center [468, 80] width 126 height 15
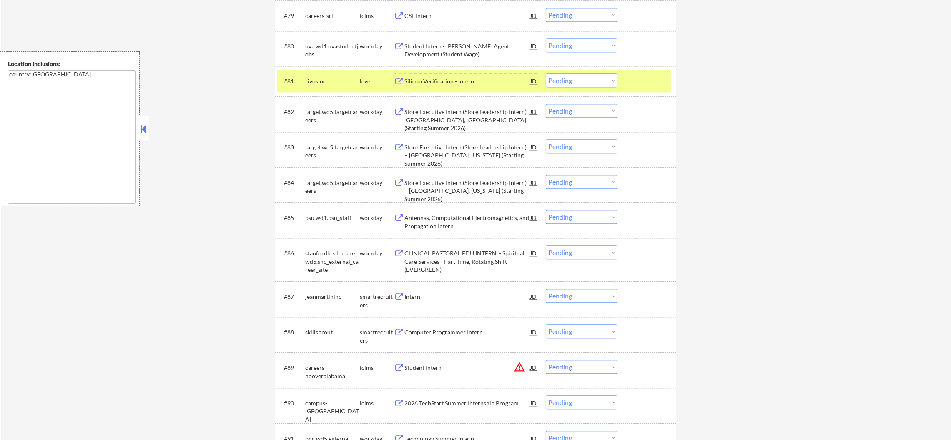
drag, startPoint x: 586, startPoint y: 76, endPoint x: 586, endPoint y: 84, distance: 7.9
click at [586, 76] on select "Choose an option... Pending Applied Excluded (Questions) Excluded (Expired) Exc…" at bounding box center [582, 80] width 72 height 14
click at [546, 73] on select "Choose an option... Pending Applied Excluded (Questions) Excluded (Expired) Exc…" at bounding box center [582, 80] width 72 height 14
click at [339, 75] on div "rivosinc" at bounding box center [332, 80] width 55 height 15
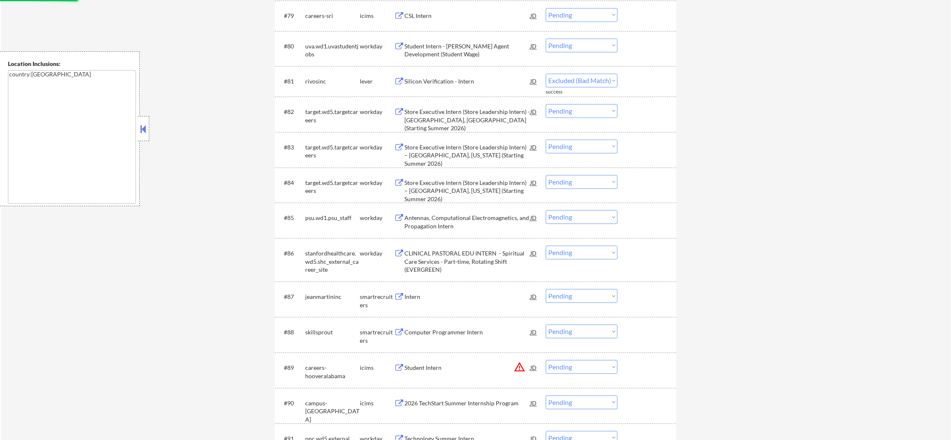
select select ""pending""
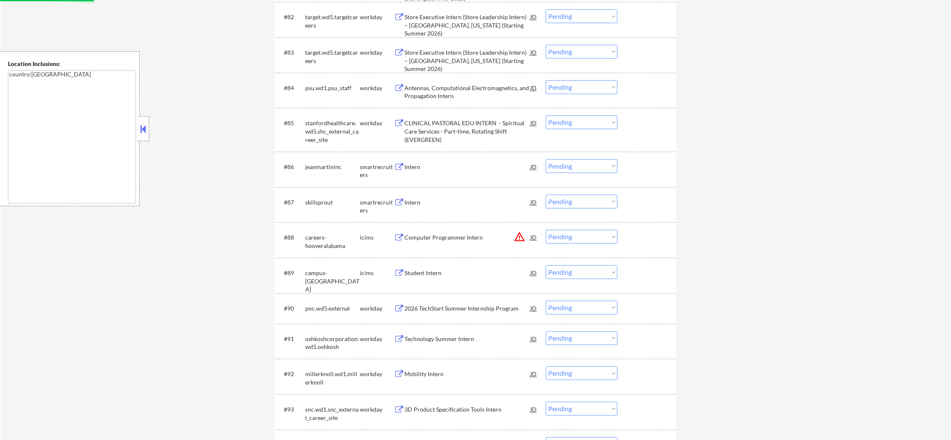
scroll to position [3128, 0]
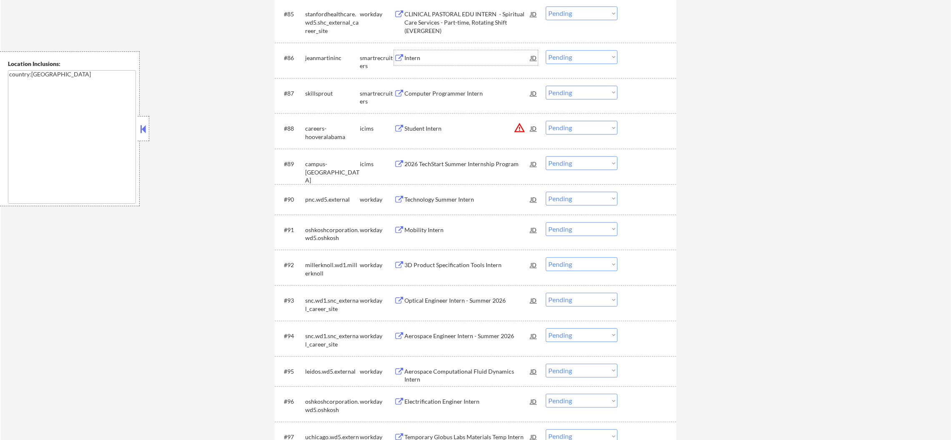
click at [444, 54] on div "Intern" at bounding box center [468, 58] width 126 height 8
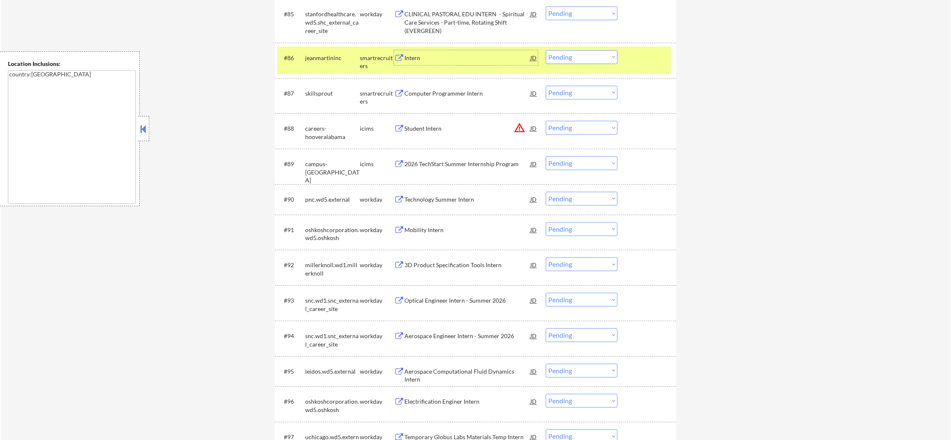
click at [566, 55] on select "Choose an option... Pending Applied Excluded (Questions) Excluded (Expired) Exc…" at bounding box center [582, 57] width 72 height 14
click at [546, 50] on select "Choose an option... Pending Applied Excluded (Questions) Excluded (Expired) Exc…" at bounding box center [582, 57] width 72 height 14
click at [339, 57] on div "jeanmartininc" at bounding box center [332, 58] width 55 height 8
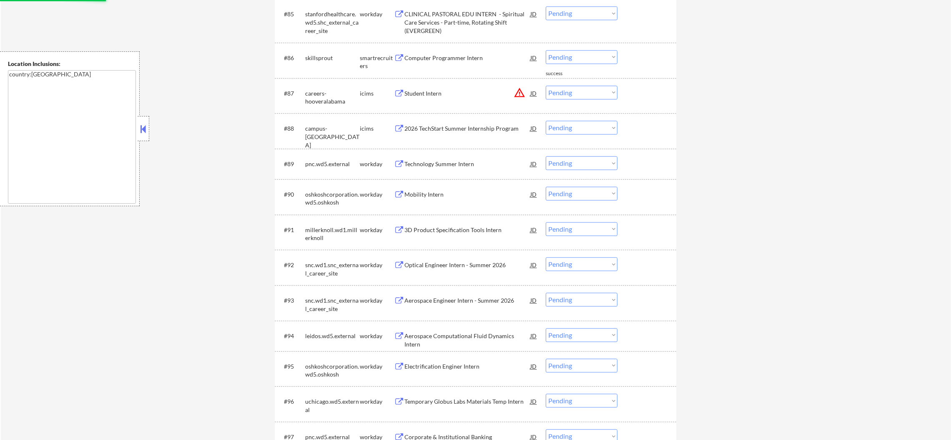
click at [454, 52] on div "Computer Programmer Intern" at bounding box center [468, 57] width 126 height 15
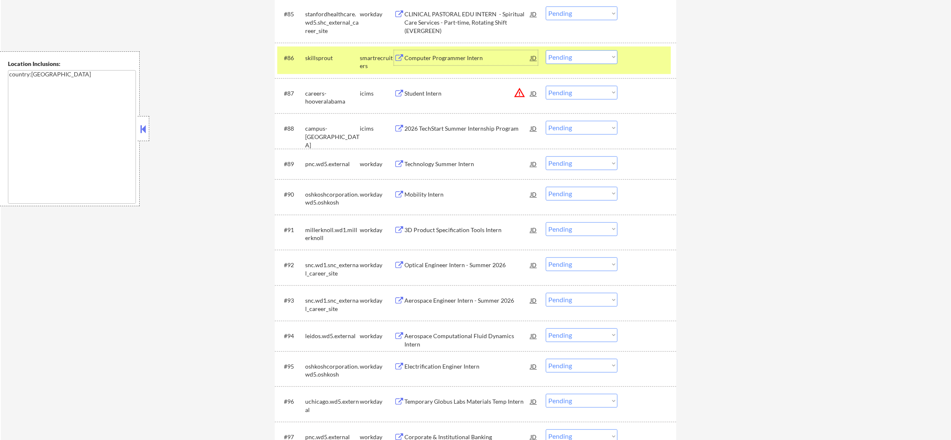
click at [555, 59] on select "Choose an option... Pending Applied Excluded (Questions) Excluded (Expired) Exc…" at bounding box center [582, 57] width 72 height 14
click at [546, 50] on select "Choose an option... Pending Applied Excluded (Questions) Excluded (Expired) Exc…" at bounding box center [582, 57] width 72 height 14
click at [326, 62] on div "skillsprout" at bounding box center [332, 57] width 55 height 15
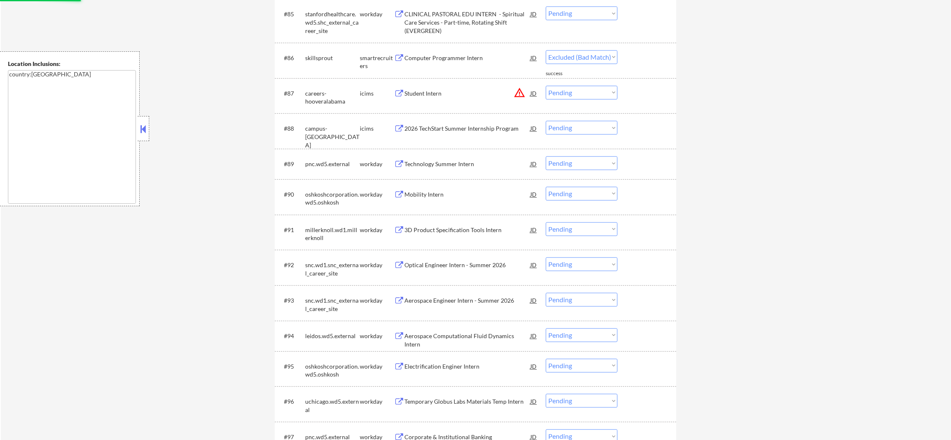
select select ""pending""
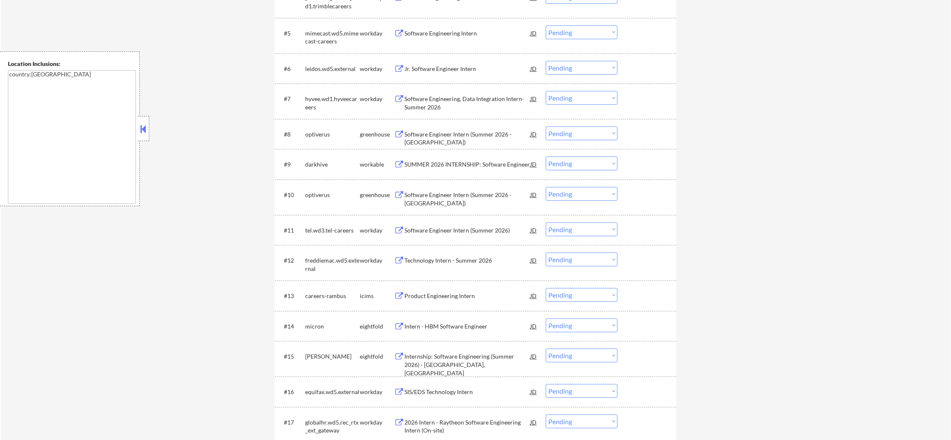
scroll to position [468, 0]
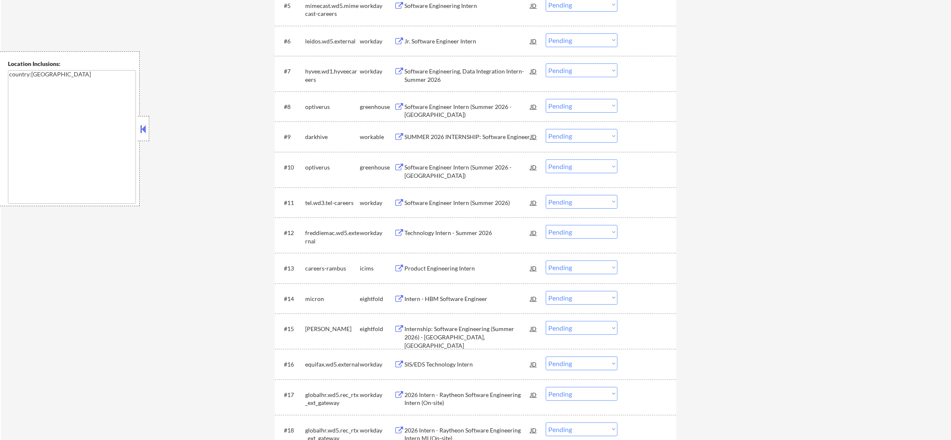
click at [464, 111] on div "Software Engineer Intern (Summer 2026 - Austin)" at bounding box center [468, 106] width 126 height 15
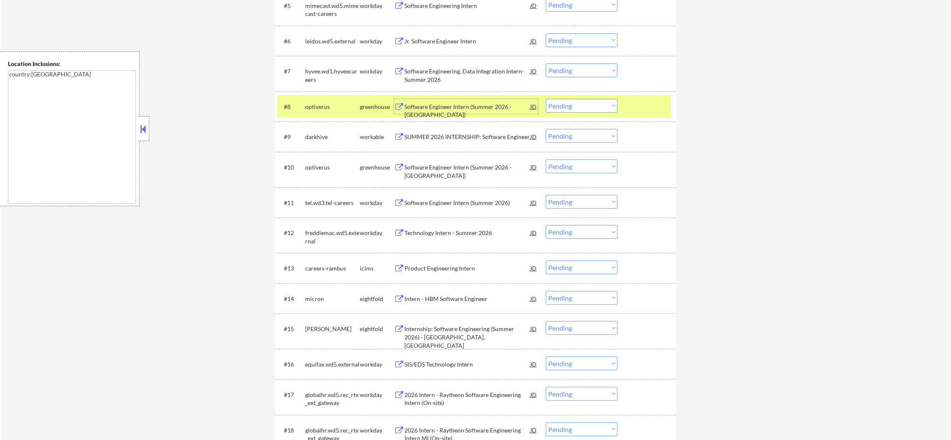
click at [550, 109] on select "Choose an option... Pending Applied Excluded (Questions) Excluded (Expired) Exc…" at bounding box center [582, 106] width 72 height 14
click at [546, 99] on select "Choose an option... Pending Applied Excluded (Questions) Excluded (Expired) Exc…" at bounding box center [582, 106] width 72 height 14
click at [325, 101] on div "optiverus" at bounding box center [332, 106] width 55 height 15
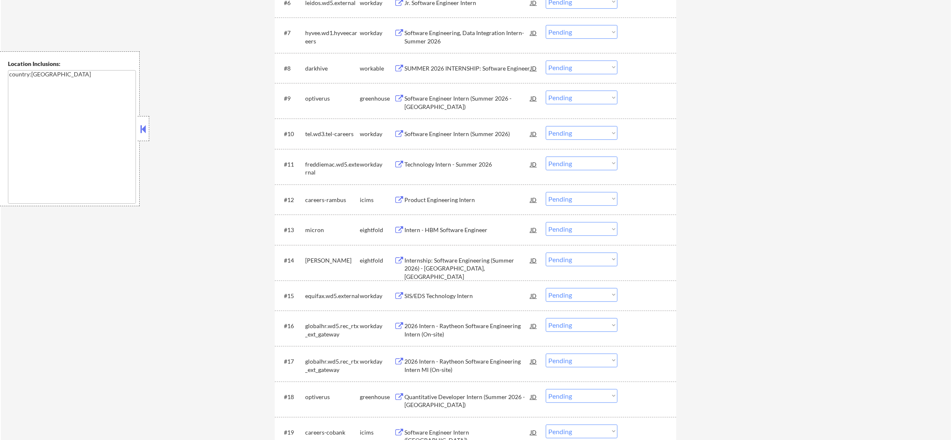
scroll to position [509, 0]
click at [475, 58] on div "SUMMER 2026 INTERNSHIP: Software Engineer" at bounding box center [468, 65] width 126 height 15
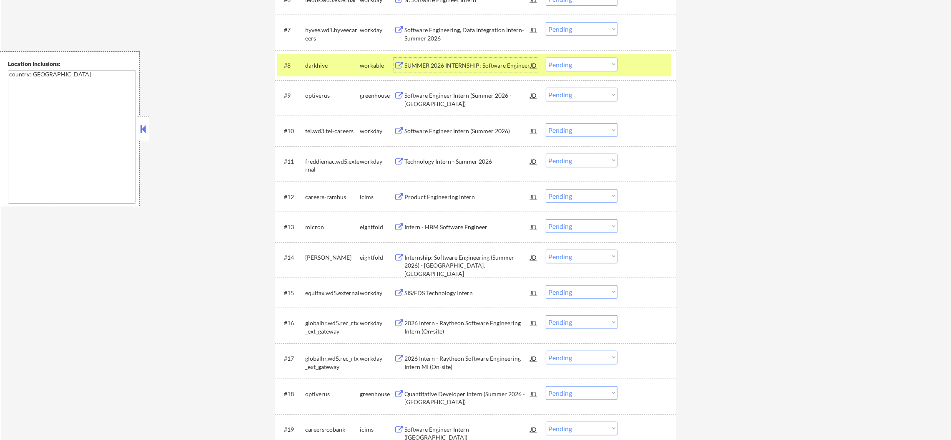
drag, startPoint x: 555, startPoint y: 59, endPoint x: 557, endPoint y: 63, distance: 4.7
click at [555, 59] on select "Choose an option... Pending Applied Excluded (Questions) Excluded (Expired) Exc…" at bounding box center [582, 65] width 72 height 14
click at [546, 58] on select "Choose an option... Pending Applied Excluded (Questions) Excluded (Expired) Exc…" at bounding box center [582, 65] width 72 height 14
click at [318, 58] on div "darkhive" at bounding box center [332, 65] width 55 height 15
select select ""pending""
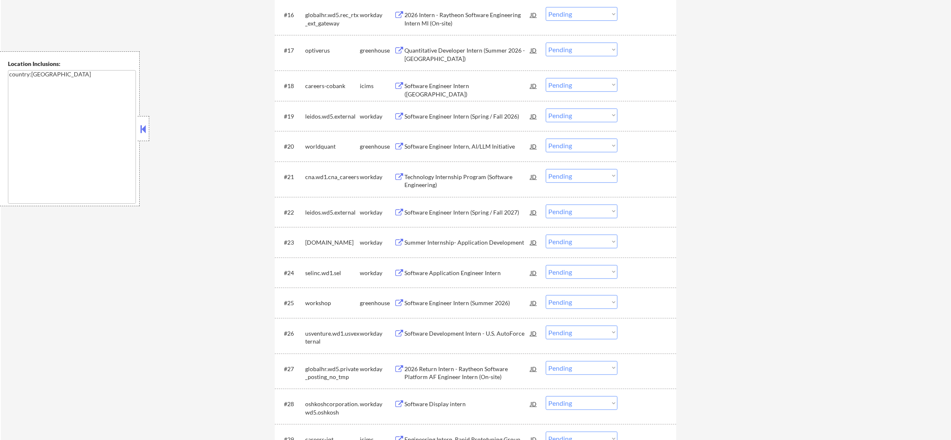
scroll to position [843, 0]
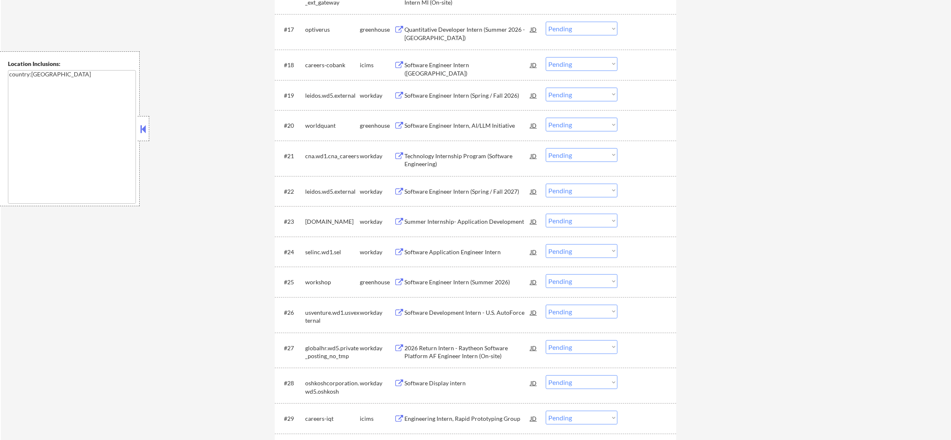
click at [456, 125] on div "Software Engineer Intern, AI/LLM Initiative" at bounding box center [468, 125] width 126 height 8
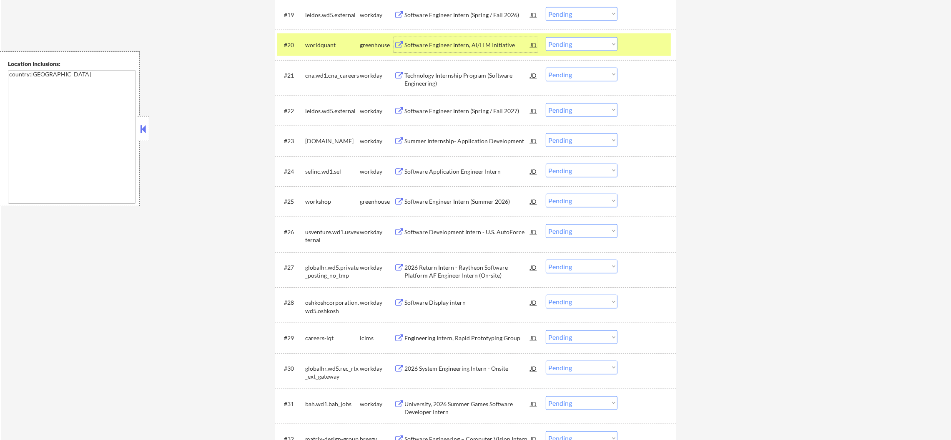
scroll to position [927, 0]
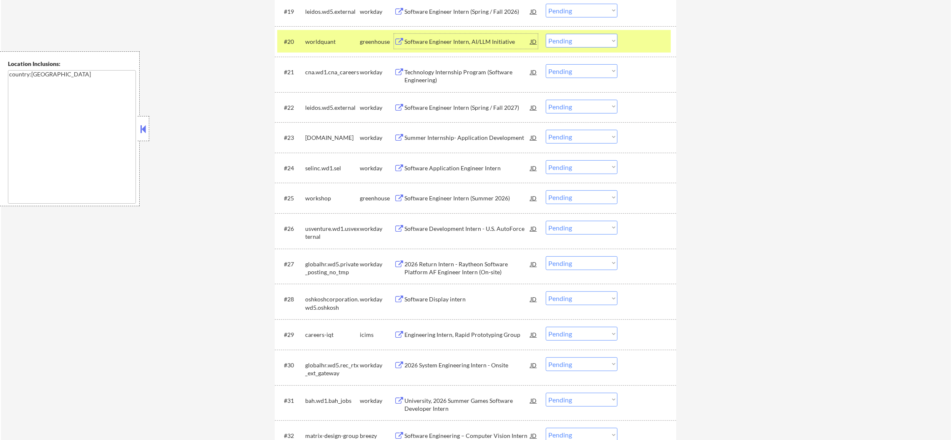
click at [322, 43] on div "worldquant" at bounding box center [332, 42] width 55 height 8
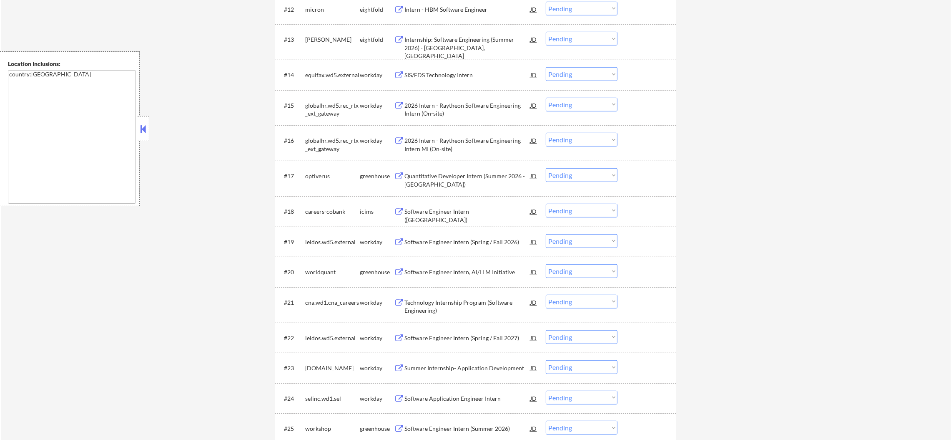
scroll to position [0, 0]
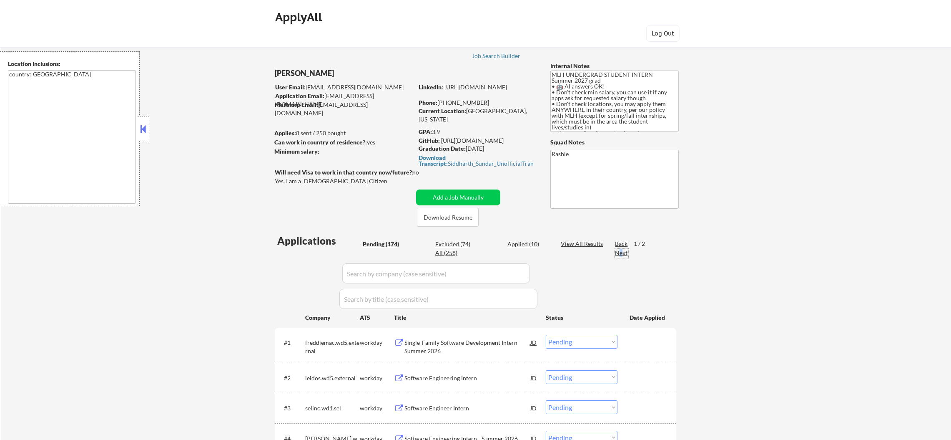
click at [621, 253] on div "Next" at bounding box center [621, 253] width 13 height 8
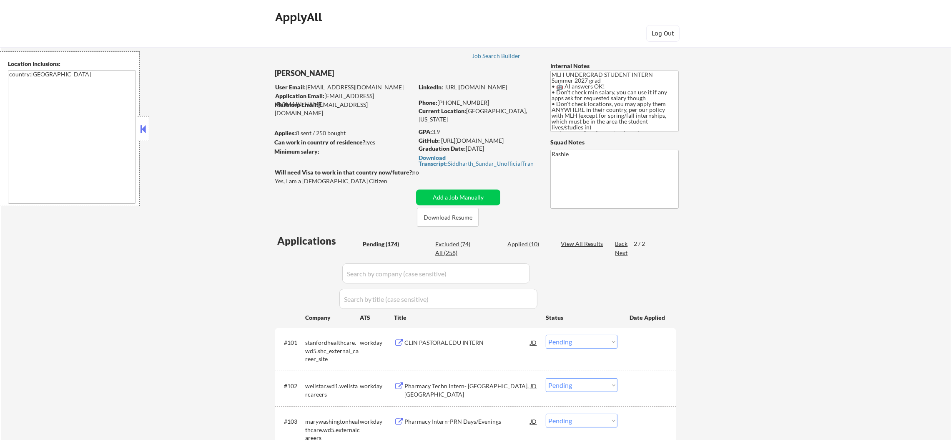
click at [622, 241] on div "Back" at bounding box center [621, 243] width 13 height 8
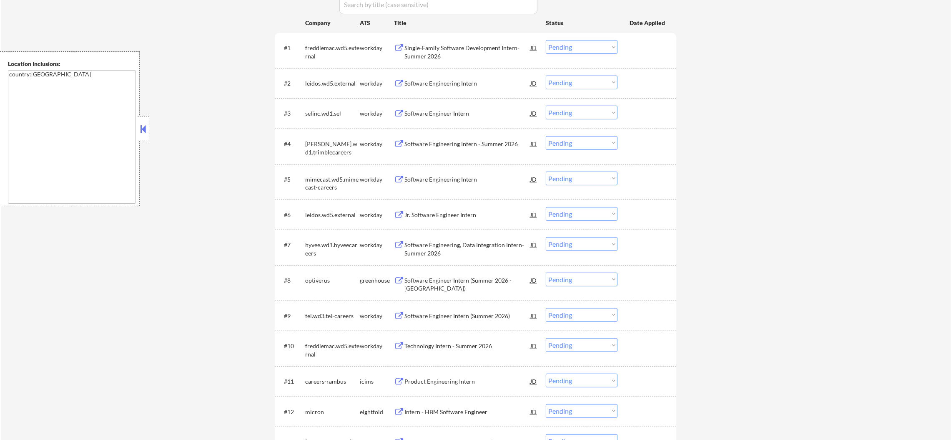
scroll to position [292, 0]
click at [458, 54] on div "Single-Family Software Development Intern- Summer 2026" at bounding box center [468, 55] width 126 height 16
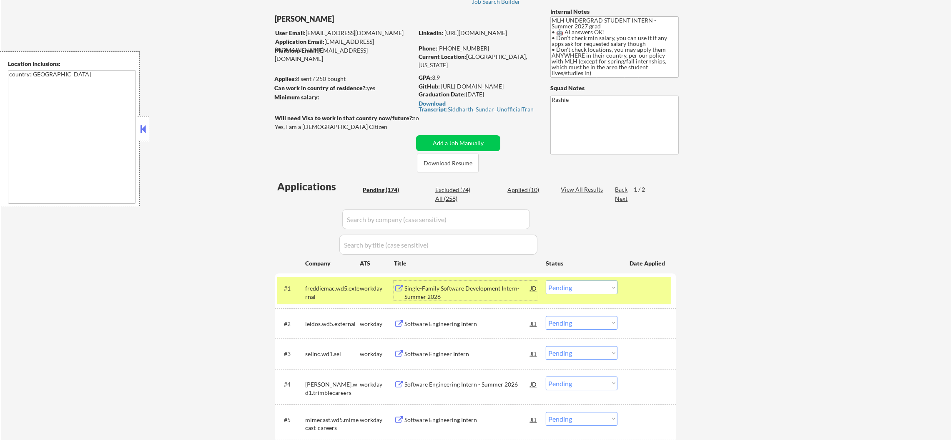
scroll to position [69, 0]
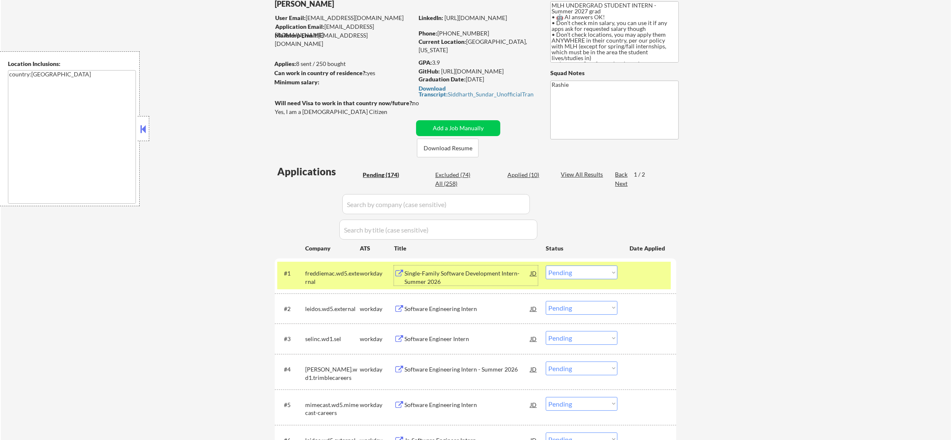
click at [466, 178] on div "Excluded (74)" at bounding box center [456, 175] width 42 height 8
select select ""excluded__other_""
select select ""excluded__blocklist_""
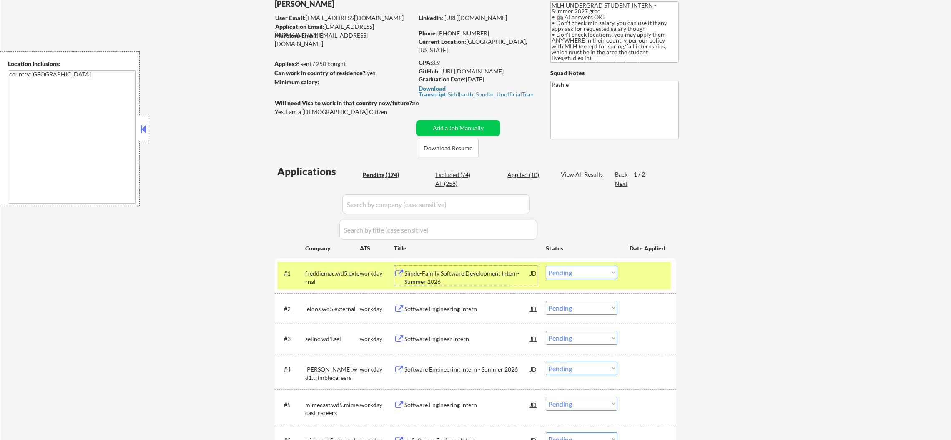
select select ""excluded__location_""
select select ""excluded__bad_match_""
select select ""excluded""
select select ""excluded__bad_match_""
select select ""excluded__other_""
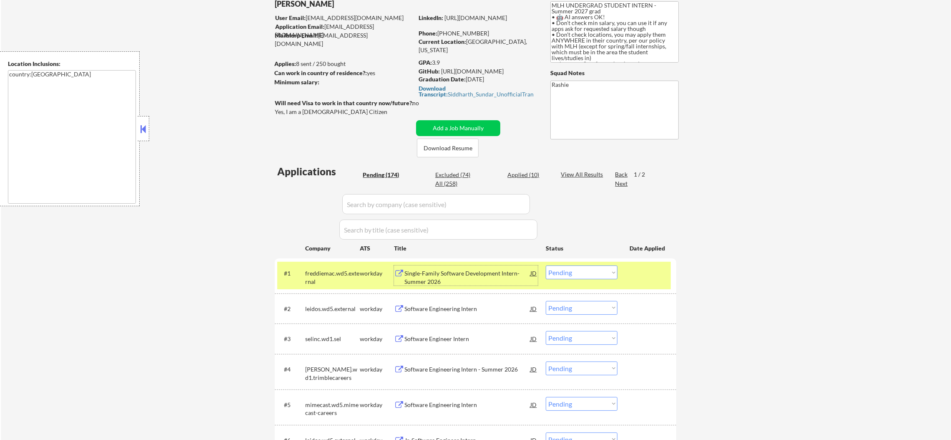
select select ""excluded""
select select ""excluded__other_""
select select ""excluded""
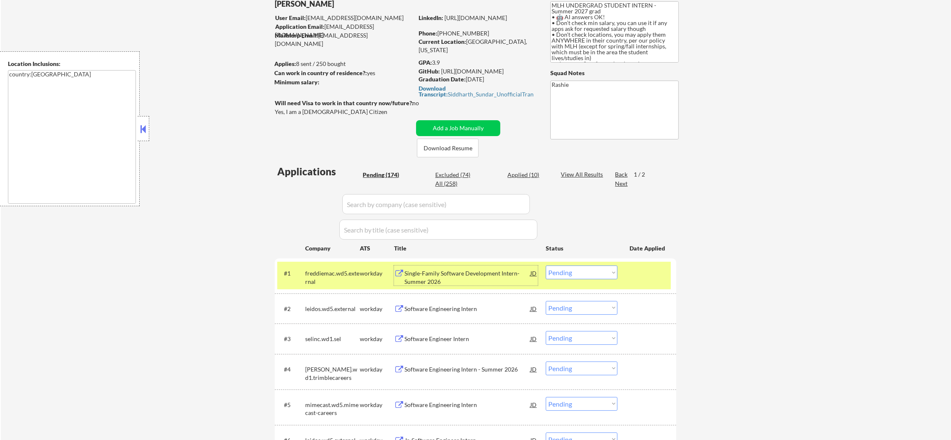
select select ""excluded""
select select ""excluded__blocklist_""
select select ""excluded""
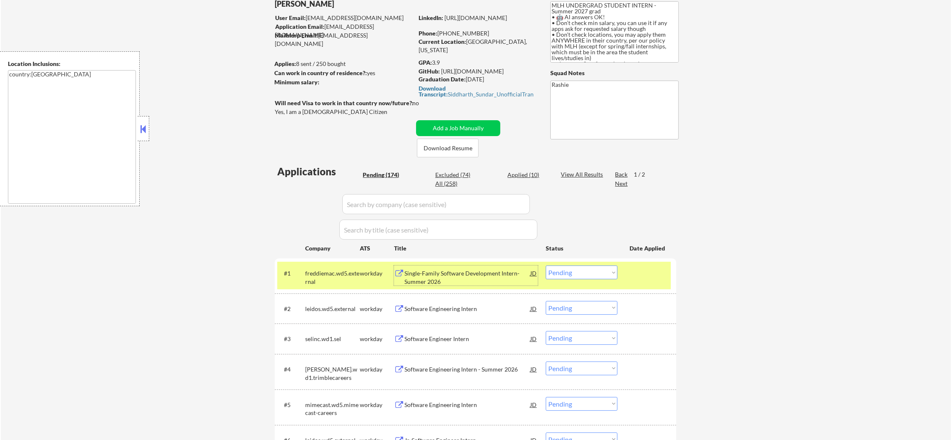
select select ""excluded""
select select ""excluded__expired_""
select select ""excluded__bad_match_""
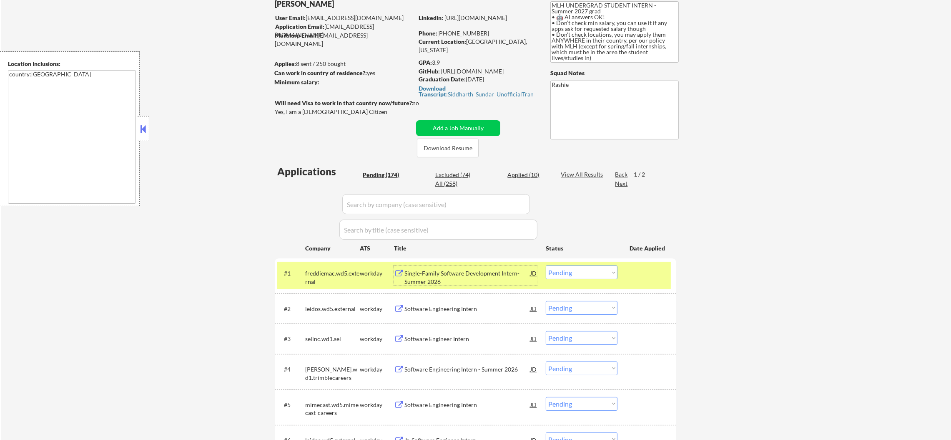
select select ""excluded""
select select ""excluded__other_""
select select ""excluded__bad_match_""
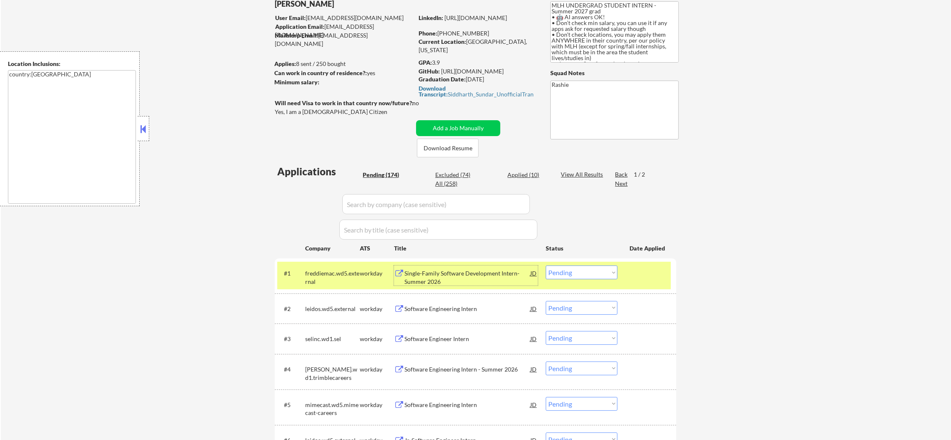
select select ""excluded__bad_match_""
select select ""excluded__blocklist_""
select select ""excluded__bad_match_""
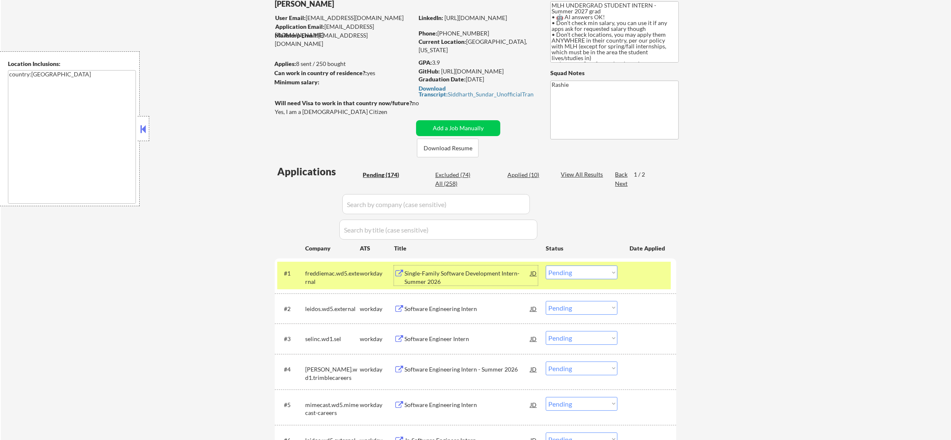
select select ""excluded__bad_match_""
select select ""excluded__other_""
select select ""excluded__bad_match_""
select select ""excluded""
select select ""excluded__bad_match_""
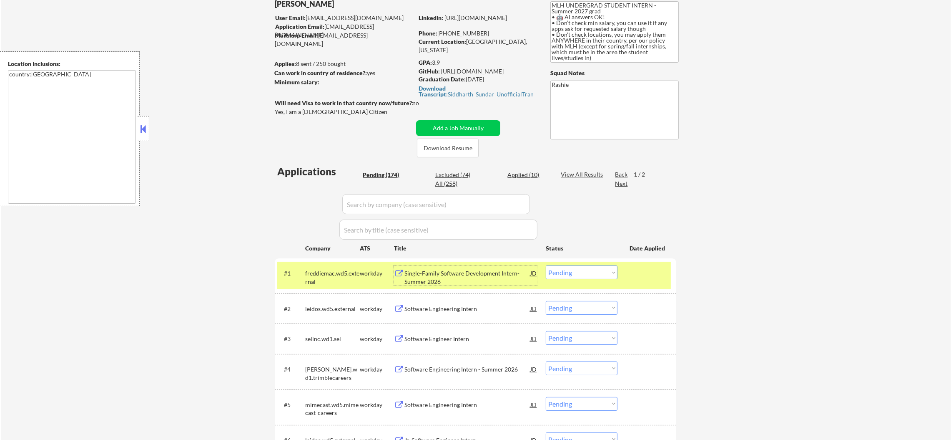
select select ""excluded__bad_match_""
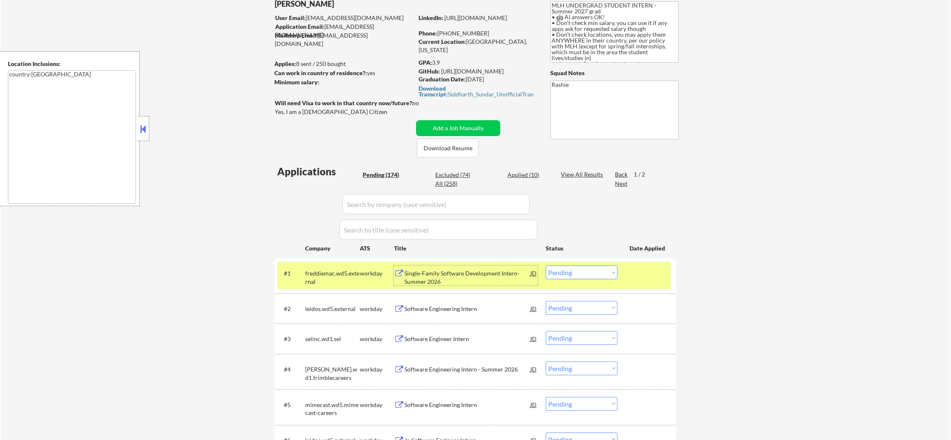
select select ""excluded__bad_match_""
select select ""excluded__expired_""
select select ""excluded__bad_match_""
select select ""excluded""
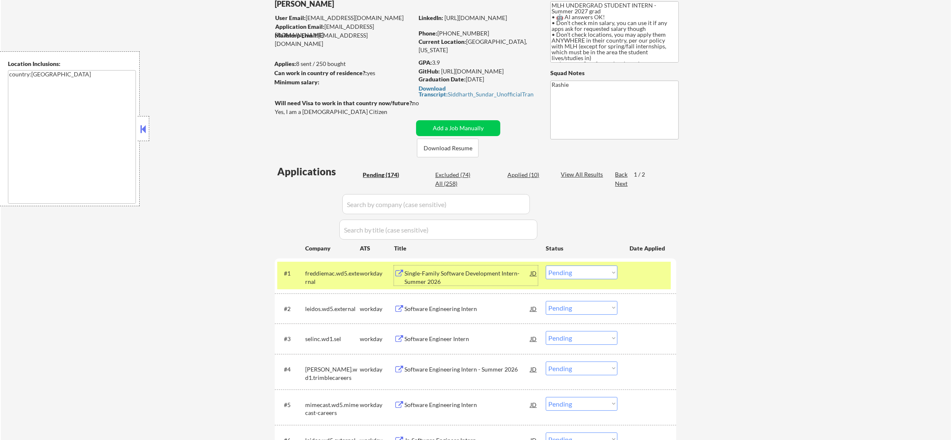
select select ""excluded__expired_""
select select ""excluded""
select select ""excluded__bad_match_""
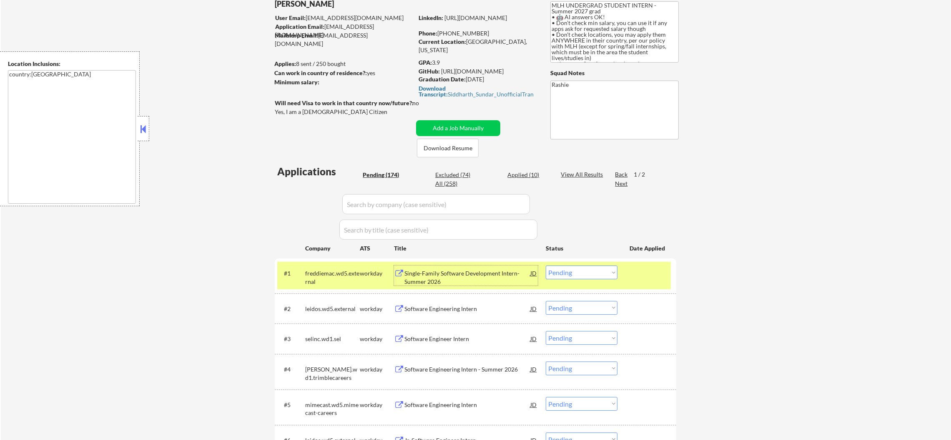
select select ""excluded__bad_match_""
select select ""excluded__expired_""
select select ""excluded__bad_match_""
select select ""excluded__expired_""
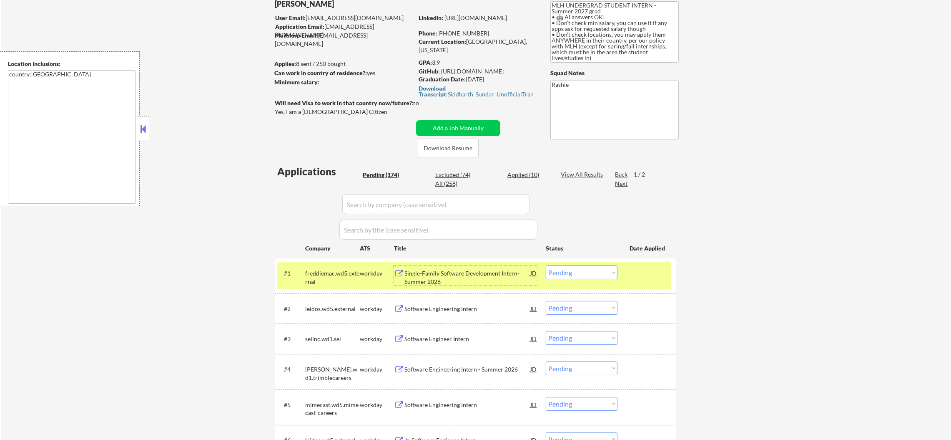
select select ""excluded__bad_match_""
select select ""excluded__expired_""
select select ""excluded__bad_match_""
select select ""excluded""
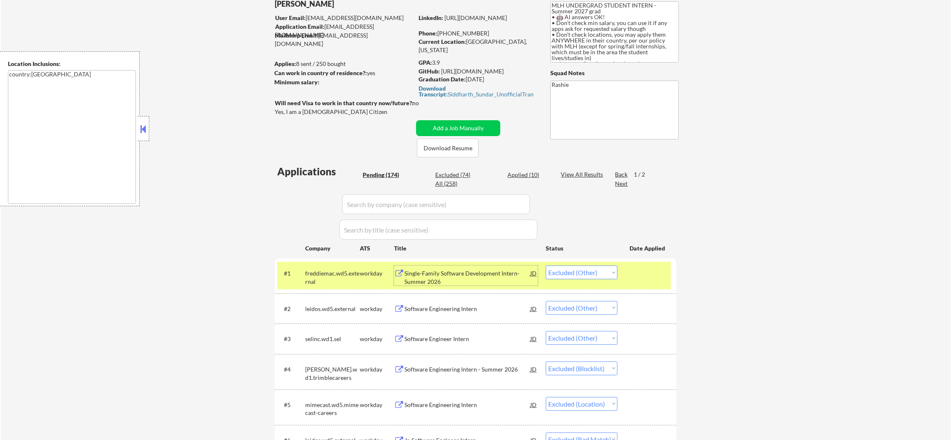
select select ""excluded__salary_""
select select ""excluded__bad_match_""
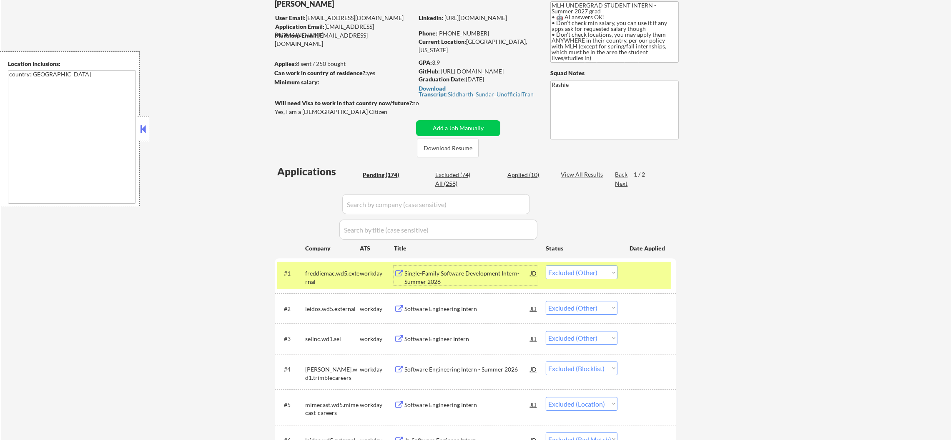
select select ""excluded__expired_""
select select ""excluded__bad_match_""
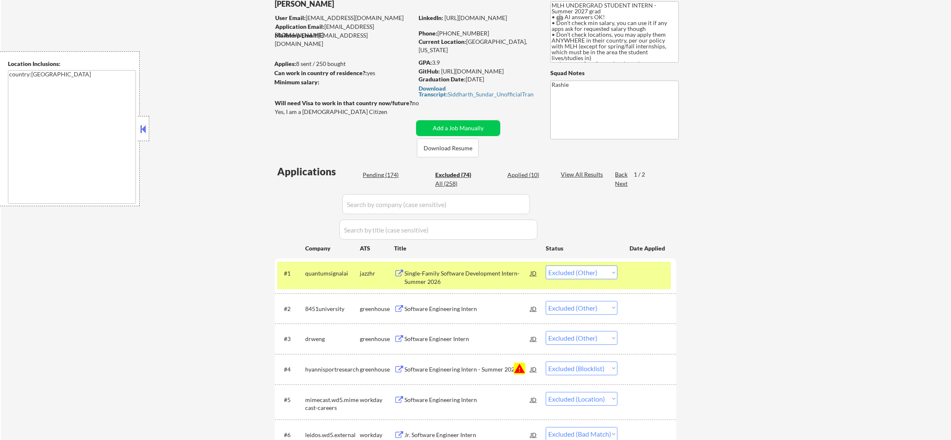
click at [528, 175] on div "Applied (10)" at bounding box center [529, 175] width 42 height 8
select select ""applied""
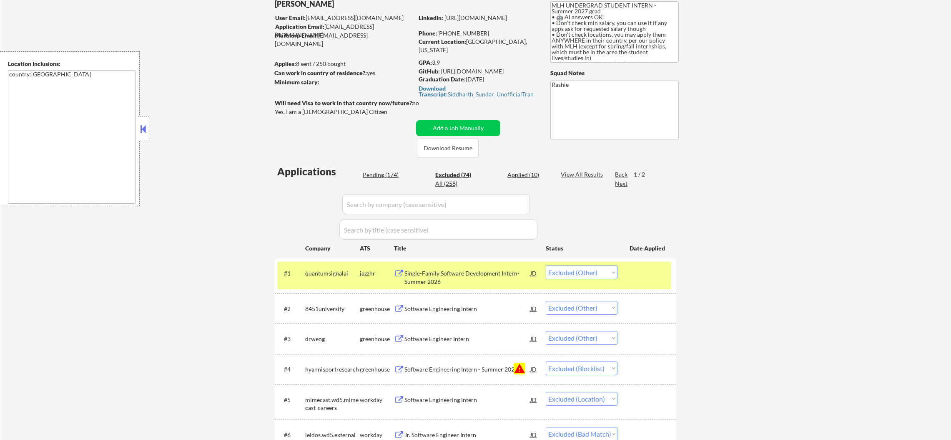
select select ""applied""
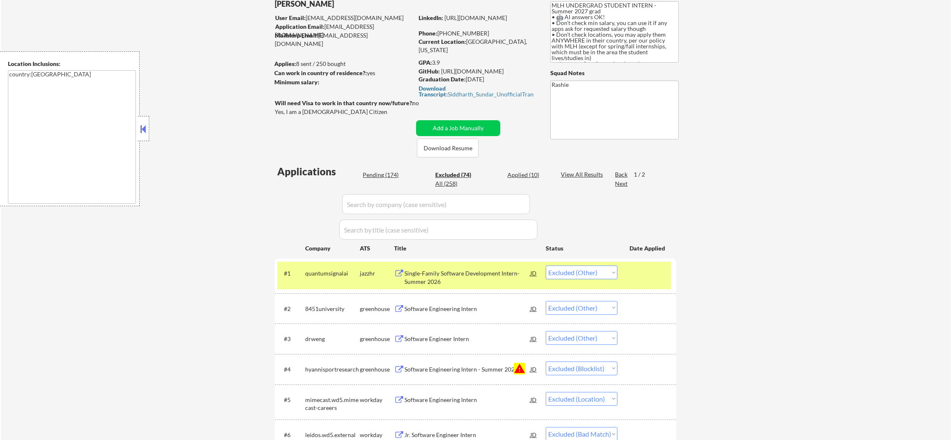
select select ""applied""
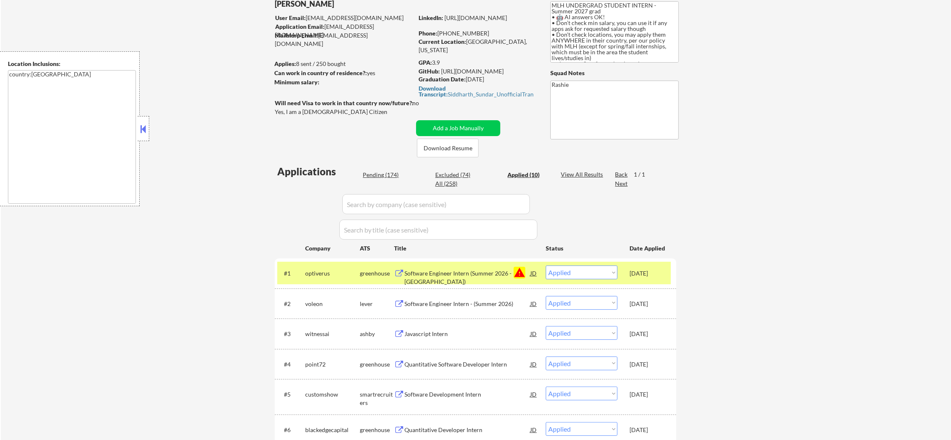
click at [316, 270] on div "optiverus" at bounding box center [332, 273] width 55 height 8
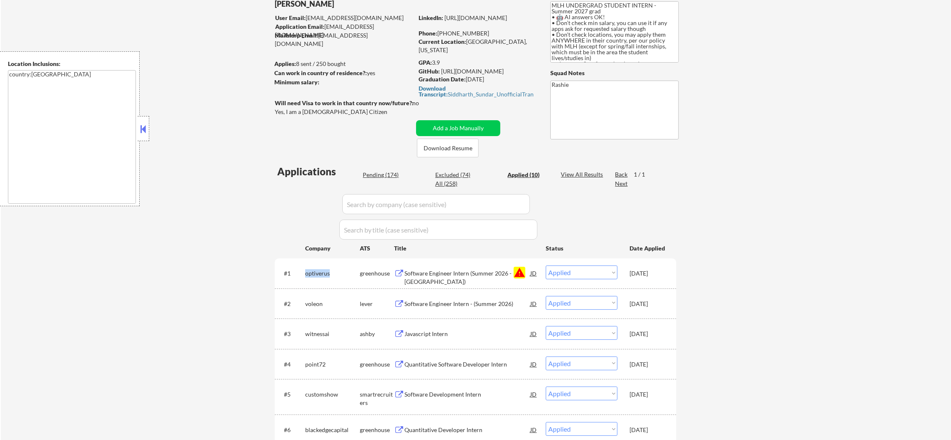
click at [316, 270] on div "optiverus" at bounding box center [332, 273] width 55 height 8
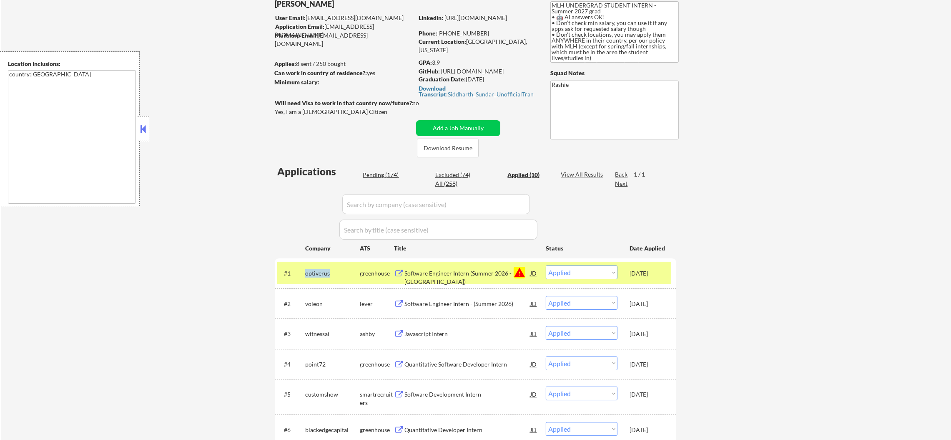
copy div "optiverus"
click at [579, 274] on select "Choose an option... Pending Applied Excluded (Questions) Excluded (Expired) Exc…" at bounding box center [582, 272] width 72 height 14
click at [546, 265] on select "Choose an option... Pending Applied Excluded (Questions) Excluded (Expired) Exc…" at bounding box center [582, 272] width 72 height 14
click at [323, 270] on div "optiverus" at bounding box center [332, 273] width 55 height 8
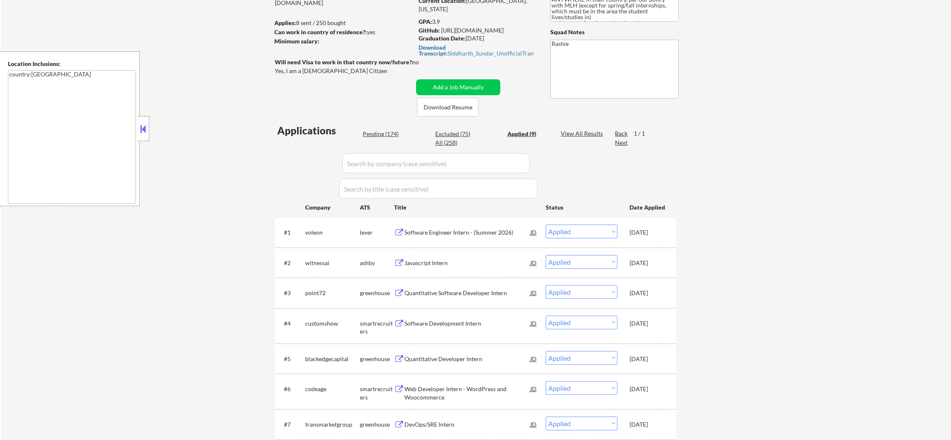
scroll to position [111, 0]
click at [371, 135] on div "Pending (174)" at bounding box center [384, 133] width 42 height 8
click at [374, 127] on div "Applications Pending (174) Excluded (75) Applied (9) All (258) View All Results…" at bounding box center [476, 323] width 402 height 401
select select ""pending""
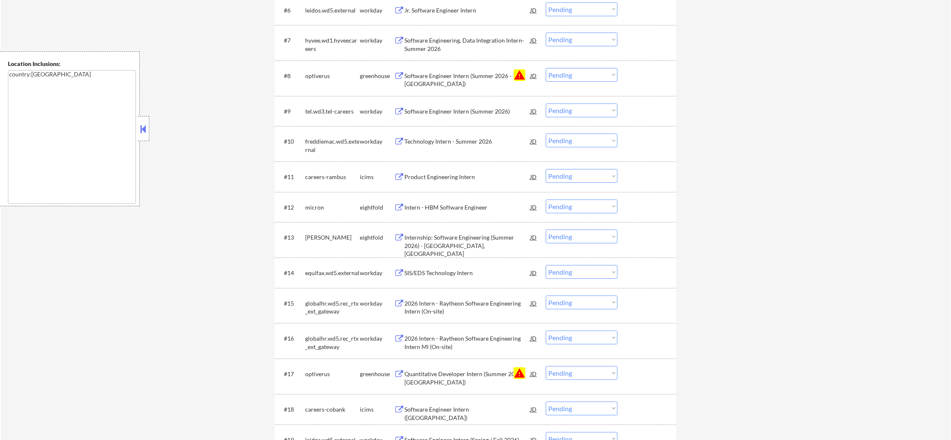
scroll to position [524, 0]
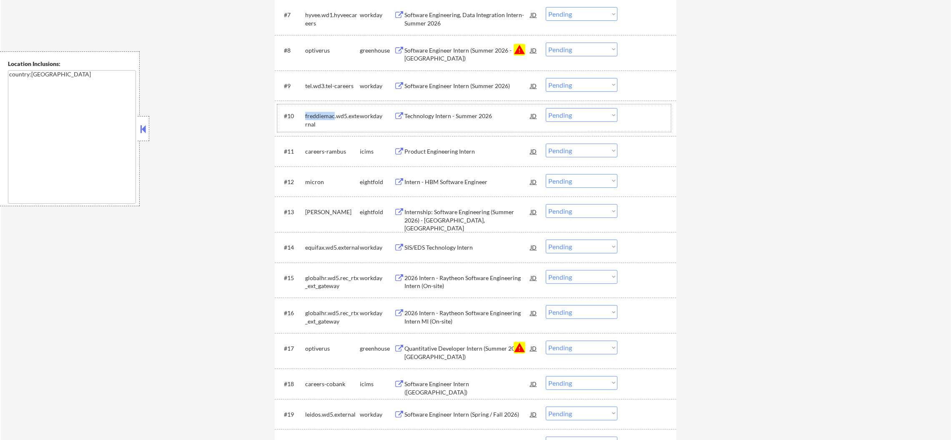
click at [601, 51] on select "Choose an option... Pending Applied Excluded (Questions) Excluded (Expired) Exc…" at bounding box center [582, 50] width 72 height 14
click at [546, 43] on select "Choose an option... Pending Applied Excluded (Questions) Excluded (Expired) Exc…" at bounding box center [582, 50] width 72 height 14
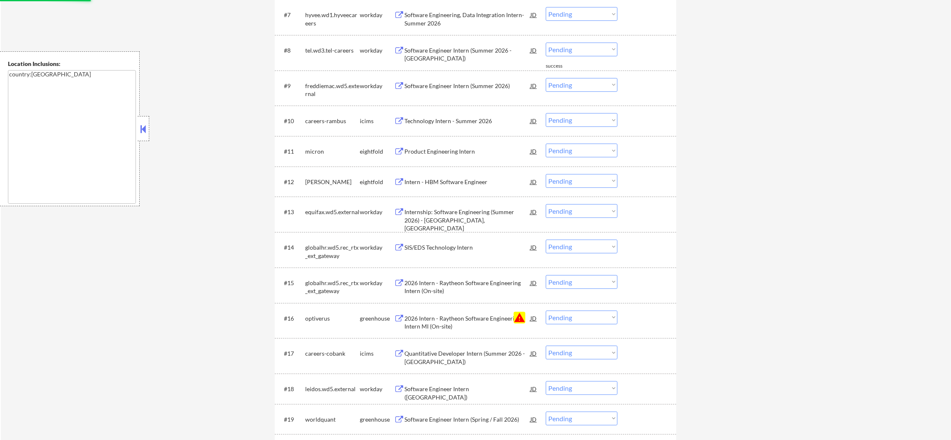
click at [569, 320] on select "Choose an option... Pending Applied Excluded (Questions) Excluded (Expired) Exc…" at bounding box center [582, 317] width 72 height 14
click at [546, 310] on select "Choose an option... Pending Applied Excluded (Questions) Excluded (Expired) Exc…" at bounding box center [582, 317] width 72 height 14
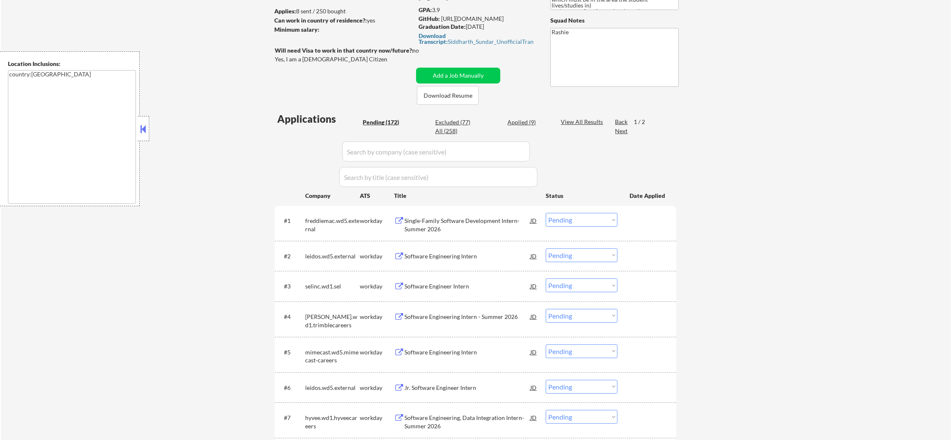
scroll to position [385, 0]
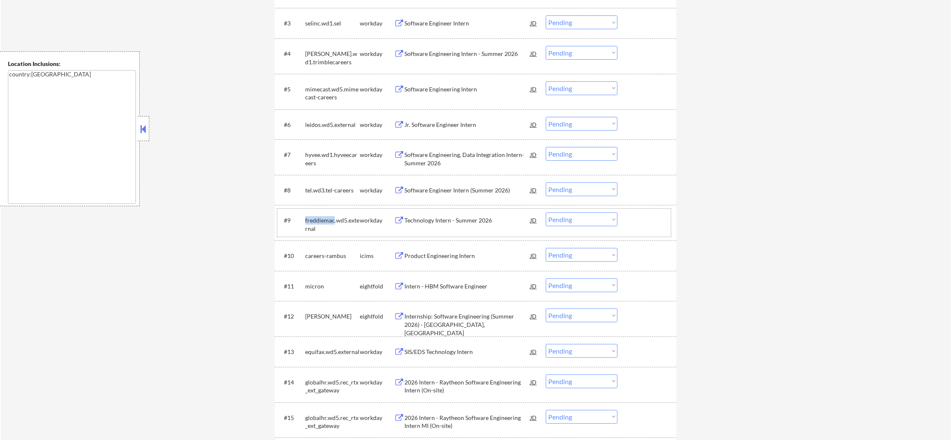
click at [314, 220] on div "freddiemac.wd5.external" at bounding box center [332, 224] width 55 height 16
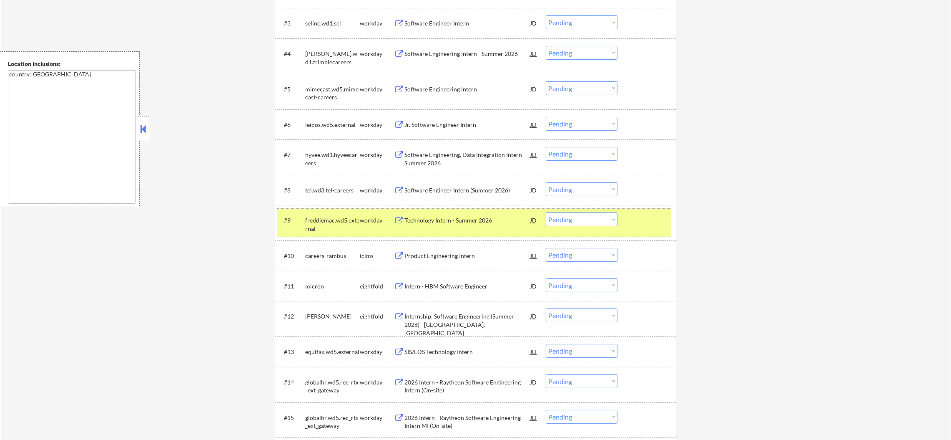
click at [456, 220] on div "Technology Intern - Summer 2026" at bounding box center [468, 220] width 126 height 8
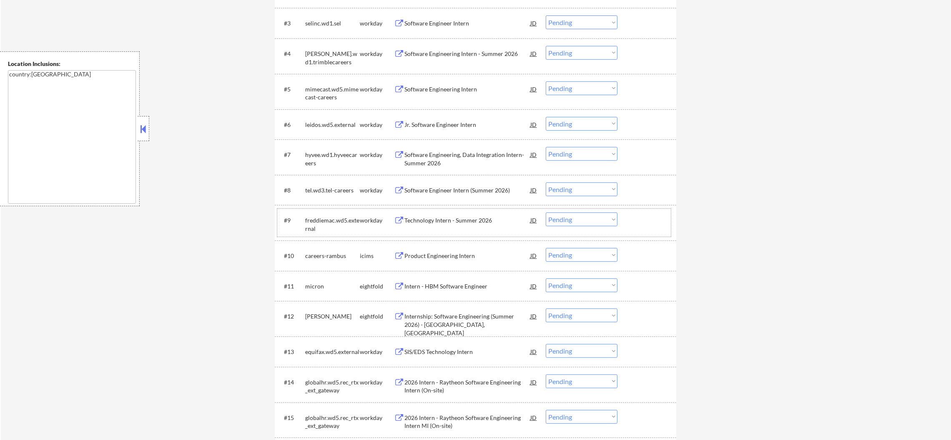
click at [327, 224] on div "freddiemac.wd5.external" at bounding box center [332, 224] width 55 height 16
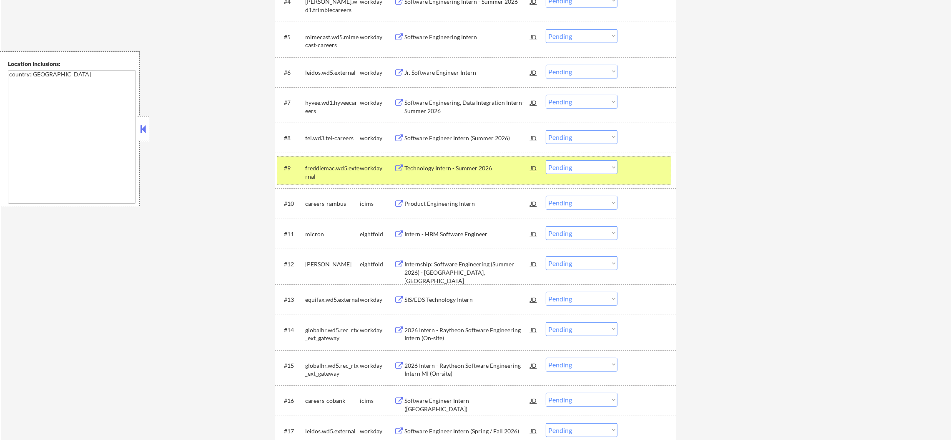
scroll to position [447, 0]
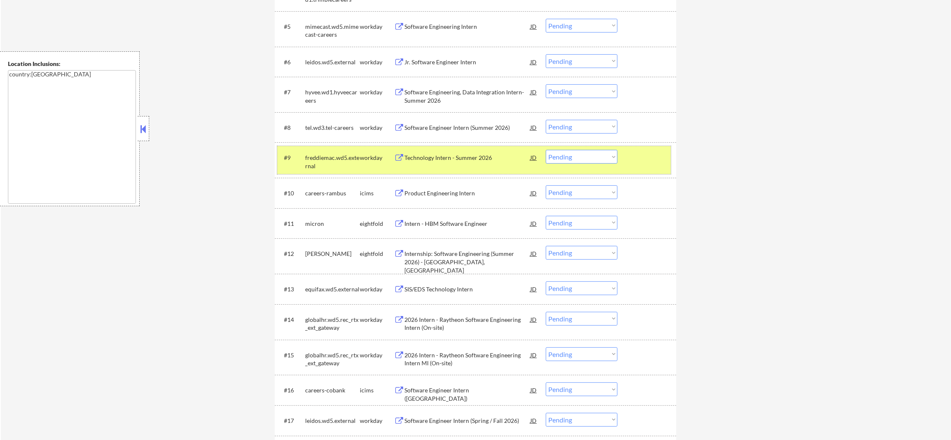
click at [574, 155] on select "Choose an option... Pending Applied Excluded (Questions) Excluded (Expired) Exc…" at bounding box center [582, 157] width 72 height 14
click at [546, 150] on select "Choose an option... Pending Applied Excluded (Questions) Excluded (Expired) Exc…" at bounding box center [582, 157] width 72 height 14
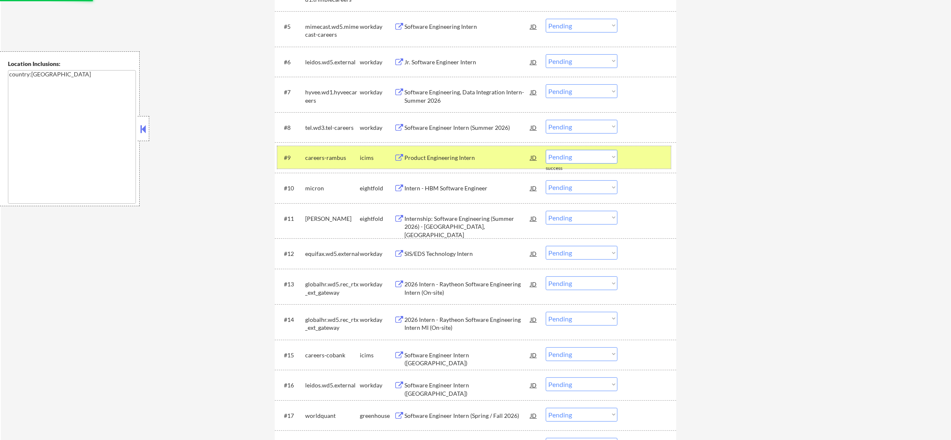
click at [340, 161] on div "careers-rambus" at bounding box center [332, 157] width 55 height 8
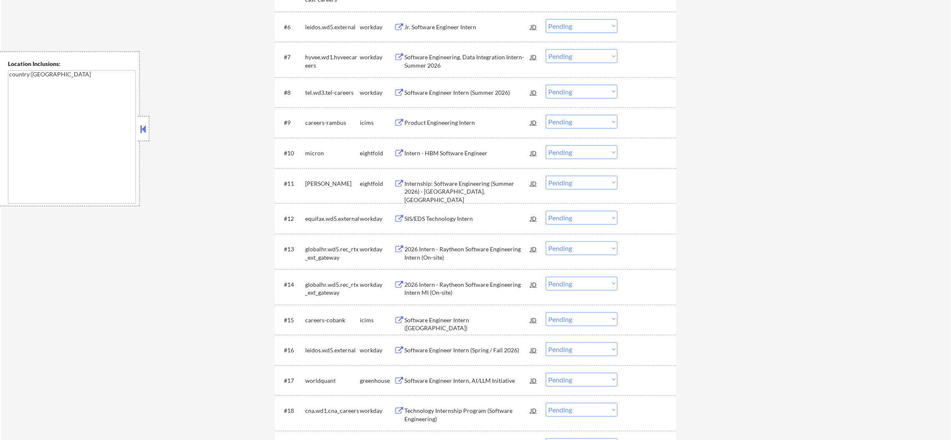
scroll to position [510, 0]
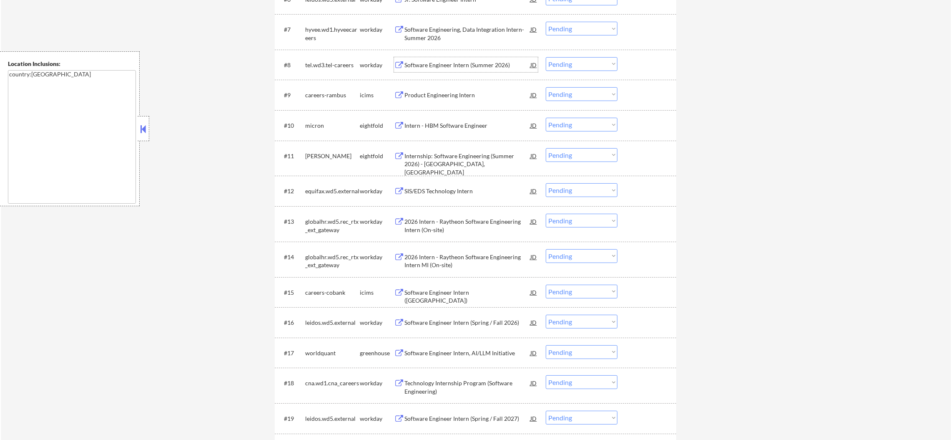
click at [487, 63] on div "Software Engineer Intern (Summer 2026)" at bounding box center [468, 65] width 126 height 8
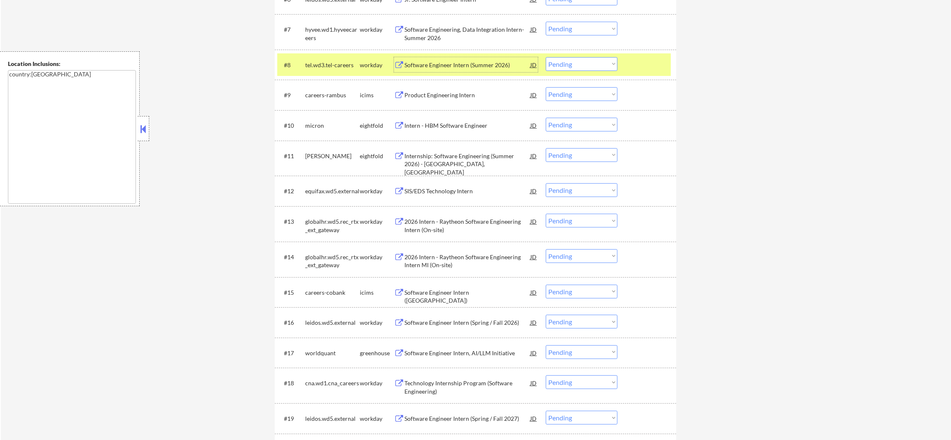
click at [569, 65] on select "Choose an option... Pending Applied Excluded (Questions) Excluded (Expired) Exc…" at bounding box center [582, 64] width 72 height 14
click at [546, 57] on select "Choose an option... Pending Applied Excluded (Questions) Excluded (Expired) Exc…" at bounding box center [582, 64] width 72 height 14
click at [340, 68] on div "tel.wd3.tel-careers" at bounding box center [332, 65] width 55 height 8
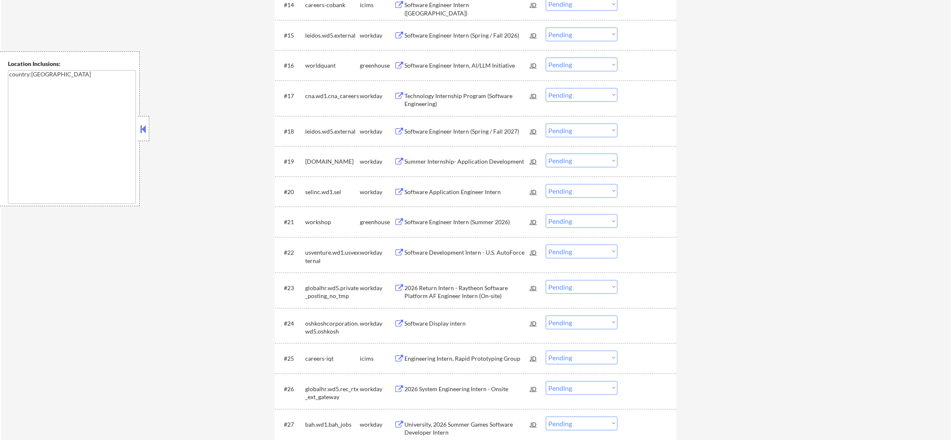
scroll to position [781, 0]
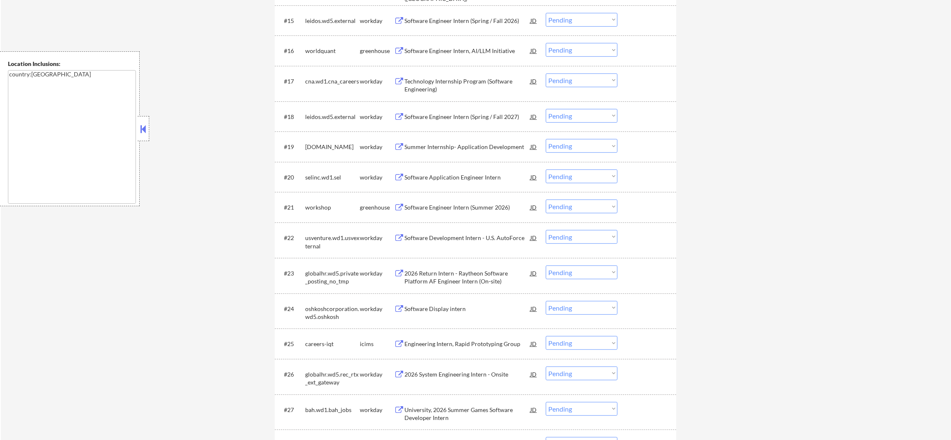
click at [320, 49] on div "worldquant" at bounding box center [332, 51] width 55 height 8
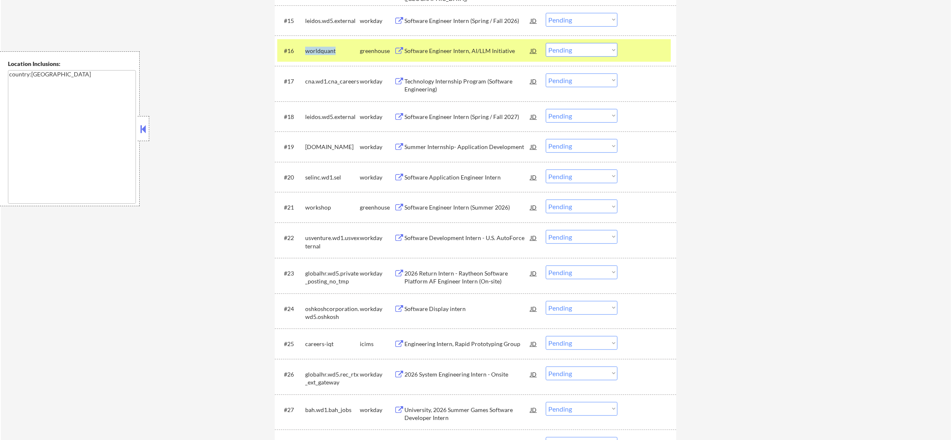
click at [320, 49] on div "worldquant" at bounding box center [332, 51] width 55 height 8
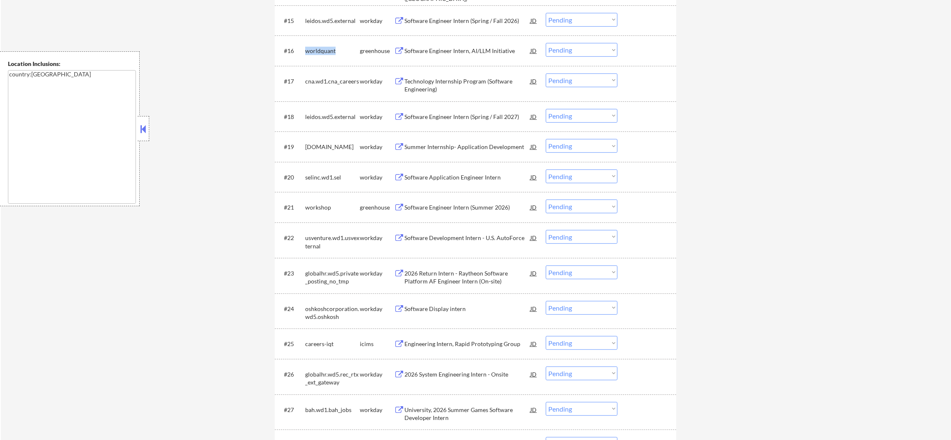
click at [320, 48] on div "worldquant" at bounding box center [332, 51] width 55 height 8
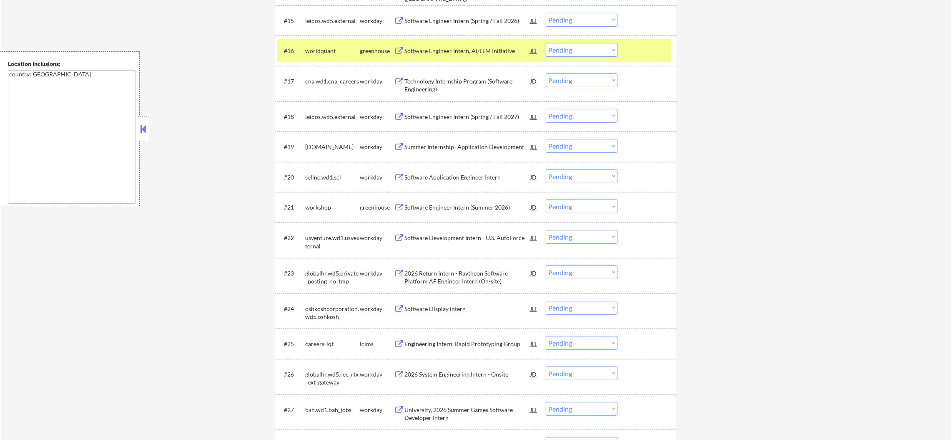
click at [320, 48] on div "worldquant" at bounding box center [332, 51] width 55 height 8
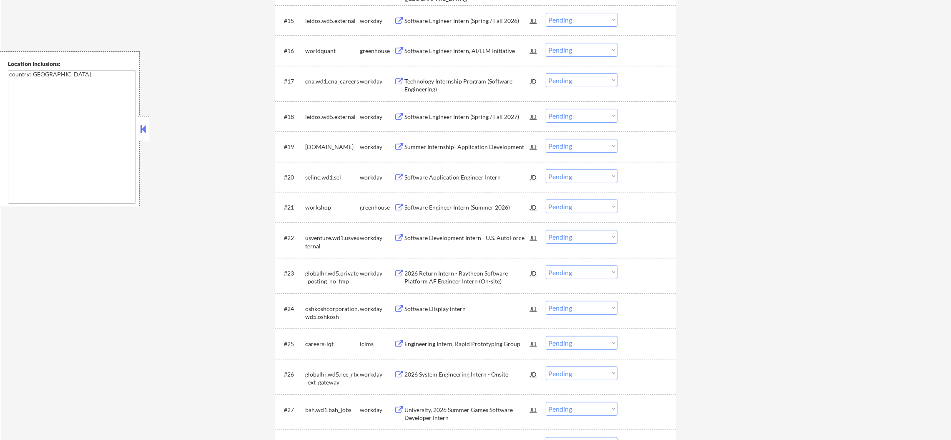
click at [438, 50] on div "Software Engineer Intern, AI/LLM Initiative" at bounding box center [468, 51] width 126 height 8
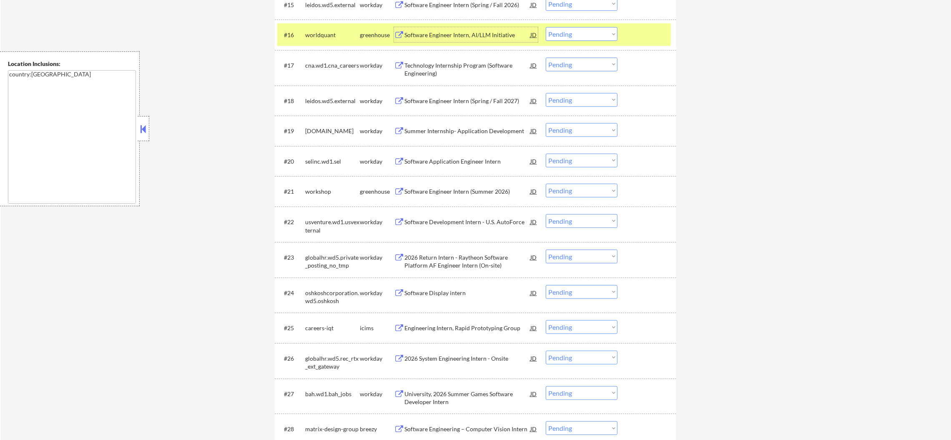
scroll to position [802, 0]
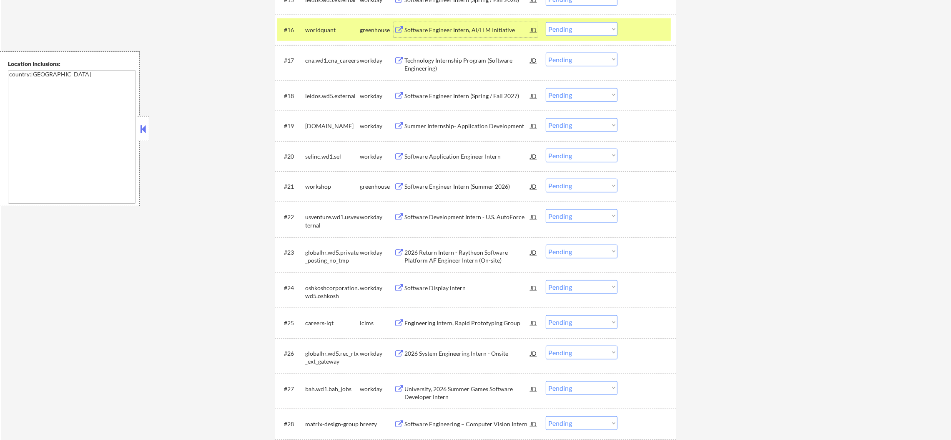
click at [569, 23] on select "Choose an option... Pending Applied Excluded (Questions) Excluded (Expired) Exc…" at bounding box center [582, 29] width 72 height 14
click at [546, 22] on select "Choose an option... Pending Applied Excluded (Questions) Excluded (Expired) Exc…" at bounding box center [582, 29] width 72 height 14
click at [341, 36] on div "worldquant" at bounding box center [332, 29] width 55 height 15
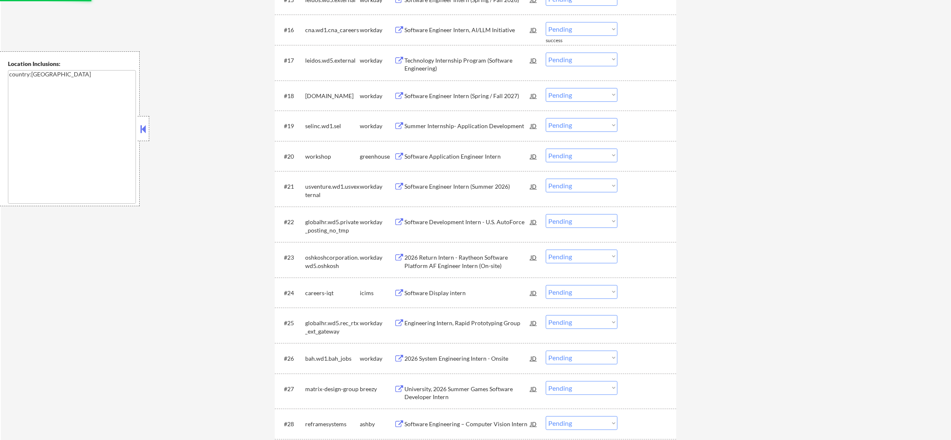
scroll to position [760, 0]
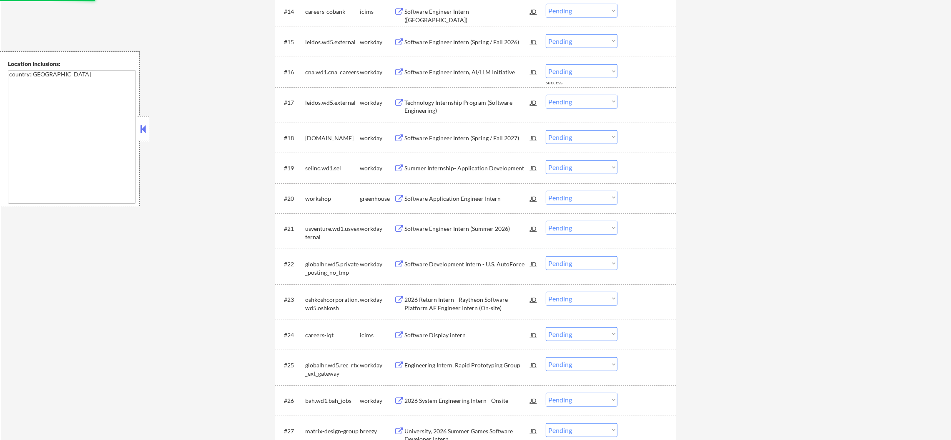
click at [478, 73] on div "Software Engineer Intern, AI/LLM Initiative" at bounding box center [468, 72] width 126 height 8
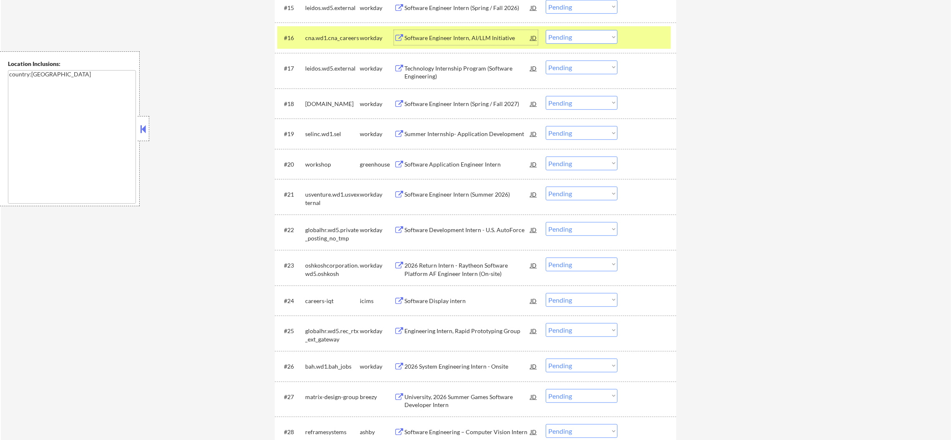
scroll to position [802, 0]
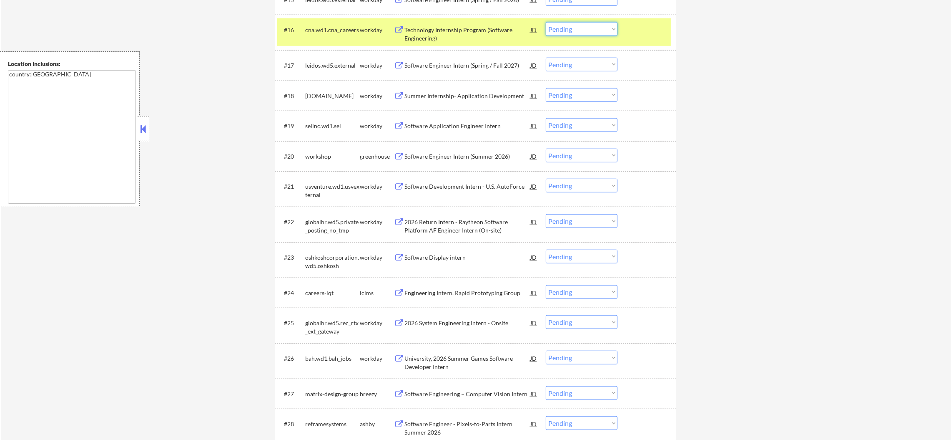
click at [563, 31] on select "Choose an option... Pending Applied Excluded (Questions) Excluded (Expired) Exc…" at bounding box center [582, 29] width 72 height 14
drag, startPoint x: 559, startPoint y: 28, endPoint x: 570, endPoint y: 34, distance: 12.5
click at [559, 28] on select "Choose an option... Pending Applied Excluded (Questions) Excluded (Expired) Exc…" at bounding box center [582, 29] width 72 height 14
click at [546, 22] on select "Choose an option... Pending Applied Excluded (Questions) Excluded (Expired) Exc…" at bounding box center [582, 29] width 72 height 14
click at [325, 20] on div "#16 cna.wd1.cna_careers workday Technology Internship Program (Software Enginee…" at bounding box center [474, 32] width 394 height 28
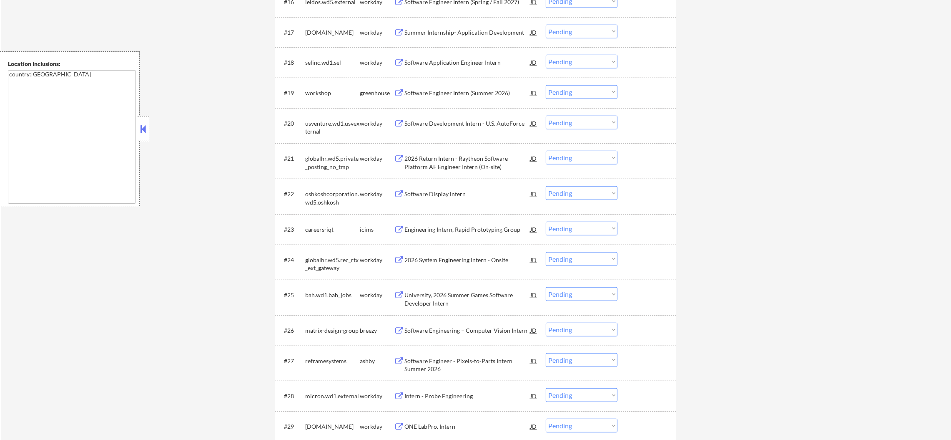
scroll to position [823, 0]
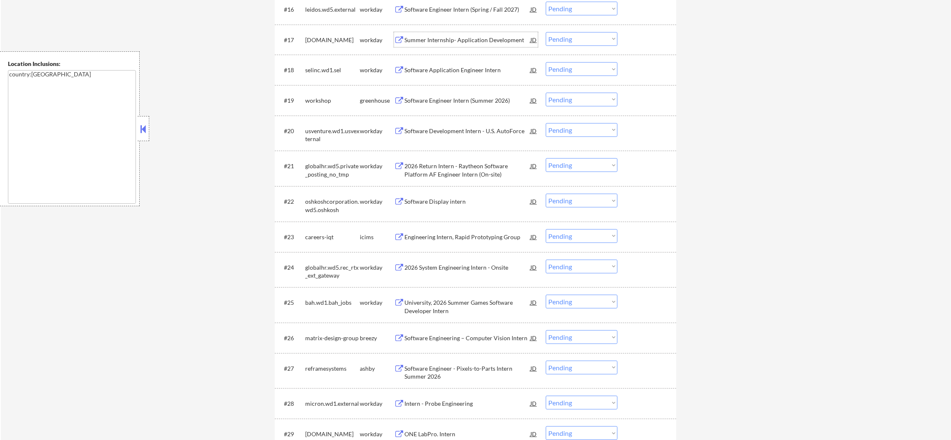
click at [482, 36] on div "Summer Internship- Application Development" at bounding box center [468, 40] width 126 height 8
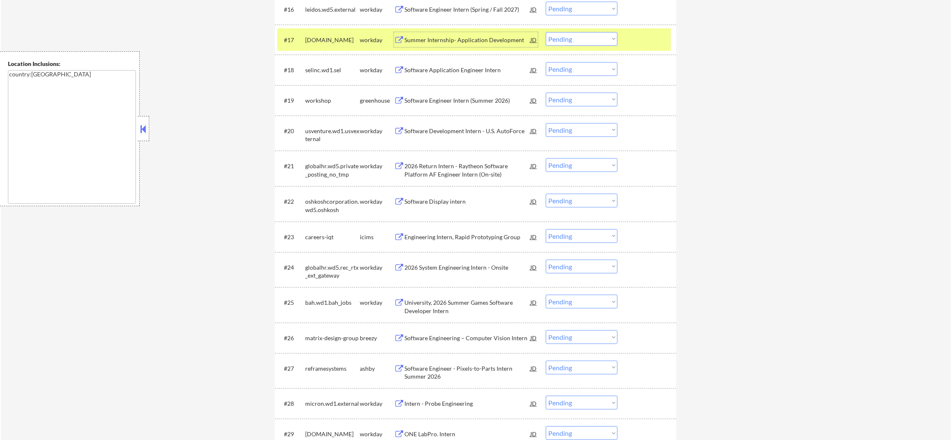
click at [562, 40] on select "Choose an option... Pending Applied Excluded (Questions) Excluded (Expired) Exc…" at bounding box center [582, 39] width 72 height 14
click at [546, 32] on select "Choose an option... Pending Applied Excluded (Questions) Excluded (Expired) Exc…" at bounding box center [582, 39] width 72 height 14
click at [337, 40] on div "fhlbc.wd1.search" at bounding box center [332, 40] width 55 height 8
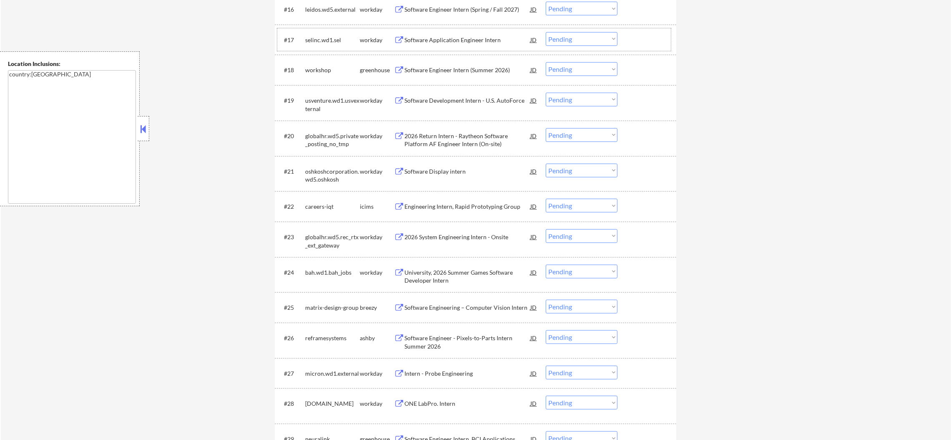
click at [470, 42] on div "Software Application Engineer Intern" at bounding box center [468, 40] width 126 height 8
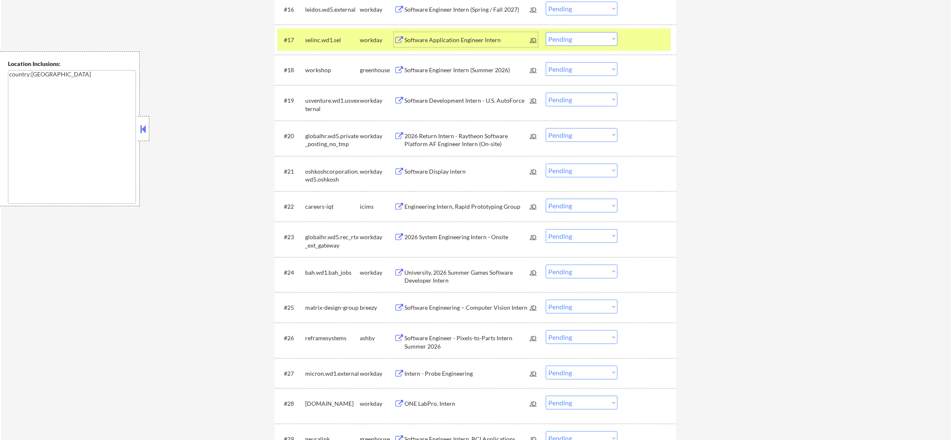
drag, startPoint x: 561, startPoint y: 26, endPoint x: 561, endPoint y: 31, distance: 5.0
click at [561, 31] on div "#17 selinc.wd1.sel workday Software Application Engineer Intern JD warning_ambe…" at bounding box center [476, 40] width 402 height 30
click at [560, 35] on select "Choose an option... Pending Applied Excluded (Questions) Excluded (Expired) Exc…" at bounding box center [582, 39] width 72 height 14
click at [546, 32] on select "Choose an option... Pending Applied Excluded (Questions) Excluded (Expired) Exc…" at bounding box center [582, 39] width 72 height 14
click at [353, 43] on div "selinc.wd1.sel" at bounding box center [332, 40] width 55 height 8
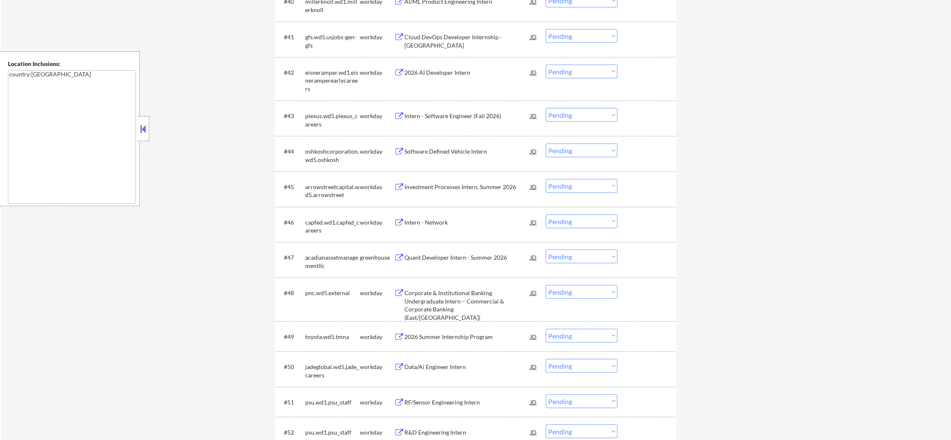
scroll to position [1636, 0]
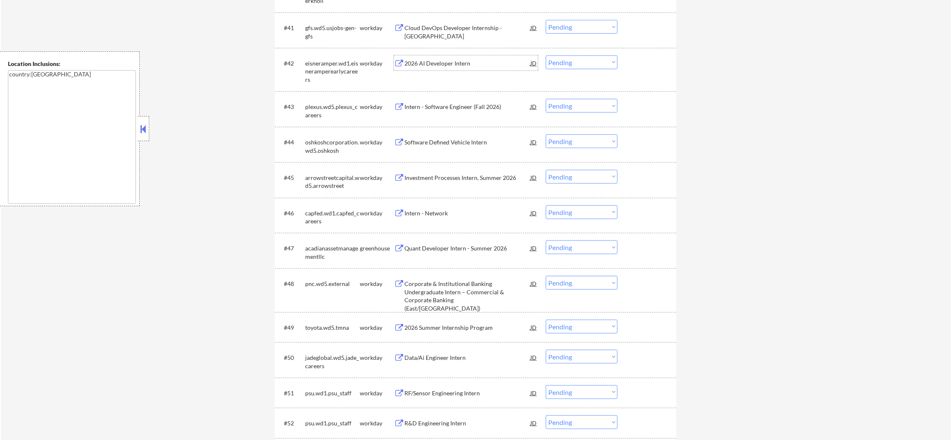
click at [451, 63] on div "2026 AI Developer Intern" at bounding box center [468, 63] width 126 height 8
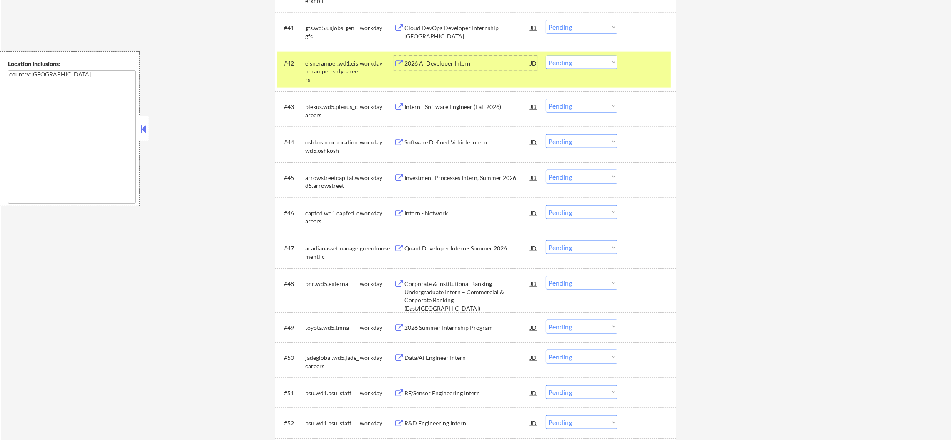
click at [565, 66] on select "Choose an option... Pending Applied Excluded (Questions) Excluded (Expired) Exc…" at bounding box center [582, 62] width 72 height 14
click at [546, 55] on select "Choose an option... Pending Applied Excluded (Questions) Excluded (Expired) Exc…" at bounding box center [582, 62] width 72 height 14
click at [341, 68] on div "eisneramper.wd1.eisneramperearlycareers" at bounding box center [332, 71] width 55 height 25
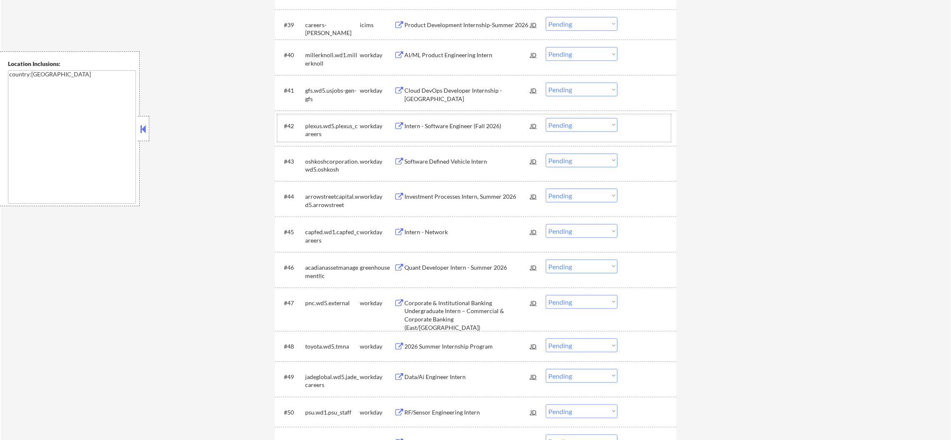
scroll to position [1594, 0]
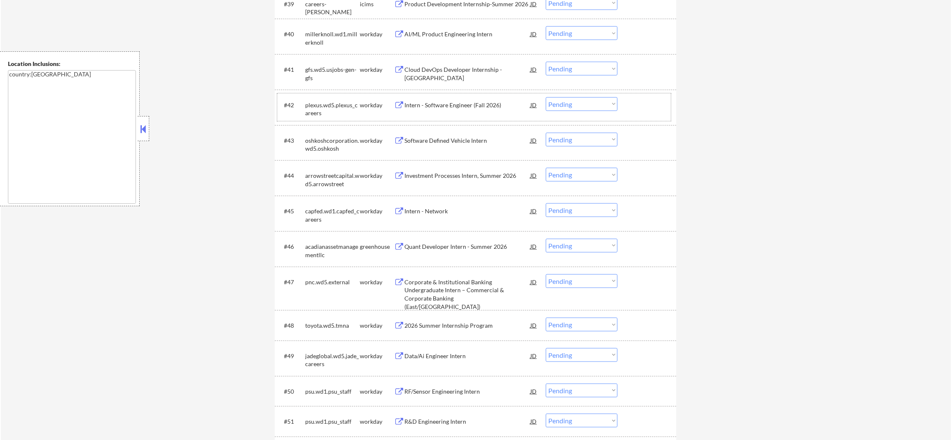
click at [465, 27] on div "AI/ML Product Engineering Intern" at bounding box center [468, 33] width 126 height 15
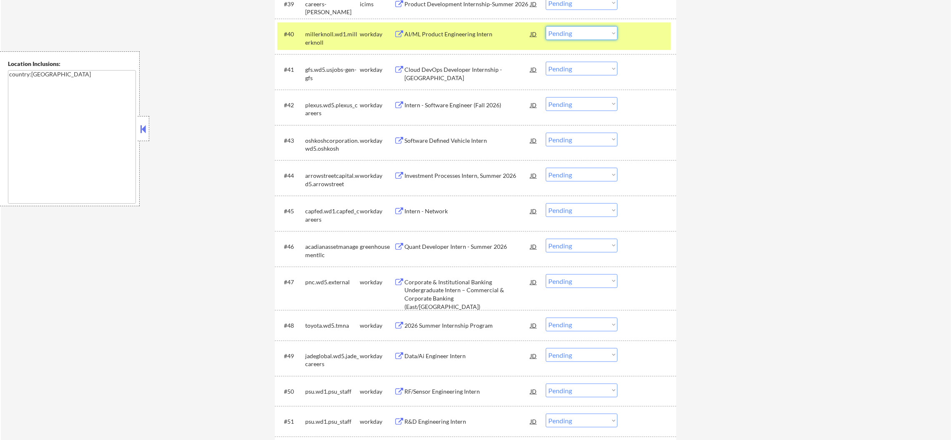
click at [554, 34] on select "Choose an option... Pending Applied Excluded (Questions) Excluded (Expired) Exc…" at bounding box center [582, 33] width 72 height 14
click at [546, 26] on select "Choose an option... Pending Applied Excluded (Questions) Excluded (Expired) Exc…" at bounding box center [582, 33] width 72 height 14
click at [327, 36] on div "millerknoll.wd1.millerknoll" at bounding box center [332, 38] width 55 height 16
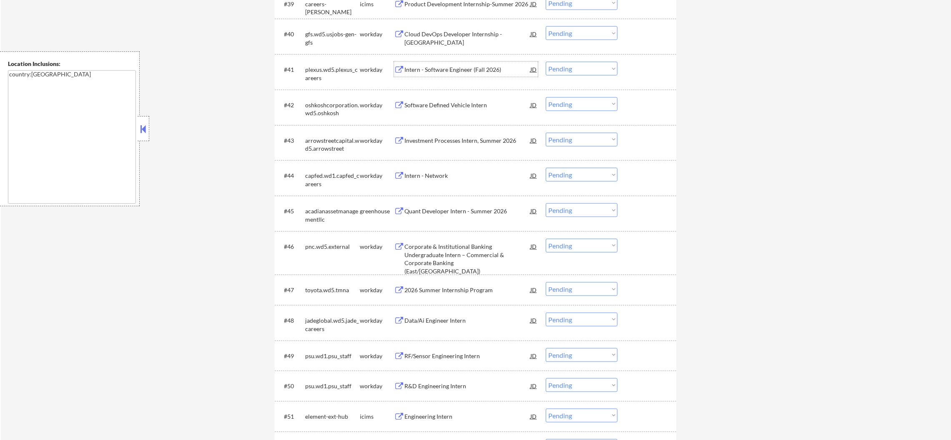
click at [428, 65] on div "Intern - Software Engineer (Fall 2026)" at bounding box center [468, 69] width 126 height 8
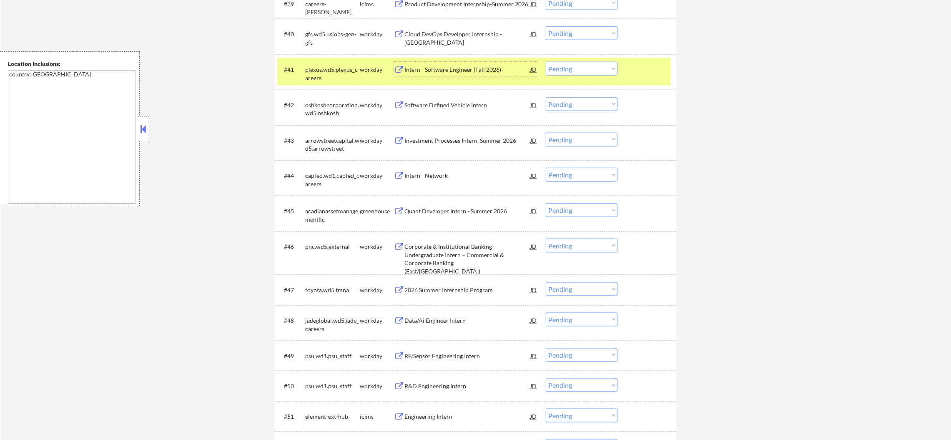
scroll to position [1636, 0]
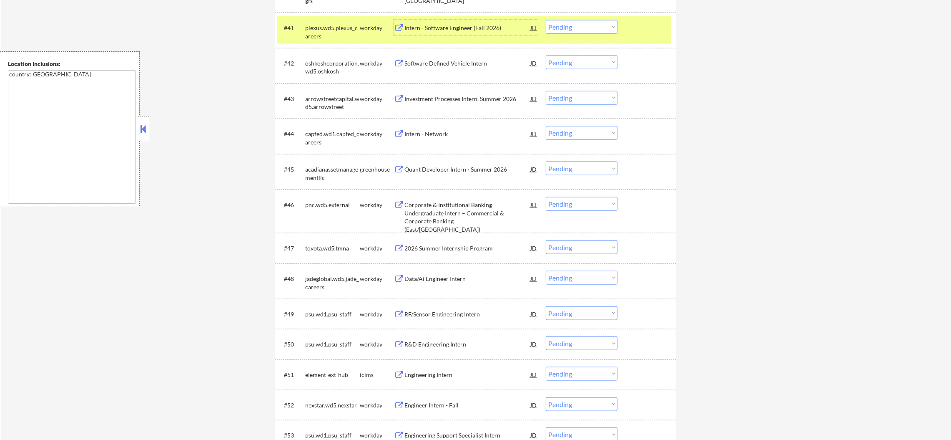
click at [342, 32] on div "plexus.wd5.plexus_careers" at bounding box center [332, 32] width 55 height 16
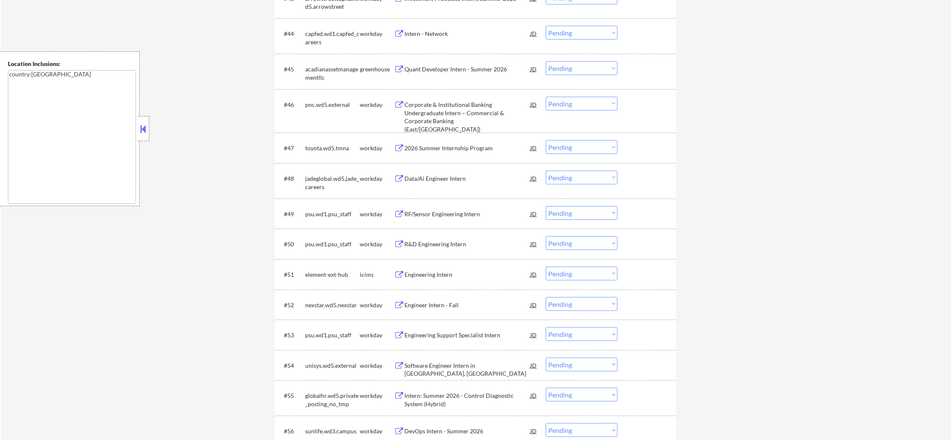
scroll to position [1740, 0]
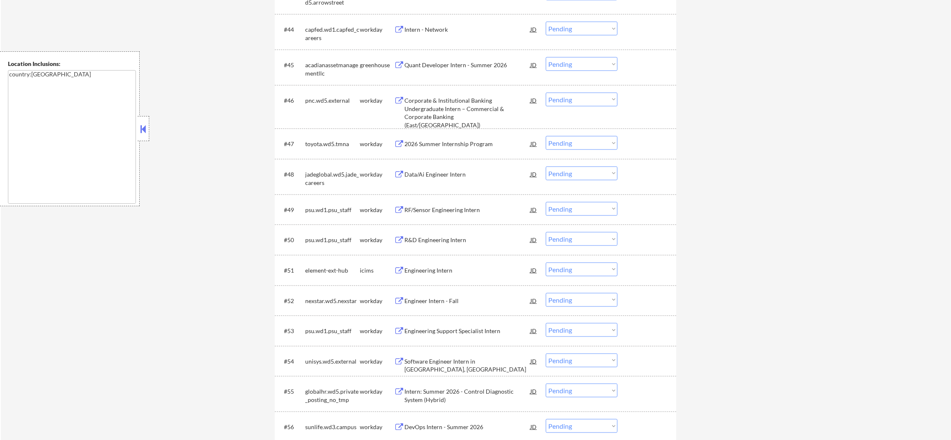
click at [448, 28] on div "Intern - Network" at bounding box center [468, 29] width 126 height 8
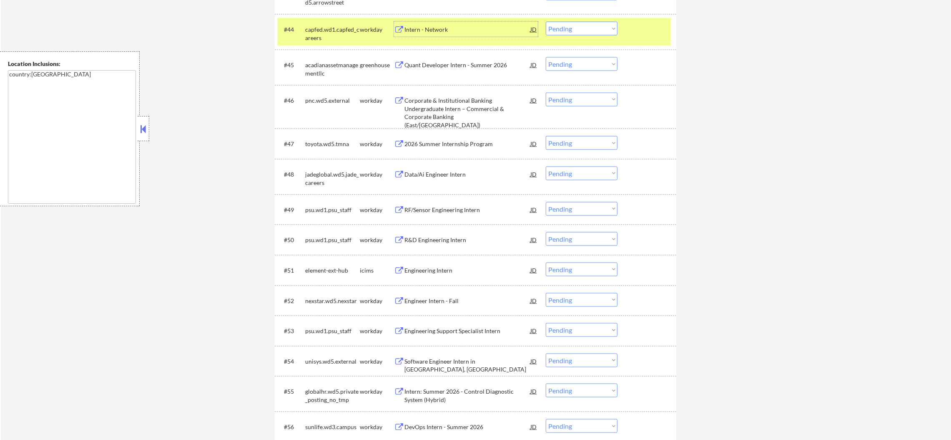
click at [332, 42] on div "capfed.wd1.capfed_careers" at bounding box center [332, 33] width 55 height 16
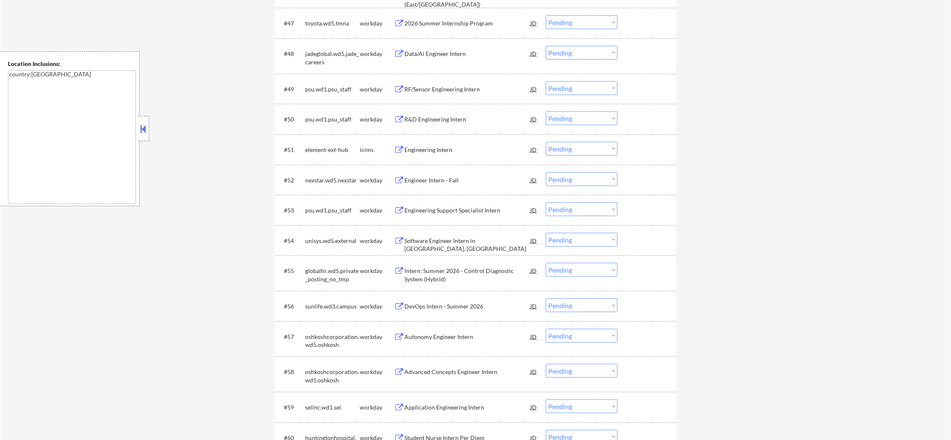
scroll to position [1865, 0]
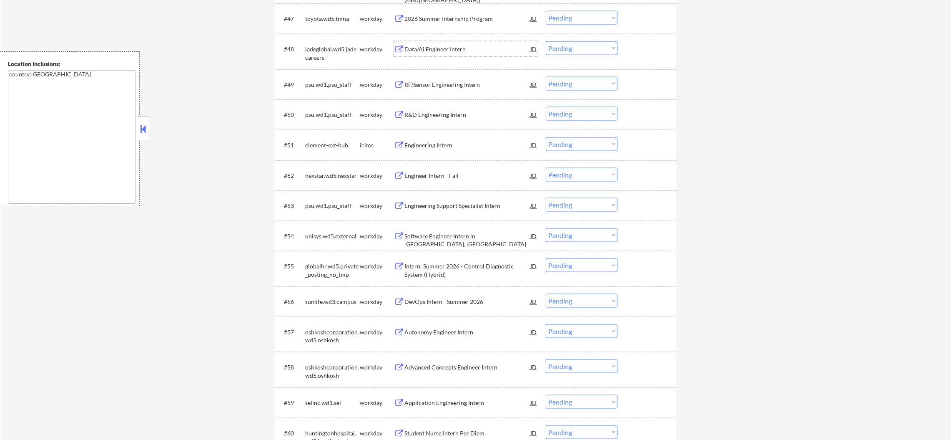
click at [448, 48] on div "Data/Ai Engineer Intern" at bounding box center [468, 49] width 126 height 8
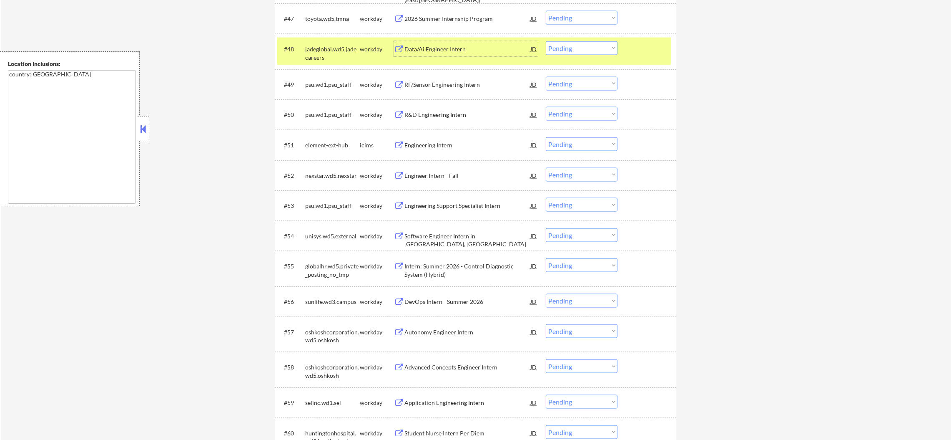
click at [582, 54] on select "Choose an option... Pending Applied Excluded (Questions) Excluded (Expired) Exc…" at bounding box center [582, 48] width 72 height 14
click at [546, 41] on select "Choose an option... Pending Applied Excluded (Questions) Excluded (Expired) Exc…" at bounding box center [582, 48] width 72 height 14
click at [327, 56] on div "jadeglobal.wd5.jade_careers" at bounding box center [332, 53] width 55 height 16
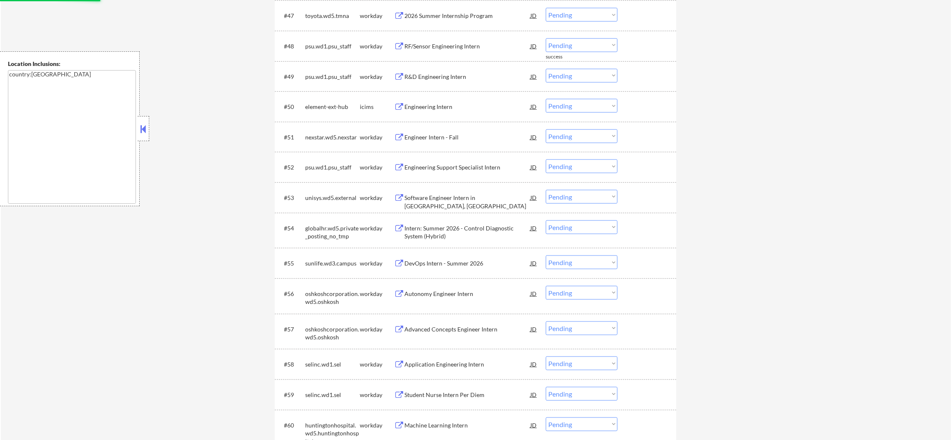
scroll to position [1886, 0]
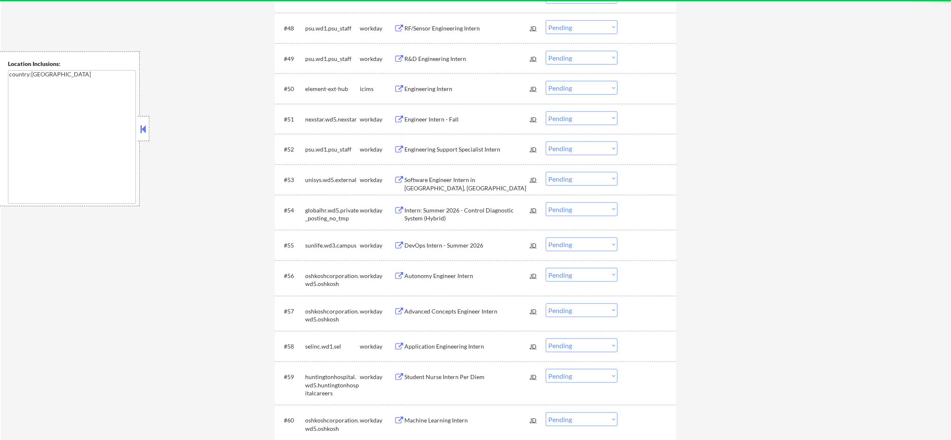
click at [452, 53] on div "R&D Engineering Intern" at bounding box center [468, 58] width 126 height 15
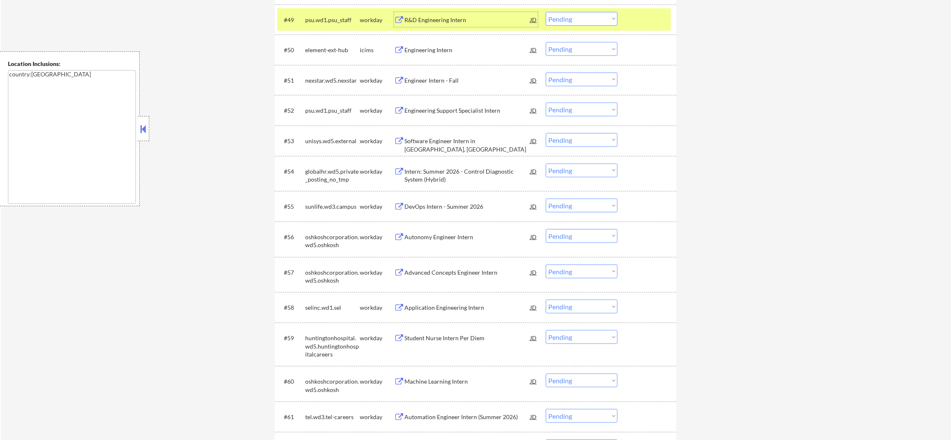
scroll to position [1927, 0]
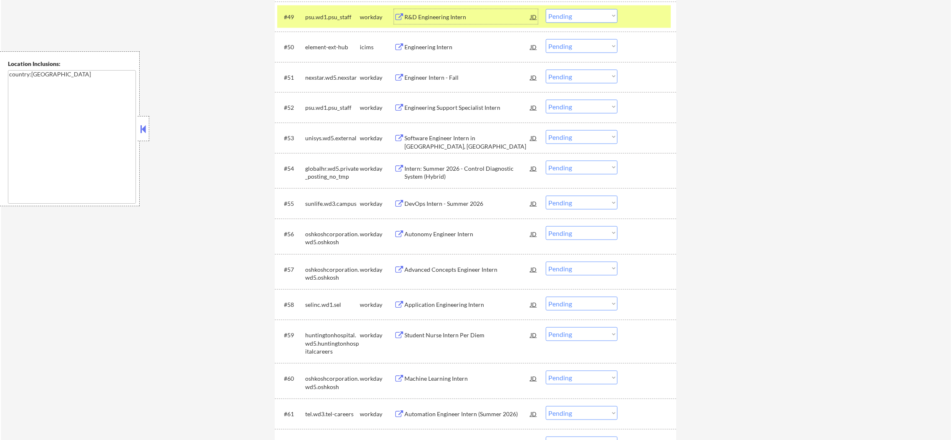
click at [555, 15] on select "Choose an option... Pending Applied Excluded (Questions) Excluded (Expired) Exc…" at bounding box center [582, 16] width 72 height 14
click at [546, 9] on select "Choose an option... Pending Applied Excluded (Questions) Excluded (Expired) Exc…" at bounding box center [582, 16] width 72 height 14
click at [342, 23] on div "psu.wd1.psu_staff" at bounding box center [332, 16] width 55 height 15
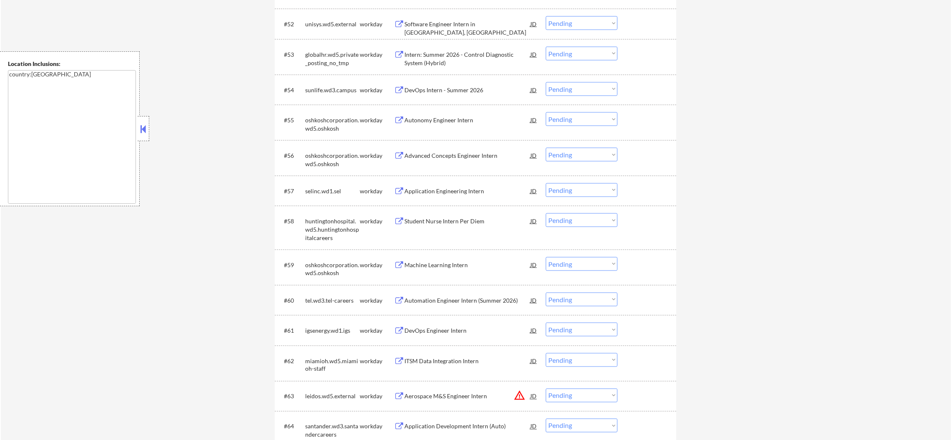
scroll to position [1990, 0]
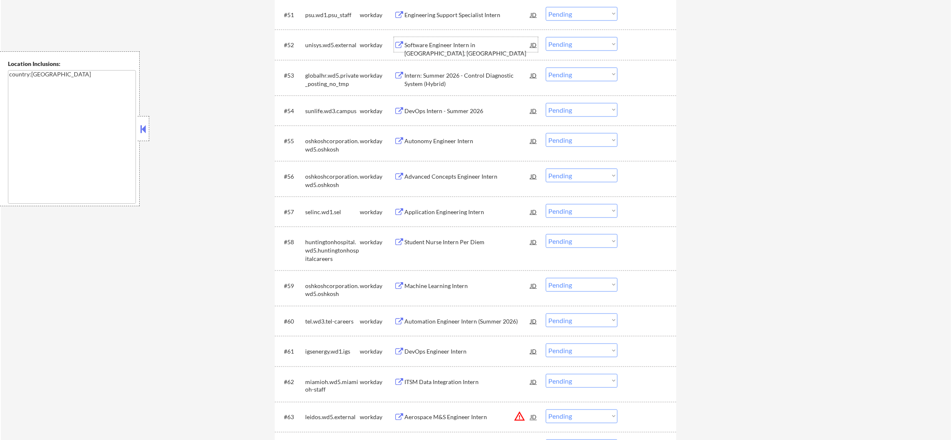
click at [474, 40] on div "Software Engineer Intern in Eagan, MN" at bounding box center [468, 44] width 126 height 15
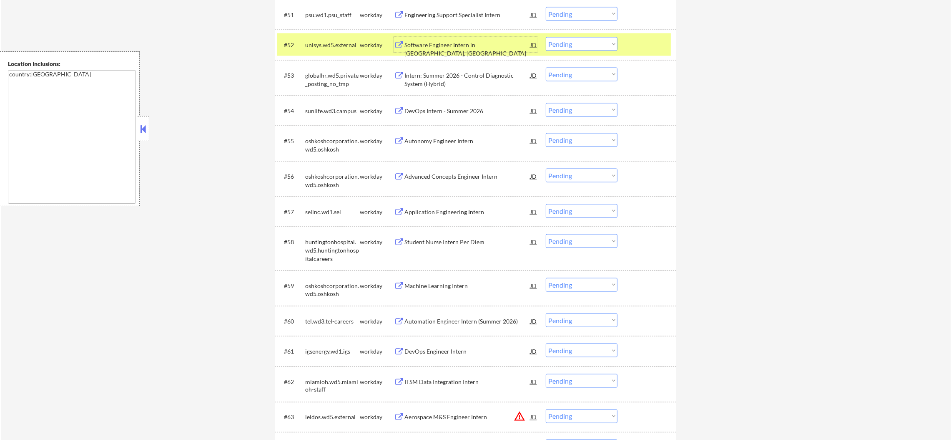
click at [591, 49] on select "Choose an option... Pending Applied Excluded (Questions) Excluded (Expired) Exc…" at bounding box center [582, 44] width 72 height 14
click at [546, 37] on select "Choose an option... Pending Applied Excluded (Questions) Excluded (Expired) Exc…" at bounding box center [582, 44] width 72 height 14
click at [323, 43] on div "unisys.wd5.external" at bounding box center [332, 45] width 55 height 8
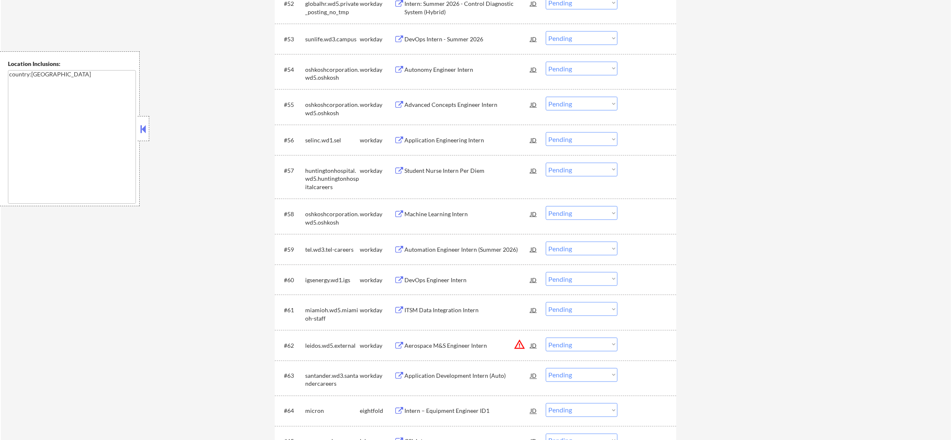
scroll to position [2032, 0]
click at [450, 71] on div "Autonomy Engineer Intern" at bounding box center [468, 69] width 126 height 8
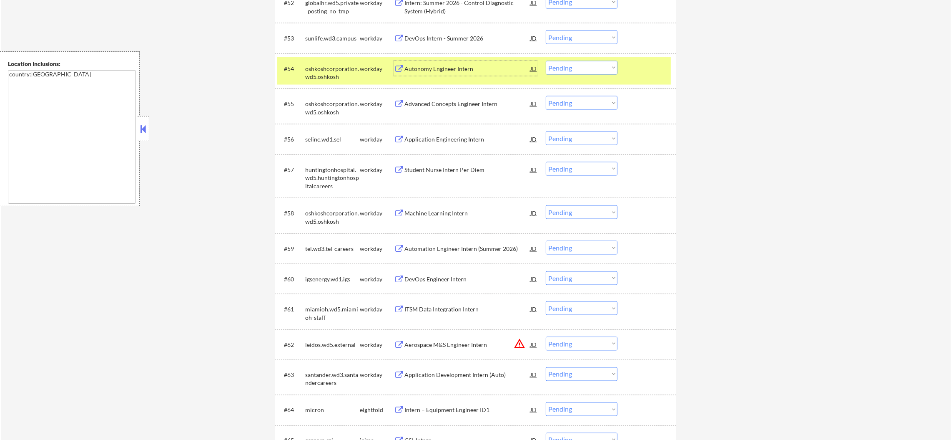
click at [544, 66] on div "#54 oshkoshcorporation.wd5.oshkosh workday Autonomy Engineer Intern JD Choose a…" at bounding box center [474, 71] width 394 height 28
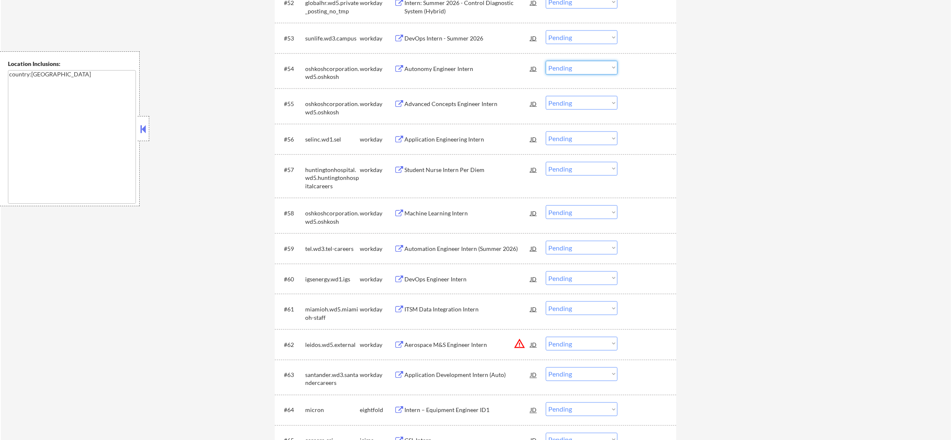
click at [559, 71] on select "Choose an option... Pending Applied Excluded (Questions) Excluded (Expired) Exc…" at bounding box center [582, 68] width 72 height 14
click at [546, 61] on select "Choose an option... Pending Applied Excluded (Questions) Excluded (Expired) Exc…" at bounding box center [582, 68] width 72 height 14
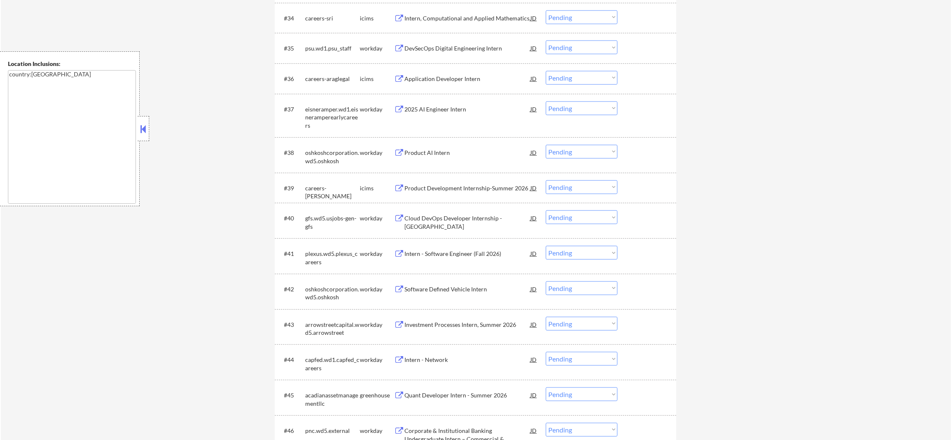
scroll to position [1414, 0]
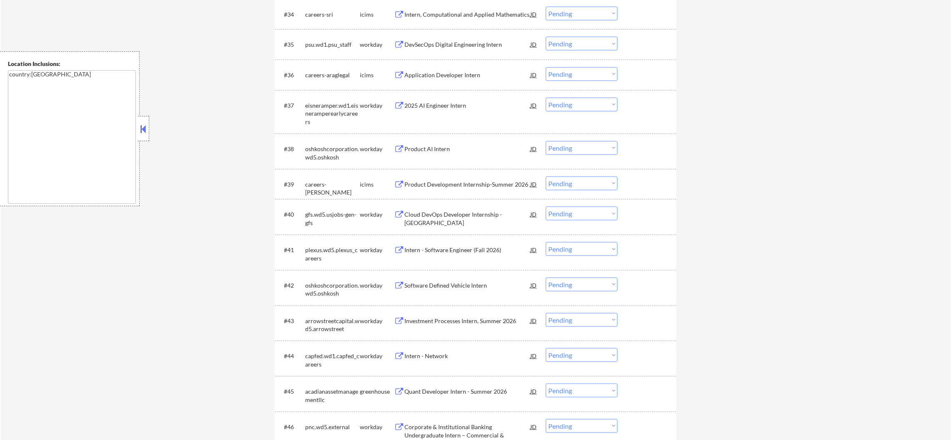
click at [470, 42] on div "DevSecOps Digital Engineering Intern" at bounding box center [468, 44] width 126 height 8
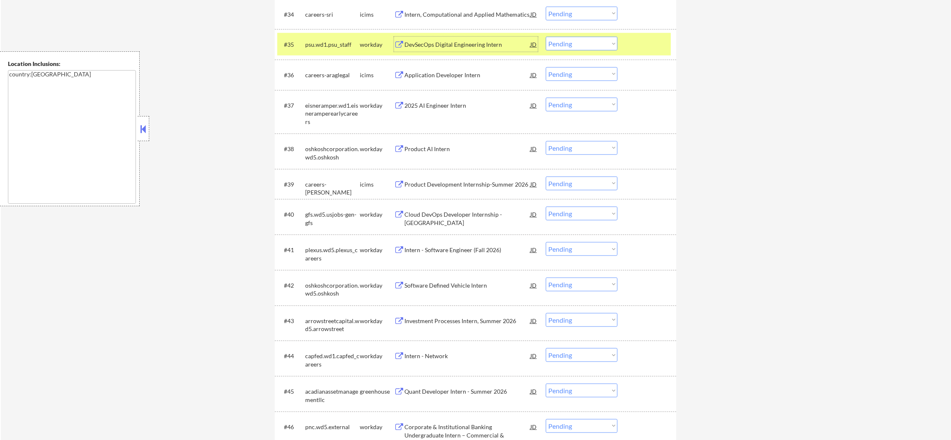
click at [309, 54] on div "#35 psu.wd1.psu_staff workday DevSecOps Digital Engineering Intern JD Choose an…" at bounding box center [474, 44] width 394 height 23
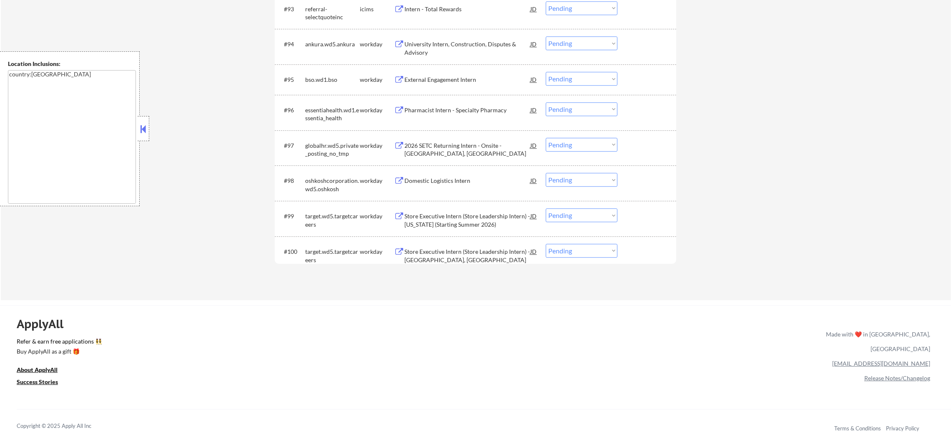
scroll to position [3468, 0]
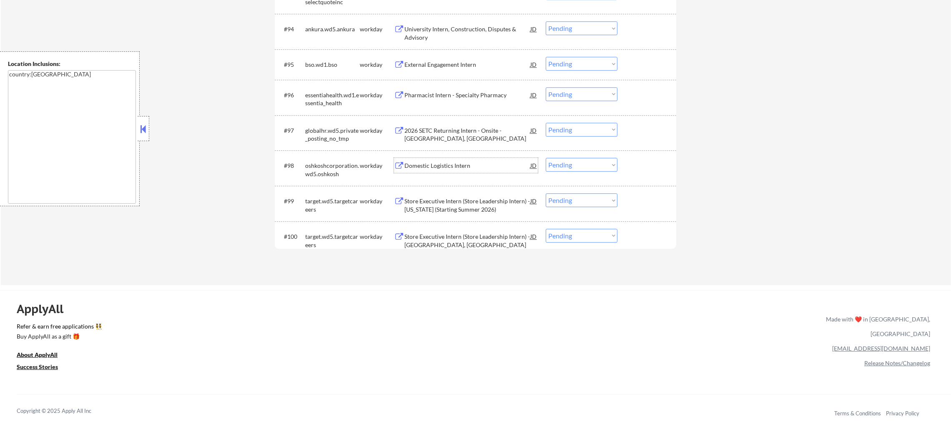
click at [455, 168] on div "Domestic Logistics Intern" at bounding box center [468, 165] width 126 height 8
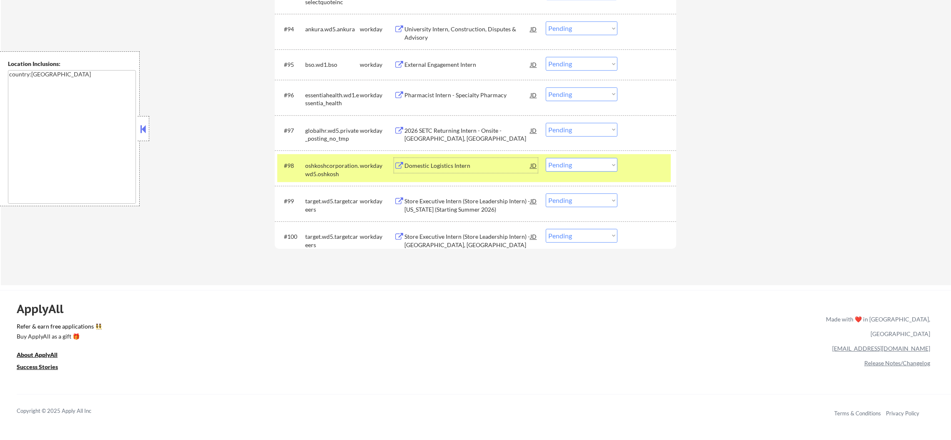
click at [311, 174] on div "oshkoshcorporation.wd5.oshkosh" at bounding box center [332, 169] width 55 height 16
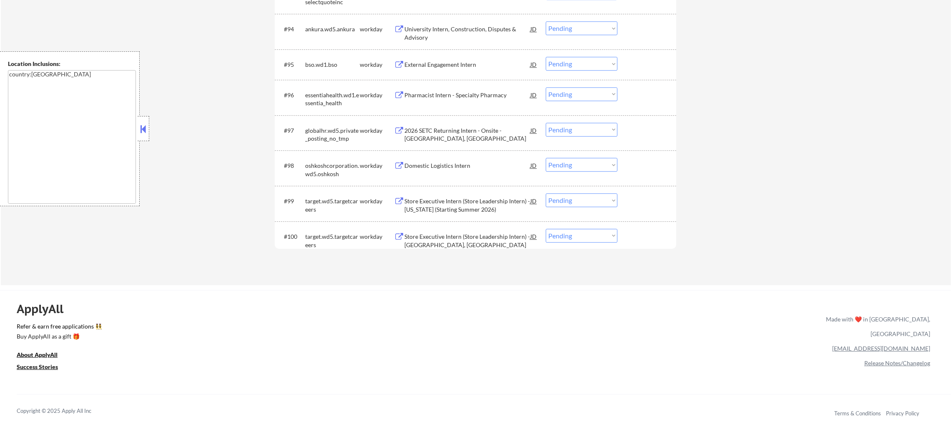
click at [489, 91] on div "Pharmacist Intern - Specialty Pharmacy" at bounding box center [468, 95] width 126 height 8
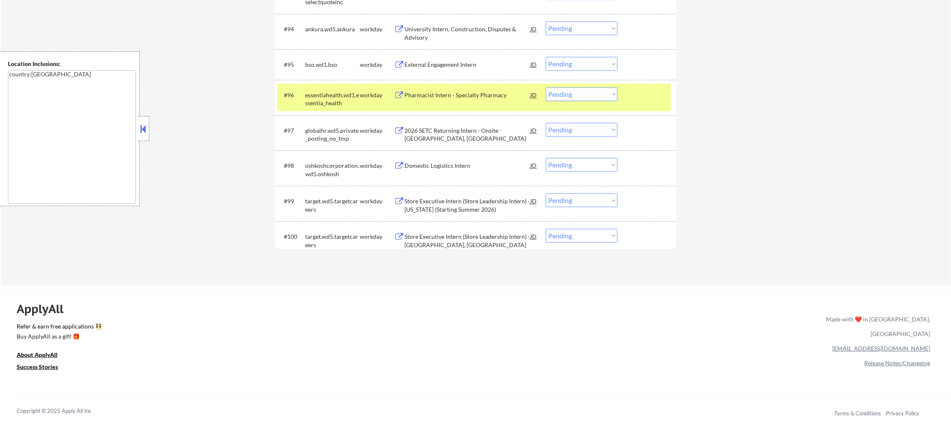
drag, startPoint x: 790, startPoint y: 215, endPoint x: 783, endPoint y: 214, distance: 7.7
click at [307, 100] on div "essentiahealth.wd1.essentia_health" at bounding box center [332, 99] width 55 height 16
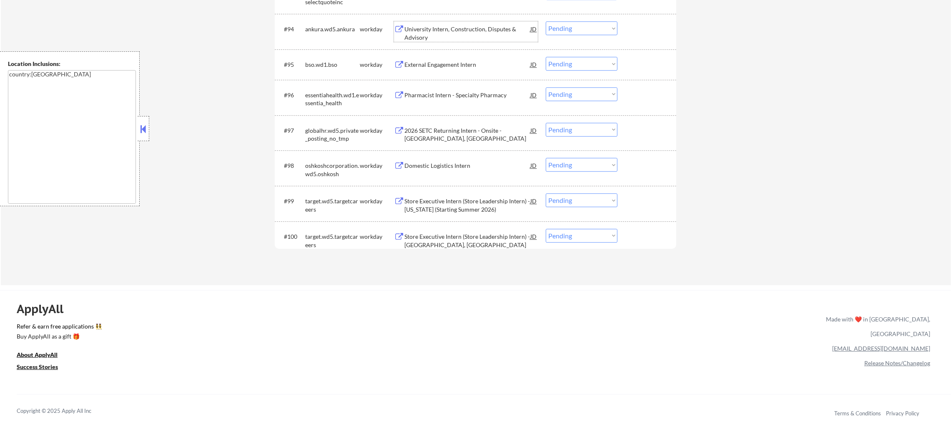
click at [456, 30] on div "University Intern, Construction, Disputes & Advisory" at bounding box center [468, 33] width 126 height 16
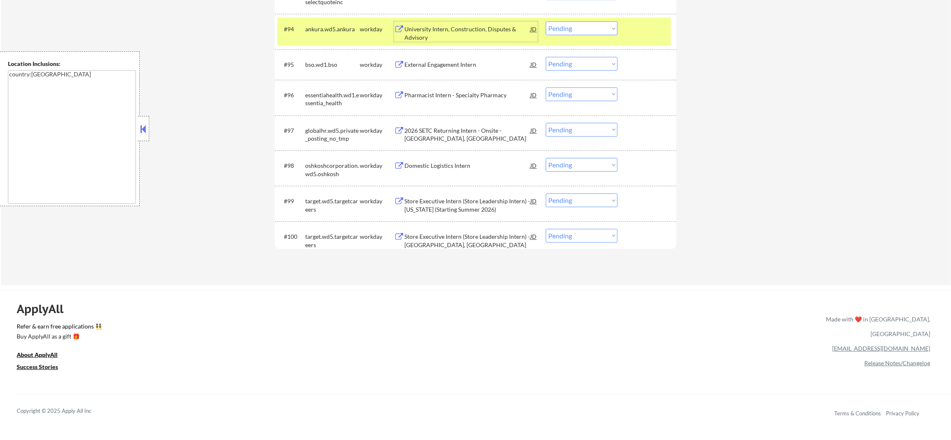
drag, startPoint x: 570, startPoint y: 22, endPoint x: 574, endPoint y: 33, distance: 11.9
click at [570, 22] on select "Choose an option... Pending Applied Excluded (Questions) Excluded (Expired) Exc…" at bounding box center [582, 28] width 72 height 14
click at [546, 21] on select "Choose an option... Pending Applied Excluded (Questions) Excluded (Expired) Exc…" at bounding box center [582, 28] width 72 height 14
click at [332, 30] on div "ankura.wd5.ankura" at bounding box center [332, 29] width 55 height 8
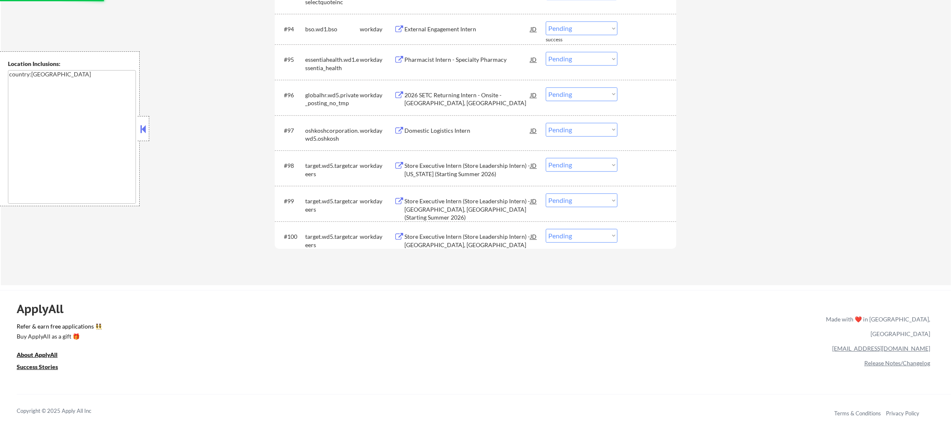
scroll to position [3447, 0]
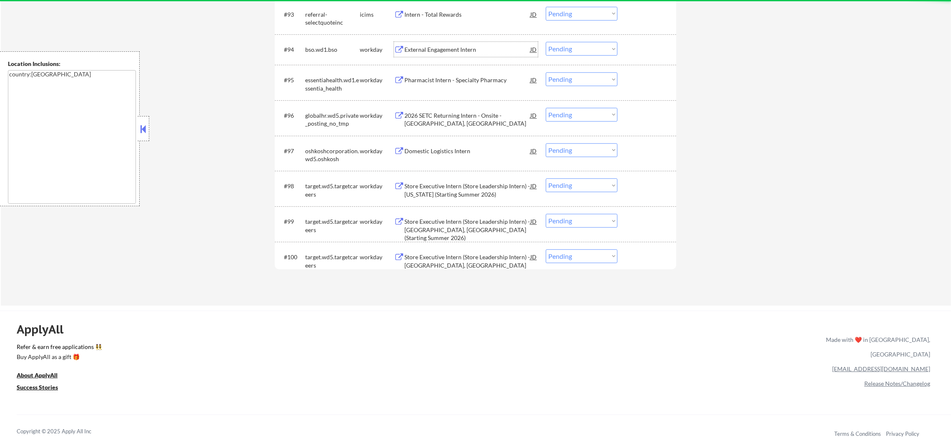
click at [446, 43] on div "External Engagement Intern" at bounding box center [468, 49] width 126 height 15
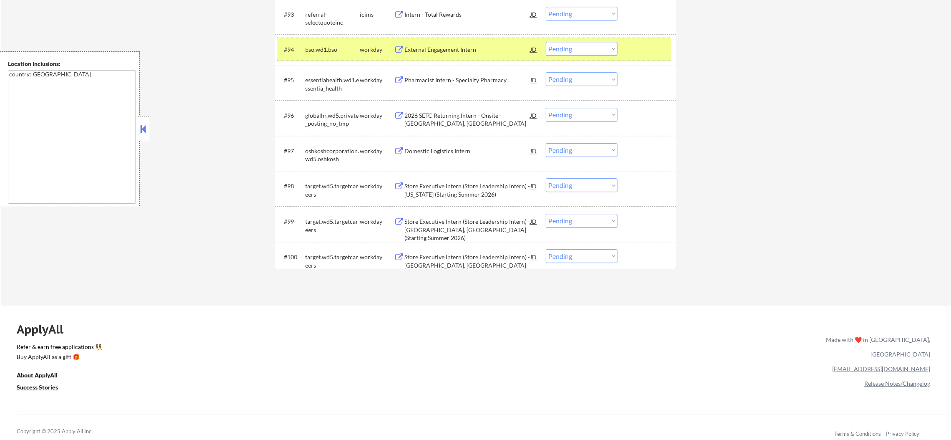
click at [334, 48] on div "bso.wd1.bso" at bounding box center [332, 49] width 55 height 8
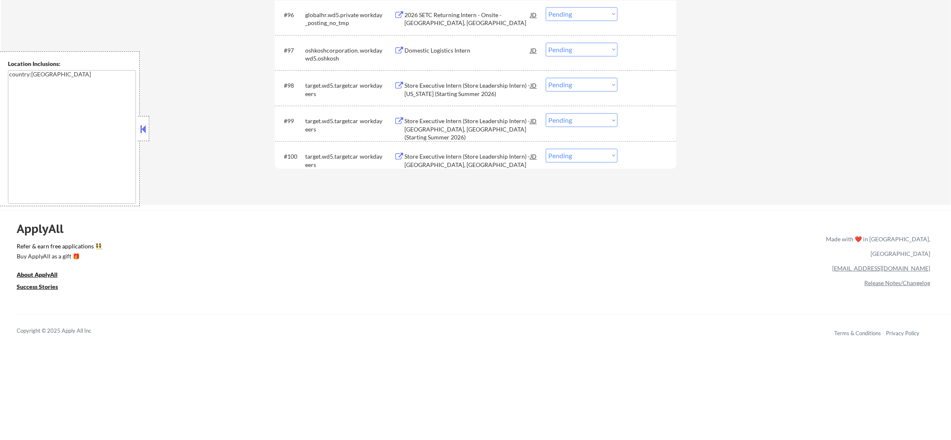
scroll to position [3552, 0]
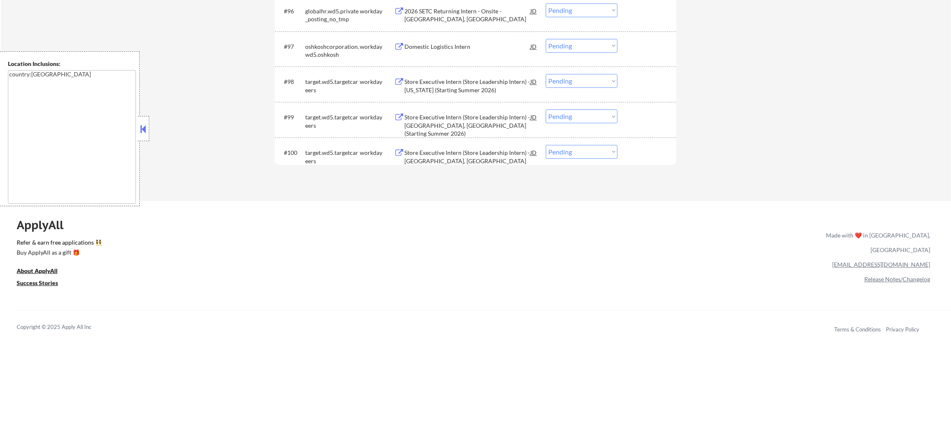
click at [440, 45] on div "Domestic Logistics Intern" at bounding box center [468, 47] width 126 height 8
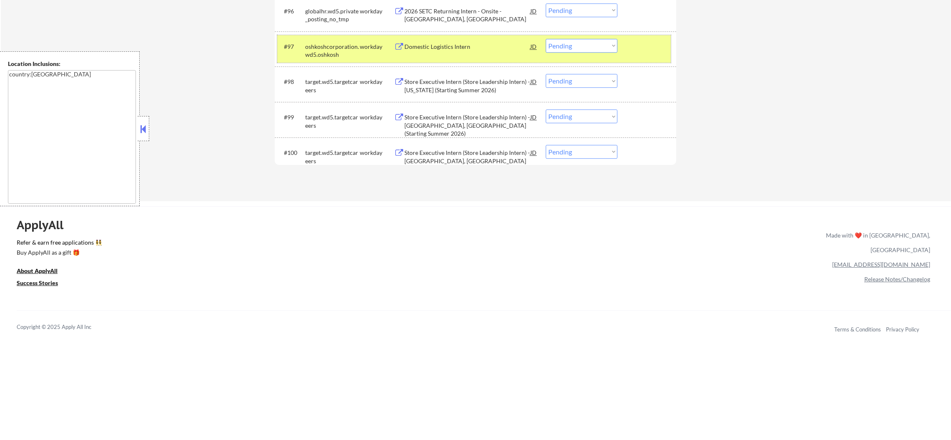
click at [322, 50] on div "oshkoshcorporation.wd5.oshkosh" at bounding box center [332, 51] width 55 height 16
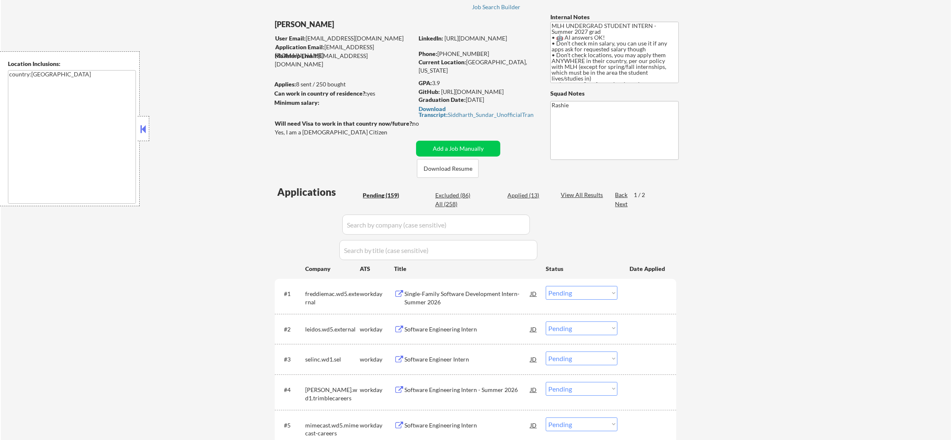
scroll to position [39, 0]
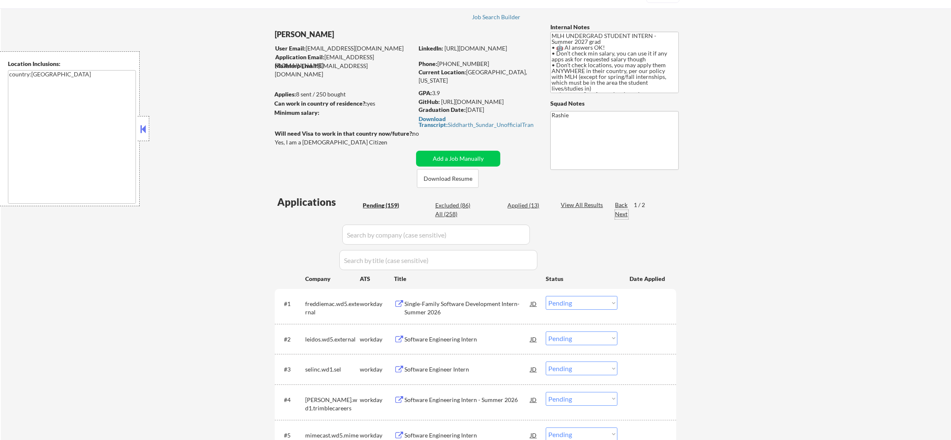
click at [617, 213] on div "Next" at bounding box center [621, 214] width 13 height 8
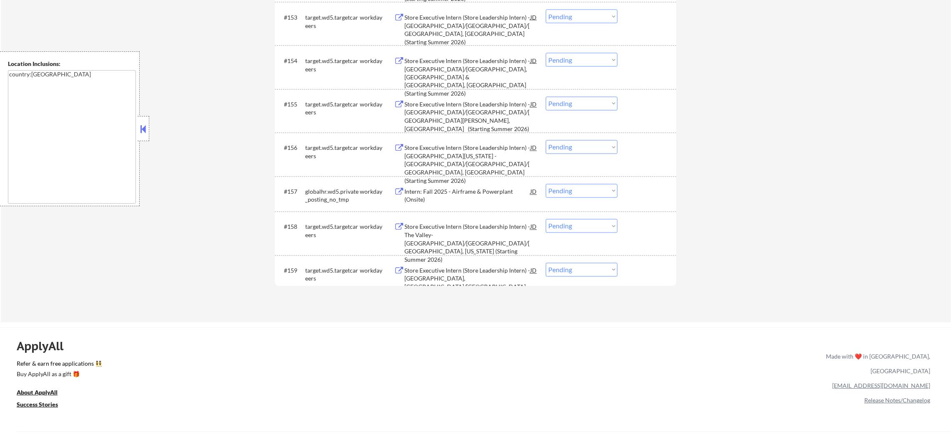
scroll to position [2314, 0]
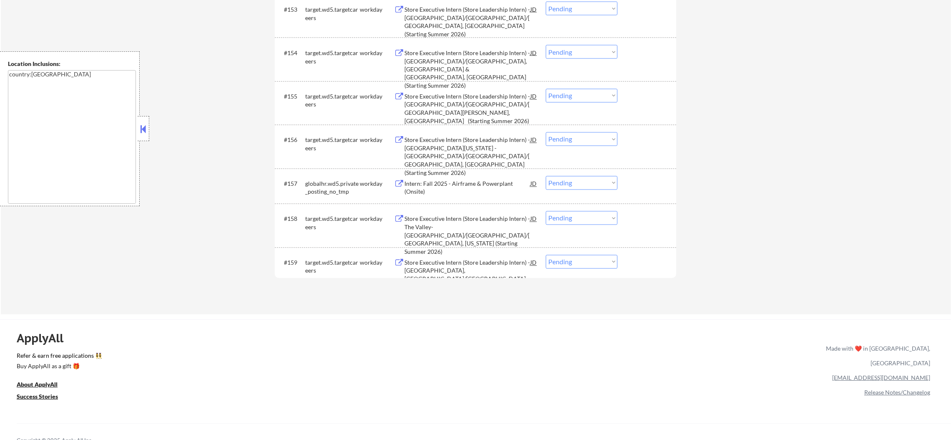
click at [463, 263] on div "Store Executive Intern (Store Leadership Intern) - Jackson, MS/New Orleans, LA" at bounding box center [468, 275] width 126 height 33
